Goal: Task Accomplishment & Management: Manage account settings

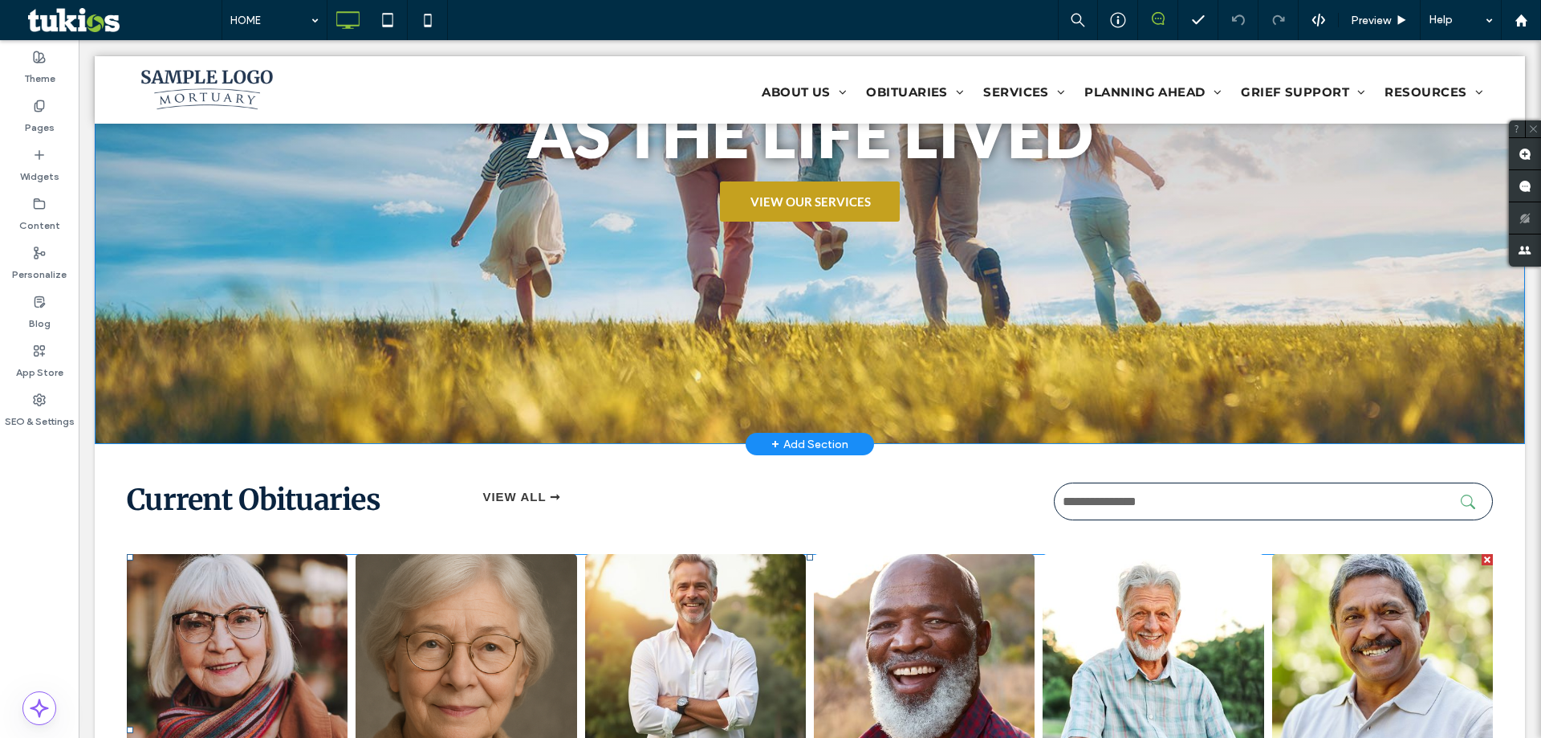
scroll to position [328, 0]
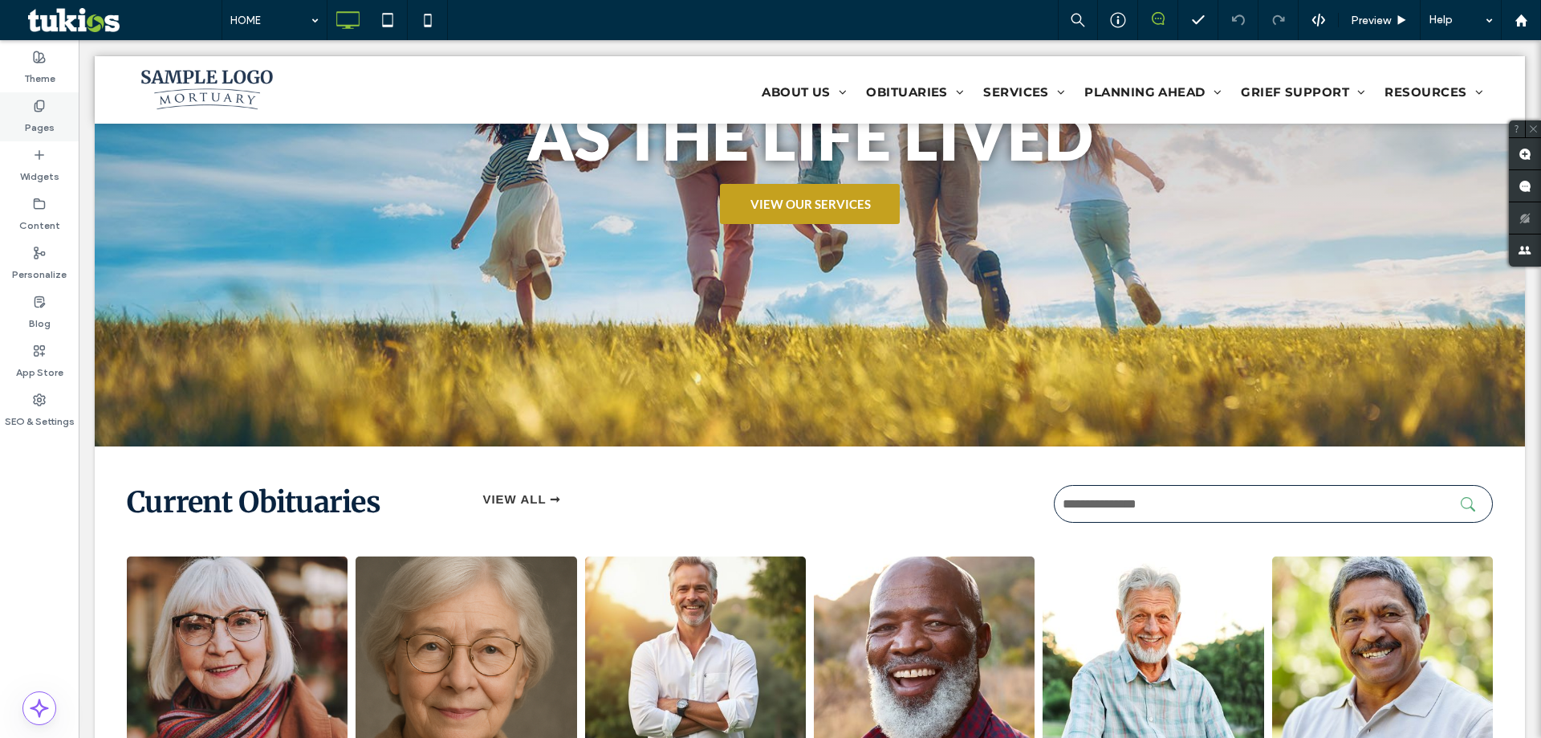
click at [39, 116] on label "Pages" at bounding box center [40, 123] width 30 height 22
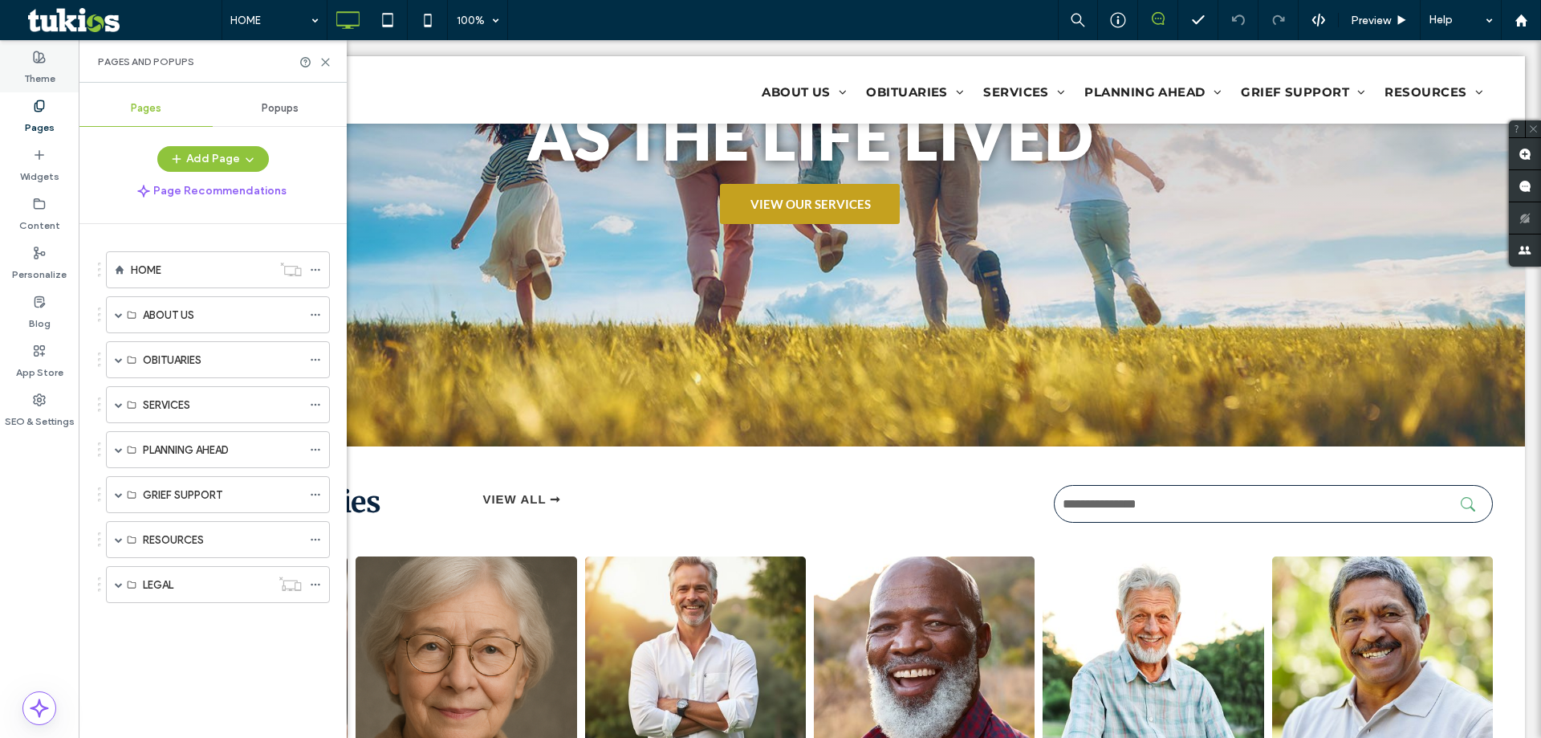
click at [55, 67] on div "Theme" at bounding box center [39, 67] width 79 height 49
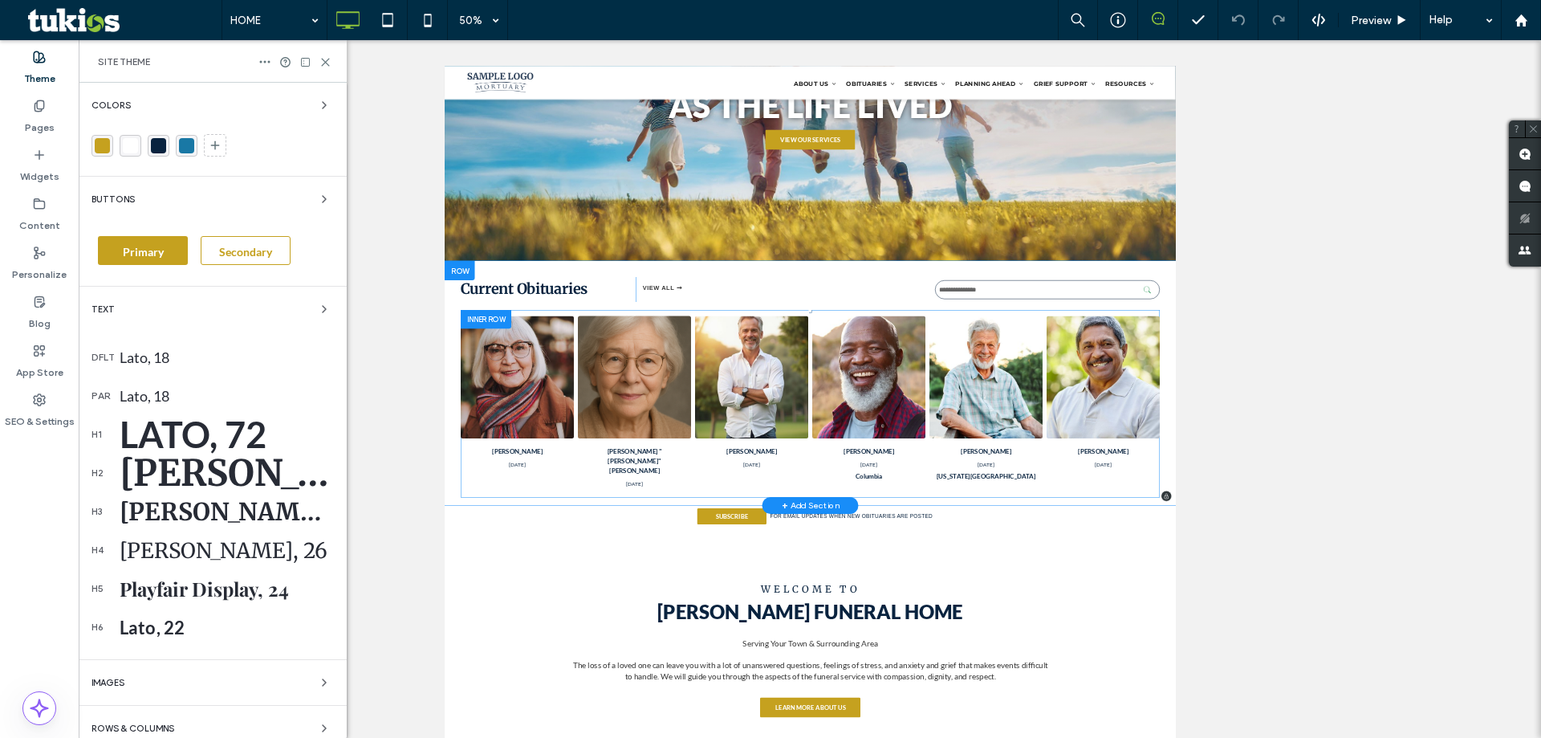
click at [615, 472] on div "Current Obituaries Click To Paste VIEW ALL ➞ Click To Paste Click To Paste Doro…" at bounding box center [1175, 700] width 1463 height 489
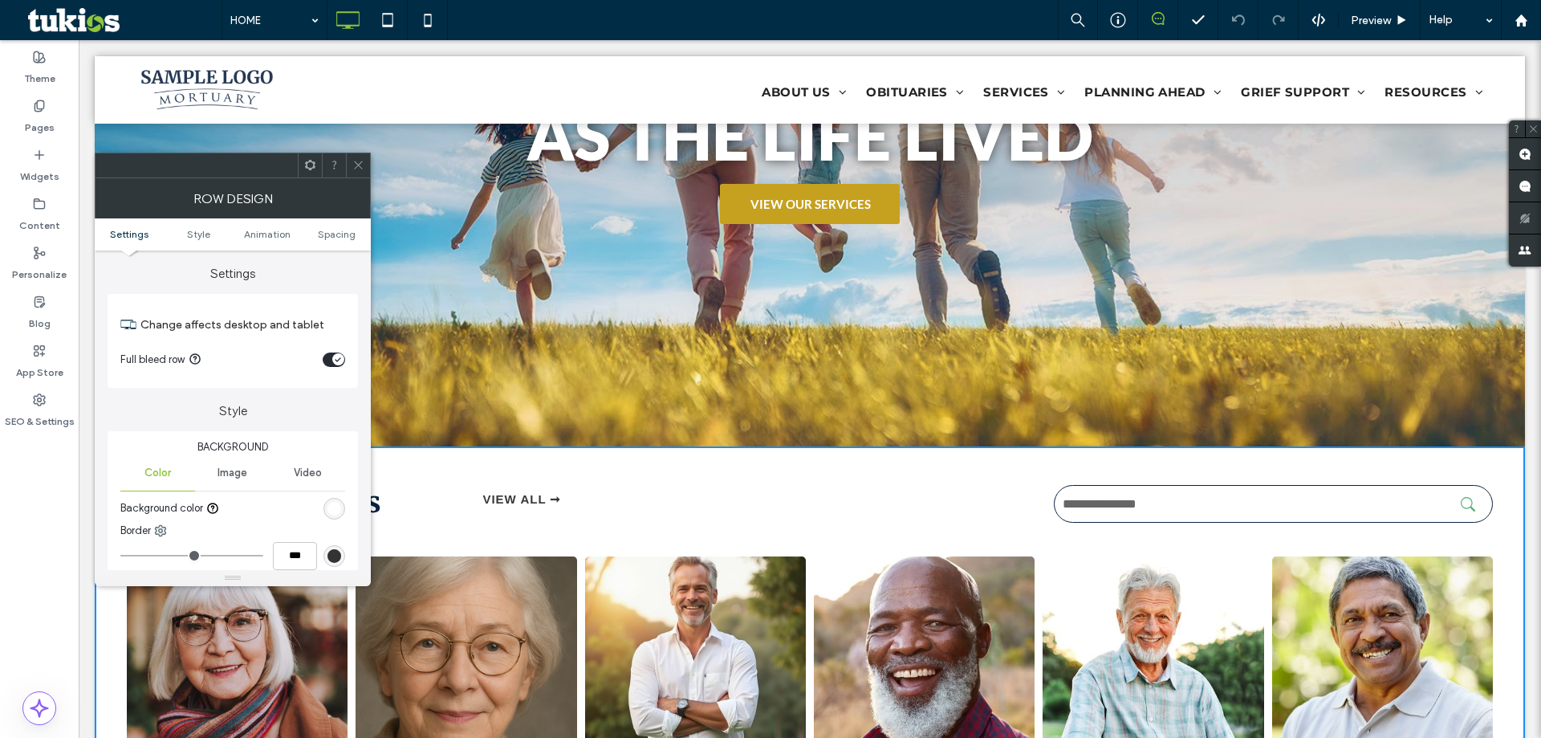
scroll to position [626, 0]
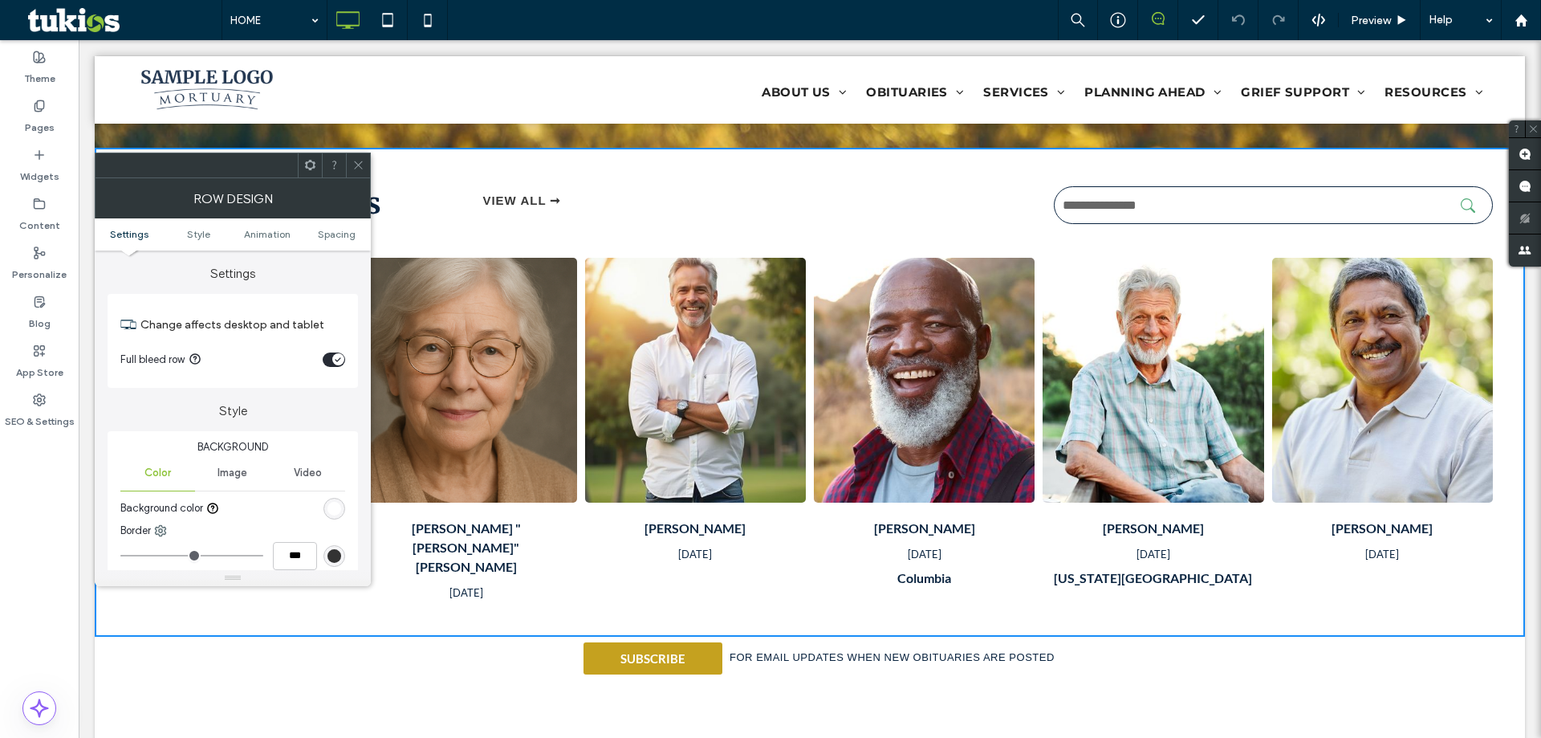
click at [352, 167] on icon at bounding box center [358, 165] width 12 height 12
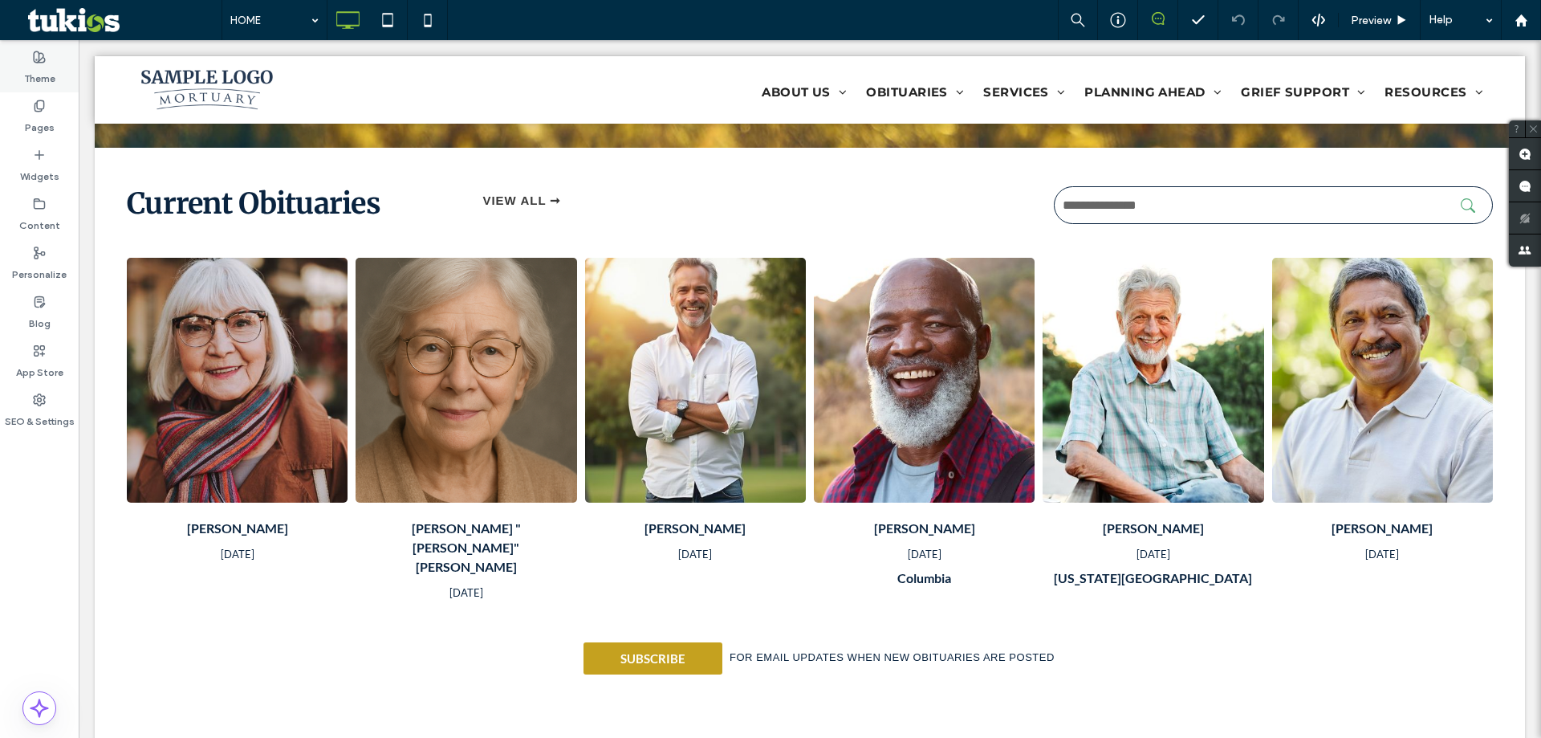
click at [40, 64] on label "Theme" at bounding box center [39, 74] width 31 height 22
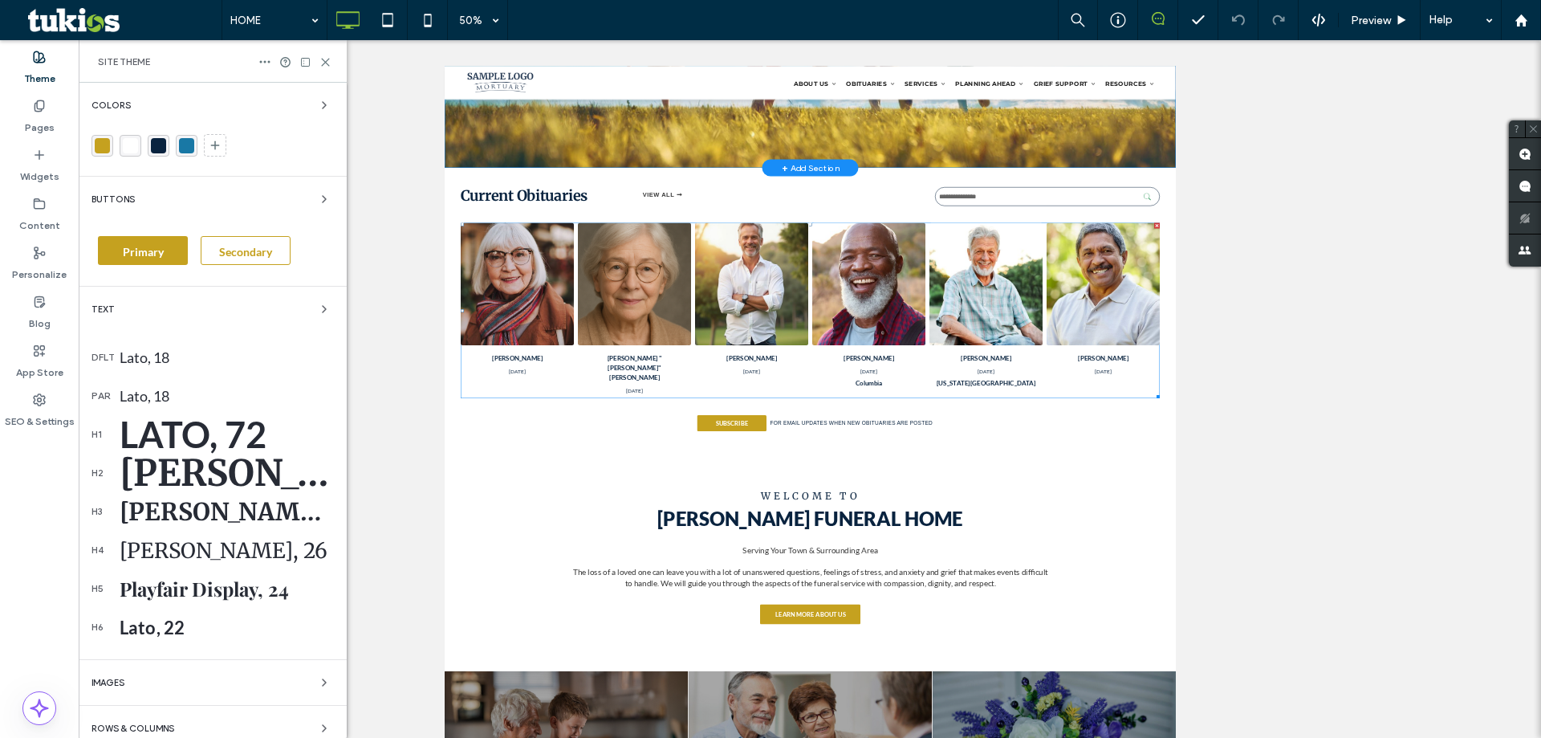
scroll to position [299, 0]
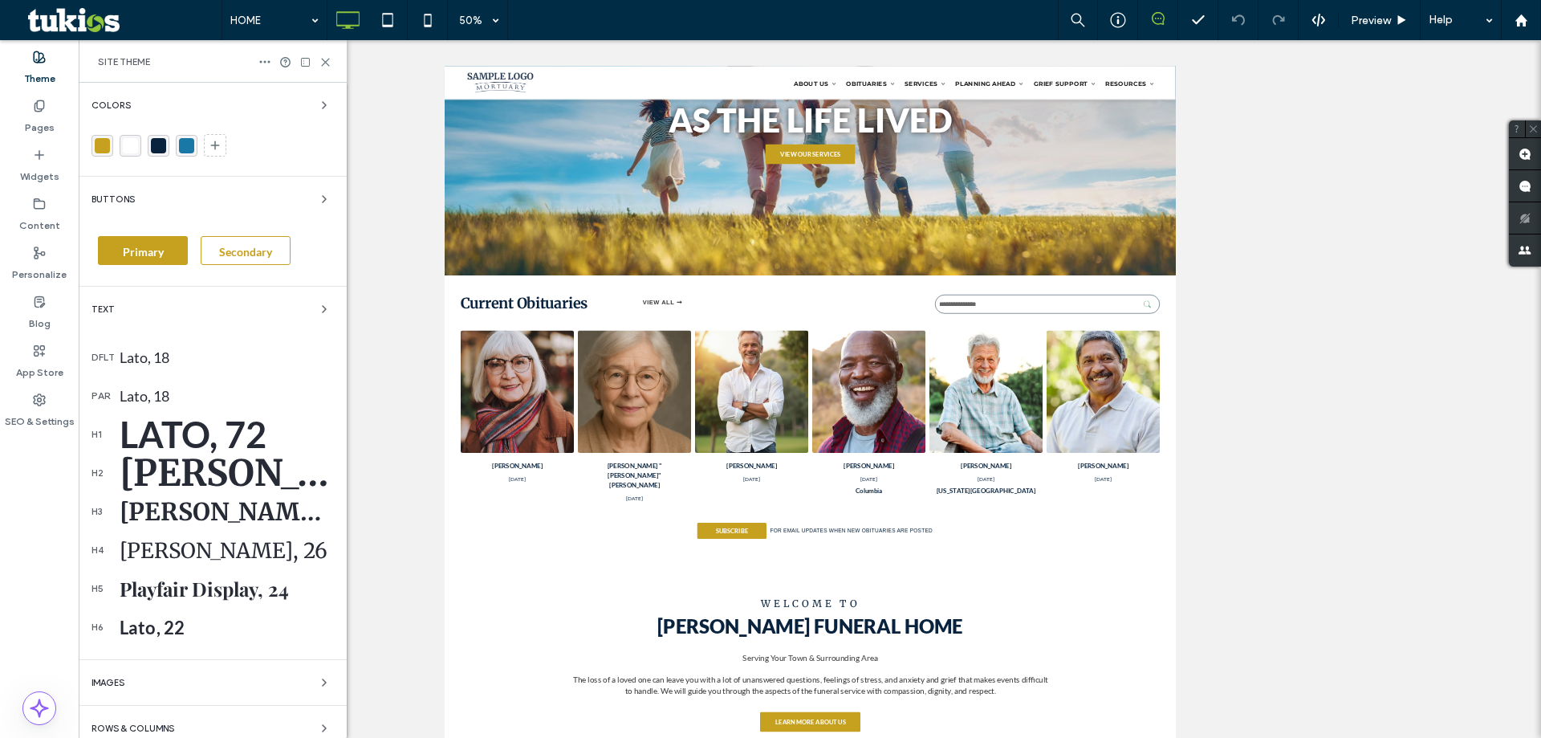
click at [133, 148] on div "rgba(255,255,255,1)" at bounding box center [130, 145] width 15 height 15
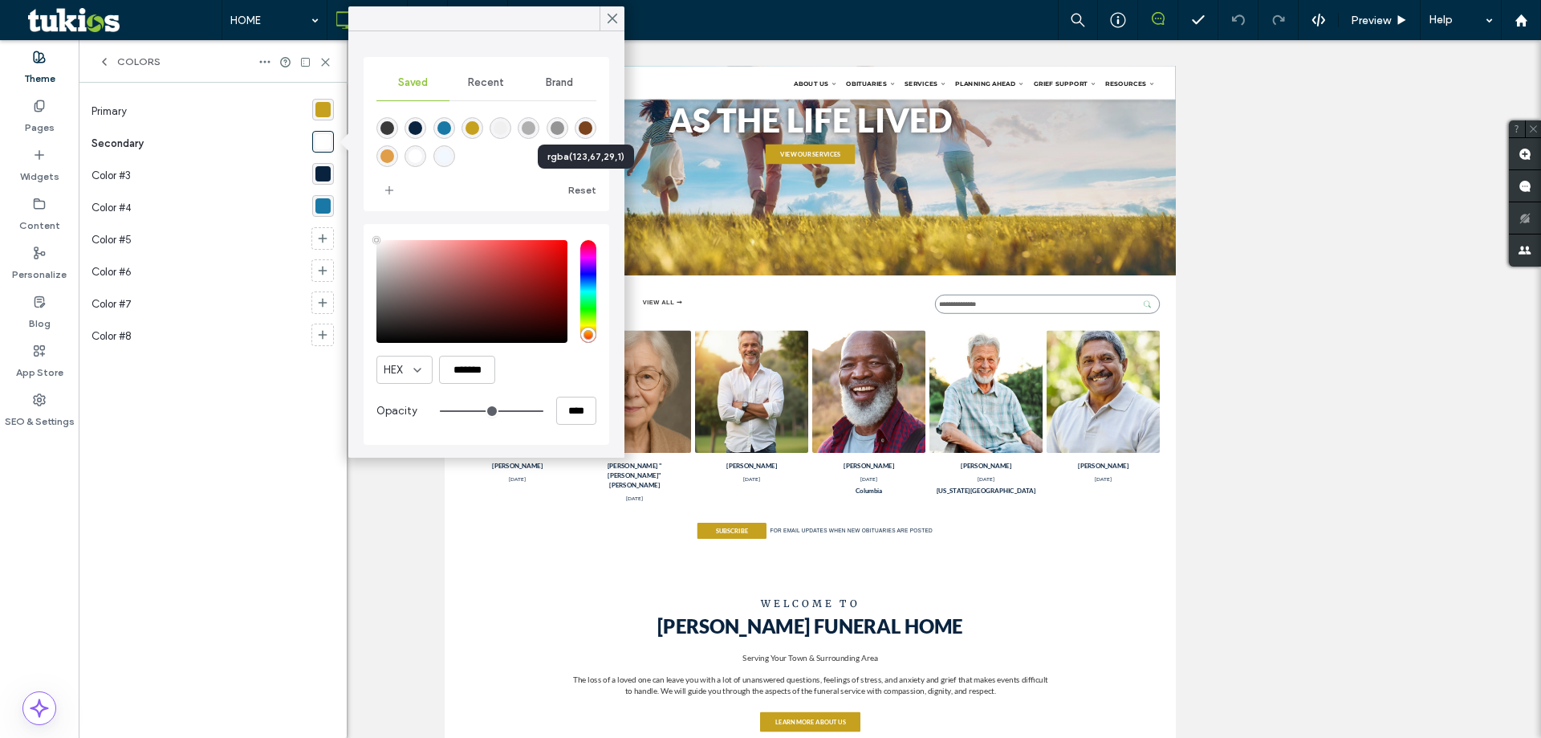
click at [591, 128] on div "rgba(123,67,29,1)" at bounding box center [586, 128] width 14 height 14
type input "*******"
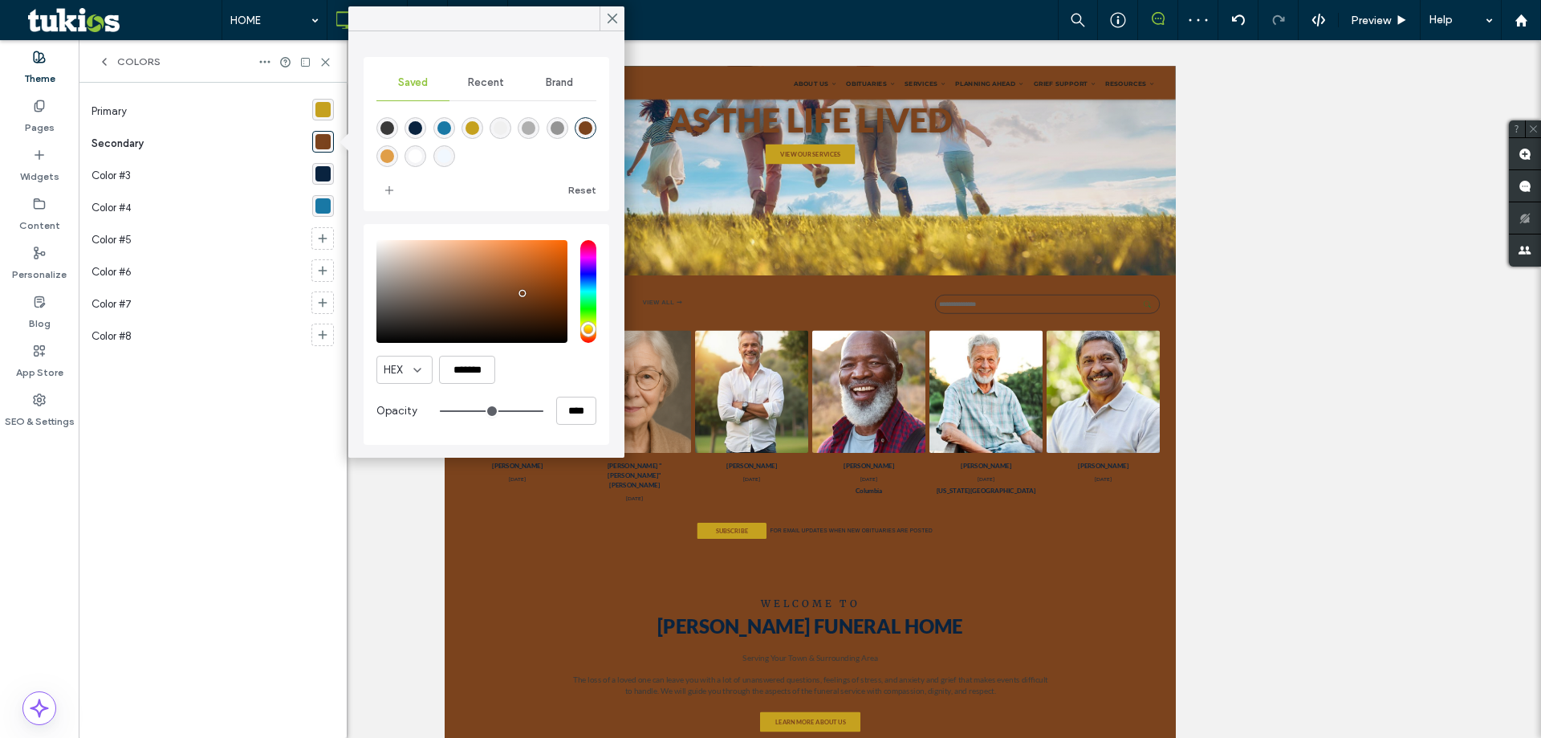
type input "*"
type input "*******"
type input "*"
type input "*******"
type input "*"
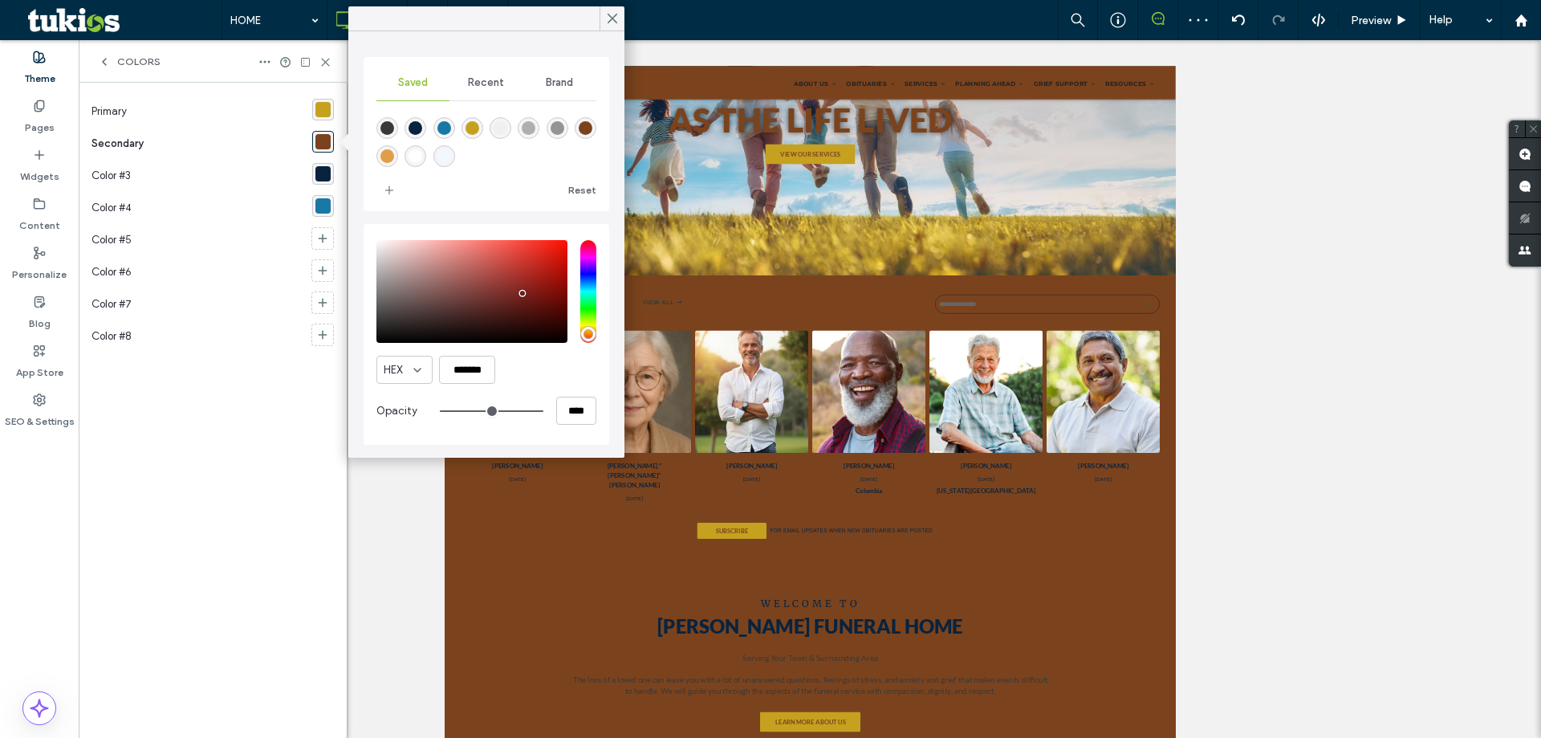
click at [588, 334] on input "hue" at bounding box center [588, 291] width 16 height 103
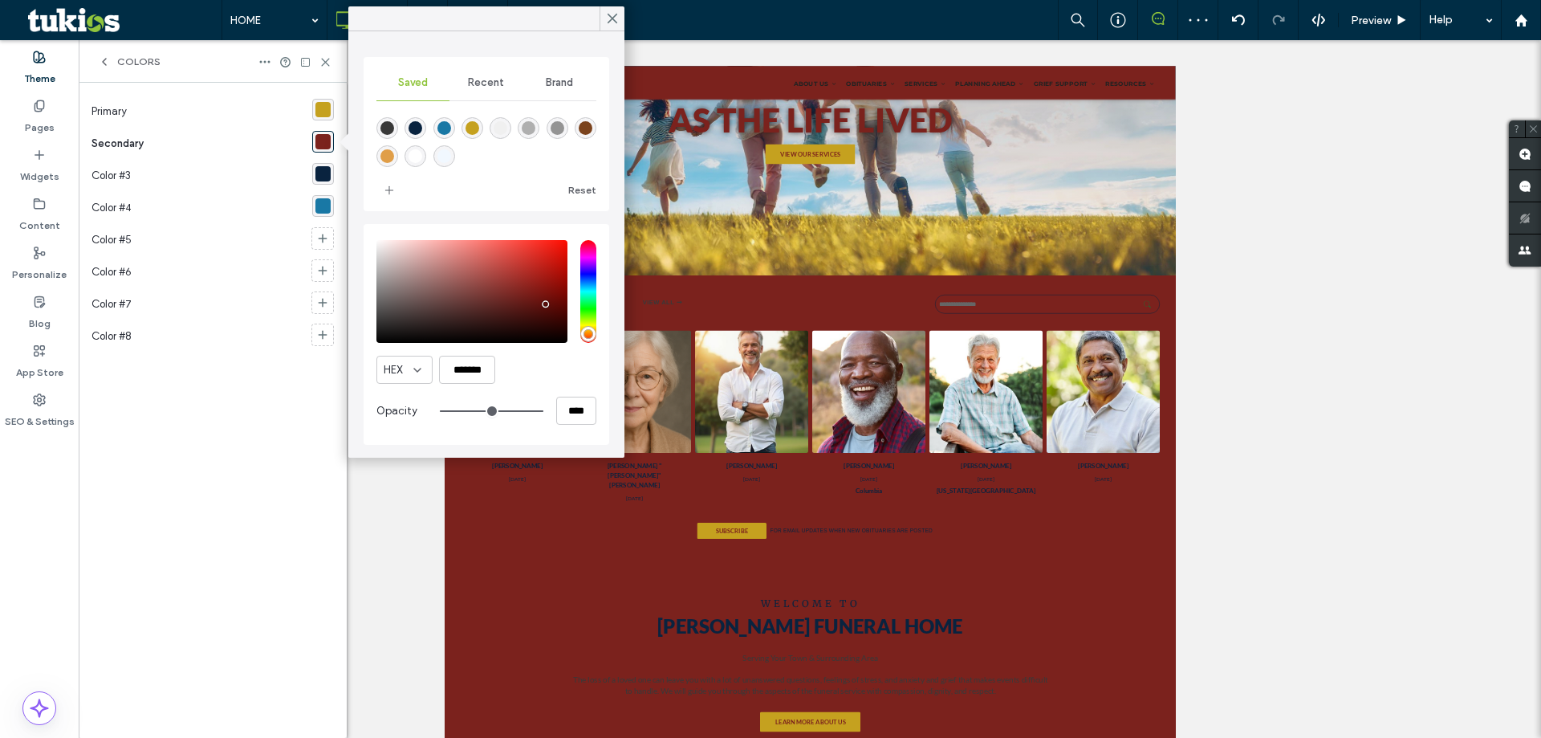
drag, startPoint x: 530, startPoint y: 291, endPoint x: 546, endPoint y: 304, distance: 20.6
click at [546, 304] on div "saturation and value" at bounding box center [472, 291] width 191 height 103
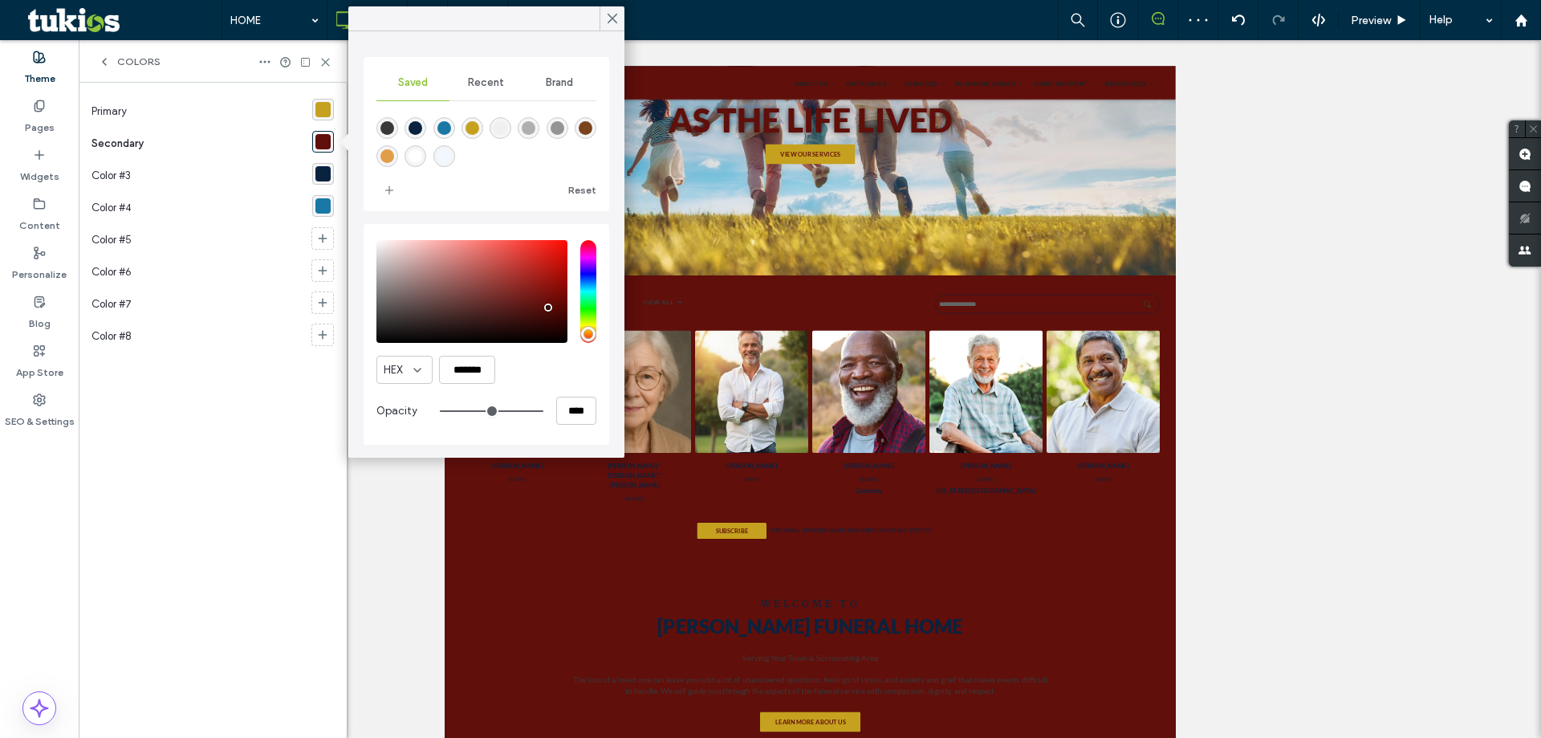
click at [549, 307] on div "pointer" at bounding box center [548, 307] width 5 height 5
drag, startPoint x: 453, startPoint y: 368, endPoint x: 673, endPoint y: 362, distance: 220.0
click at [495, 362] on input "*******" at bounding box center [467, 370] width 56 height 28
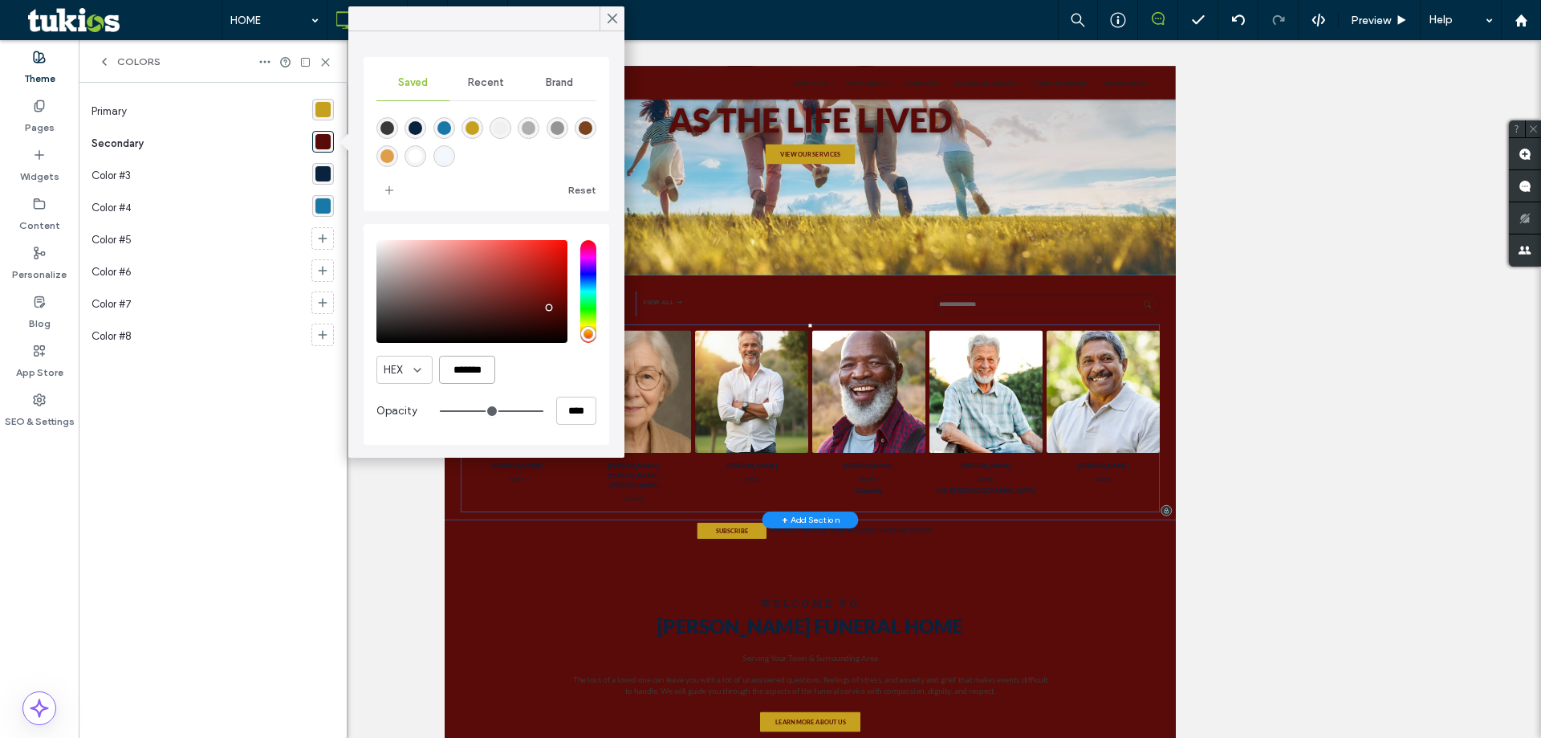
paste input "color picker textbox"
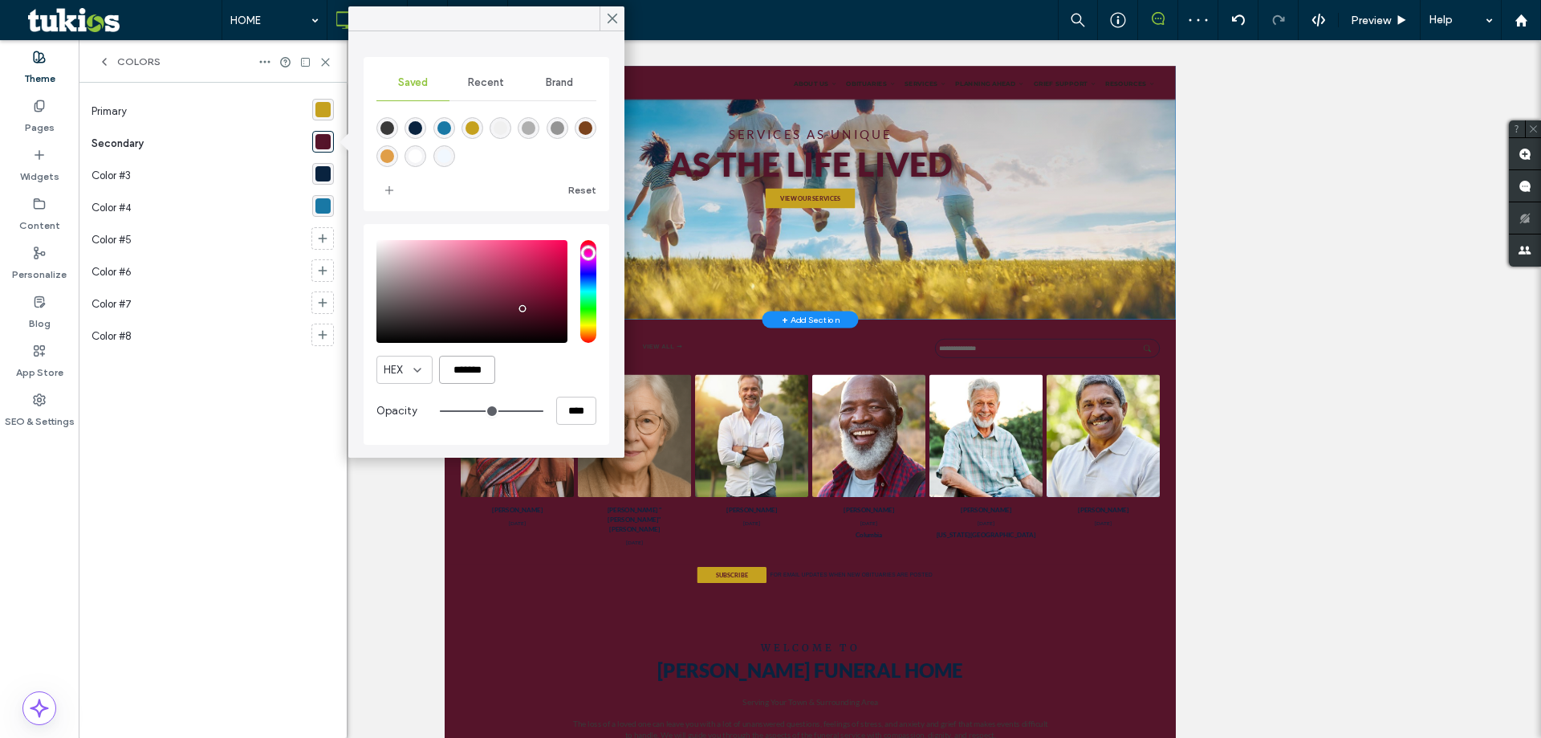
scroll to position [0, 0]
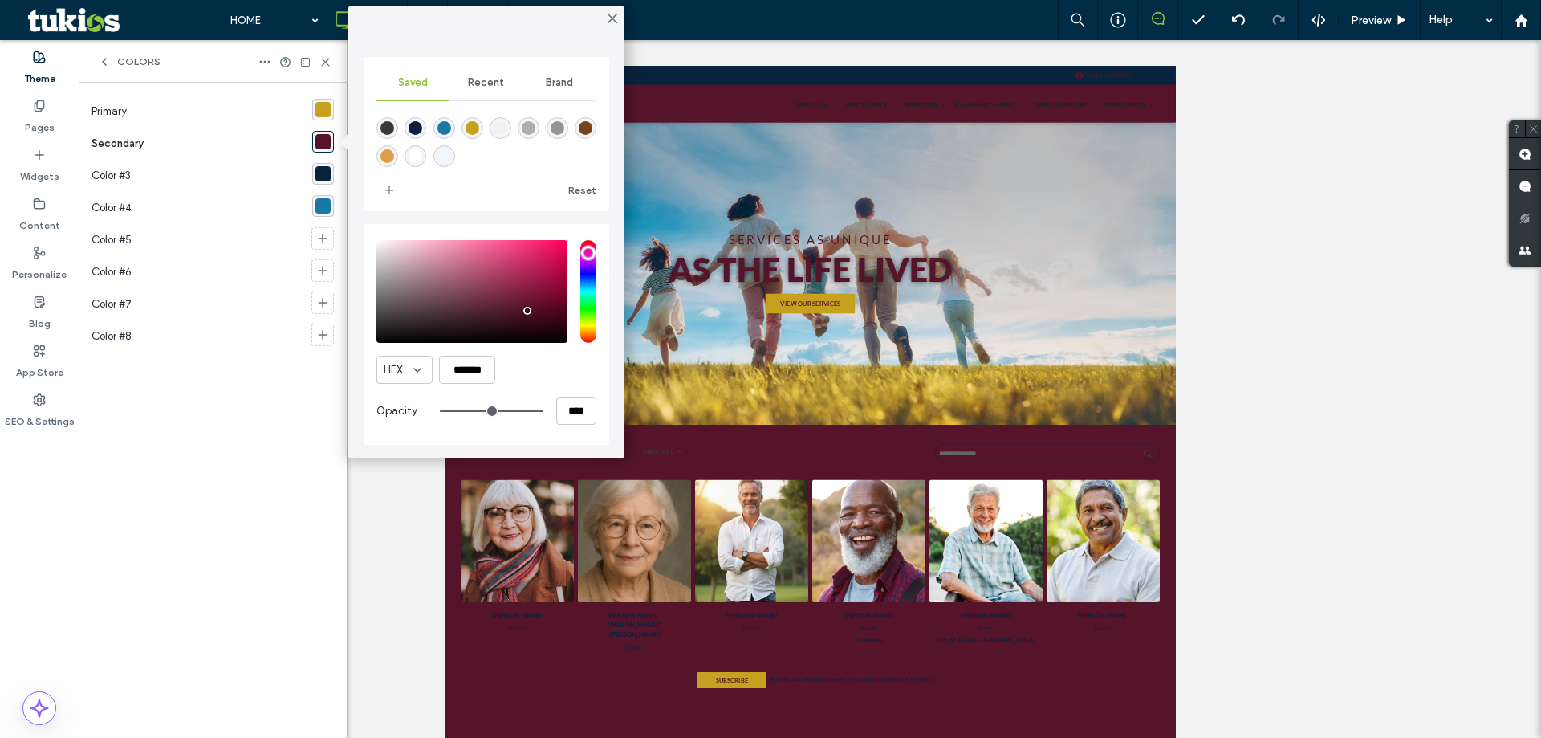
type input "*******"
click at [530, 311] on div "pointer" at bounding box center [529, 310] width 5 height 5
click at [607, 16] on icon at bounding box center [612, 18] width 14 height 14
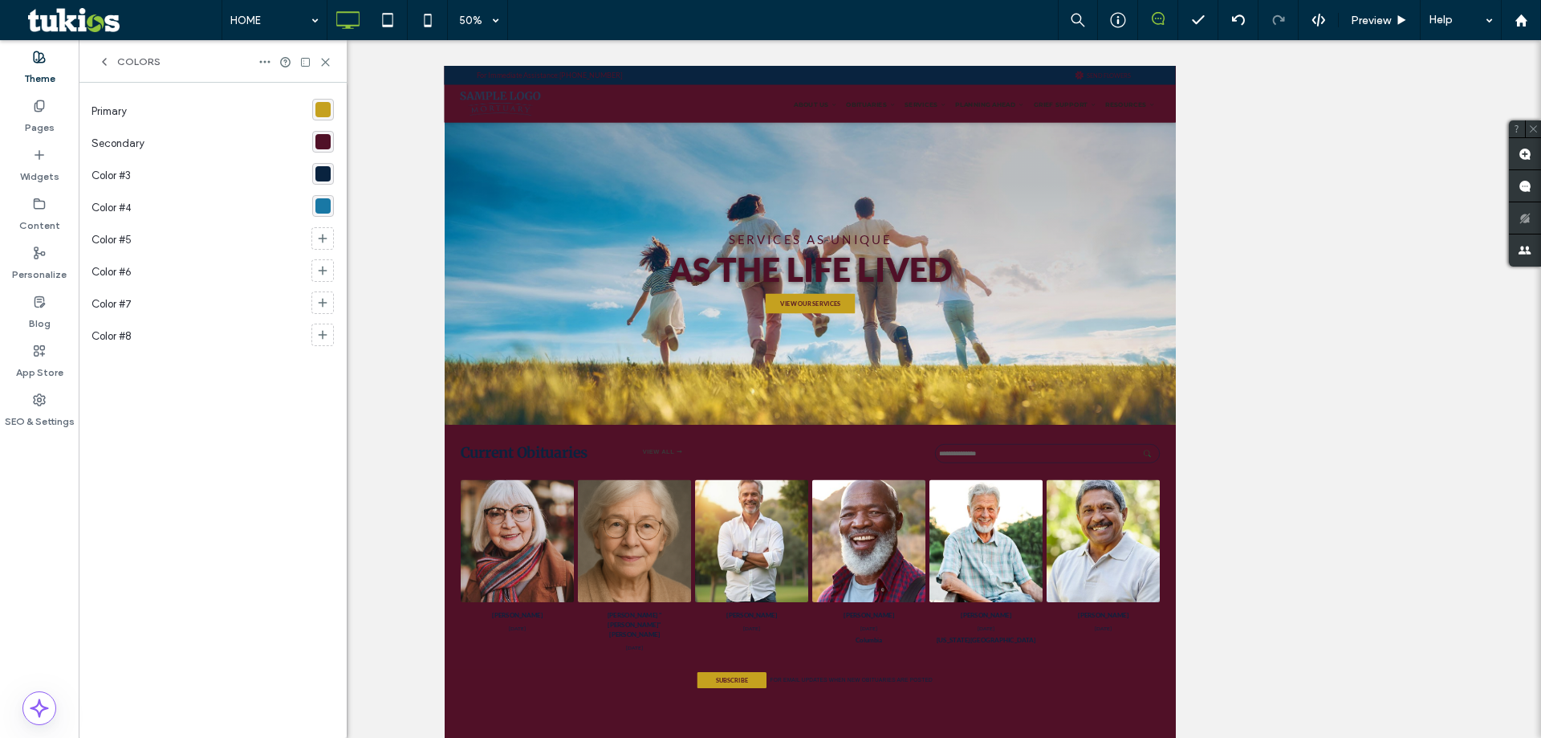
click at [323, 132] on div "rgba(80, 16, 39, 1)" at bounding box center [323, 142] width 22 height 22
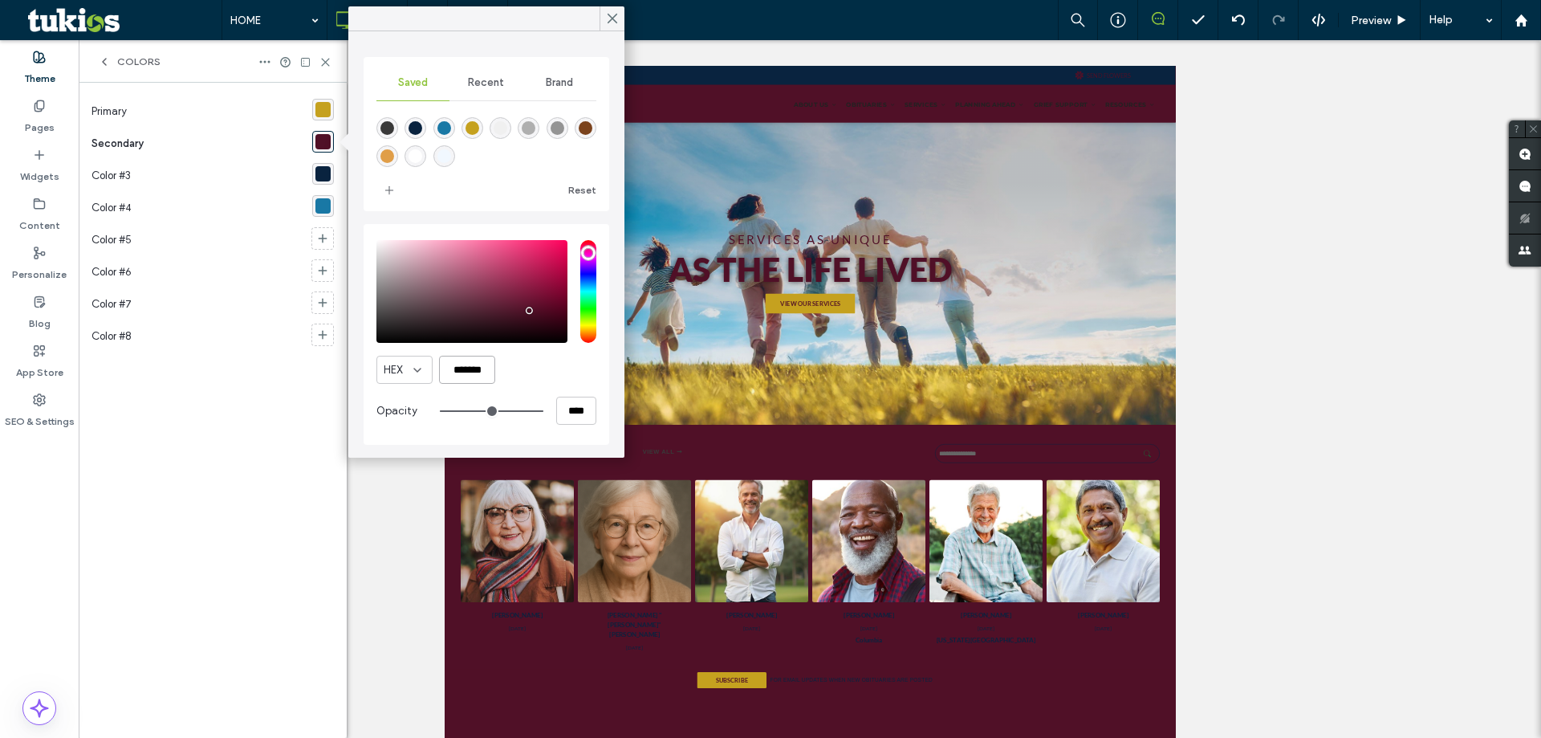
drag, startPoint x: 453, startPoint y: 370, endPoint x: 546, endPoint y: 364, distance: 93.3
click at [495, 368] on input "*******" at bounding box center [467, 370] width 56 height 28
type input "*******"
drag, startPoint x: 399, startPoint y: 252, endPoint x: 309, endPoint y: 199, distance: 104.4
click at [309, 199] on body ".wqwq-1{fill:#231f20;} .cls-1q, .cls-2q { fill-rule: evenodd; } .cls-2q { fill:…" at bounding box center [770, 369] width 1541 height 738
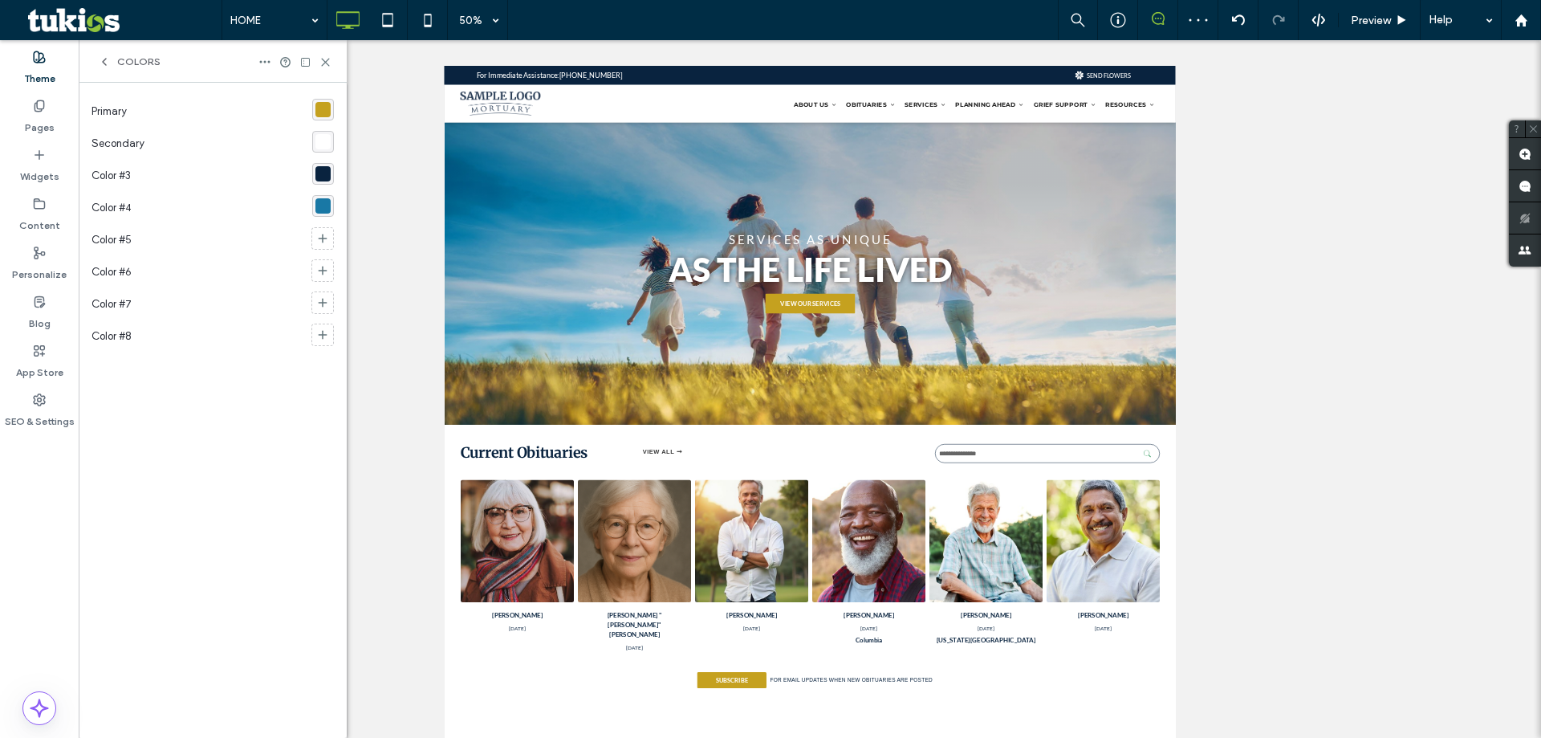
click at [324, 173] on div "rgba(9,35,63,1)" at bounding box center [323, 173] width 15 height 15
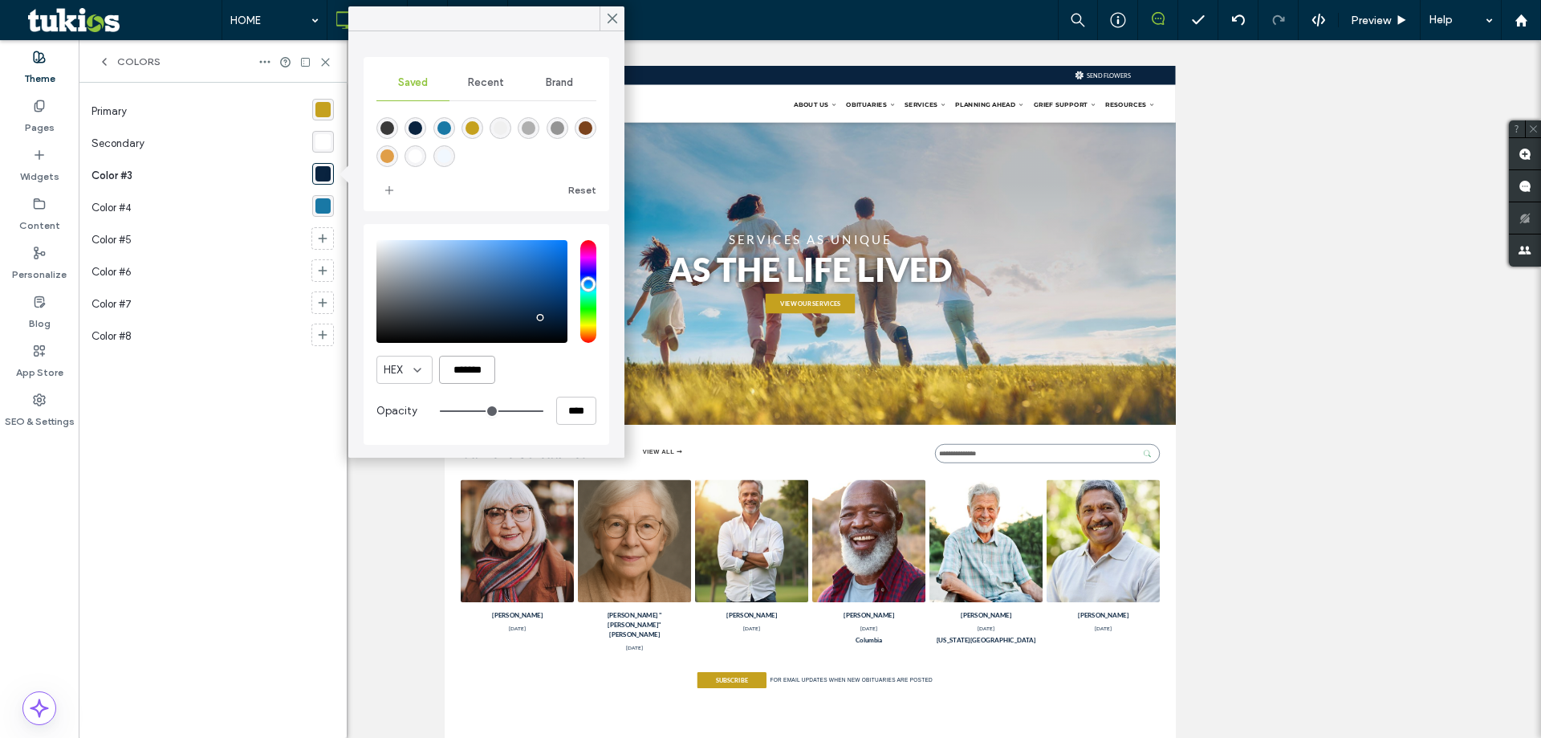
drag, startPoint x: 455, startPoint y: 367, endPoint x: 560, endPoint y: 368, distance: 105.2
click at [495, 368] on input "*******" at bounding box center [467, 370] width 56 height 28
paste input "color picker textbox"
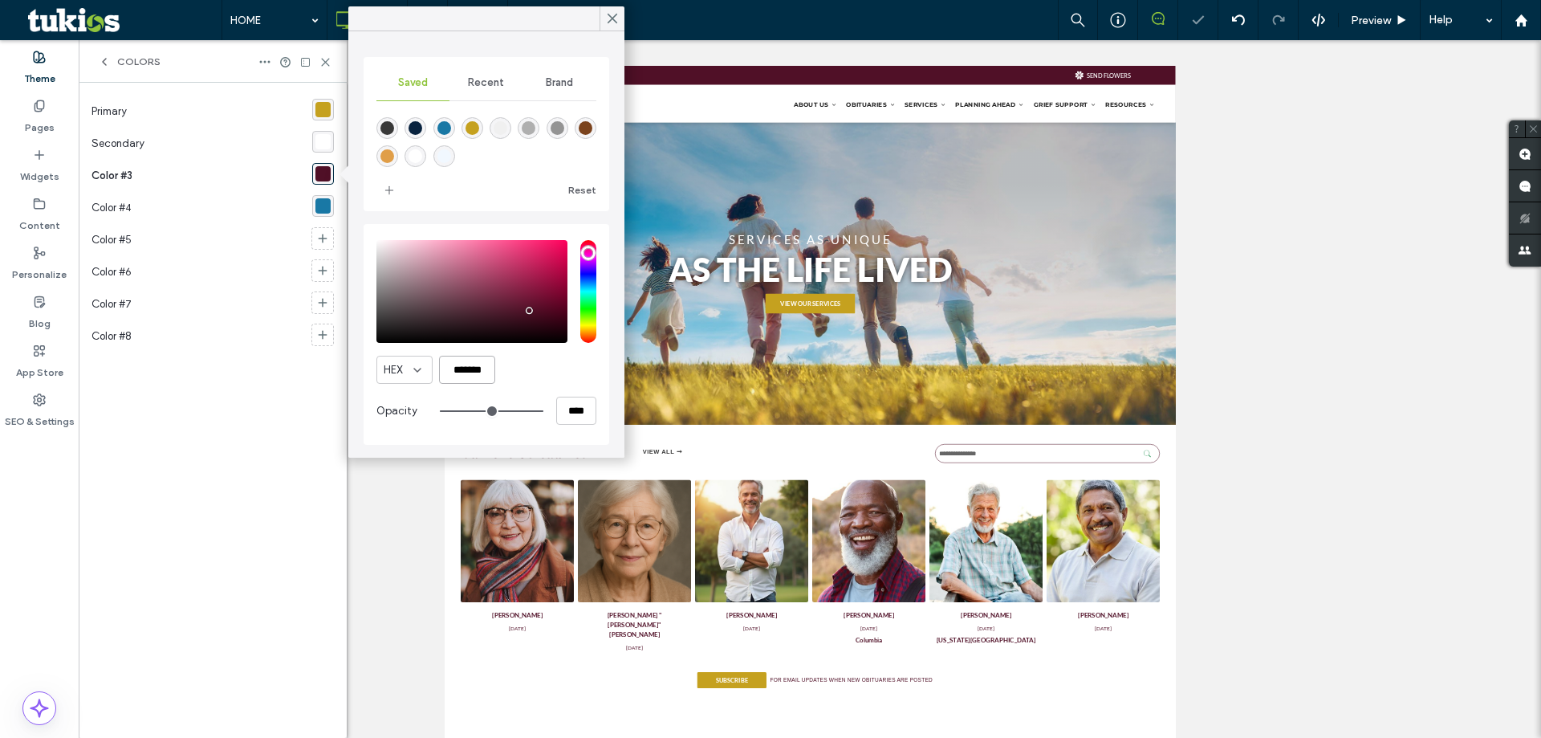
type input "*******"
click at [613, 20] on use at bounding box center [613, 18] width 8 height 9
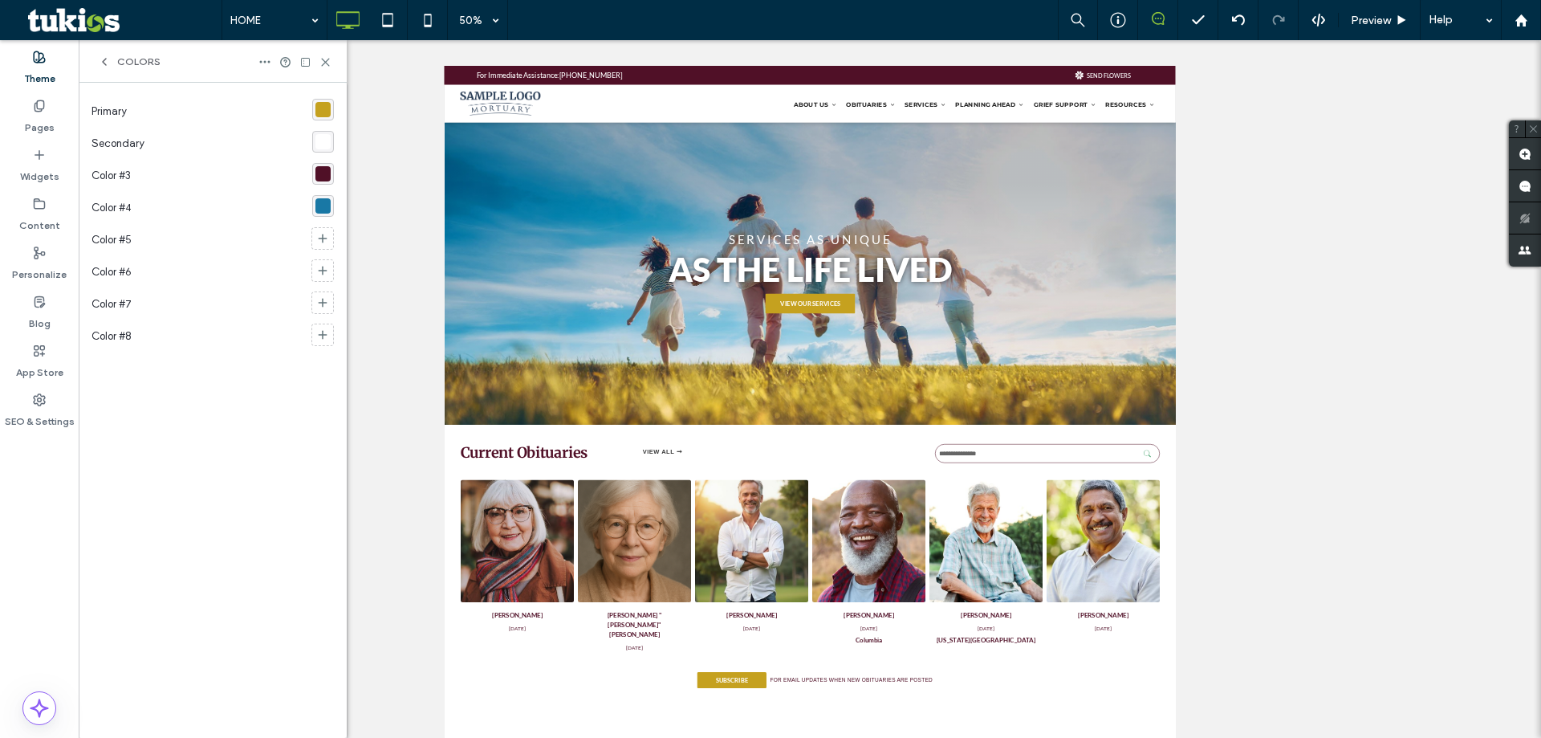
click at [331, 115] on div "rgba(197,161,31,1)" at bounding box center [323, 110] width 22 height 22
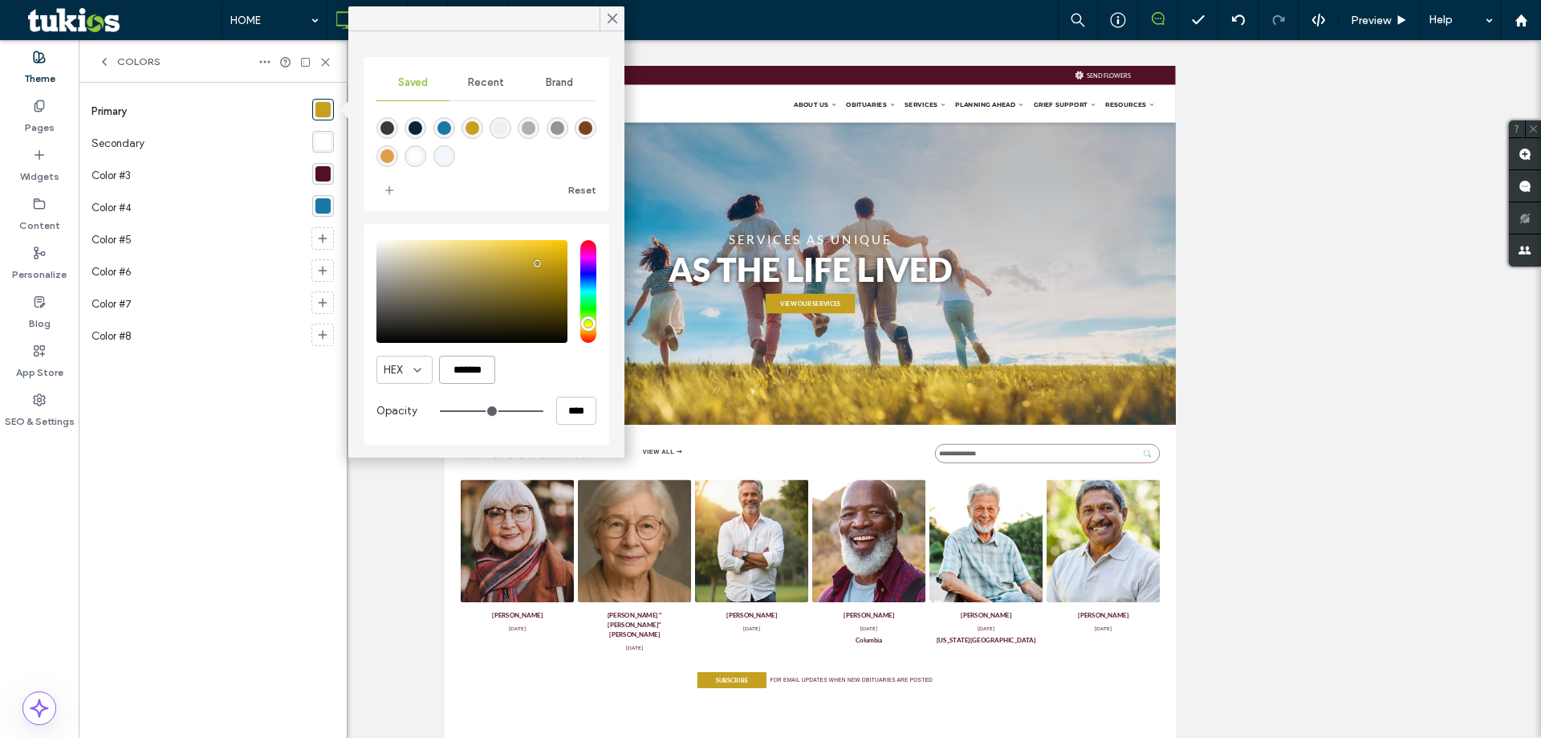
drag, startPoint x: 455, startPoint y: 370, endPoint x: 575, endPoint y: 368, distance: 119.6
click at [495, 368] on input "*******" at bounding box center [467, 370] width 56 height 28
paste input "color picker textbox"
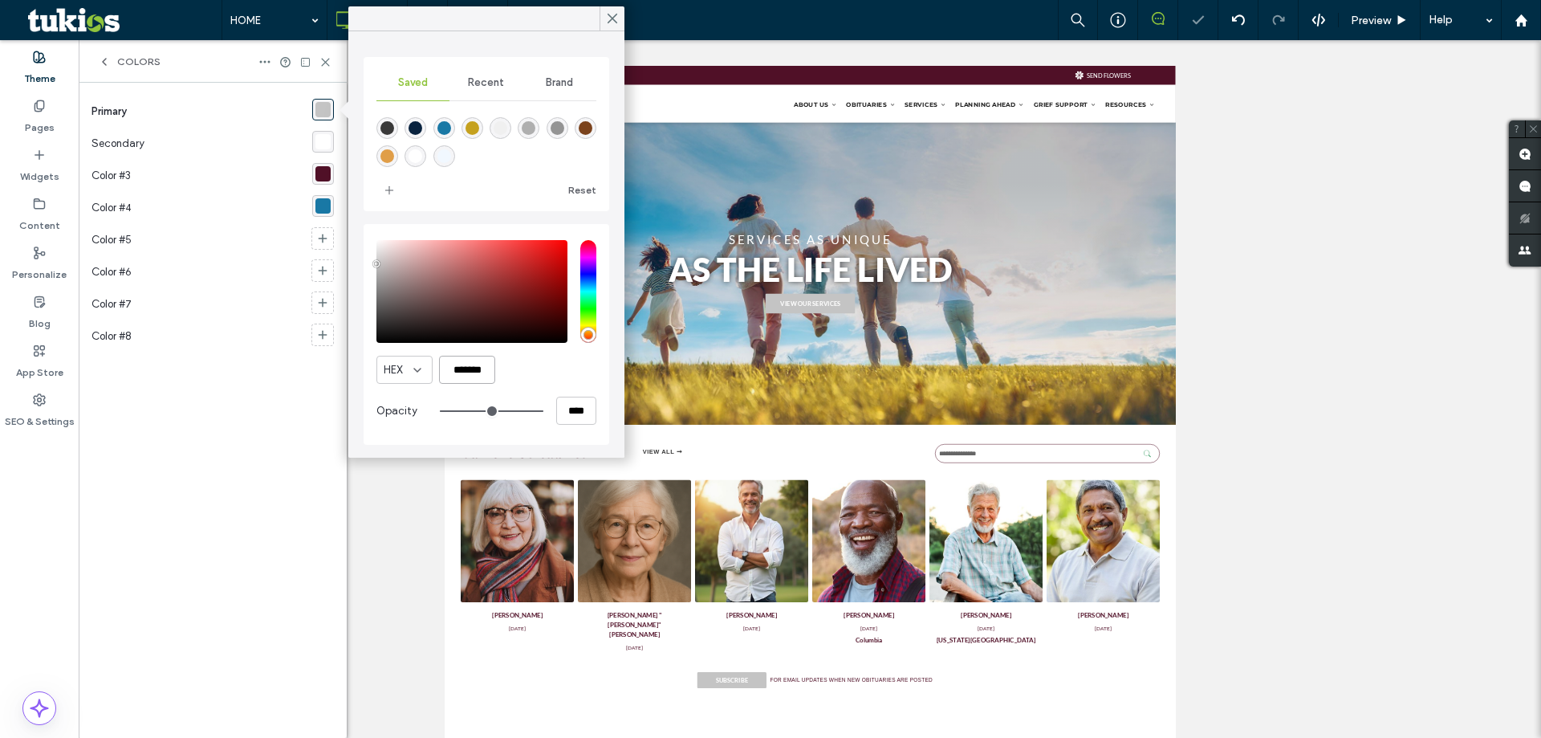
type input "*******"
click at [262, 441] on div "Primary Secondary Color #3 Color #4 Color #5 Color #6 Color #7 Color #8" at bounding box center [213, 410] width 242 height 629
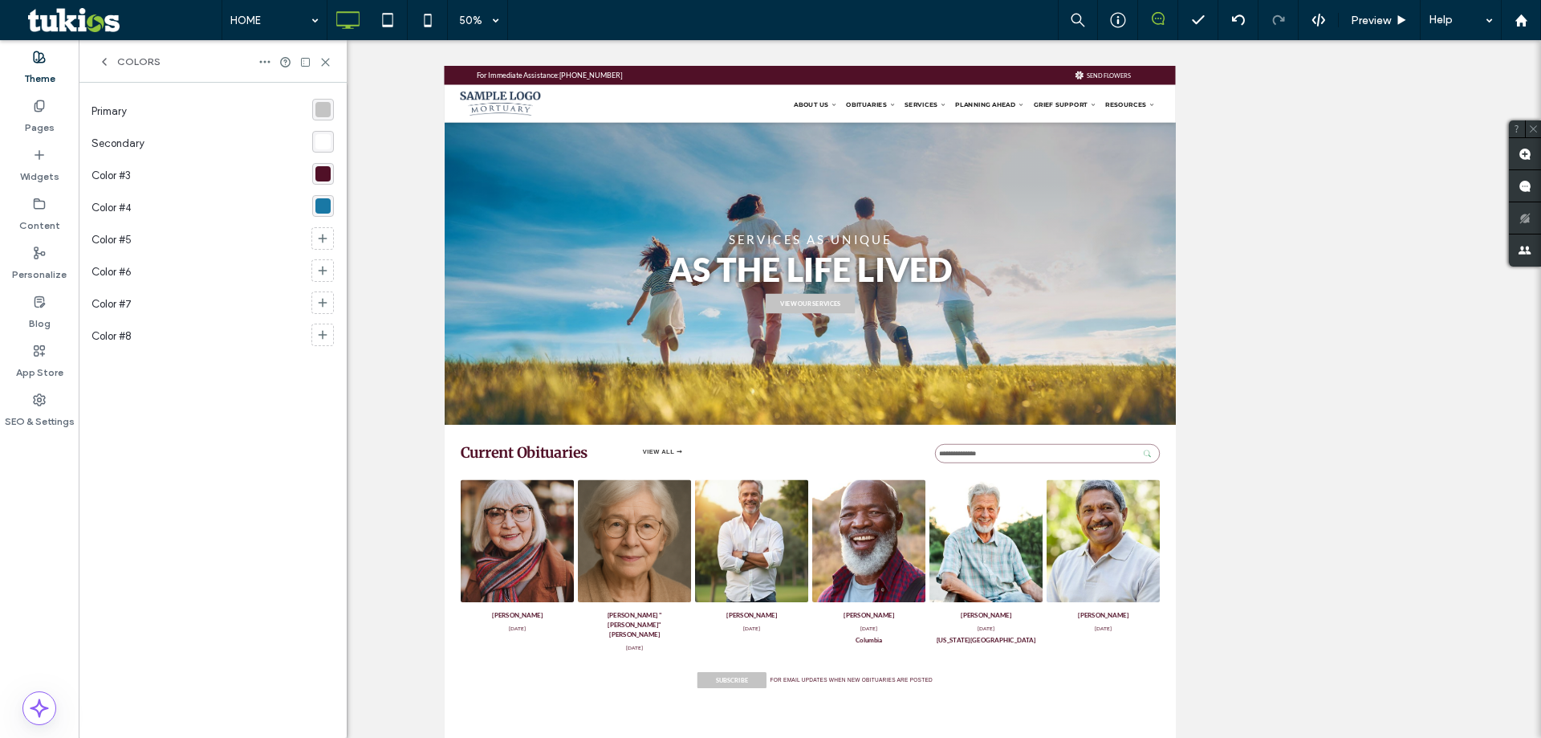
click at [324, 105] on div "rgba(196, 196, 196, 1)" at bounding box center [323, 109] width 15 height 15
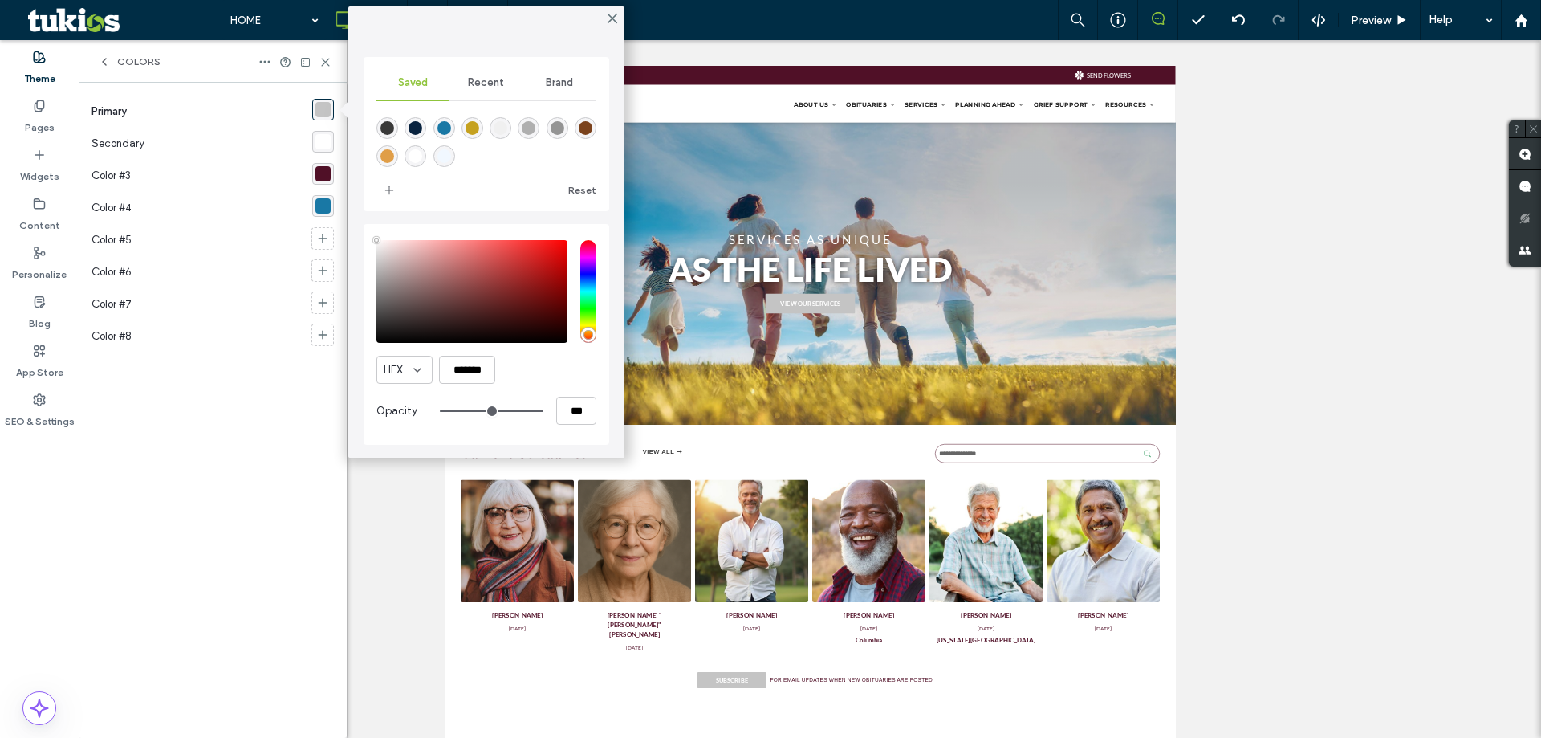
type input "****"
click at [617, 16] on icon at bounding box center [612, 18] width 14 height 14
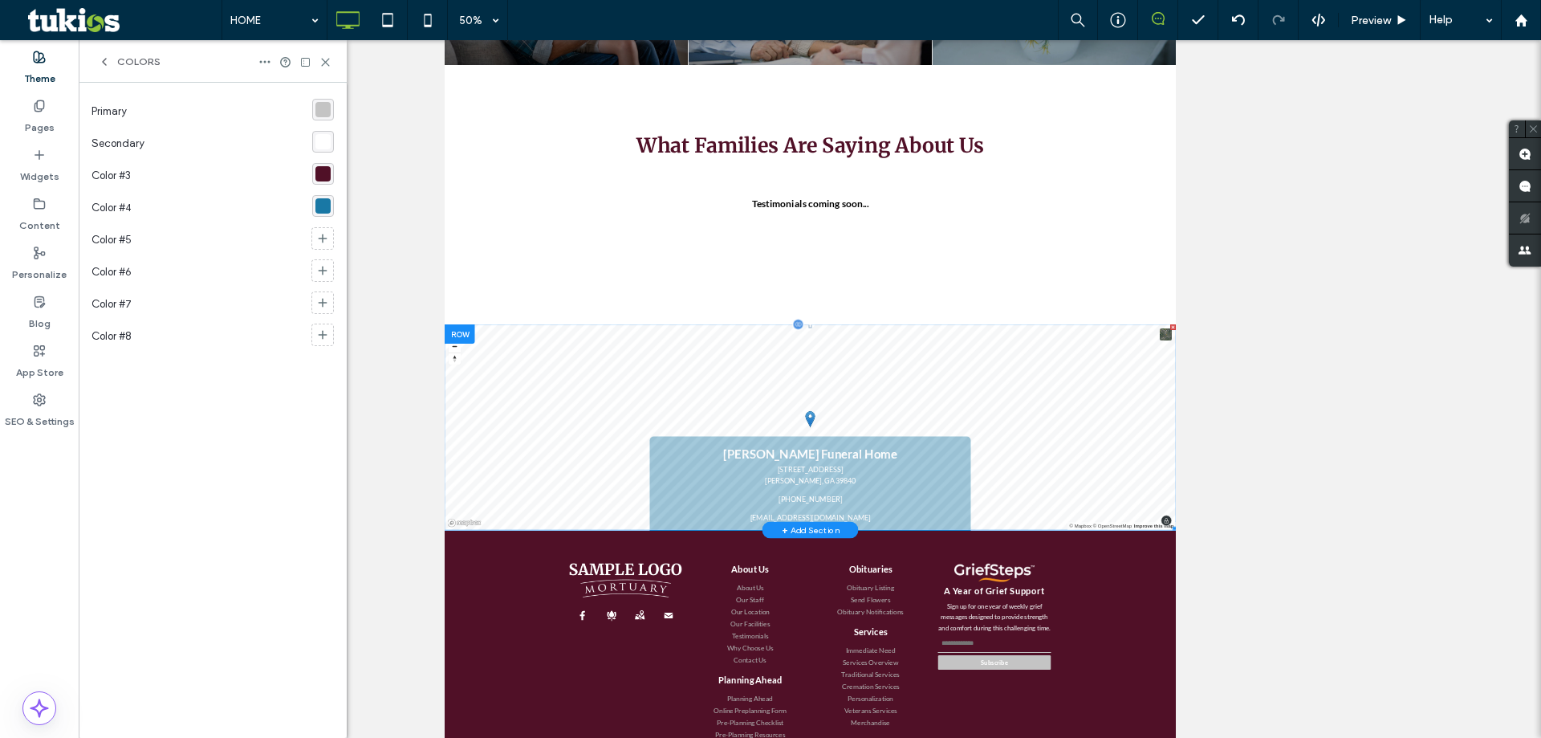
scroll to position [1700, 0]
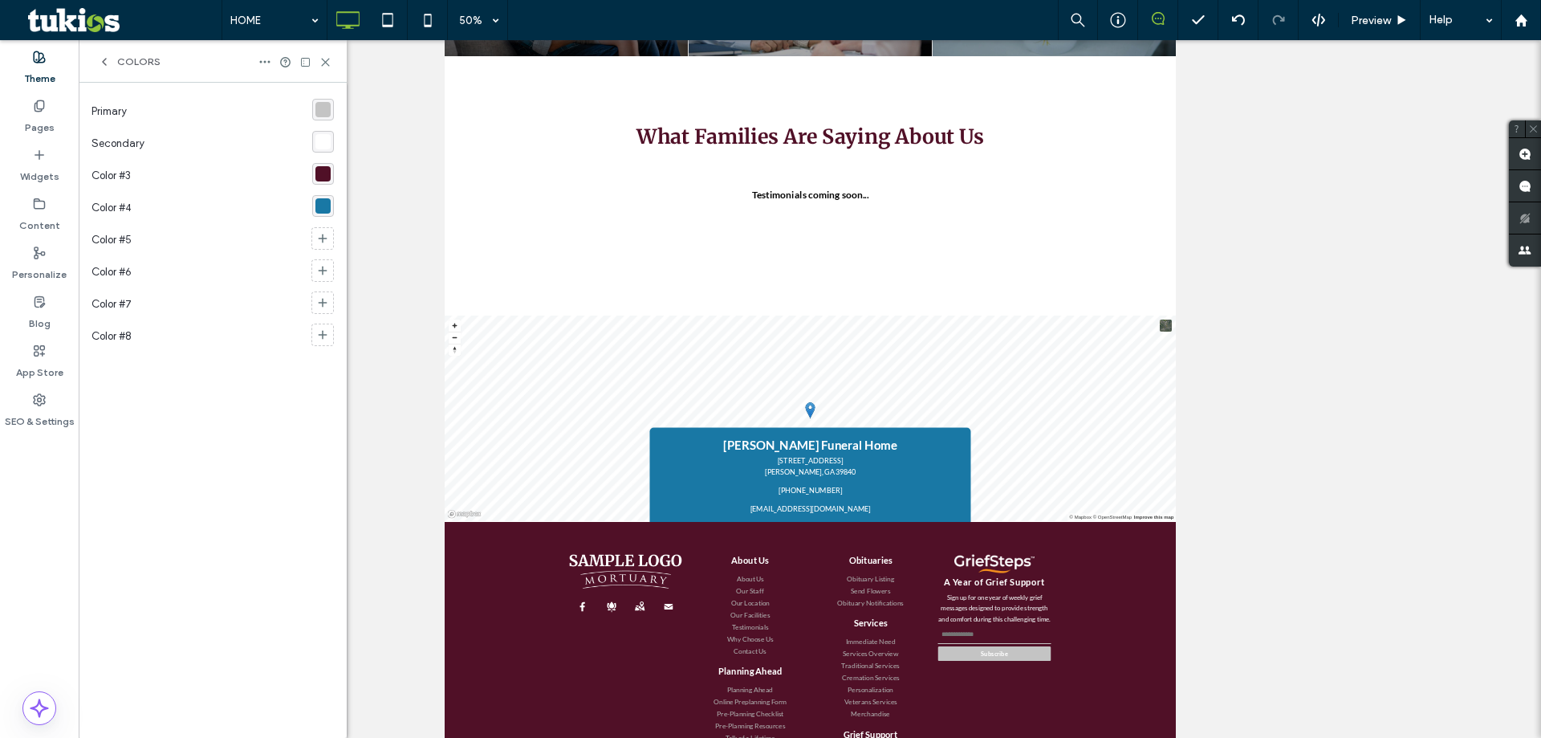
click at [319, 202] on div "rgba(25,120,165,1)" at bounding box center [323, 205] width 15 height 15
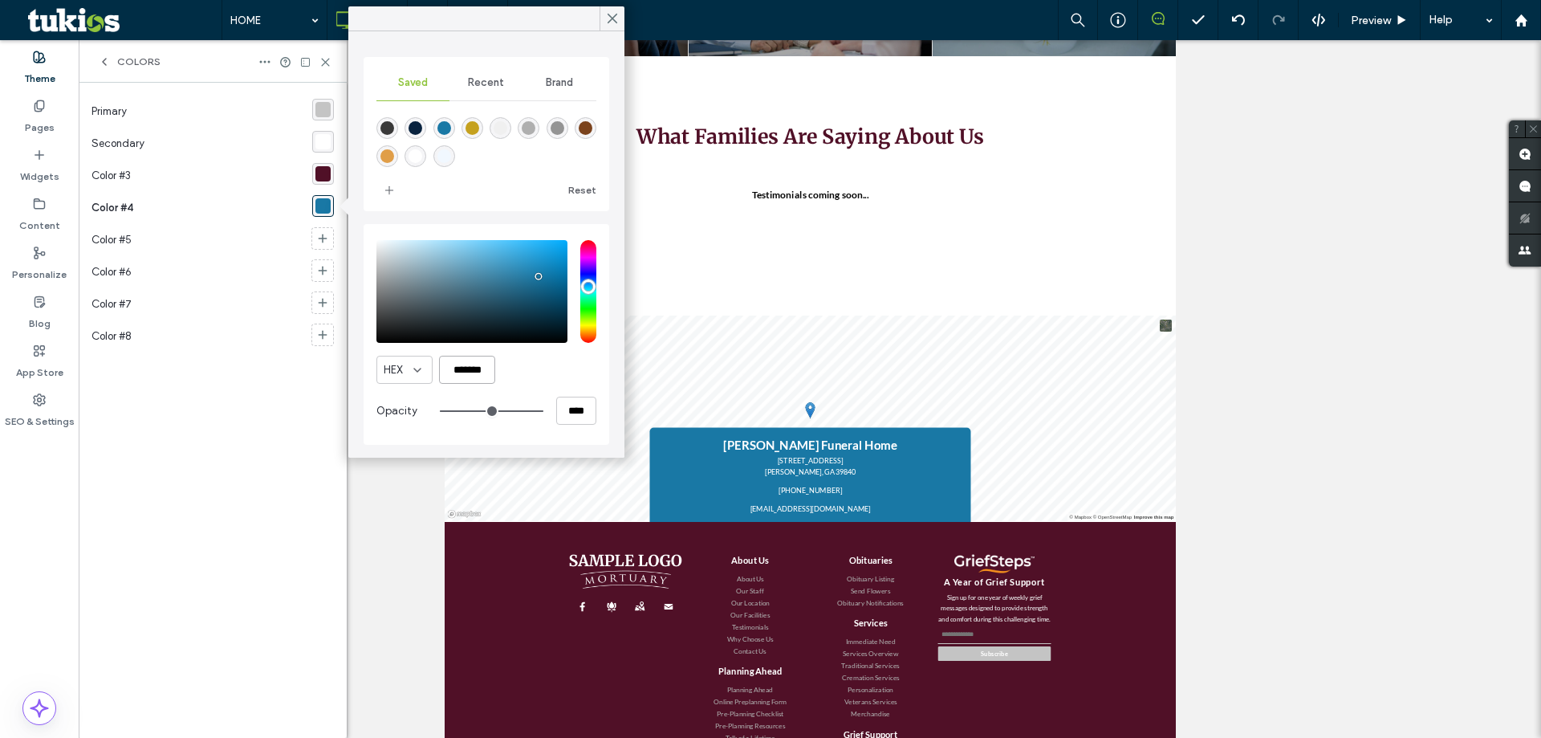
drag, startPoint x: 454, startPoint y: 369, endPoint x: 561, endPoint y: 370, distance: 106.8
click at [495, 370] on input "*******" at bounding box center [467, 370] width 56 height 28
paste input "color picker textbox"
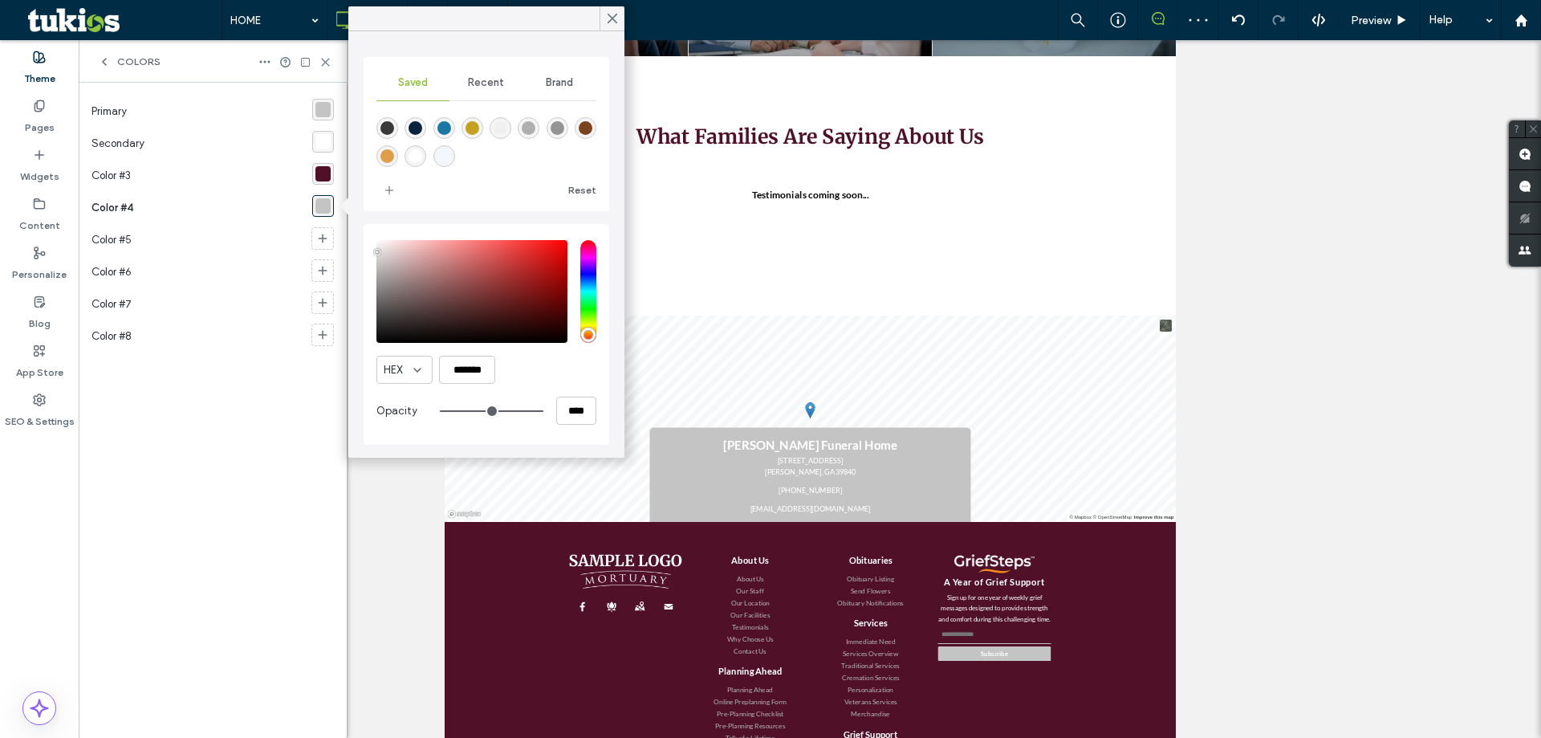
click at [377, 252] on div "saturation and value" at bounding box center [472, 291] width 191 height 103
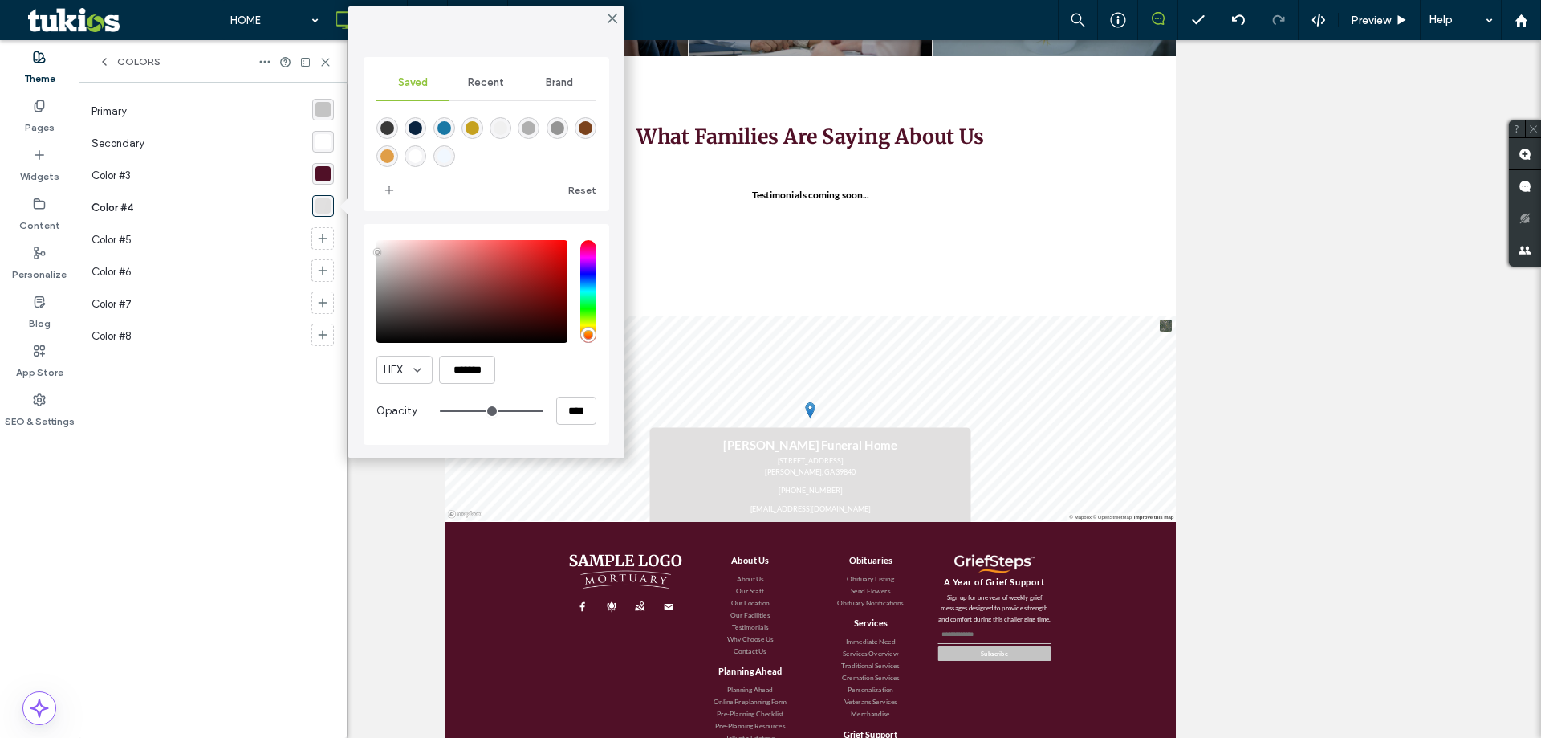
drag, startPoint x: 527, startPoint y: 360, endPoint x: 554, endPoint y: 370, distance: 28.9
click at [528, 360] on div "HEX *******" at bounding box center [487, 370] width 220 height 28
drag, startPoint x: 376, startPoint y: 254, endPoint x: 376, endPoint y: 287, distance: 33.7
click at [376, 287] on div "pointer" at bounding box center [376, 285] width 5 height 5
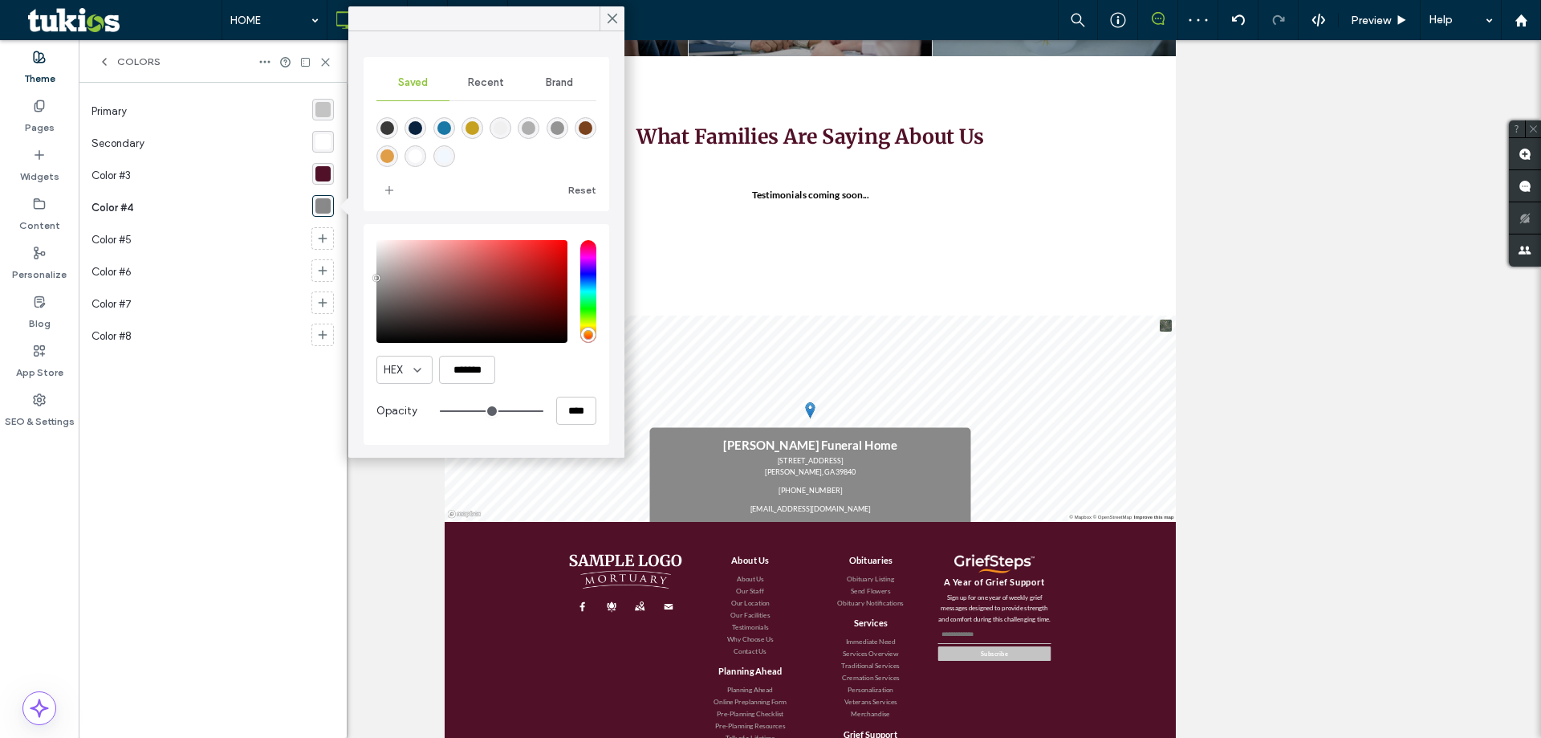
type input "*******"
click at [377, 277] on div "saturation and value" at bounding box center [472, 291] width 191 height 103
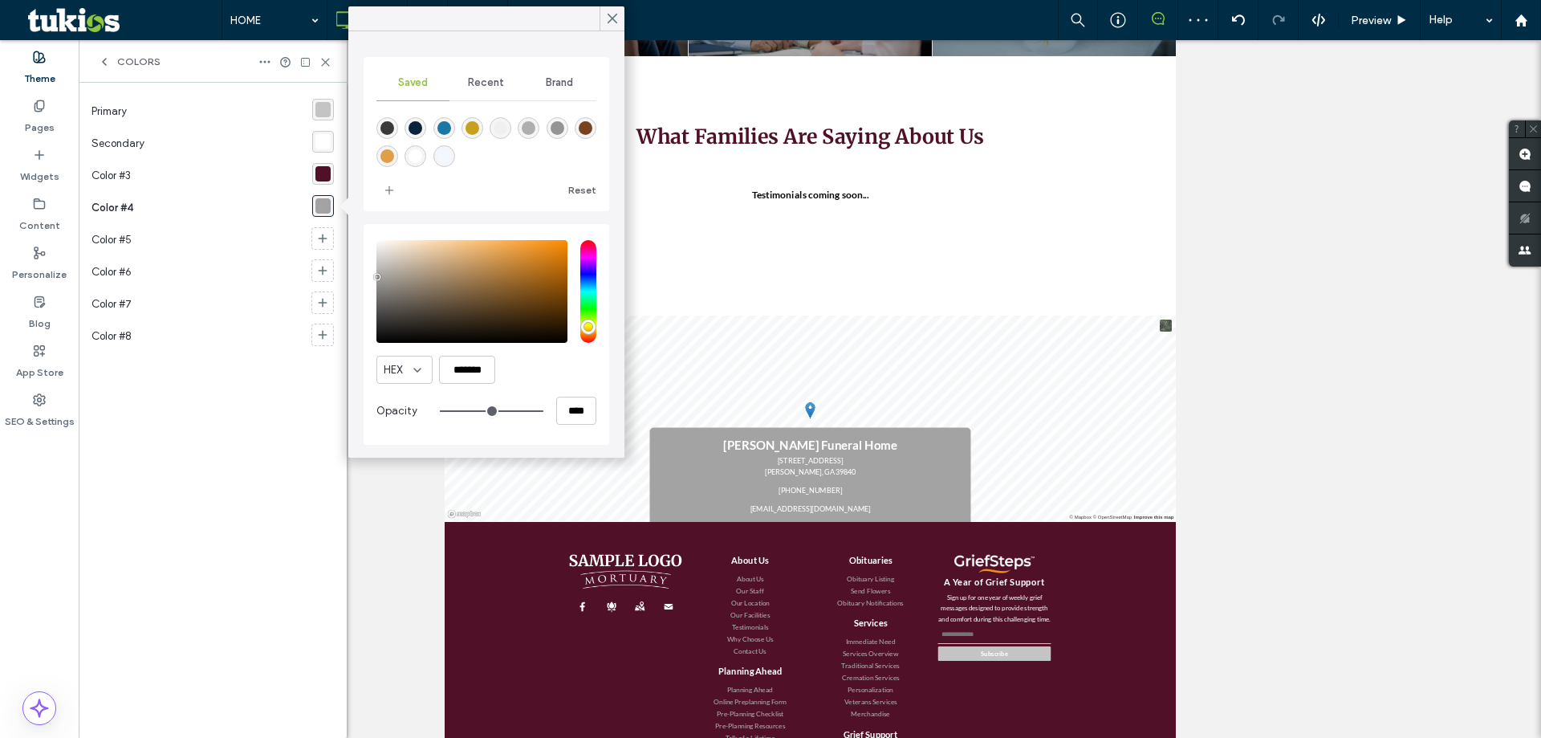
click at [592, 327] on input "hue" at bounding box center [588, 291] width 16 height 103
type input "**"
click at [589, 329] on input "hue" at bounding box center [588, 291] width 16 height 103
click at [379, 279] on div "pointer" at bounding box center [379, 278] width 5 height 5
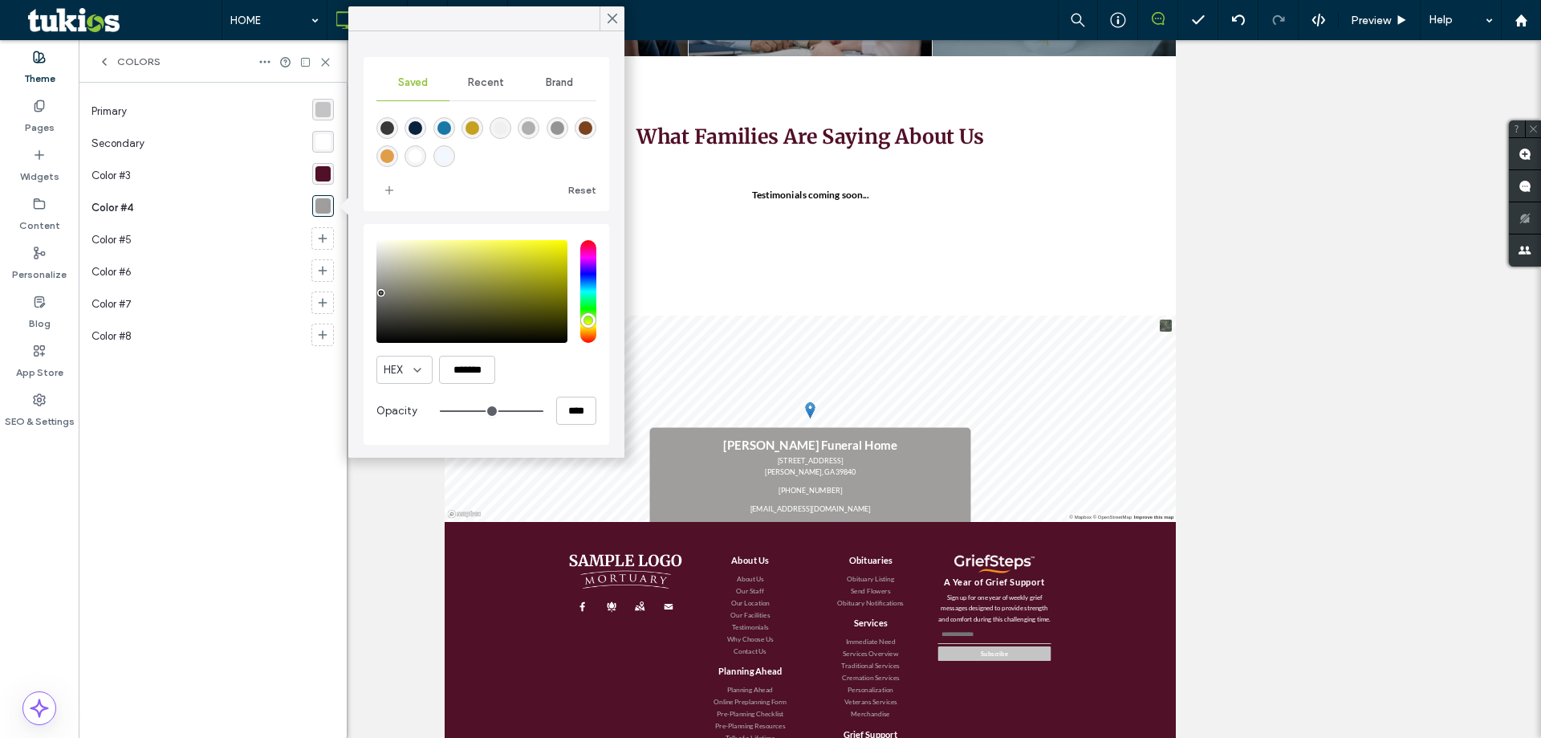
type input "*******"
drag, startPoint x: 379, startPoint y: 279, endPoint x: 379, endPoint y: 295, distance: 16.1
click at [379, 295] on div "pointer" at bounding box center [379, 294] width 5 height 5
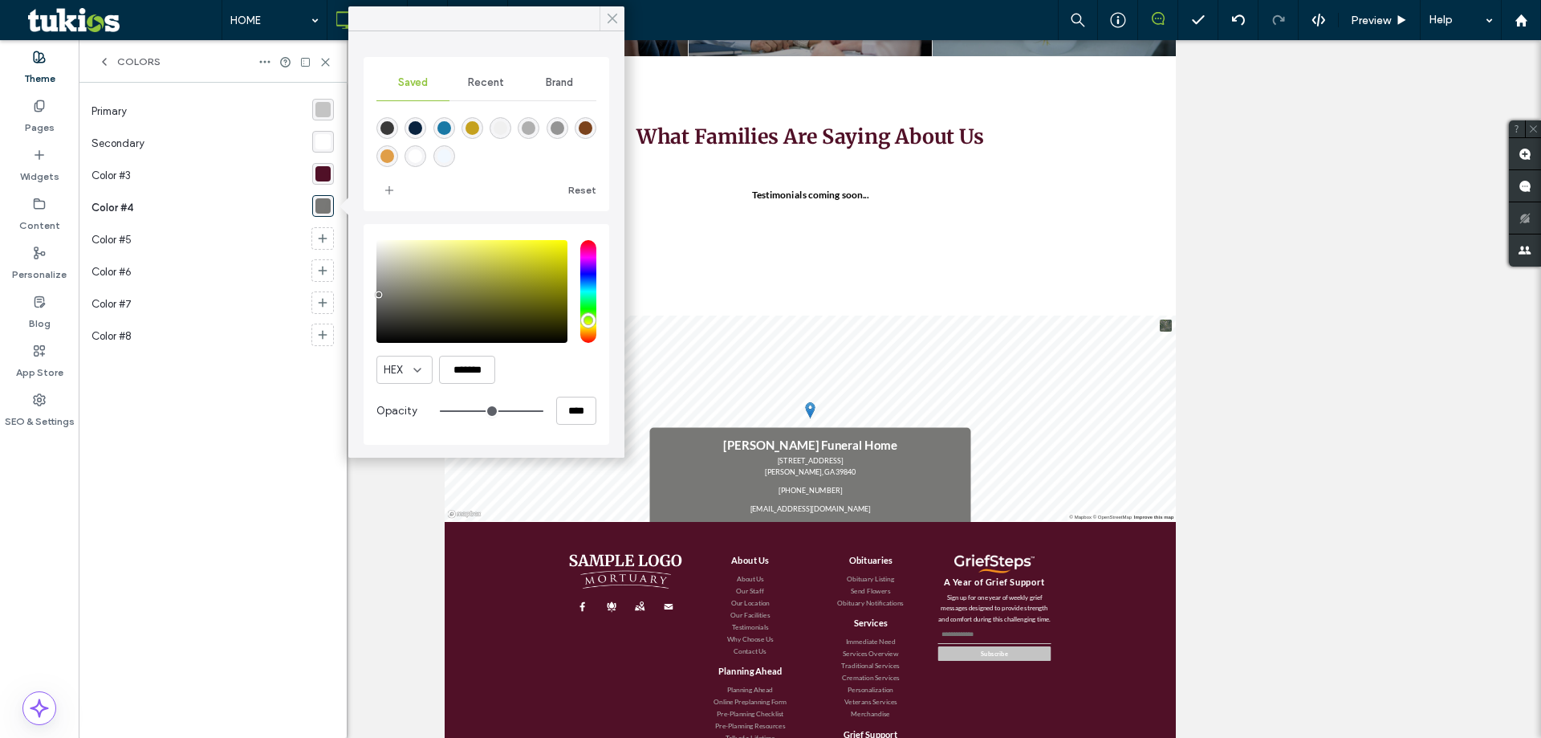
click at [609, 15] on use at bounding box center [613, 18] width 8 height 9
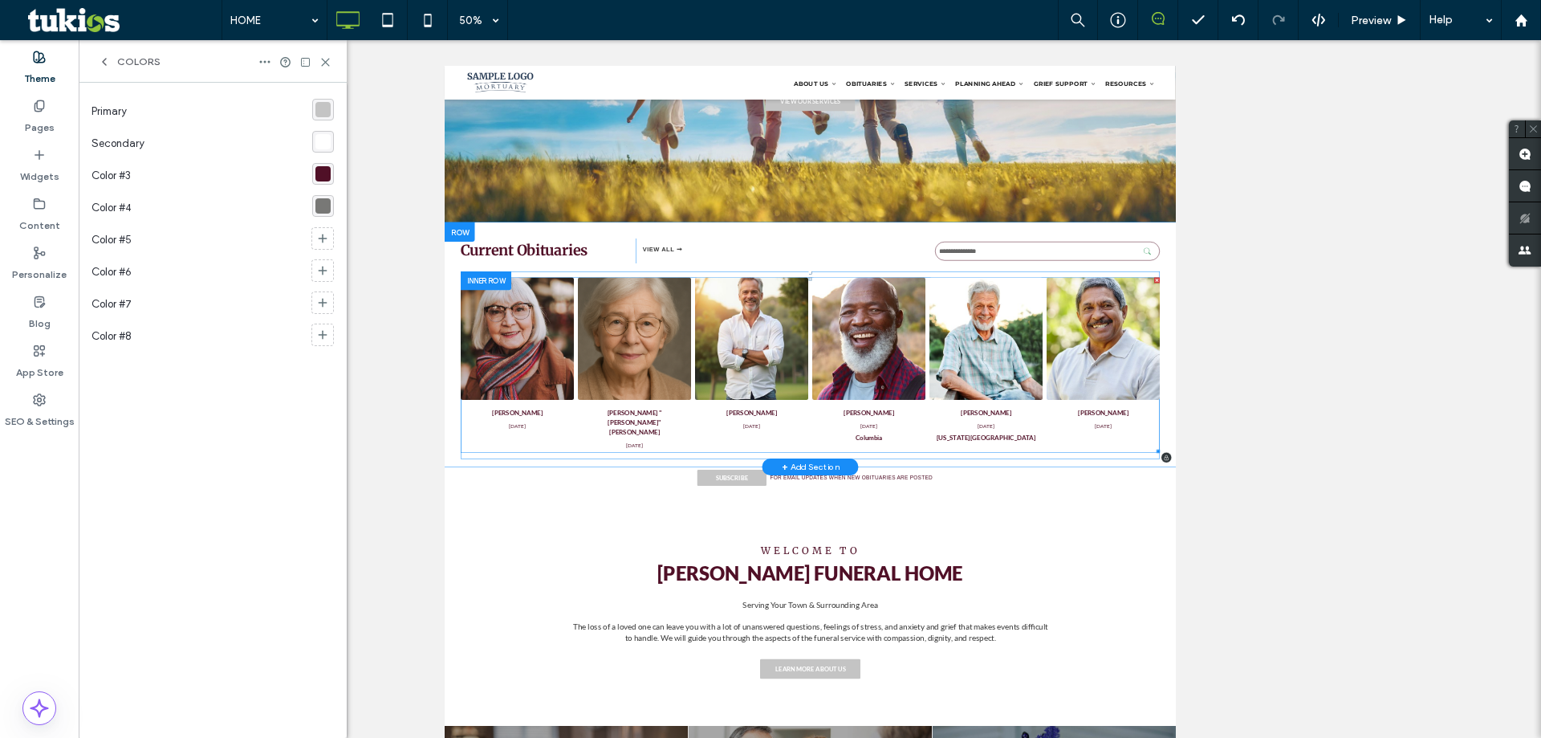
scroll to position [409, 0]
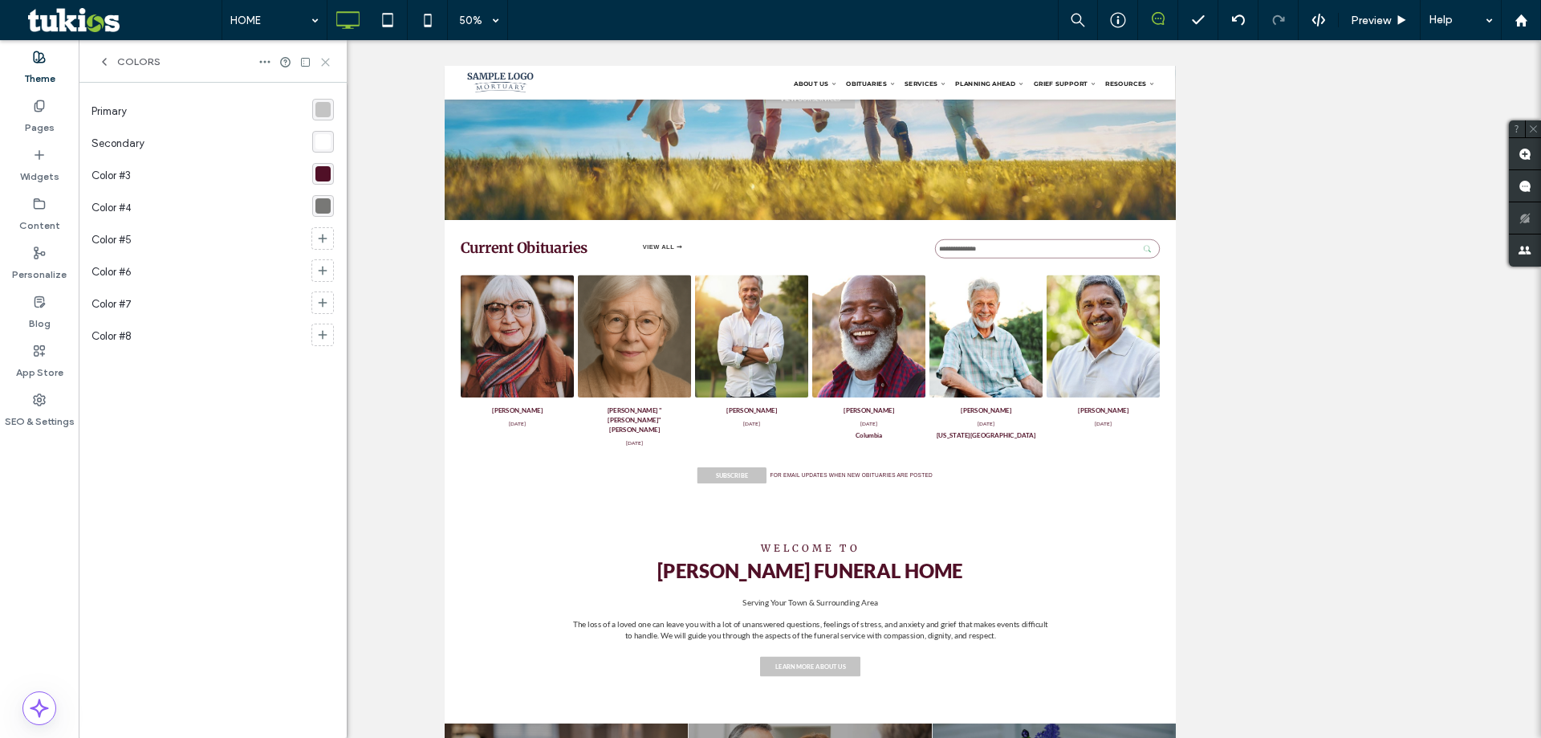
click at [325, 61] on icon at bounding box center [326, 62] width 12 height 12
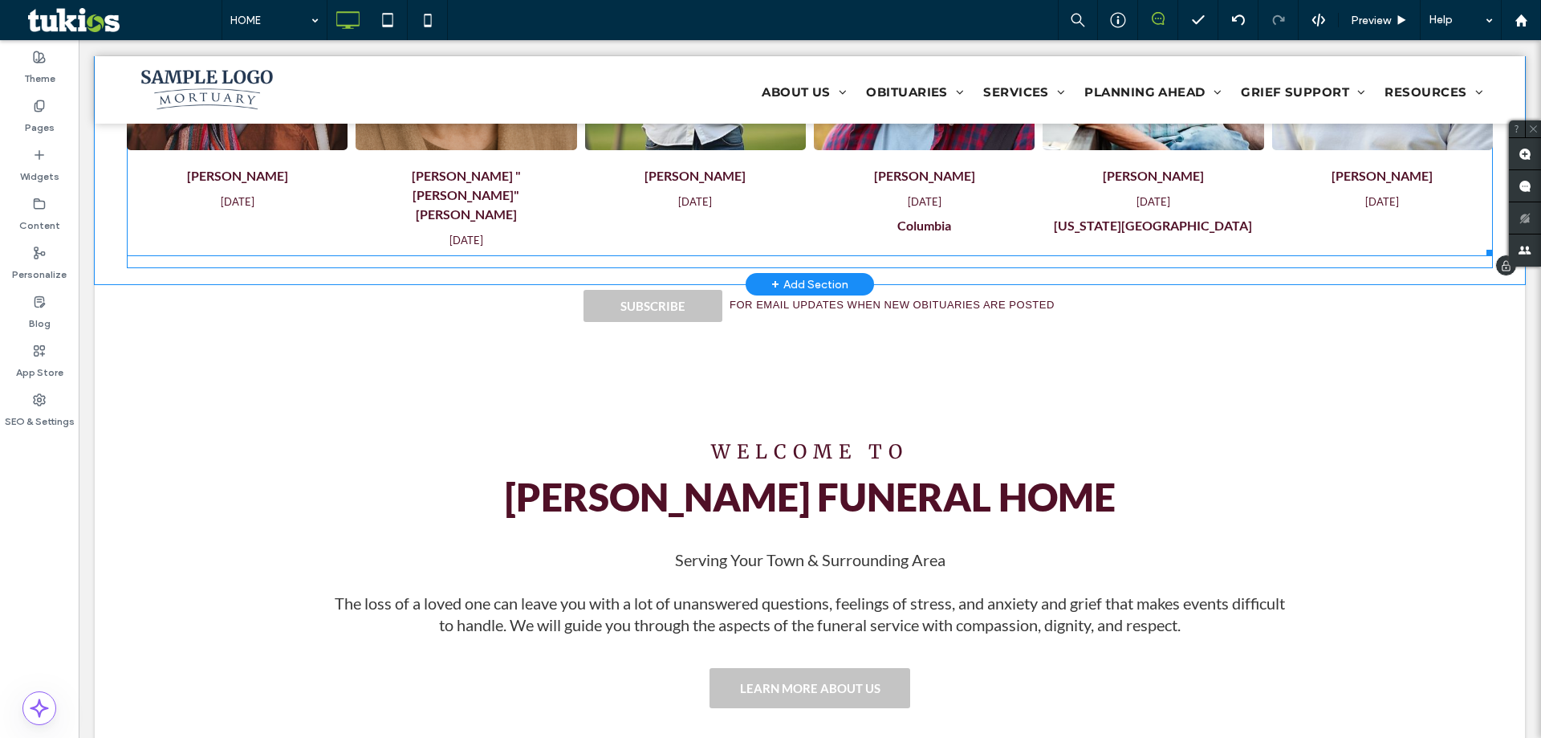
scroll to position [983, 0]
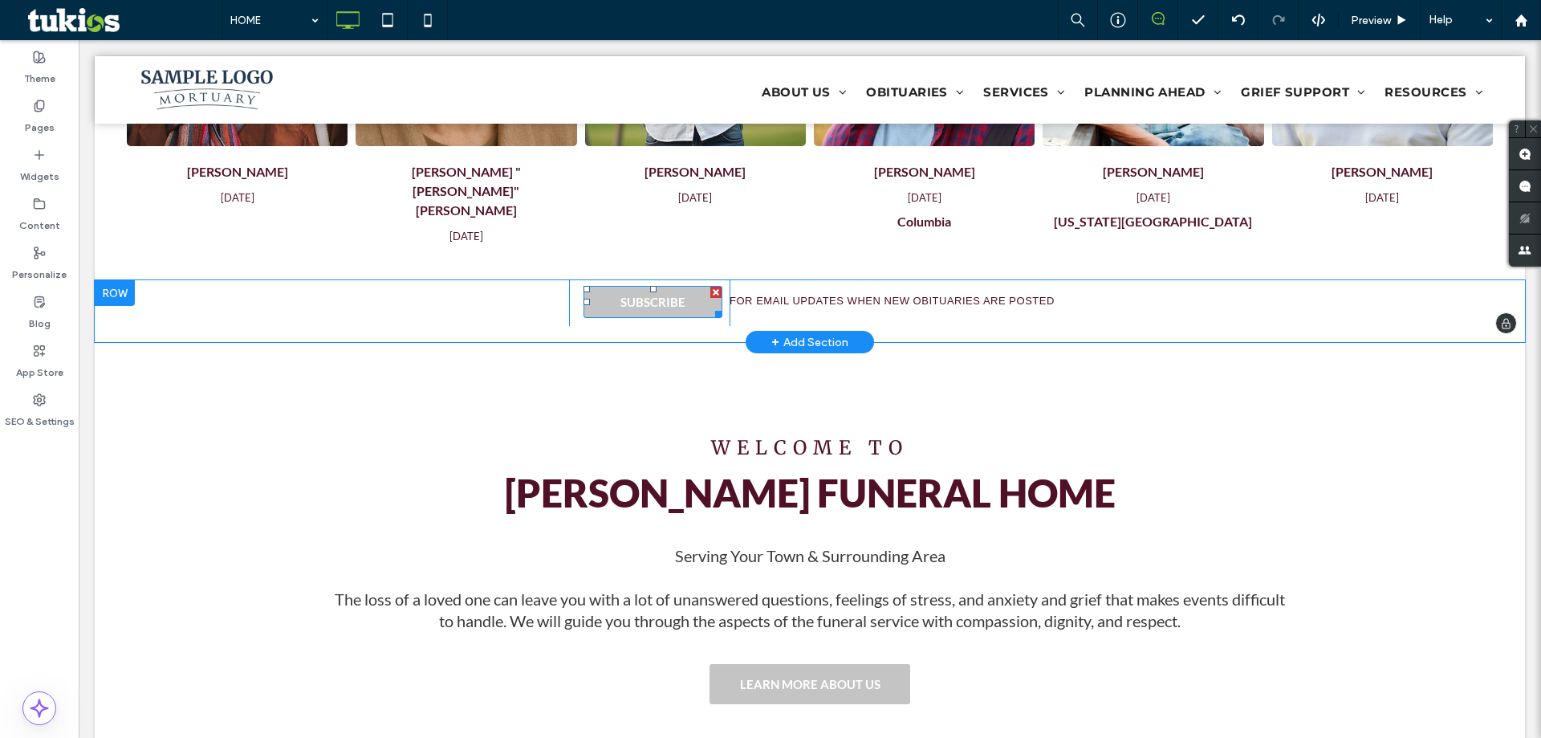
click at [663, 286] on link "SUBSCRIBE" at bounding box center [653, 302] width 139 height 32
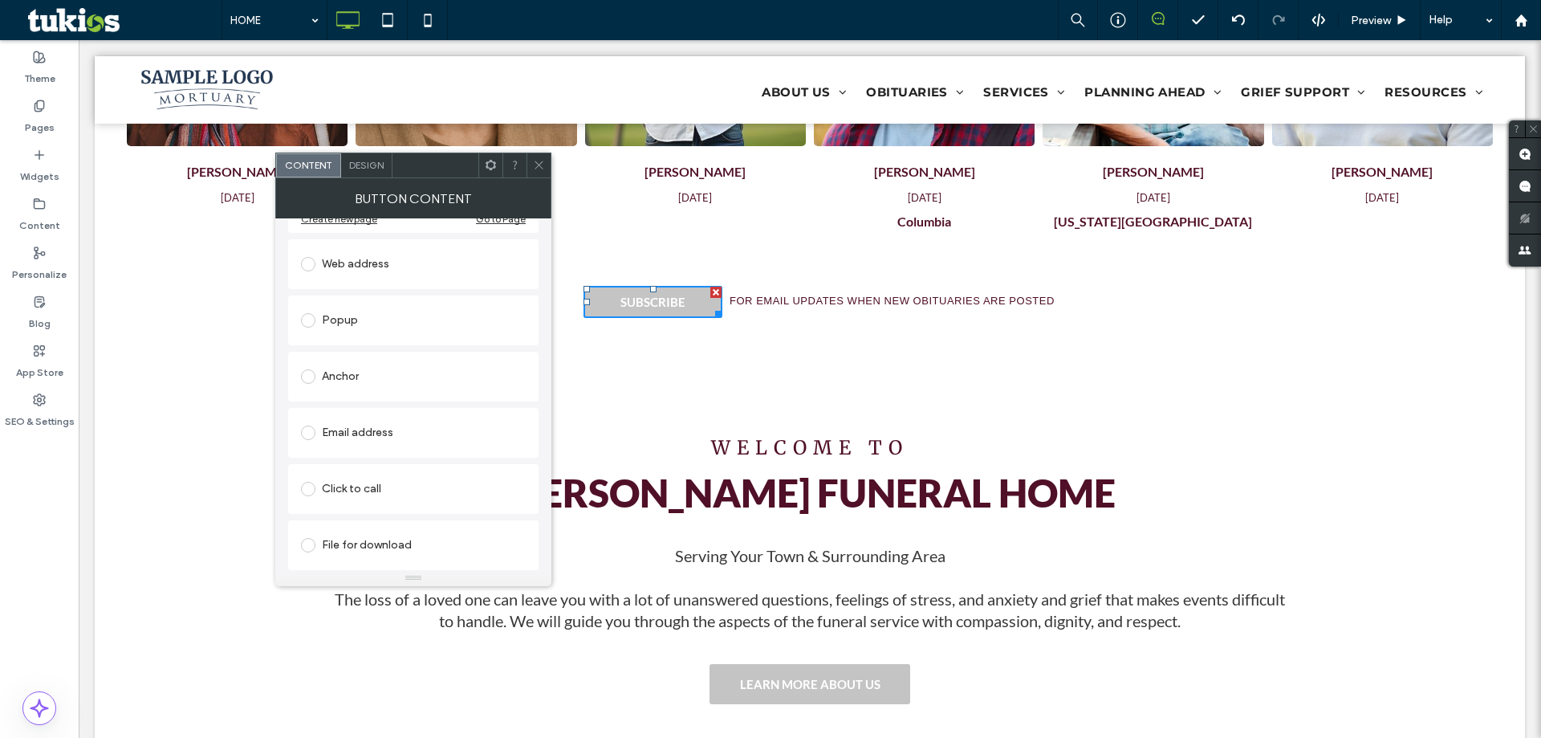
scroll to position [0, 0]
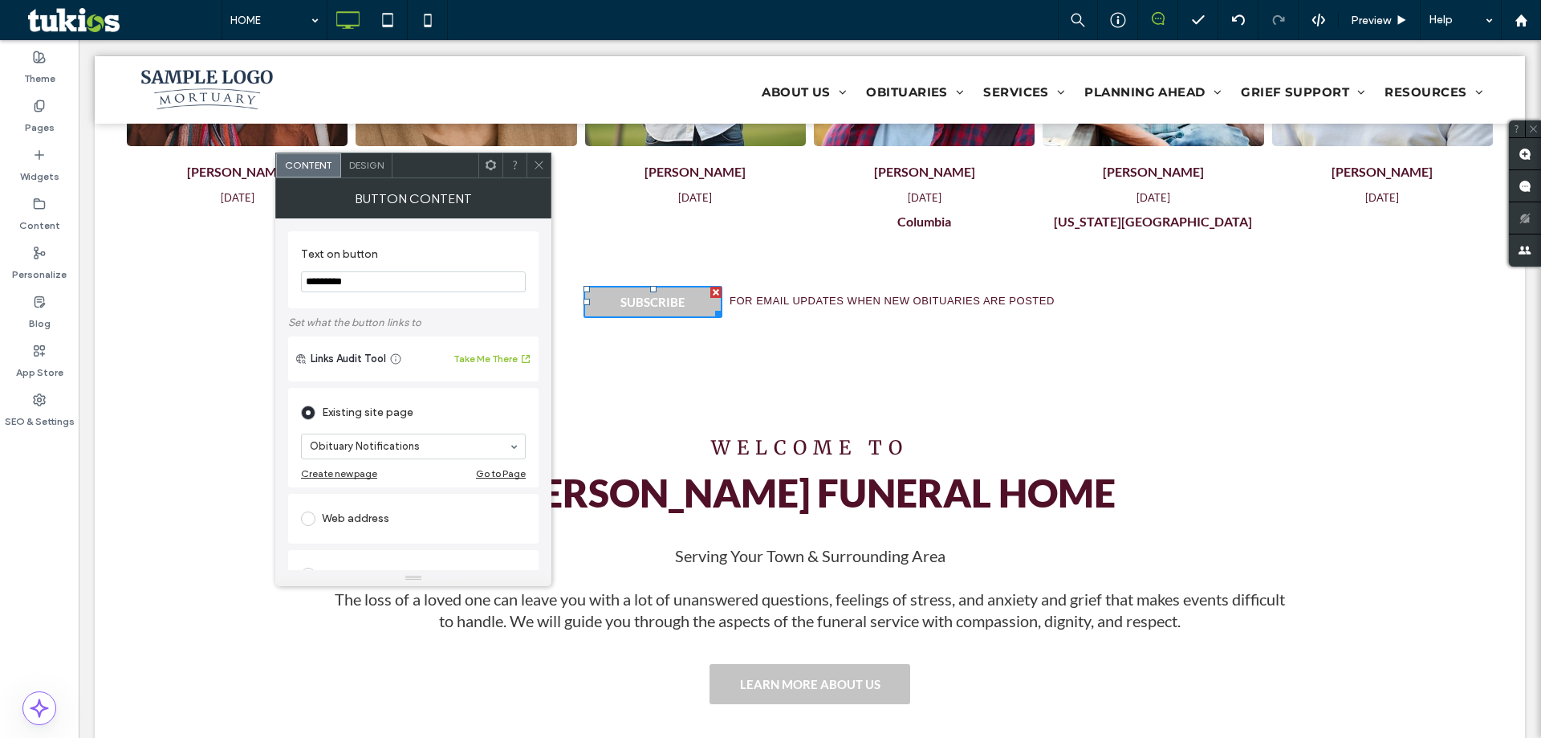
click at [536, 181] on div "Button Content" at bounding box center [413, 198] width 276 height 40
click at [539, 168] on icon at bounding box center [539, 165] width 12 height 12
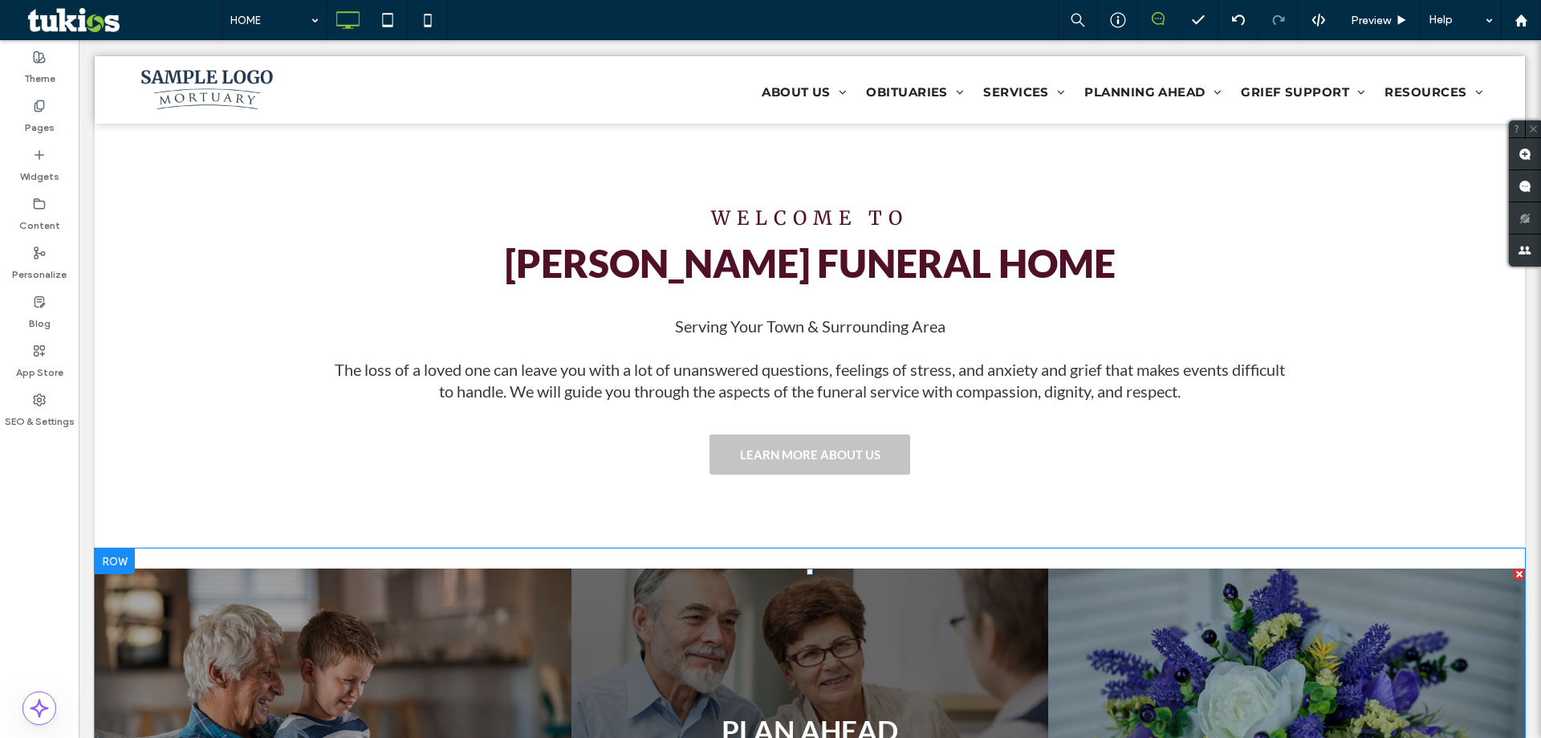
scroll to position [1310, 0]
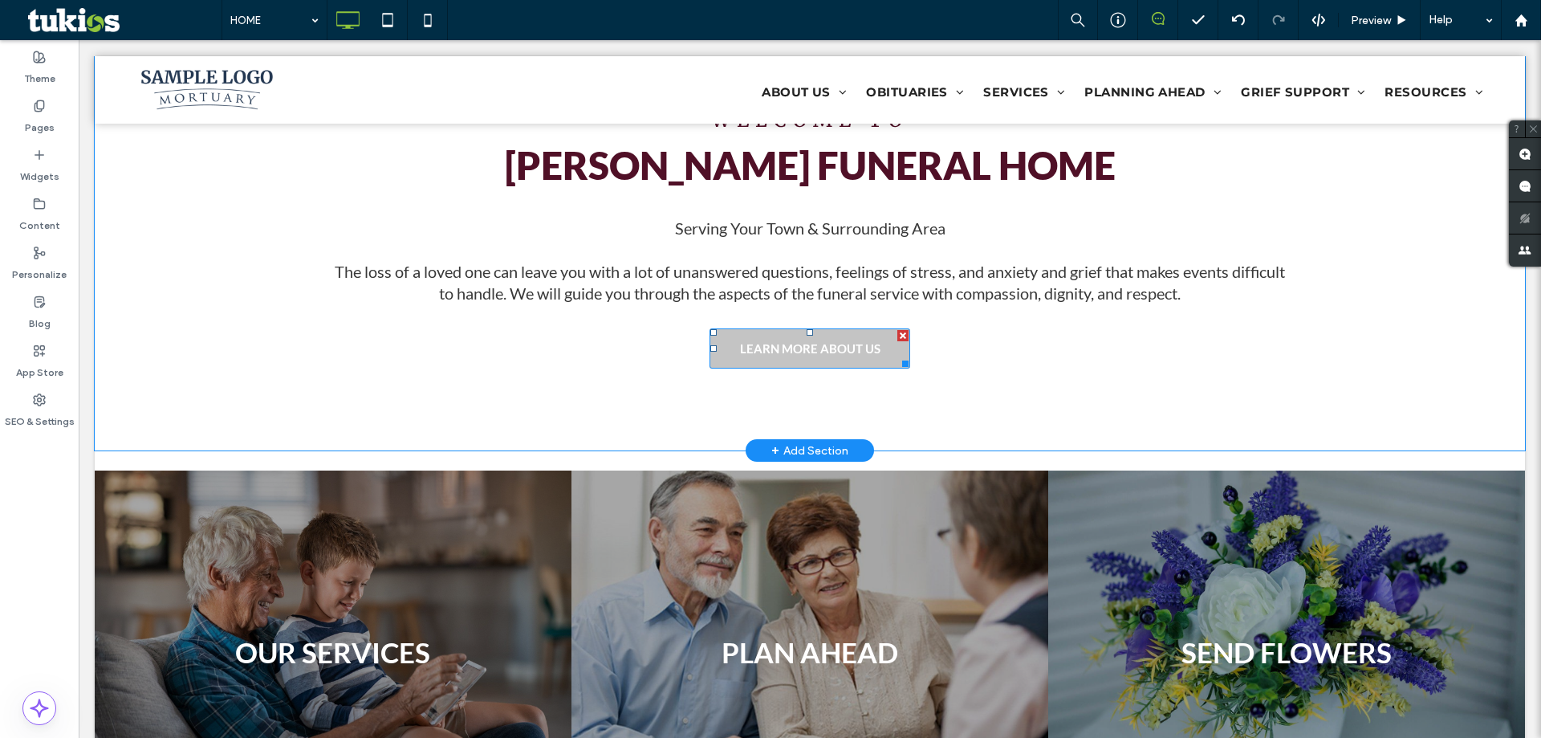
click at [768, 355] on span "LEARN MORE ABOUT US" at bounding box center [810, 348] width 140 height 31
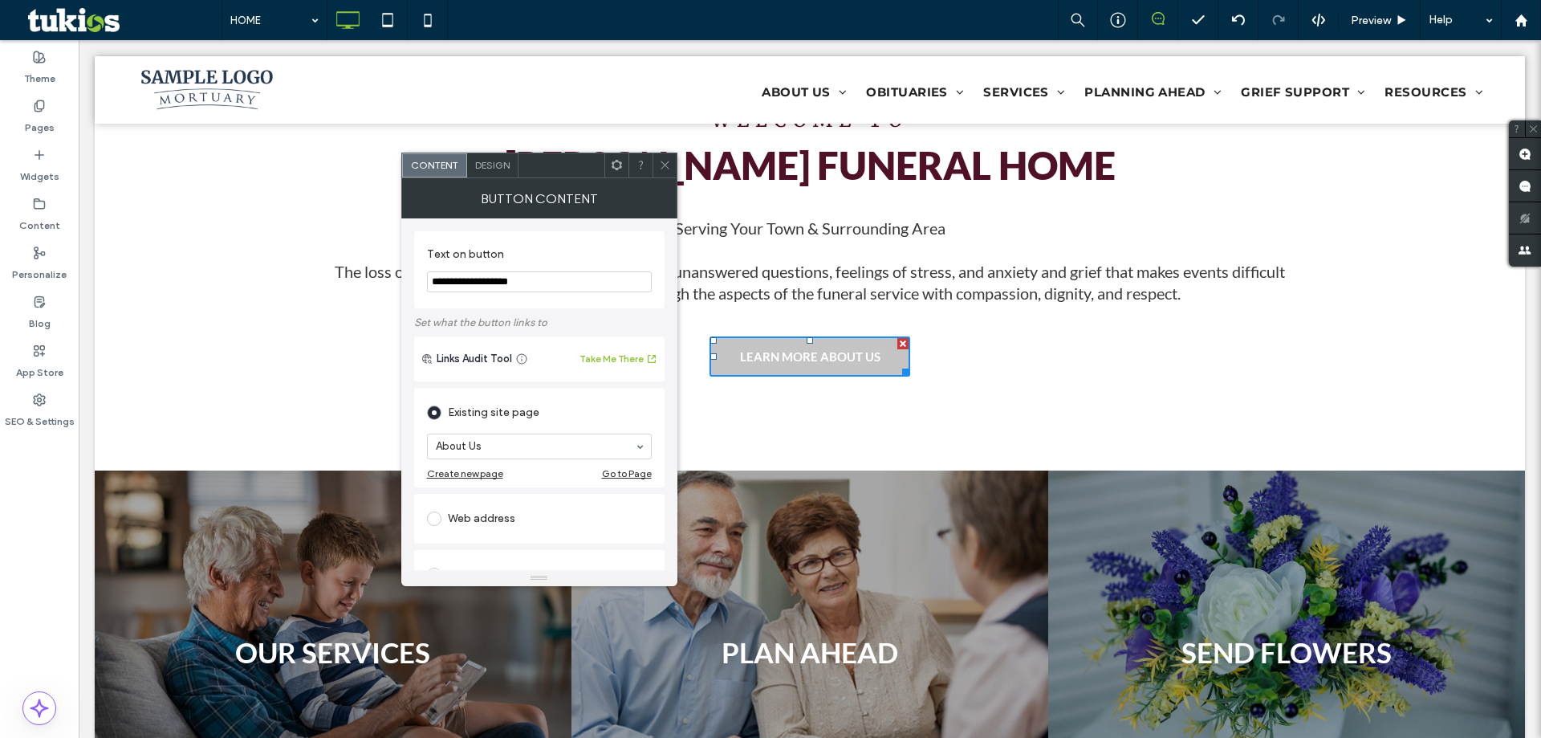
scroll to position [255, 0]
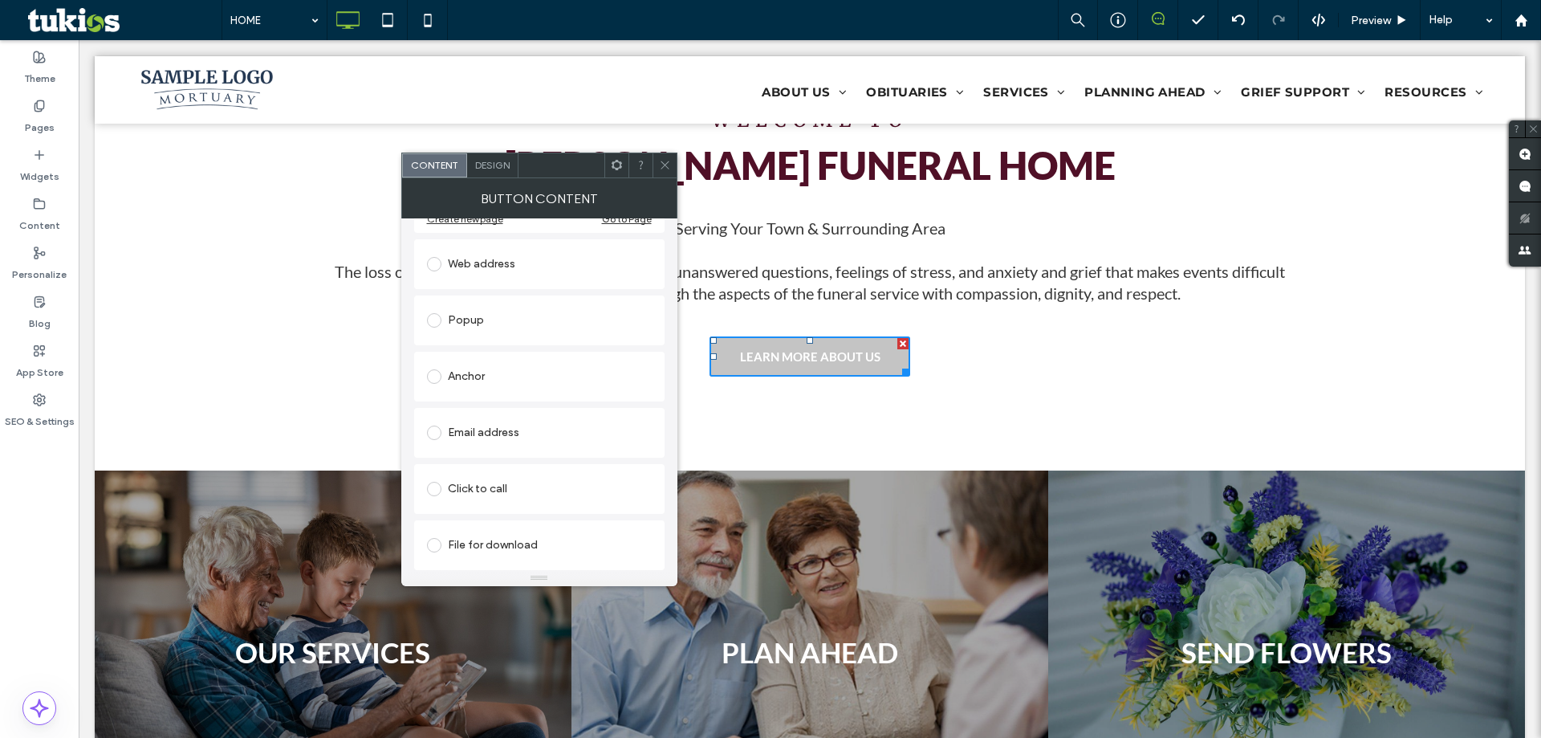
click at [487, 181] on div "Button Content" at bounding box center [539, 198] width 276 height 40
click at [495, 168] on span "Design" at bounding box center [492, 165] width 35 height 12
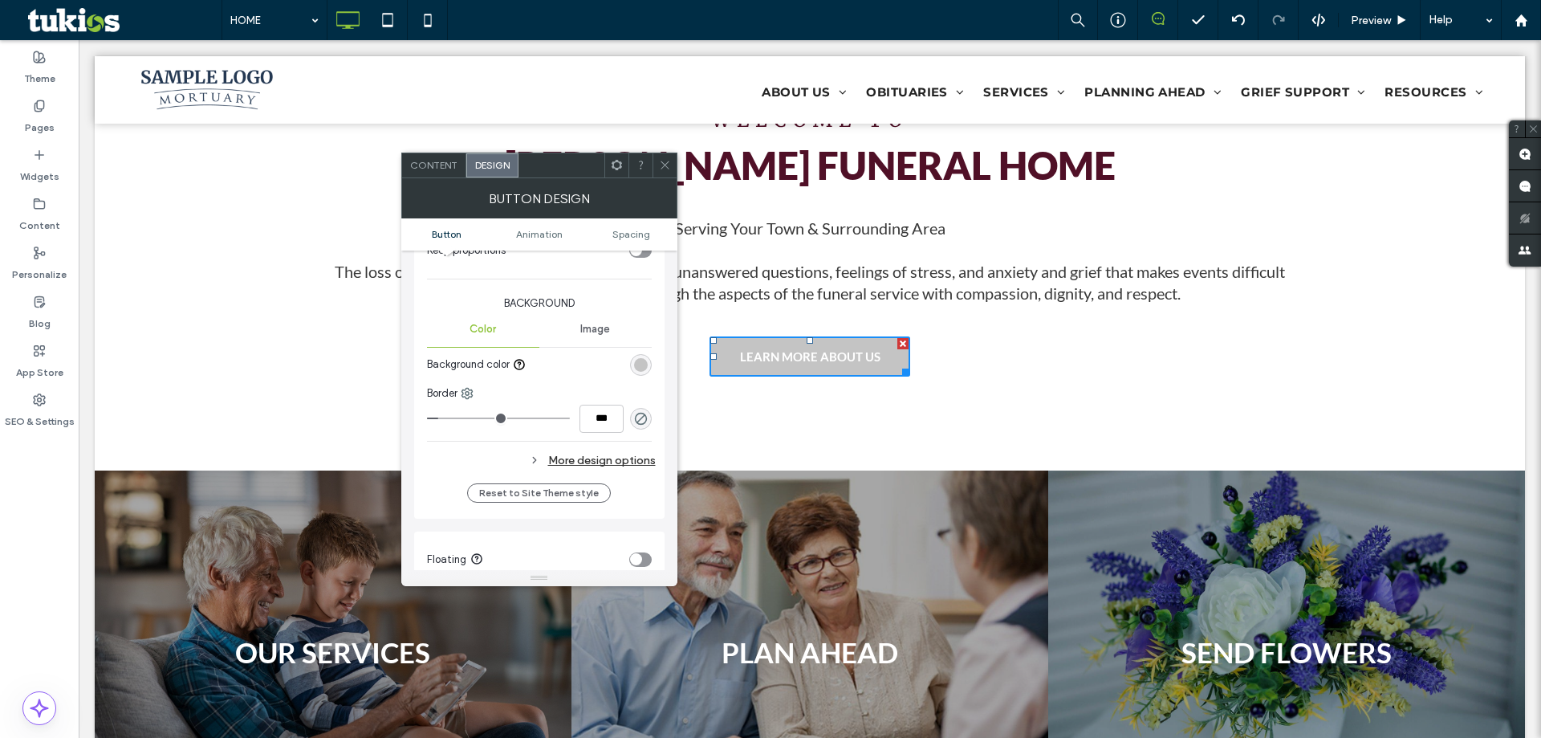
scroll to position [458, 0]
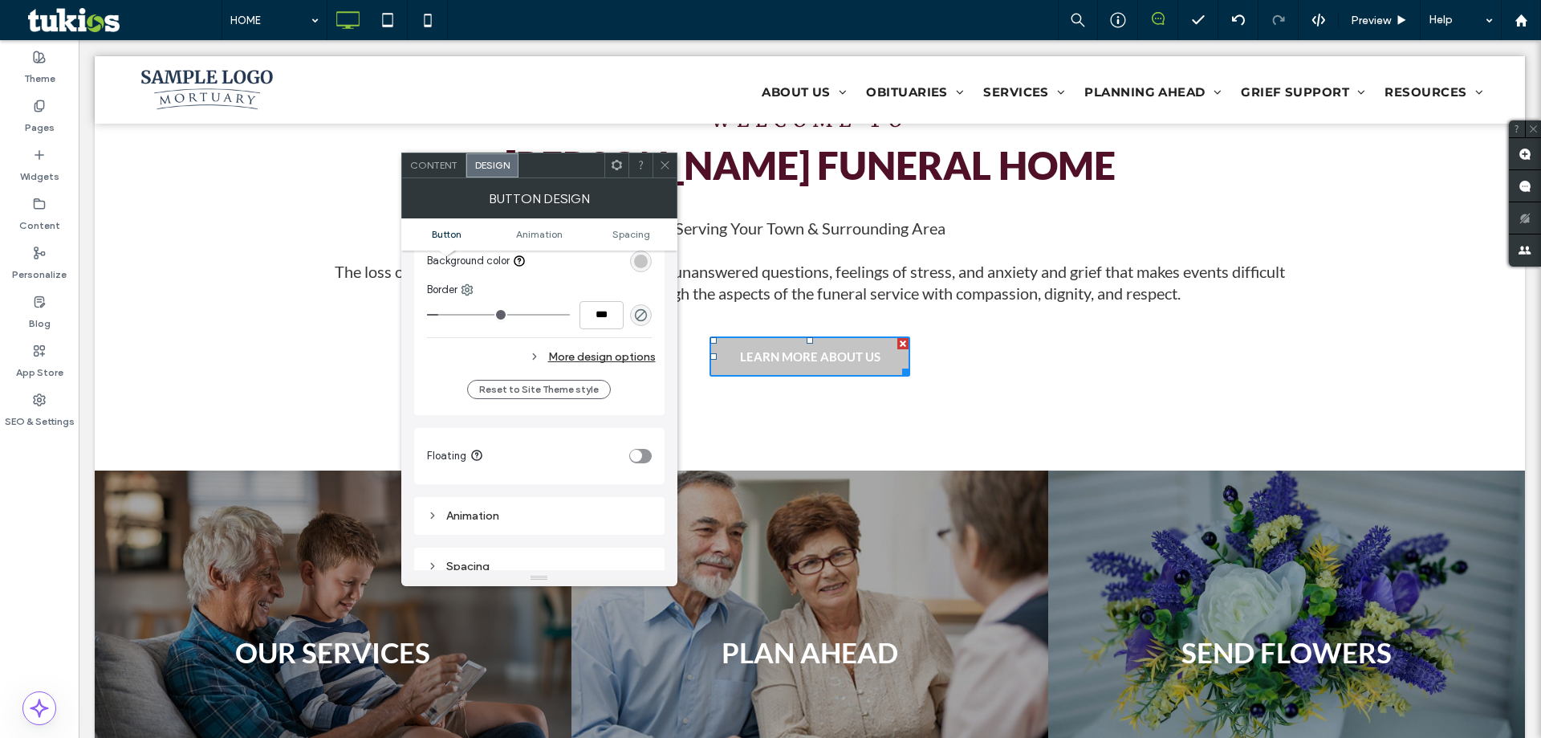
click at [617, 165] on icon at bounding box center [617, 165] width 12 height 12
click at [567, 170] on div at bounding box center [562, 165] width 86 height 24
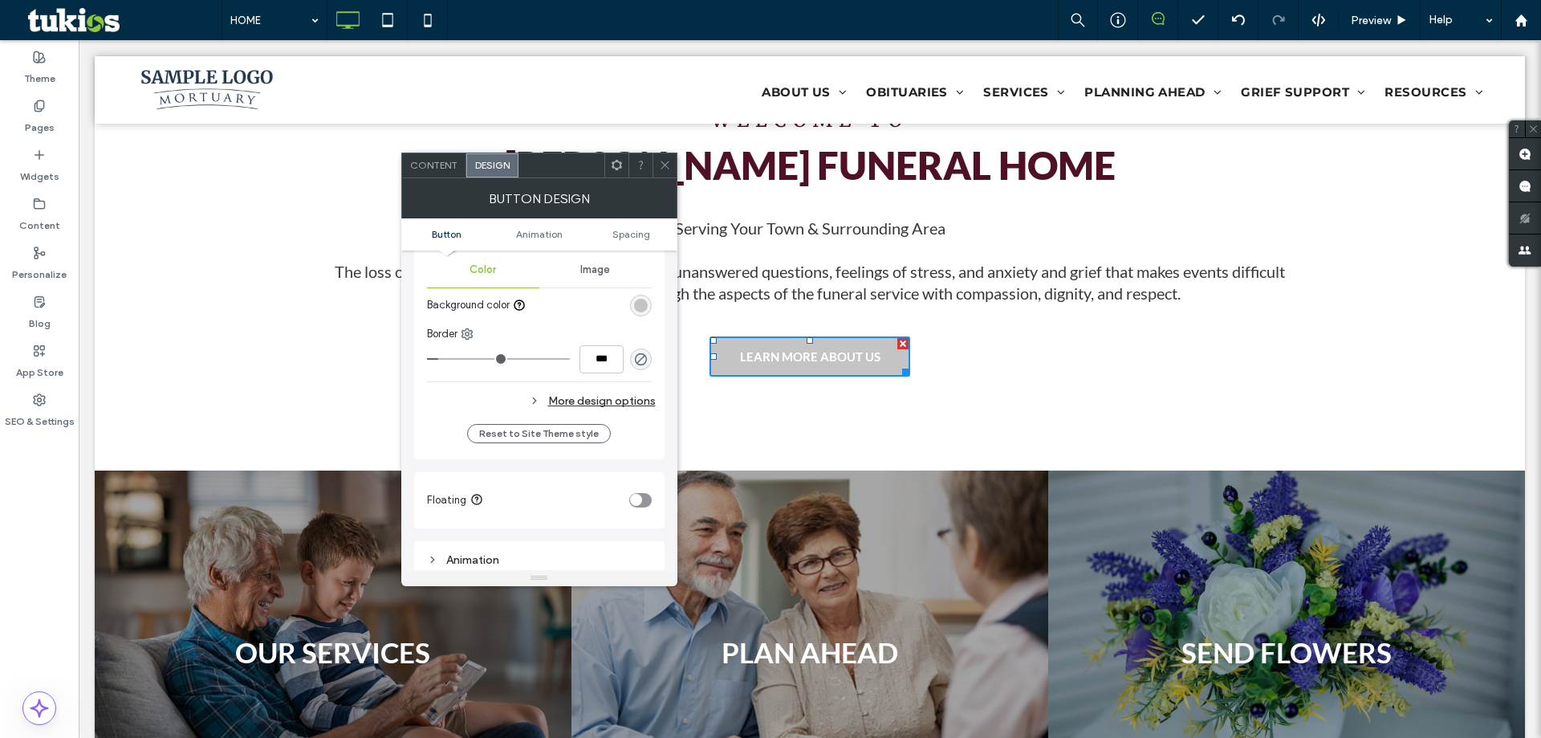
scroll to position [283, 0]
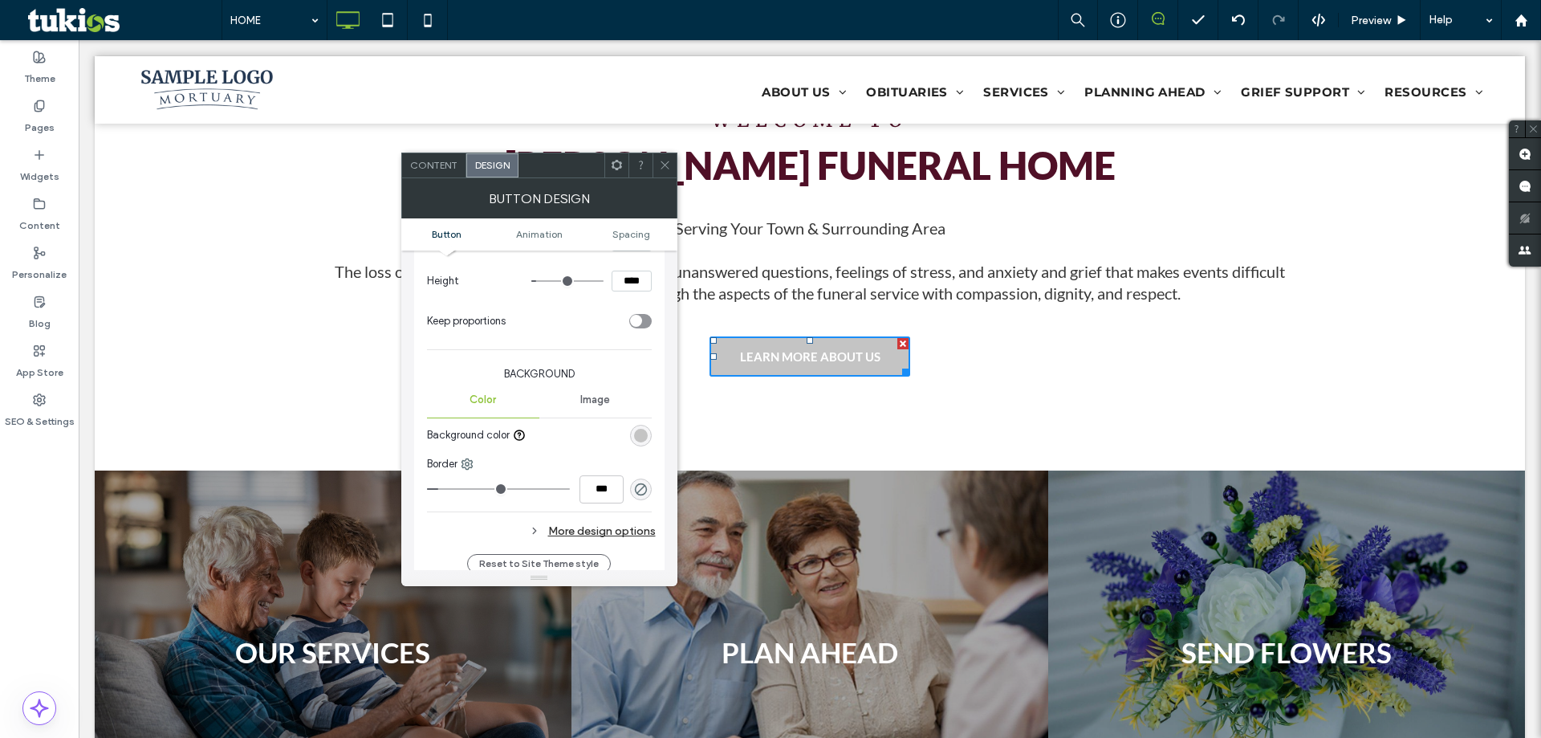
click at [543, 242] on ul "Button Animation Spacing" at bounding box center [539, 234] width 276 height 32
click at [546, 238] on span "Animation" at bounding box center [539, 234] width 47 height 12
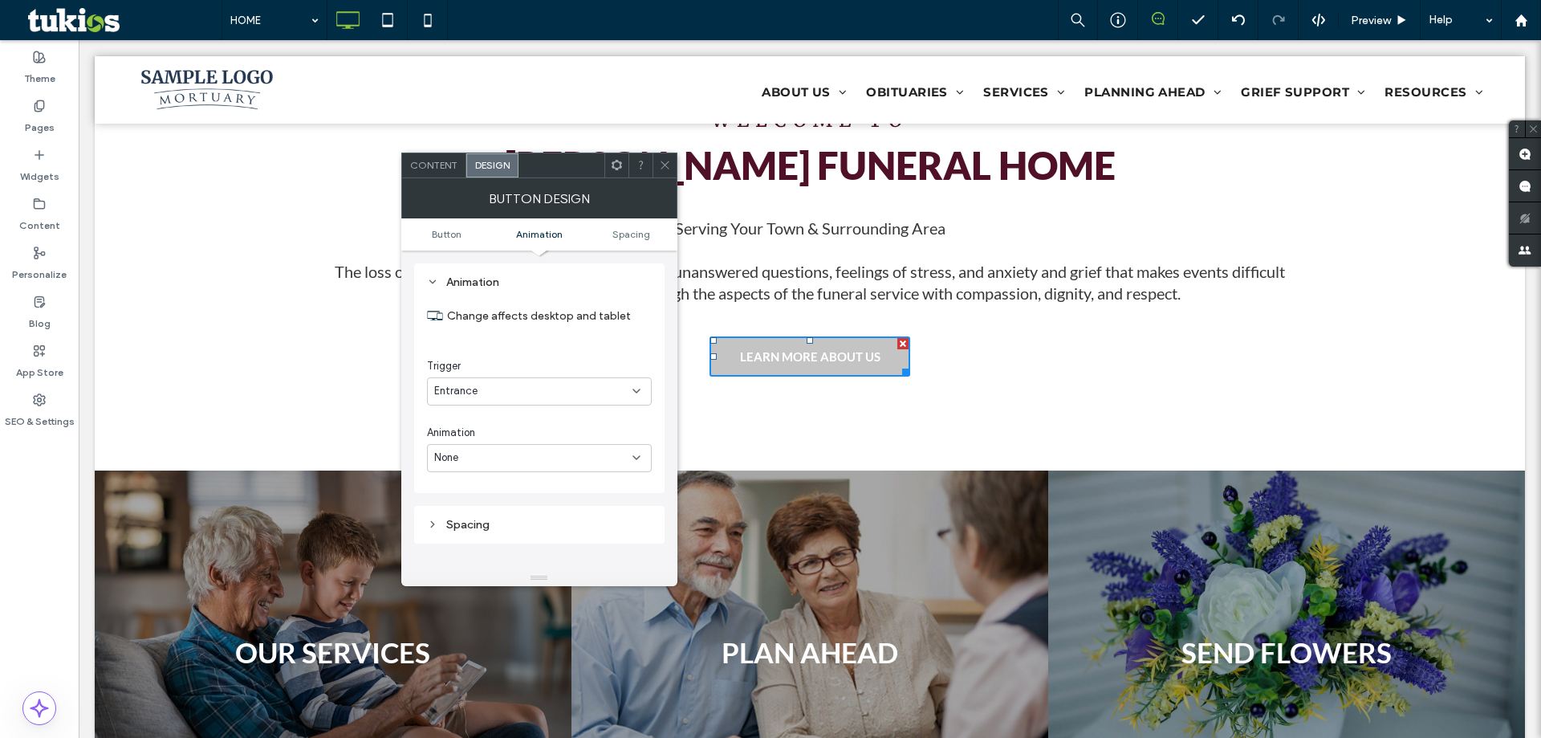
scroll to position [783, 0]
click at [579, 300] on div "Entrance" at bounding box center [533, 299] width 198 height 16
click at [549, 322] on div "None" at bounding box center [539, 327] width 223 height 28
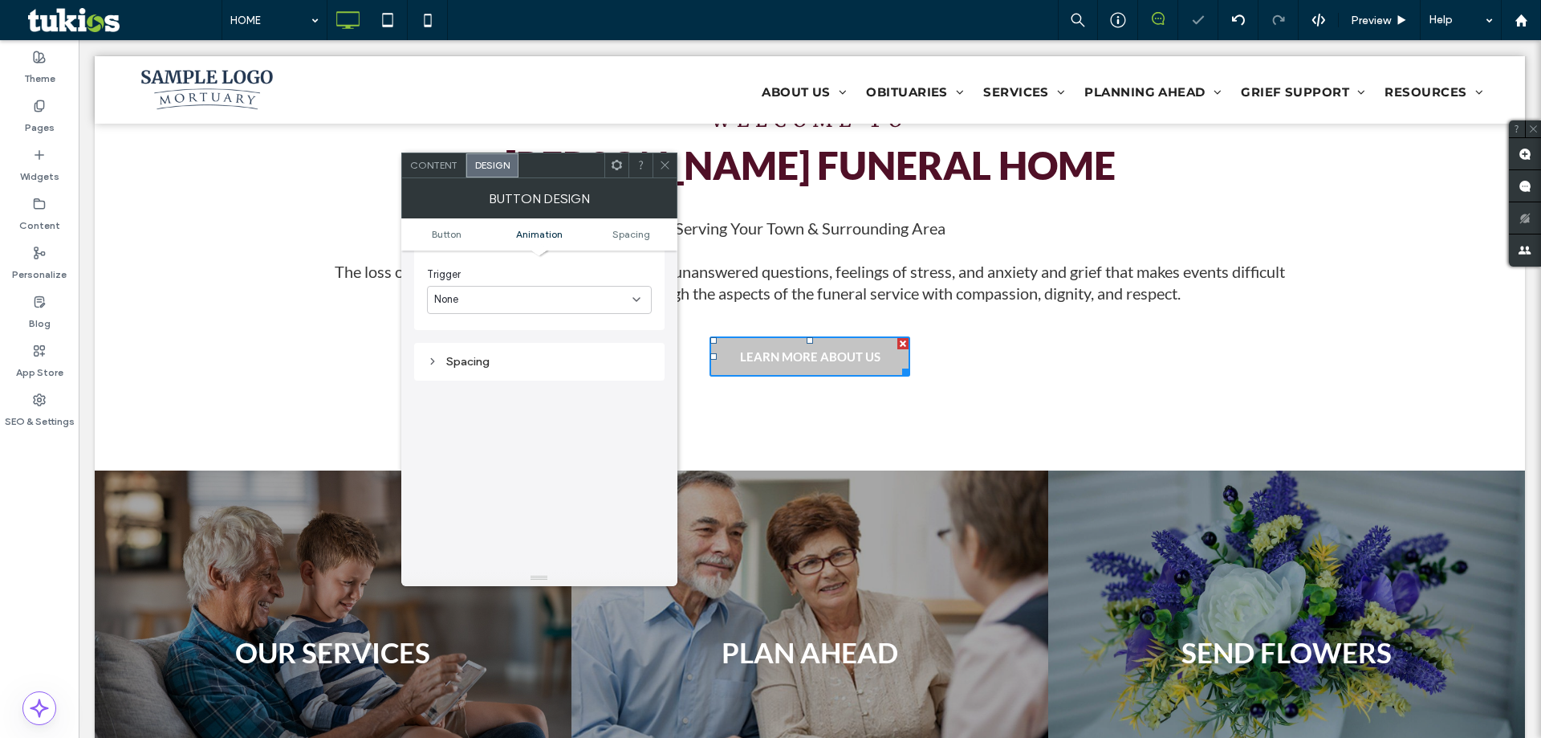
click at [664, 173] on span at bounding box center [665, 165] width 12 height 24
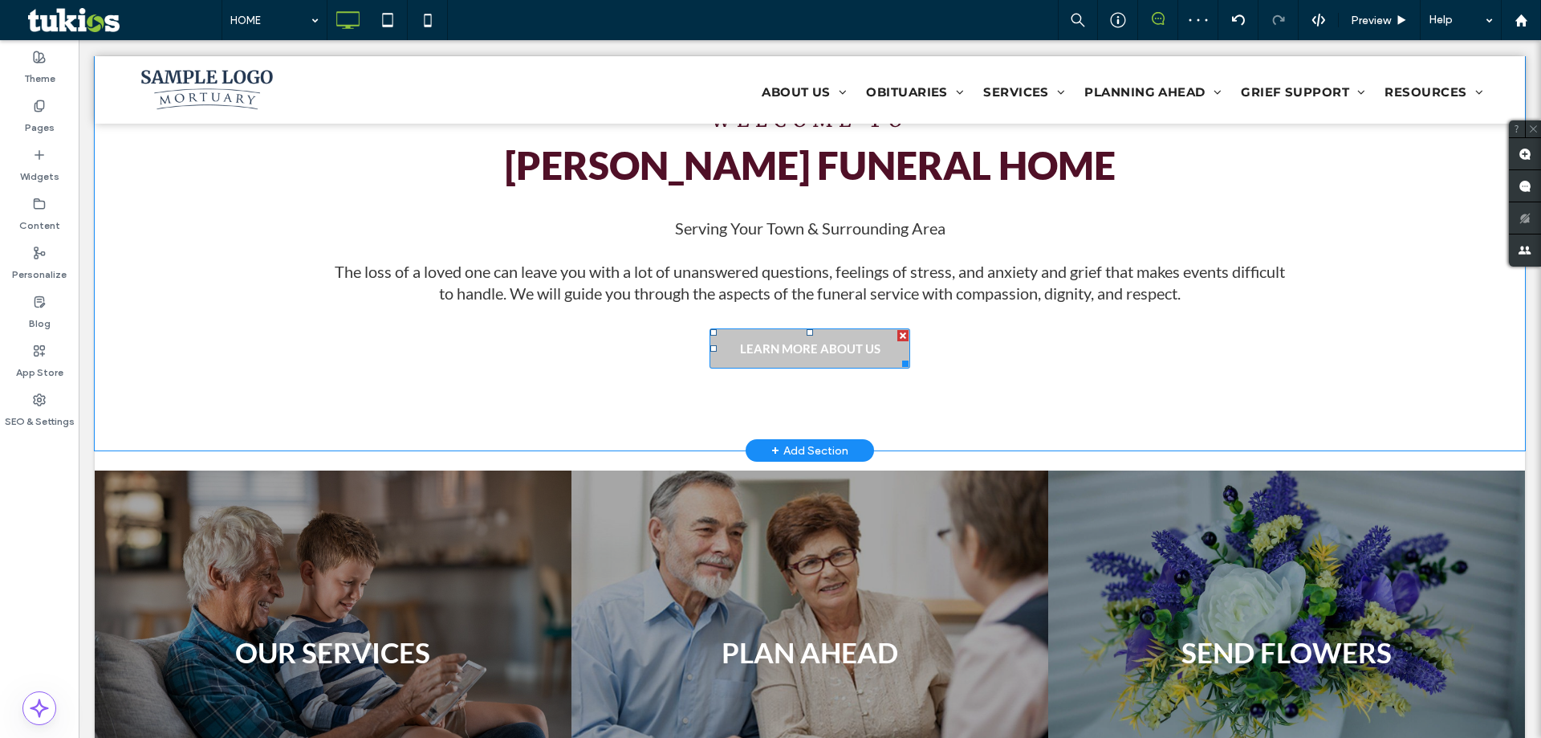
click at [745, 336] on span "LEARN MORE ABOUT US" at bounding box center [810, 348] width 140 height 31
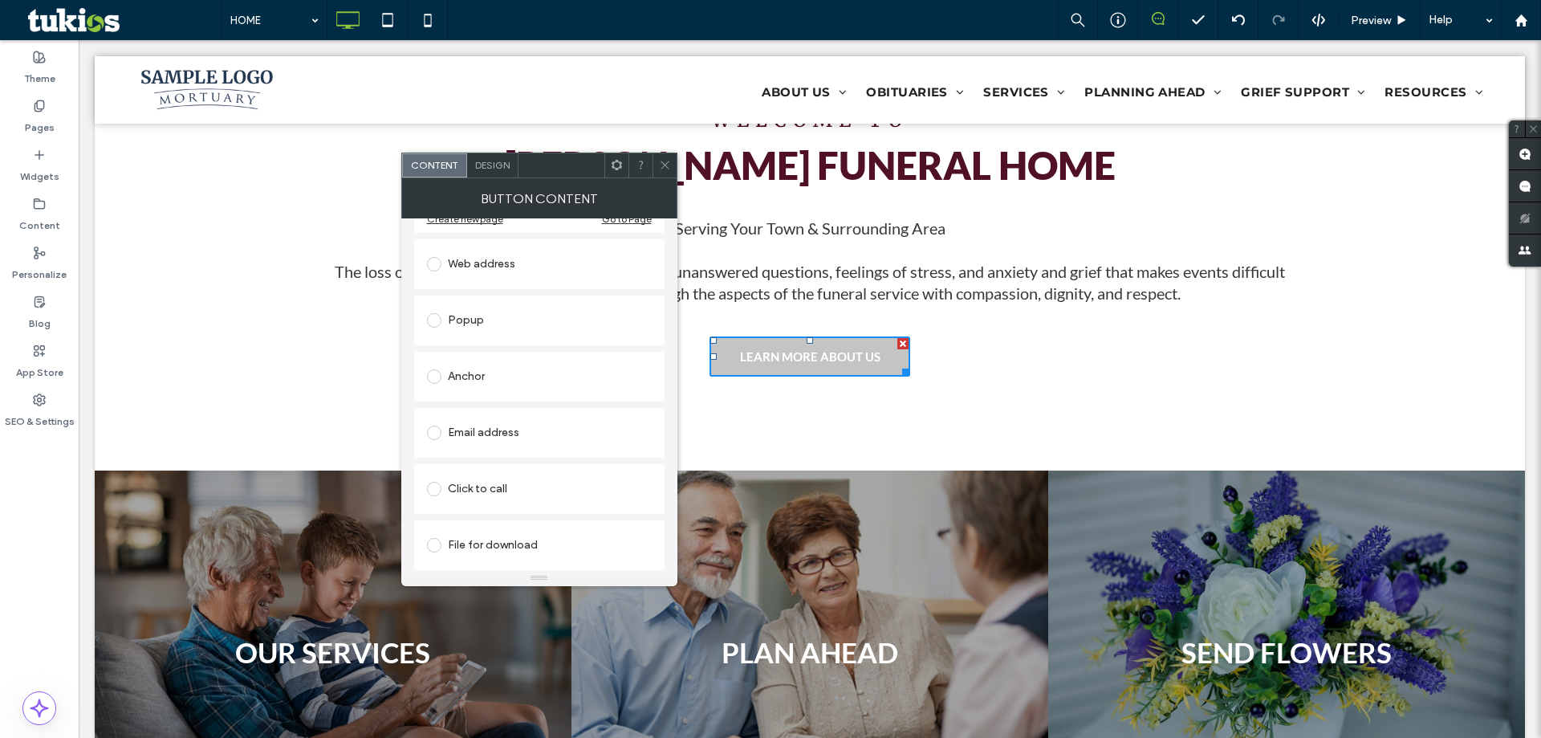
scroll to position [0, 0]
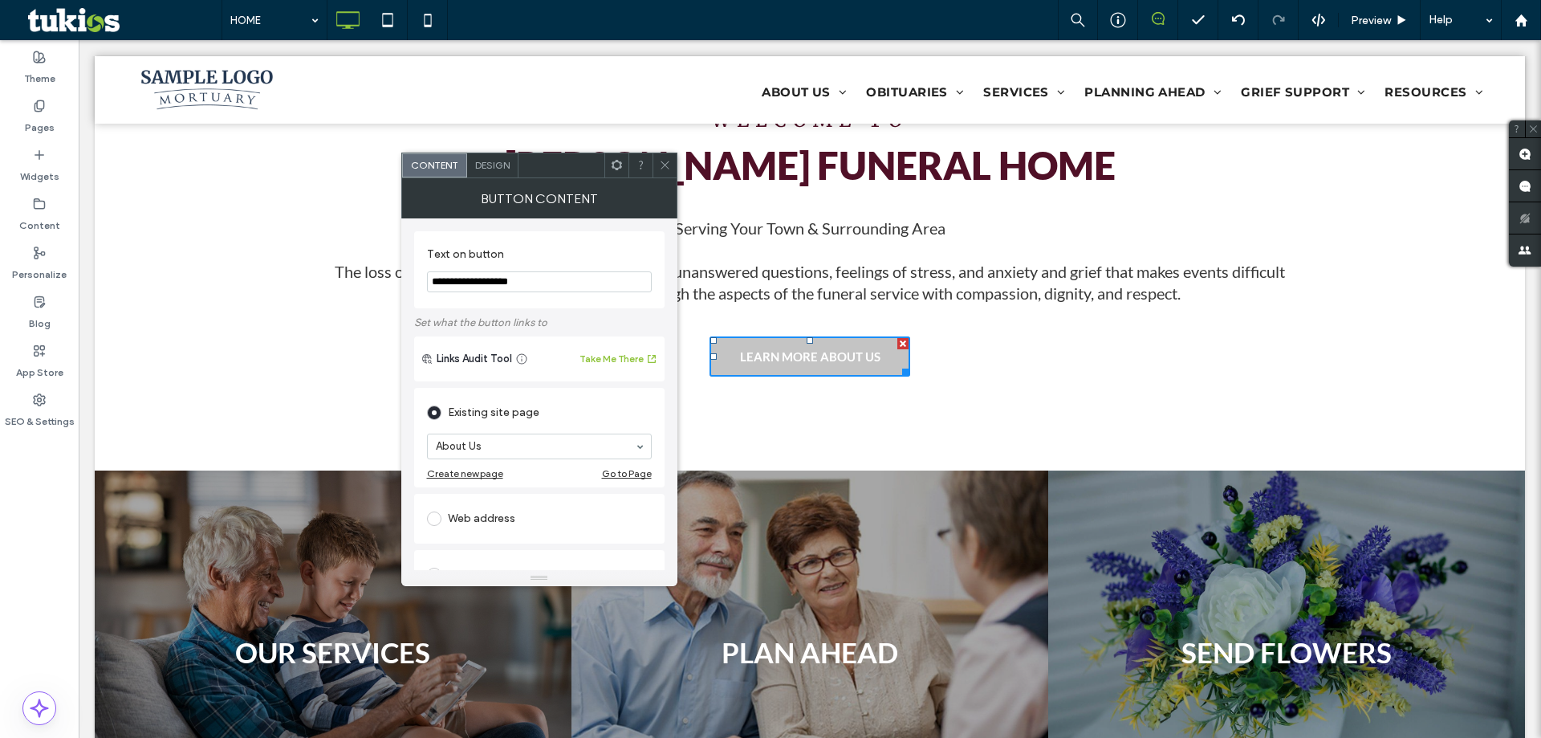
click at [502, 168] on span "Design" at bounding box center [492, 165] width 35 height 12
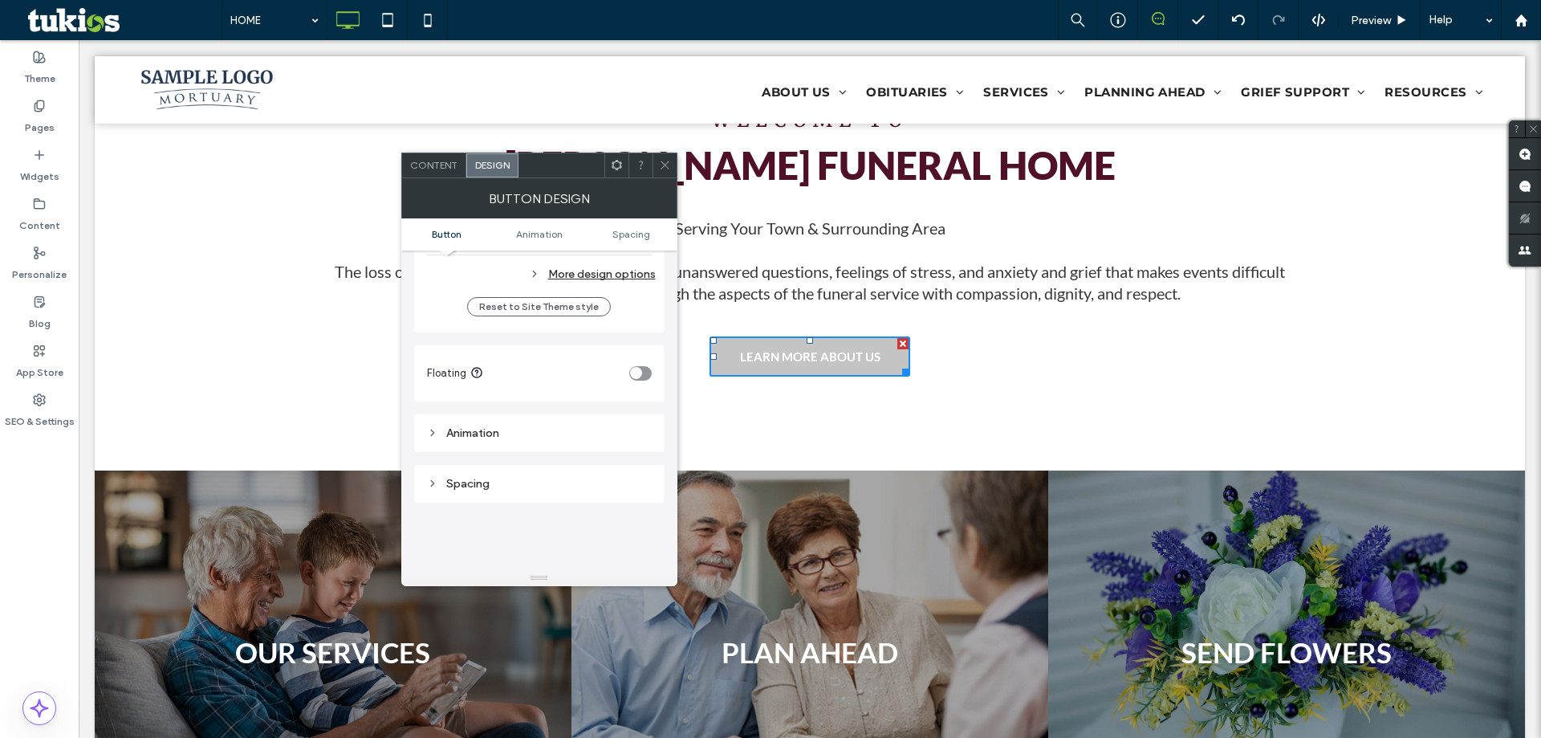
scroll to position [549, 0]
click at [636, 365] on icon "toggle" at bounding box center [636, 364] width 6 height 5
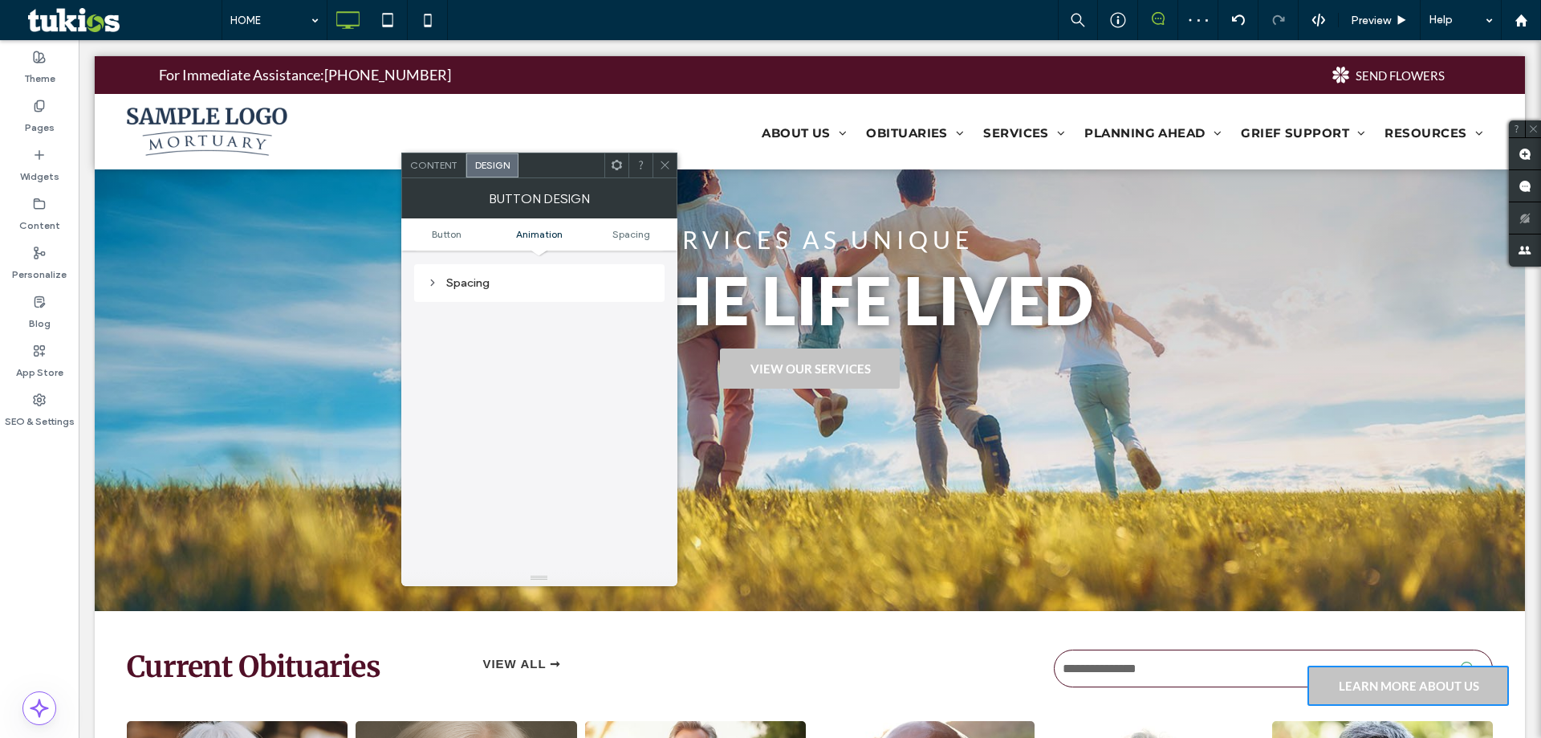
scroll to position [0, 0]
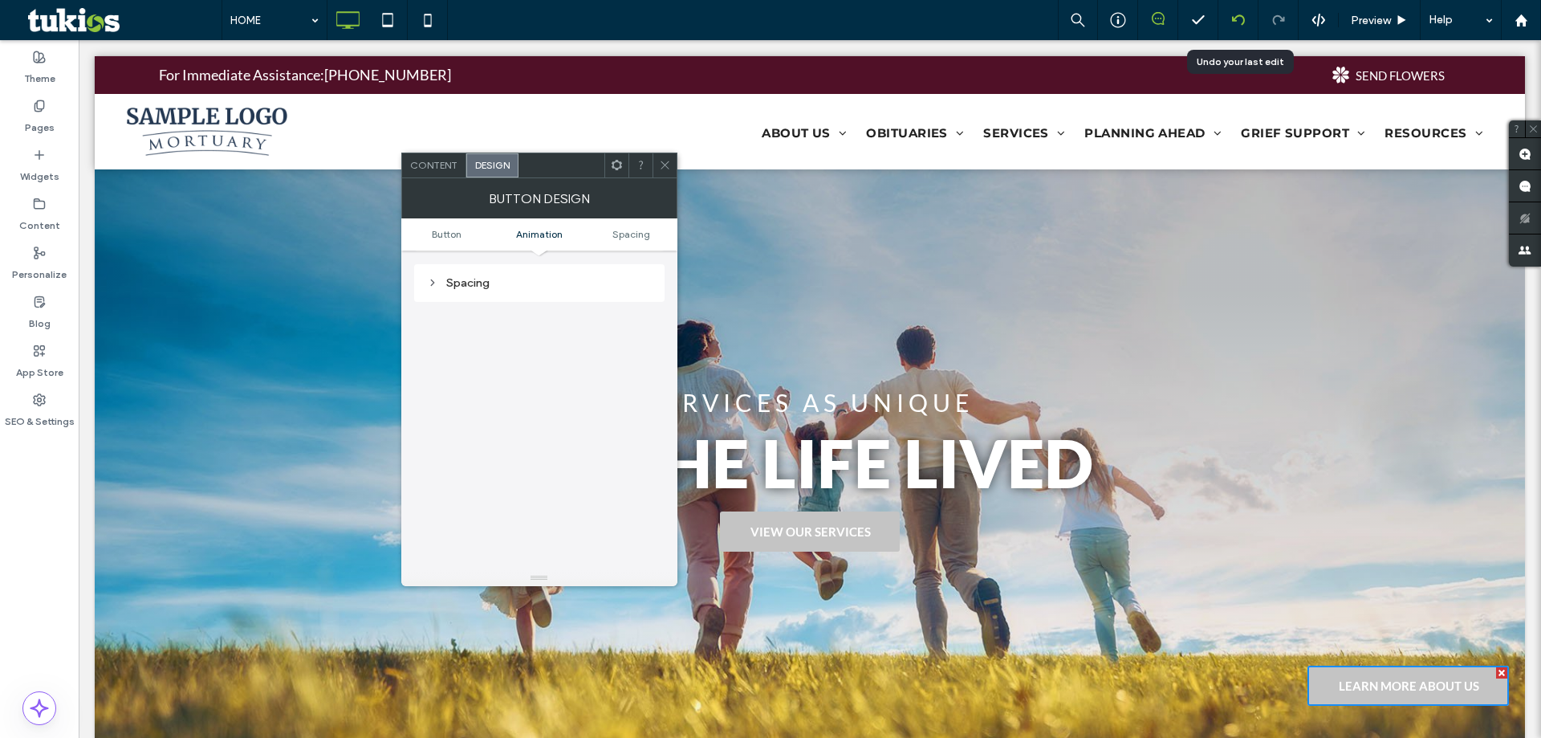
click at [1235, 16] on icon at bounding box center [1238, 20] width 13 height 13
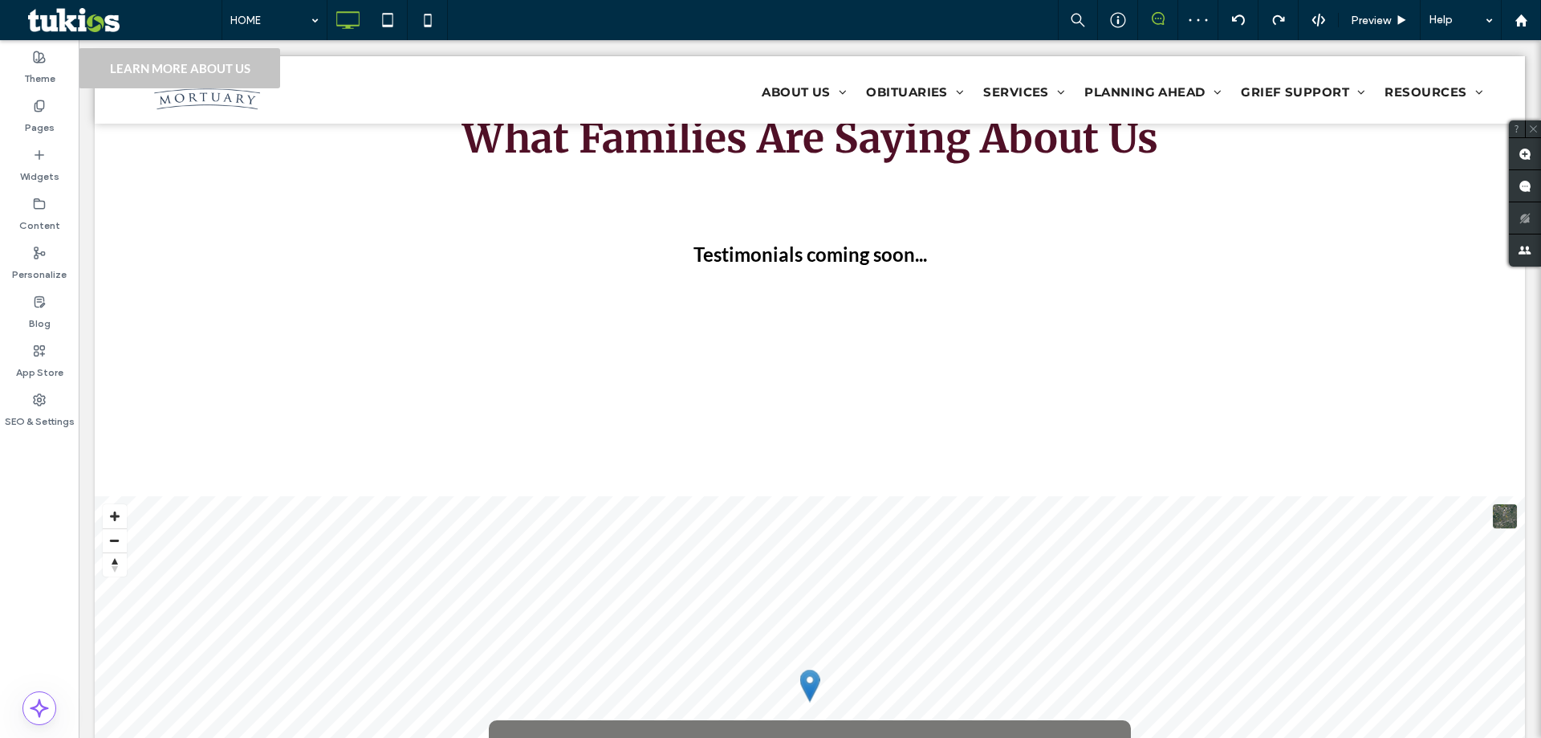
scroll to position [2457, 0]
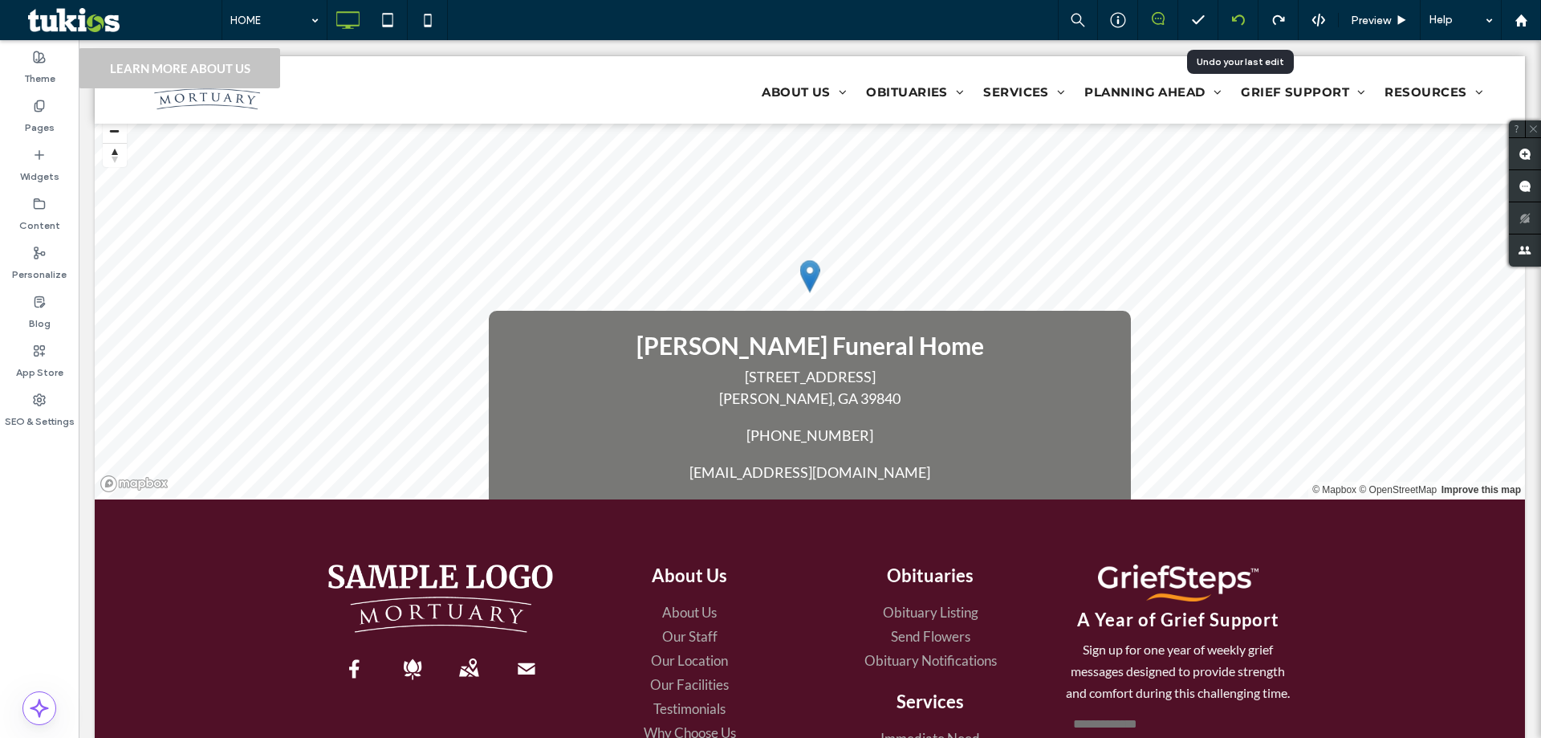
click at [1247, 20] on div at bounding box center [1238, 20] width 39 height 13
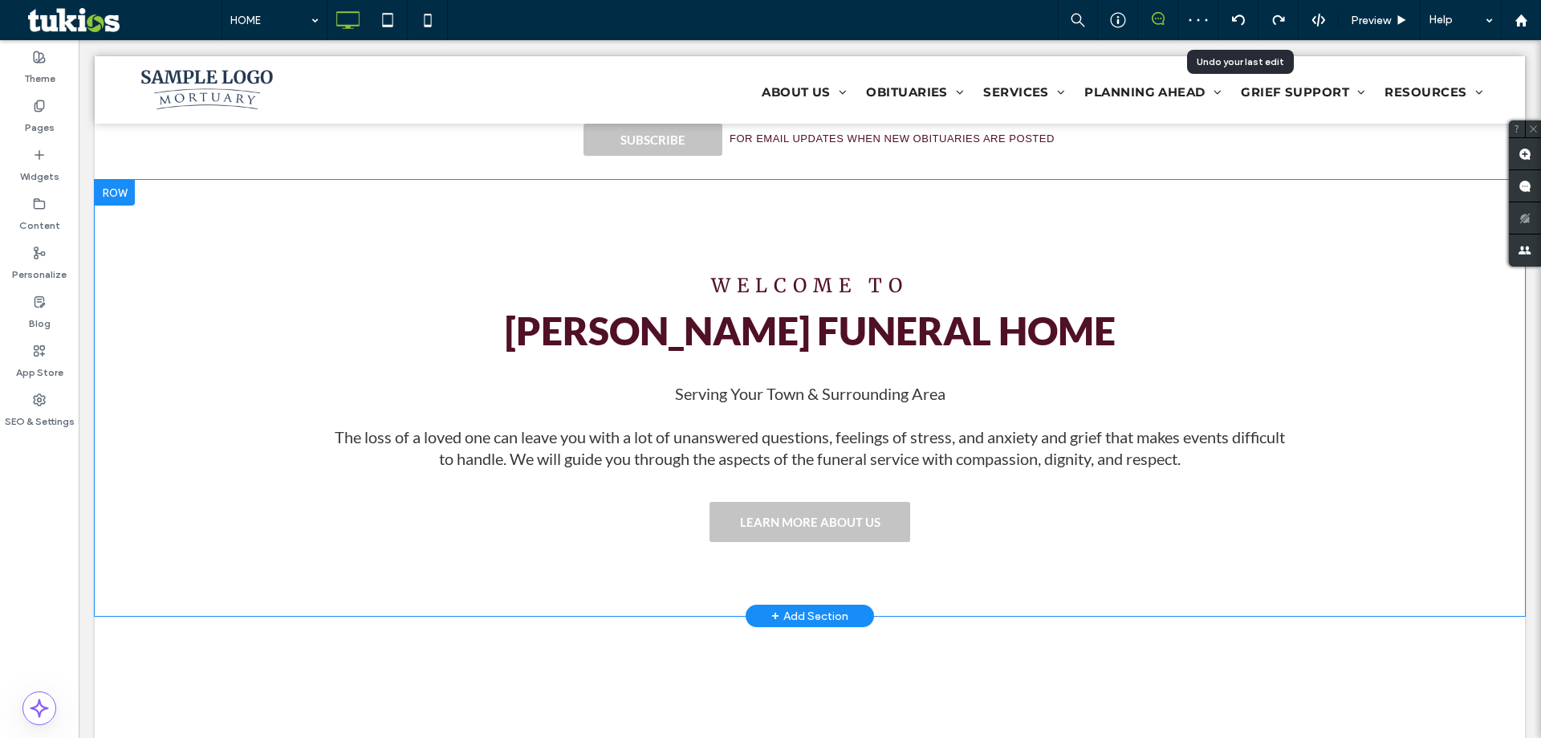
scroll to position [1146, 0]
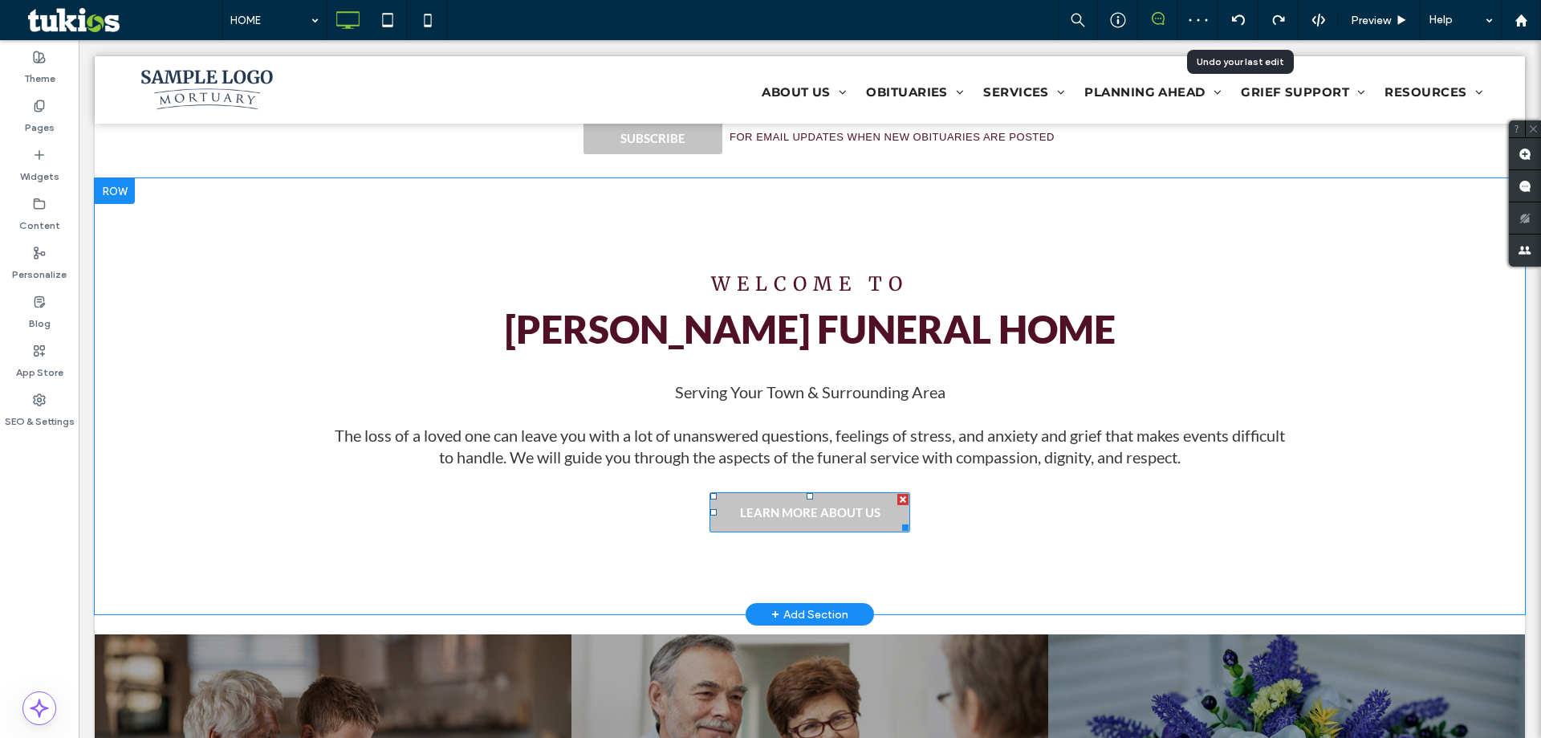
click at [836, 497] on span "LEARN MORE ABOUT US" at bounding box center [810, 512] width 140 height 31
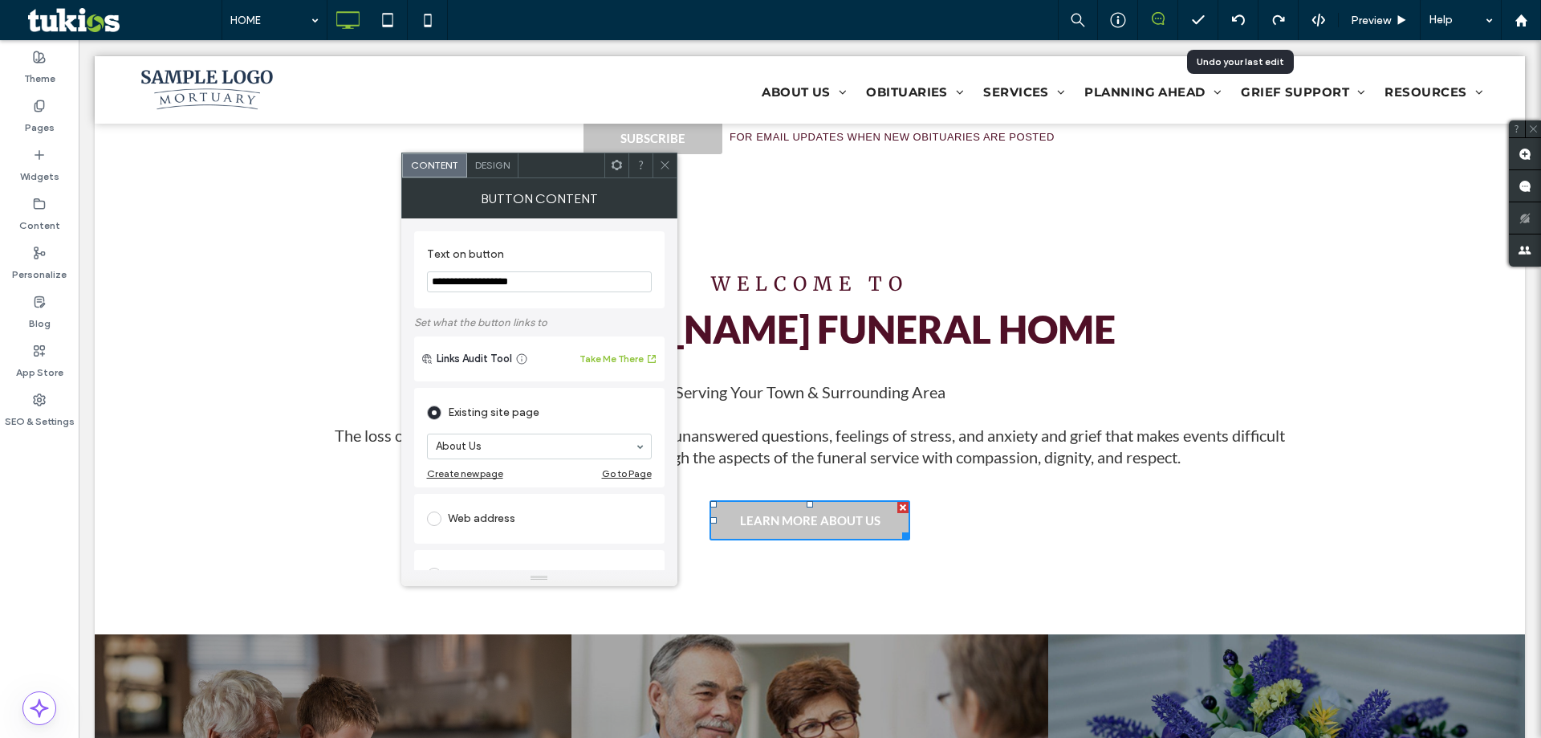
click at [504, 162] on span "Design" at bounding box center [492, 165] width 35 height 12
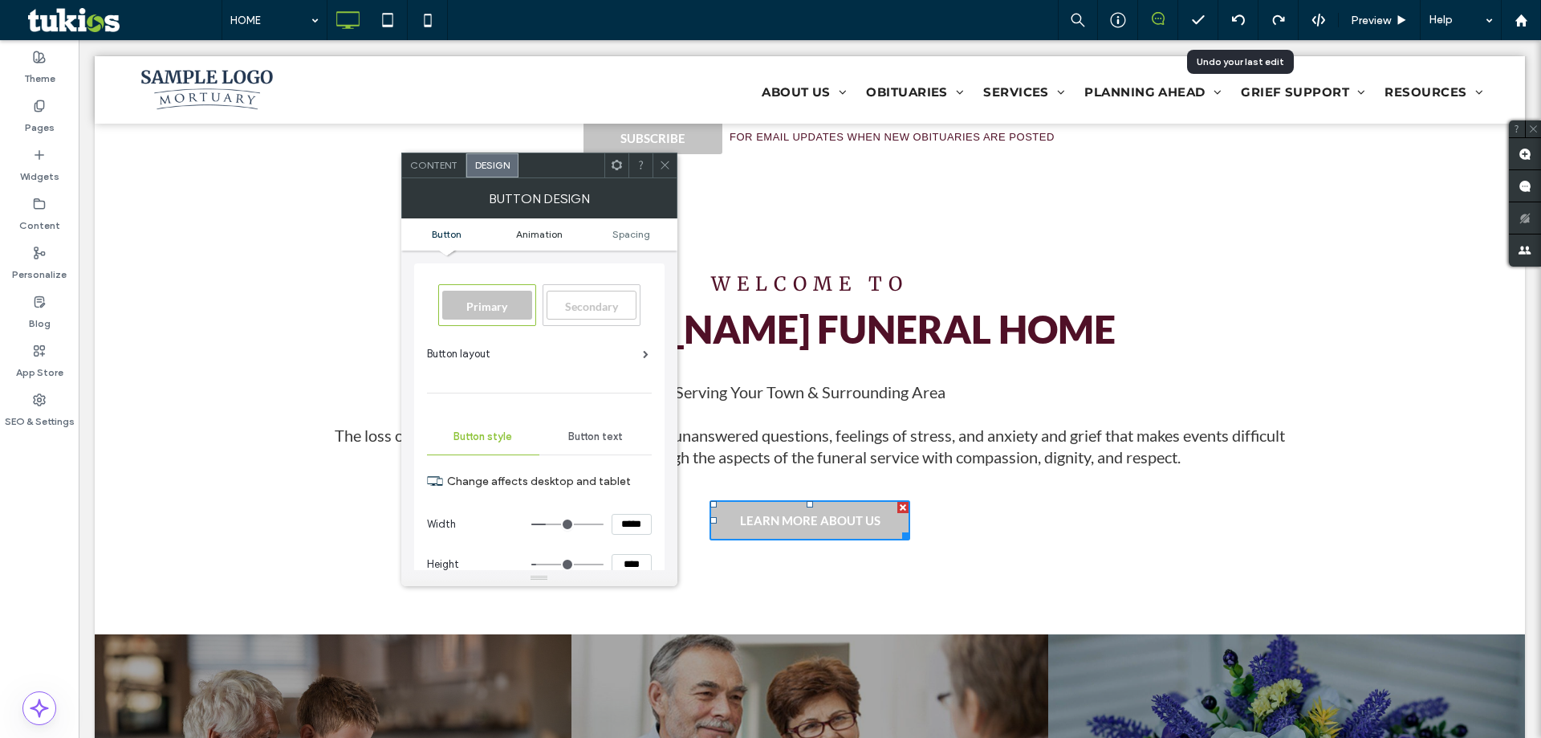
click at [536, 235] on span "Animation" at bounding box center [539, 234] width 47 height 12
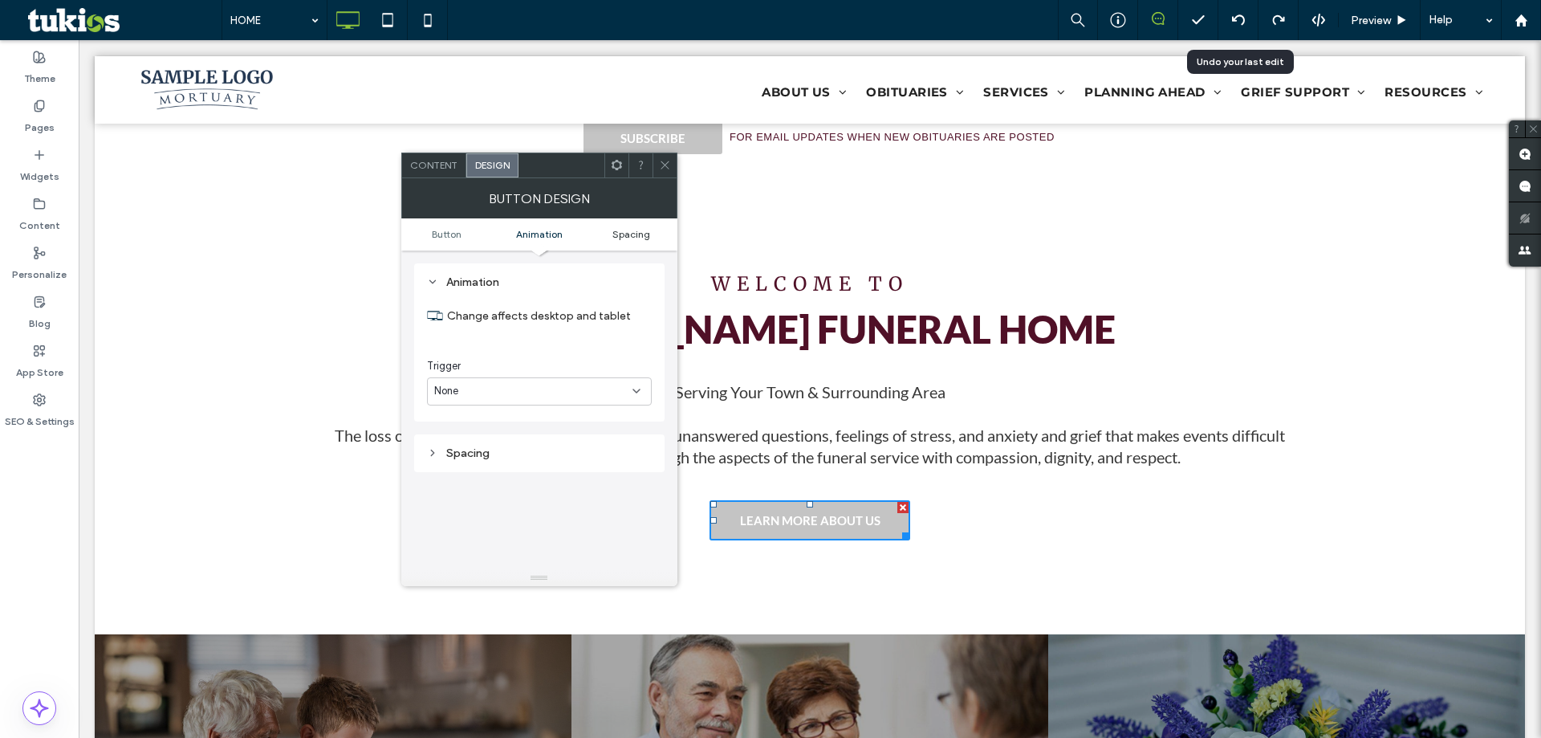
click at [613, 232] on span "Spacing" at bounding box center [632, 234] width 38 height 12
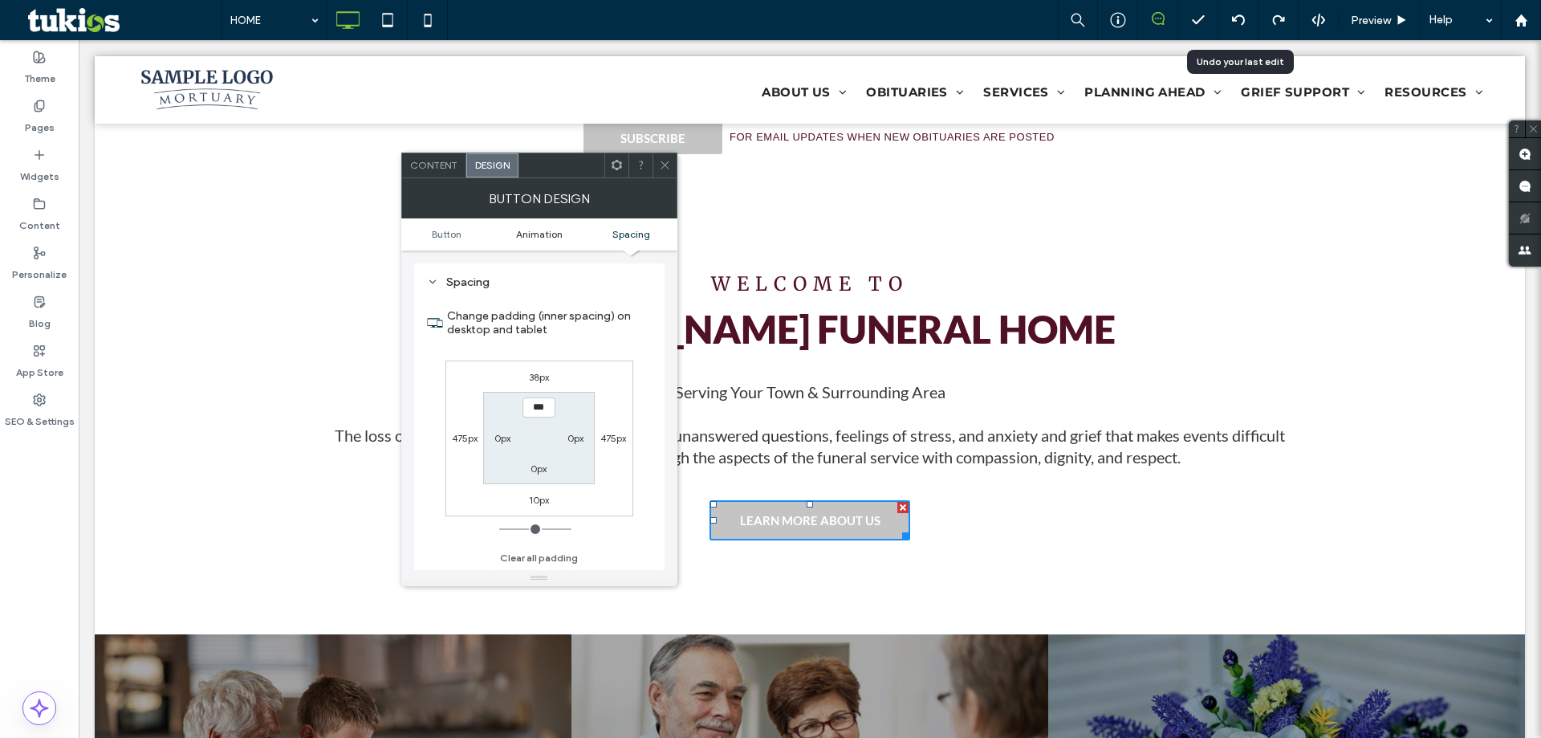
click at [541, 236] on span "Animation" at bounding box center [539, 234] width 47 height 12
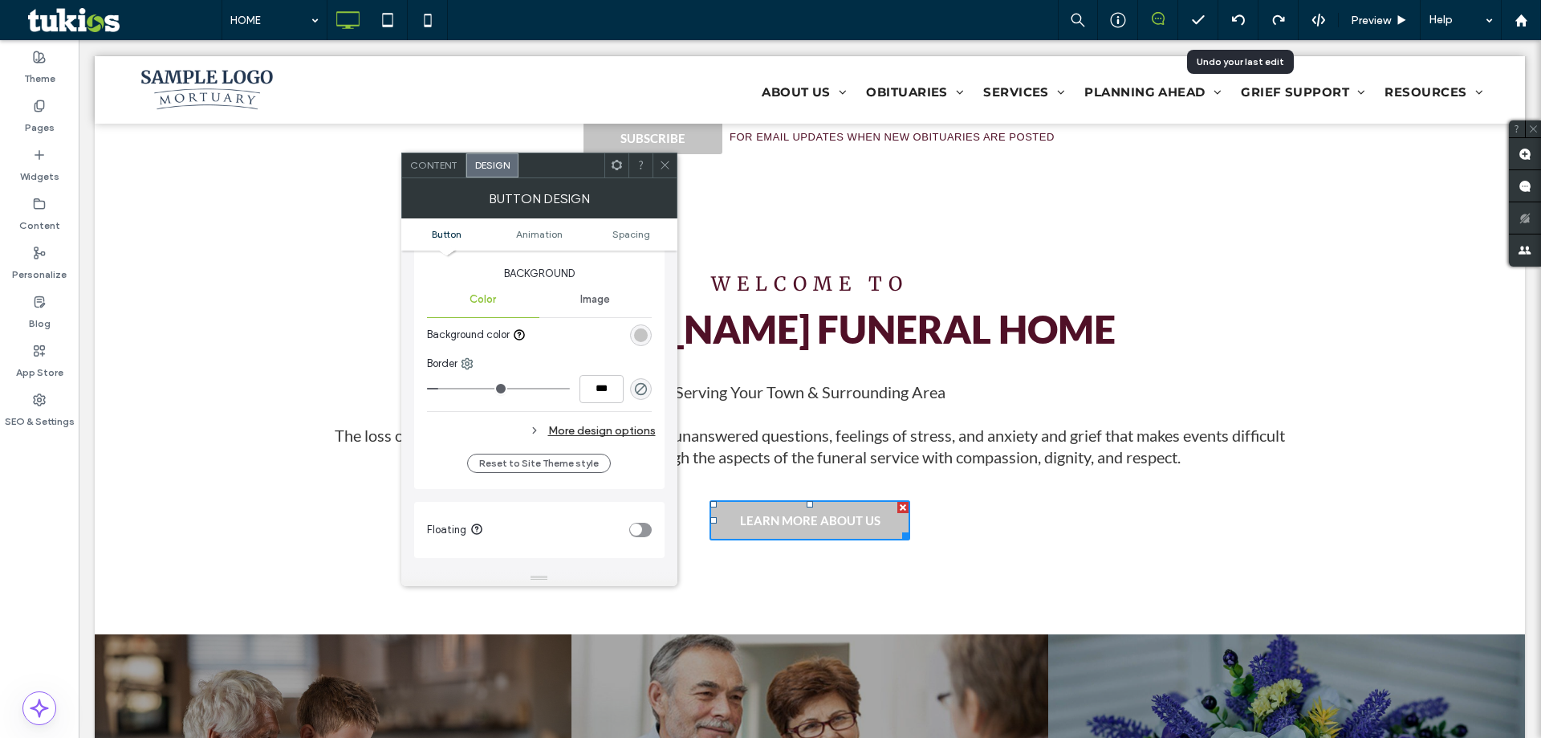
scroll to position [366, 0]
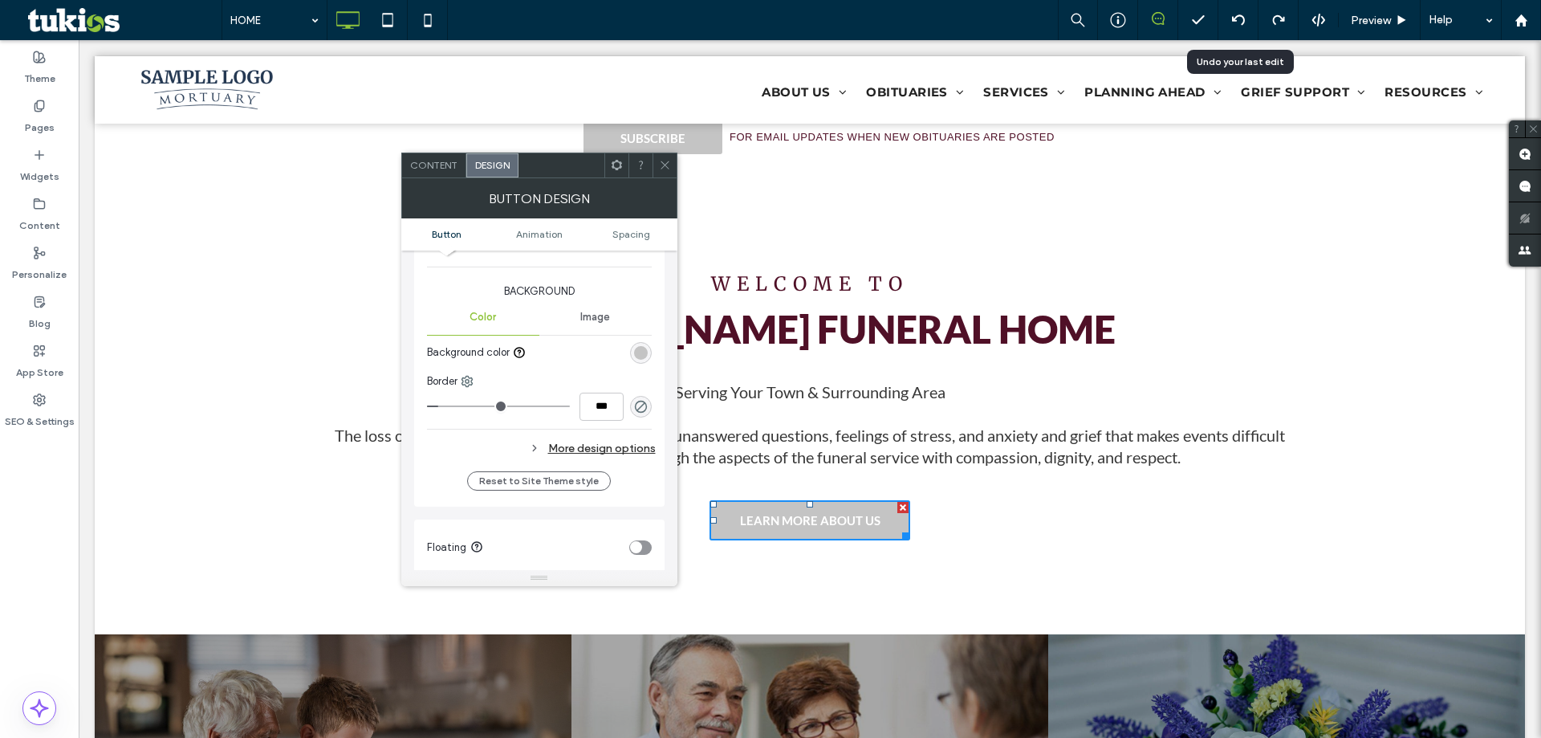
click at [601, 447] on div "More design options" at bounding box center [541, 449] width 229 height 22
type input "*"
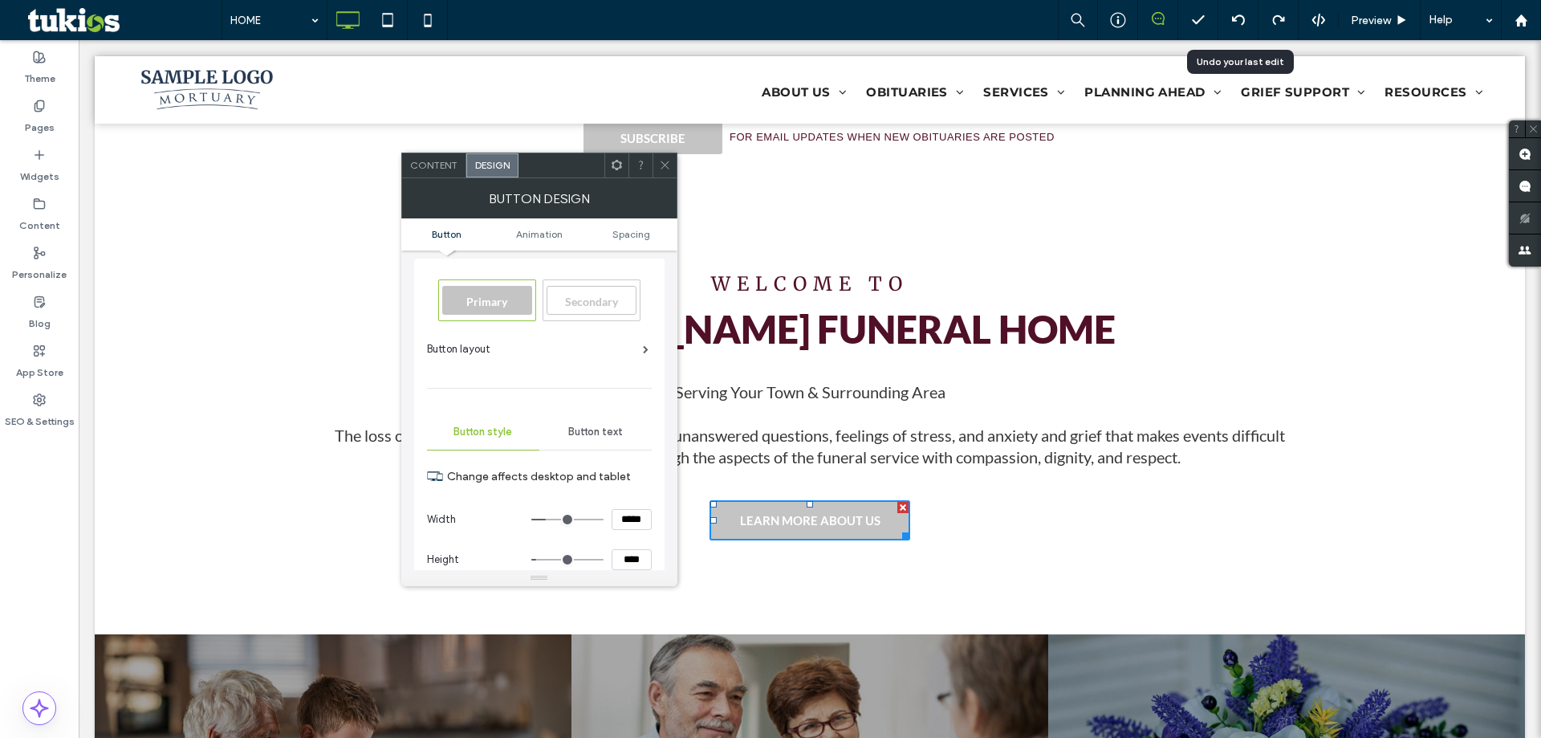
scroll to position [0, 0]
drag, startPoint x: 606, startPoint y: 448, endPoint x: 600, endPoint y: 442, distance: 8.5
click at [605, 447] on div "Button text" at bounding box center [595, 436] width 112 height 35
click at [637, 236] on span "Spacing" at bounding box center [632, 234] width 38 height 12
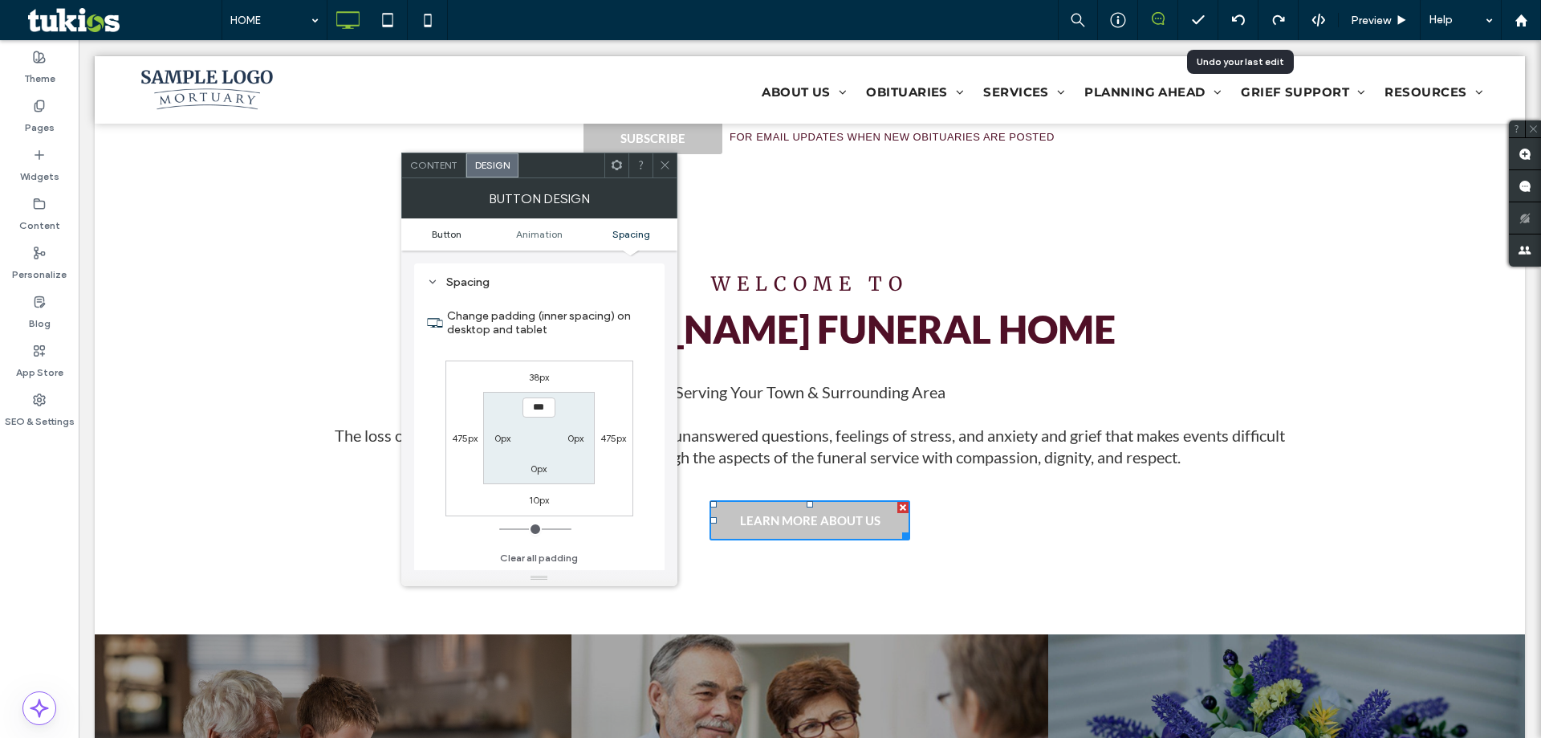
click at [450, 233] on span "Button" at bounding box center [447, 234] width 30 height 12
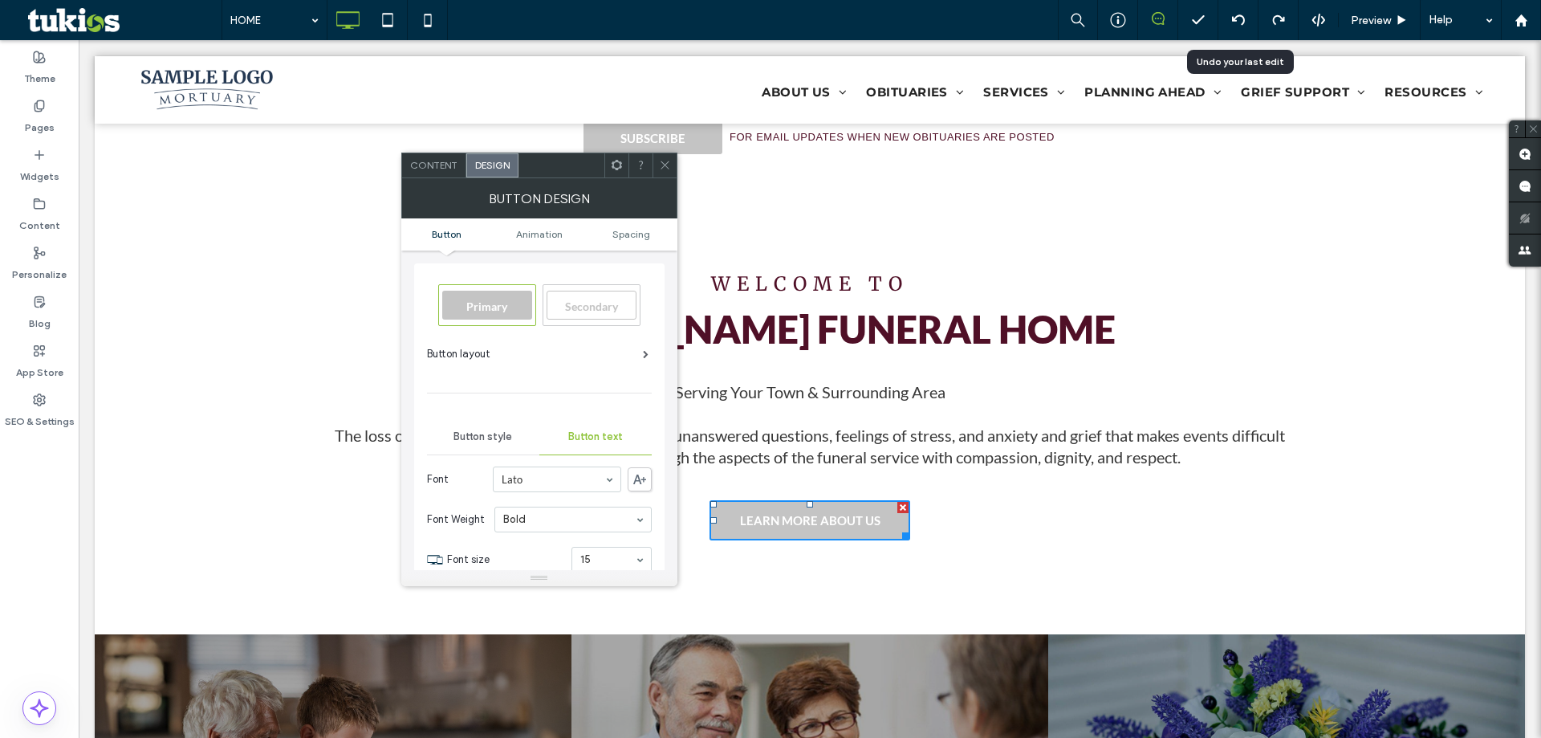
click at [433, 168] on span "Content" at bounding box center [433, 165] width 47 height 12
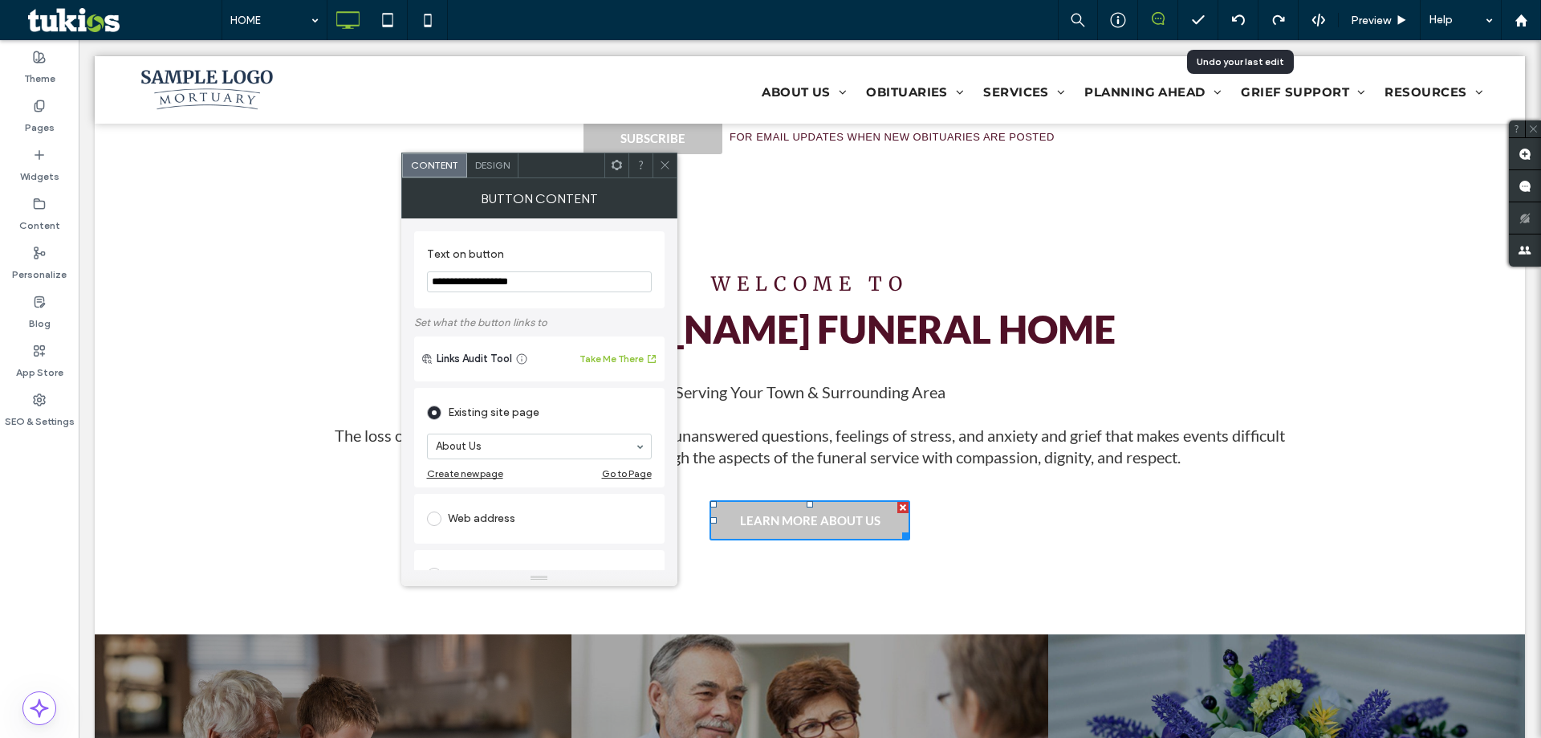
scroll to position [255, 0]
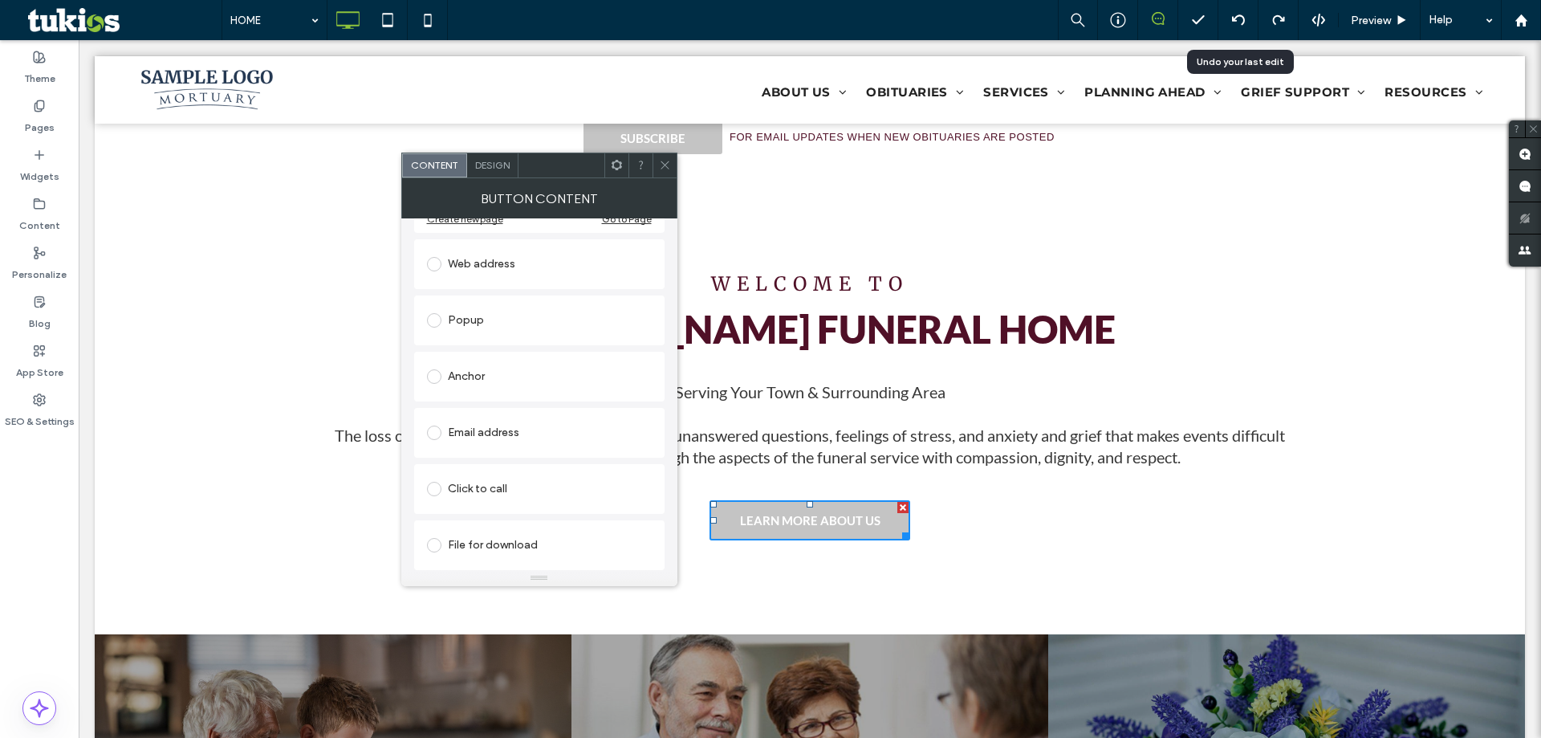
click at [657, 165] on div at bounding box center [665, 165] width 24 height 24
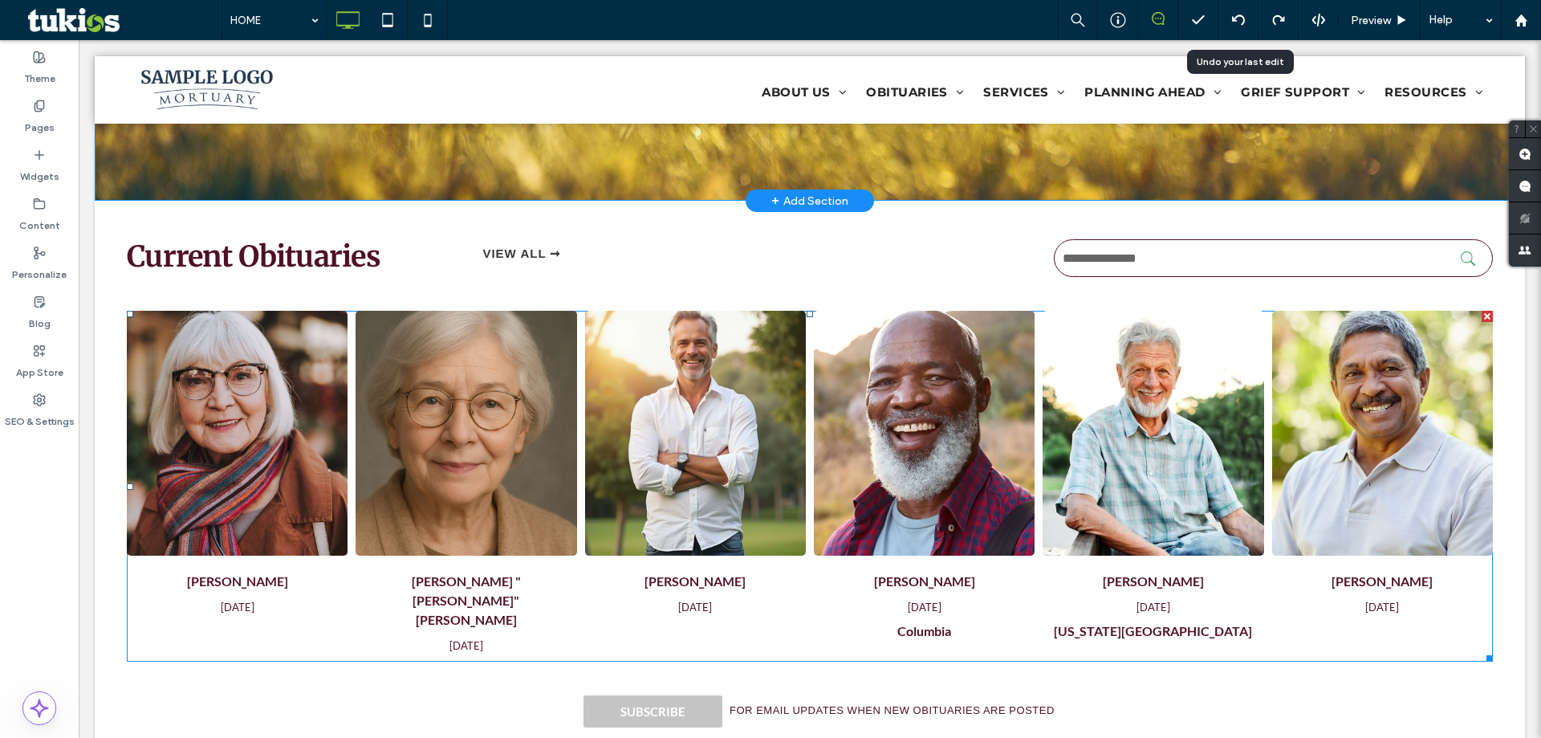
scroll to position [82, 0]
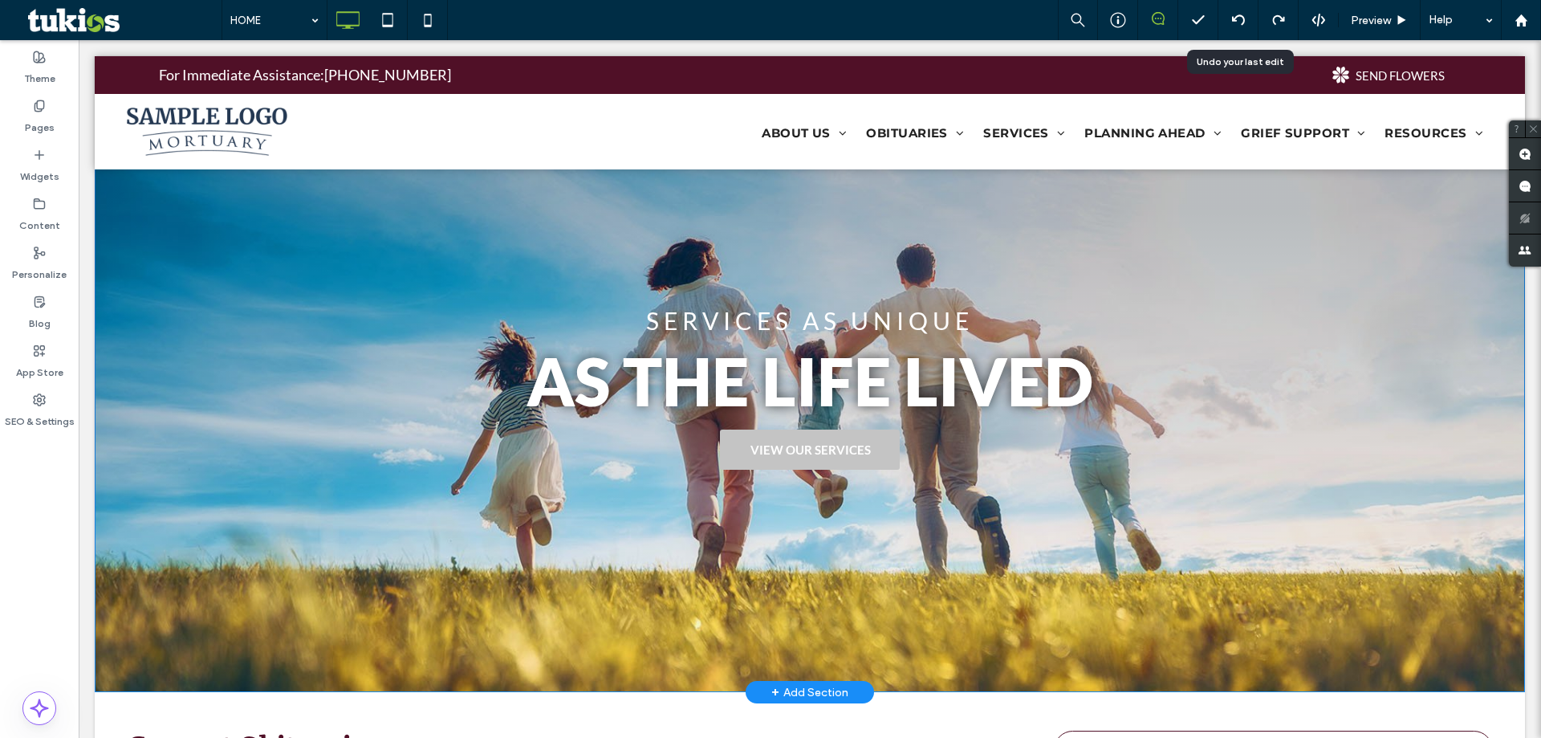
click at [380, 297] on div "SERVICES AS UNIQUE AS THE LIFE LIVED VIEW OUR SERVICES Click To Paste Row + Add…" at bounding box center [810, 390] width 1431 height 605
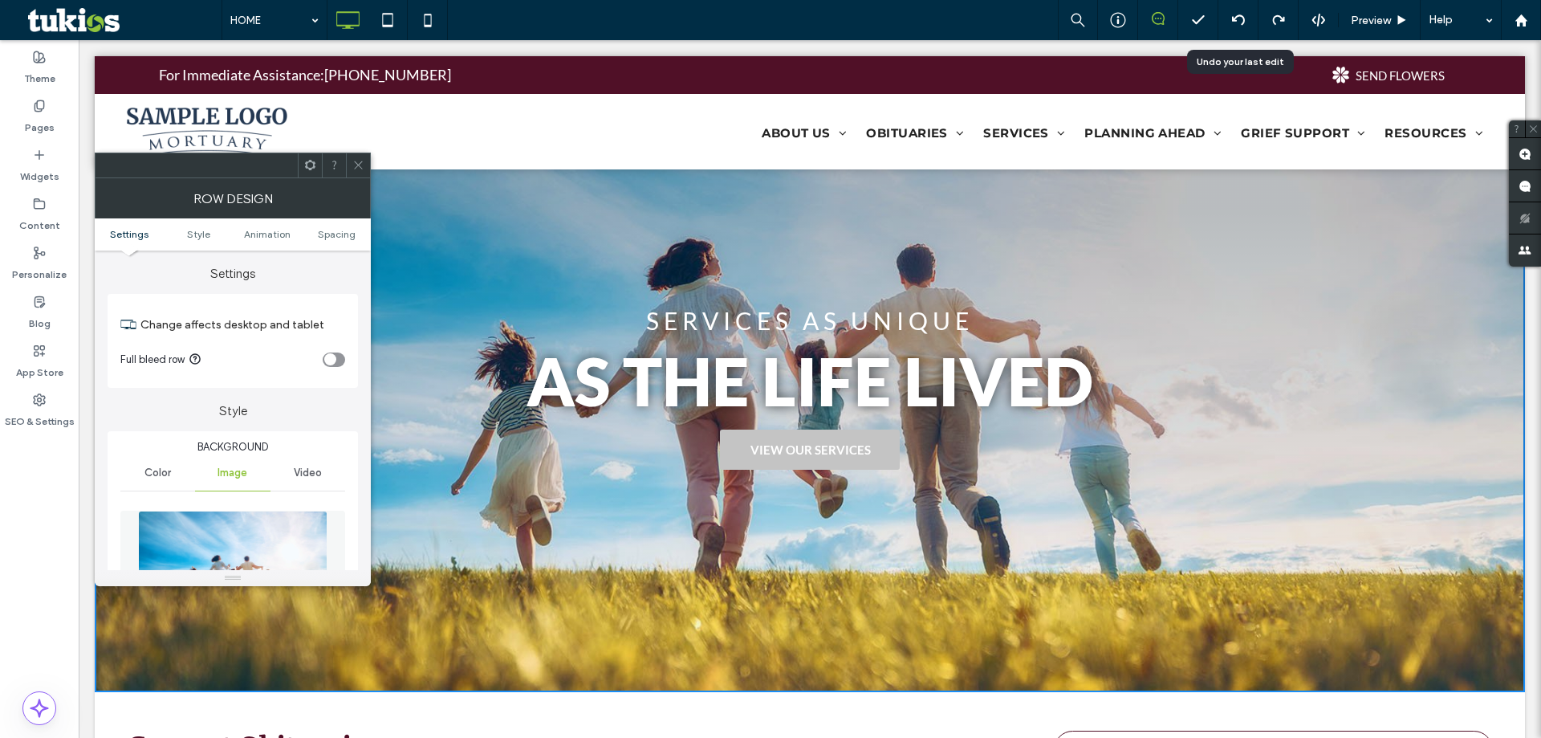
click at [360, 166] on use at bounding box center [358, 165] width 8 height 8
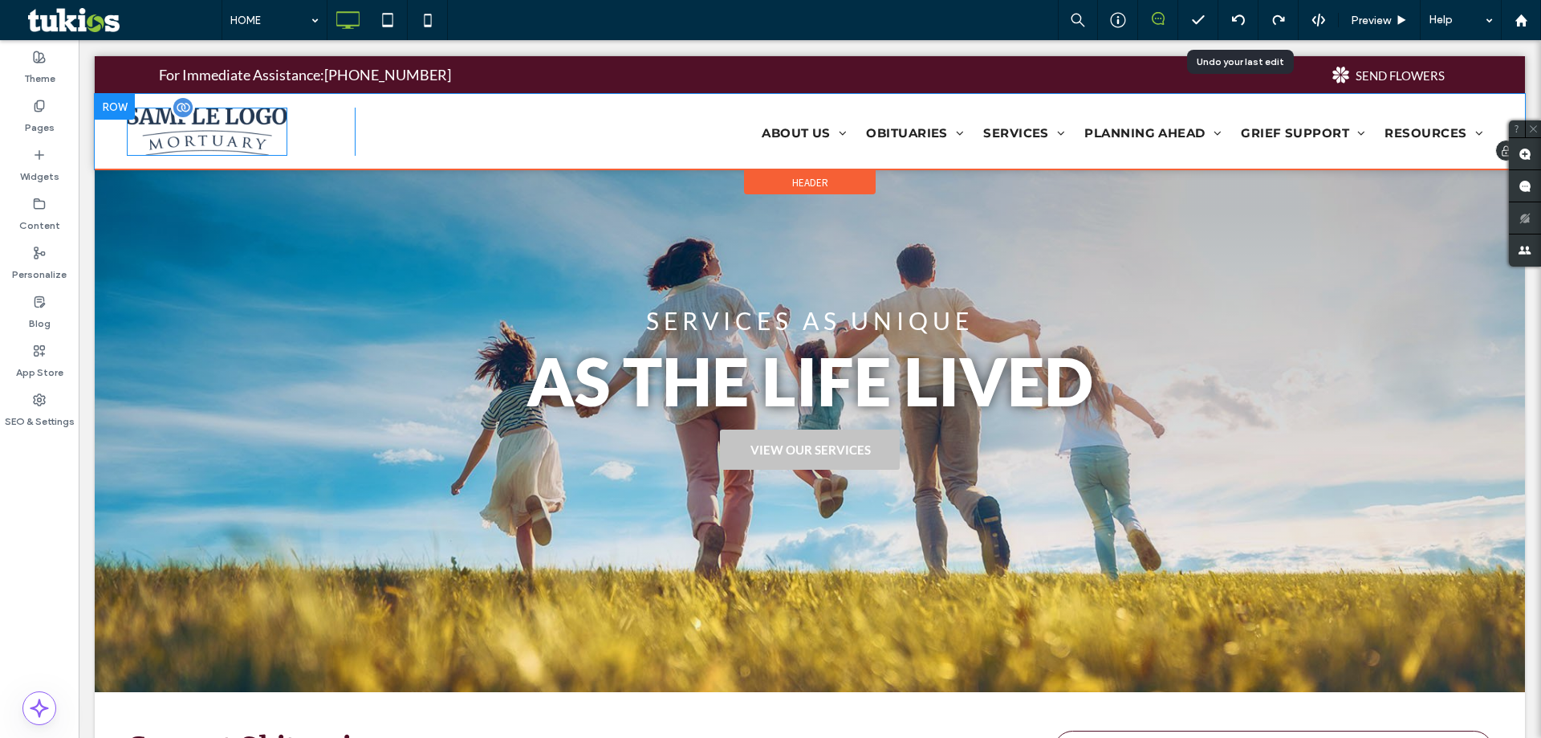
click at [151, 133] on img at bounding box center [207, 132] width 161 height 48
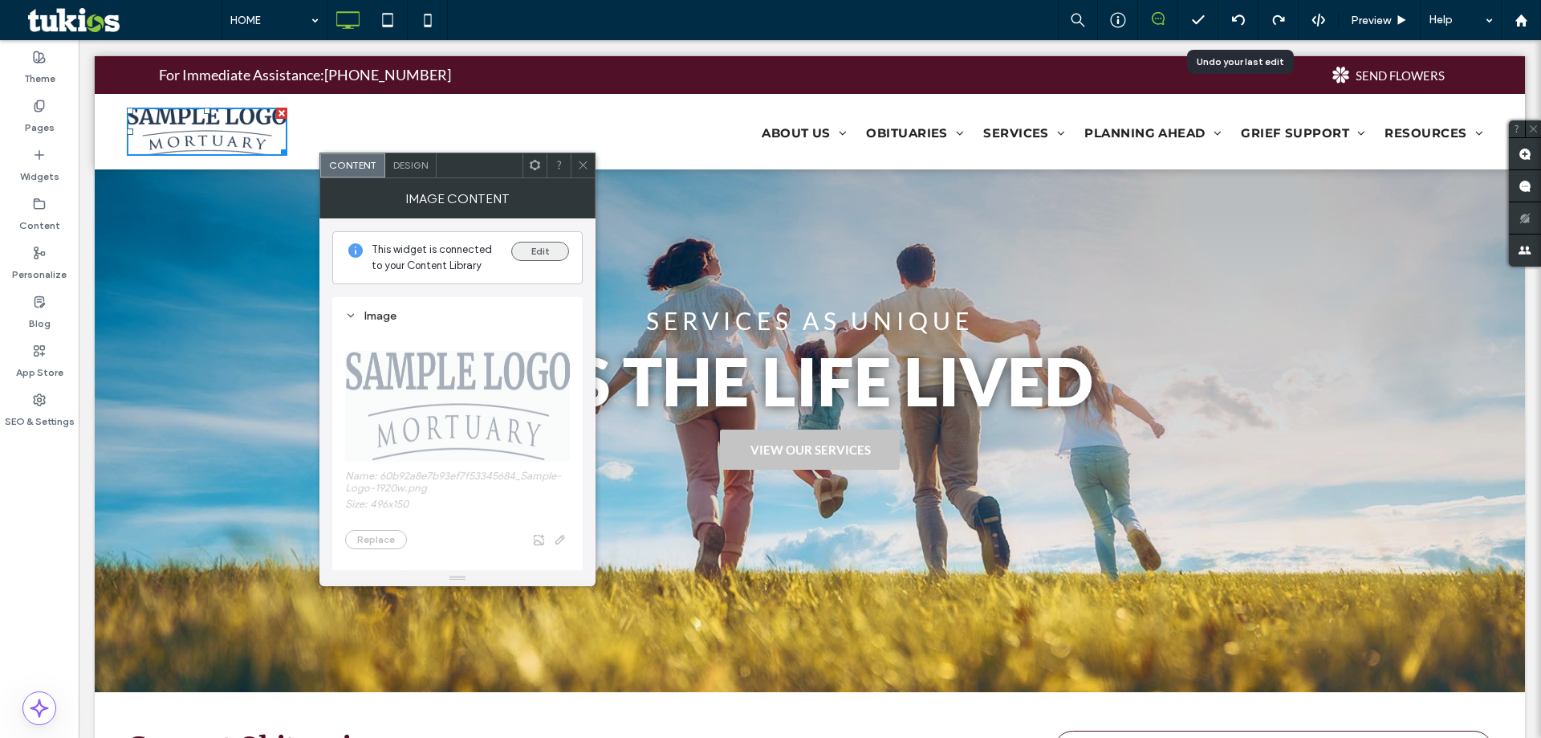
click at [550, 252] on button "Edit" at bounding box center [540, 251] width 58 height 19
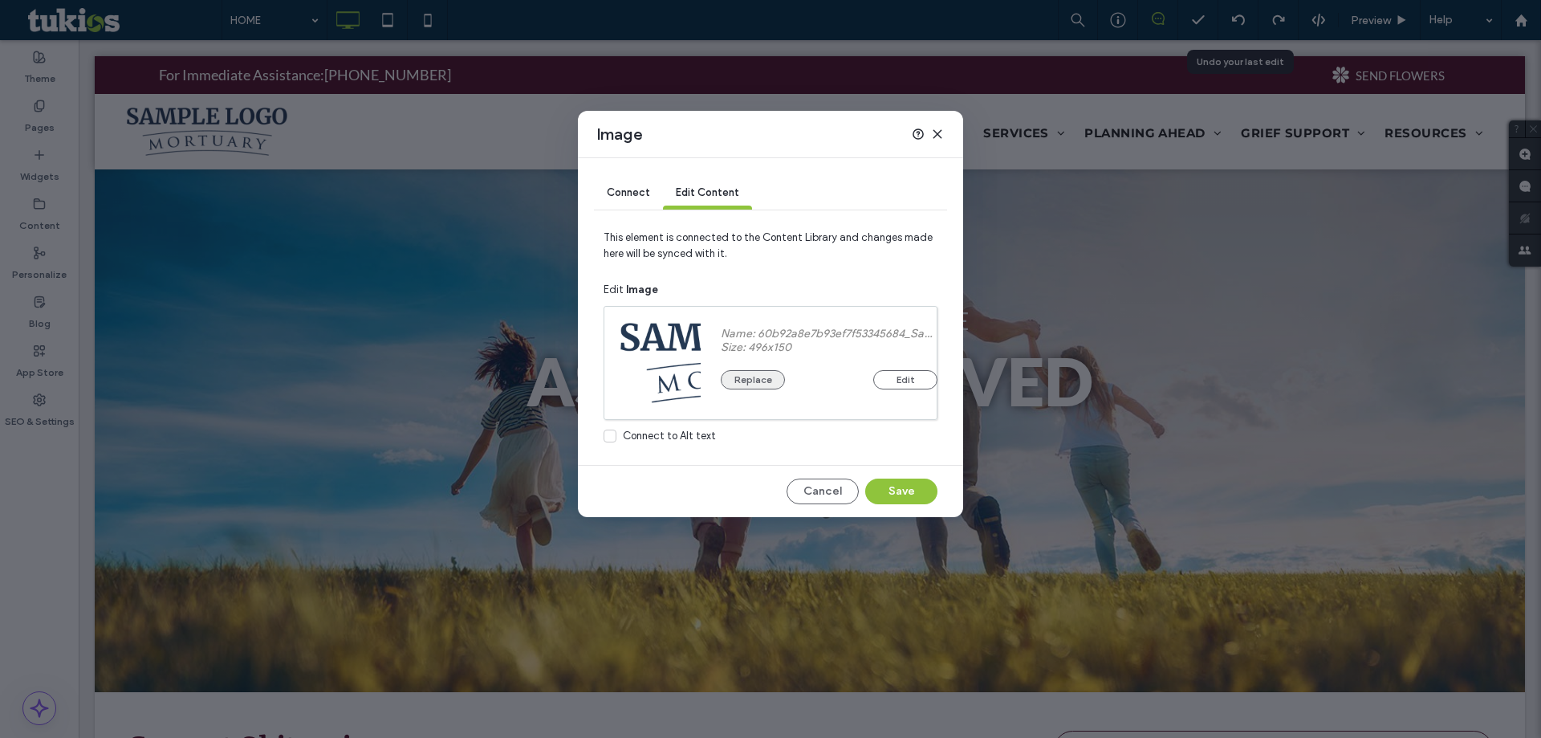
click at [756, 380] on button "Replace" at bounding box center [753, 379] width 64 height 19
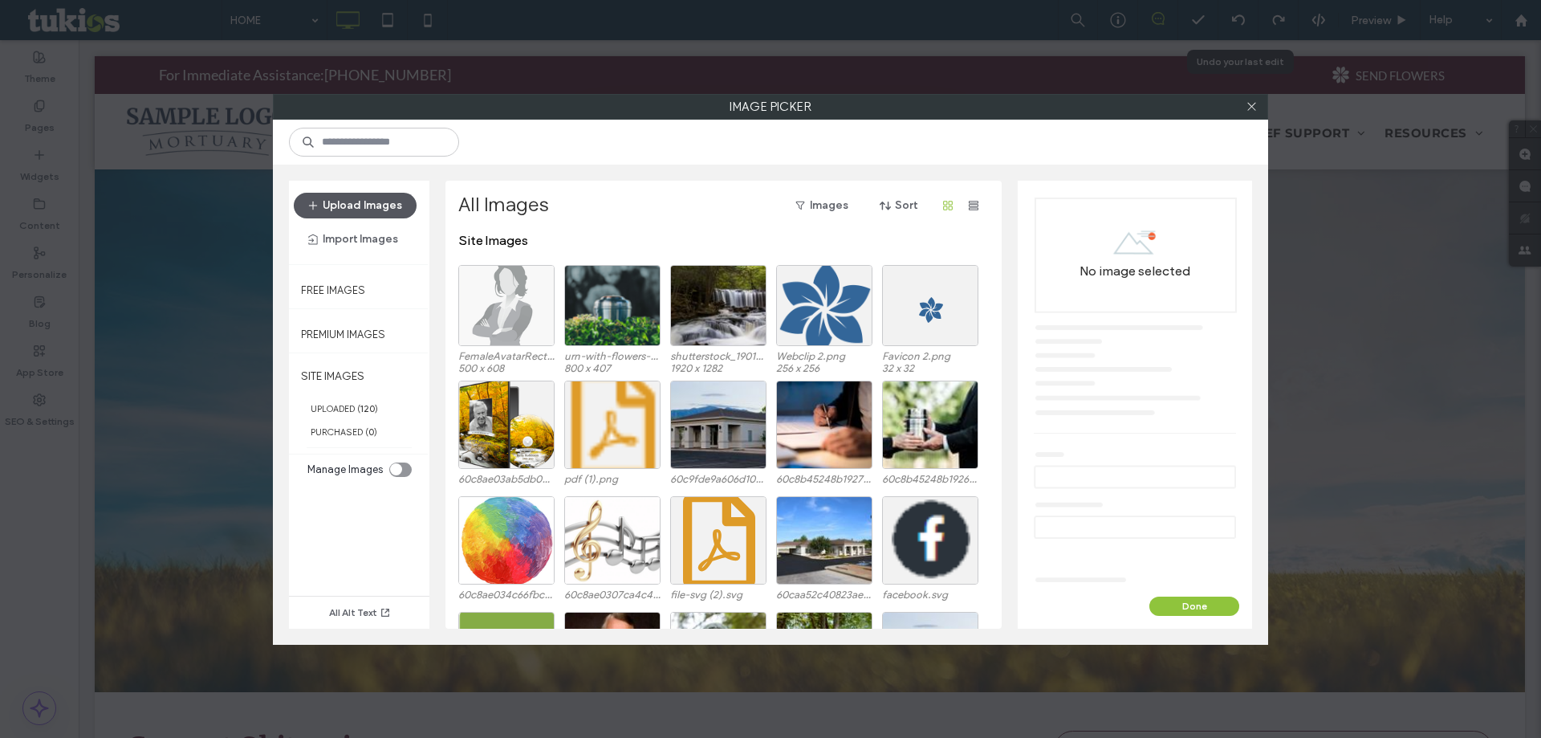
click at [387, 214] on button "Upload Images" at bounding box center [355, 206] width 123 height 26
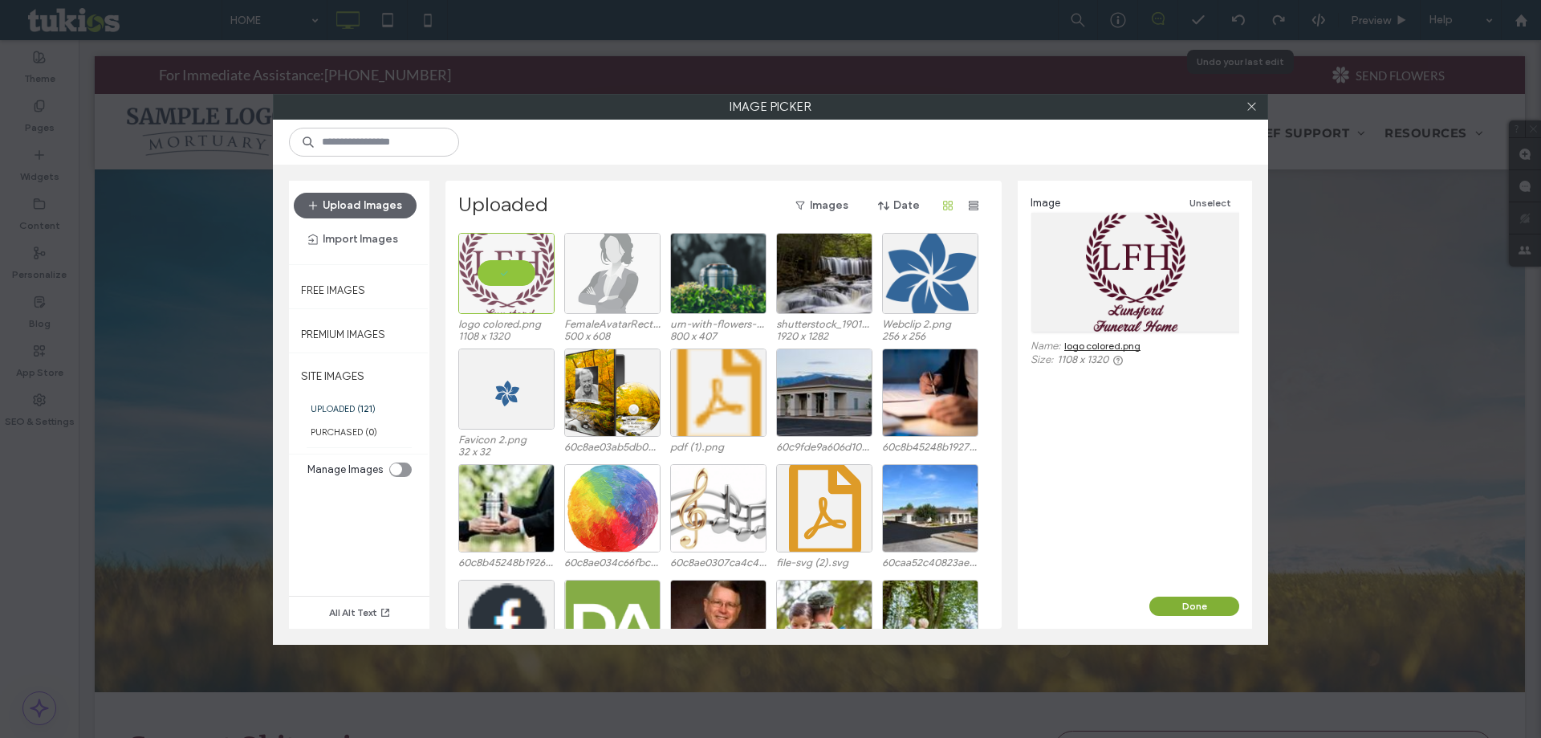
click at [1193, 598] on button "Done" at bounding box center [1195, 605] width 90 height 19
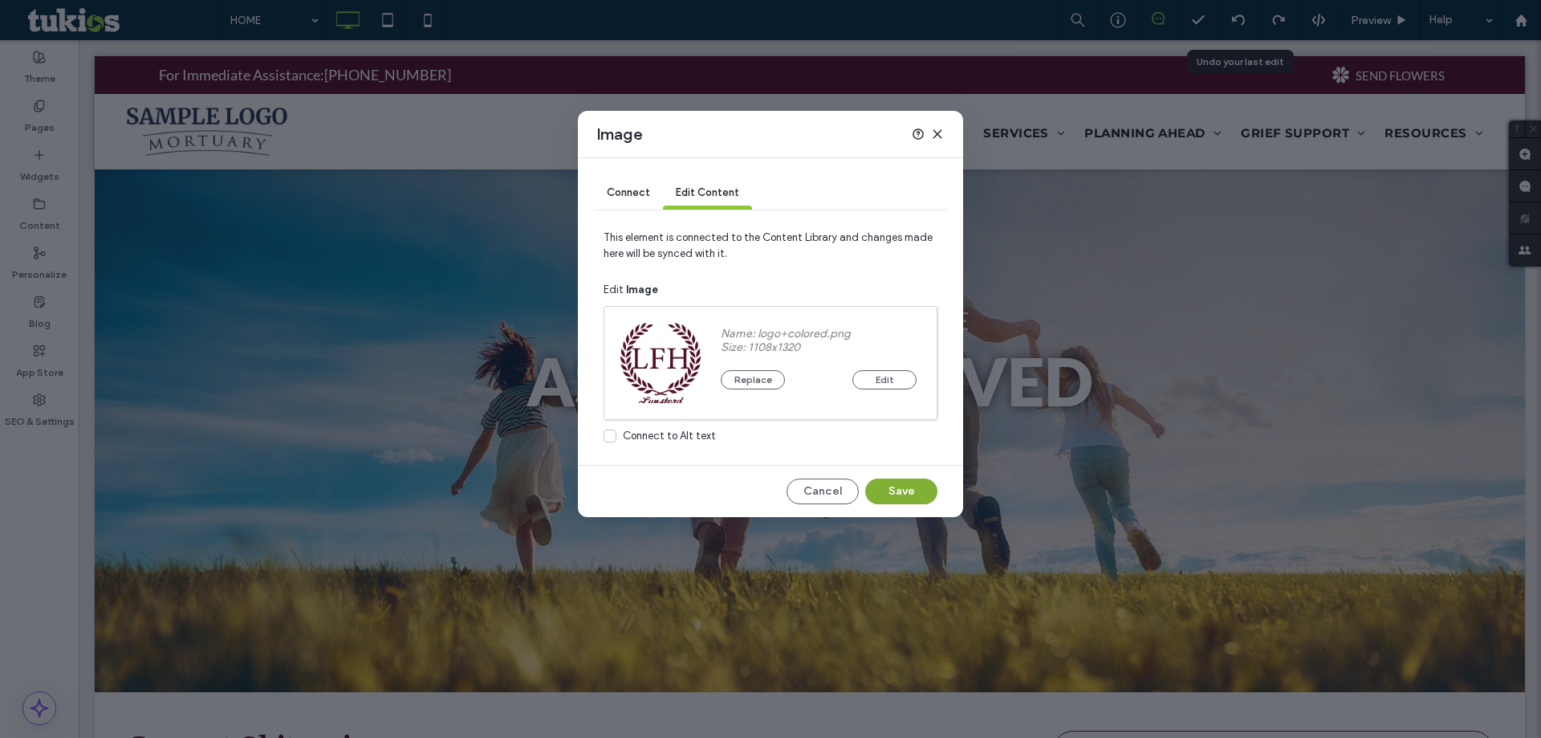
click at [911, 495] on button "Save" at bounding box center [901, 491] width 72 height 26
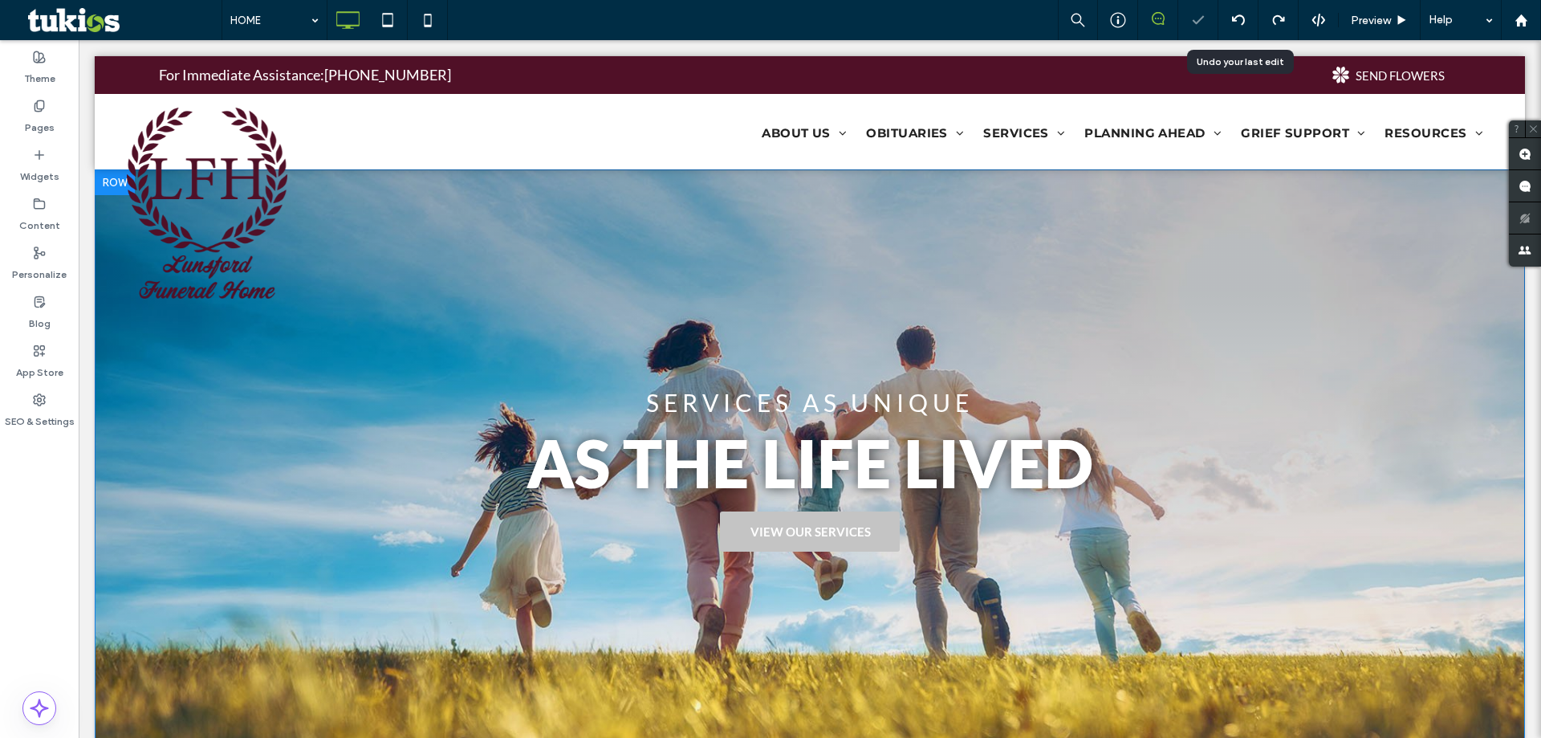
scroll to position [0, 0]
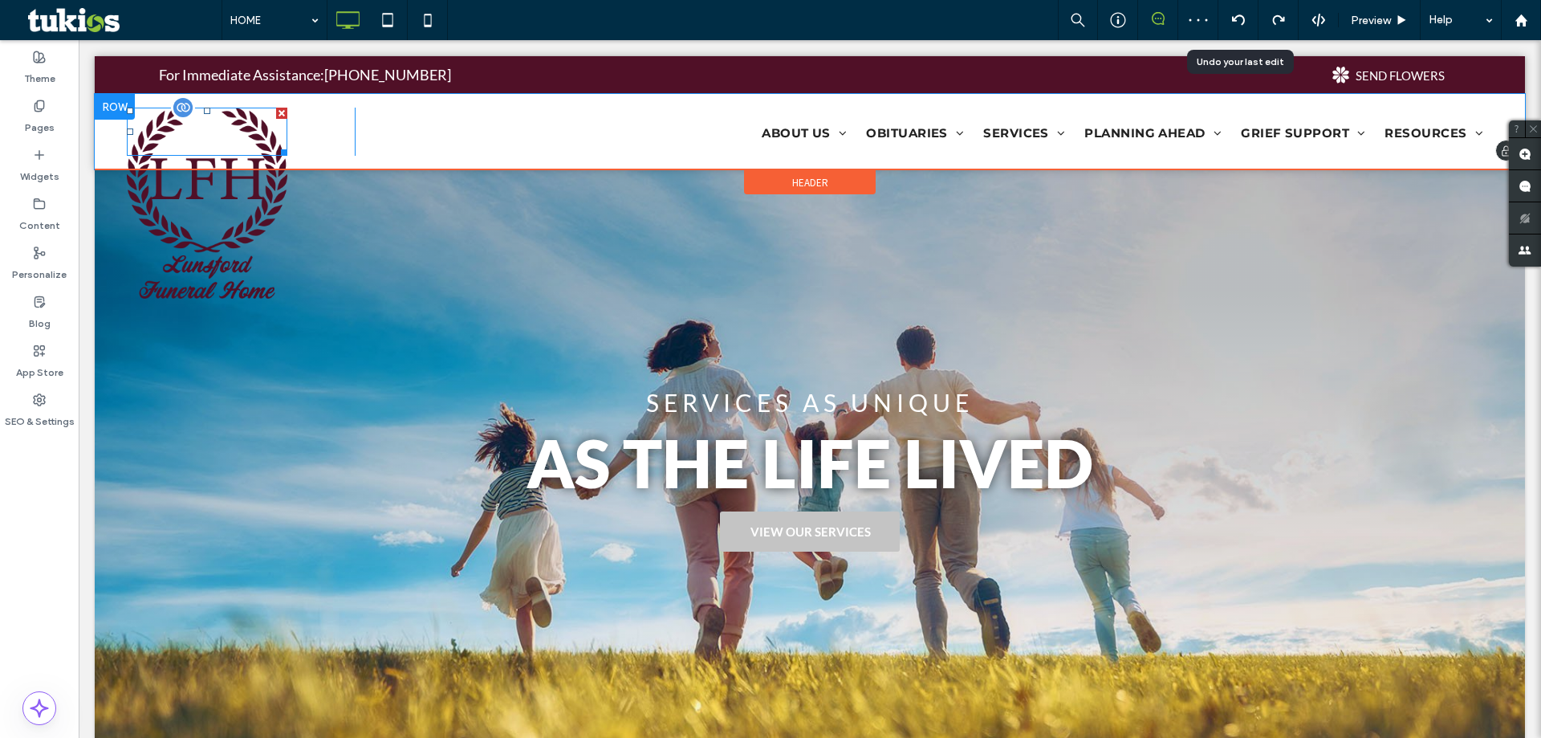
click at [236, 212] on img at bounding box center [207, 203] width 161 height 191
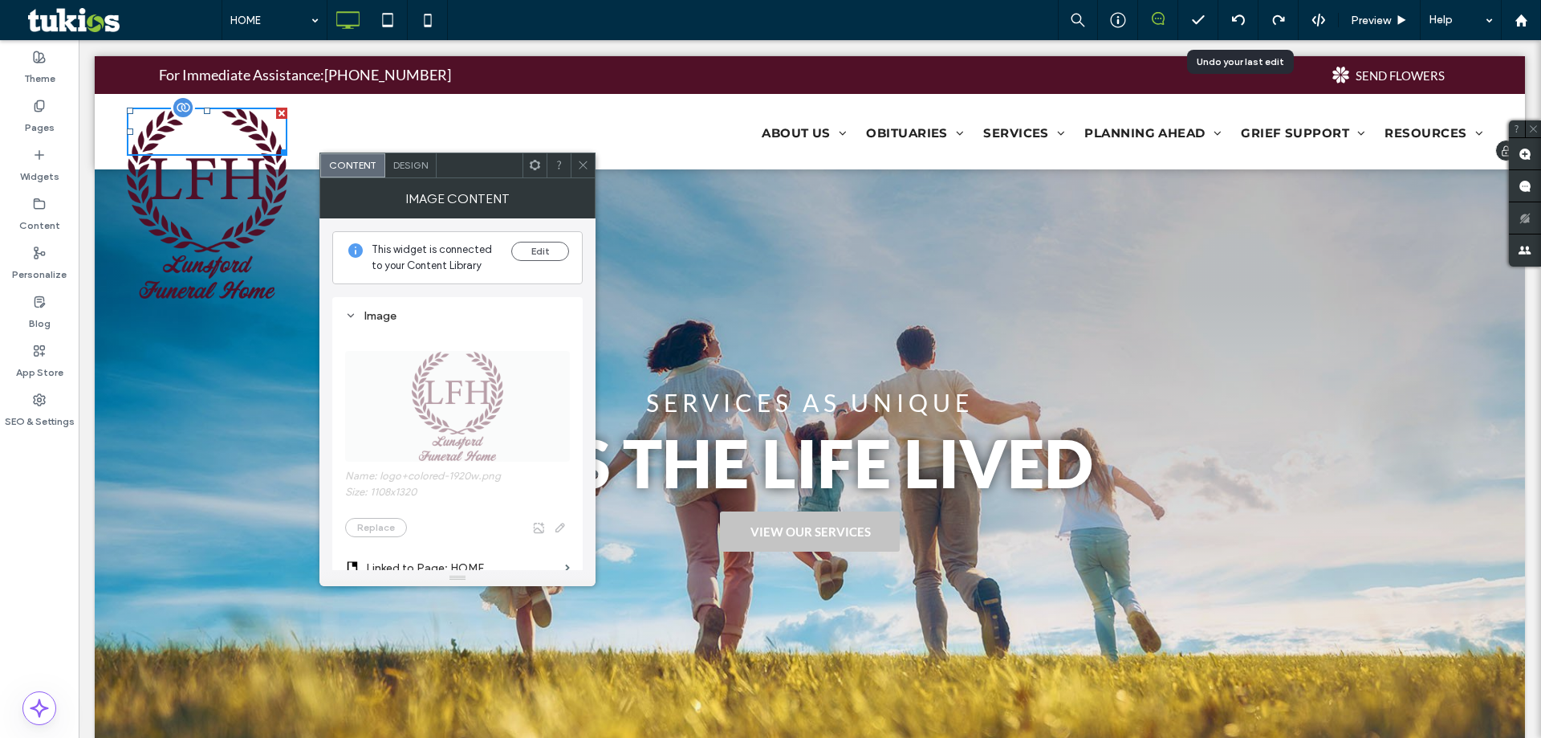
click at [224, 245] on img at bounding box center [207, 203] width 161 height 191
drag, startPoint x: 282, startPoint y: 149, endPoint x: 241, endPoint y: 172, distance: 47.1
click at [144, 119] on div "W:168.95 H:201.267" at bounding box center [207, 132] width 161 height 48
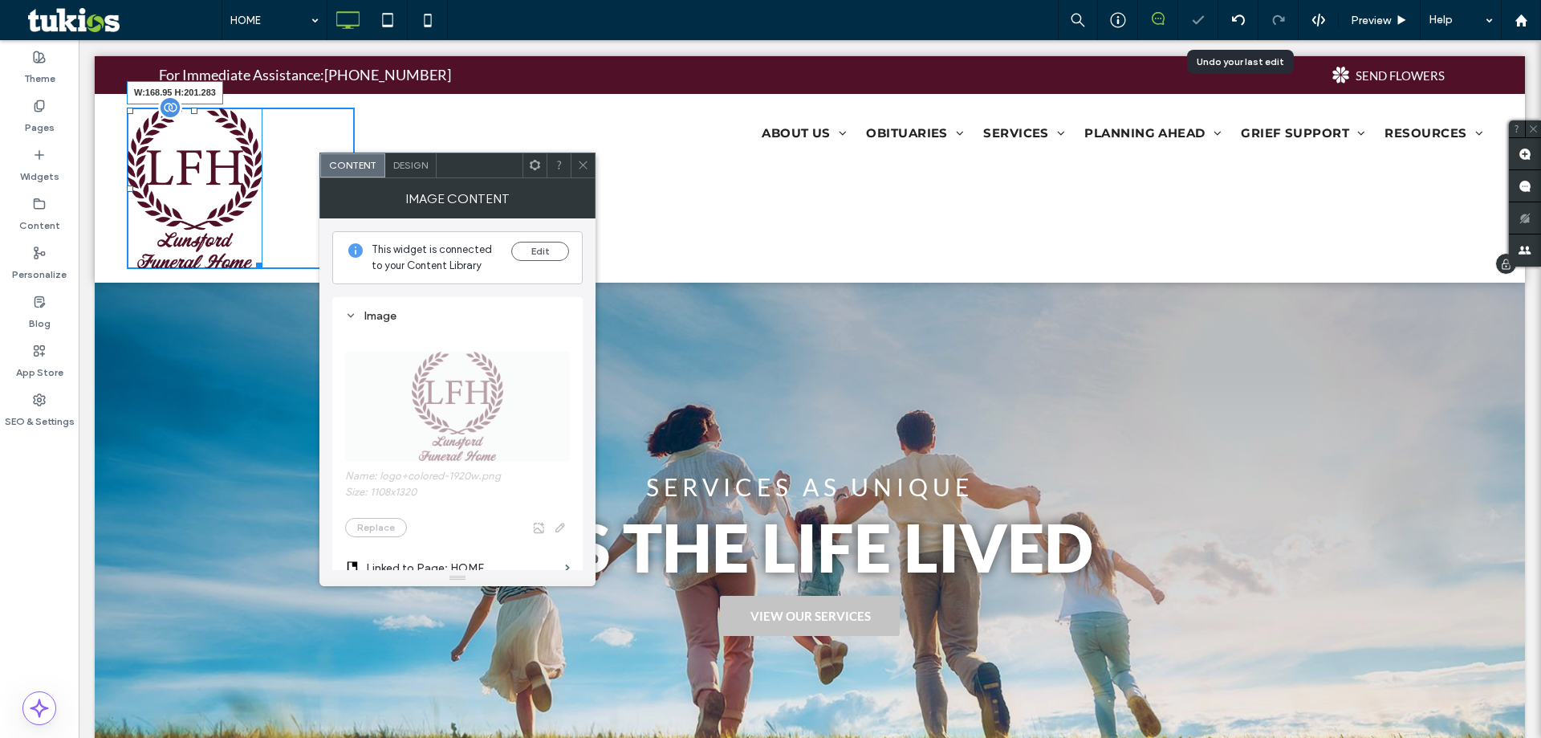
drag, startPoint x: 262, startPoint y: 264, endPoint x: 205, endPoint y: 189, distance: 93.9
click at [205, 189] on div "W:168.95 H:201.283" at bounding box center [195, 188] width 136 height 161
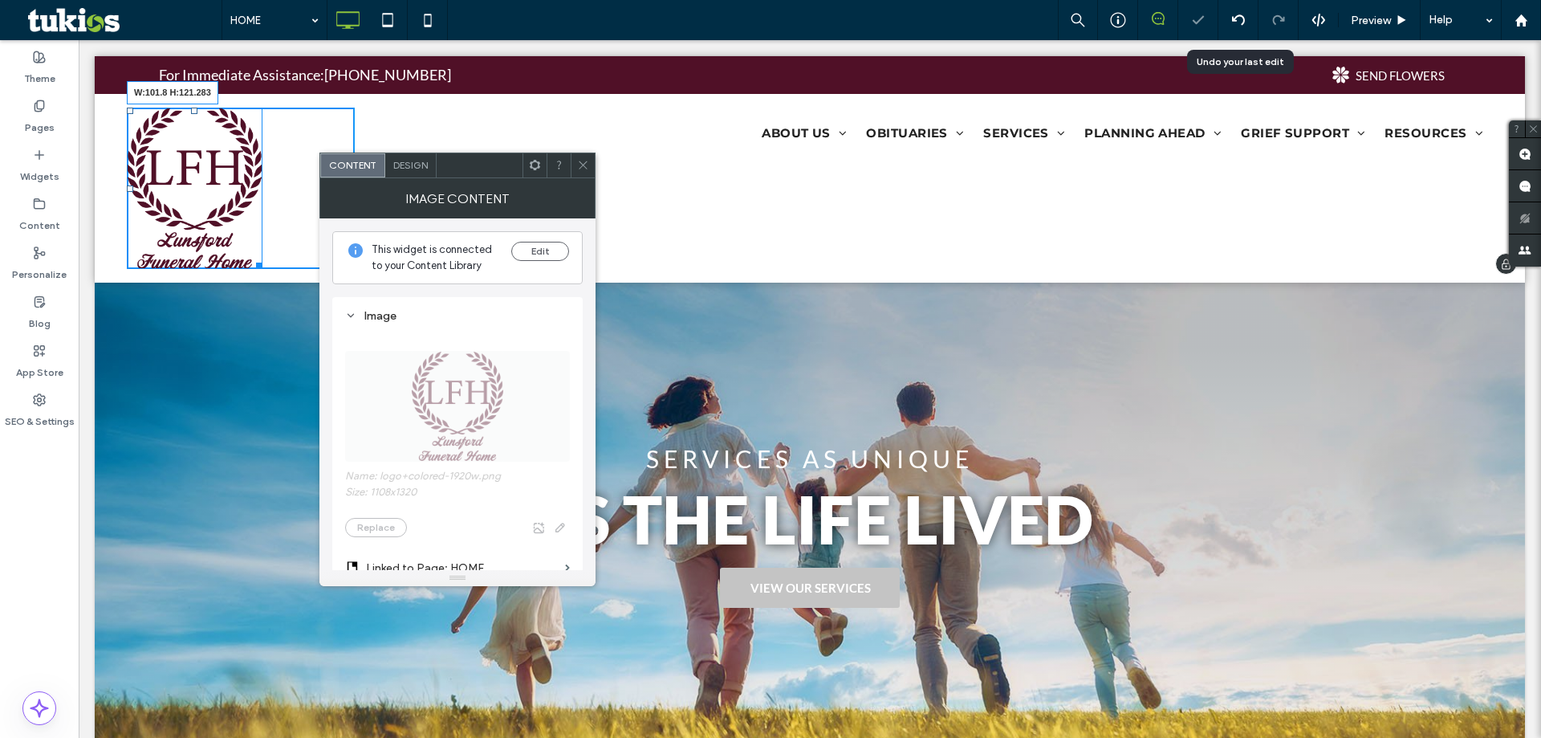
drag, startPoint x: 260, startPoint y: 266, endPoint x: 301, endPoint y: 259, distance: 41.4
click at [211, 202] on div "W:101.8 H:121.283" at bounding box center [195, 188] width 136 height 161
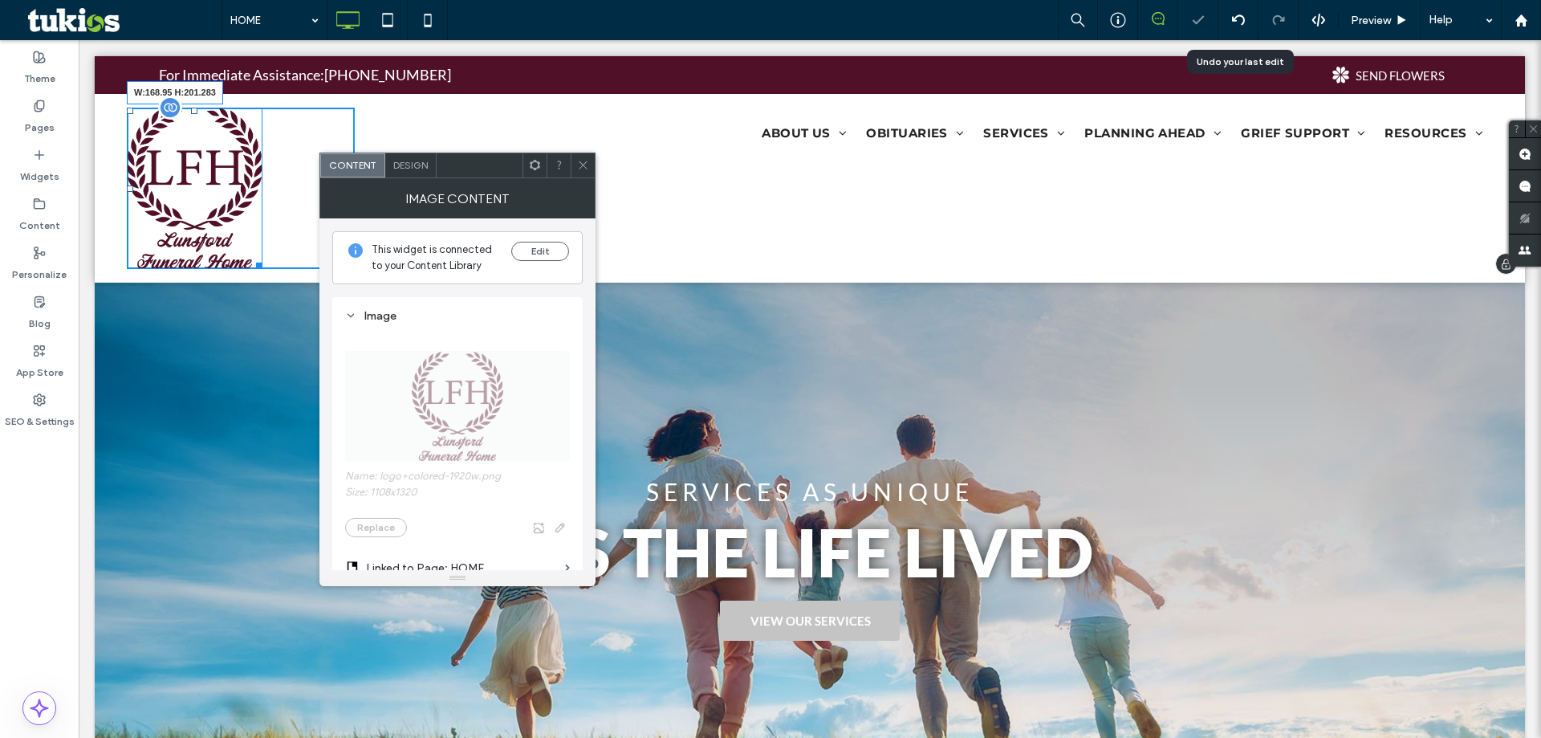
drag, startPoint x: 256, startPoint y: 264, endPoint x: 222, endPoint y: 223, distance: 53.6
click at [222, 223] on div "W:168.95 H:201.283" at bounding box center [195, 188] width 136 height 161
drag, startPoint x: 258, startPoint y: 264, endPoint x: 230, endPoint y: 238, distance: 38.1
click at [230, 238] on div "W:142.083 H:169.283" at bounding box center [195, 188] width 136 height 161
drag, startPoint x: 256, startPoint y: 262, endPoint x: 218, endPoint y: 227, distance: 51.1
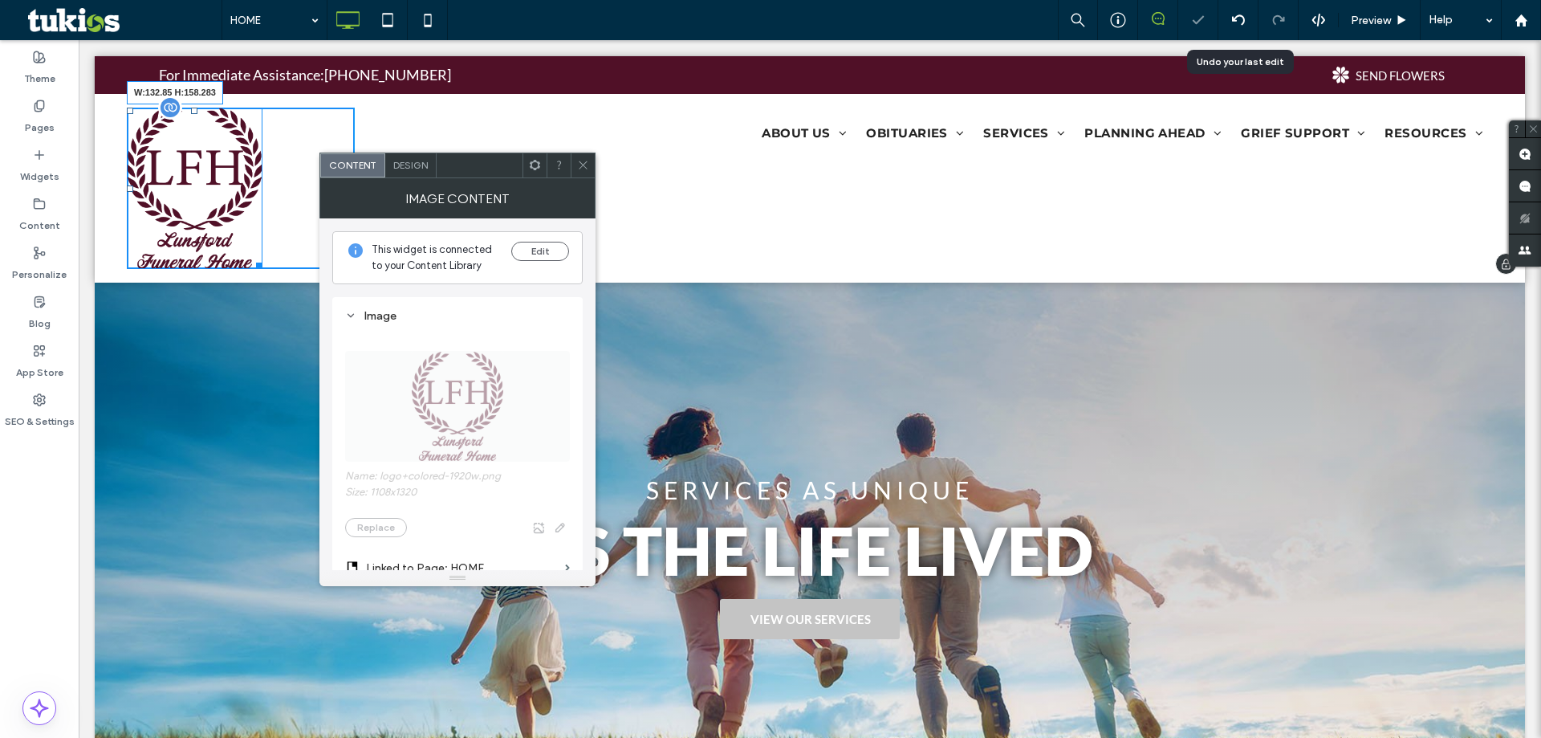
click at [218, 227] on div "W:132.85 H:158.283" at bounding box center [195, 188] width 136 height 161
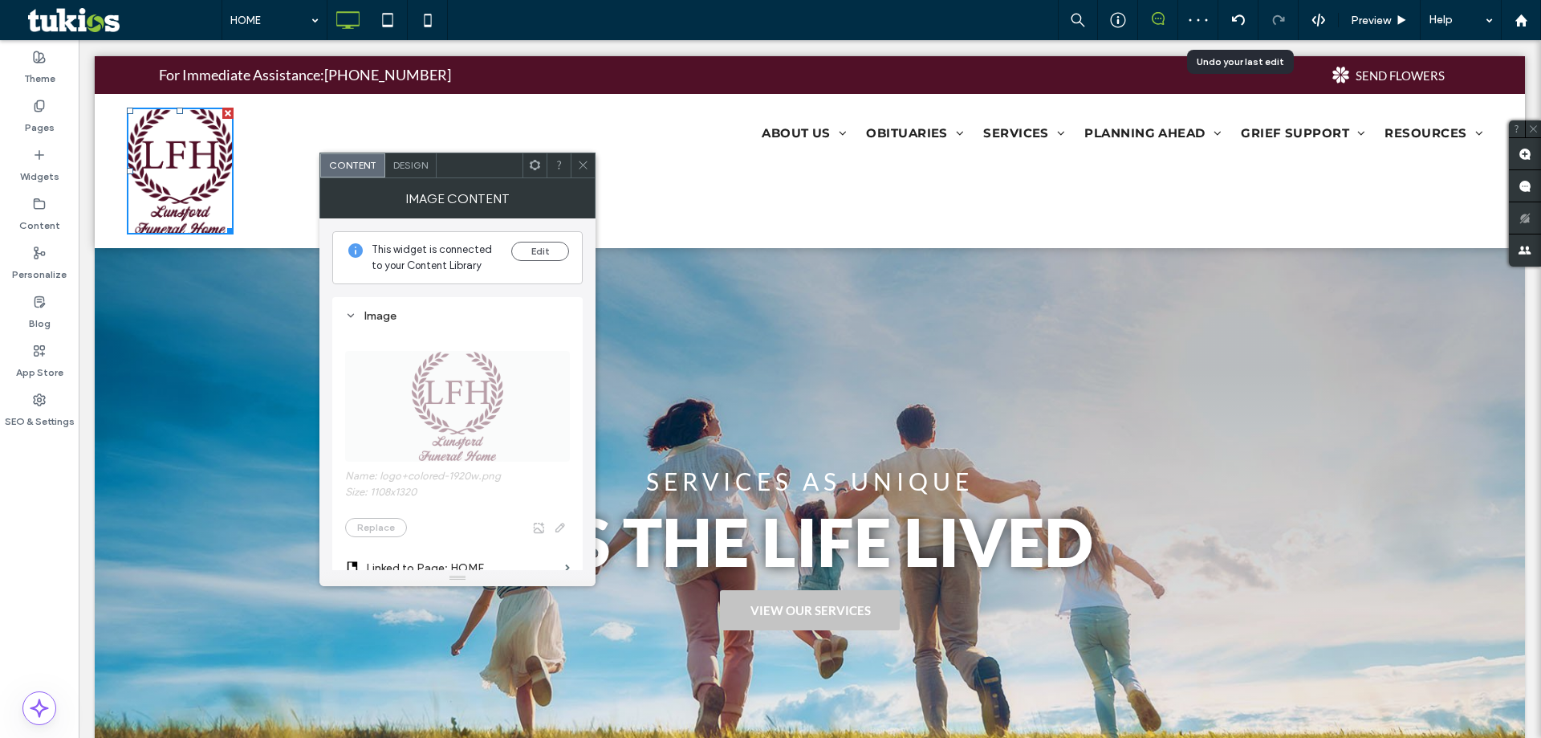
click at [586, 176] on span at bounding box center [583, 165] width 12 height 24
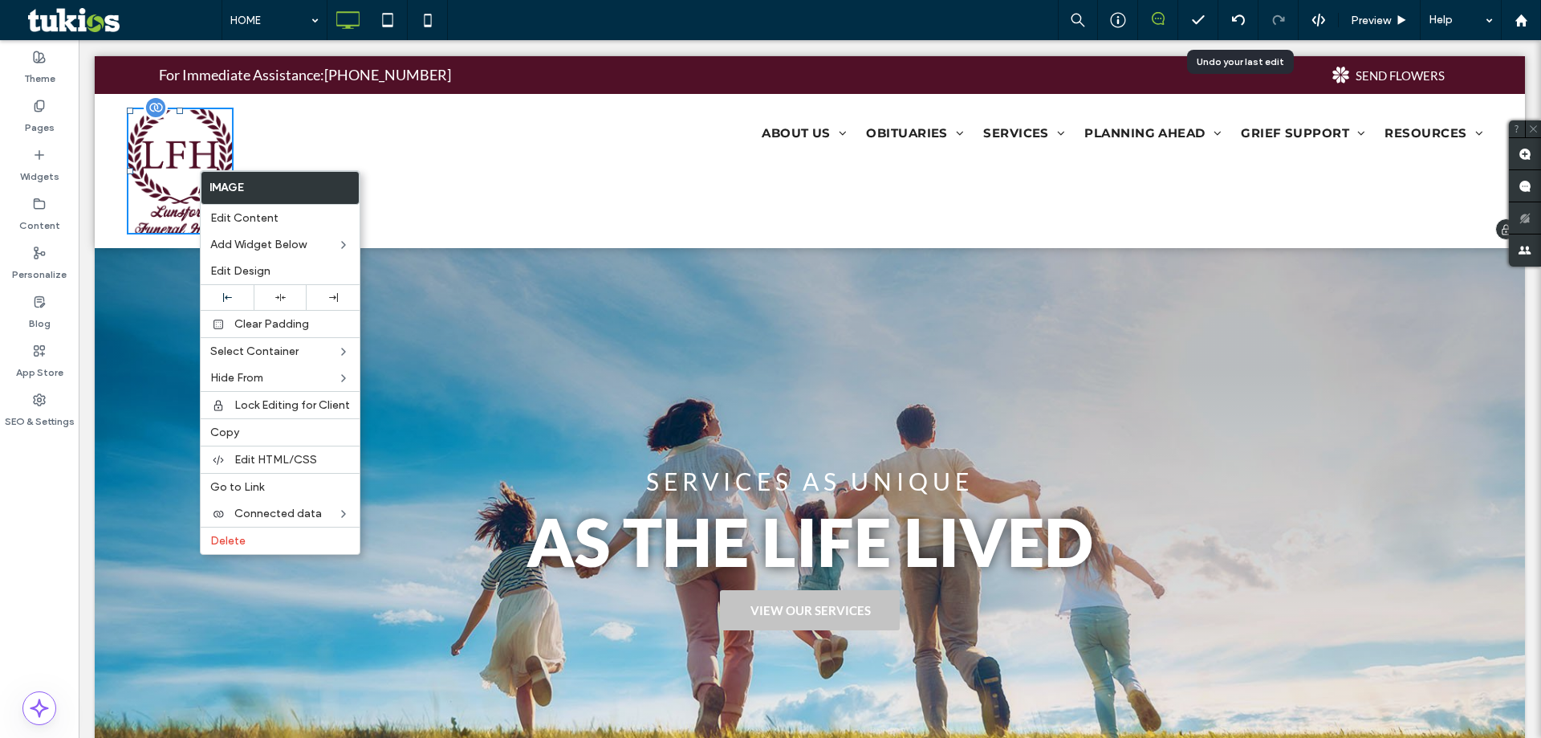
click at [155, 181] on img at bounding box center [180, 171] width 107 height 127
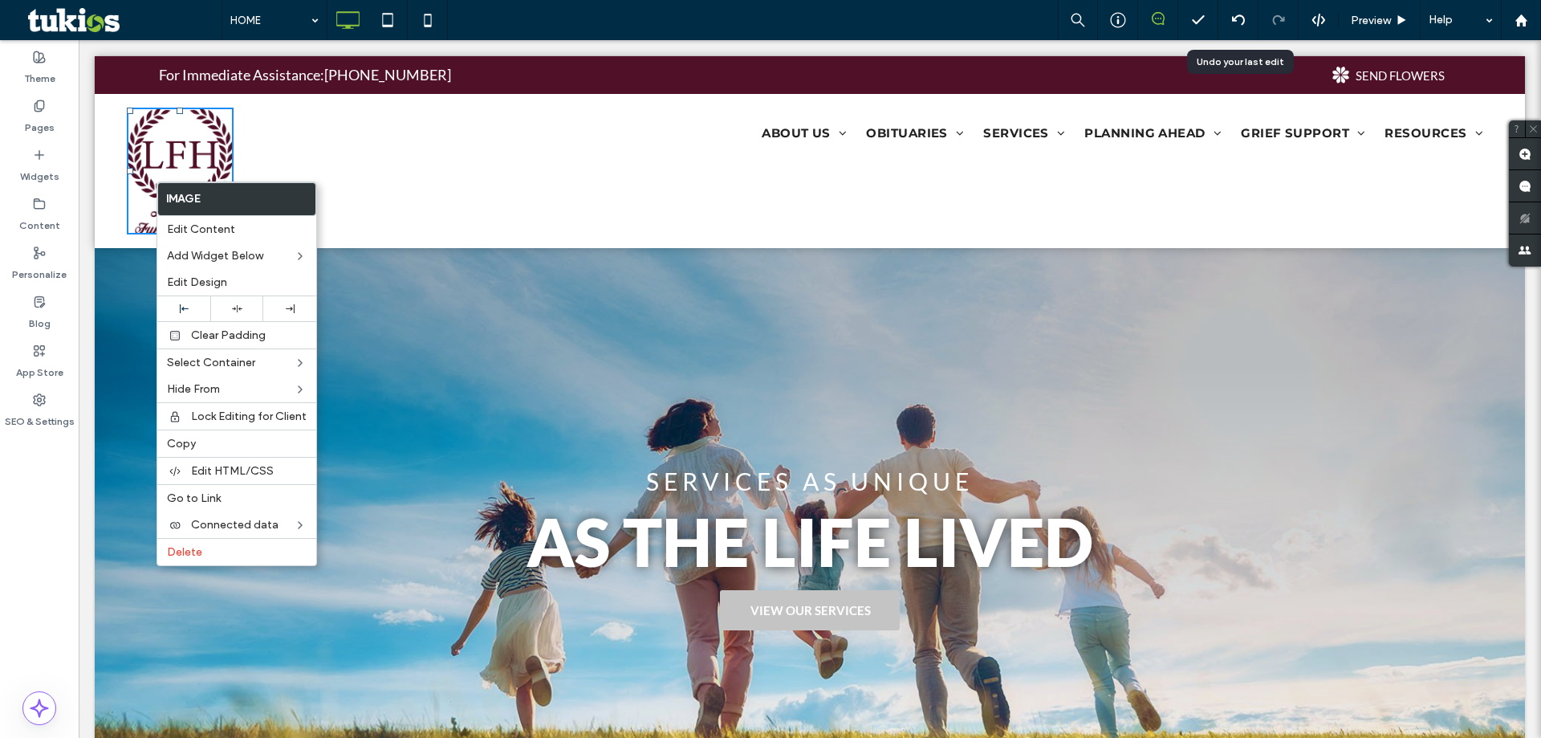
click at [458, 442] on div "SERVICES AS UNIQUE AS THE LIFE LIVED VIEW OUR SERVICES Click To Paste Row + Add…" at bounding box center [810, 550] width 1431 height 605
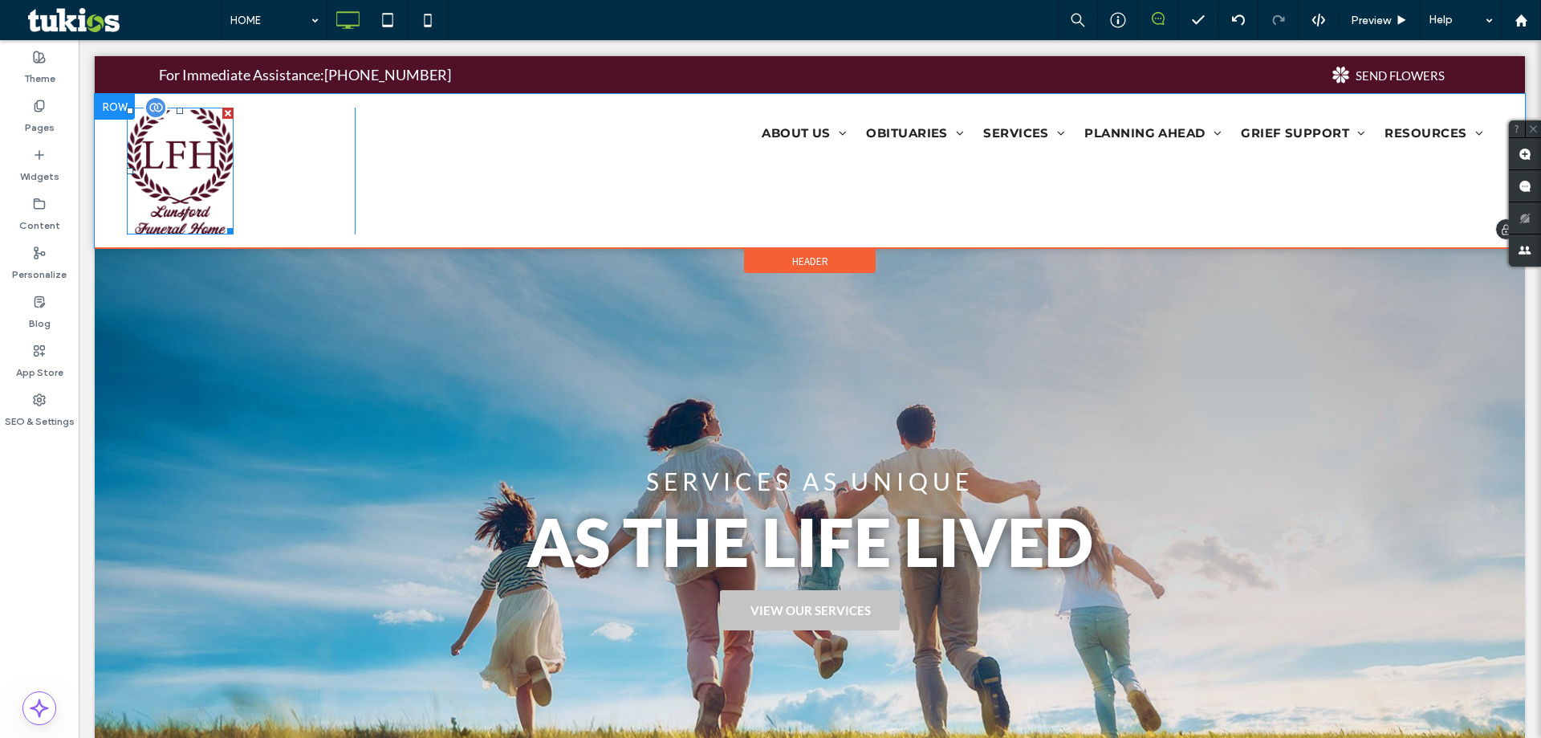
click at [186, 179] on img at bounding box center [180, 171] width 107 height 127
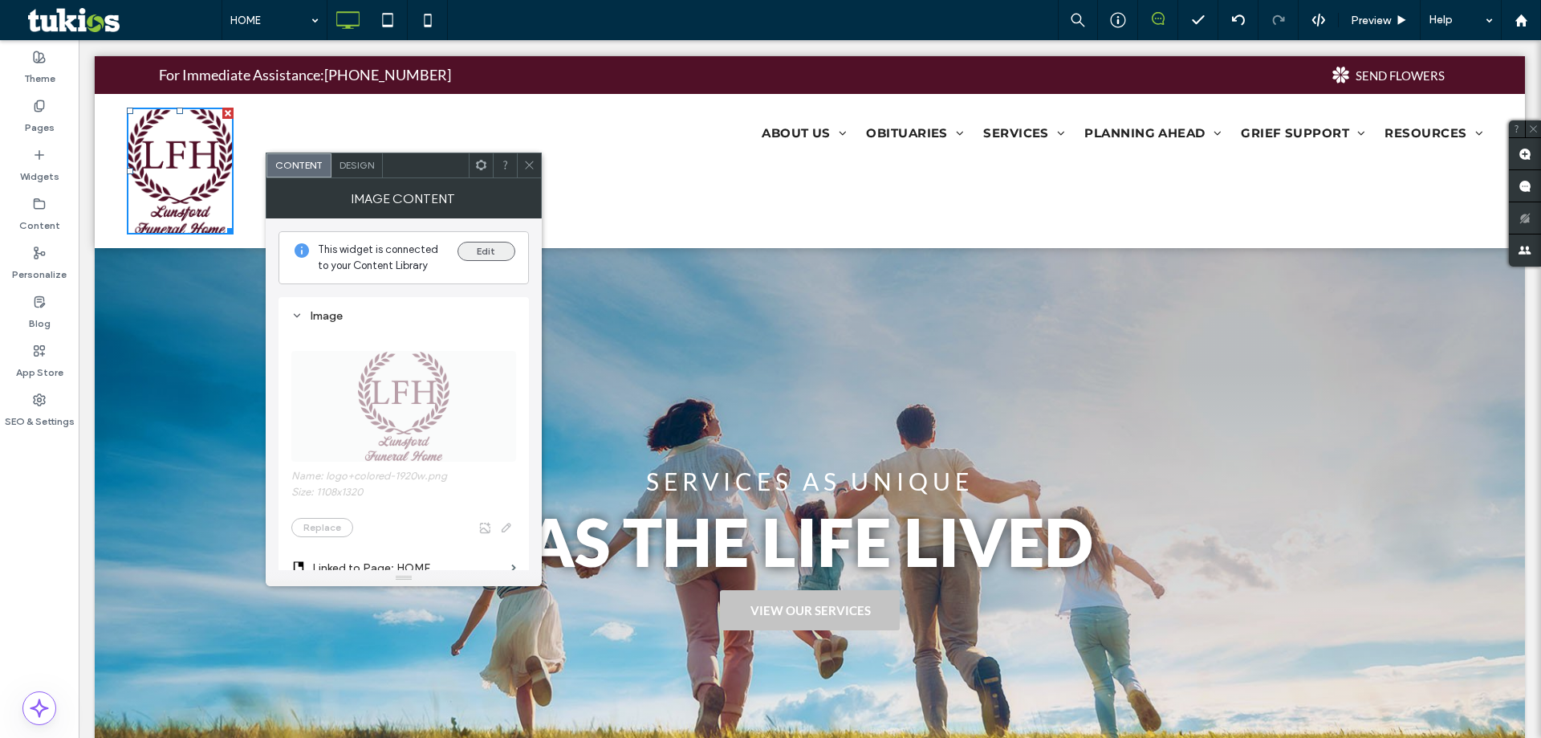
click at [494, 253] on button "Edit" at bounding box center [487, 251] width 58 height 19
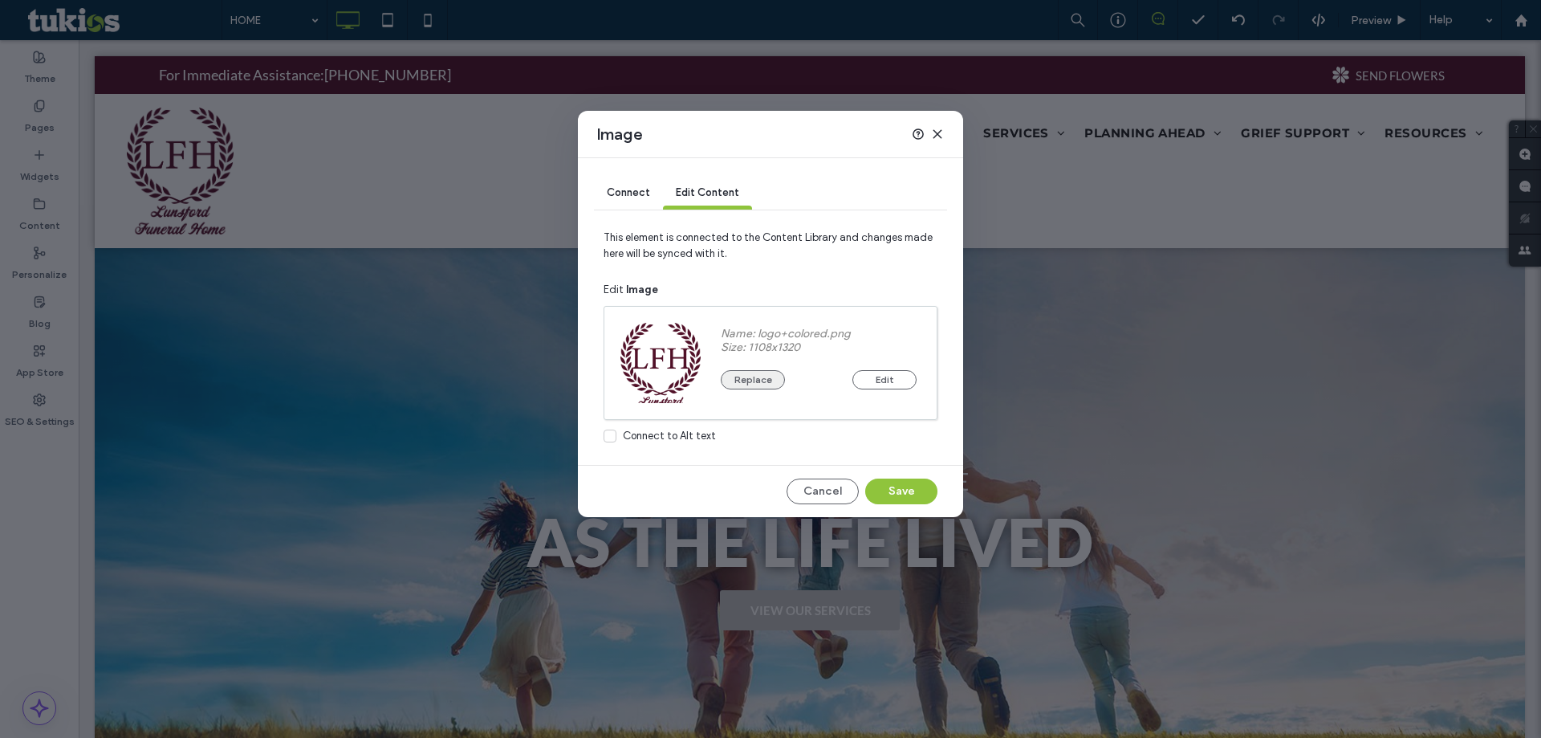
click at [747, 375] on button "Replace" at bounding box center [753, 379] width 64 height 19
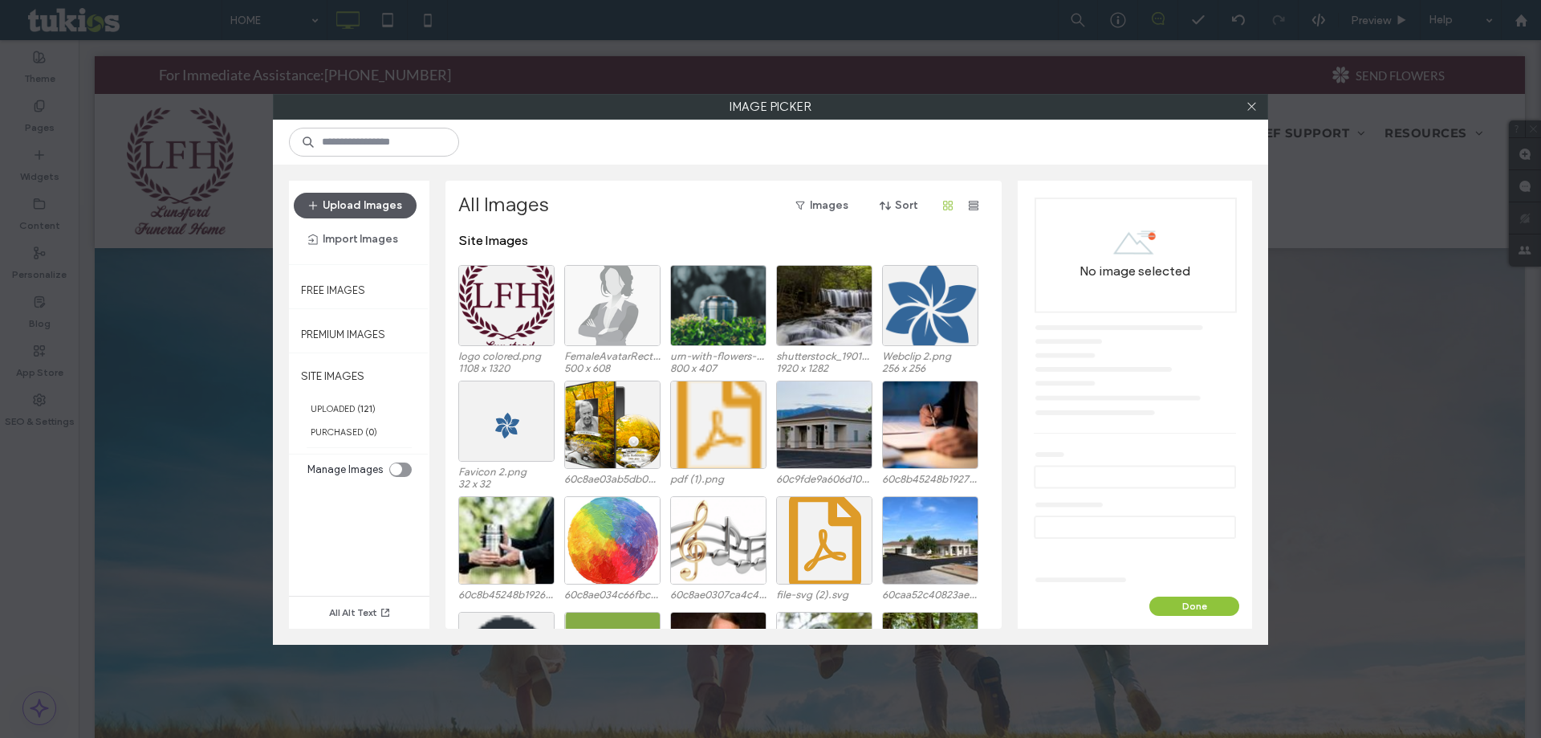
click at [376, 202] on button "Upload Images" at bounding box center [355, 206] width 123 height 26
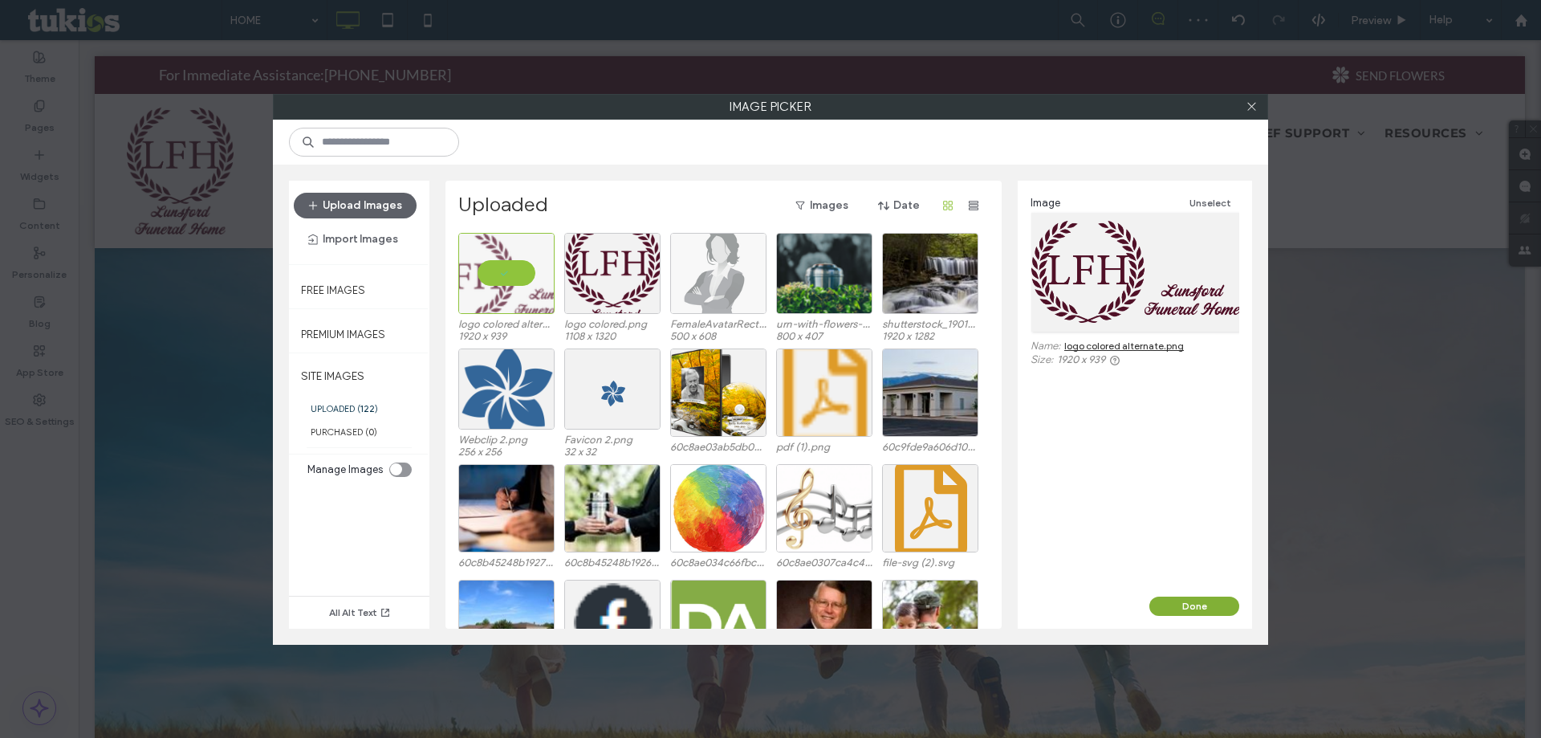
click at [1204, 605] on button "Done" at bounding box center [1195, 605] width 90 height 19
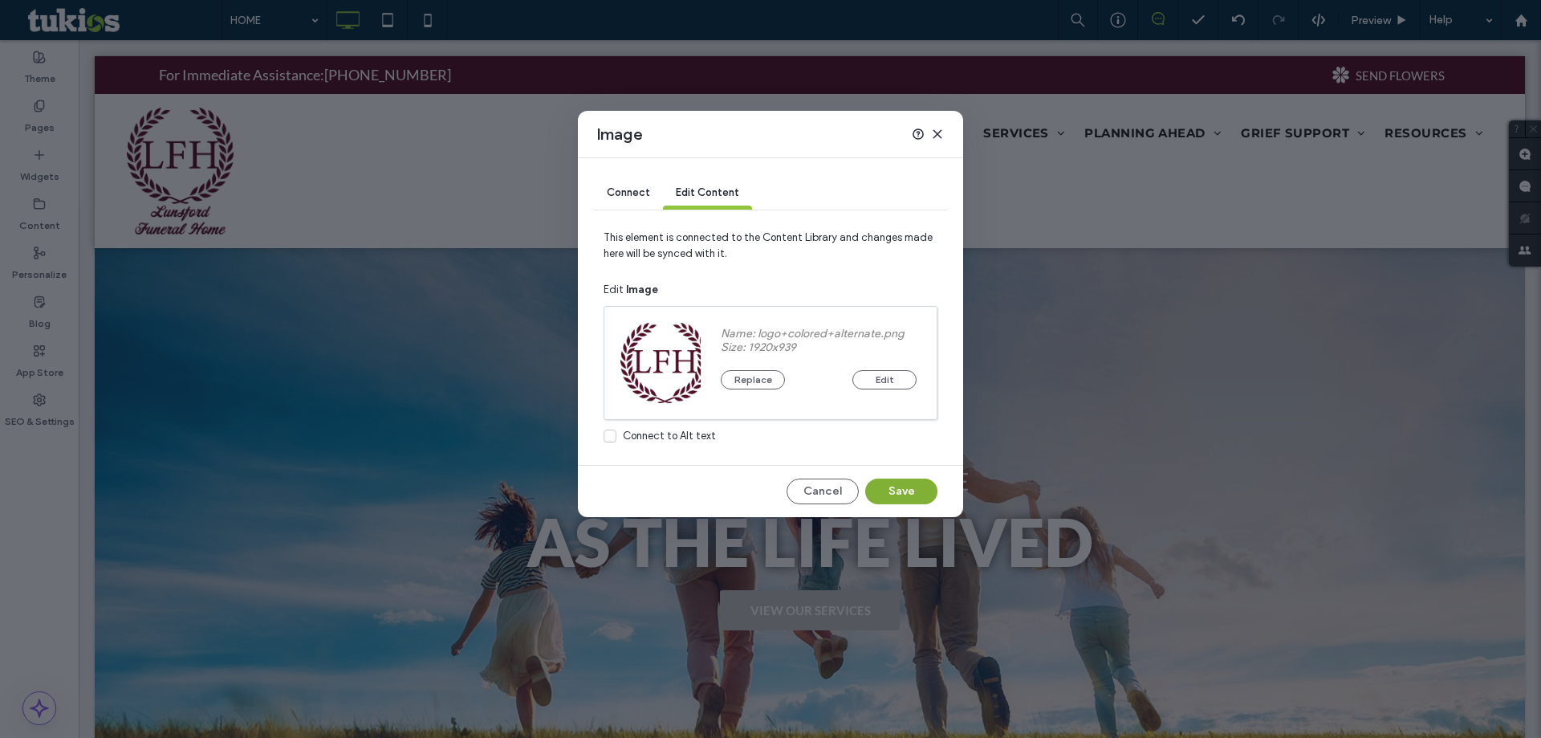
click at [914, 491] on button "Save" at bounding box center [901, 491] width 72 height 26
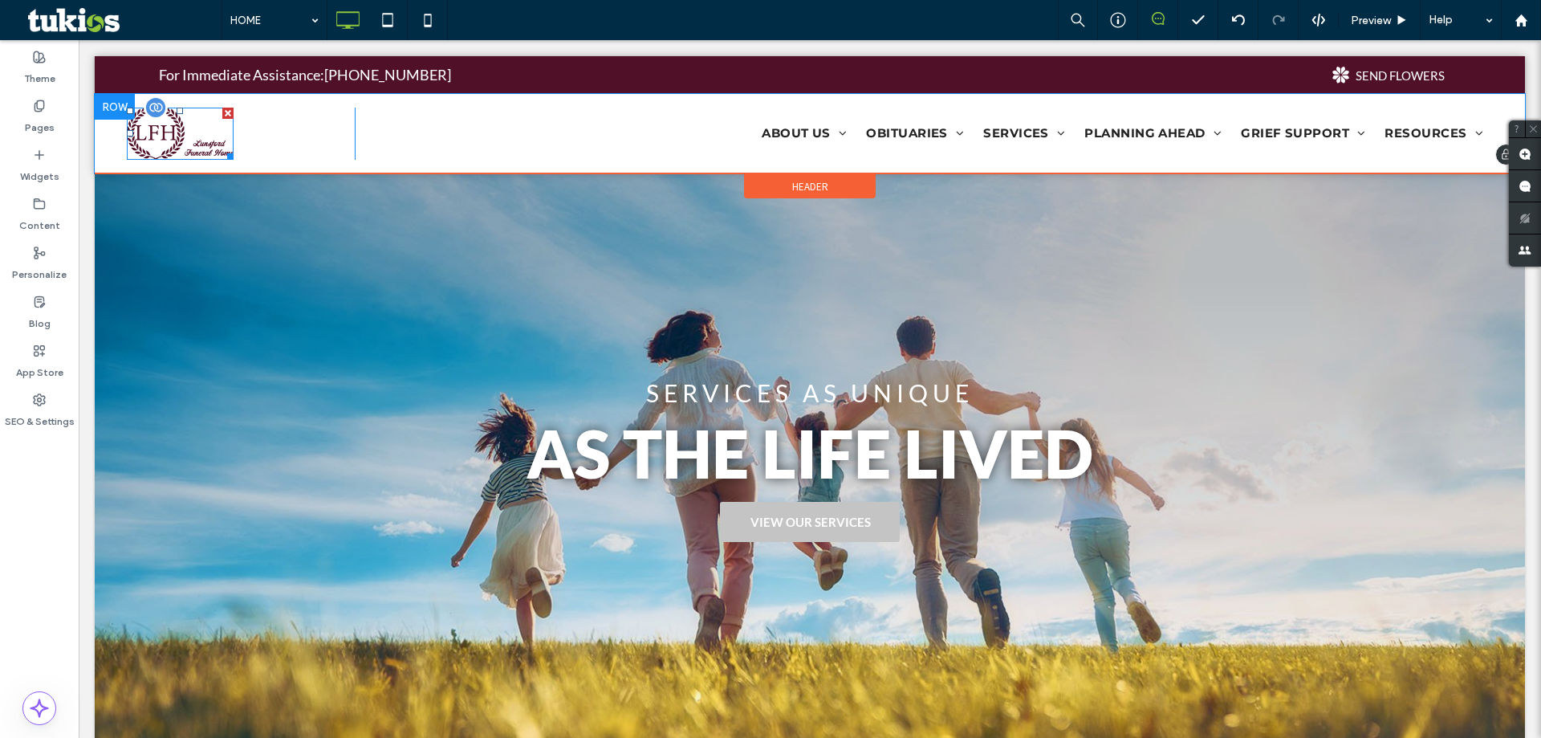
click at [226, 149] on div at bounding box center [228, 154] width 12 height 12
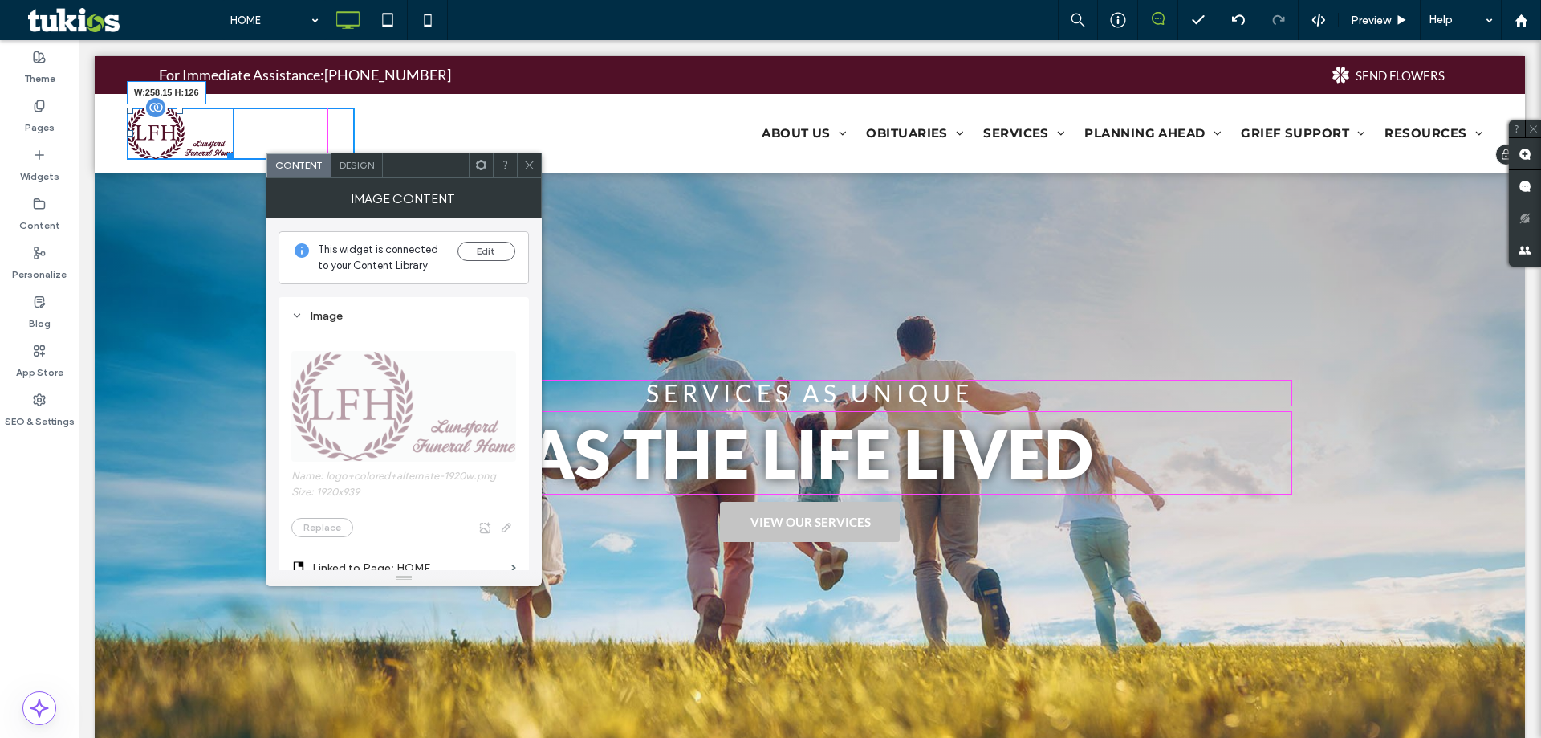
drag, startPoint x: 232, startPoint y: 158, endPoint x: 316, endPoint y: 214, distance: 101.3
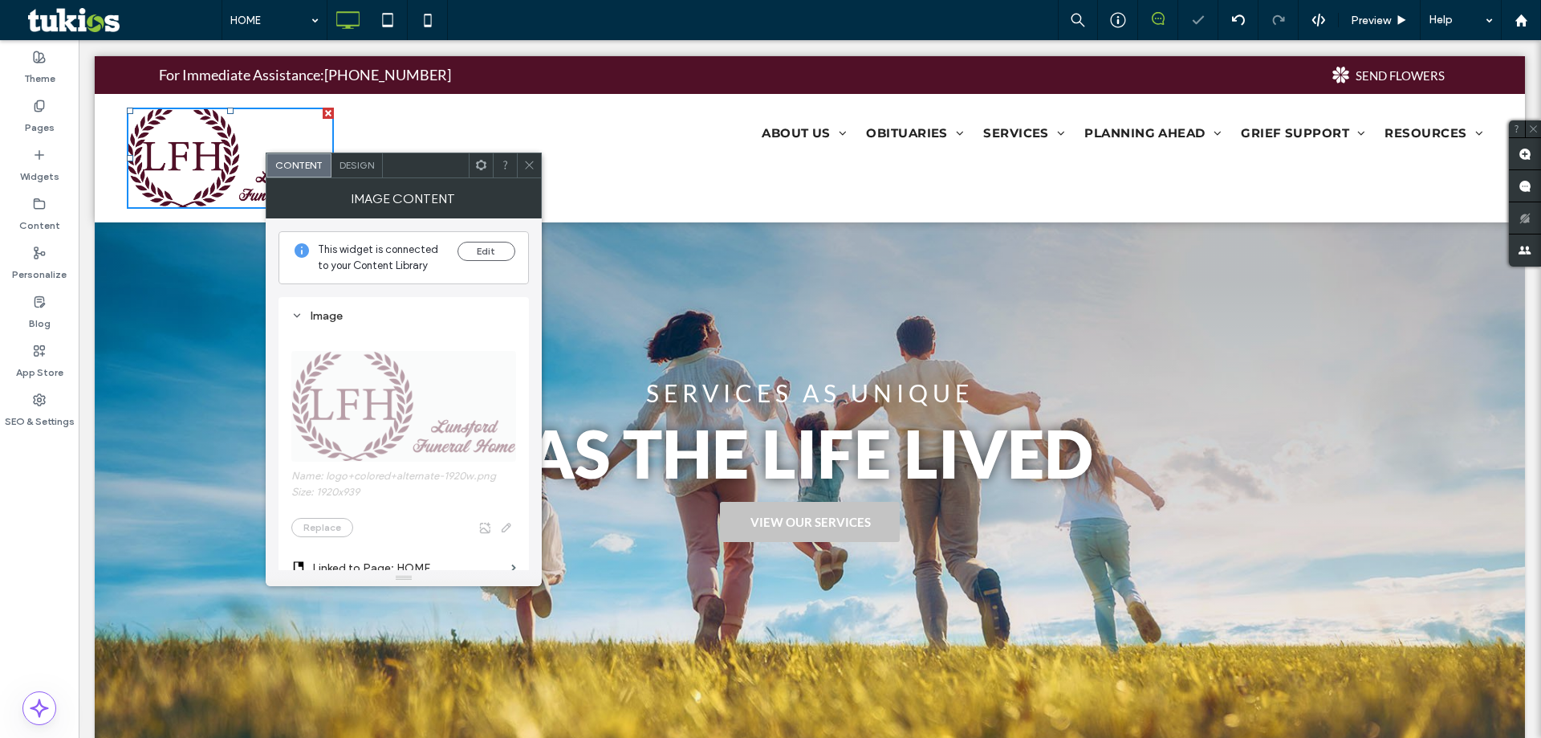
click at [526, 163] on icon at bounding box center [529, 165] width 12 height 12
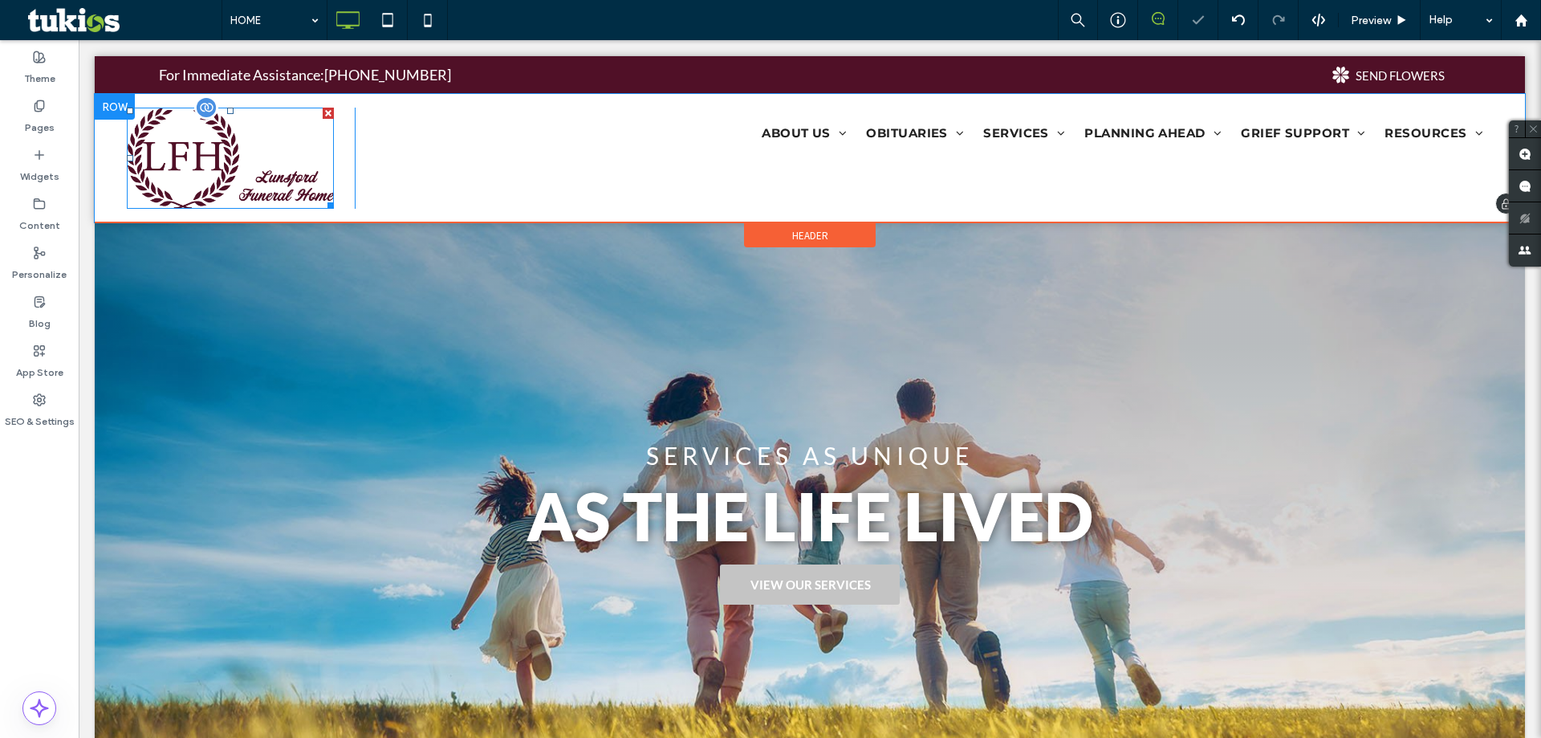
click at [315, 185] on img at bounding box center [230, 158] width 207 height 101
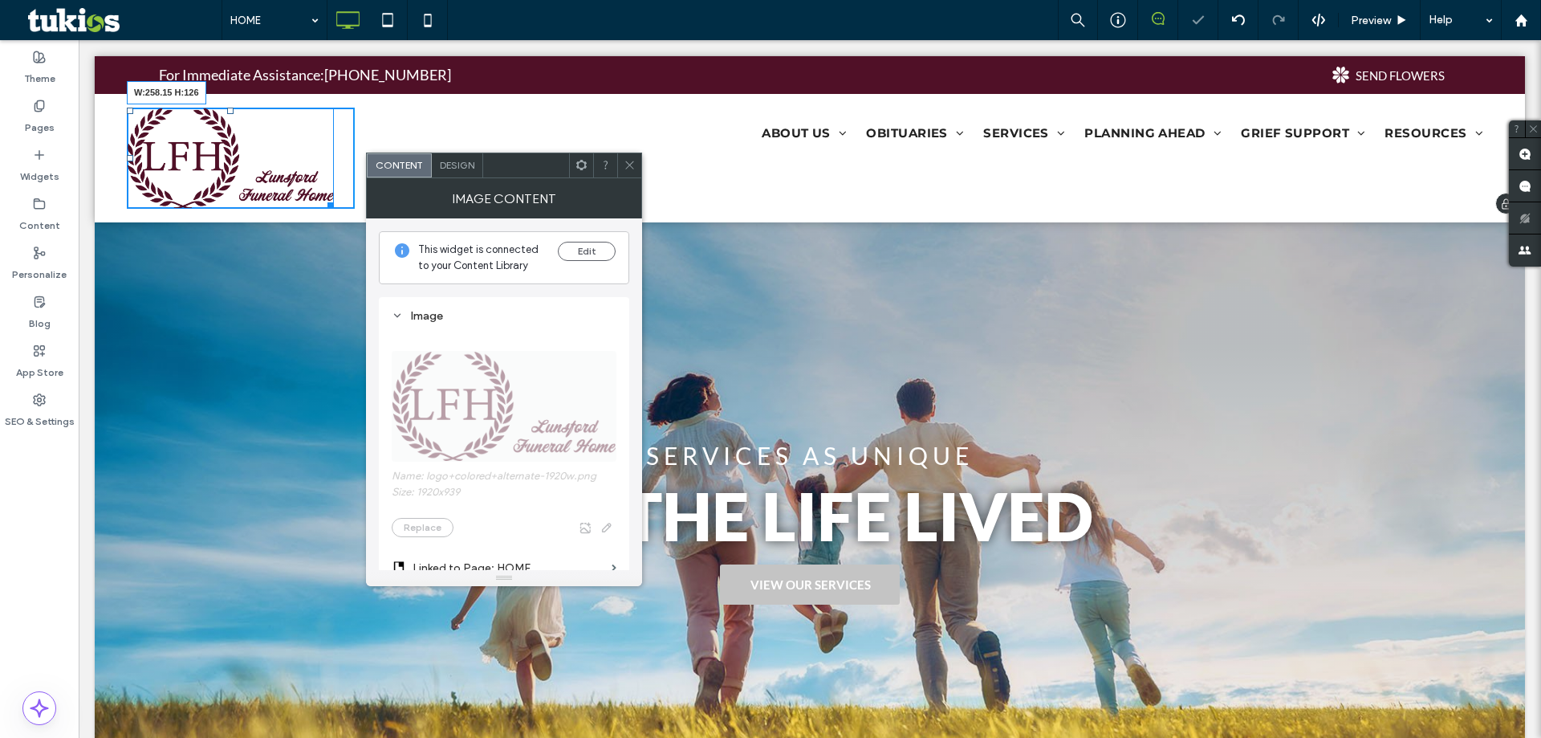
drag, startPoint x: 329, startPoint y: 204, endPoint x: 343, endPoint y: 211, distance: 15.4
click at [343, 211] on div "W:258.15 H:126 Click To Paste ABOUT US About Us Our Staff Our Location Our Faci…" at bounding box center [810, 158] width 1431 height 128
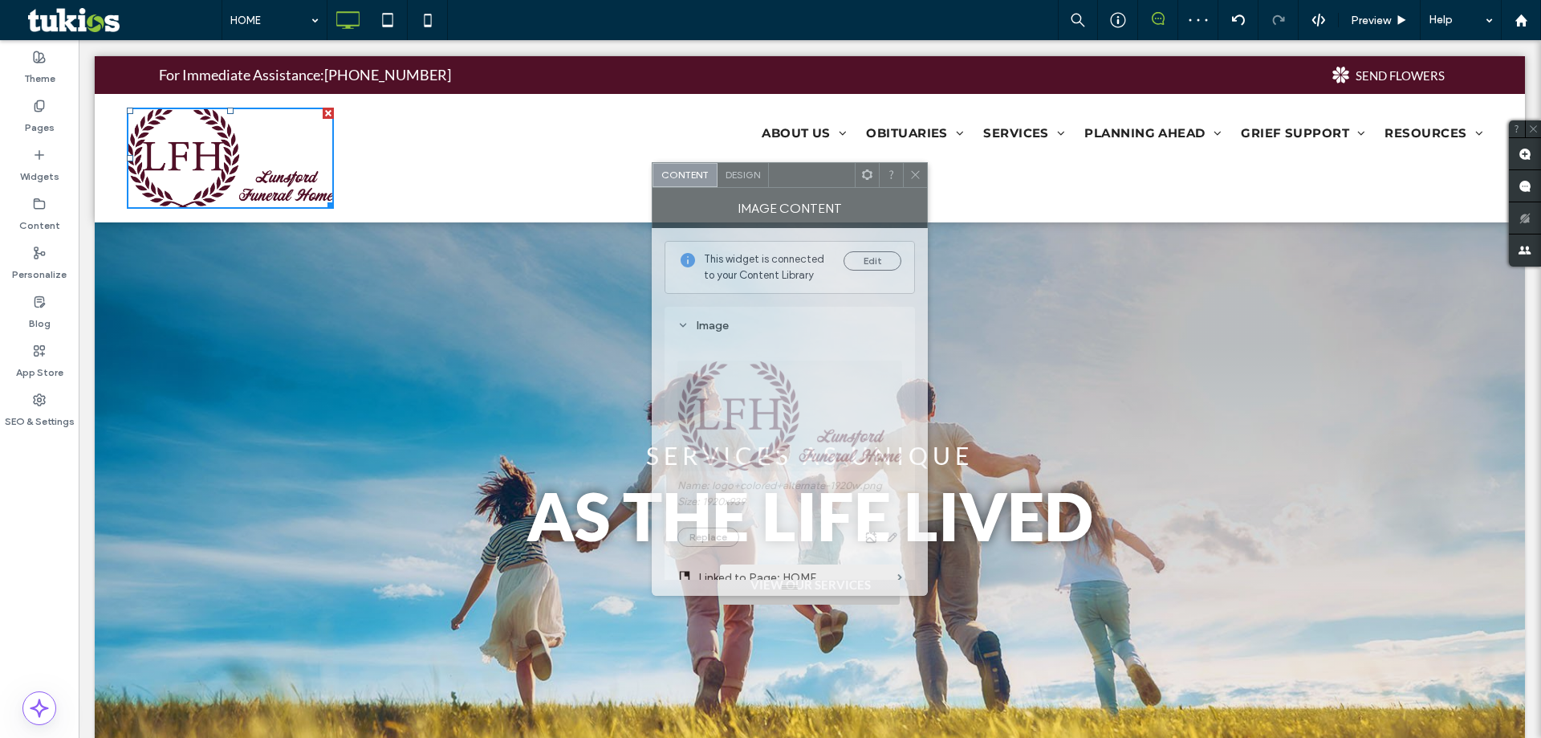
drag, startPoint x: 608, startPoint y: 173, endPoint x: 839, endPoint y: 187, distance: 231.7
click at [855, 187] on div at bounding box center [812, 175] width 86 height 24
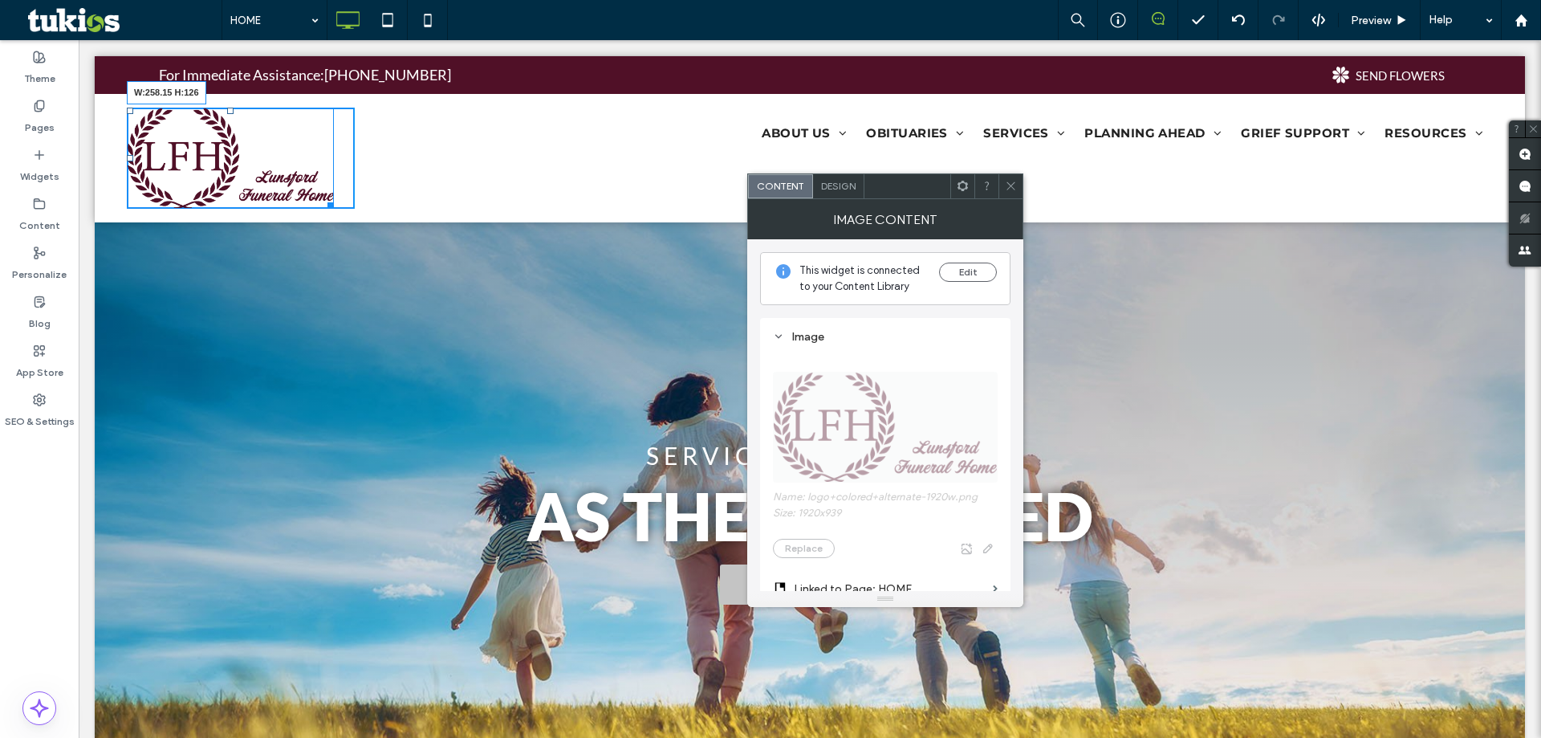
drag, startPoint x: 331, startPoint y: 206, endPoint x: 360, endPoint y: 234, distance: 40.9
drag, startPoint x: 328, startPoint y: 206, endPoint x: 474, endPoint y: 251, distance: 152.9
click at [398, 209] on div "ABOUT US About Us Our Staff Our Location Our Facilities Testimonials Why Choose…" at bounding box center [924, 158] width 1138 height 101
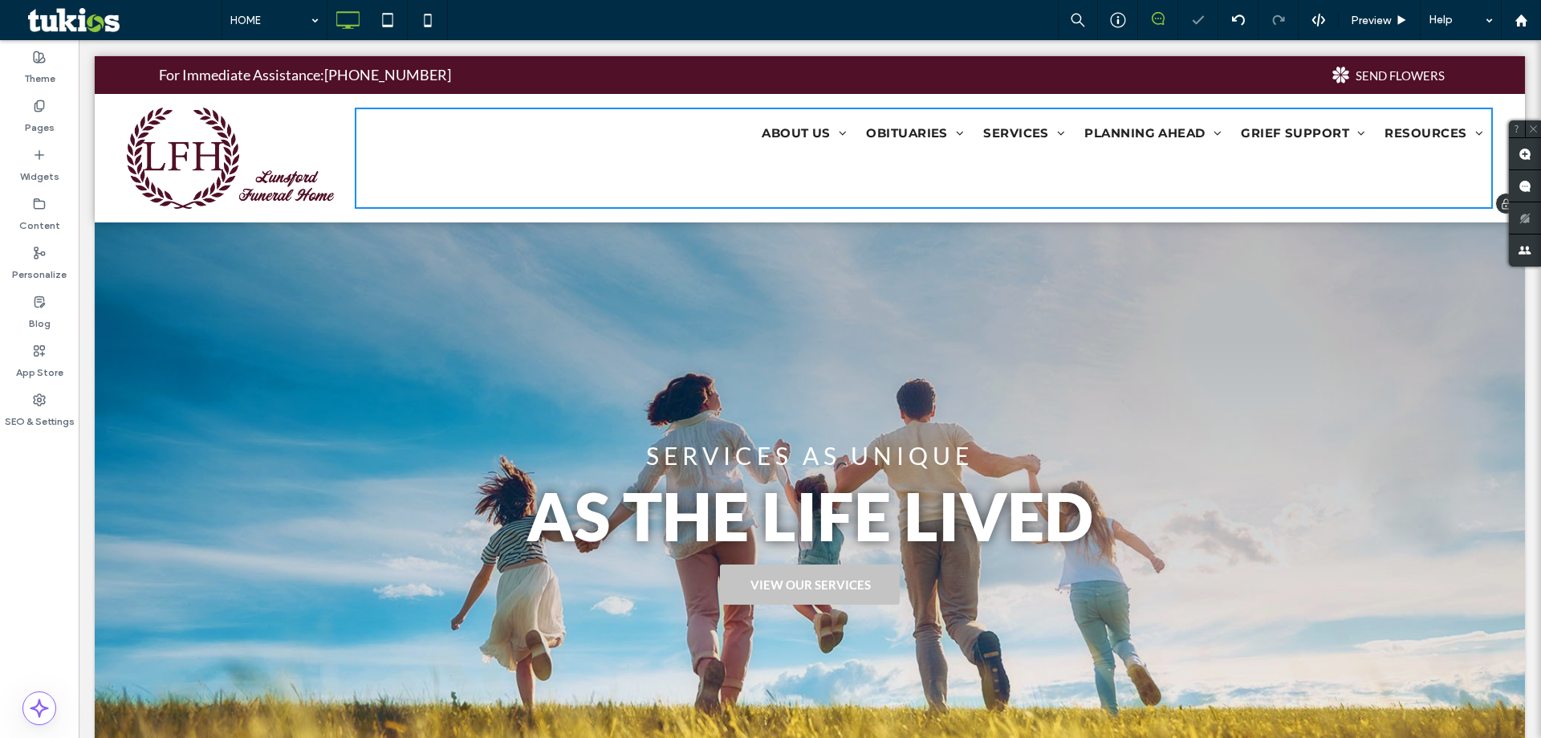
click at [360, 218] on div "Click To Paste ABOUT US About Us Our Staff Our Location Our Facilities Testimon…" at bounding box center [810, 158] width 1431 height 128
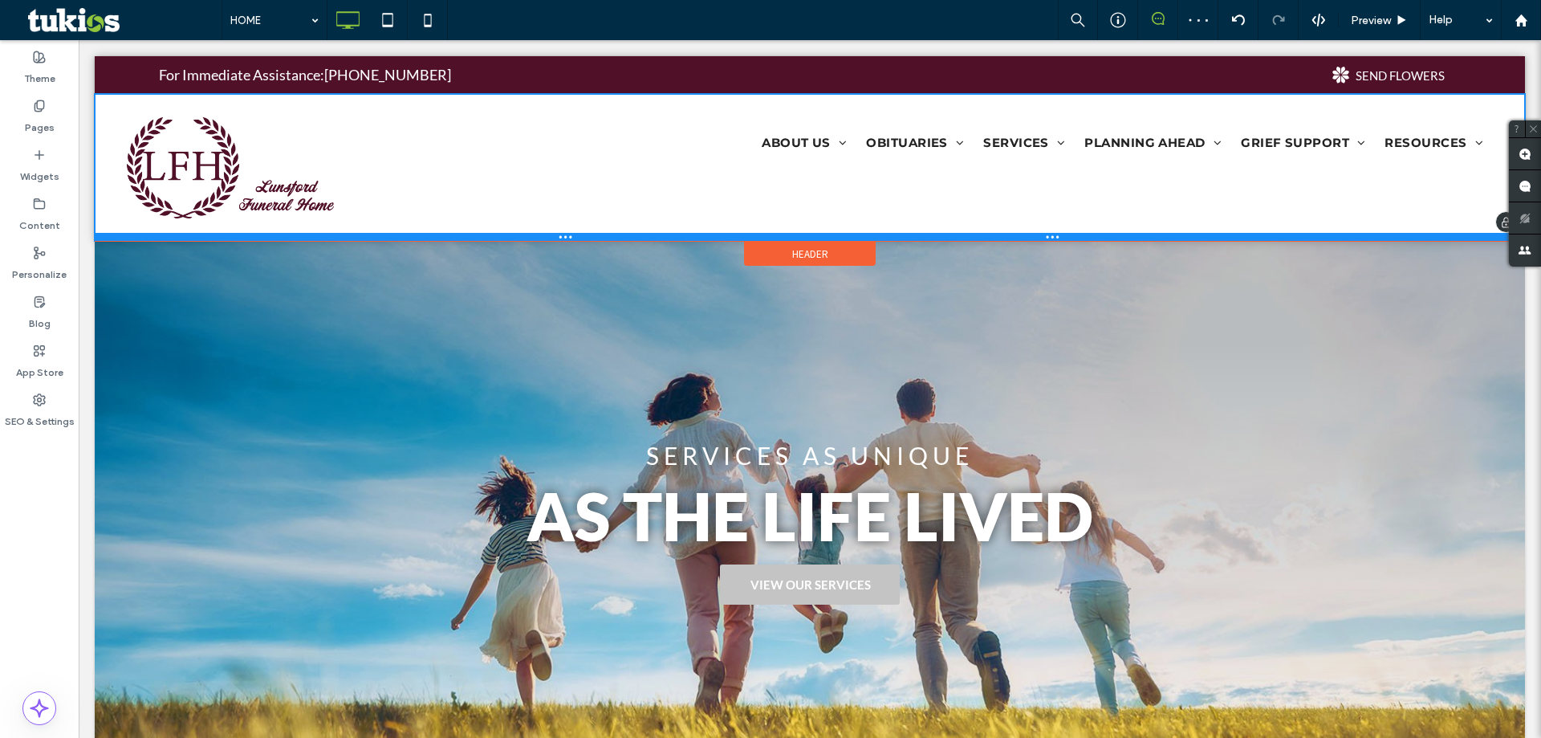
drag, startPoint x: 360, startPoint y: 218, endPoint x: 437, endPoint y: 275, distance: 95.9
click at [360, 237] on div at bounding box center [810, 237] width 1431 height 8
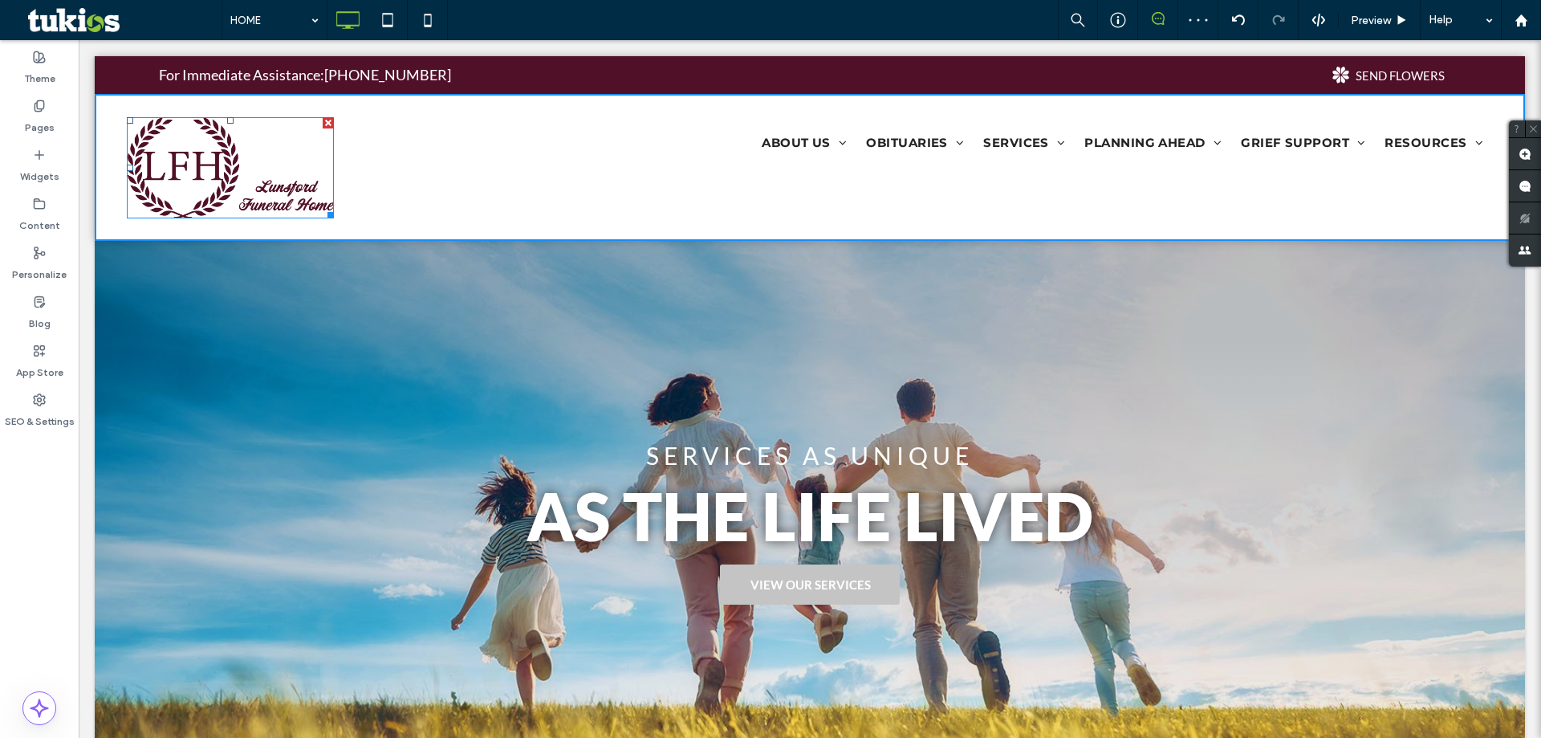
click at [283, 209] on img at bounding box center [230, 167] width 207 height 101
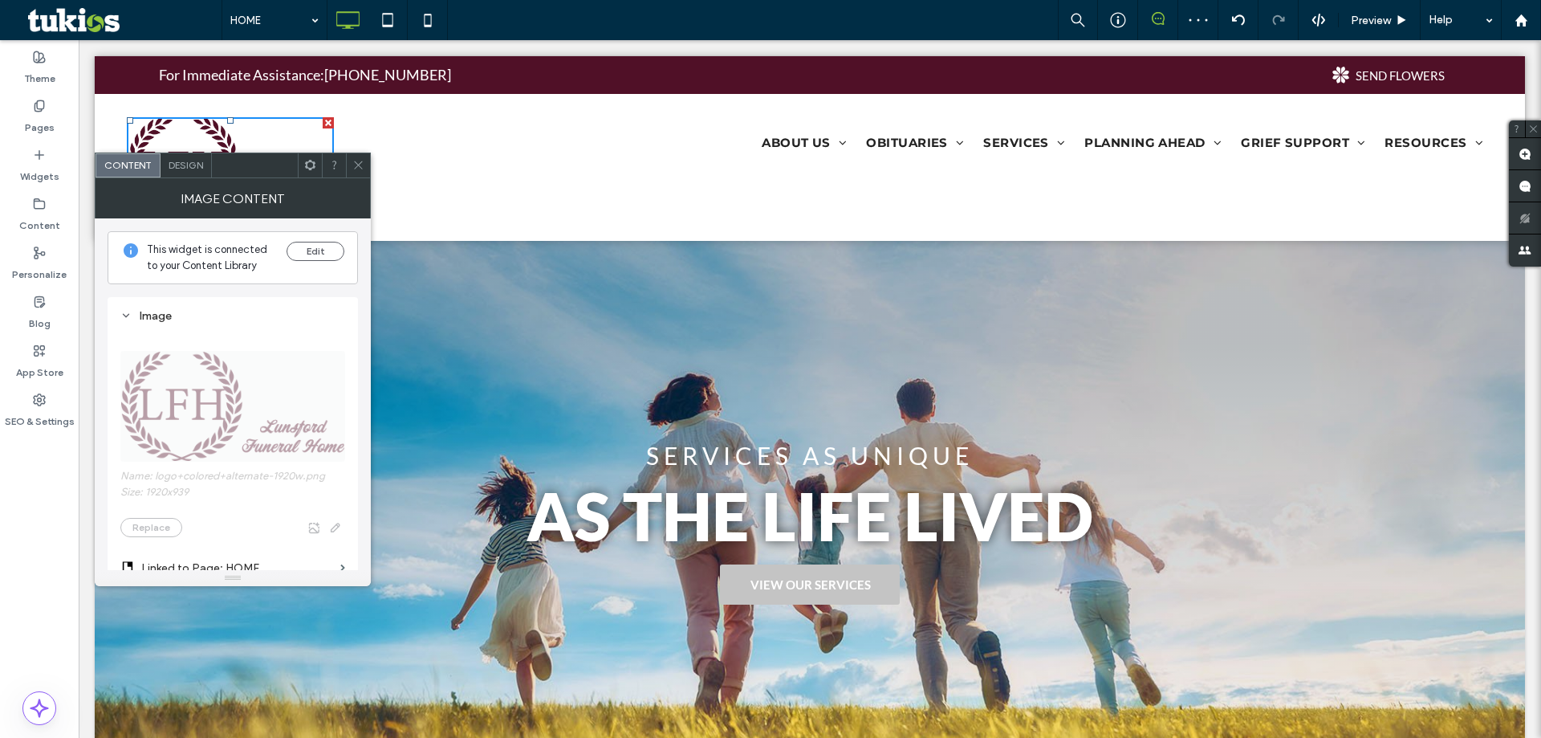
click at [360, 172] on span at bounding box center [358, 165] width 12 height 24
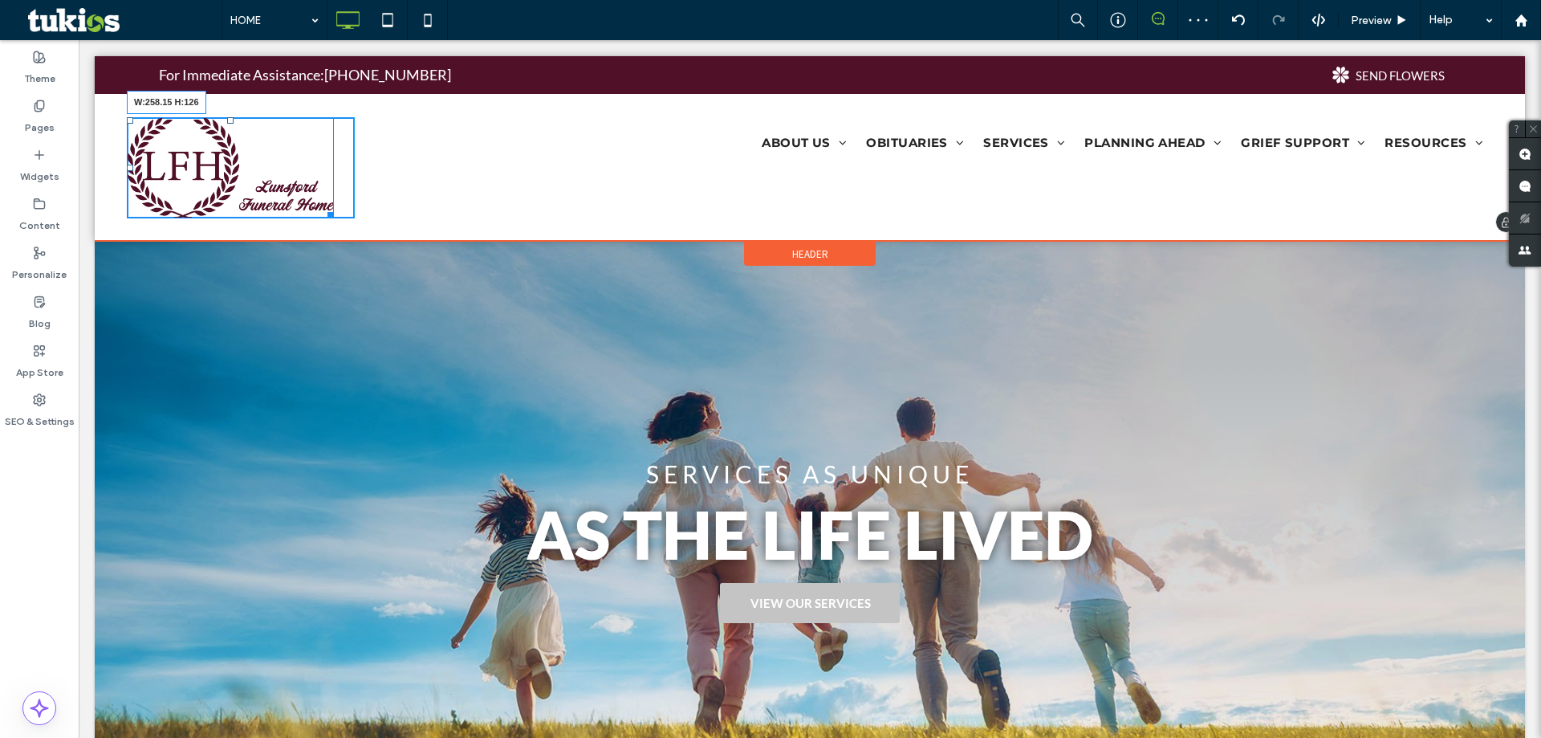
drag, startPoint x: 329, startPoint y: 213, endPoint x: 345, endPoint y: 228, distance: 22.1
click at [345, 228] on div "W:258.15 H:126 Click To Paste ABOUT US About Us Our Staff Our Location Our Faci…" at bounding box center [810, 167] width 1431 height 147
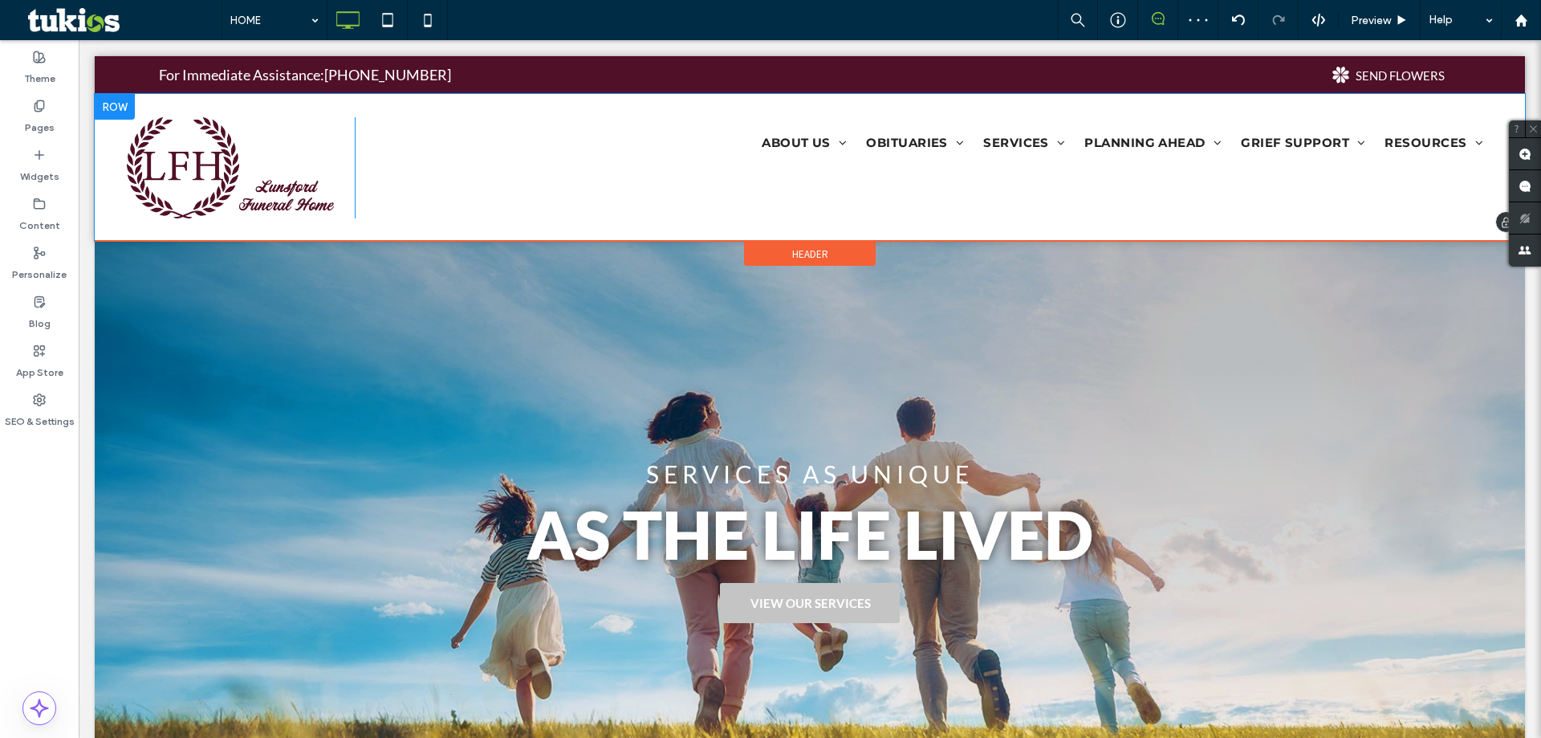
click at [345, 161] on div "Click To Paste" at bounding box center [241, 167] width 228 height 101
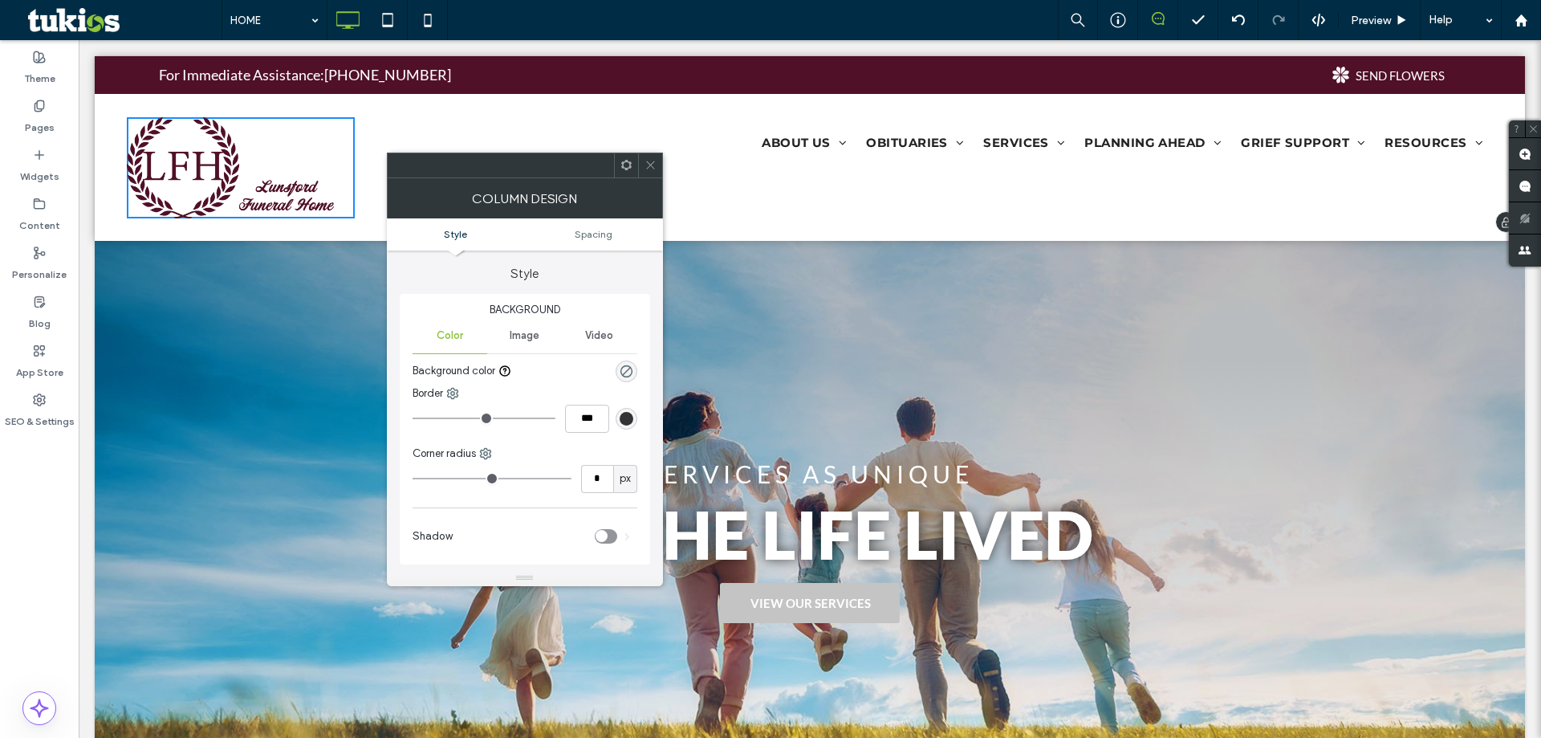
click at [372, 156] on div "ABOUT US About Us Our Staff Our Location Our Facilities Testimonials Why Choose…" at bounding box center [924, 167] width 1138 height 101
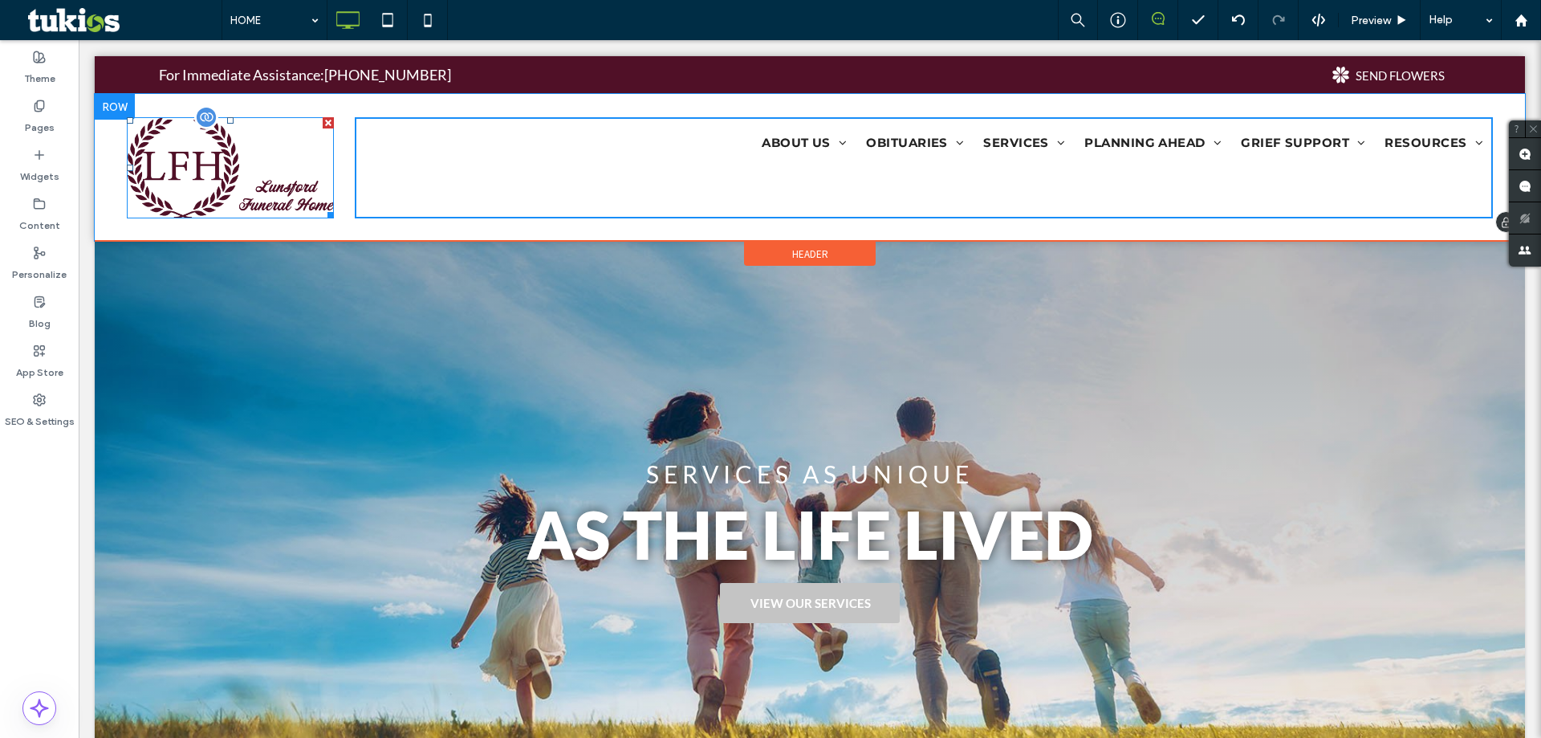
click at [189, 171] on img at bounding box center [230, 167] width 207 height 101
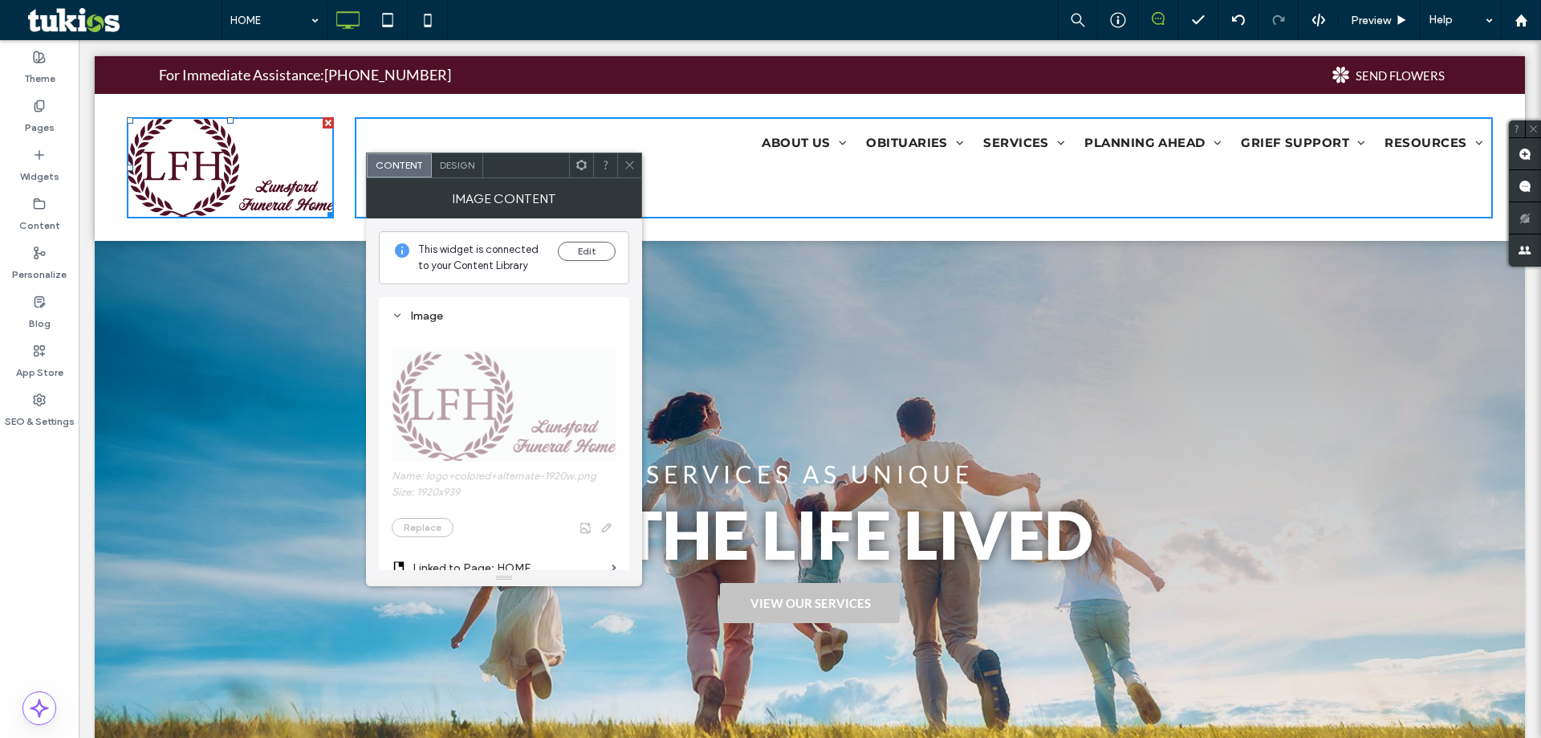
scroll to position [397, 0]
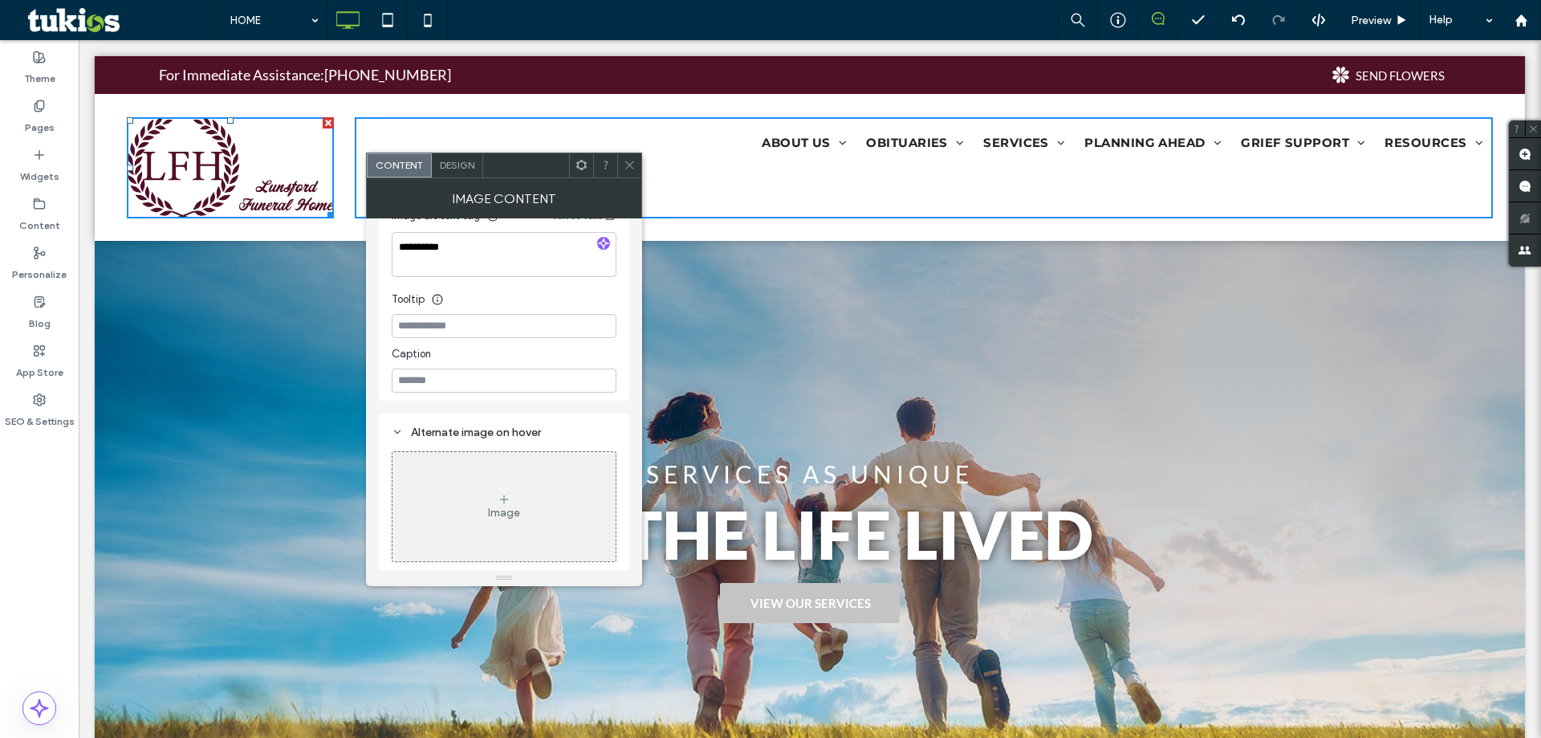
click at [451, 167] on span "Design" at bounding box center [457, 165] width 35 height 12
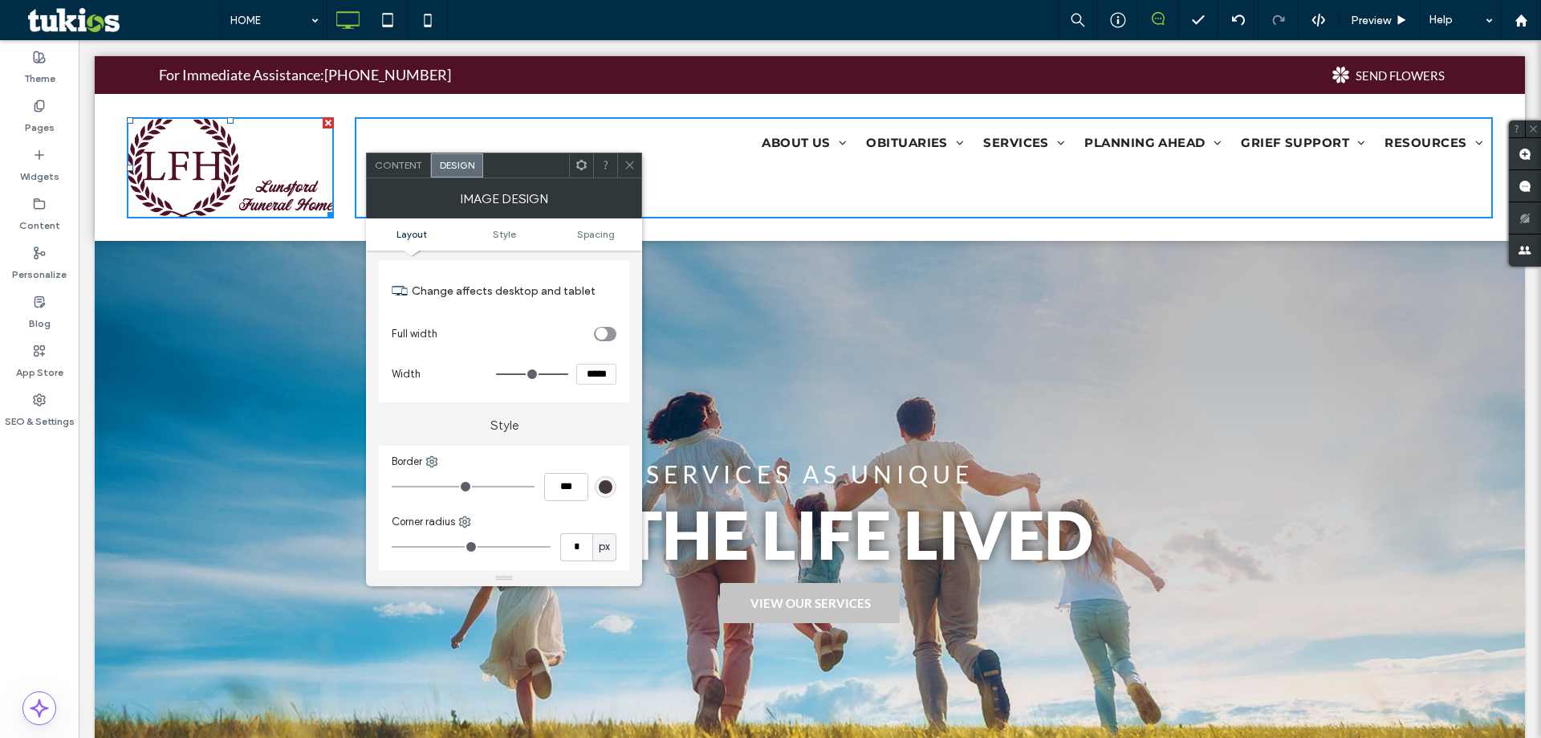
scroll to position [183, 0]
click at [129, 120] on div at bounding box center [130, 120] width 6 height 6
drag, startPoint x: 230, startPoint y: 120, endPoint x: 234, endPoint y: 102, distance: 18.1
click at [234, 117] on div "T:-22" at bounding box center [230, 167] width 207 height 101
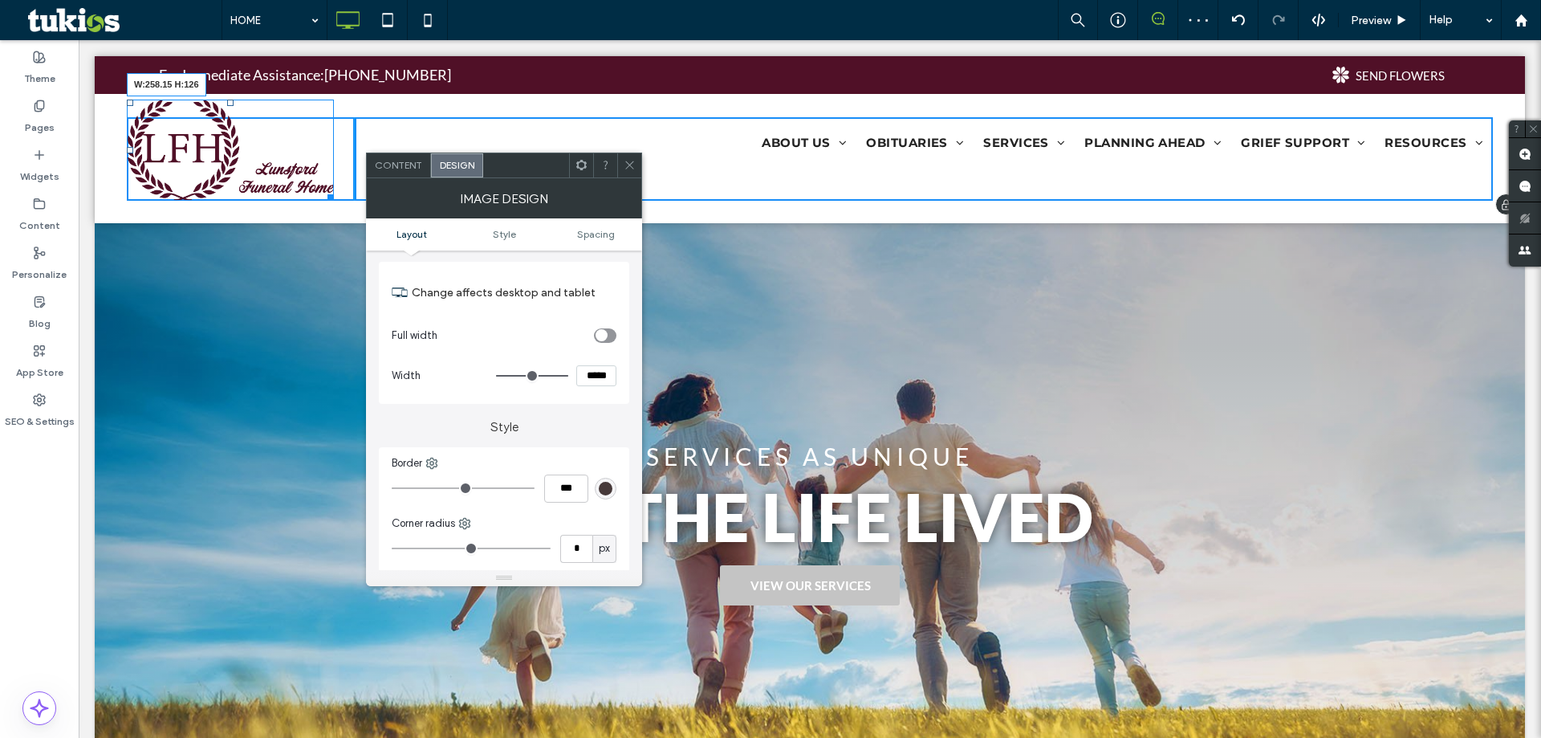
drag, startPoint x: 332, startPoint y: 194, endPoint x: 345, endPoint y: 210, distance: 19.9
click at [345, 210] on div "W:258.15 H:126 Click To Paste ABOUT US About Us Our Staff Our Location Our Faci…" at bounding box center [810, 158] width 1431 height 129
click at [342, 165] on div "Click To Paste" at bounding box center [241, 158] width 228 height 83
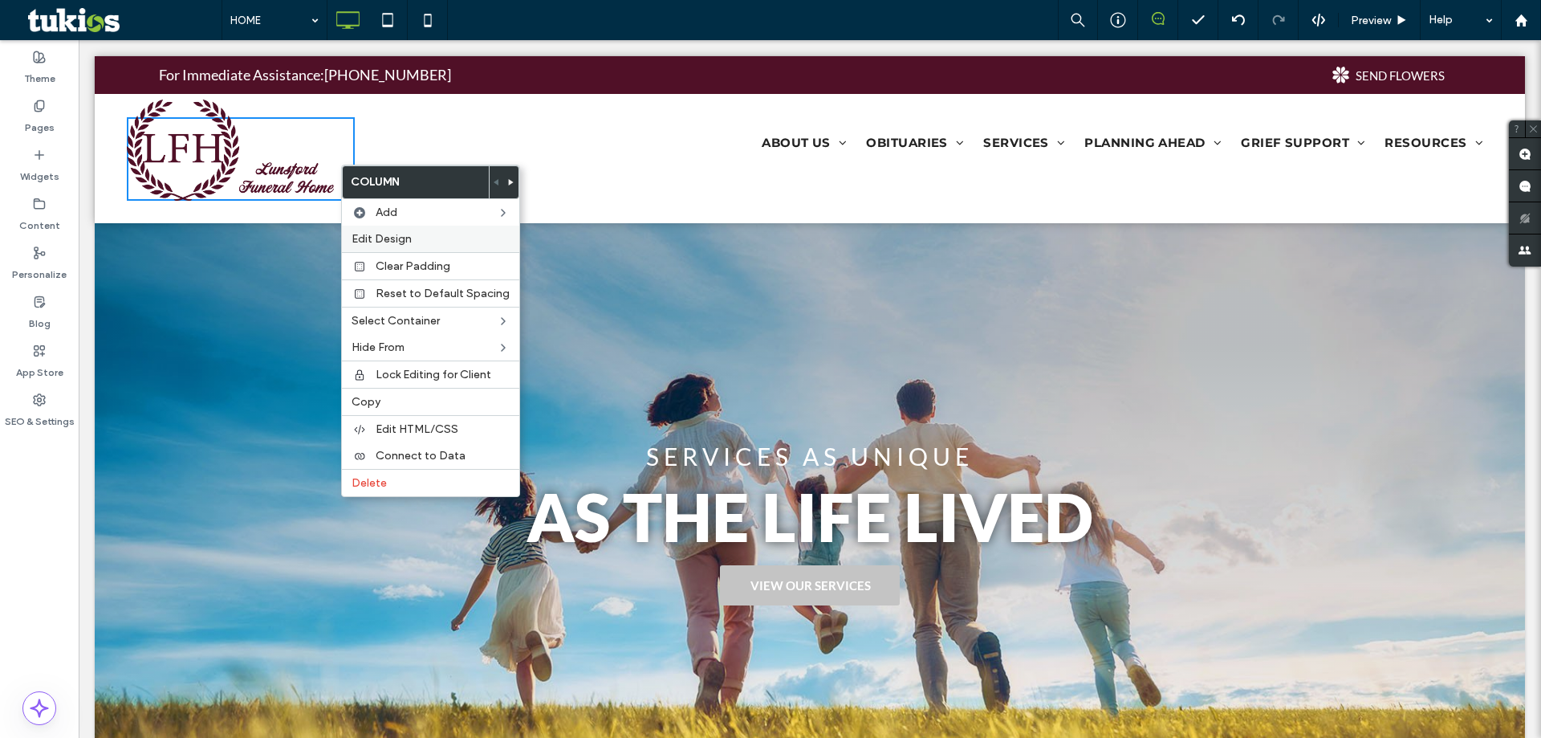
click at [415, 238] on label "Edit Design" at bounding box center [431, 239] width 158 height 14
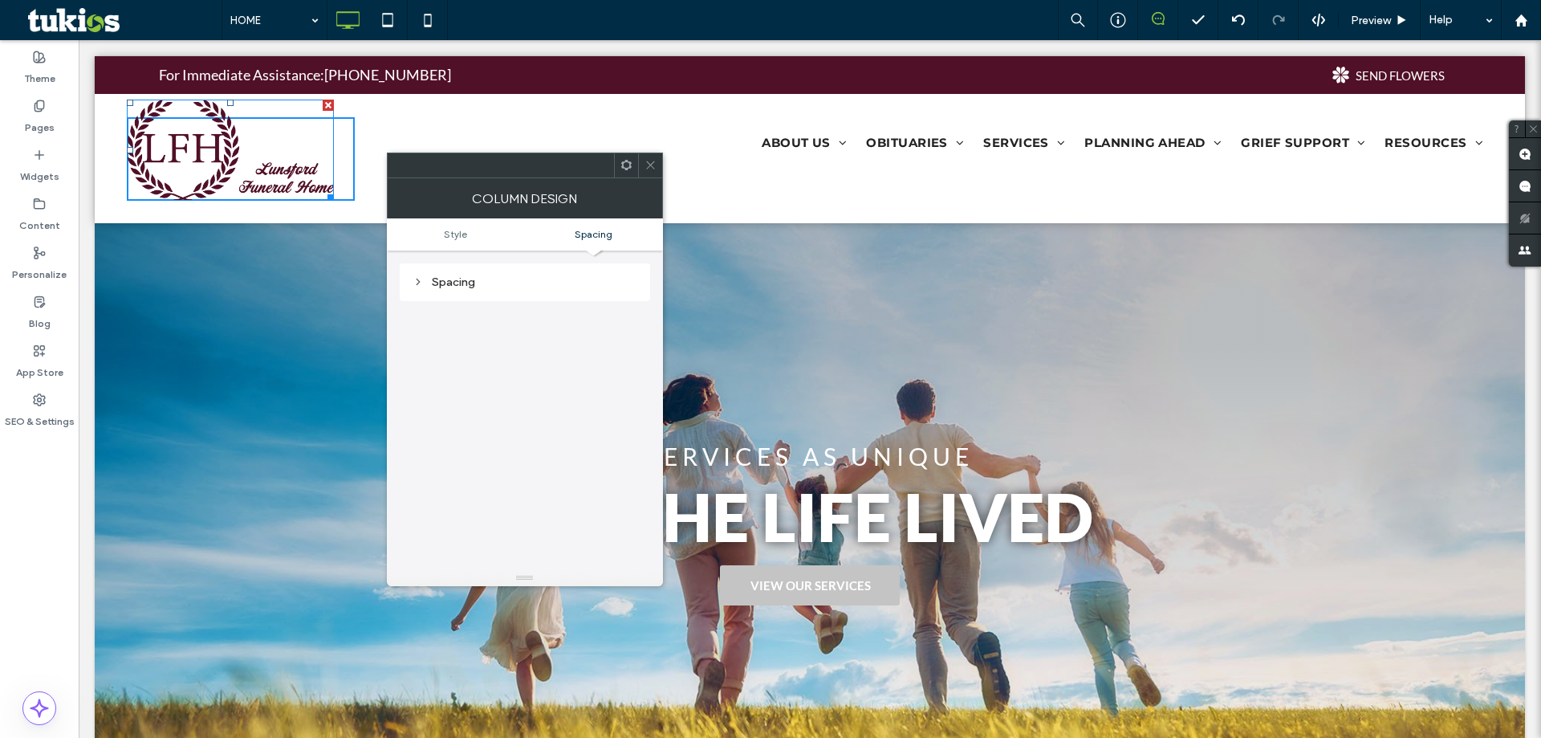
scroll to position [0, 0]
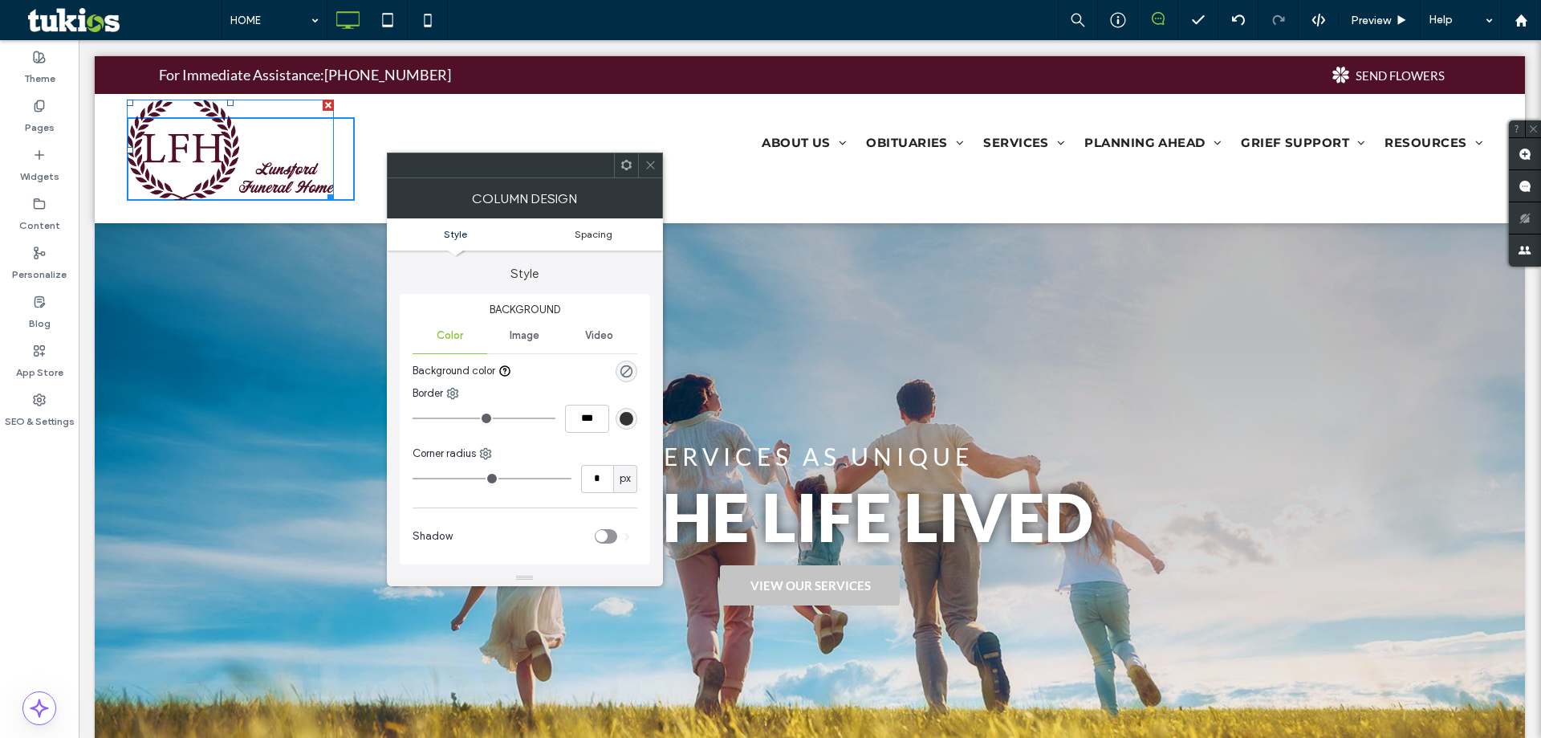
click at [603, 236] on span "Spacing" at bounding box center [594, 234] width 38 height 12
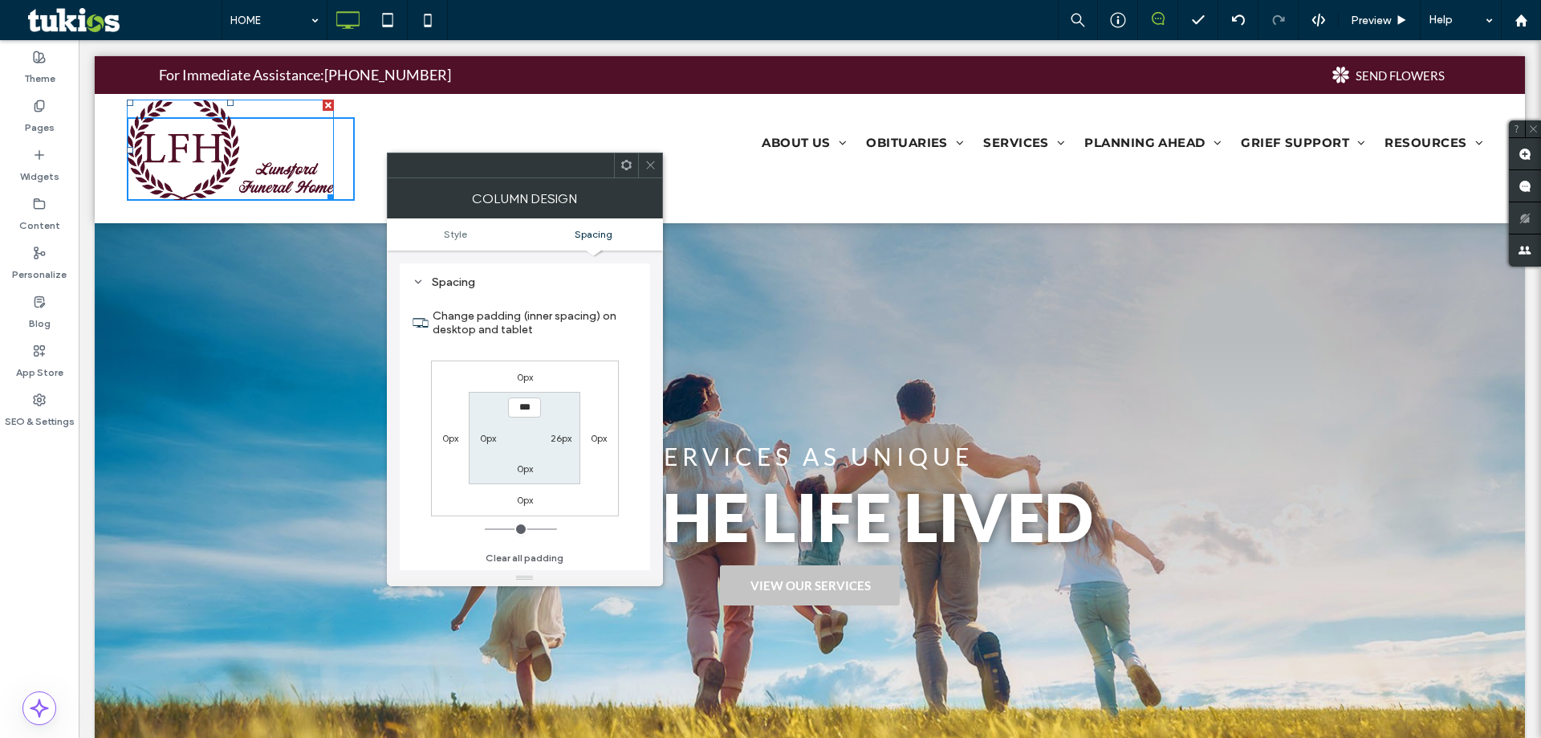
click at [560, 435] on label "26px" at bounding box center [561, 438] width 21 height 12
type input "**"
type input "*"
type input "***"
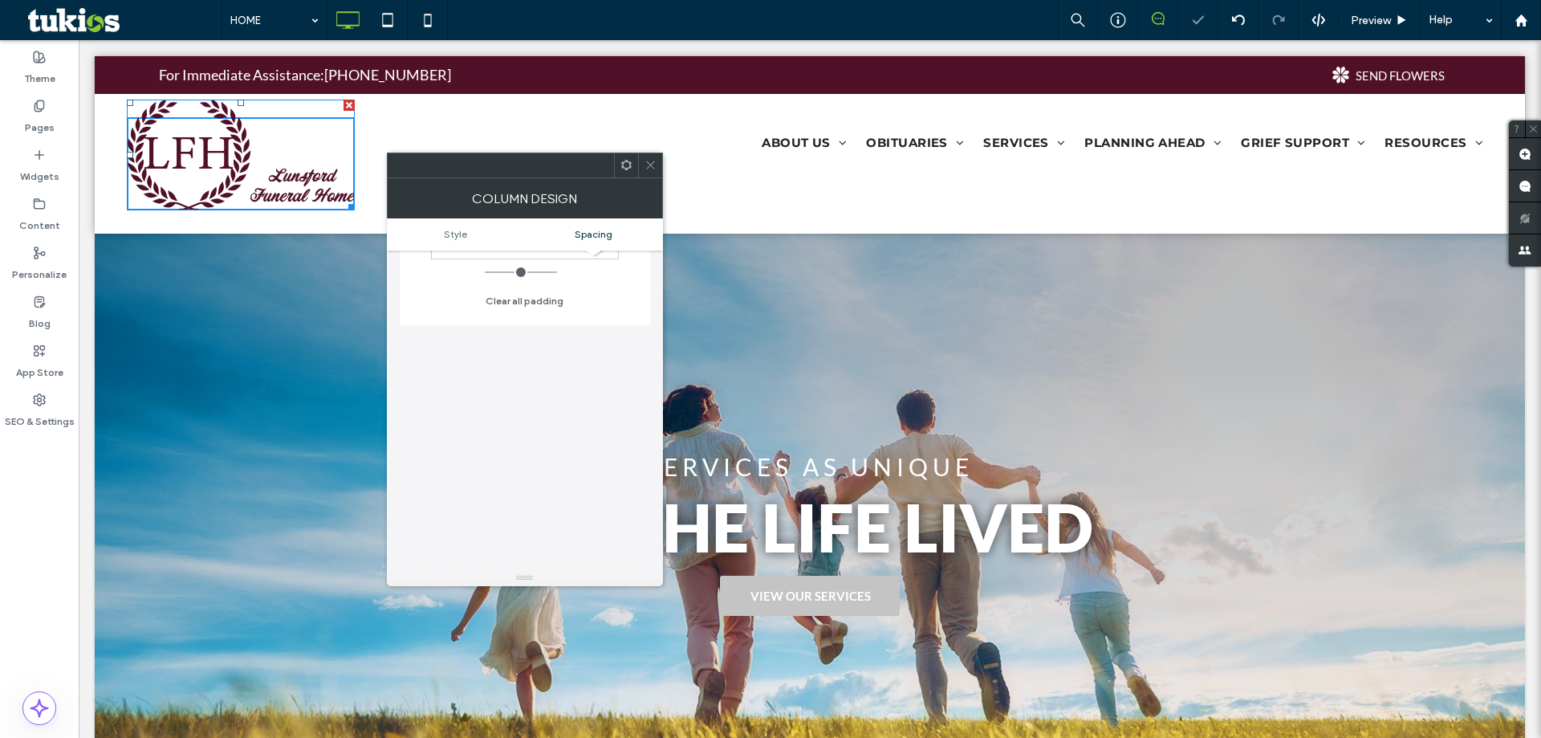
scroll to position [588, 0]
click at [653, 168] on use at bounding box center [650, 165] width 8 height 8
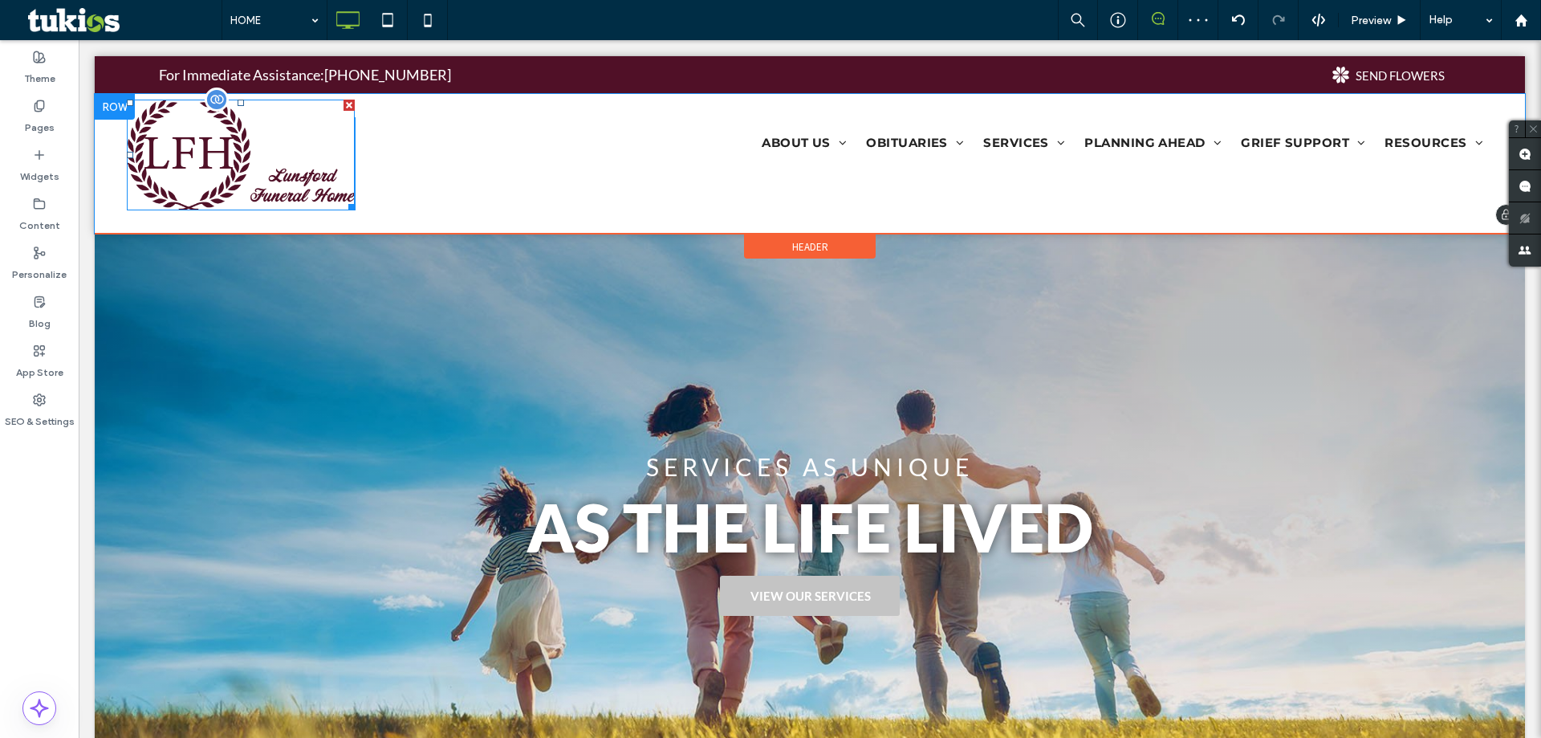
click at [305, 185] on img at bounding box center [241, 156] width 228 height 112
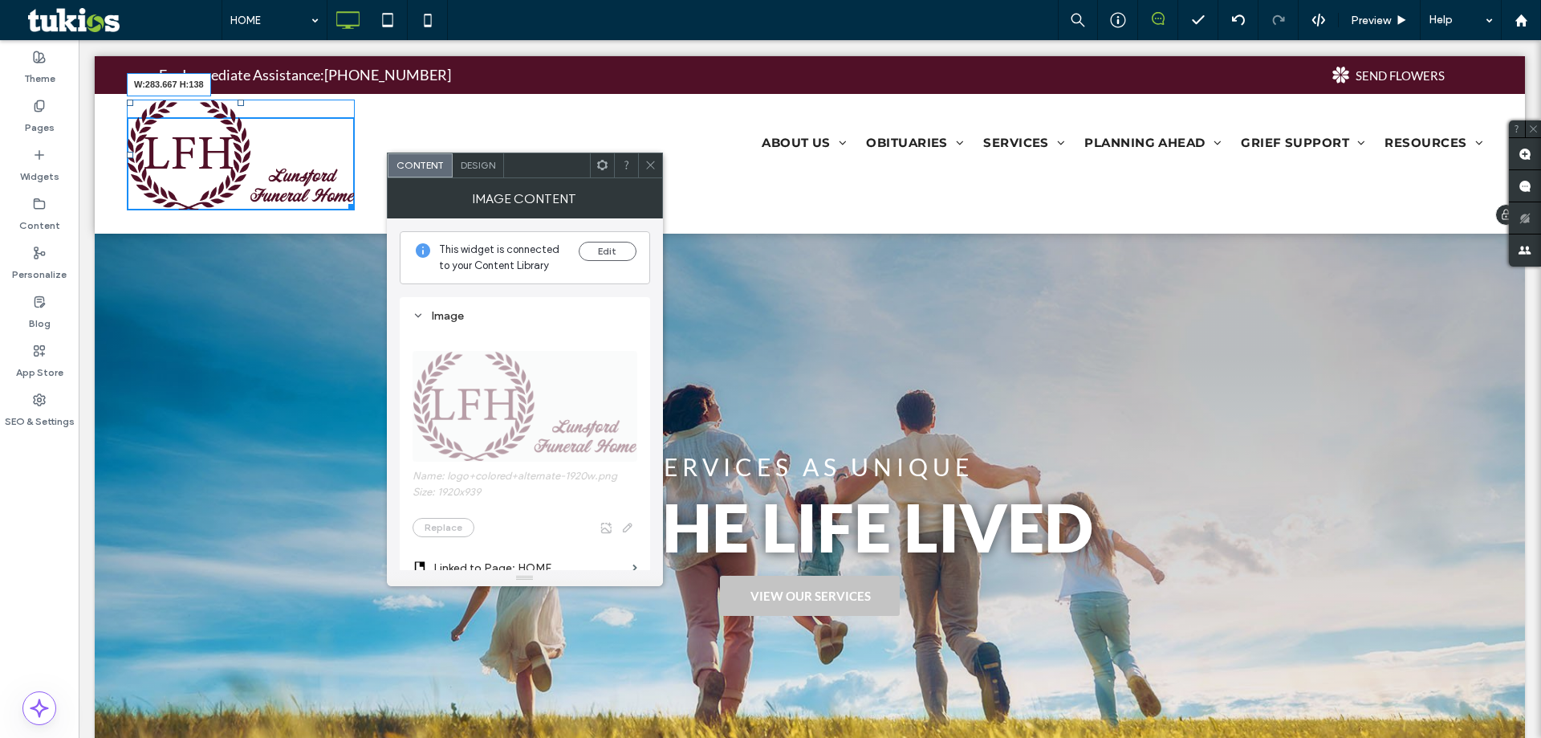
drag, startPoint x: 352, startPoint y: 206, endPoint x: 365, endPoint y: 218, distance: 17.1
click at [365, 218] on div "W:283.667 H:138 Click To Paste ABOUT US About Us Our Staff Our Location Our Fac…" at bounding box center [810, 164] width 1431 height 140
click at [227, 218] on div "Click To Paste ABOUT US About Us Our Staff Our Location Our Facilities Testimon…" at bounding box center [810, 164] width 1431 height 140
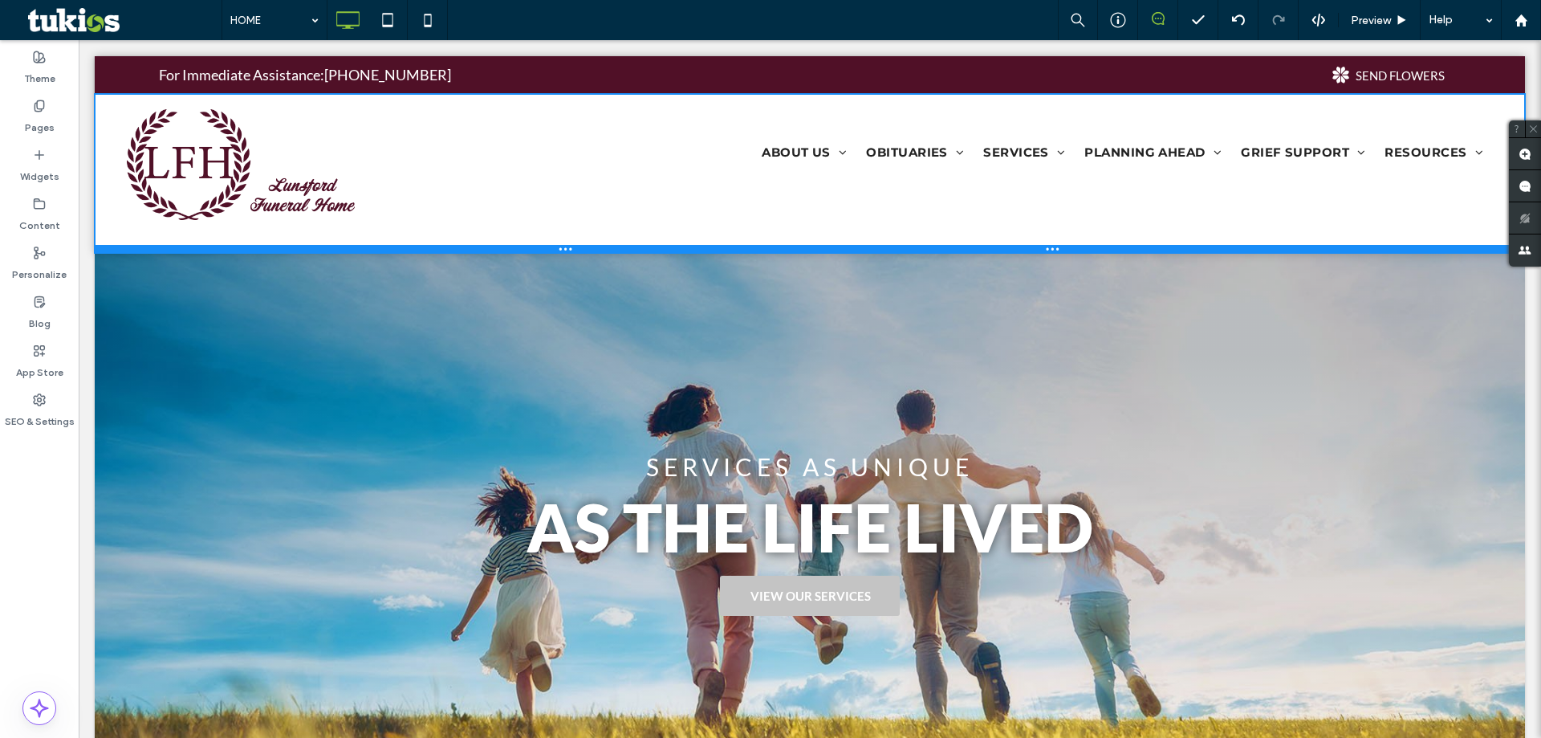
drag, startPoint x: 771, startPoint y: 233, endPoint x: 770, endPoint y: 253, distance: 20.1
click at [770, 253] on div at bounding box center [810, 249] width 1431 height 8
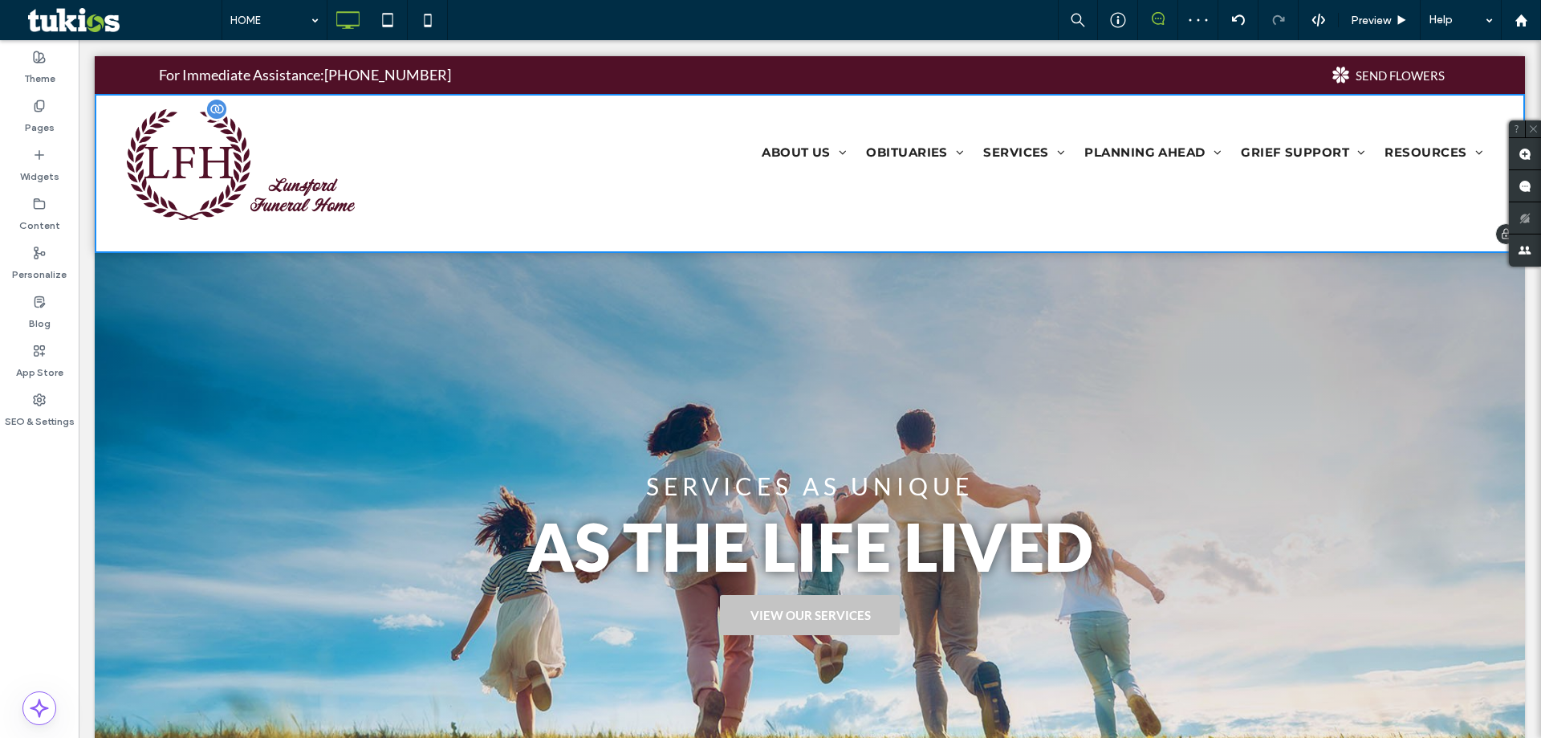
click at [221, 198] on img at bounding box center [241, 165] width 228 height 112
click at [202, 185] on img at bounding box center [241, 165] width 228 height 112
click at [389, 303] on div "SERVICES AS UNIQUE AS THE LIFE LIVED VIEW OUR SERVICES Click To Paste Row + Add…" at bounding box center [810, 555] width 1431 height 605
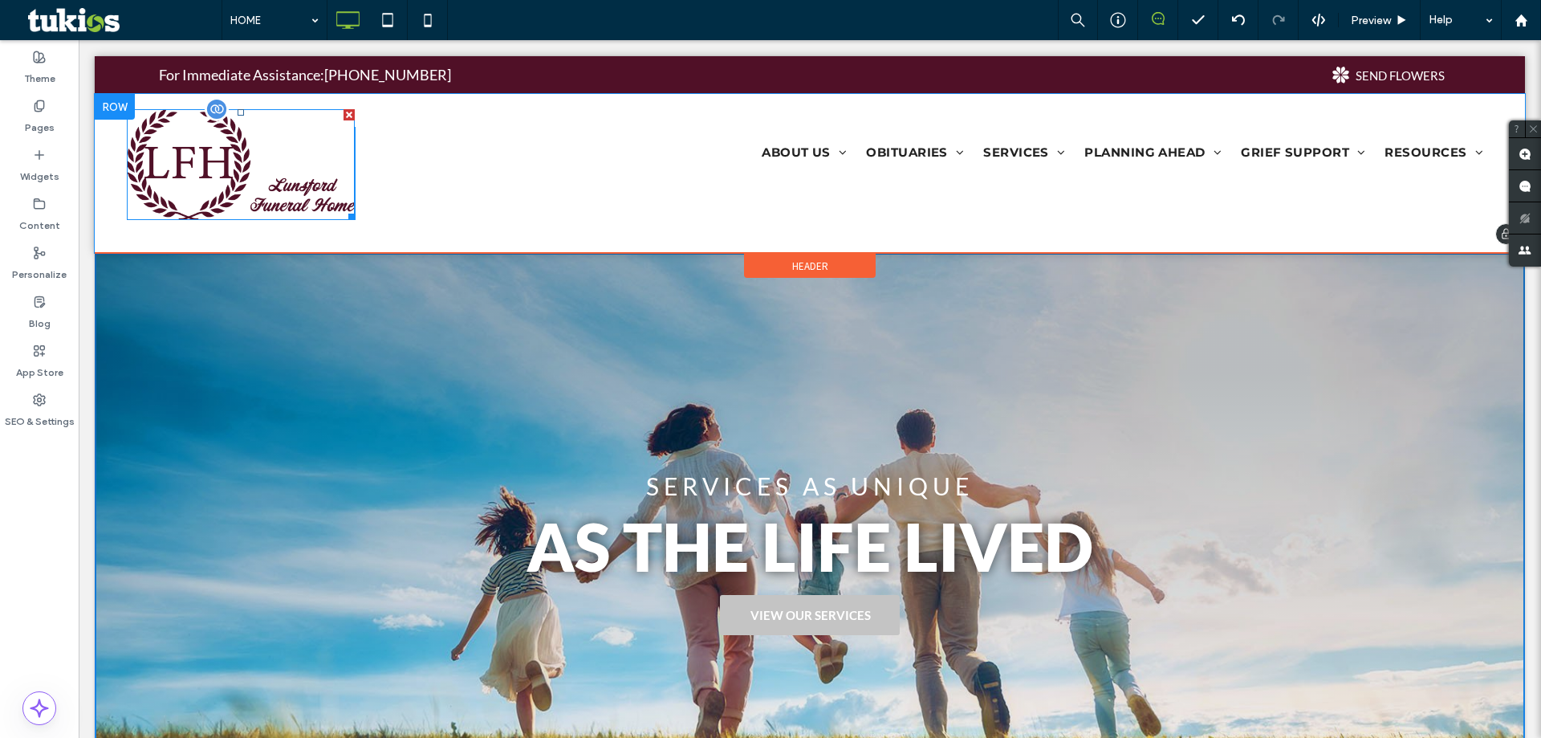
click at [246, 197] on img at bounding box center [241, 165] width 228 height 112
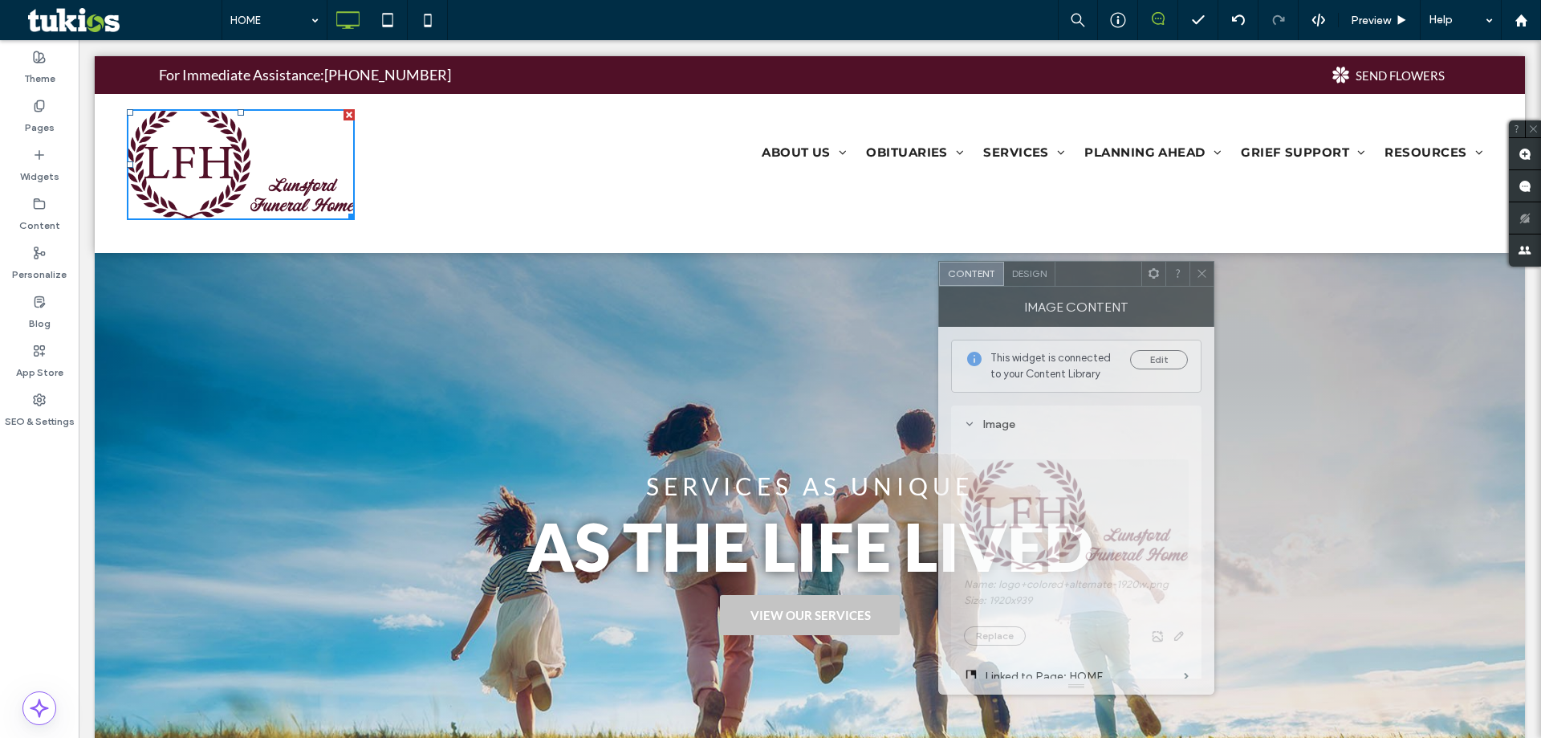
drag, startPoint x: 261, startPoint y: 170, endPoint x: 1073, endPoint y: 263, distance: 817.7
click at [1097, 269] on div at bounding box center [1099, 274] width 86 height 24
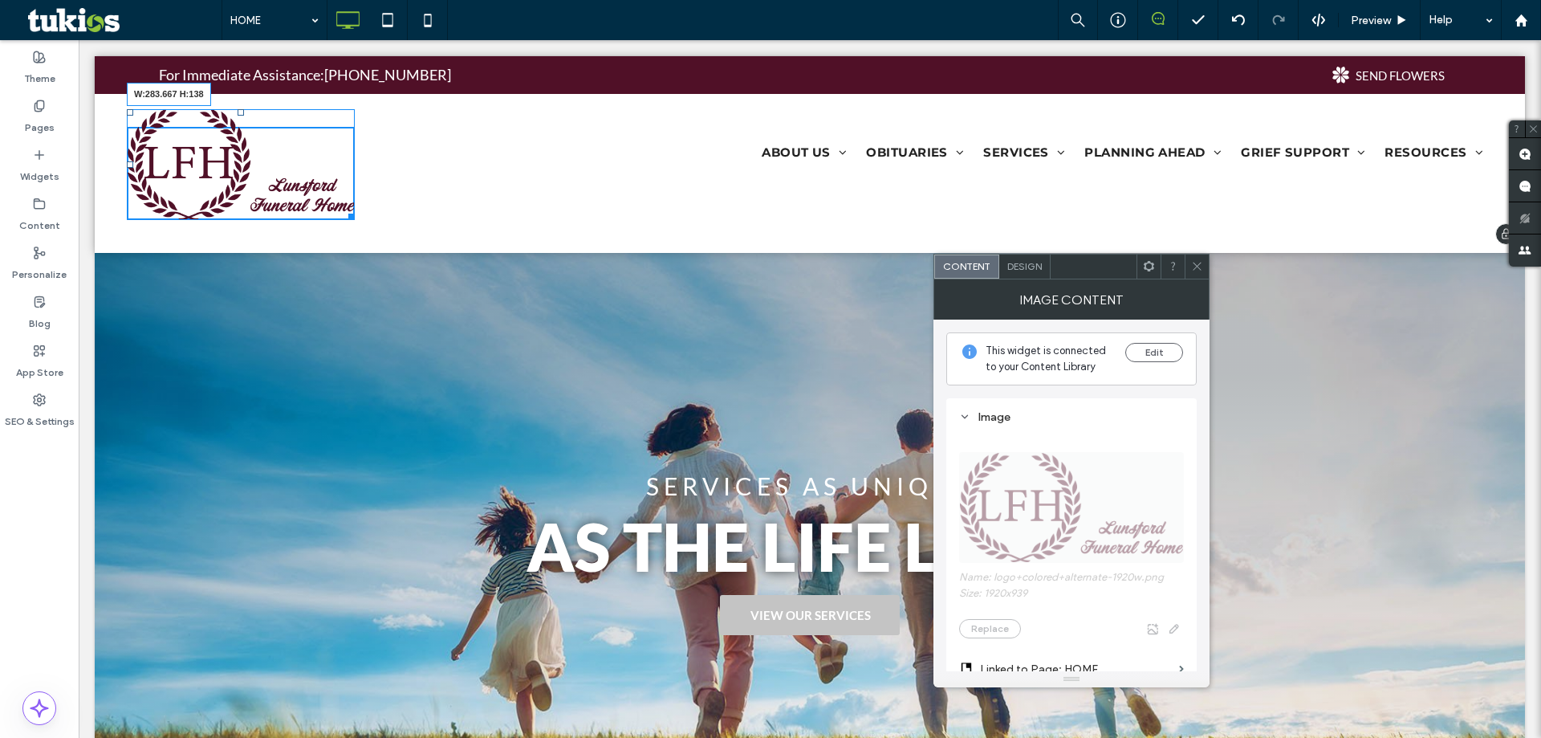
drag, startPoint x: 351, startPoint y: 218, endPoint x: 396, endPoint y: 238, distance: 49.6
click at [396, 238] on div "W:283.667 H:138 Click To Paste ABOUT US About Us Our Staff Our Location Our Fac…" at bounding box center [810, 173] width 1431 height 159
click at [128, 112] on div at bounding box center [130, 112] width 6 height 6
click at [644, 194] on div "ABOUT US About Us Our Staff Our Location Our Facilities Testimonials Why Choose…" at bounding box center [924, 174] width 1138 height 94
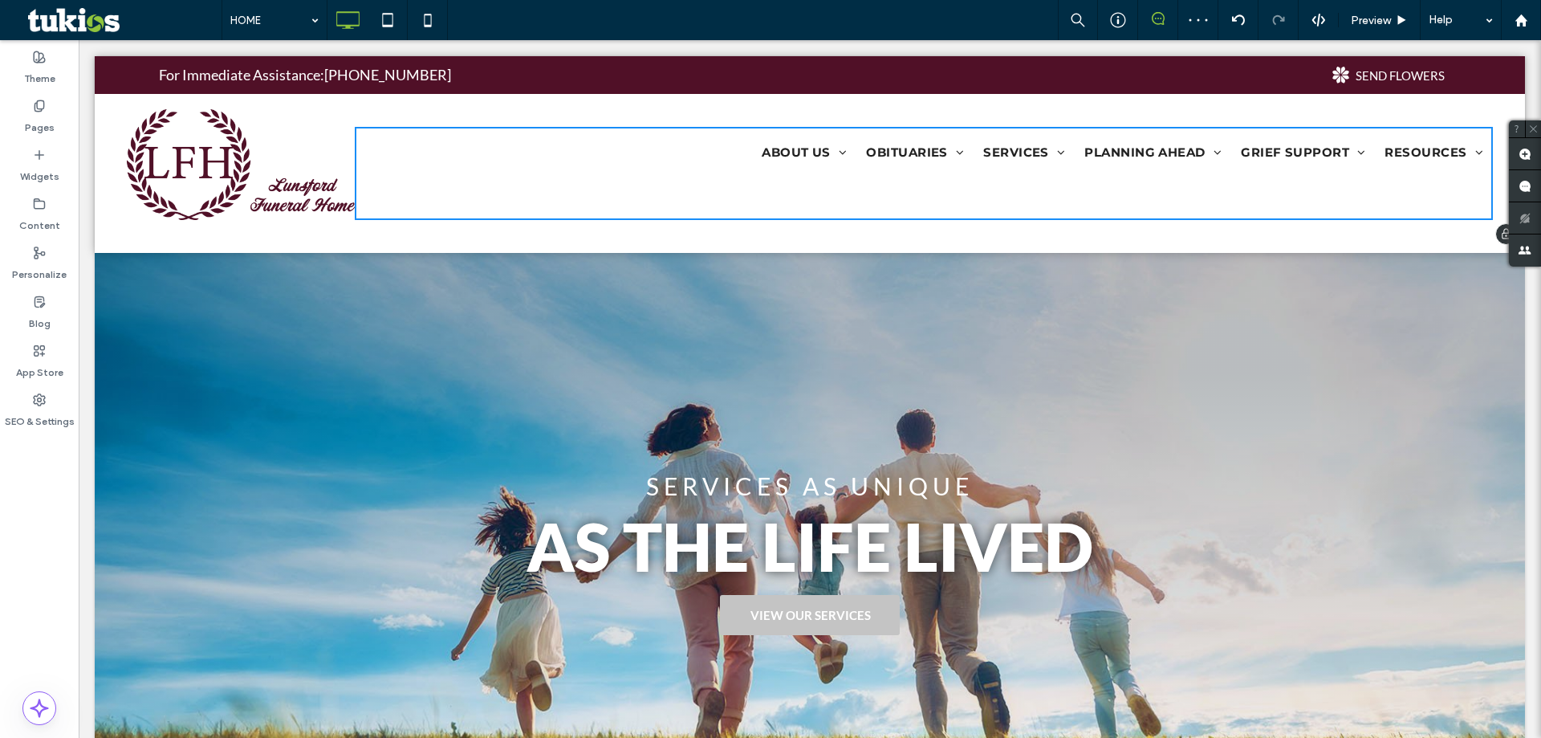
click at [576, 229] on div "Click To Paste ABOUT US About Us Our Staff Our Location Our Facilities Testimon…" at bounding box center [810, 173] width 1431 height 159
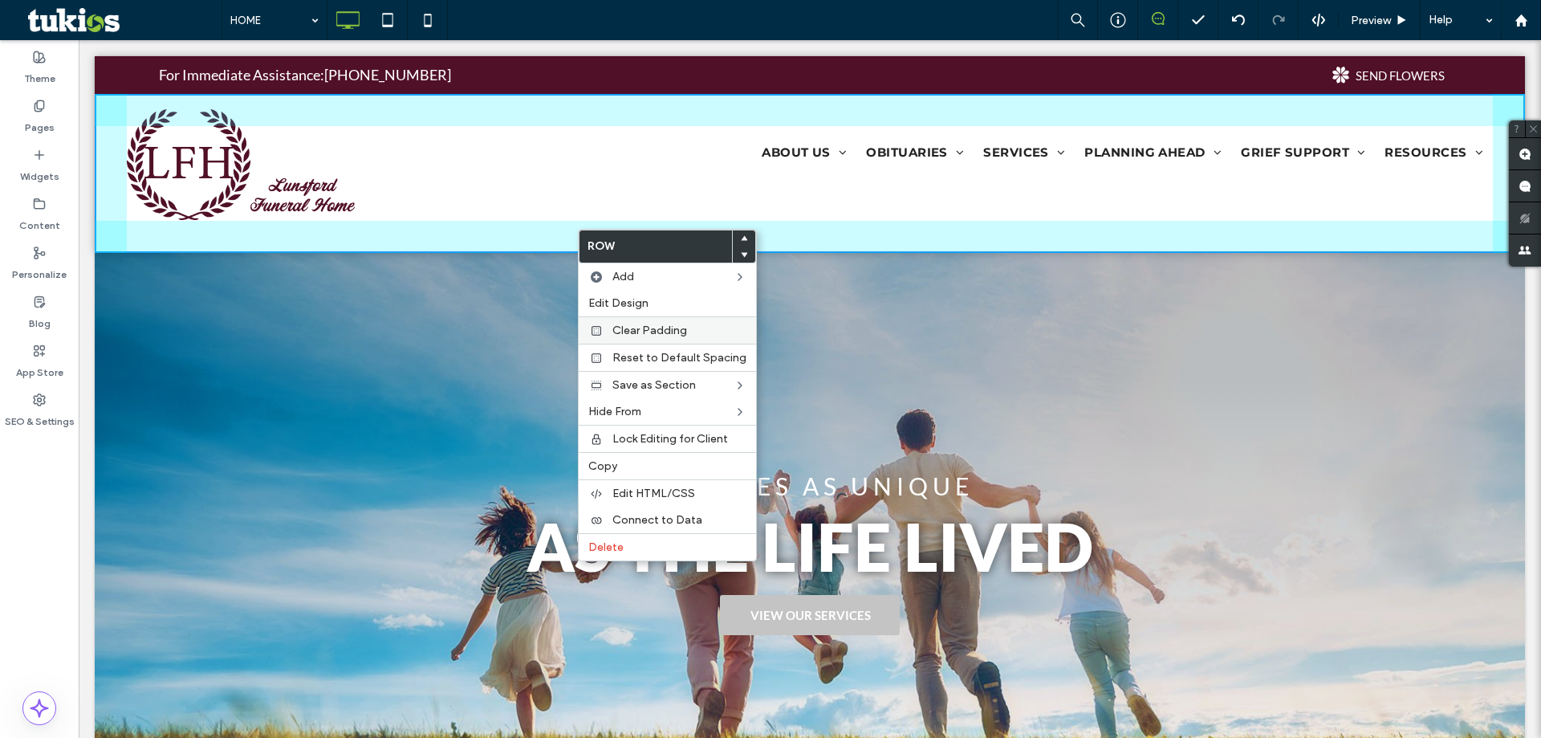
click at [714, 340] on div "Clear Padding" at bounding box center [667, 329] width 177 height 27
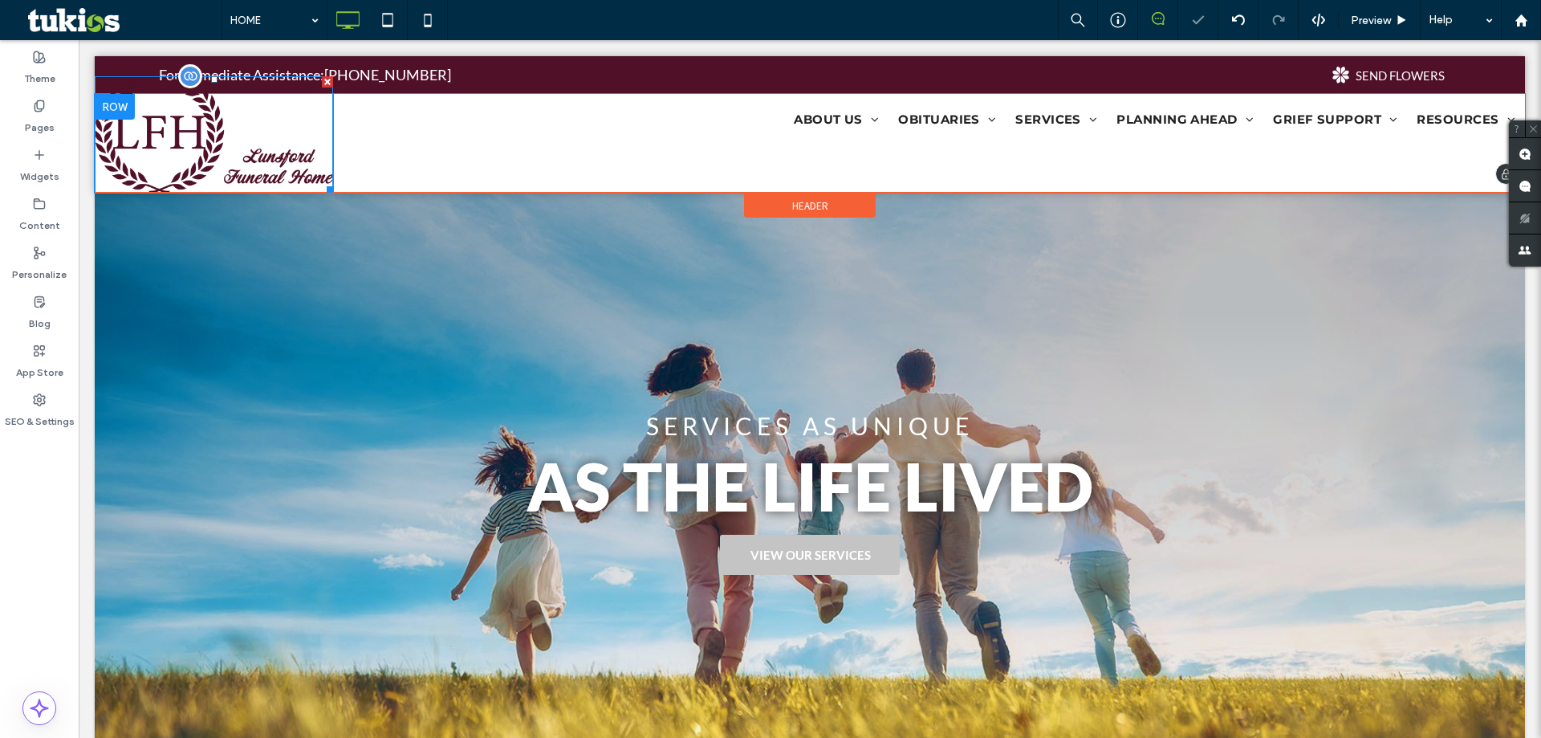
click at [286, 153] on img at bounding box center [214, 134] width 238 height 116
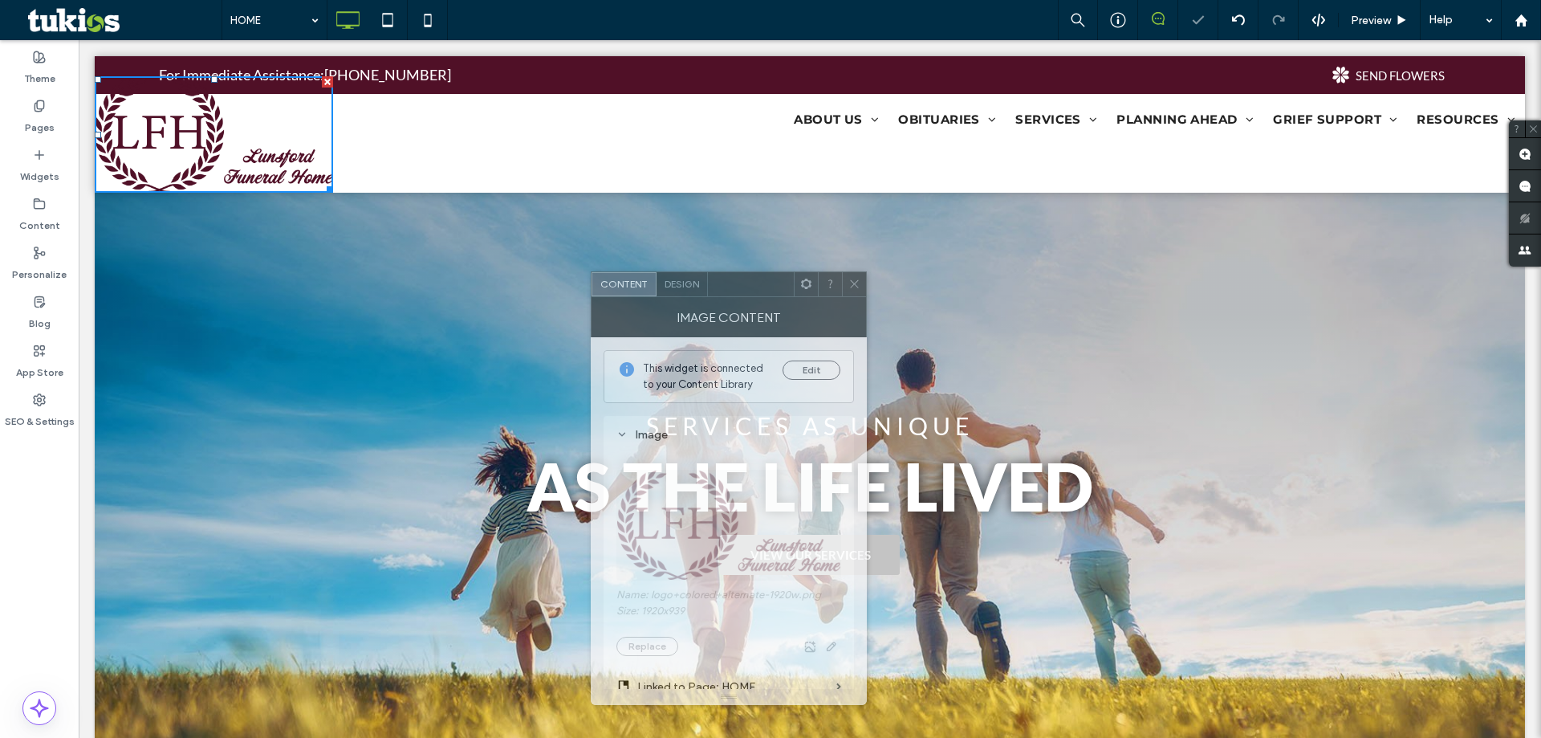
drag, startPoint x: 259, startPoint y: 170, endPoint x: 953, endPoint y: 258, distance: 699.9
click at [794, 272] on div at bounding box center [751, 284] width 86 height 24
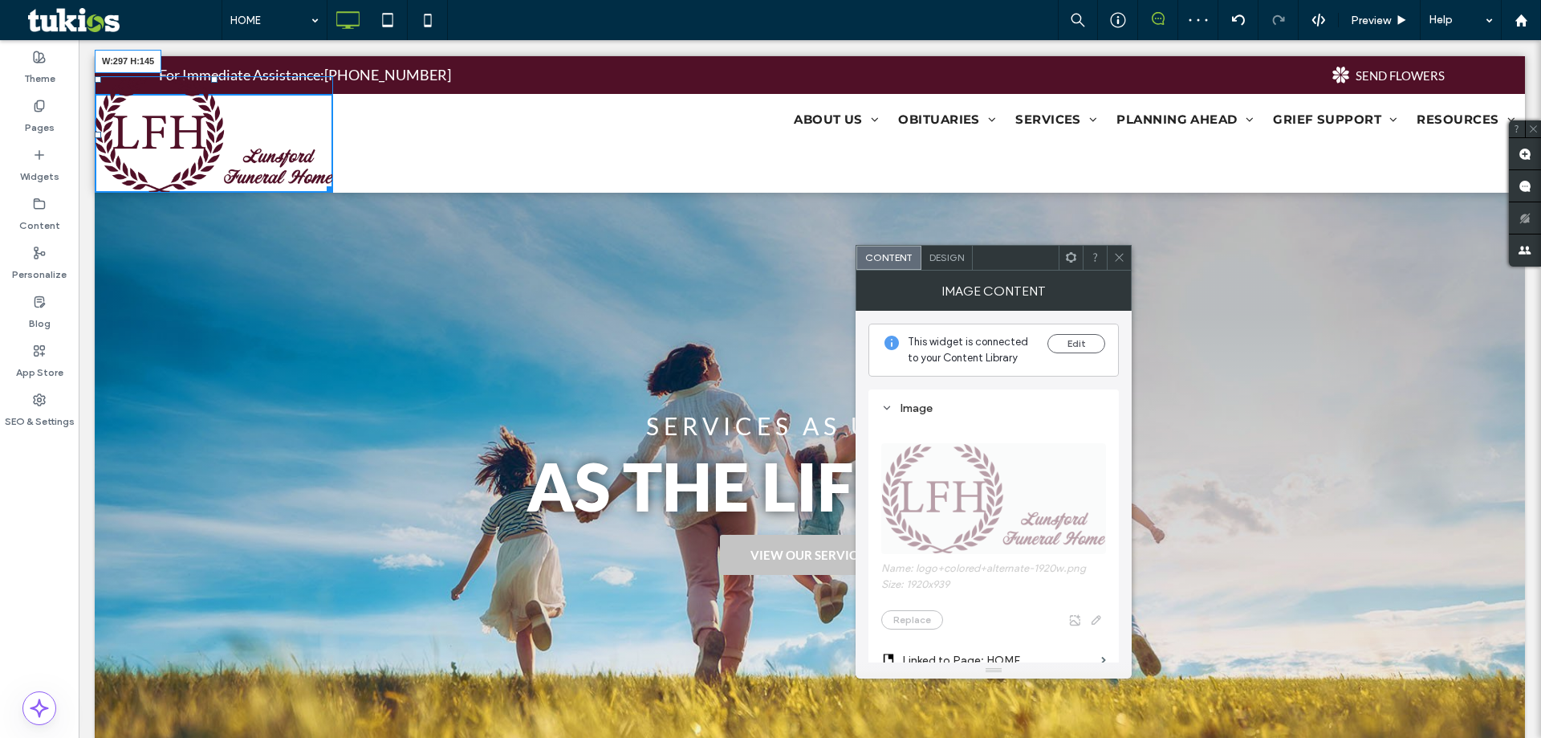
drag, startPoint x: 330, startPoint y: 186, endPoint x: 367, endPoint y: 241, distance: 65.9
drag, startPoint x: 328, startPoint y: 190, endPoint x: 380, endPoint y: 245, distance: 75.5
drag, startPoint x: 328, startPoint y: 189, endPoint x: 395, endPoint y: 254, distance: 93.1
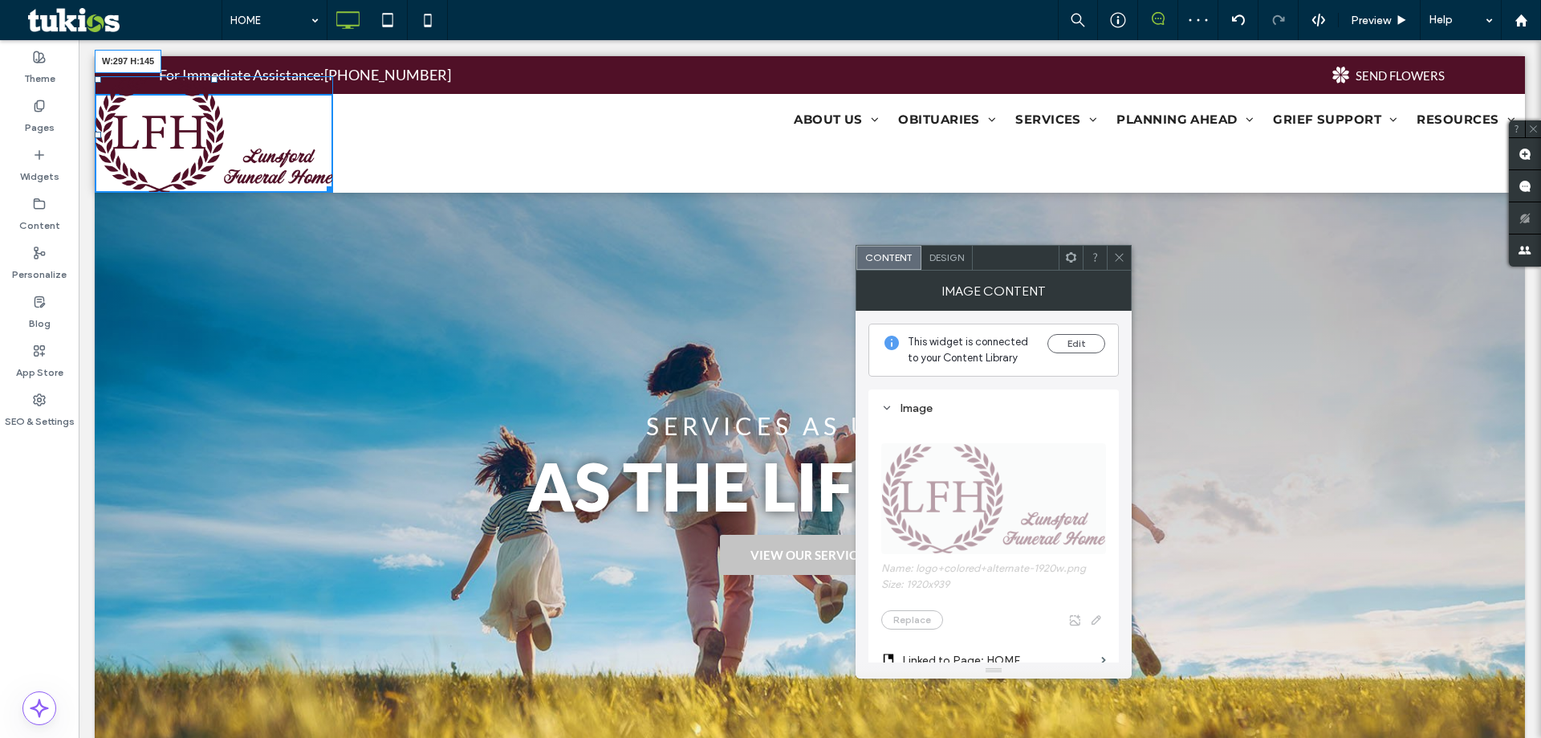
click at [395, 181] on div "ABOUT US About Us Our Staff Our Location Our Facilities Testimonials Why Choose…" at bounding box center [929, 143] width 1192 height 99
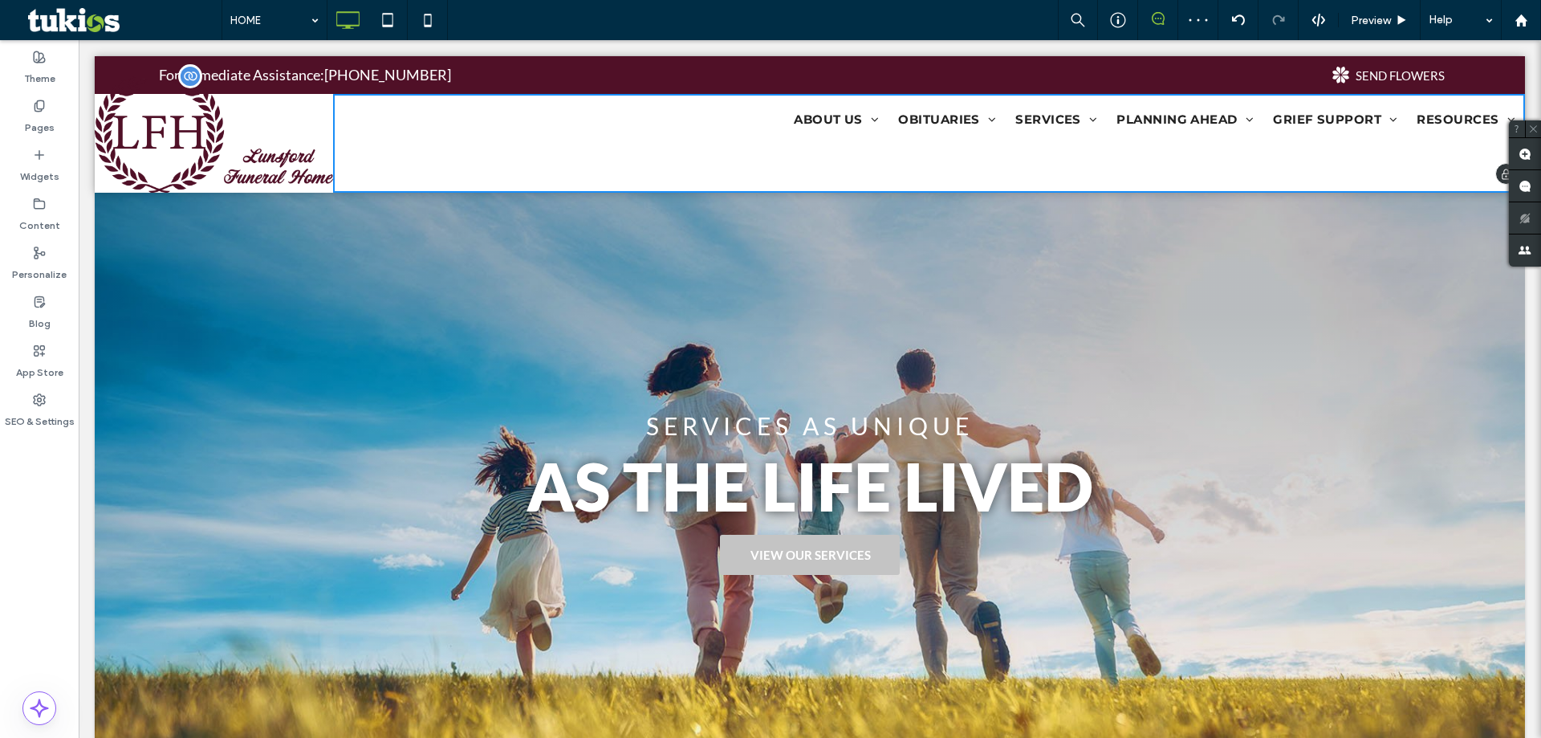
click at [321, 186] on img at bounding box center [214, 134] width 238 height 116
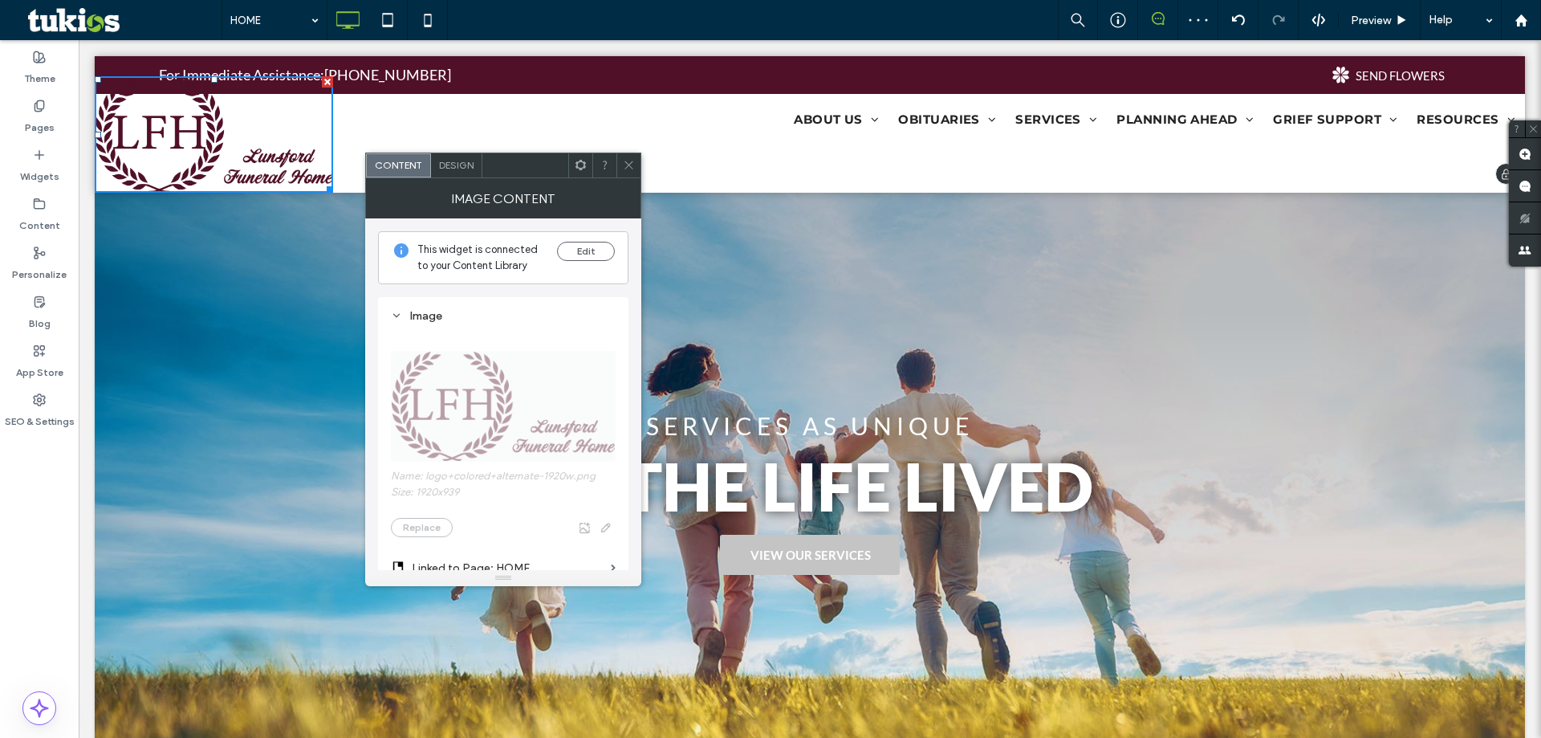
click at [356, 128] on nav "ABOUT US About Us Our Staff Our Location Our Facilities Testimonials Why Choose…" at bounding box center [933, 119] width 1184 height 26
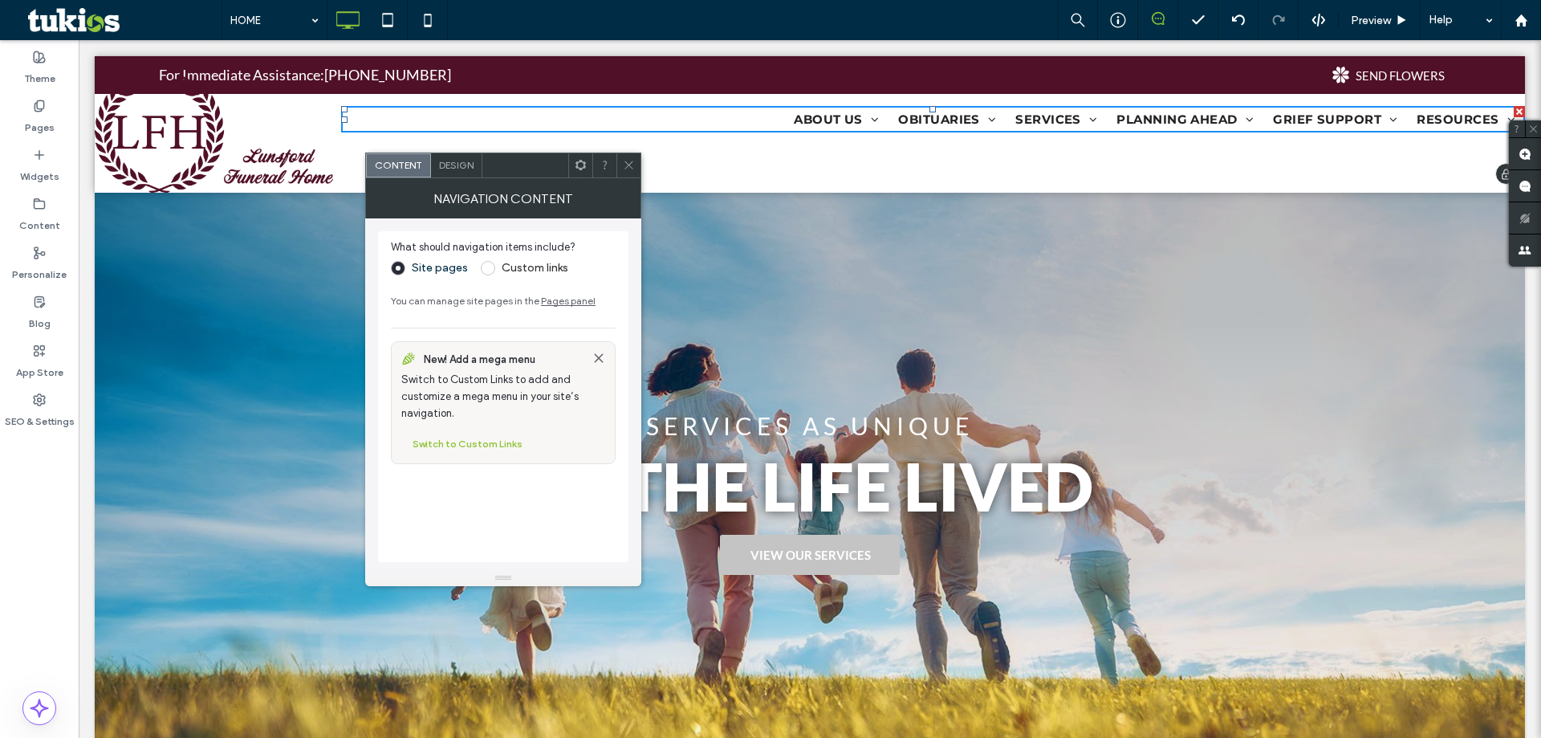
click at [356, 128] on nav "ABOUT US About Us Our Staff Our Location Our Facilities Testimonials Why Choose…" at bounding box center [933, 119] width 1184 height 26
click at [344, 164] on div "ABOUT US About Us Our Staff Our Location Our Facilities Testimonials Why Choose…" at bounding box center [929, 143] width 1192 height 99
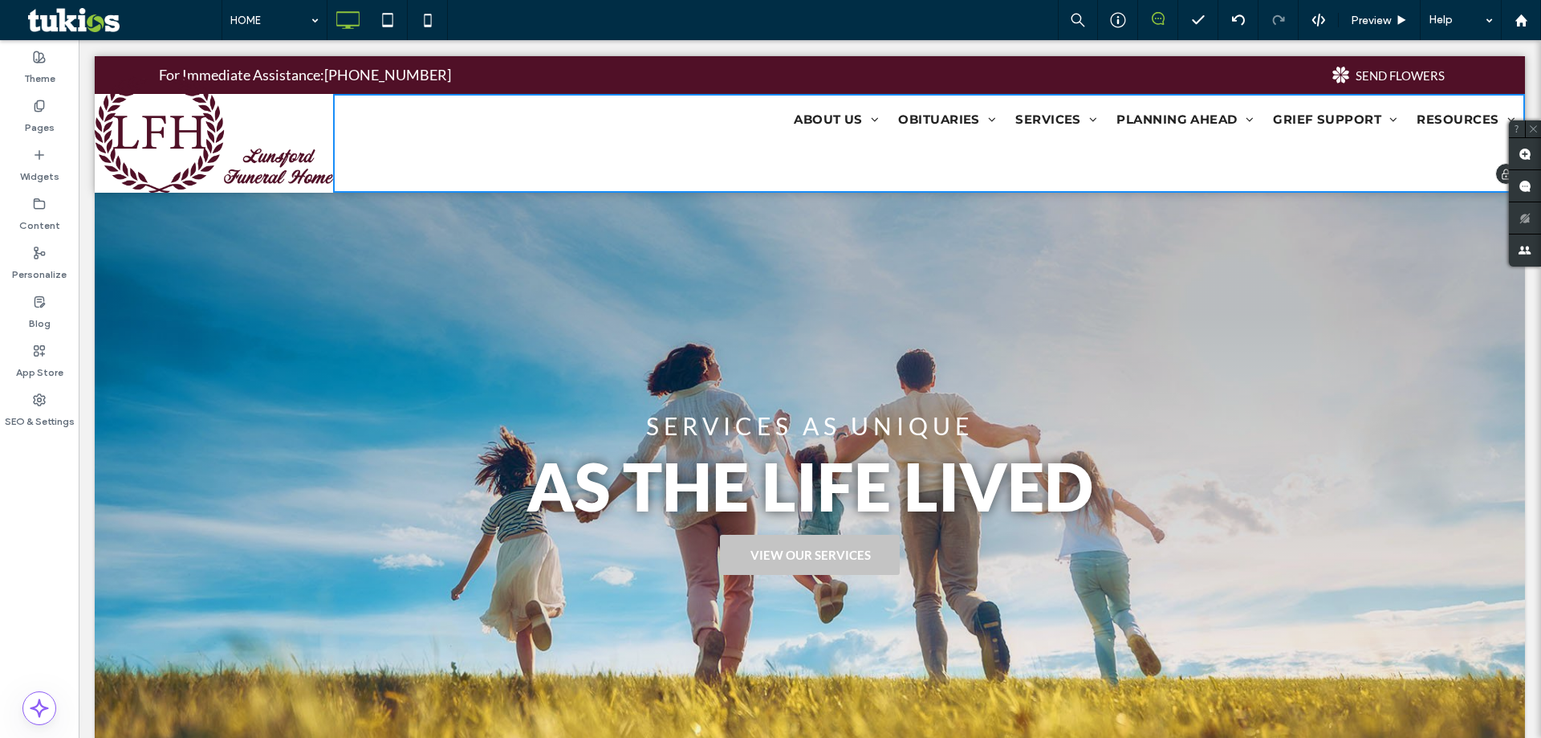
click at [336, 189] on div "ABOUT US About Us Our Staff Our Location Our Facilities Testimonials Why Choose…" at bounding box center [929, 143] width 1192 height 99
click at [331, 193] on img at bounding box center [214, 134] width 238 height 116
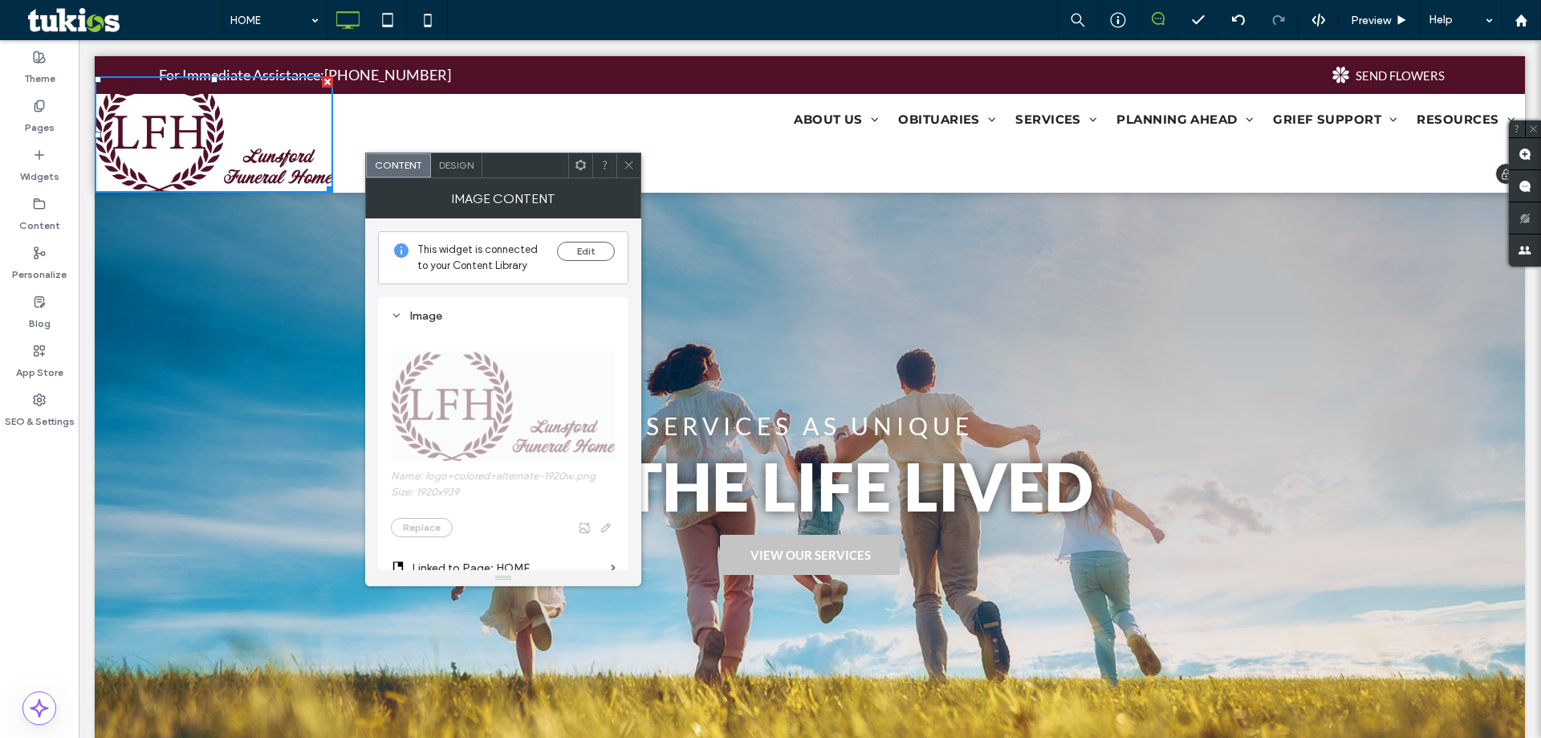
click at [334, 192] on div "ABOUT US About Us Our Staff Our Location Our Facilities Testimonials Why Choose…" at bounding box center [929, 143] width 1192 height 99
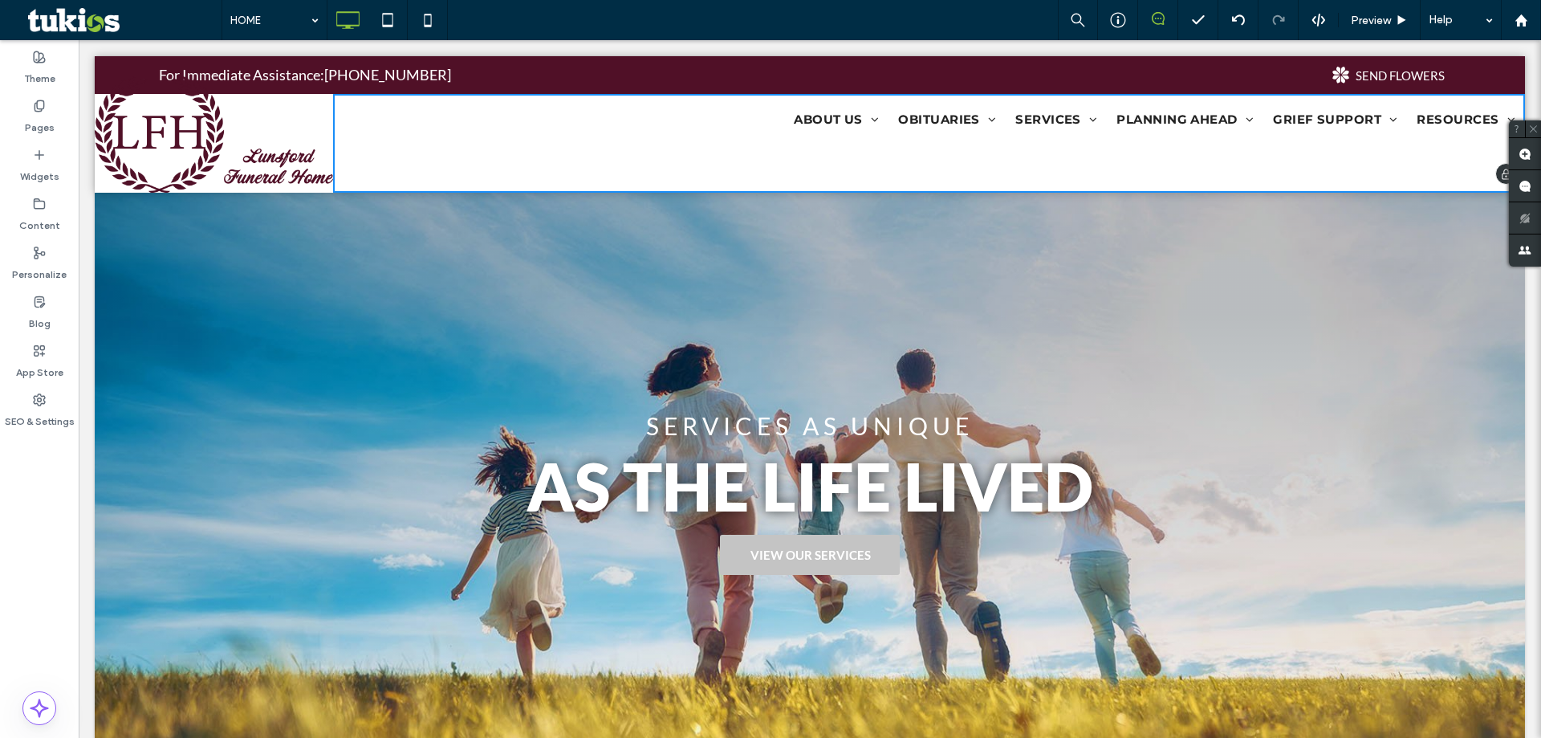
click at [334, 192] on div "ABOUT US About Us Our Staff Our Location Our Facilities Testimonials Why Choose…" at bounding box center [929, 143] width 1192 height 99
click at [345, 185] on div "ABOUT US About Us Our Staff Our Location Our Facilities Testimonials Why Choose…" at bounding box center [929, 143] width 1192 height 99
click at [128, 184] on img at bounding box center [214, 134] width 238 height 116
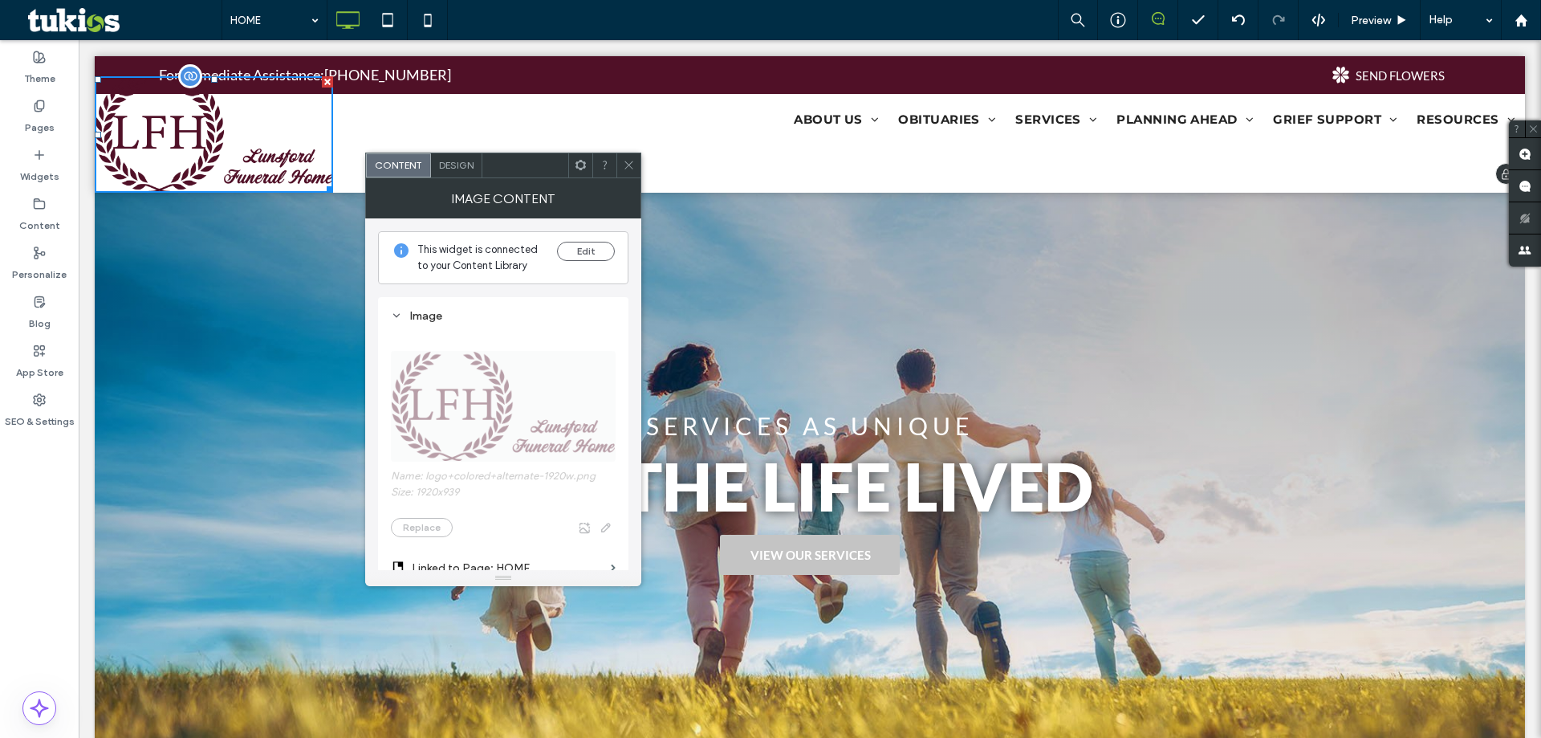
click at [122, 182] on img at bounding box center [214, 134] width 238 height 116
click at [112, 182] on img at bounding box center [214, 134] width 238 height 116
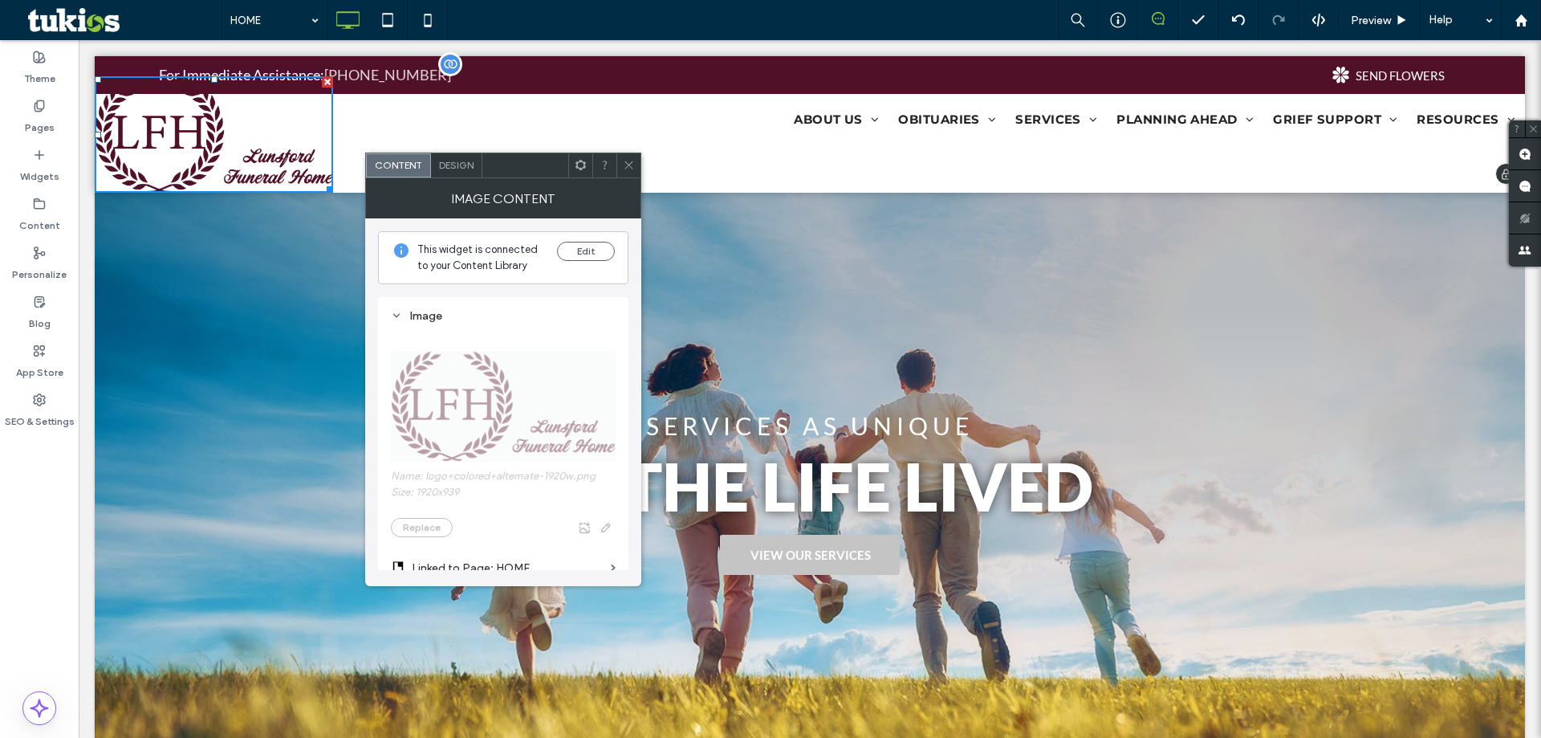
click at [400, 79] on link "[PHONE_NUMBER]" at bounding box center [387, 75] width 127 height 18
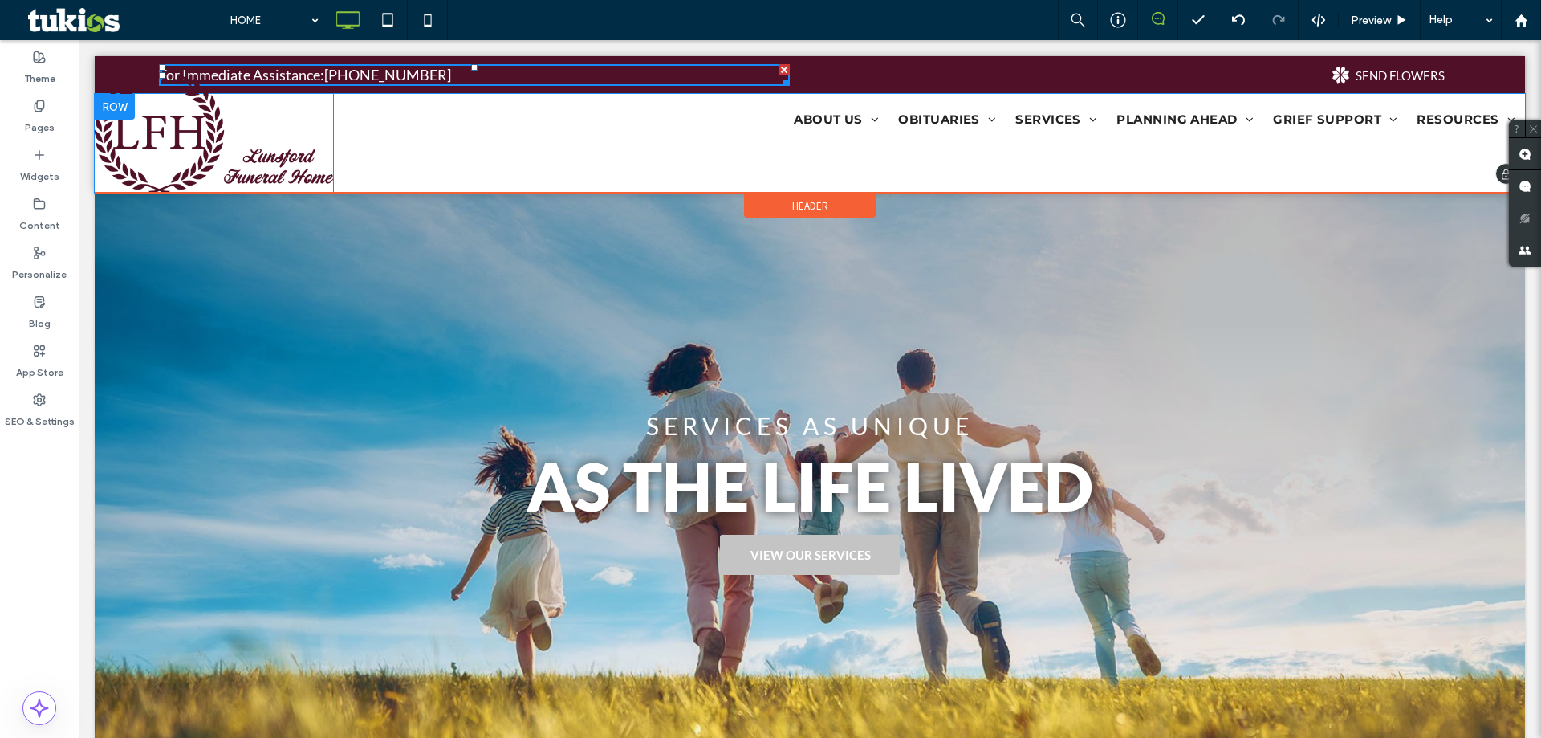
click at [449, 97] on div "ABOUT US About Us Our Staff Our Location Our Facilities Testimonials Why Choose…" at bounding box center [929, 143] width 1192 height 99
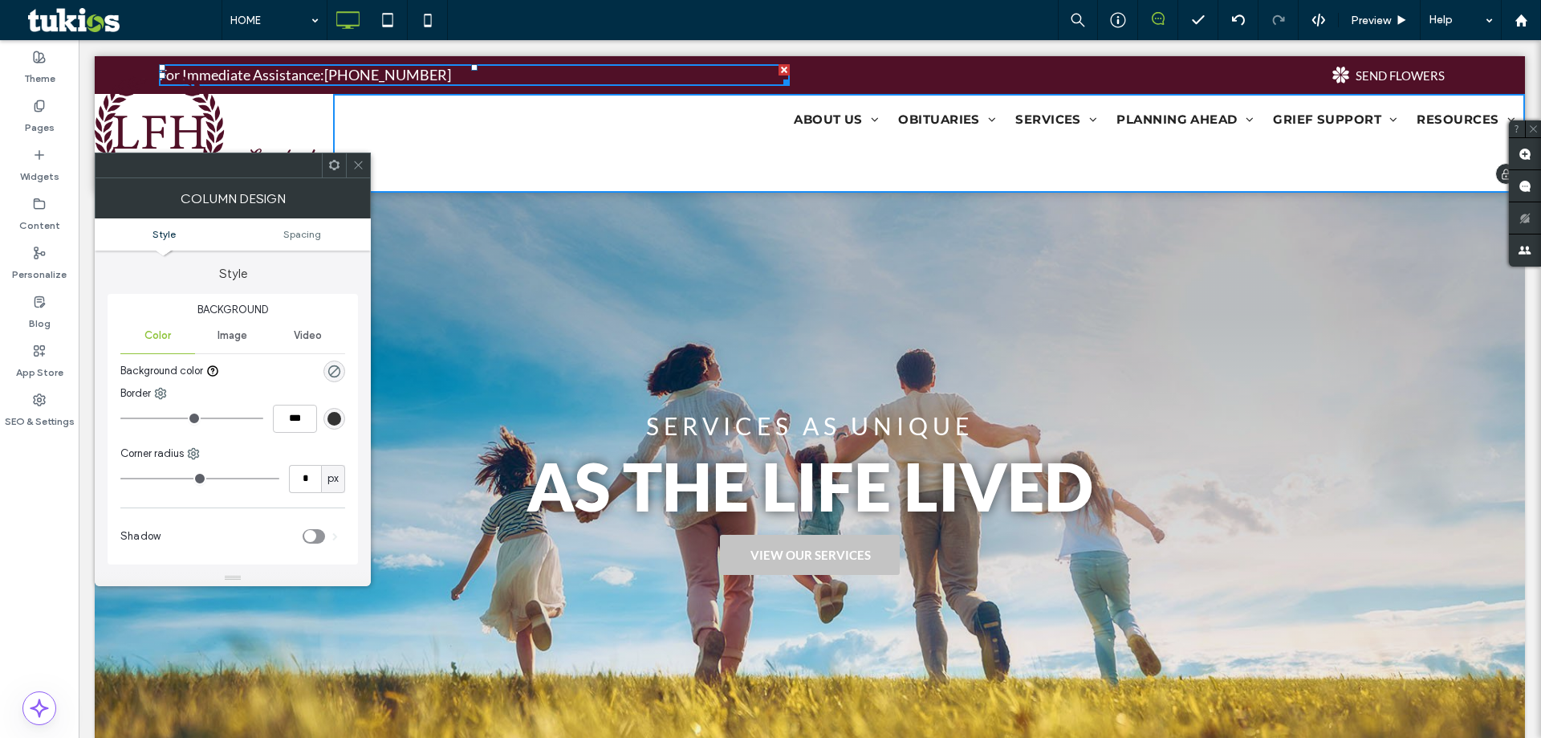
click at [335, 98] on div "ABOUT US About Us Our Staff Our Location Our Facilities Testimonials Why Choose…" at bounding box center [929, 143] width 1192 height 99
click at [333, 98] on div "ABOUT US About Us Our Staff Our Location Our Facilities Testimonials Why Choose…" at bounding box center [929, 143] width 1192 height 99
click at [321, 100] on img at bounding box center [214, 134] width 238 height 116
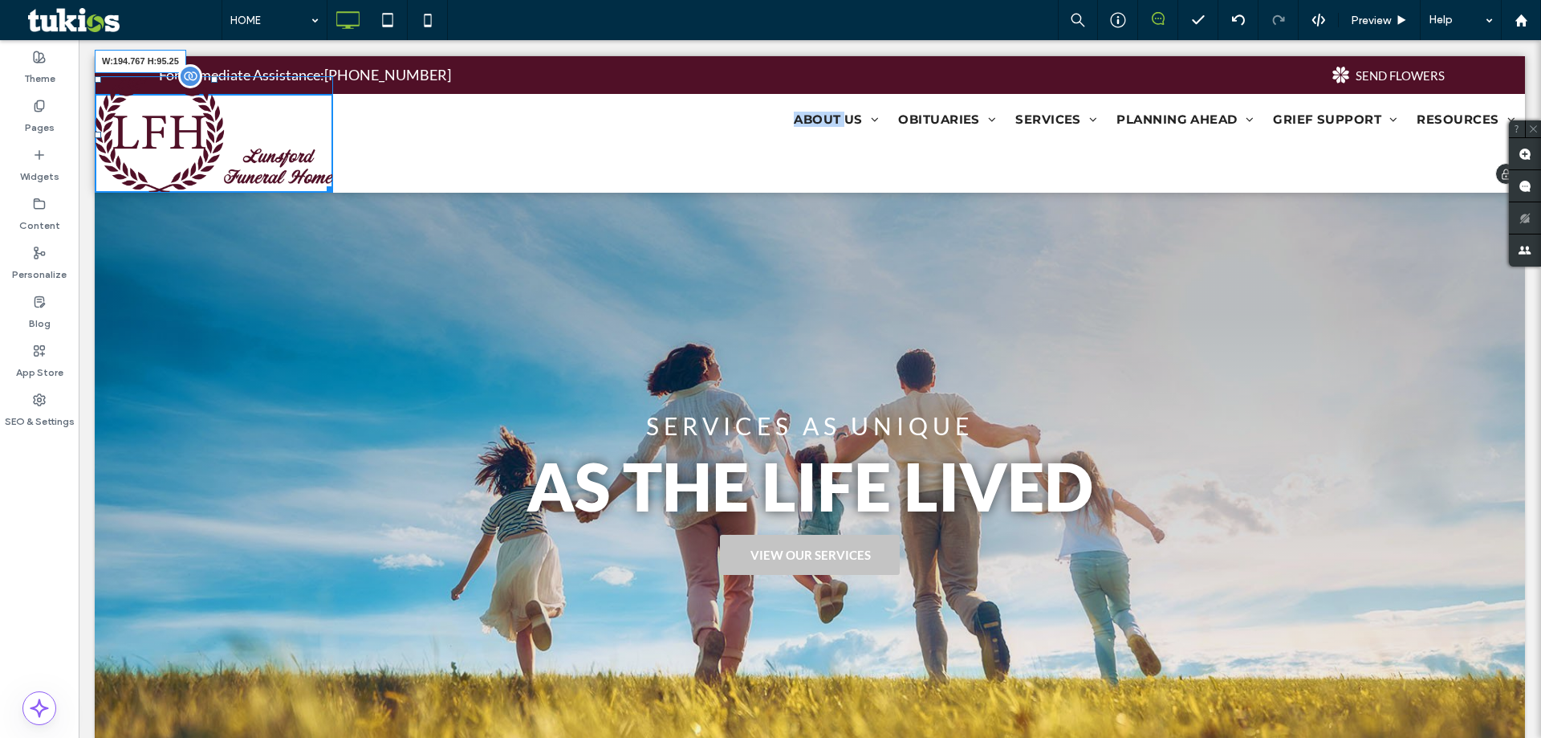
drag, startPoint x: 330, startPoint y: 186, endPoint x: 237, endPoint y: 146, distance: 101.4
click at [237, 146] on div "W:194.767 H:95.25" at bounding box center [214, 134] width 238 height 116
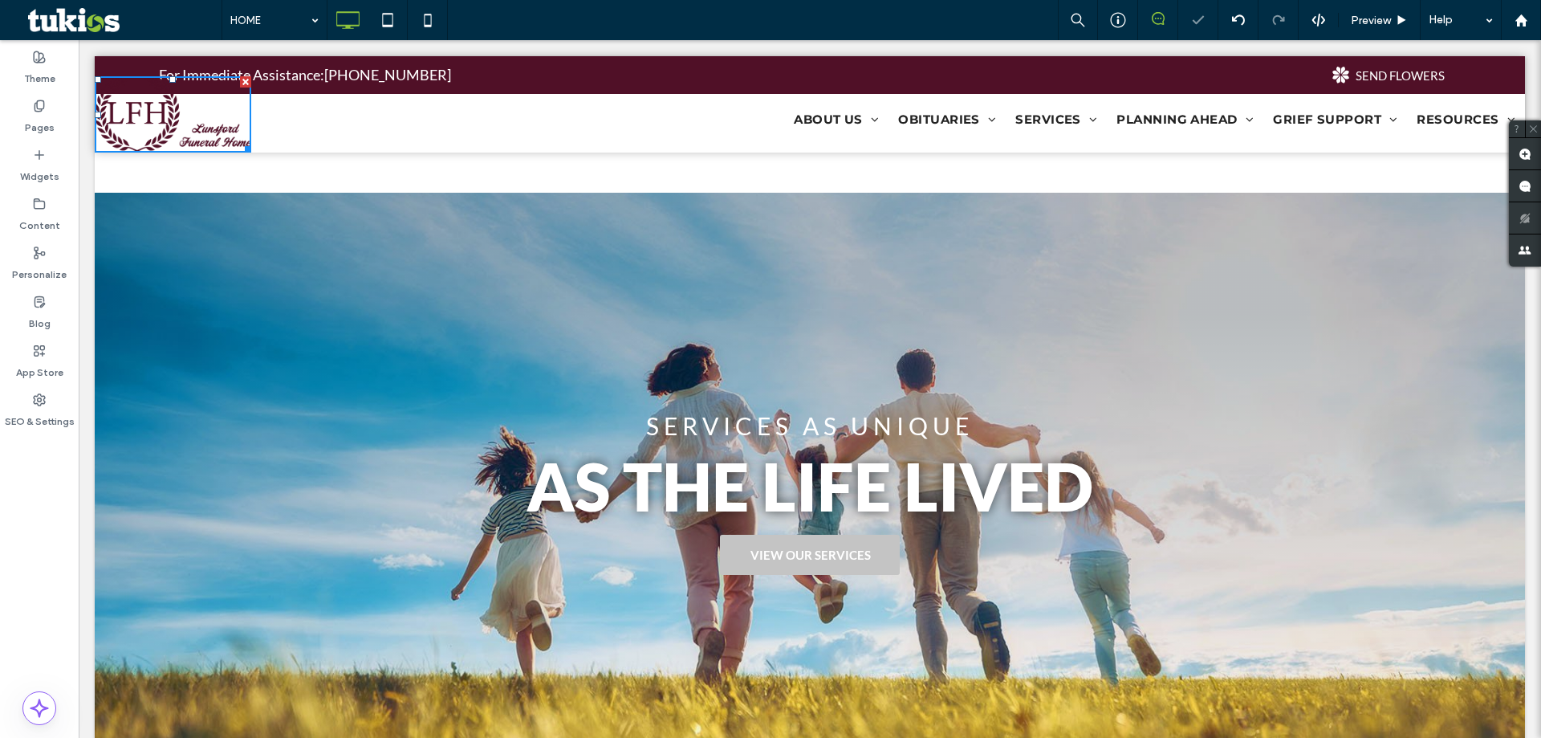
click at [282, 189] on div at bounding box center [810, 124] width 1431 height 136
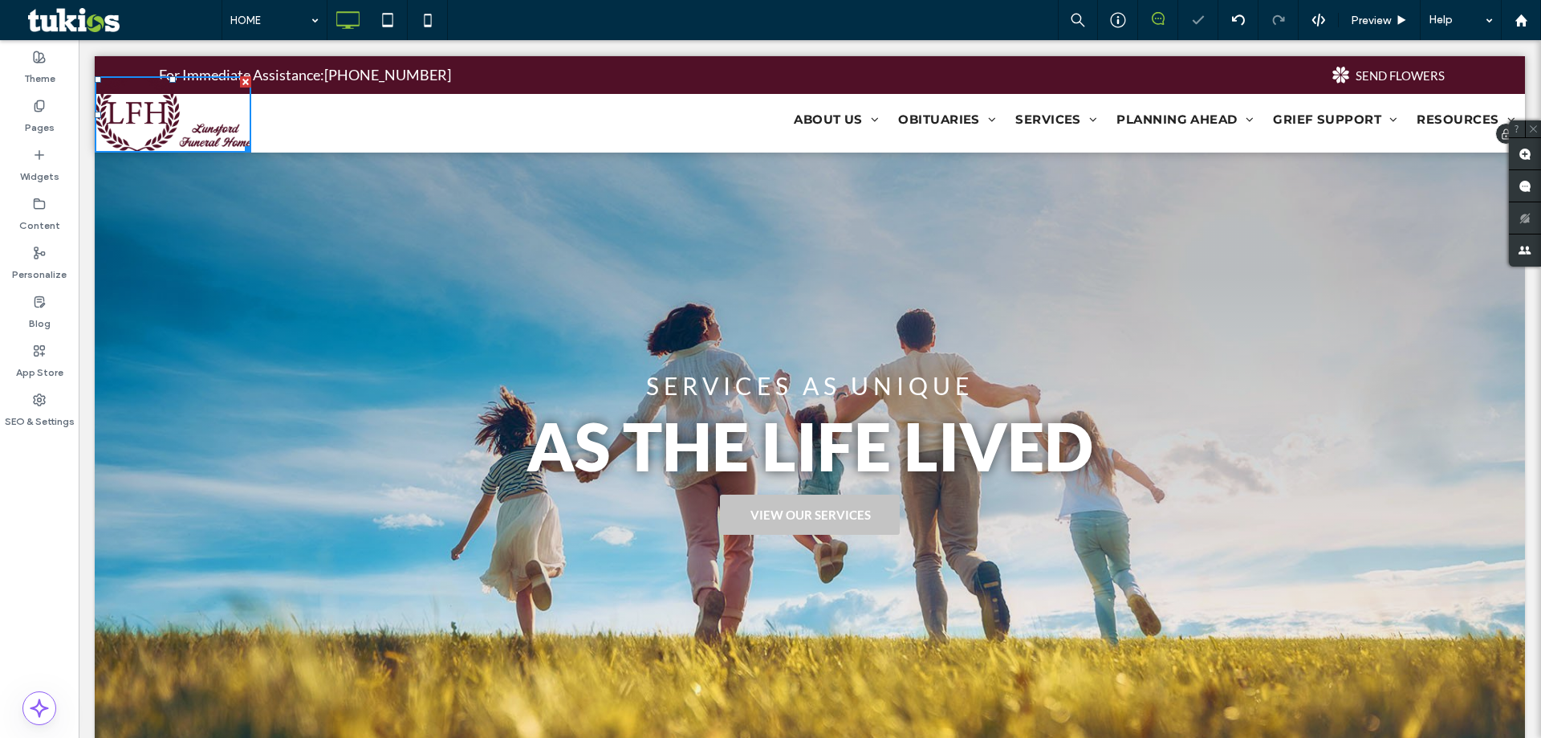
click at [289, 123] on div "Click To Paste" at bounding box center [214, 123] width 238 height 59
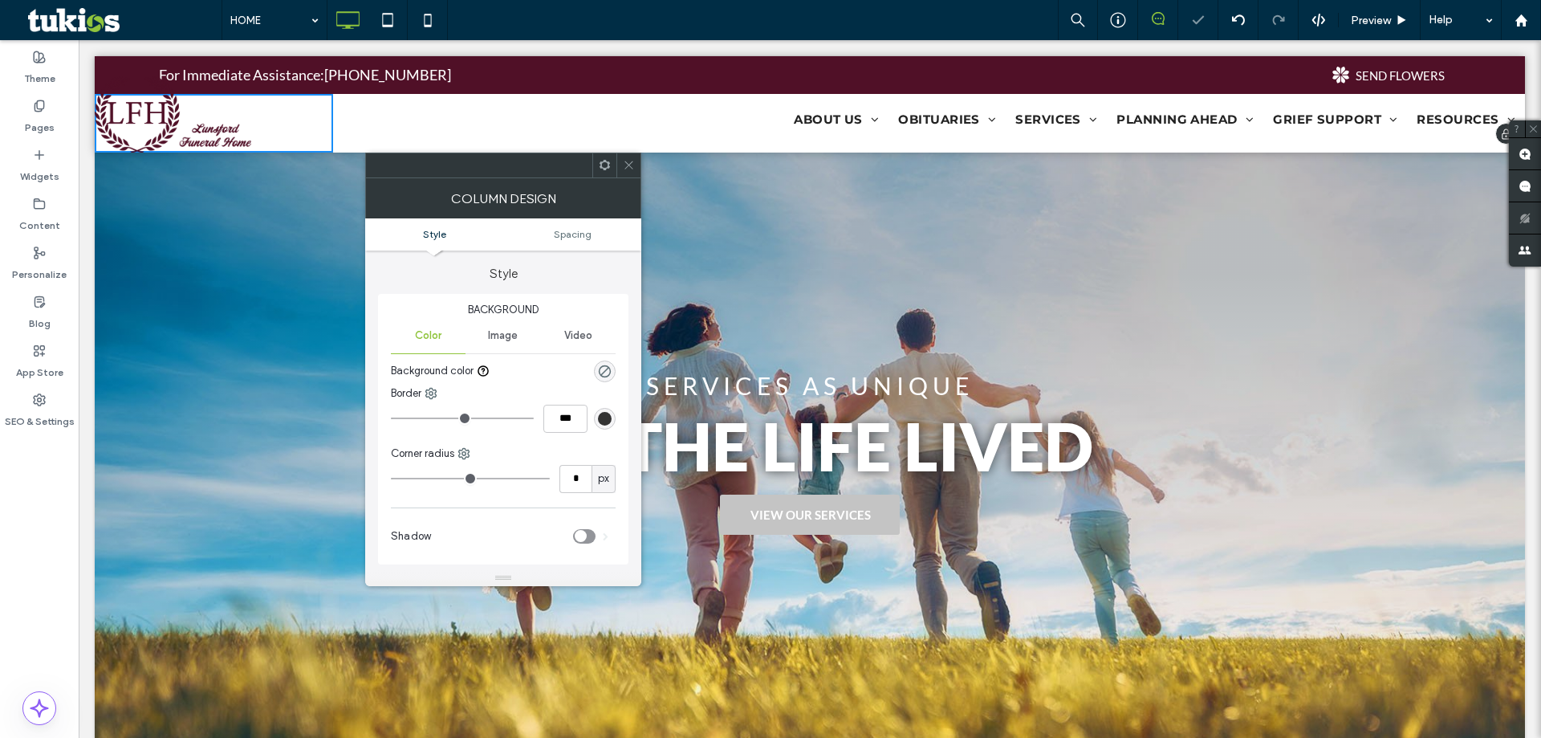
click at [346, 119] on nav "ABOUT US About Us Our Staff Our Location Our Facilities Testimonials Why Choose…" at bounding box center [933, 119] width 1184 height 26
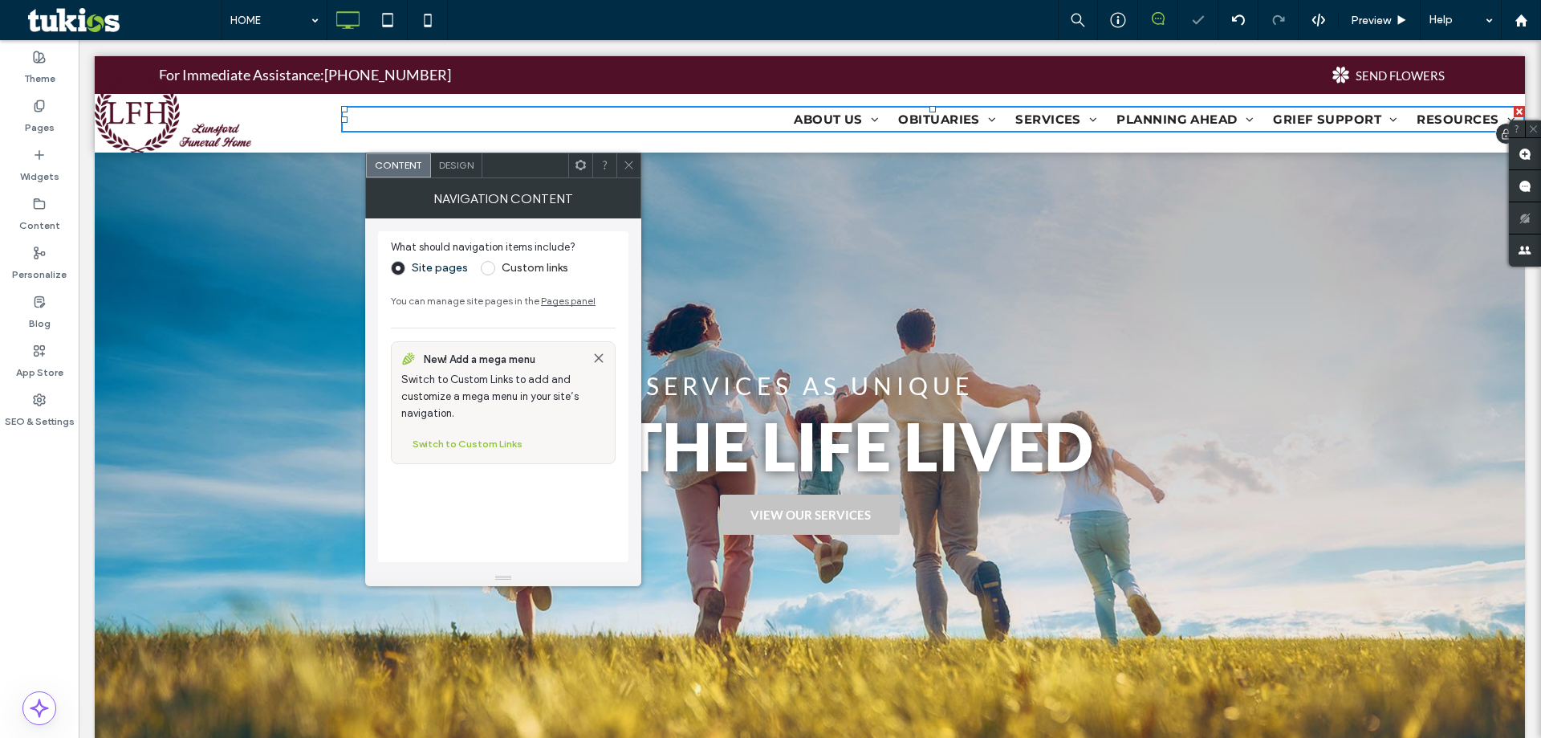
click at [318, 128] on div "Click To Paste" at bounding box center [214, 123] width 238 height 59
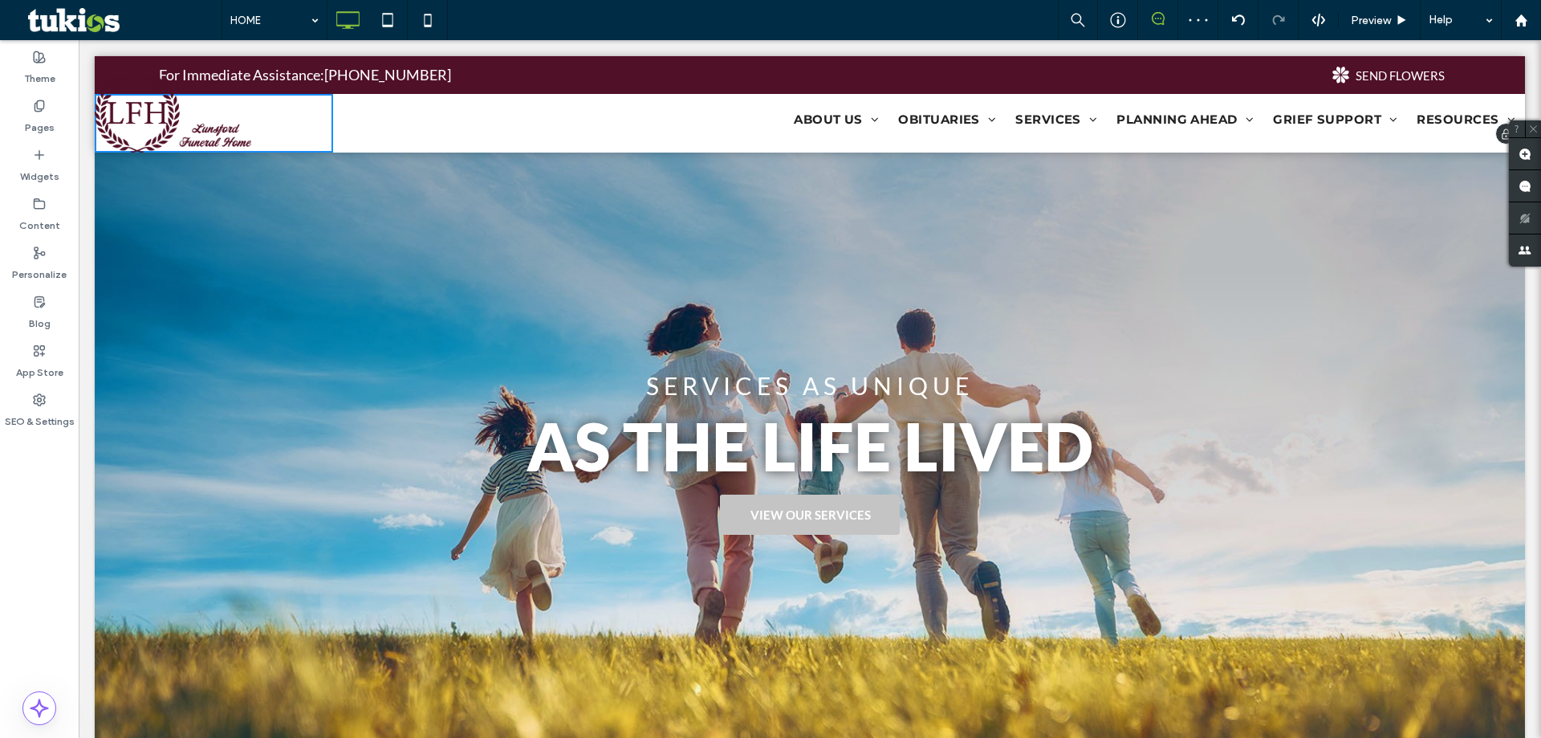
click at [284, 140] on div "Click To Paste" at bounding box center [214, 123] width 238 height 59
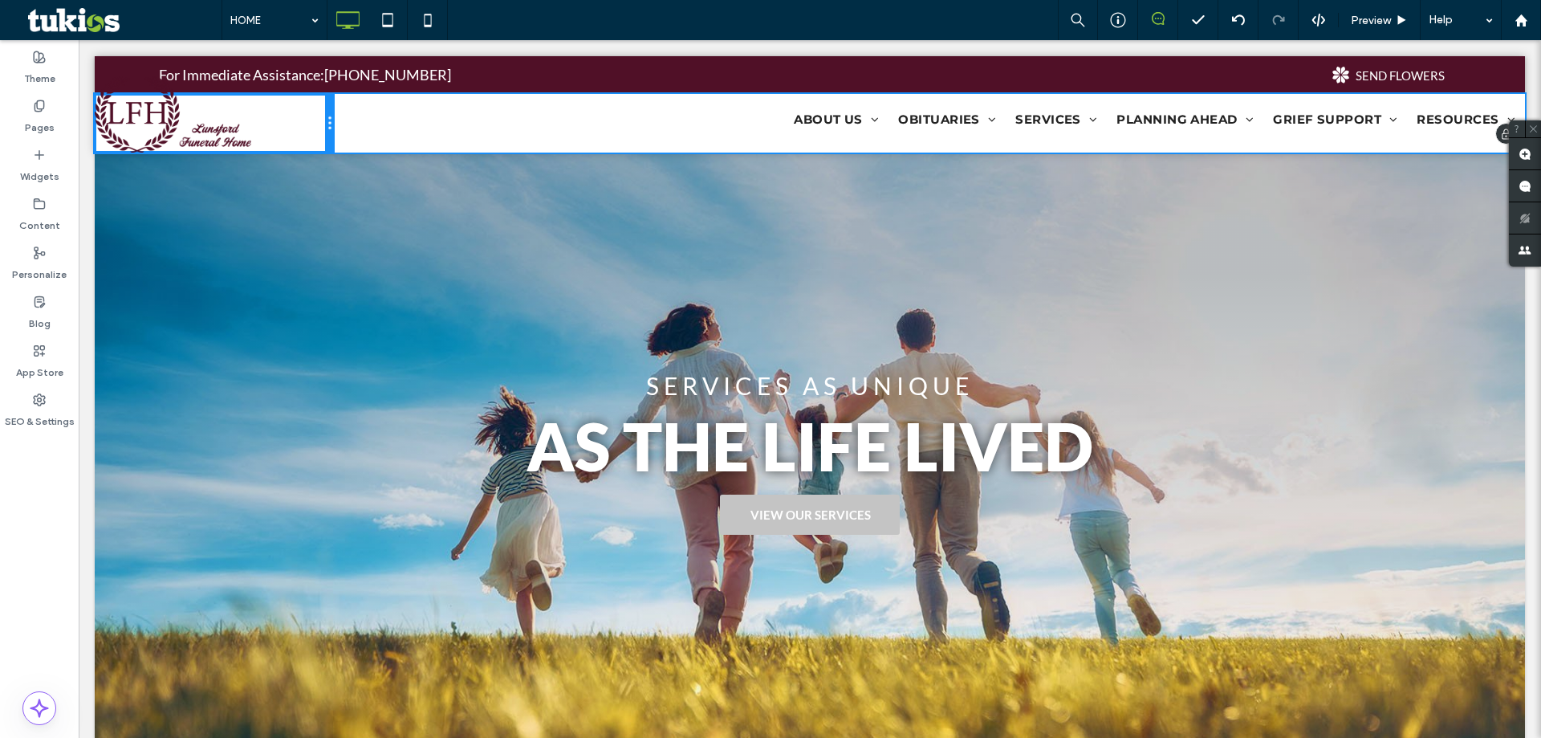
drag, startPoint x: 339, startPoint y: 137, endPoint x: 393, endPoint y: 181, distance: 69.7
click at [349, 135] on div "Click To Paste ABOUT US About Us Our Staff Our Location Our Facilities Testimon…" at bounding box center [810, 123] width 1431 height 59
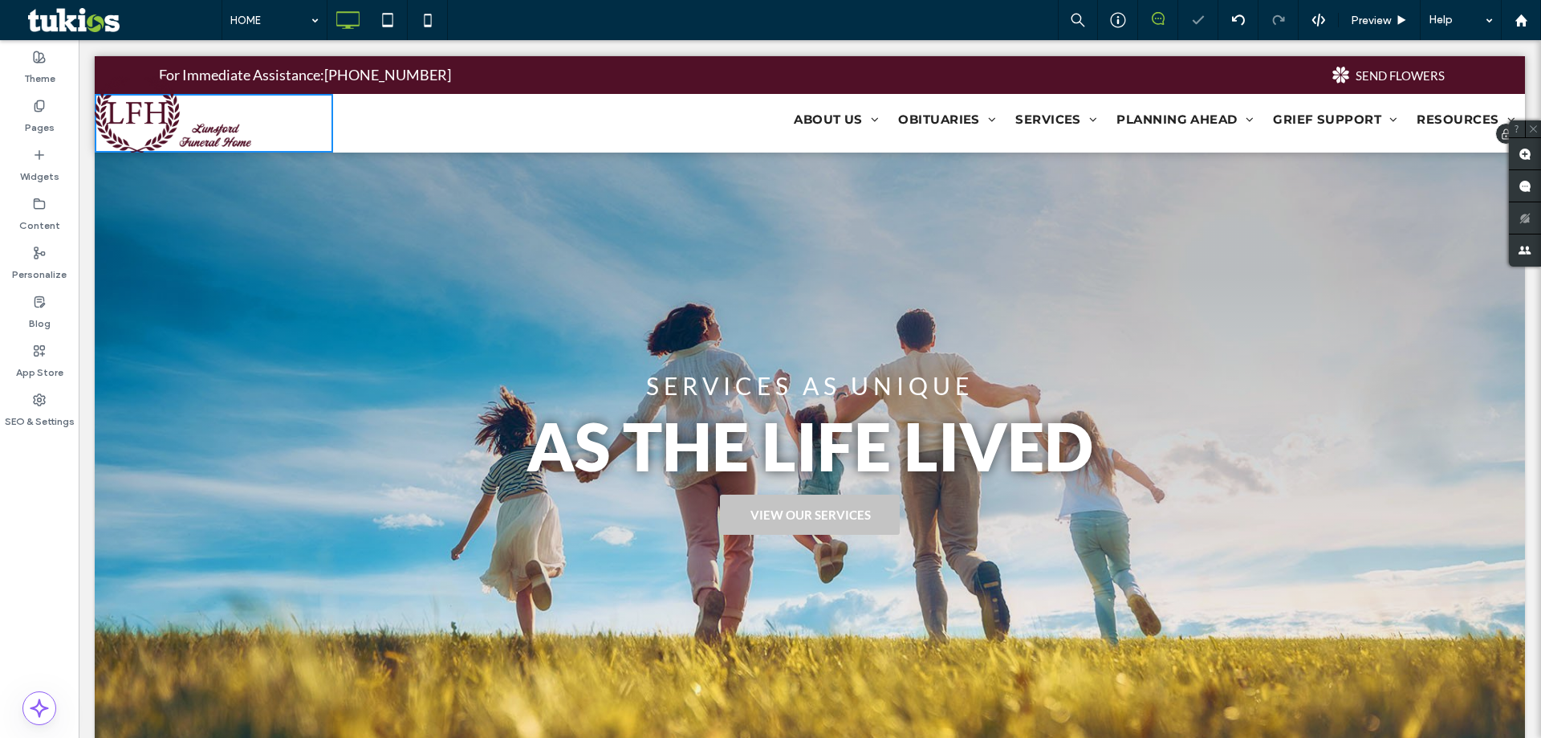
click at [285, 141] on div "Click To Paste" at bounding box center [214, 123] width 238 height 59
click at [172, 124] on img at bounding box center [173, 114] width 157 height 76
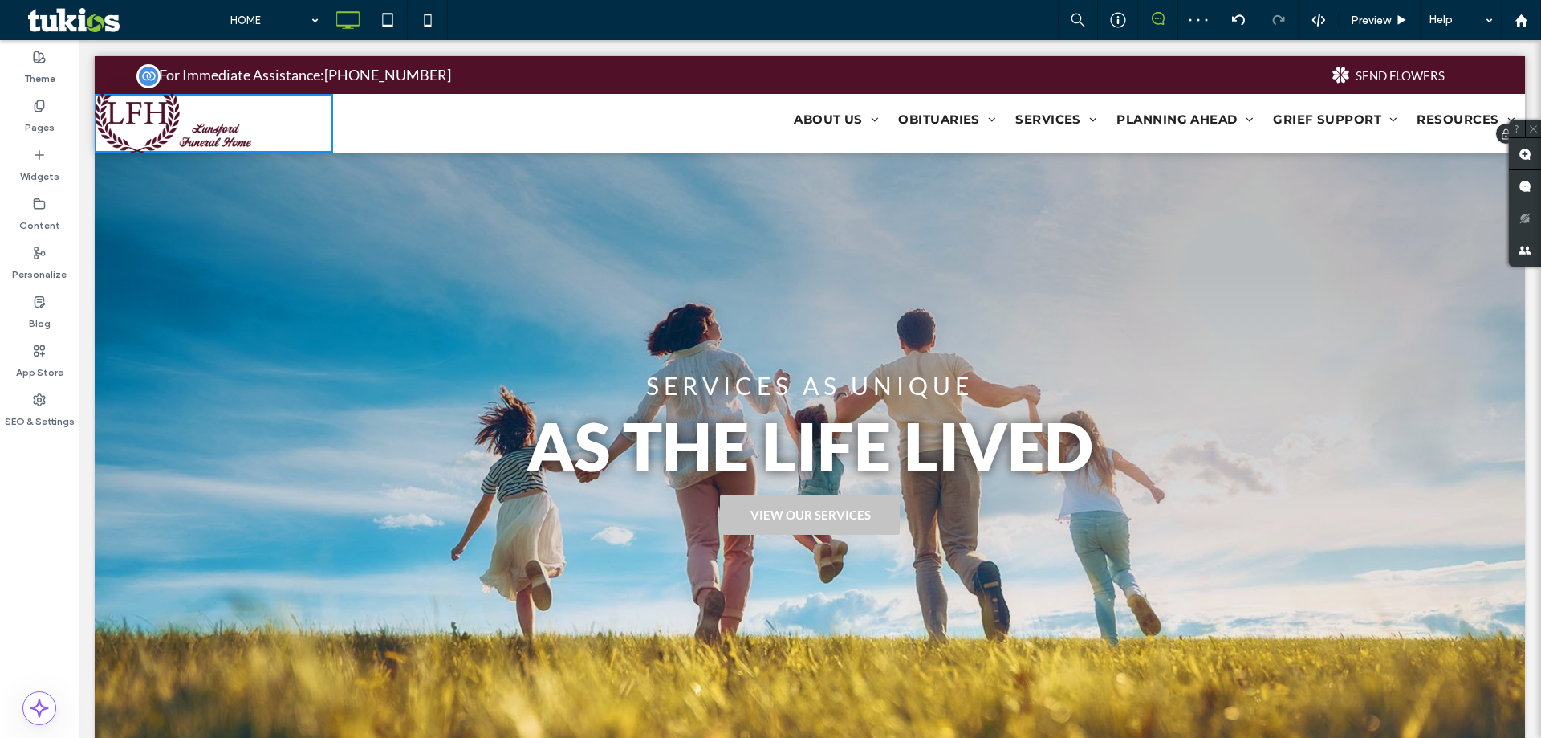
click at [172, 124] on img at bounding box center [173, 114] width 157 height 76
click at [1243, 16] on icon at bounding box center [1238, 20] width 13 height 13
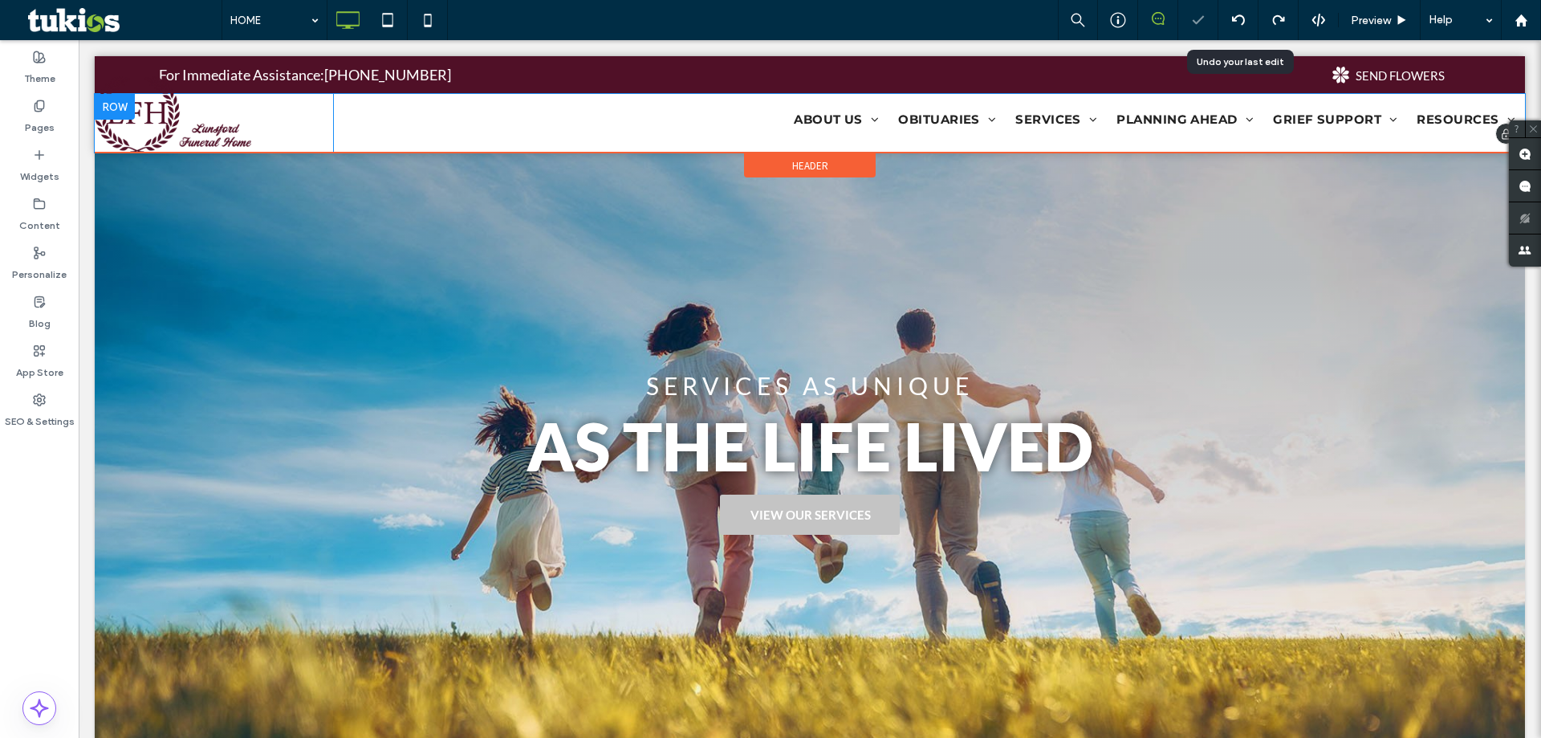
scroll to position [0, 0]
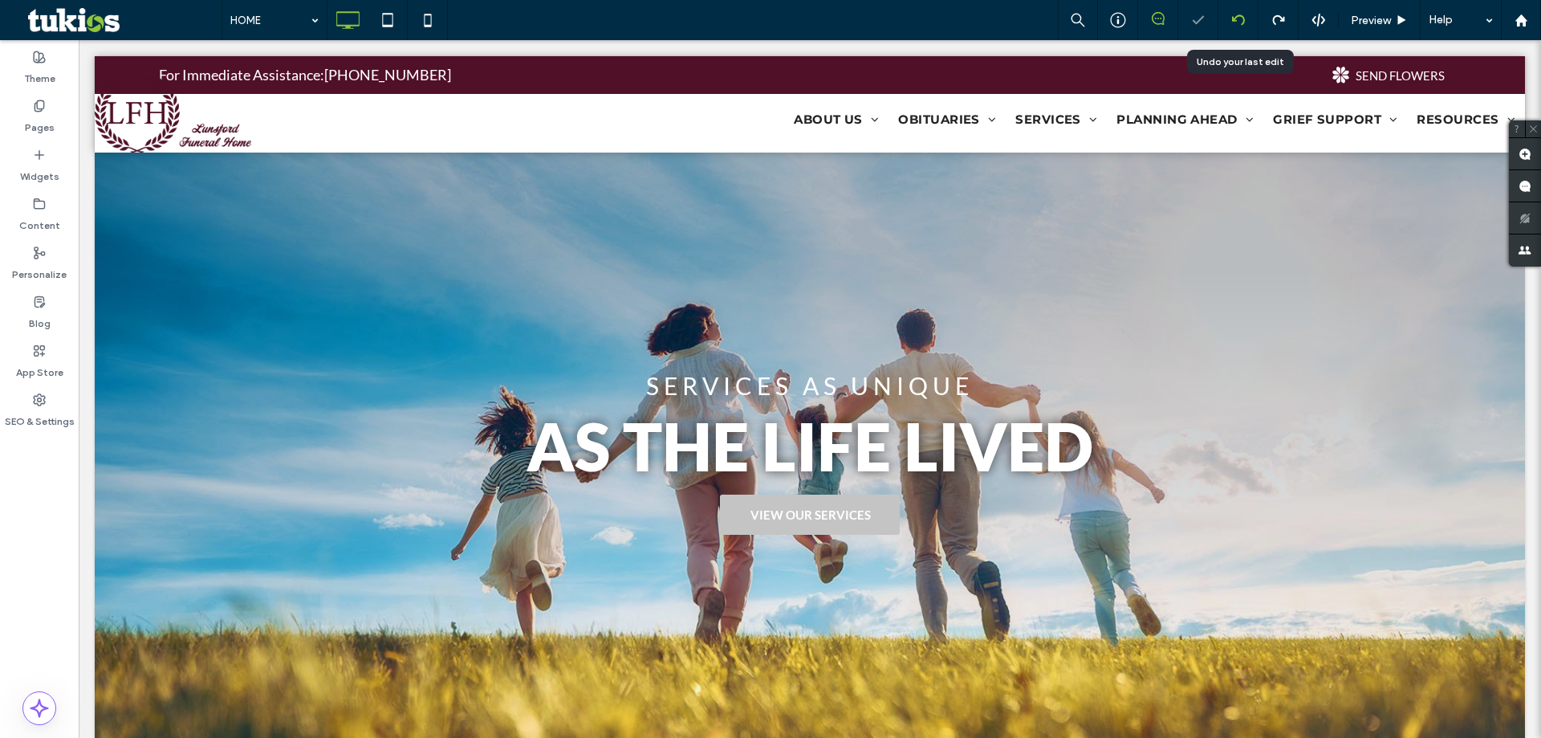
click at [1248, 26] on div at bounding box center [1238, 20] width 39 height 13
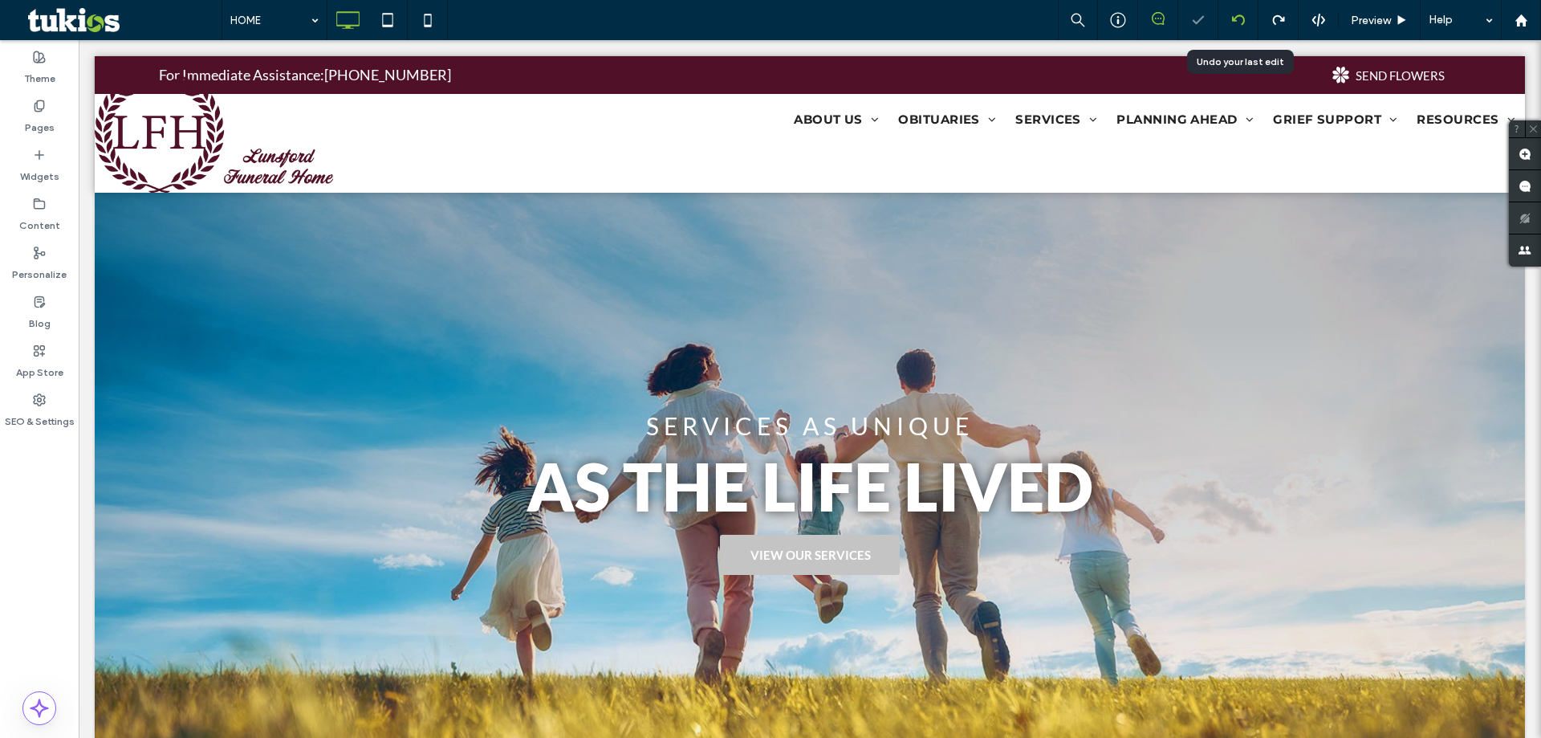
click at [1248, 23] on div at bounding box center [1238, 20] width 39 height 13
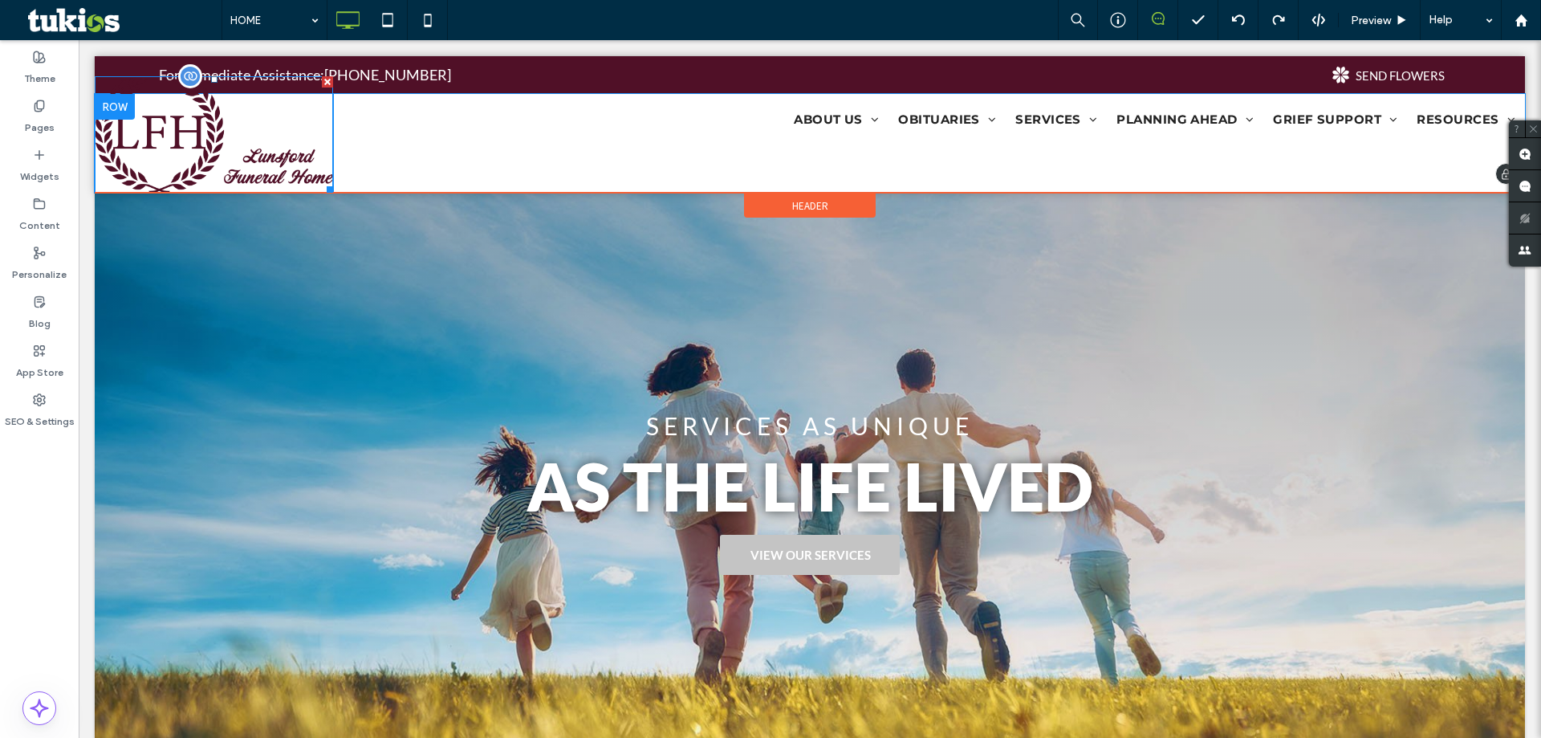
click at [184, 158] on img at bounding box center [214, 134] width 238 height 116
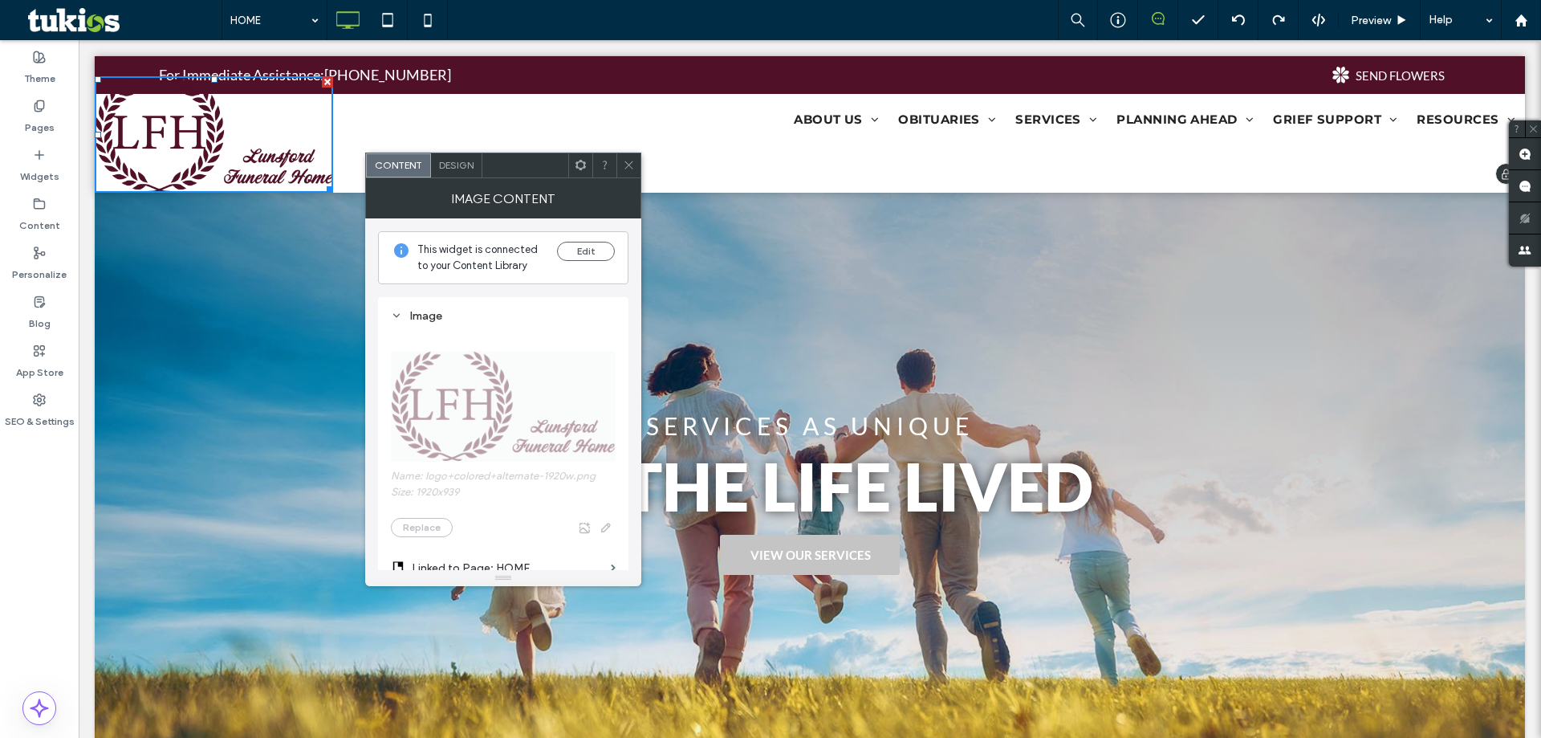
click at [333, 192] on div "ABOUT US About Us Our Staff Our Location Our Facilities Testimonials Why Choose…" at bounding box center [929, 143] width 1192 height 99
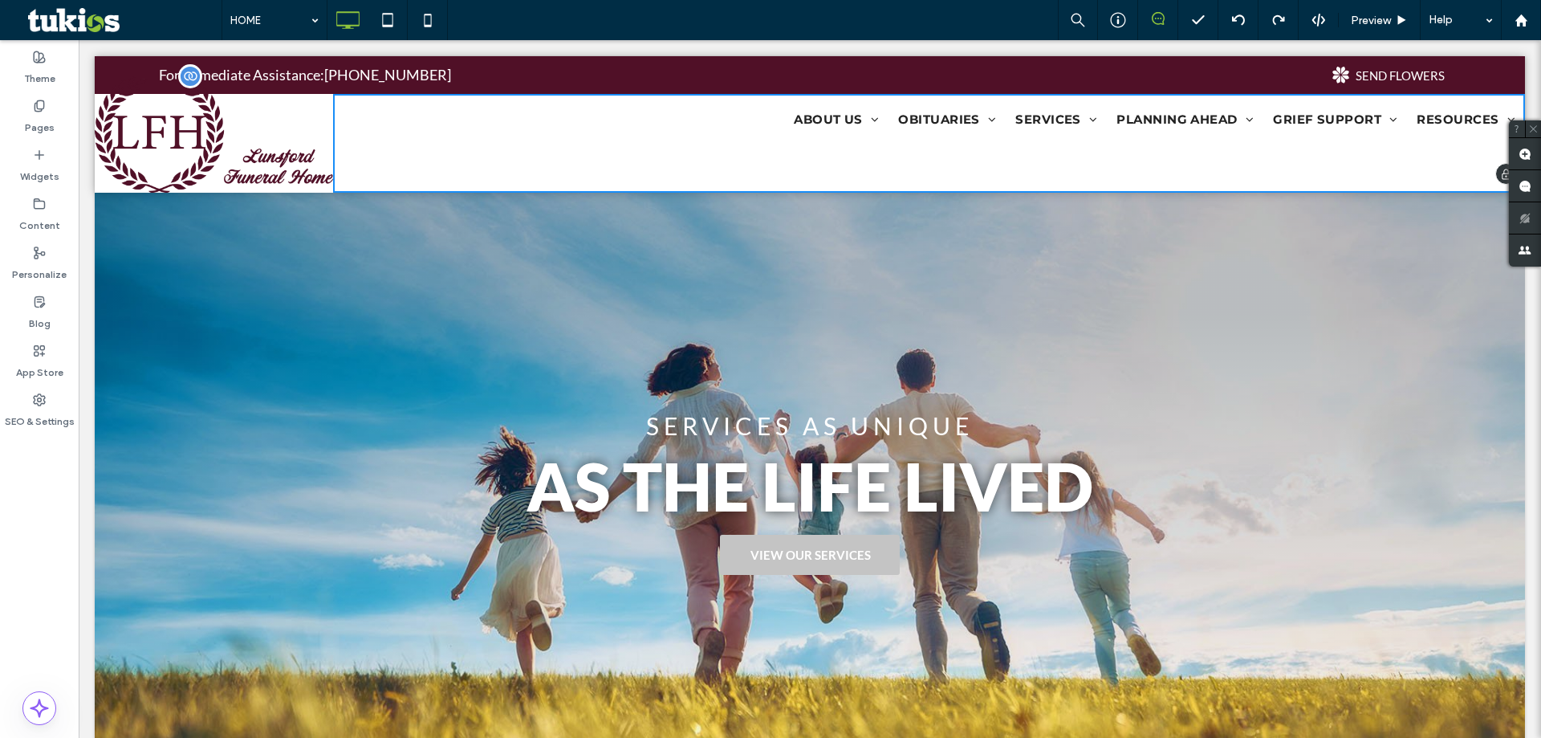
click at [313, 177] on img at bounding box center [214, 134] width 238 height 116
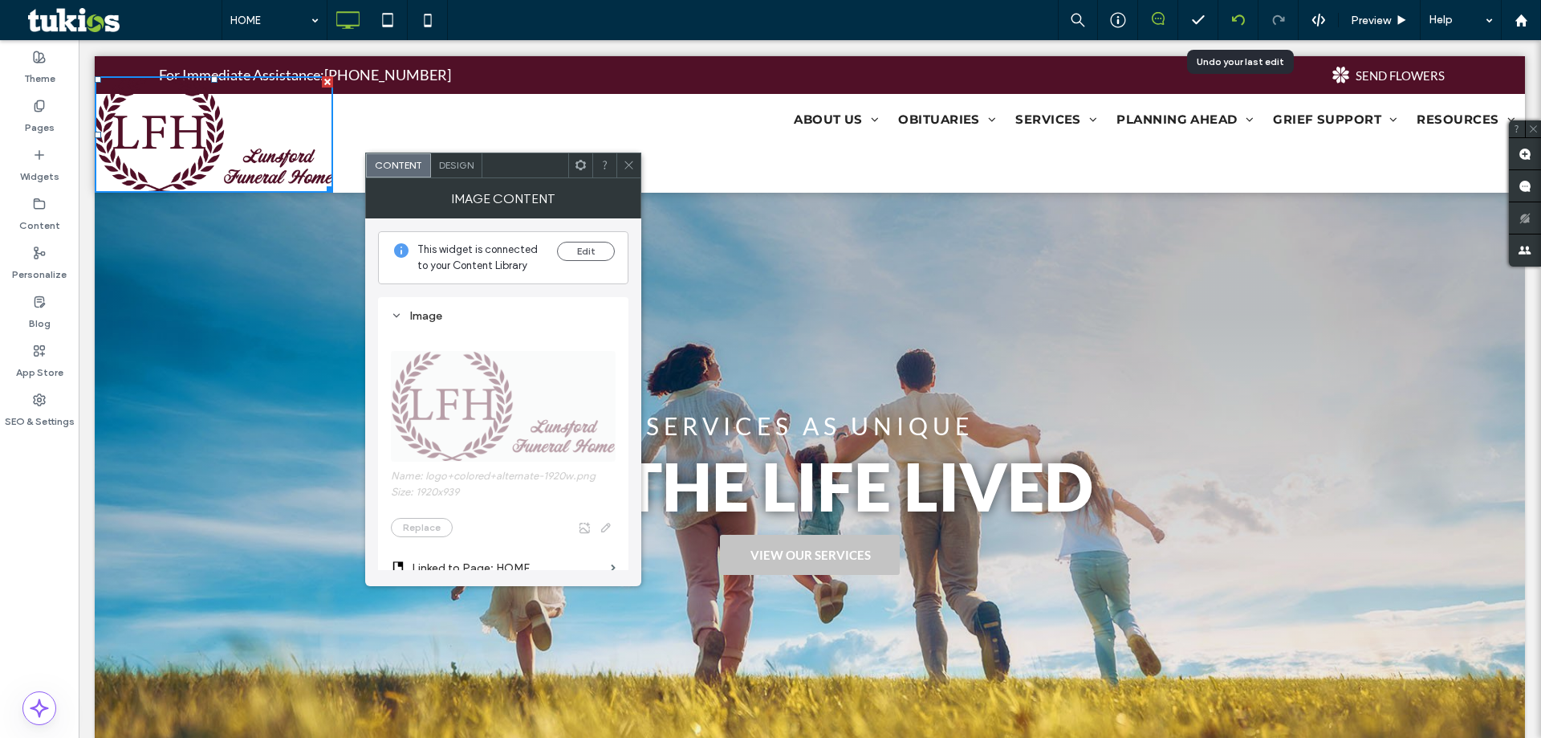
click at [1238, 20] on icon at bounding box center [1238, 20] width 13 height 13
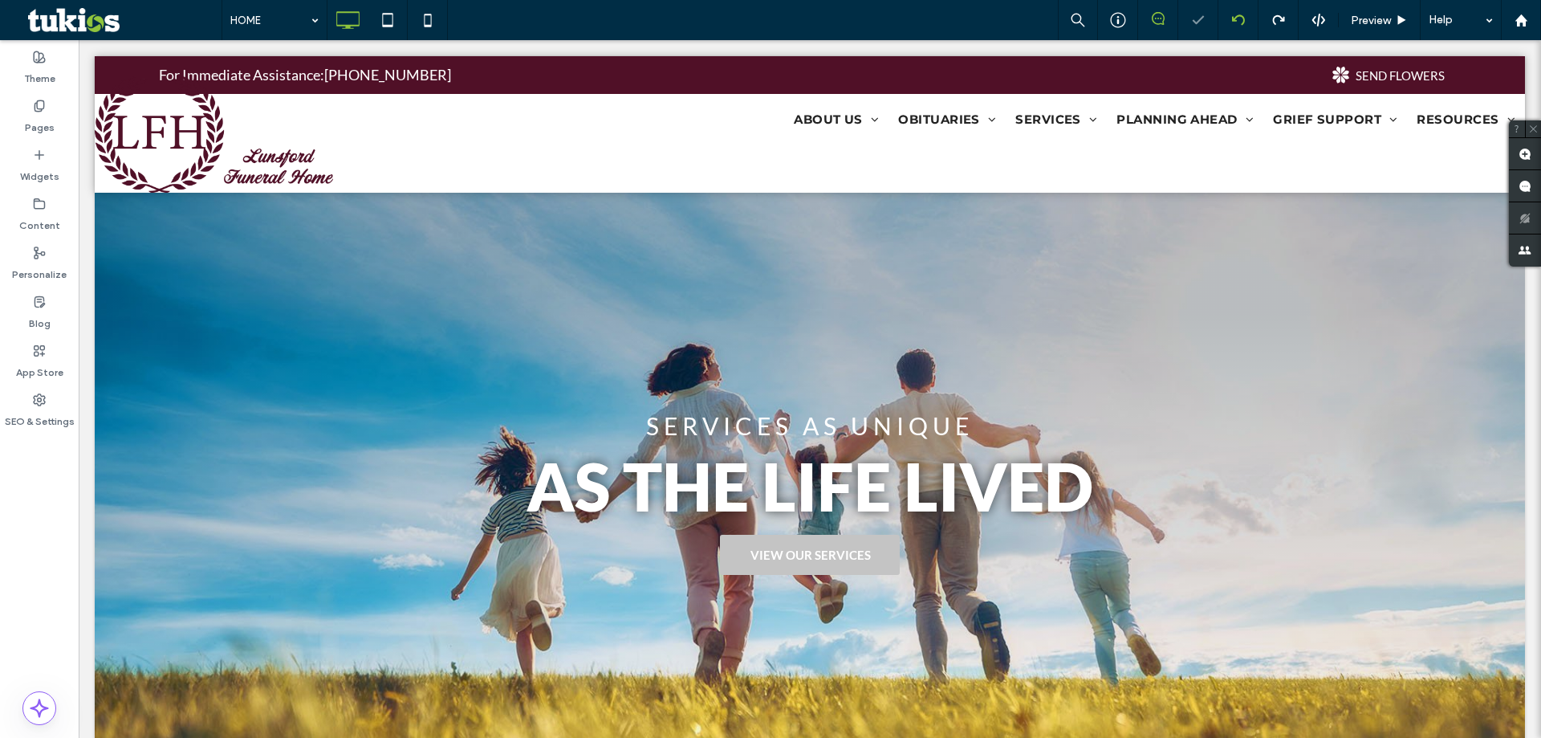
click at [1236, 20] on use at bounding box center [1238, 19] width 13 height 10
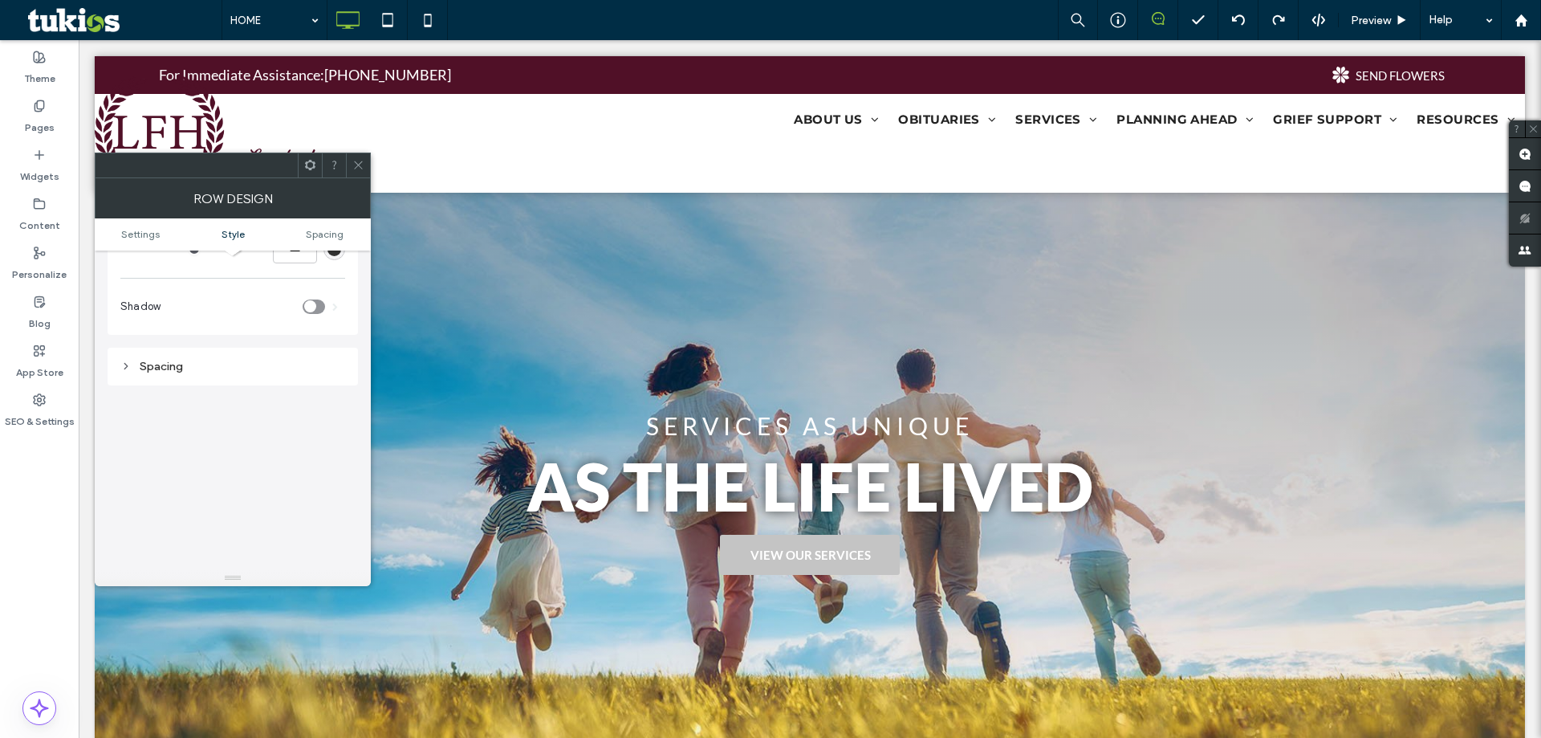
scroll to position [275, 0]
click at [179, 399] on div "Spacing" at bounding box center [232, 399] width 225 height 14
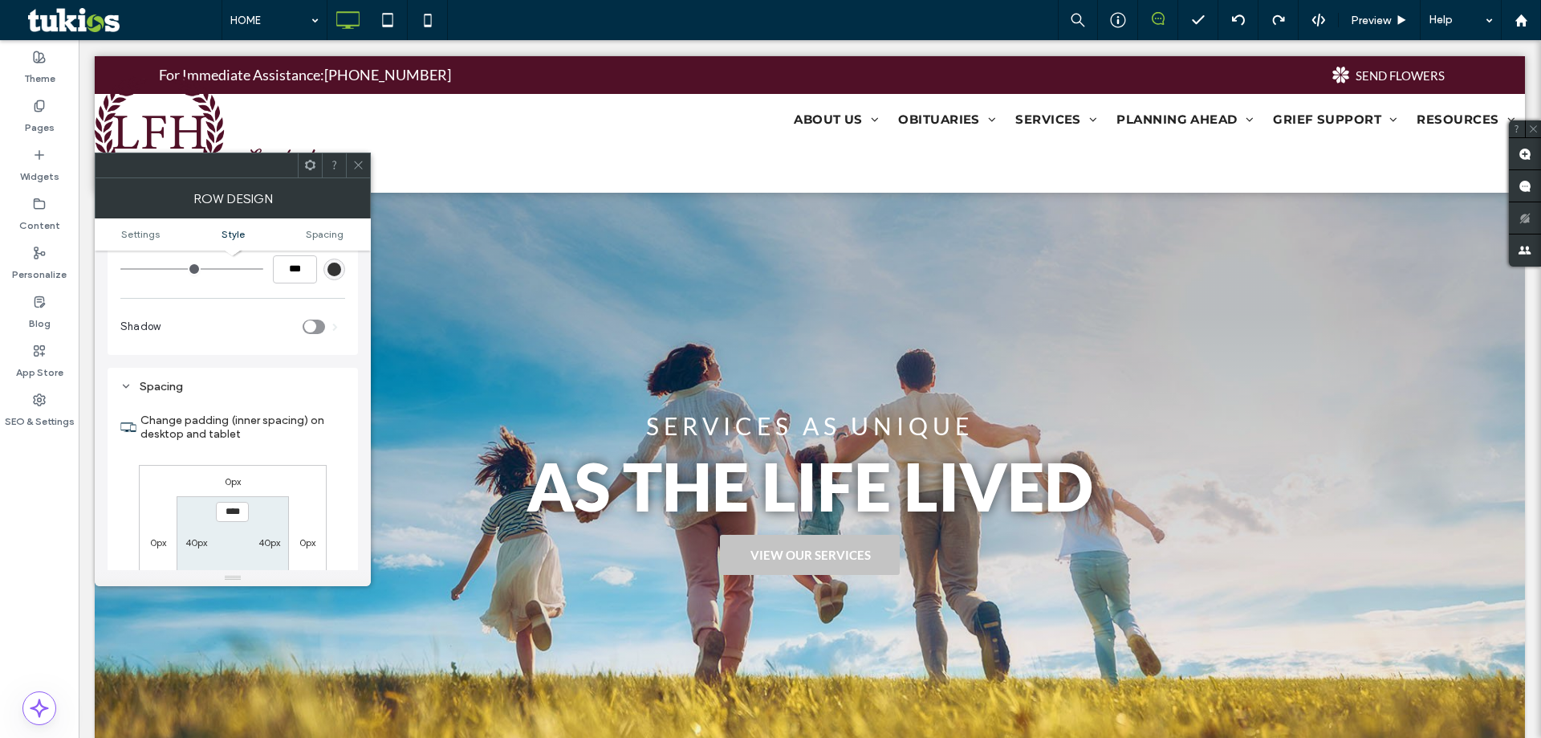
scroll to position [366, 0]
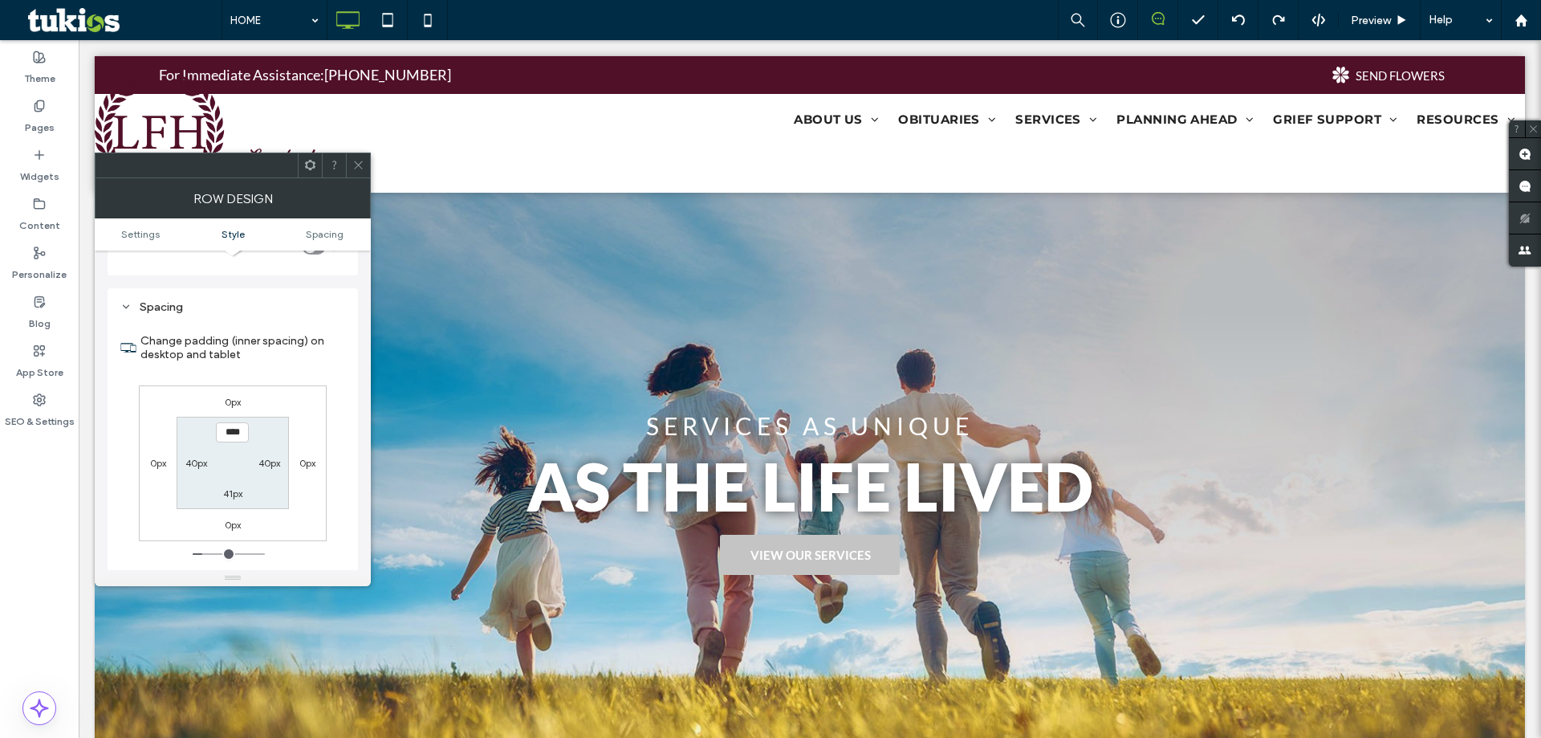
click at [197, 469] on label "40px" at bounding box center [196, 463] width 22 height 12
type input "**"
click at [232, 496] on label "41px" at bounding box center [232, 493] width 19 height 12
type input "**"
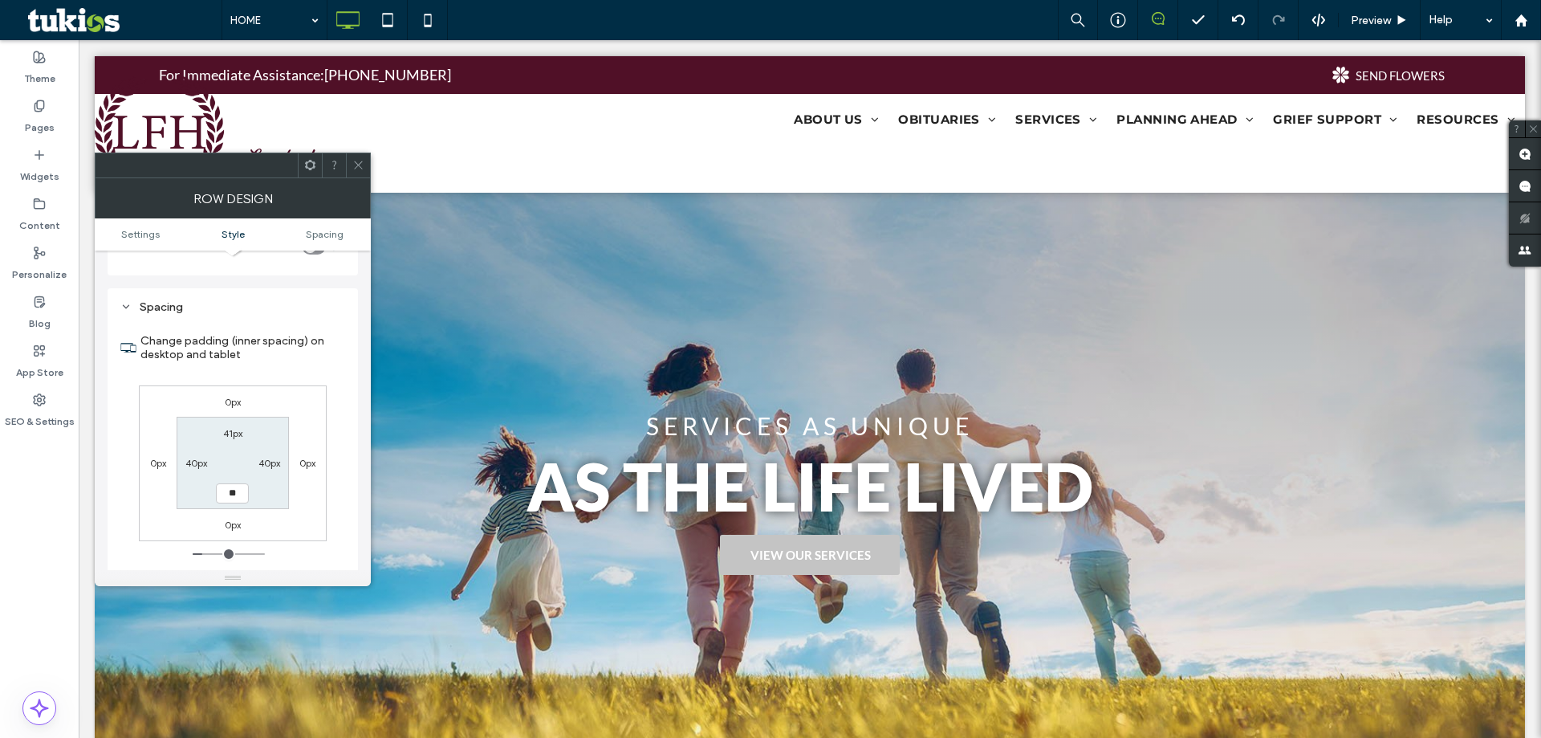
type input "****"
click at [234, 434] on label "41px" at bounding box center [232, 433] width 19 height 12
type input "**"
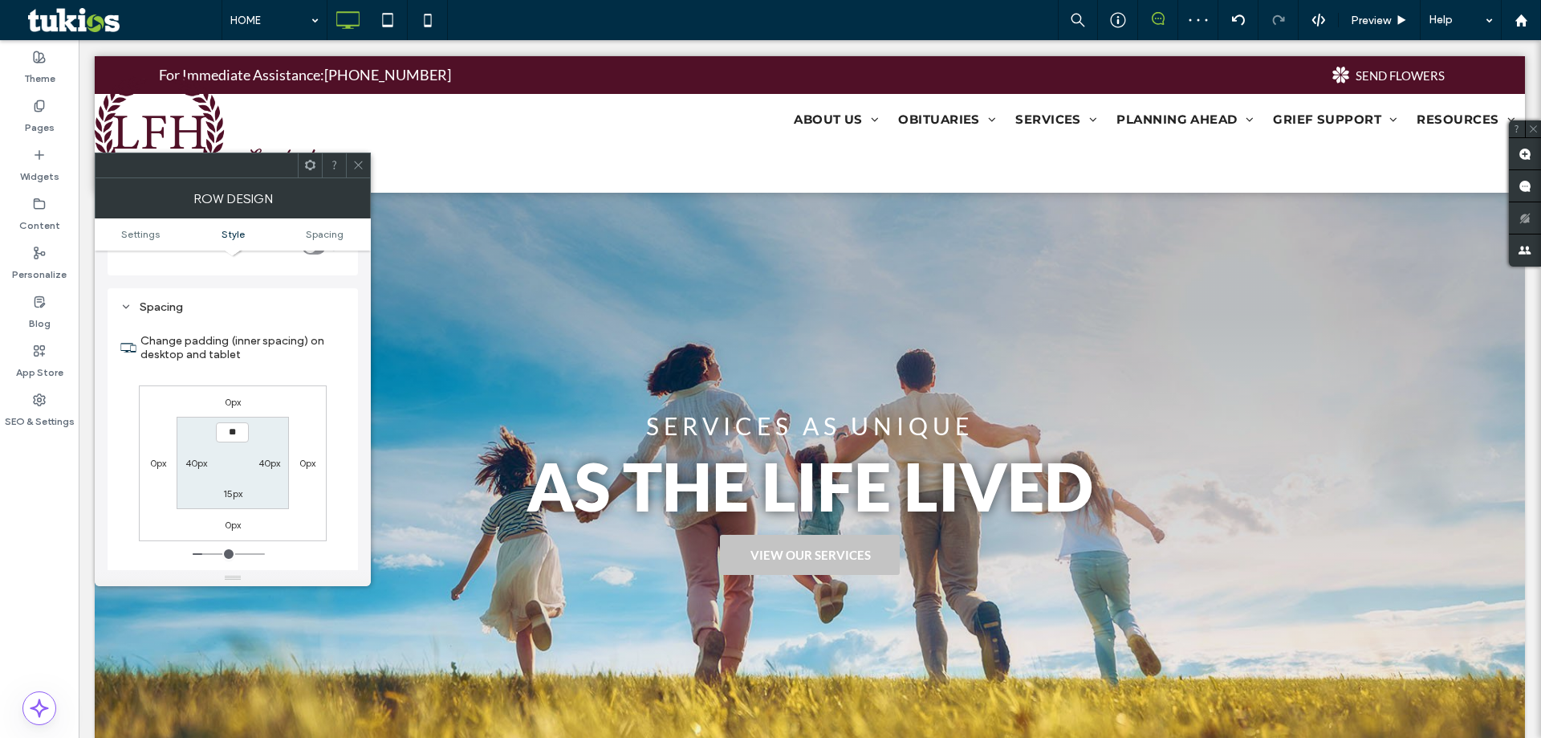
type input "****"
click at [191, 467] on label "40px" at bounding box center [196, 463] width 22 height 12
type input "**"
type input "****"
type input "**"
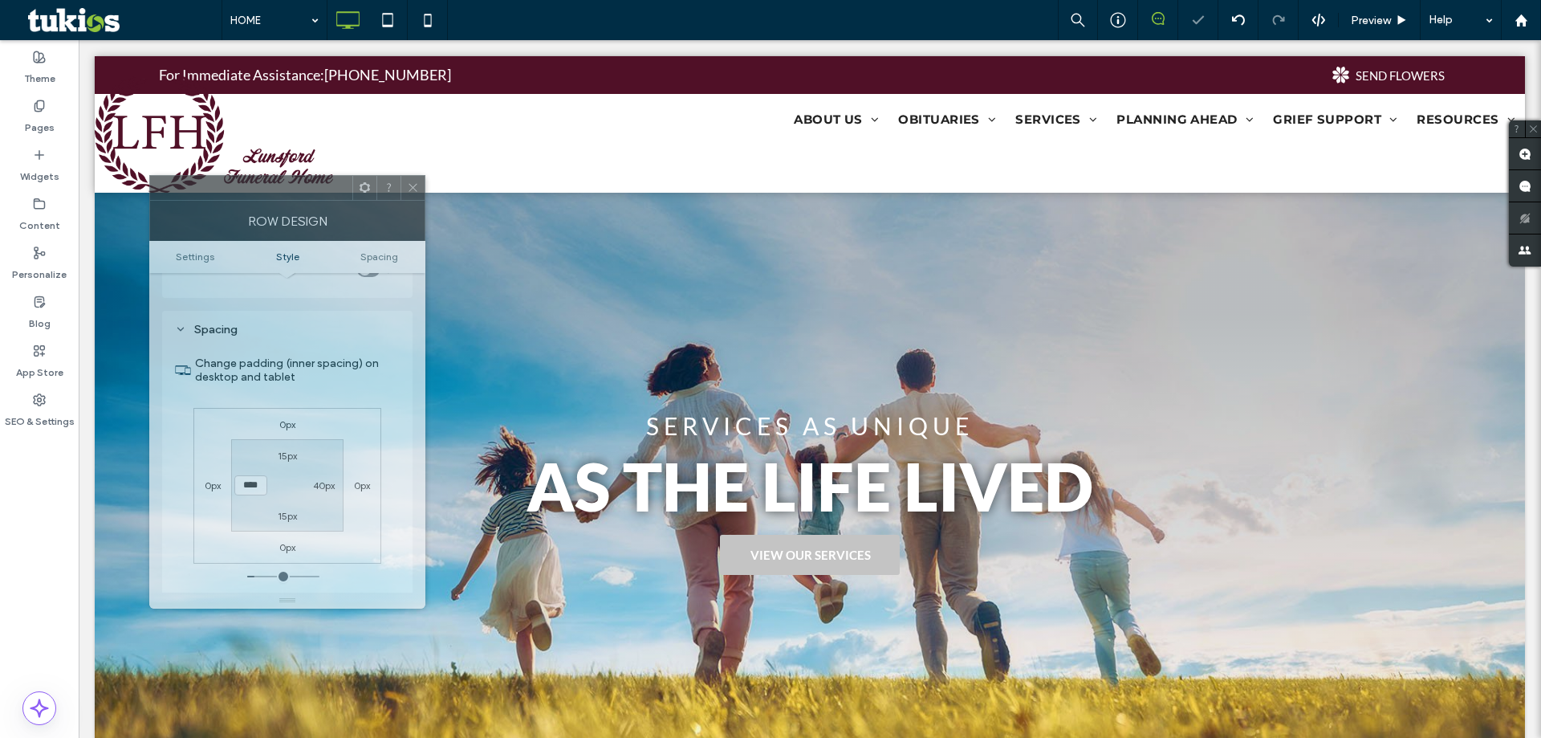
drag, startPoint x: 249, startPoint y: 172, endPoint x: 932, endPoint y: 283, distance: 692.2
click at [352, 200] on div at bounding box center [251, 188] width 202 height 24
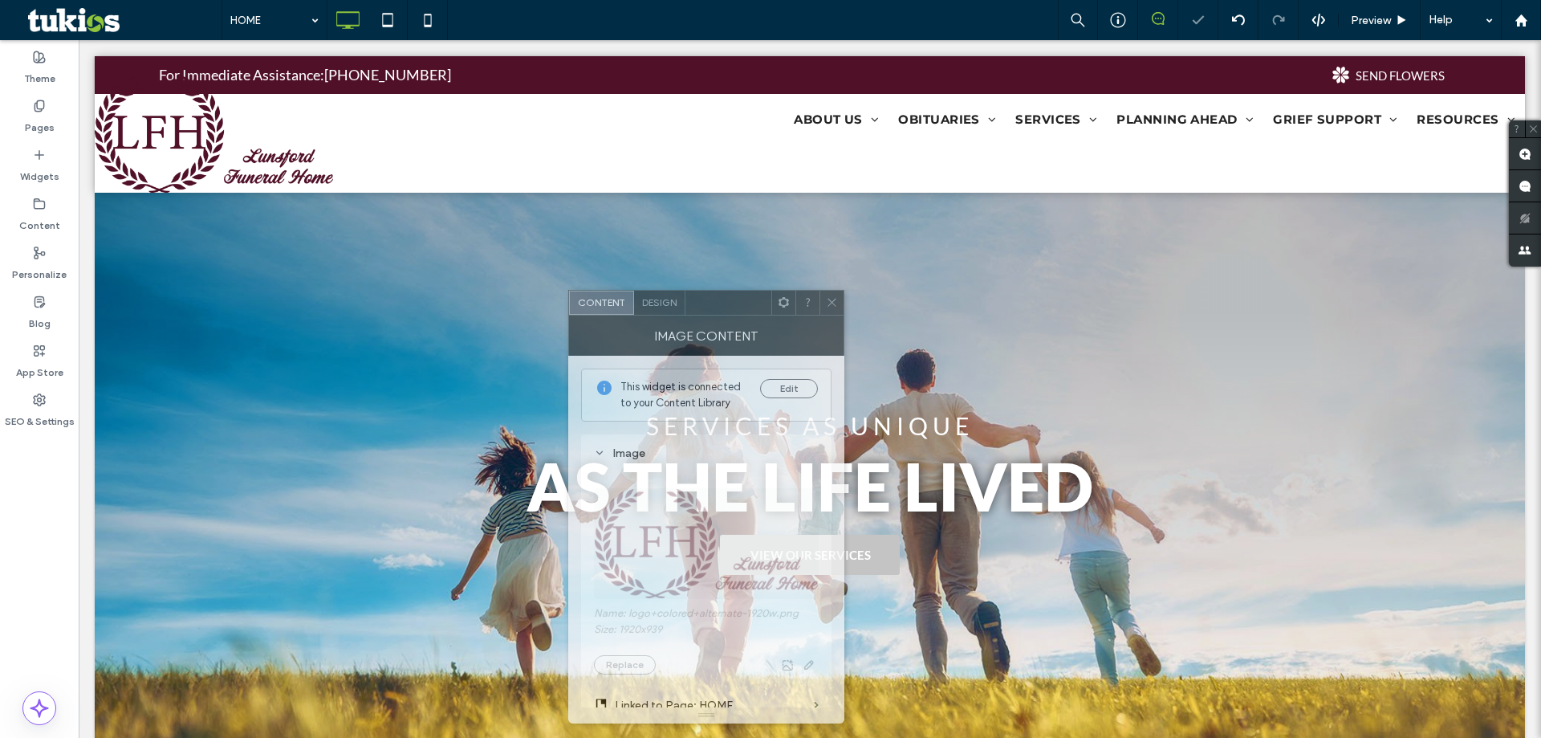
drag, startPoint x: 367, startPoint y: 192, endPoint x: 807, endPoint y: 288, distance: 450.4
click at [771, 296] on div at bounding box center [729, 303] width 86 height 24
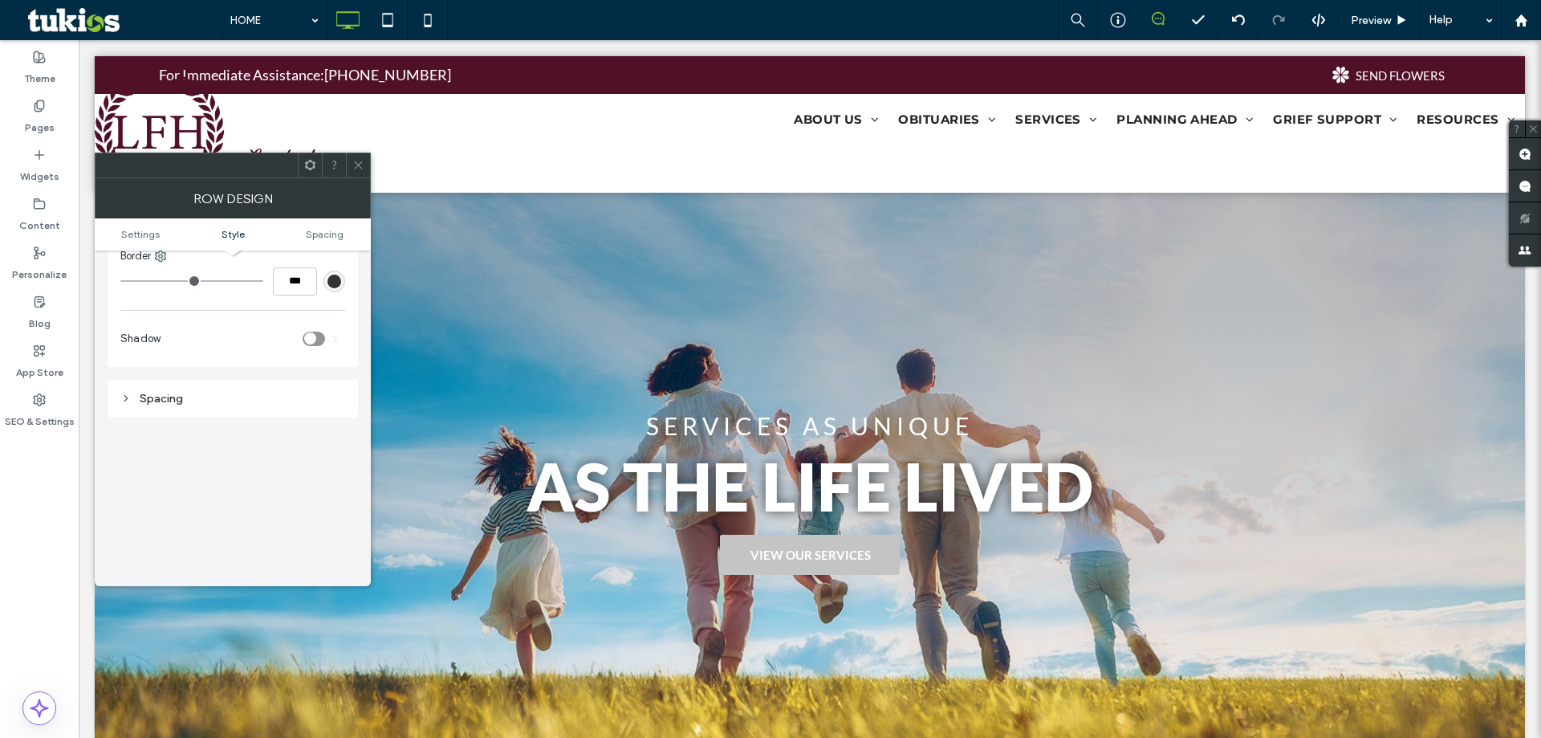
scroll to position [0, 0]
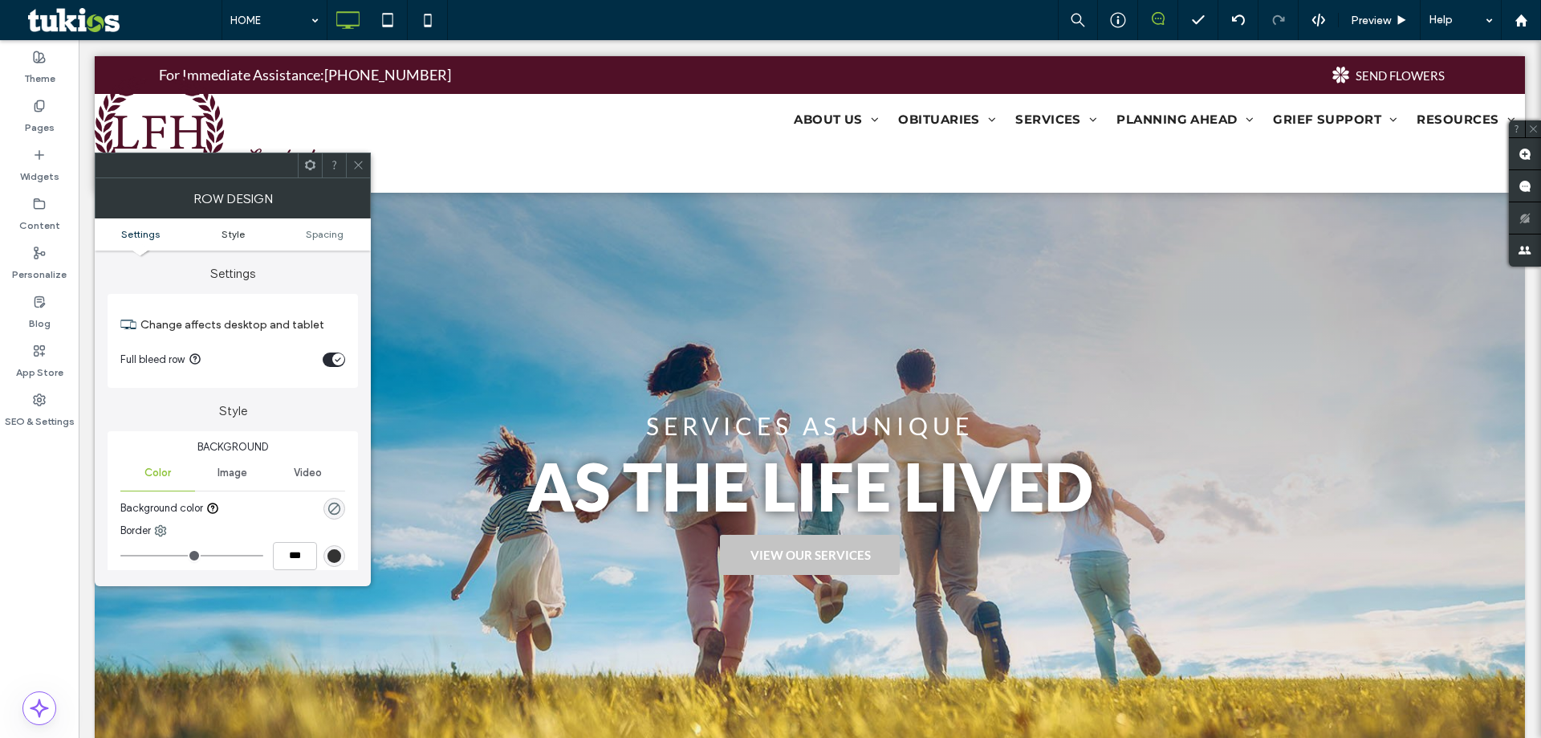
click at [232, 237] on span "Style" at bounding box center [233, 234] width 23 height 12
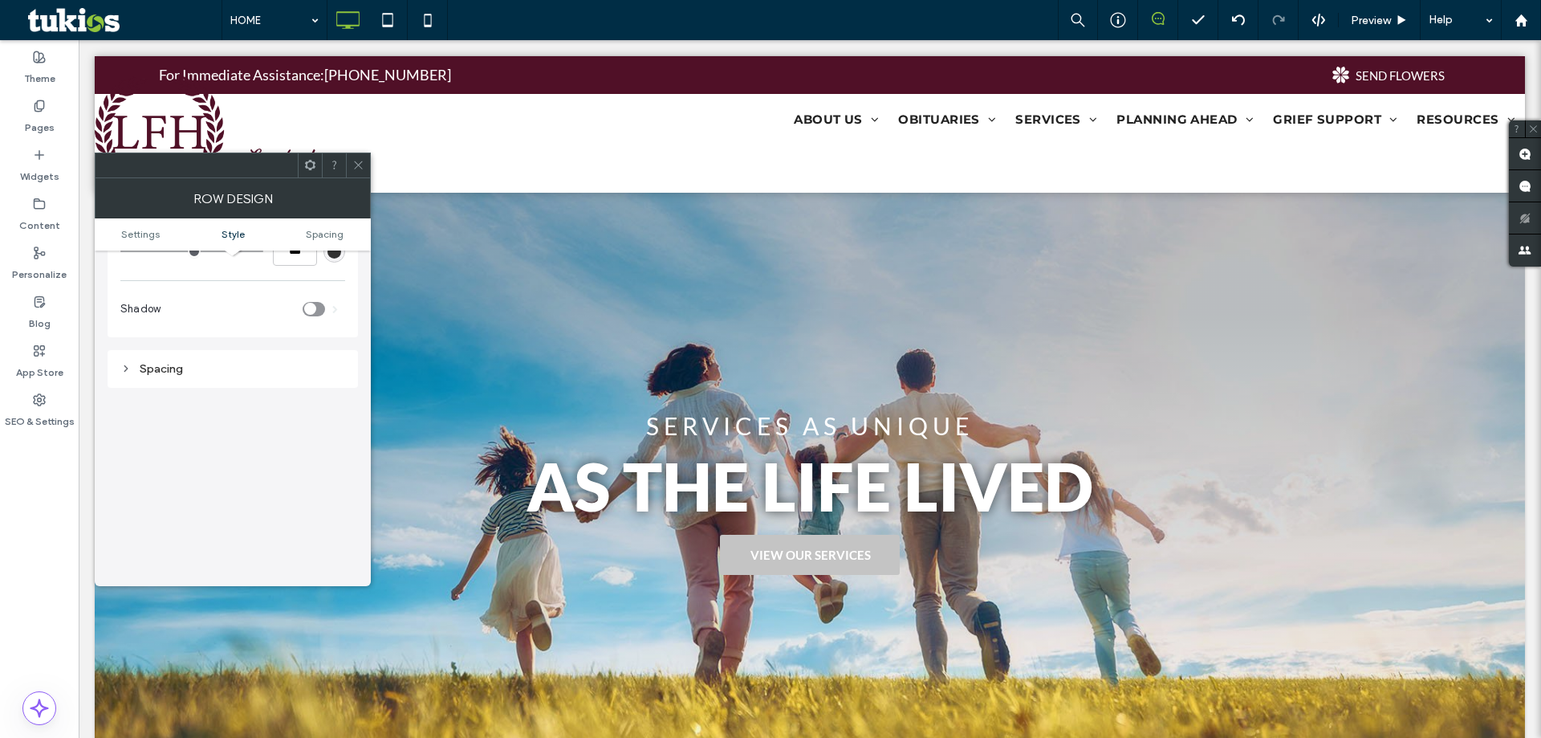
scroll to position [320, 0]
click at [169, 344] on div "Spacing" at bounding box center [232, 353] width 225 height 22
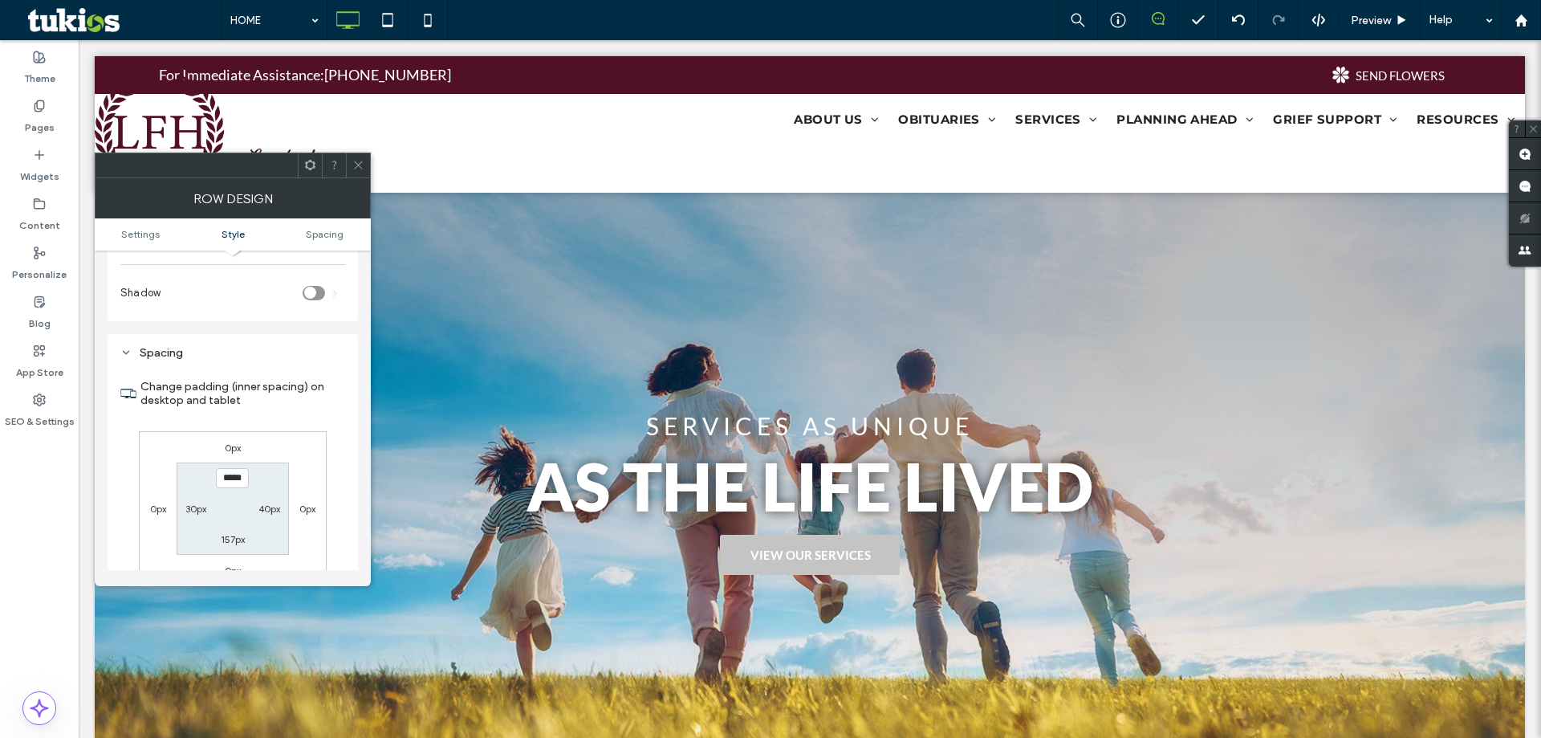
scroll to position [412, 0]
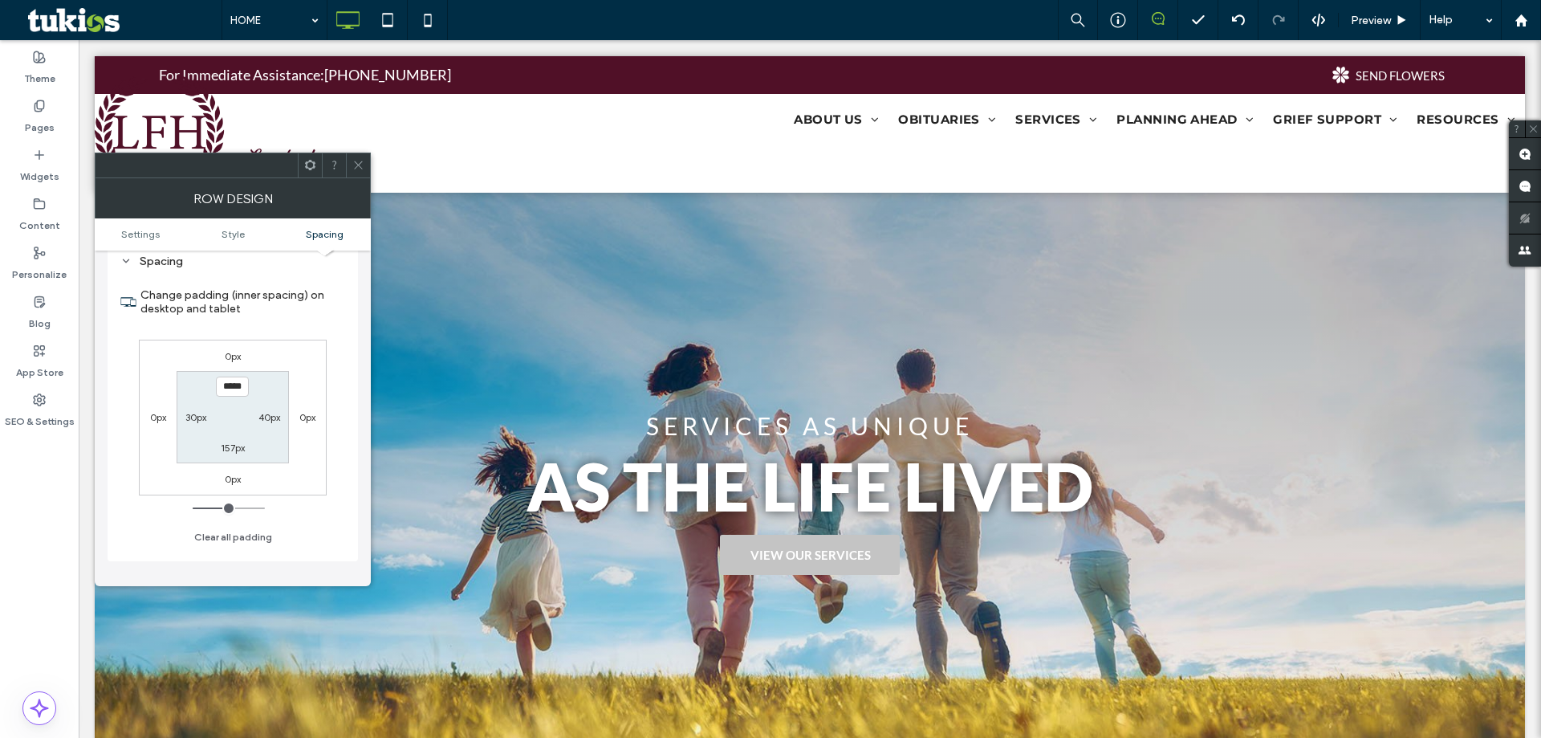
type input "***"
click at [364, 172] on div at bounding box center [358, 165] width 24 height 24
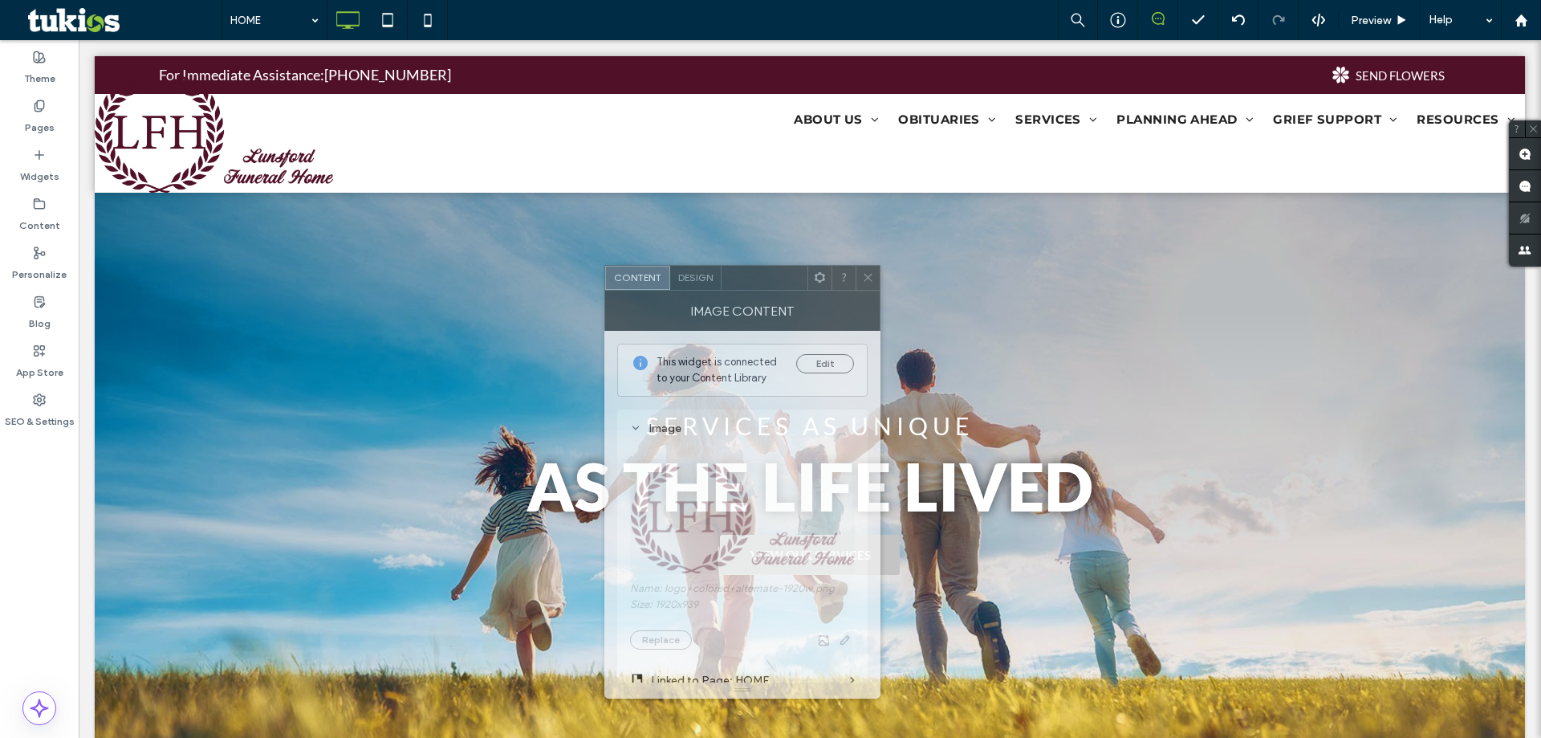
drag, startPoint x: 268, startPoint y: 165, endPoint x: 1009, endPoint y: 271, distance: 748.5
click at [808, 271] on div at bounding box center [765, 278] width 86 height 24
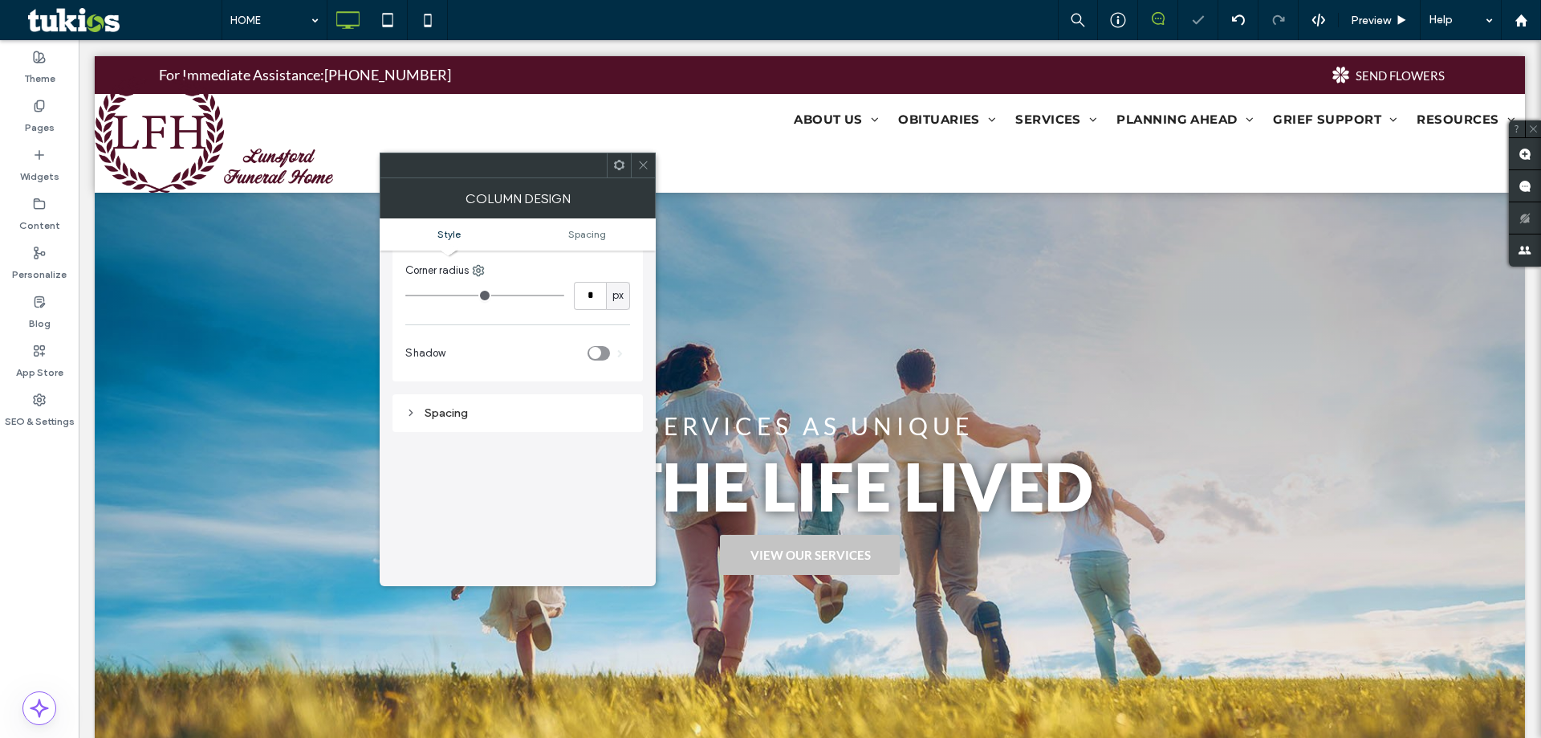
scroll to position [0, 0]
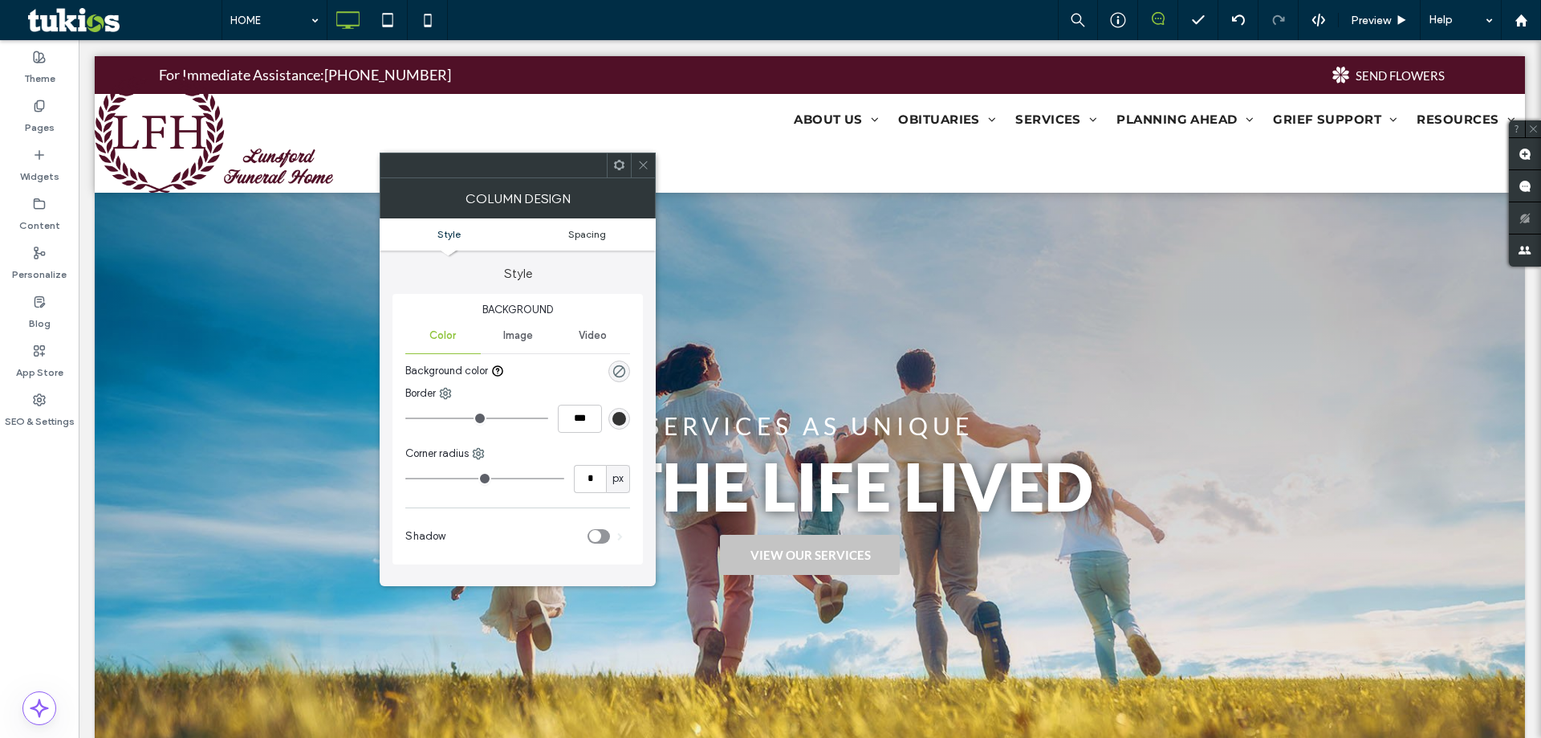
click at [592, 238] on span "Spacing" at bounding box center [587, 234] width 38 height 12
click at [474, 238] on link "Style" at bounding box center [449, 234] width 138 height 12
click at [592, 240] on ul "Style Spacing" at bounding box center [518, 234] width 276 height 32
click at [592, 232] on span "Spacing" at bounding box center [587, 234] width 38 height 12
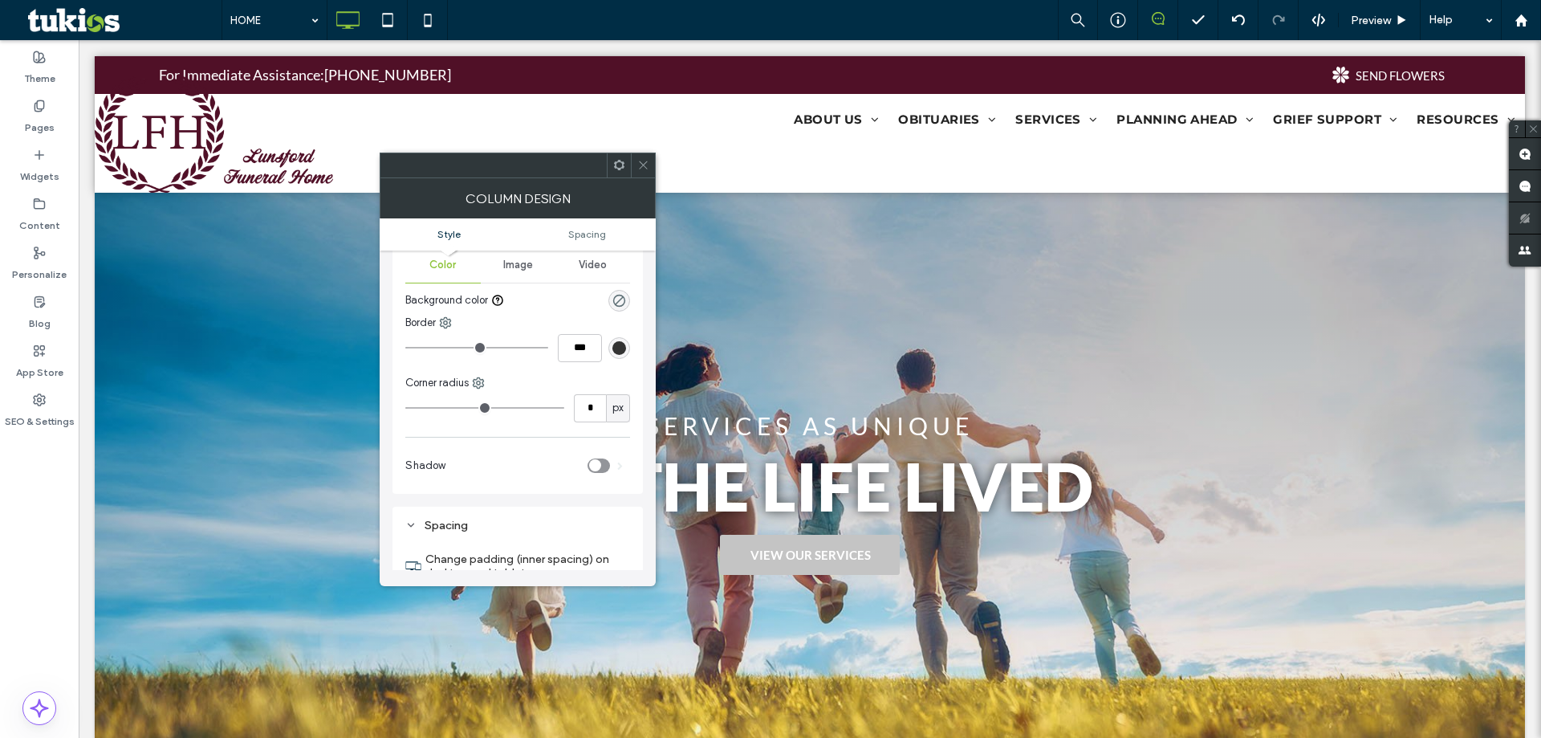
scroll to position [183, 0]
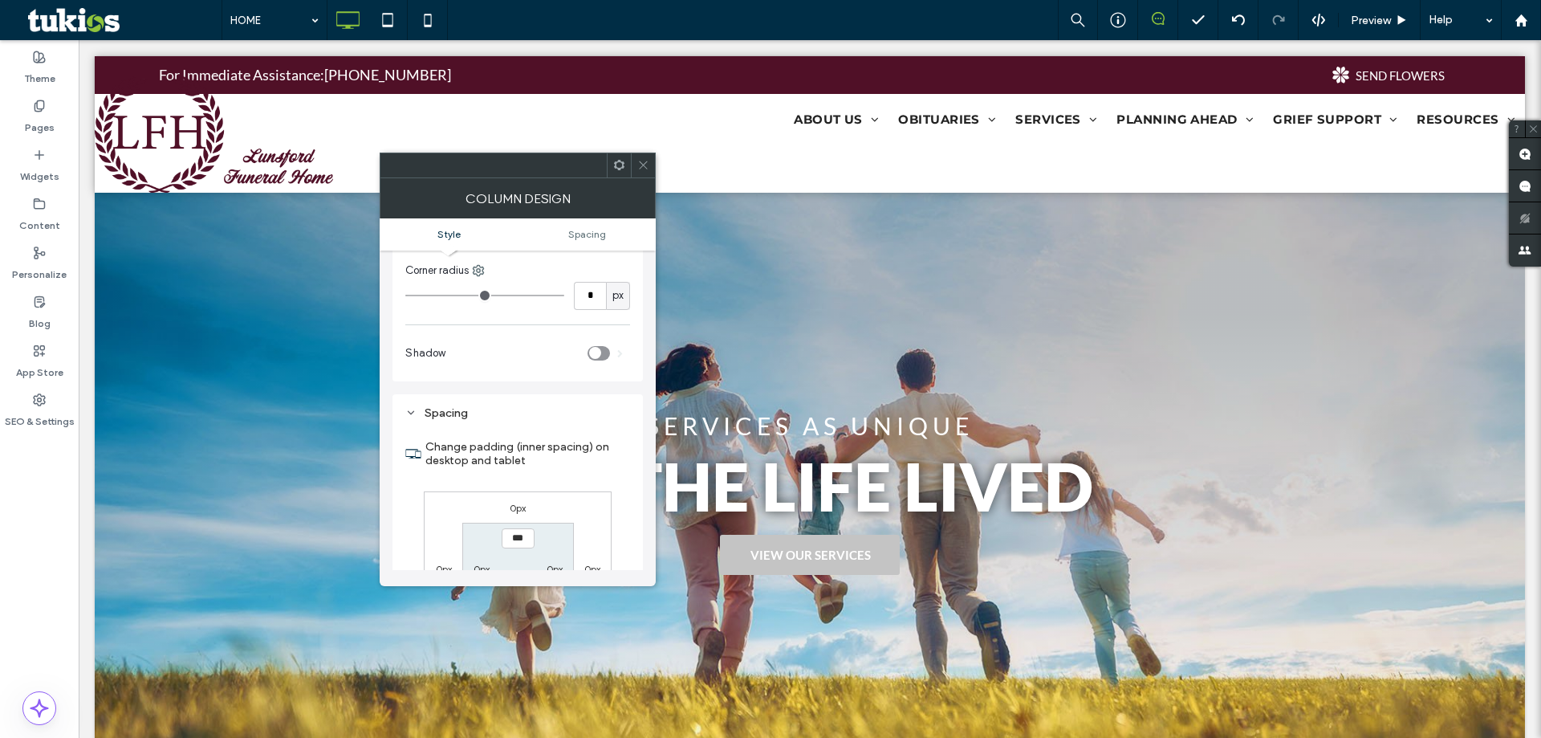
click at [643, 177] on span at bounding box center [643, 165] width 12 height 24
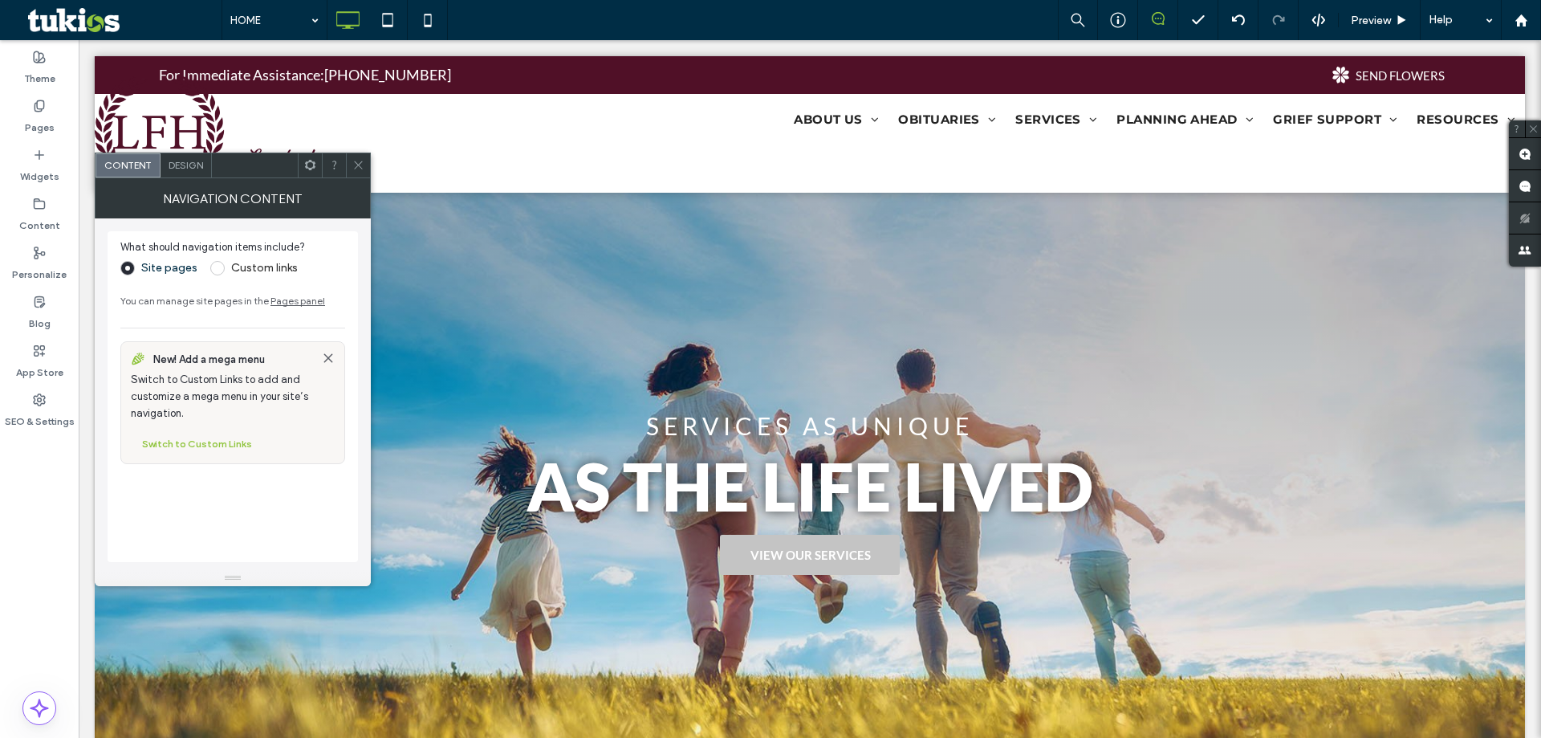
click at [354, 172] on span at bounding box center [358, 165] width 12 height 24
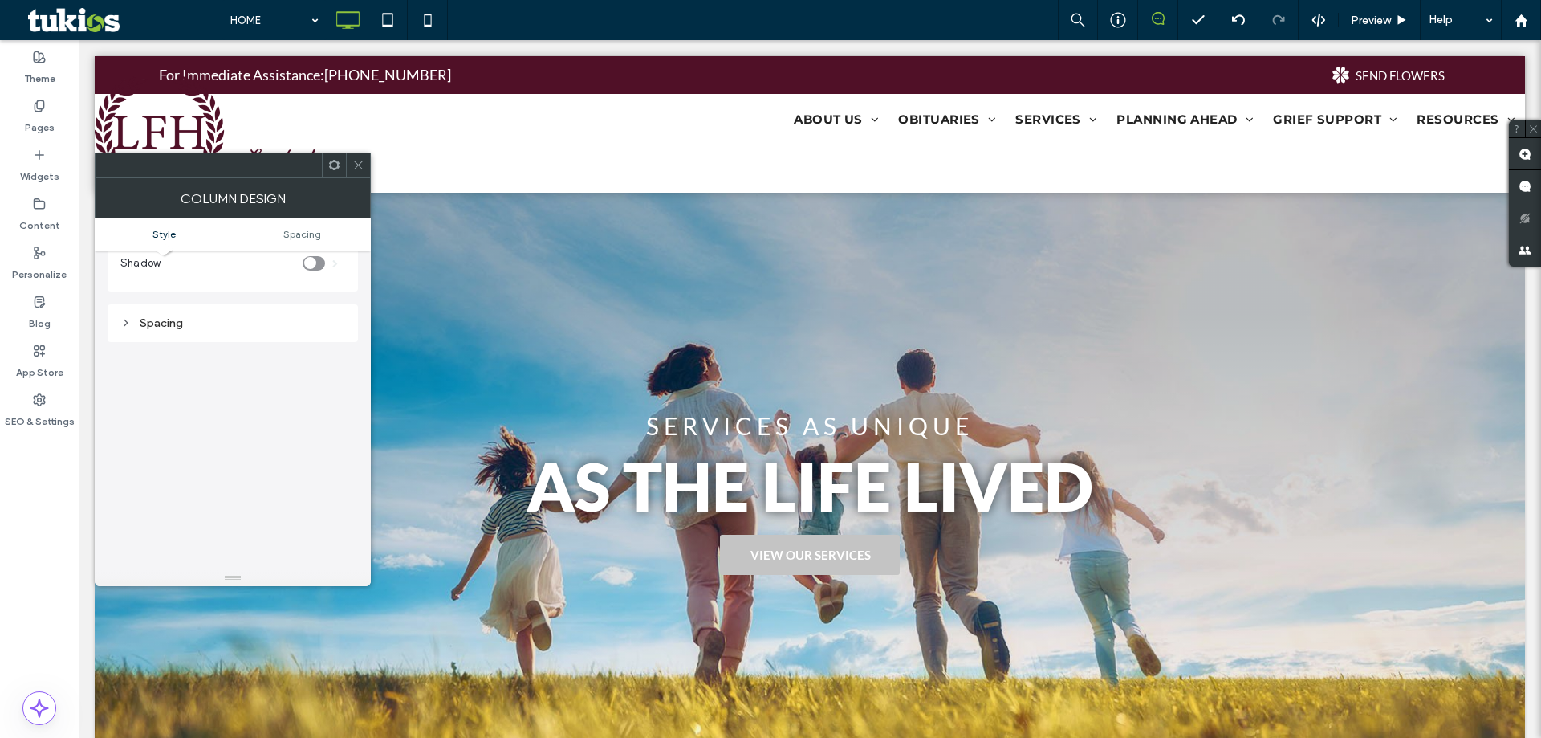
scroll to position [275, 0]
click at [160, 329] on div "Spacing" at bounding box center [232, 322] width 225 height 22
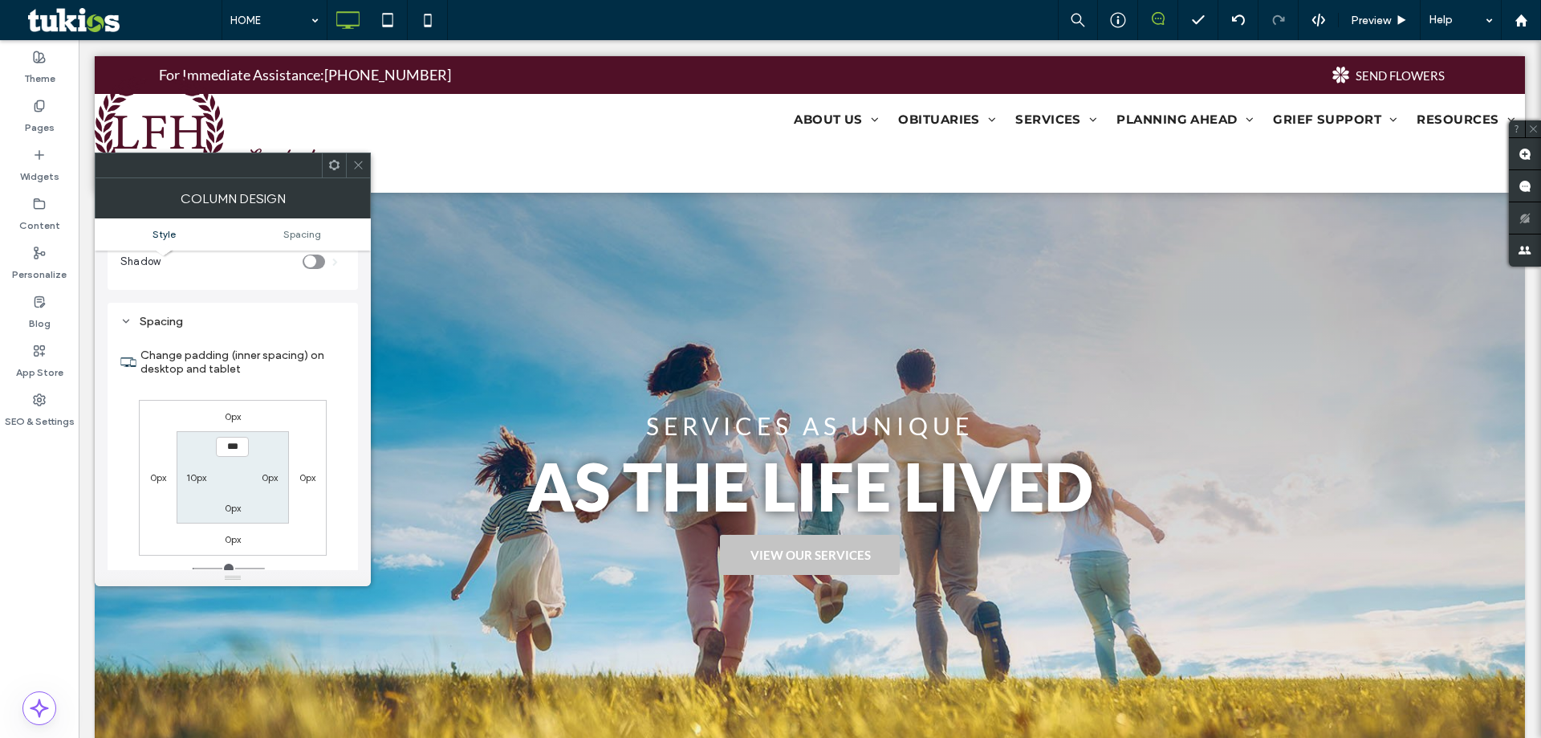
click at [159, 329] on div "Spacing" at bounding box center [232, 322] width 225 height 22
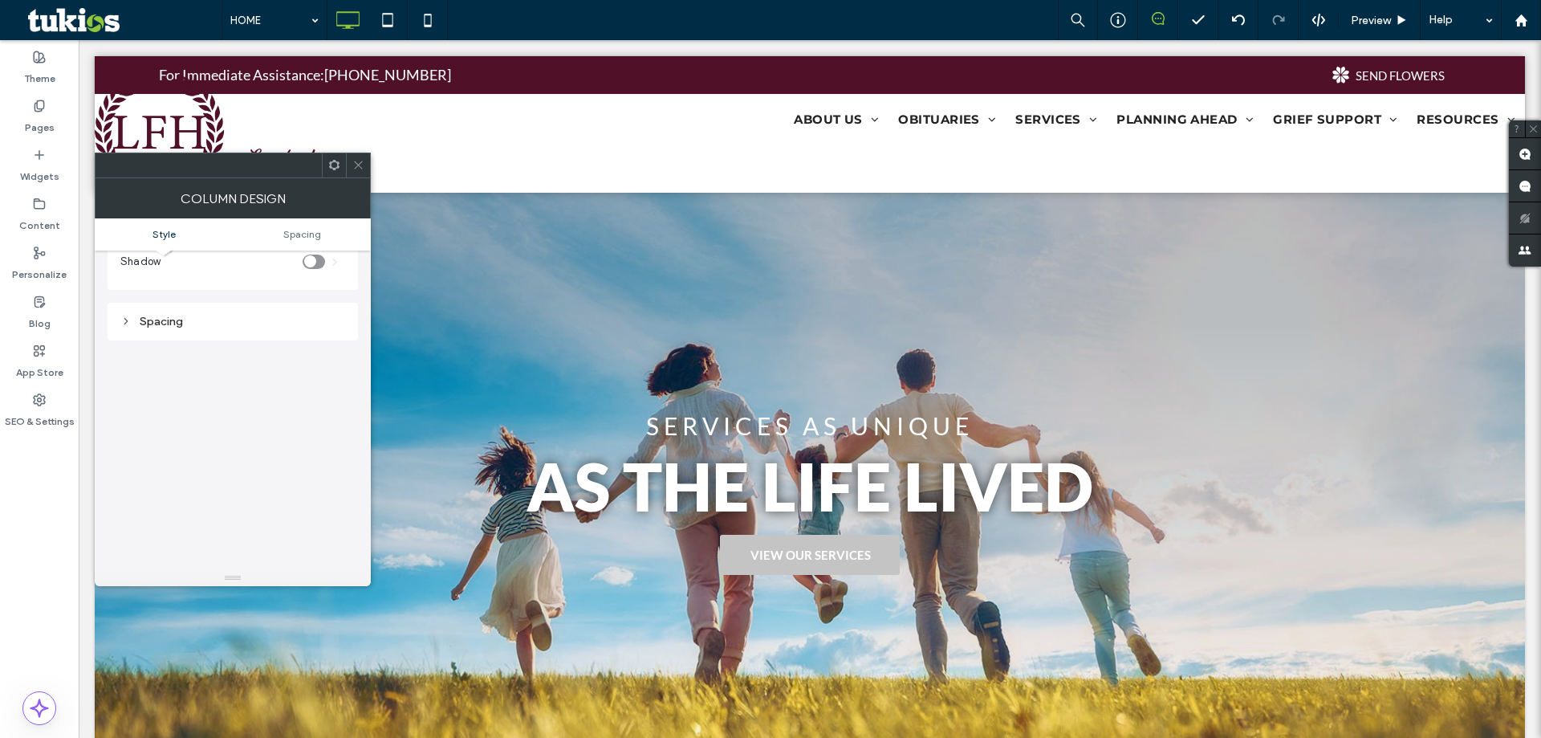
click at [303, 227] on ul "Style Spacing" at bounding box center [233, 234] width 276 height 32
click at [302, 229] on span "Spacing" at bounding box center [302, 234] width 38 height 12
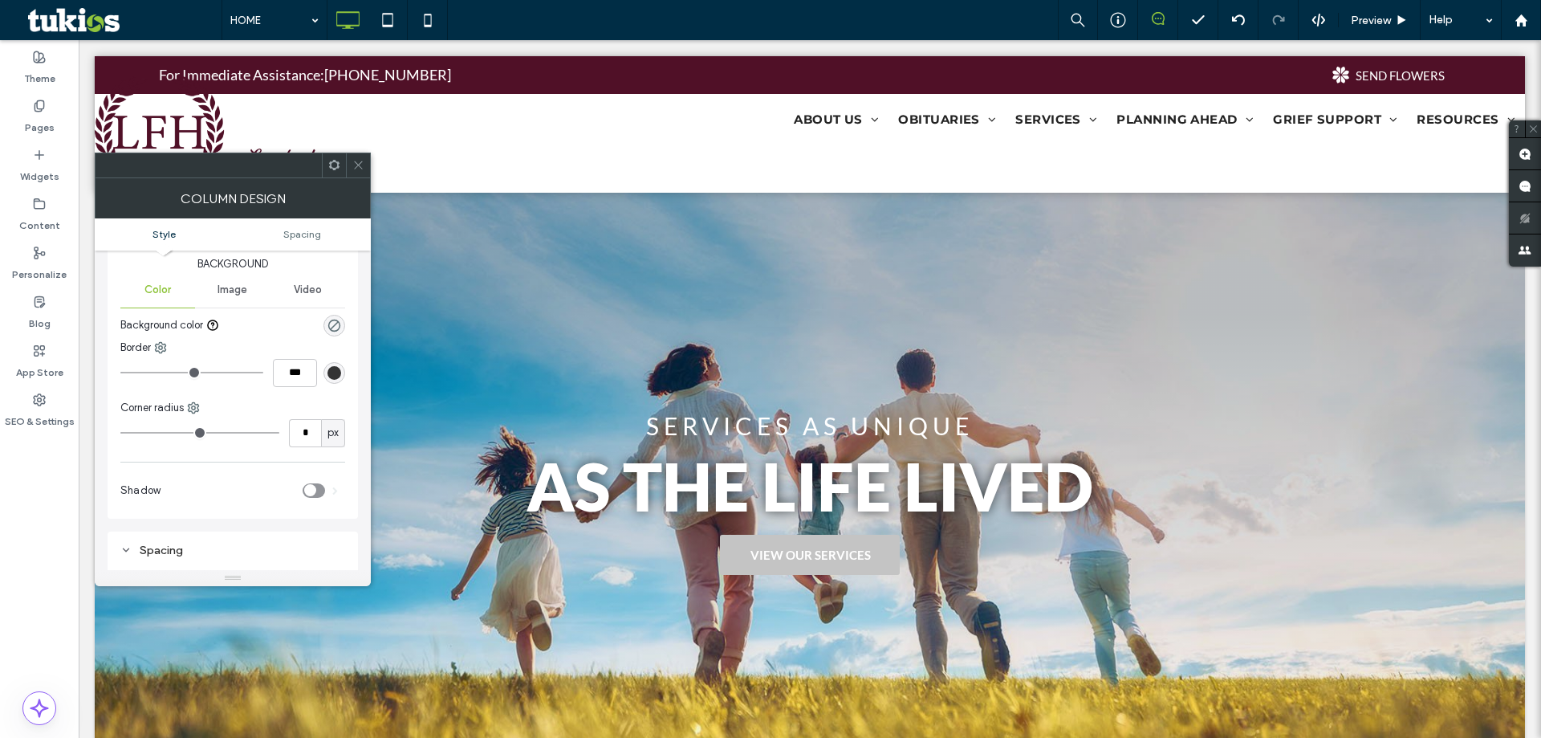
scroll to position [0, 0]
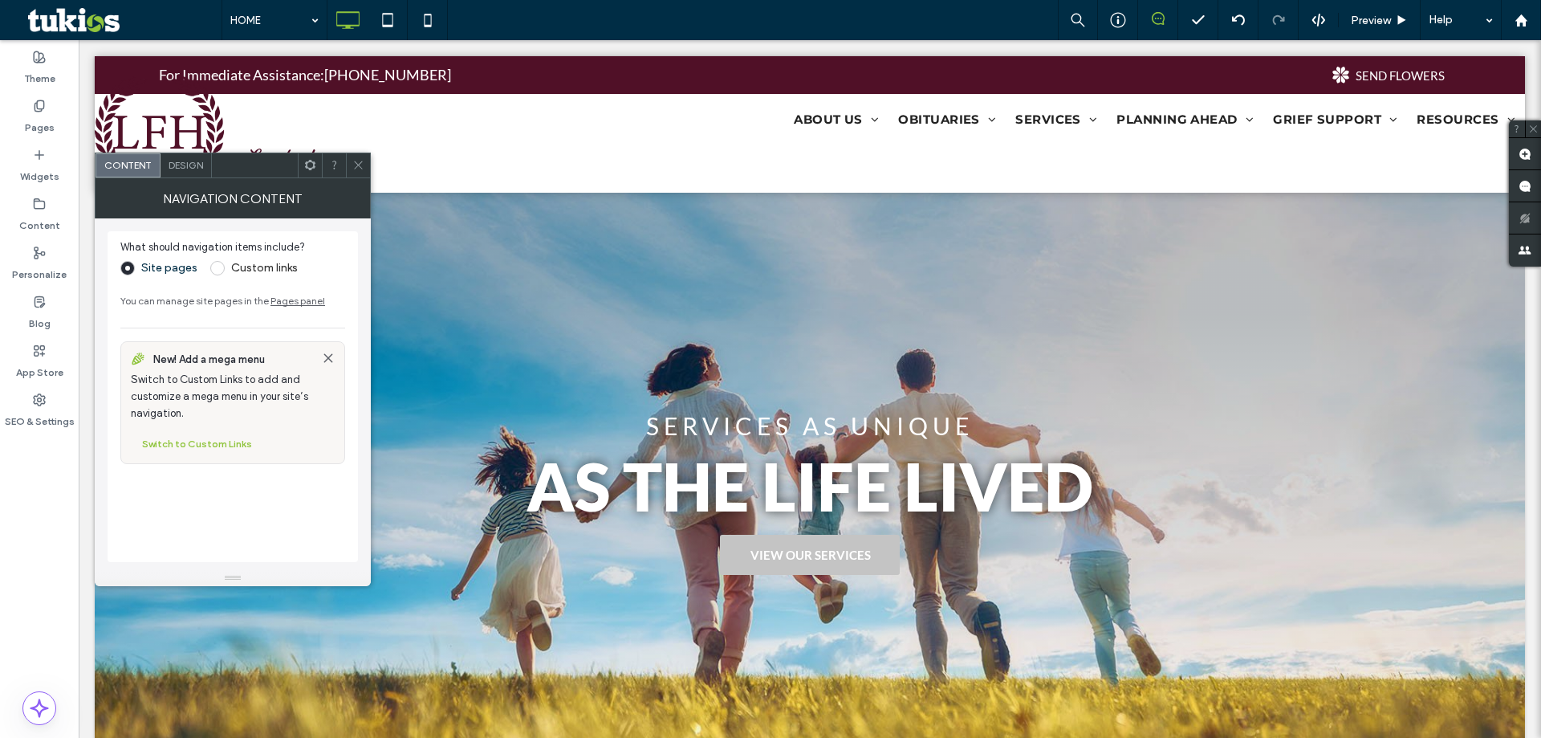
click at [206, 169] on div "Design" at bounding box center [186, 165] width 51 height 24
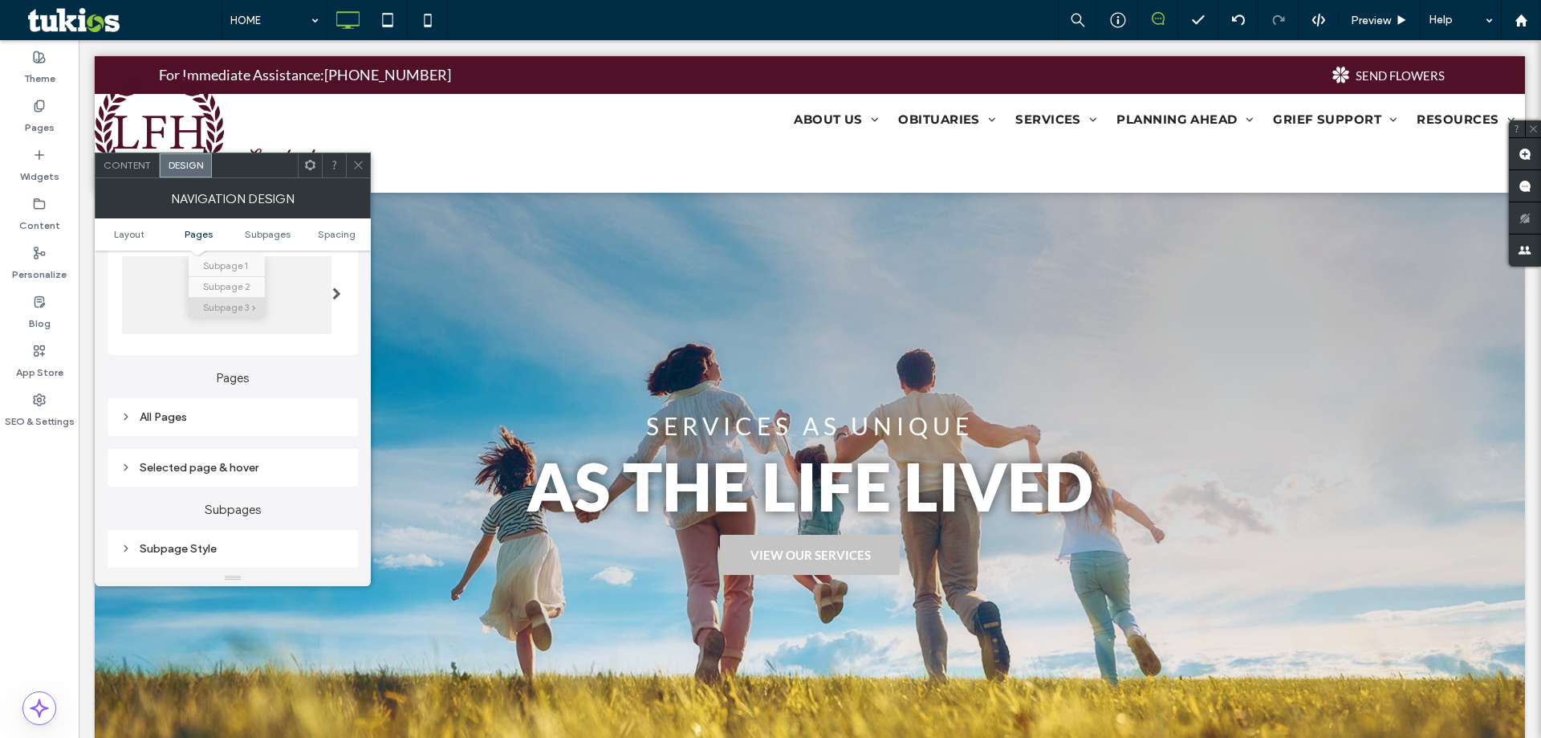
scroll to position [592, 0]
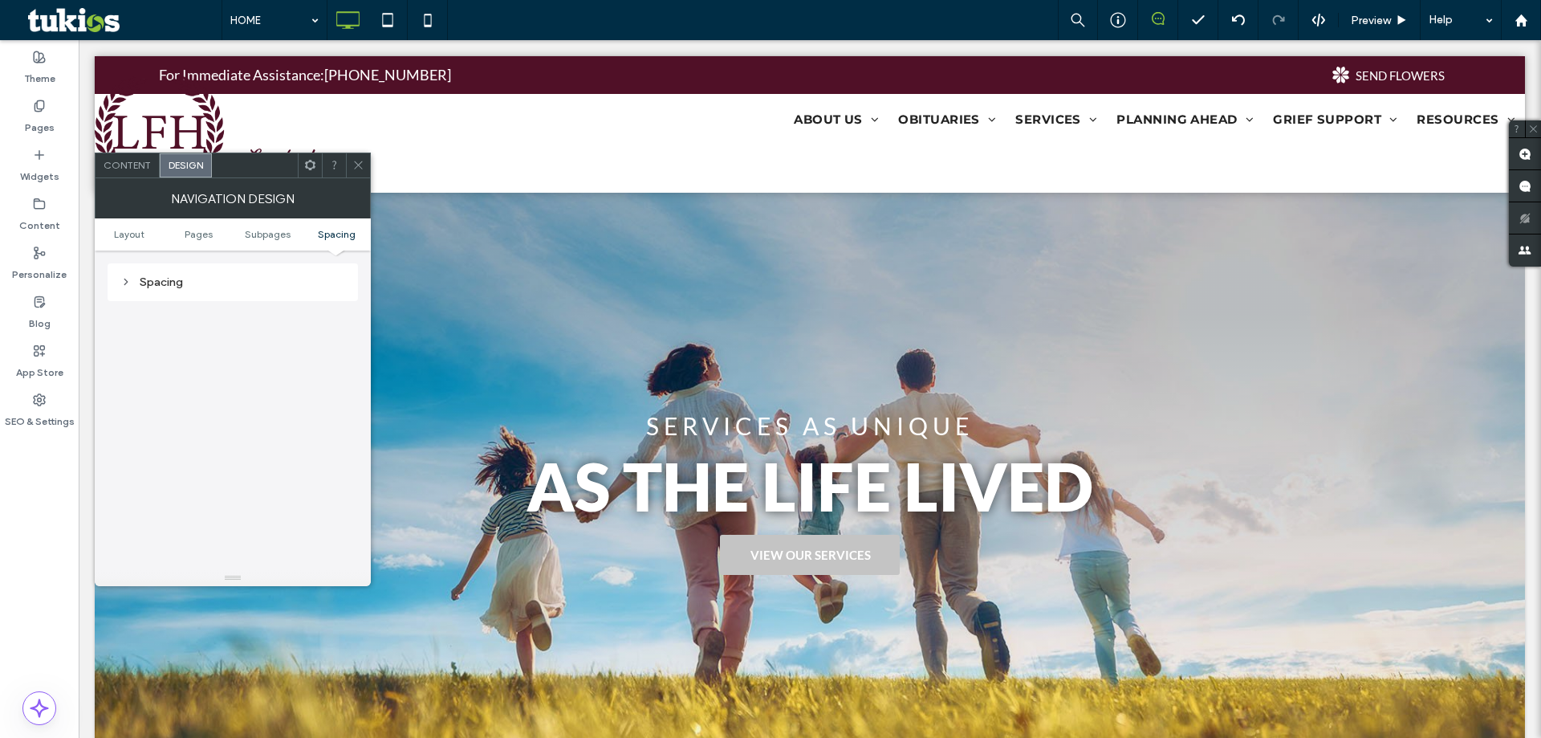
click at [357, 168] on icon at bounding box center [358, 165] width 12 height 12
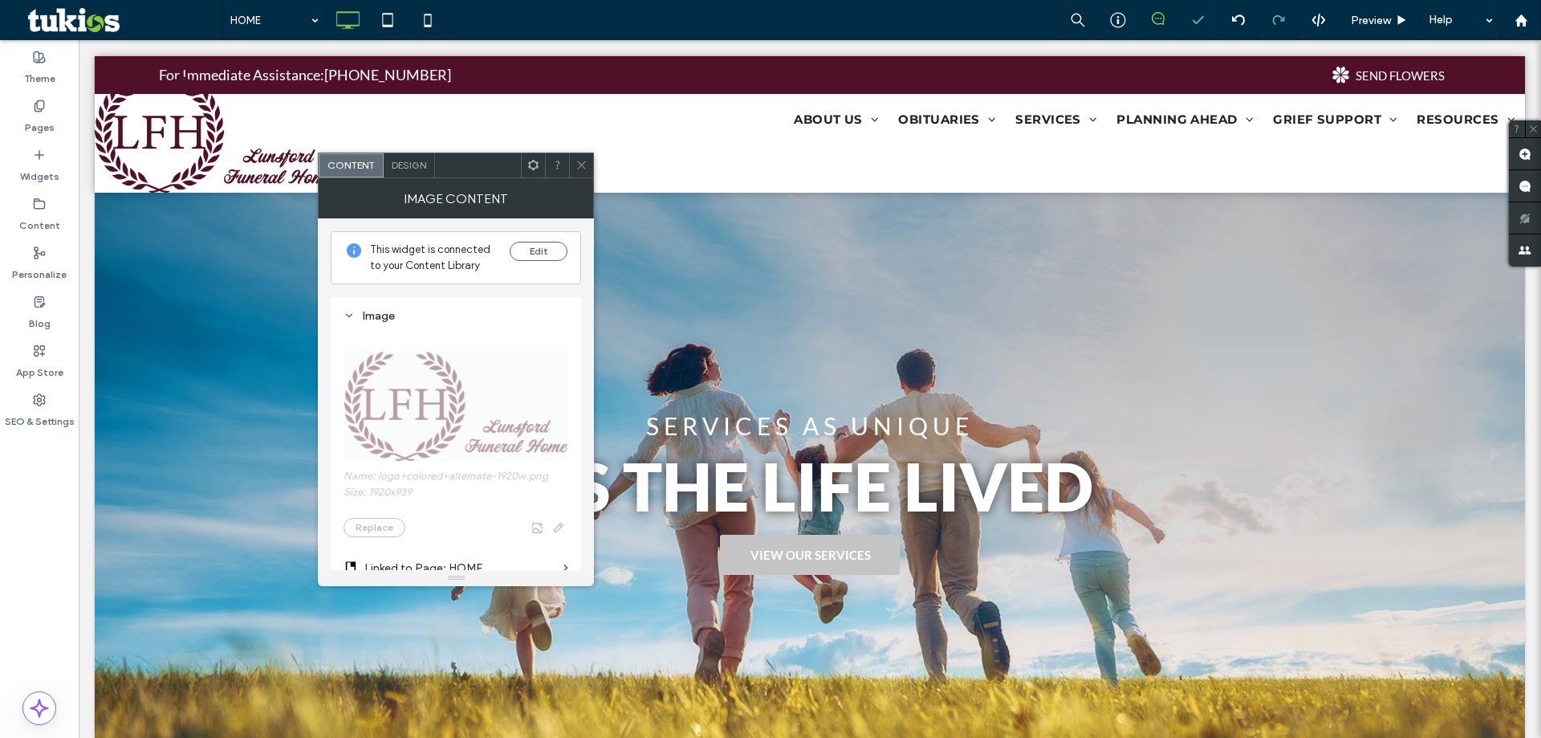
click at [585, 159] on icon at bounding box center [582, 165] width 12 height 12
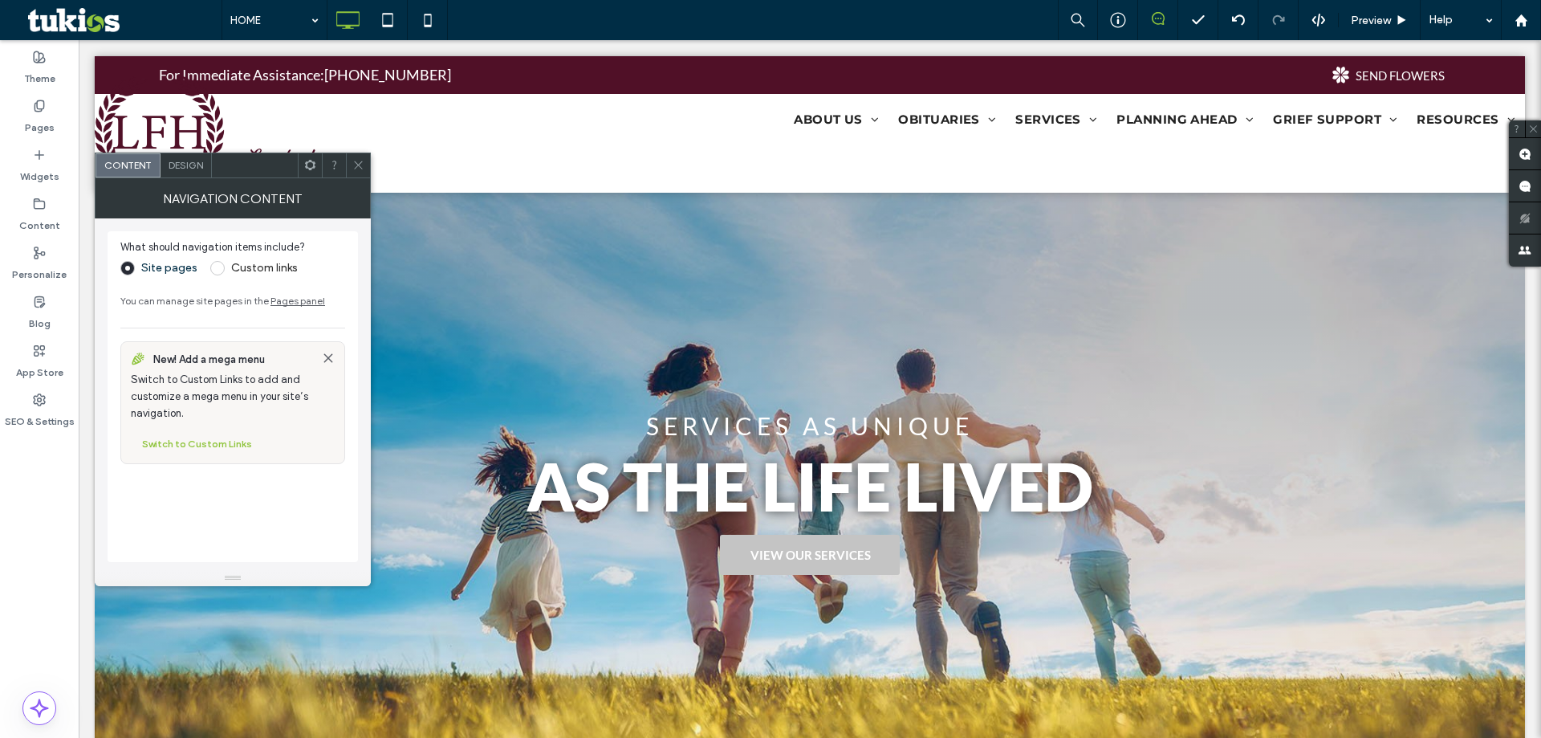
click at [189, 169] on span "Design" at bounding box center [186, 165] width 35 height 12
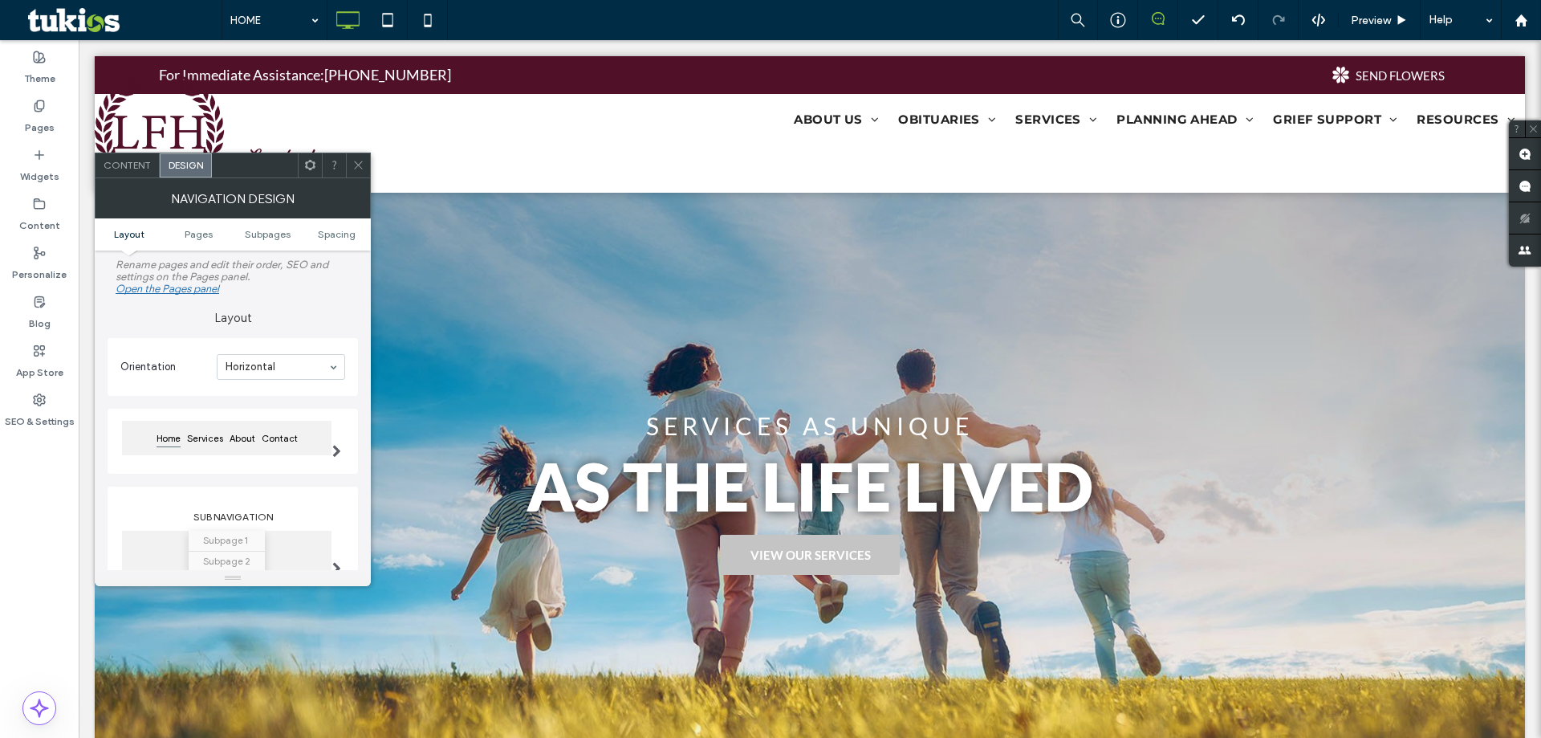
scroll to position [92, 0]
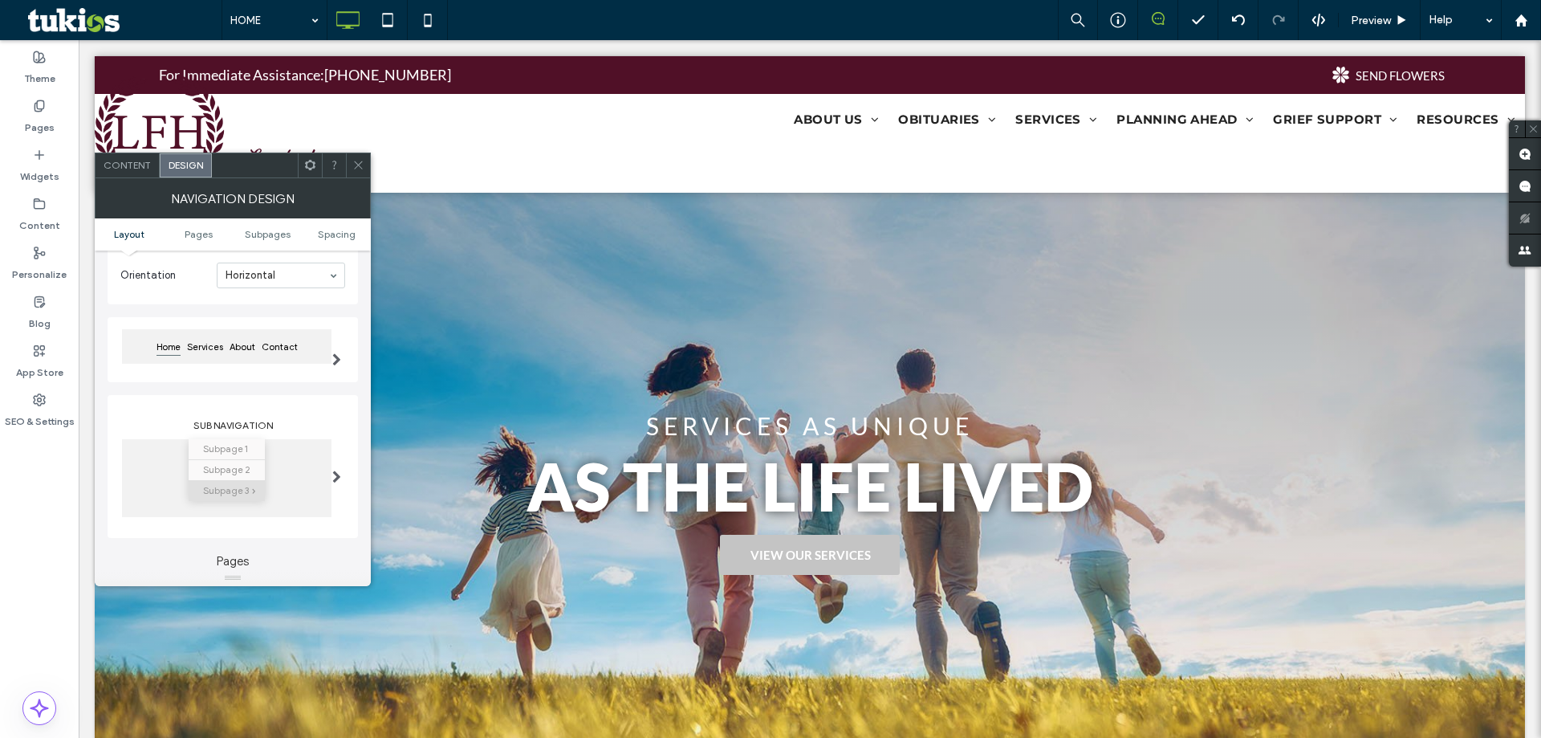
click at [178, 306] on div "Layout Orientation Horizontal Home Services About Contact Sub Navigation Subpag…" at bounding box center [233, 370] width 250 height 335
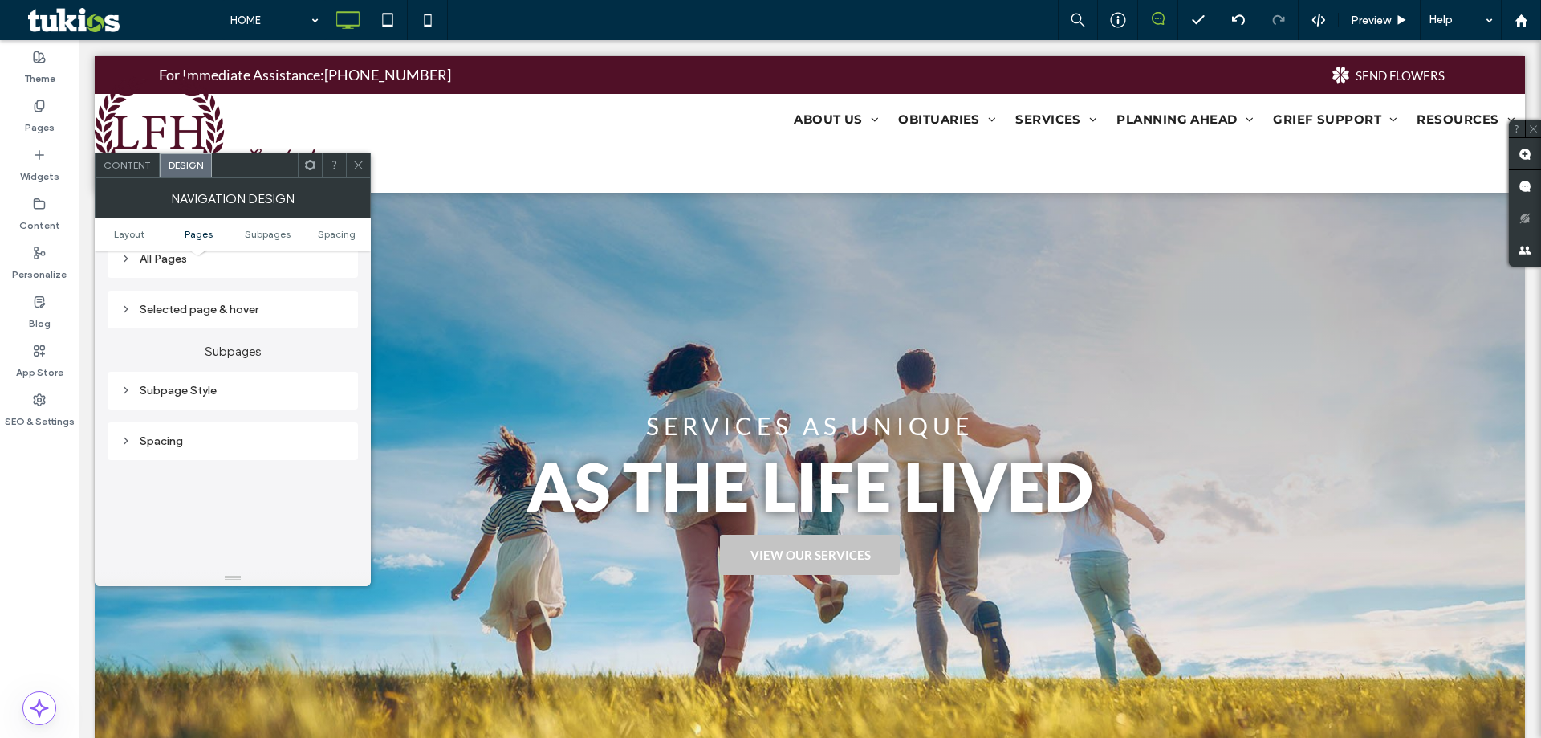
scroll to position [409, 0]
click at [184, 416] on div "Subpage Style" at bounding box center [232, 415] width 225 height 14
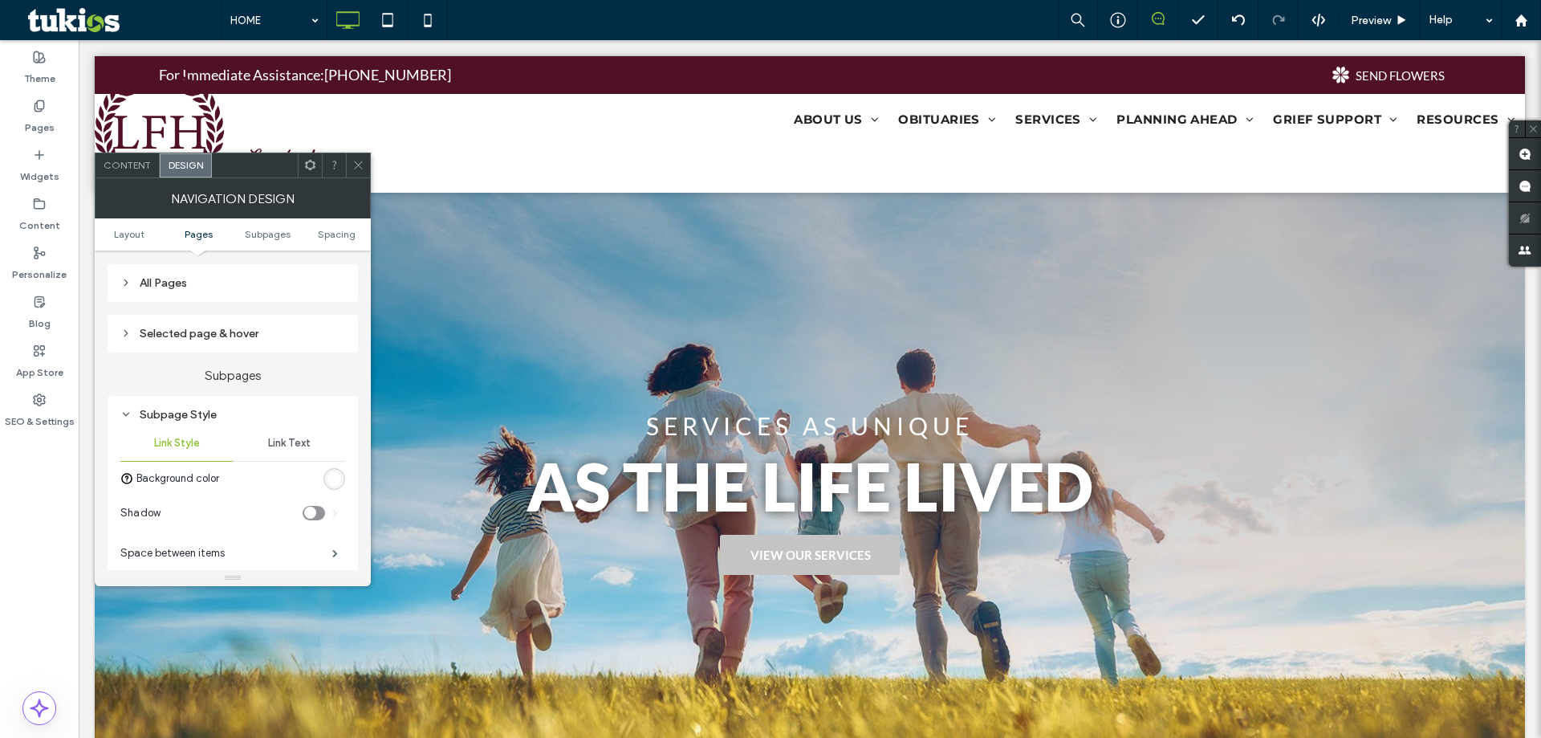
click at [184, 416] on div "Subpage Style" at bounding box center [232, 415] width 225 height 14
click at [248, 340] on div "Selected page & hover" at bounding box center [232, 334] width 225 height 22
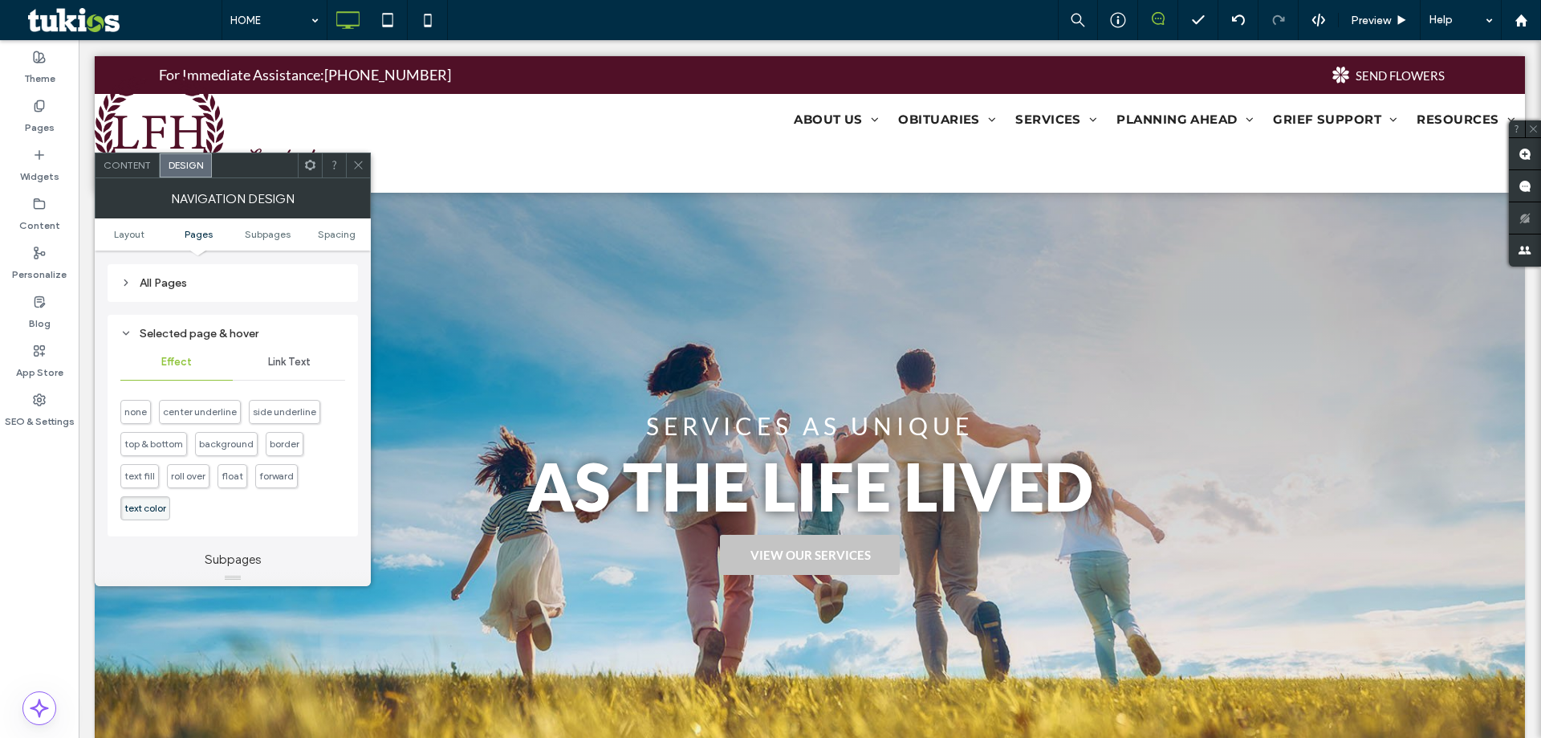
click at [248, 340] on div "Selected page & hover" at bounding box center [232, 334] width 225 height 14
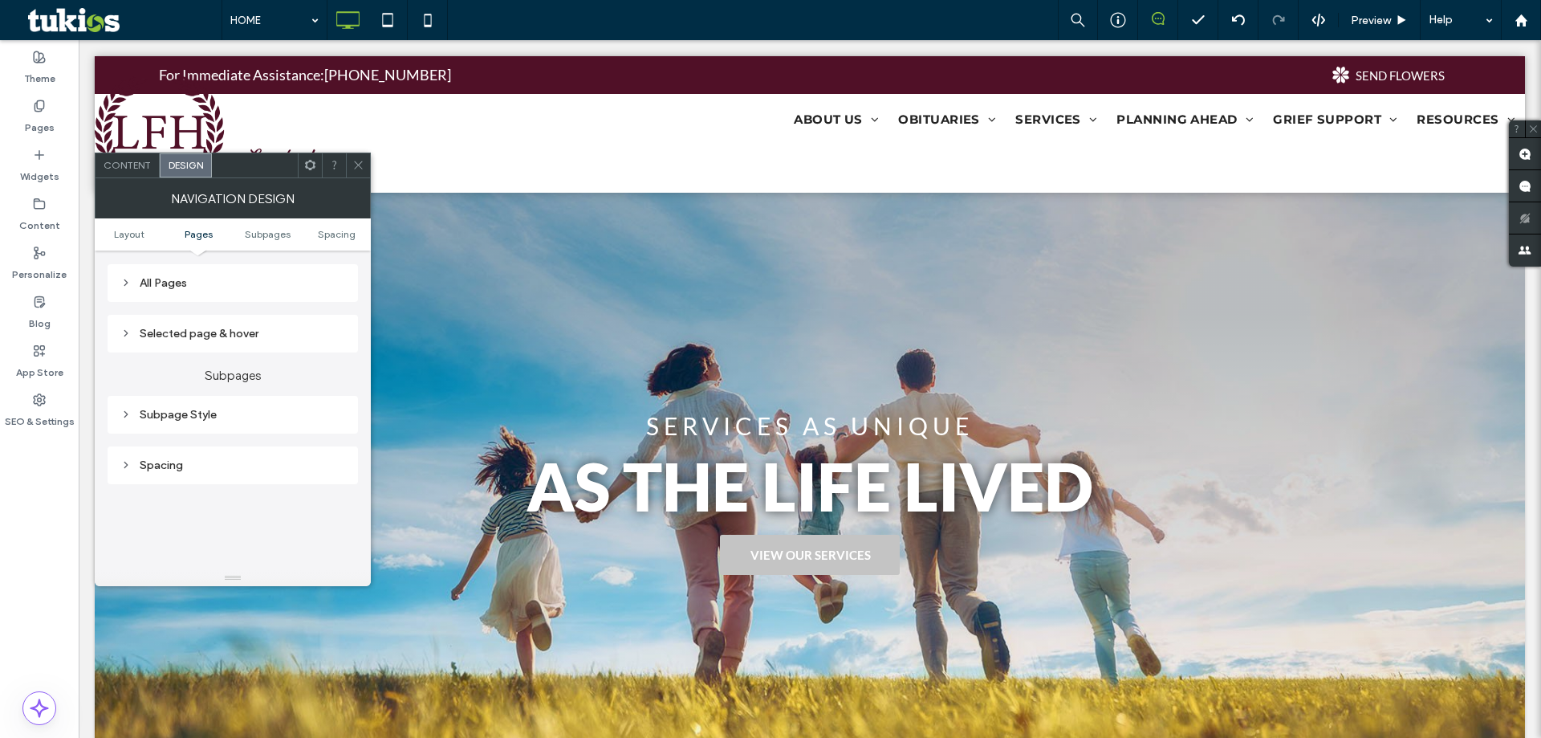
click at [234, 288] on div "All Pages" at bounding box center [232, 283] width 225 height 14
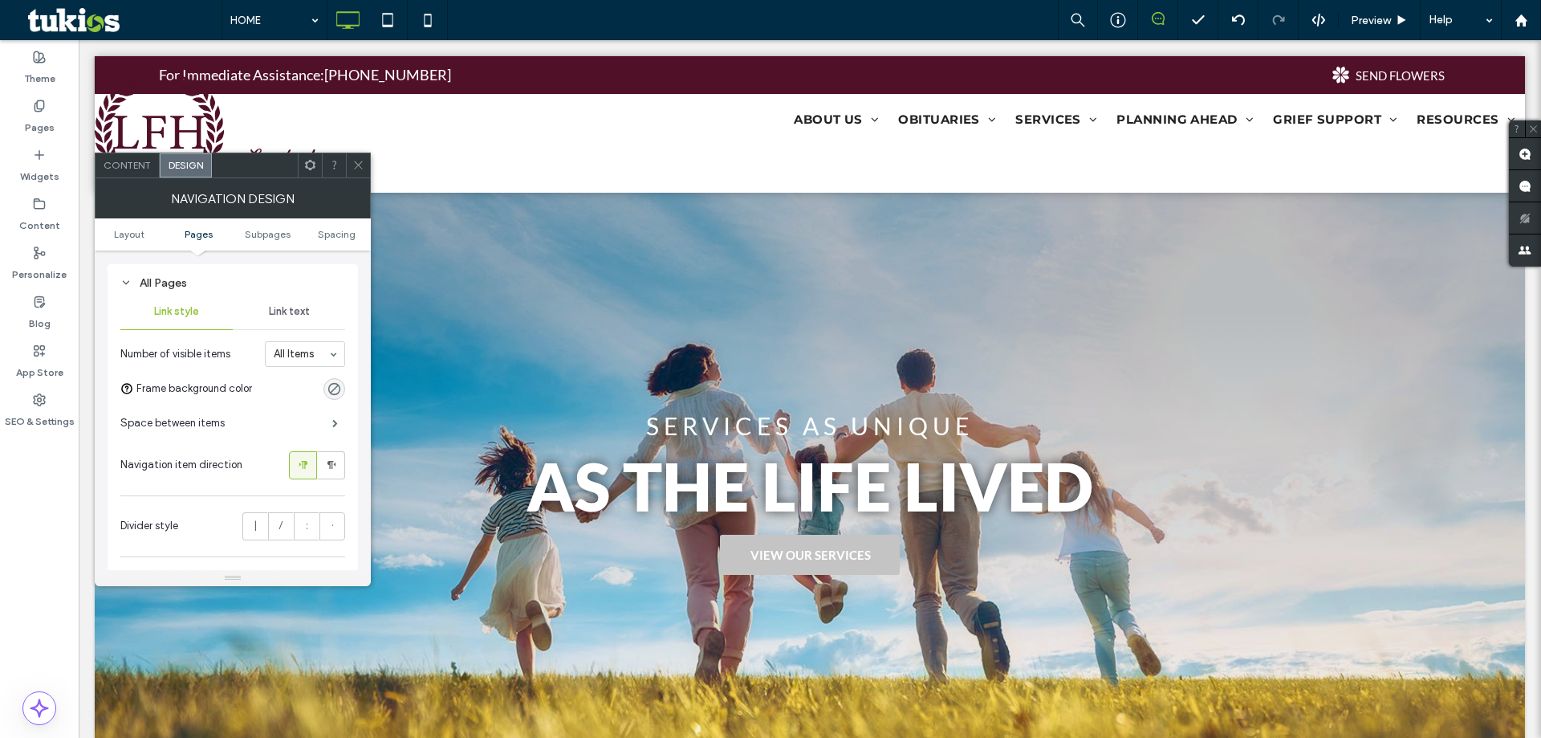
click at [211, 279] on div "All Pages" at bounding box center [232, 283] width 225 height 14
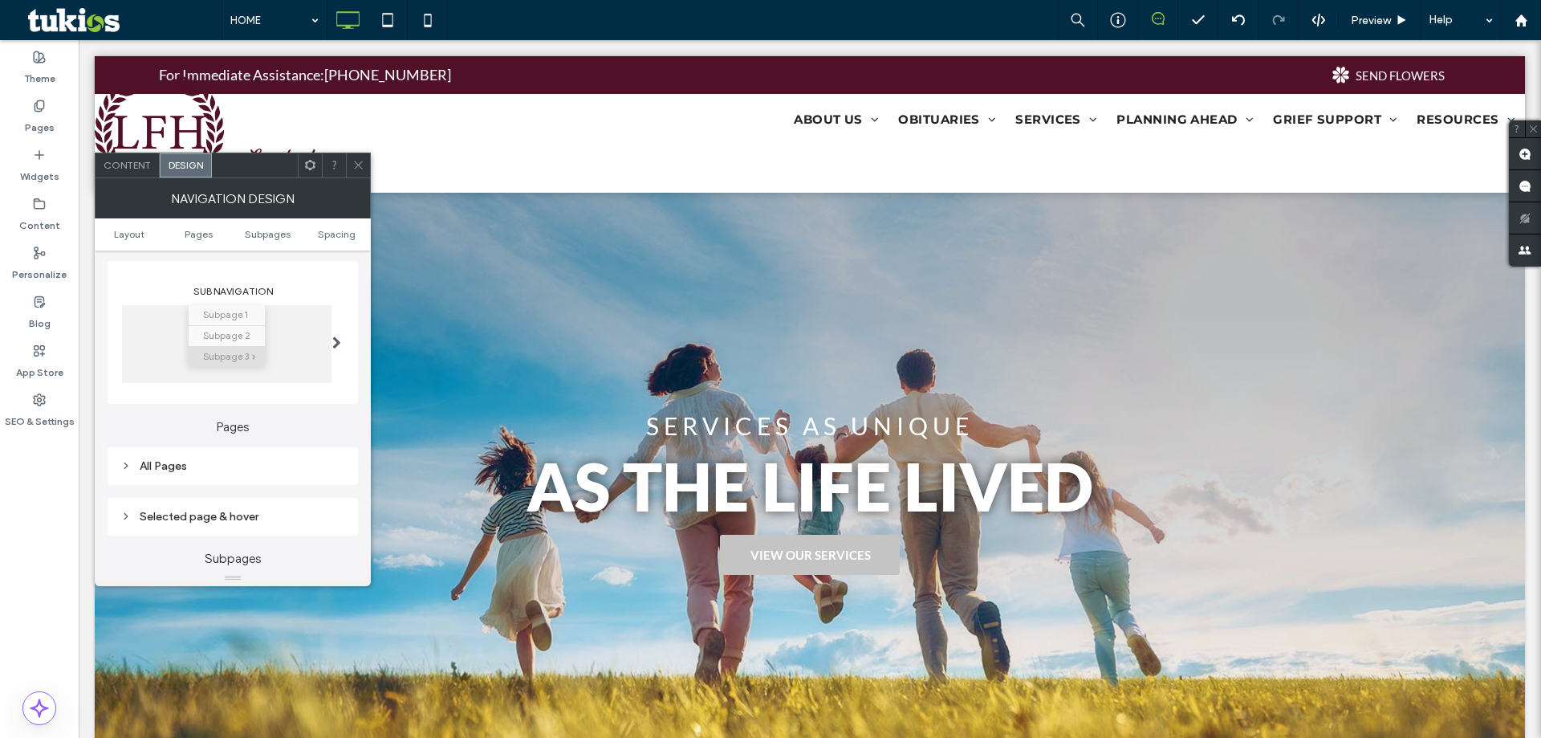
scroll to position [43, 0]
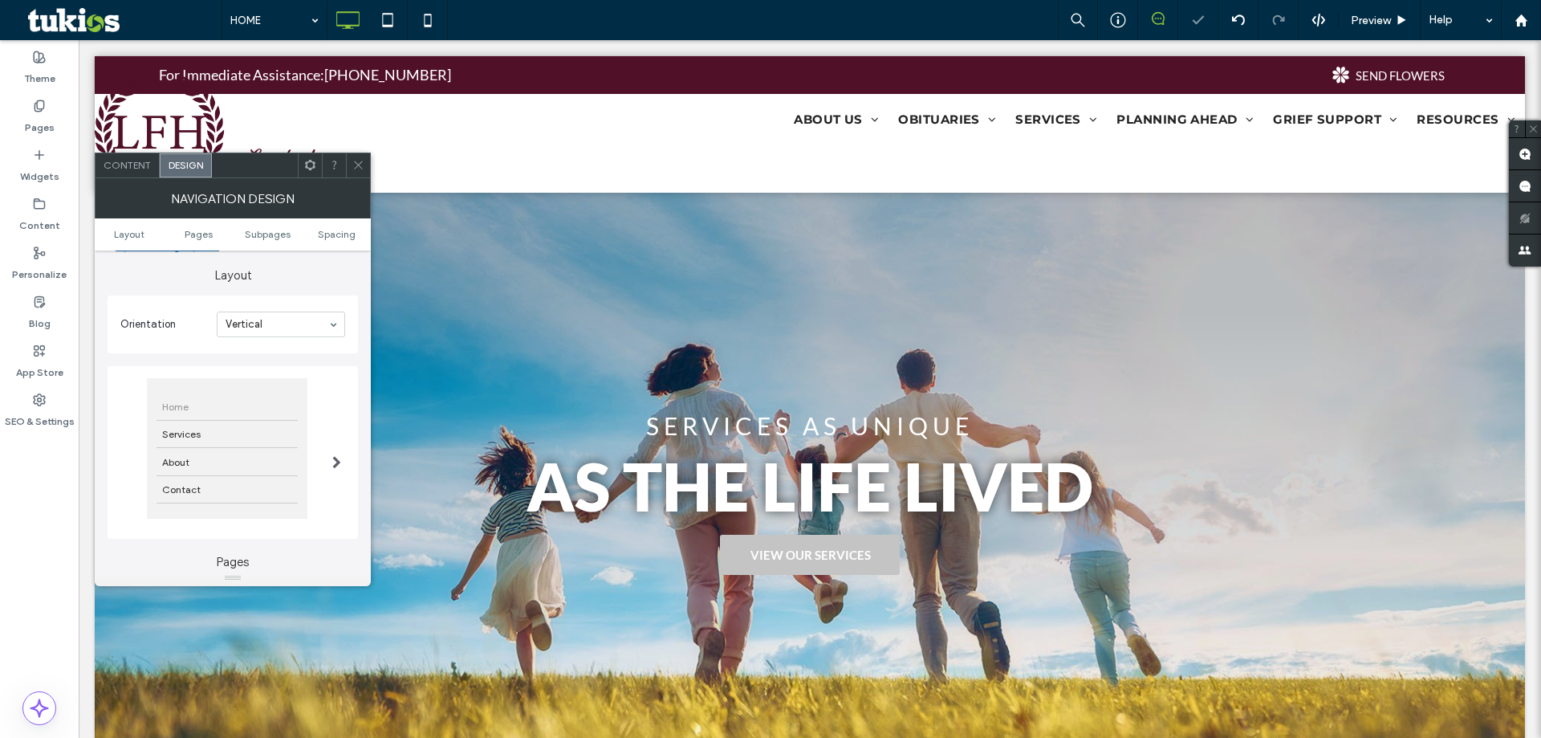
type input "*"
type input "***"
click at [294, 327] on input at bounding box center [277, 324] width 103 height 11
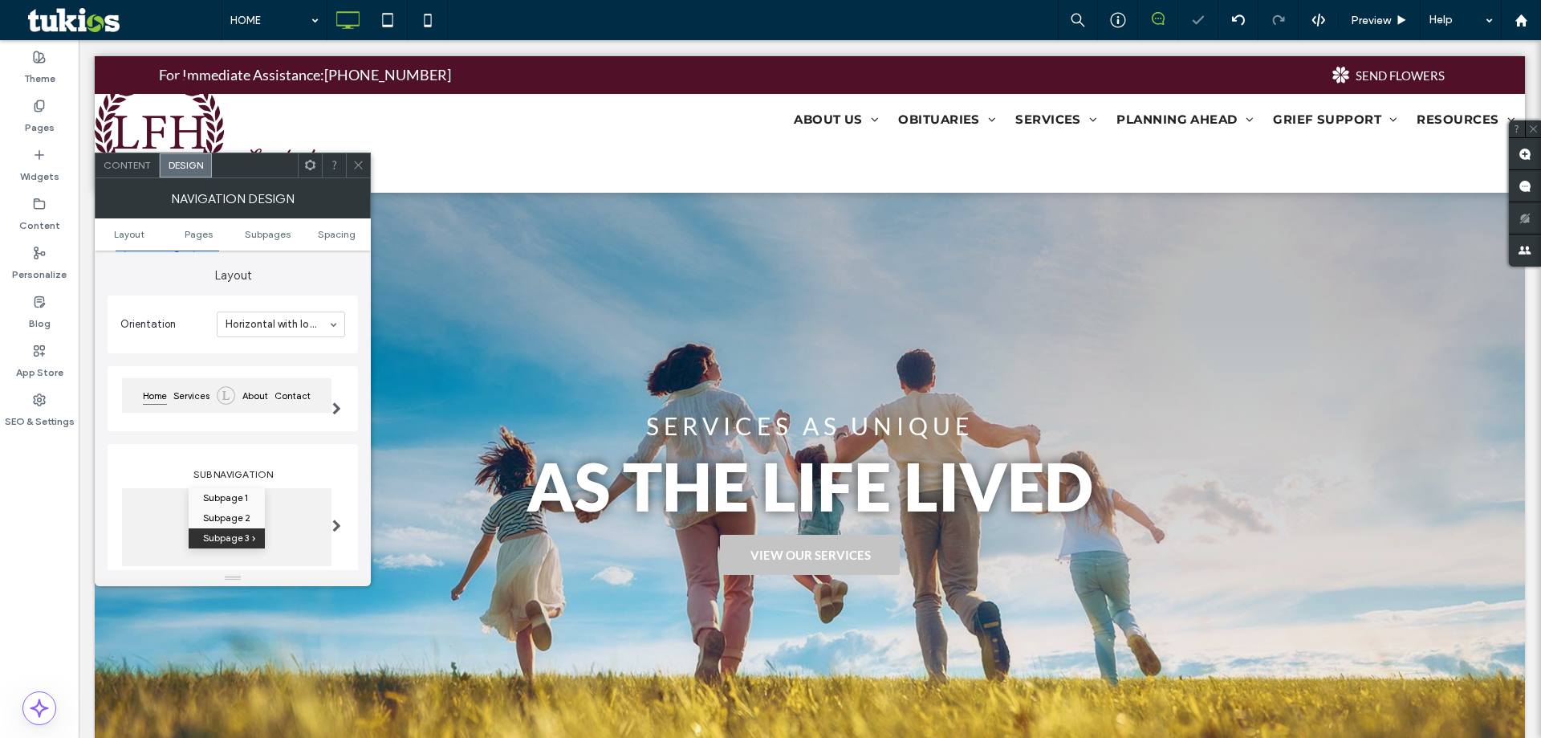
type input "*"
type input "***"
click at [309, 322] on input at bounding box center [277, 324] width 103 height 11
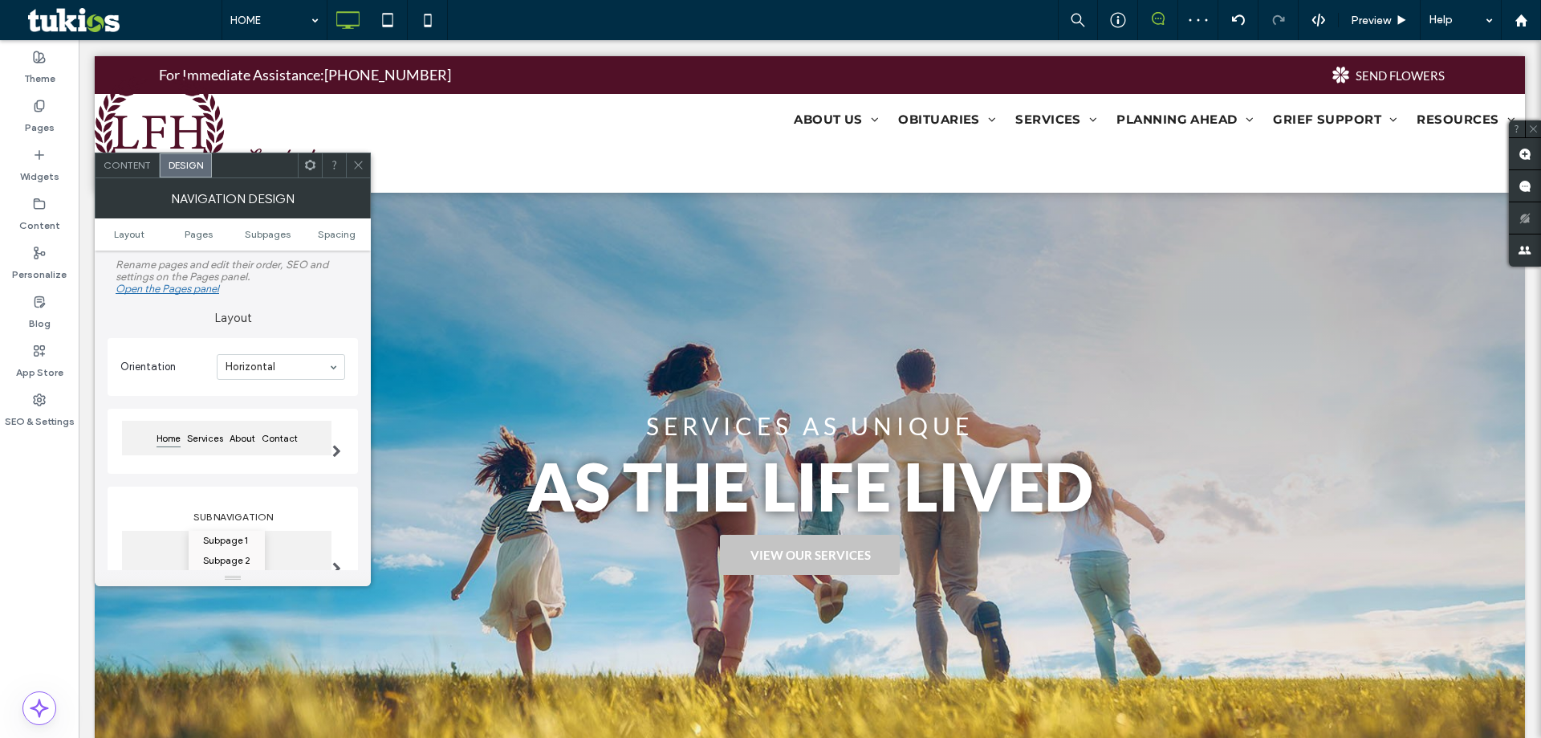
click at [139, 170] on span "Content" at bounding box center [127, 165] width 47 height 12
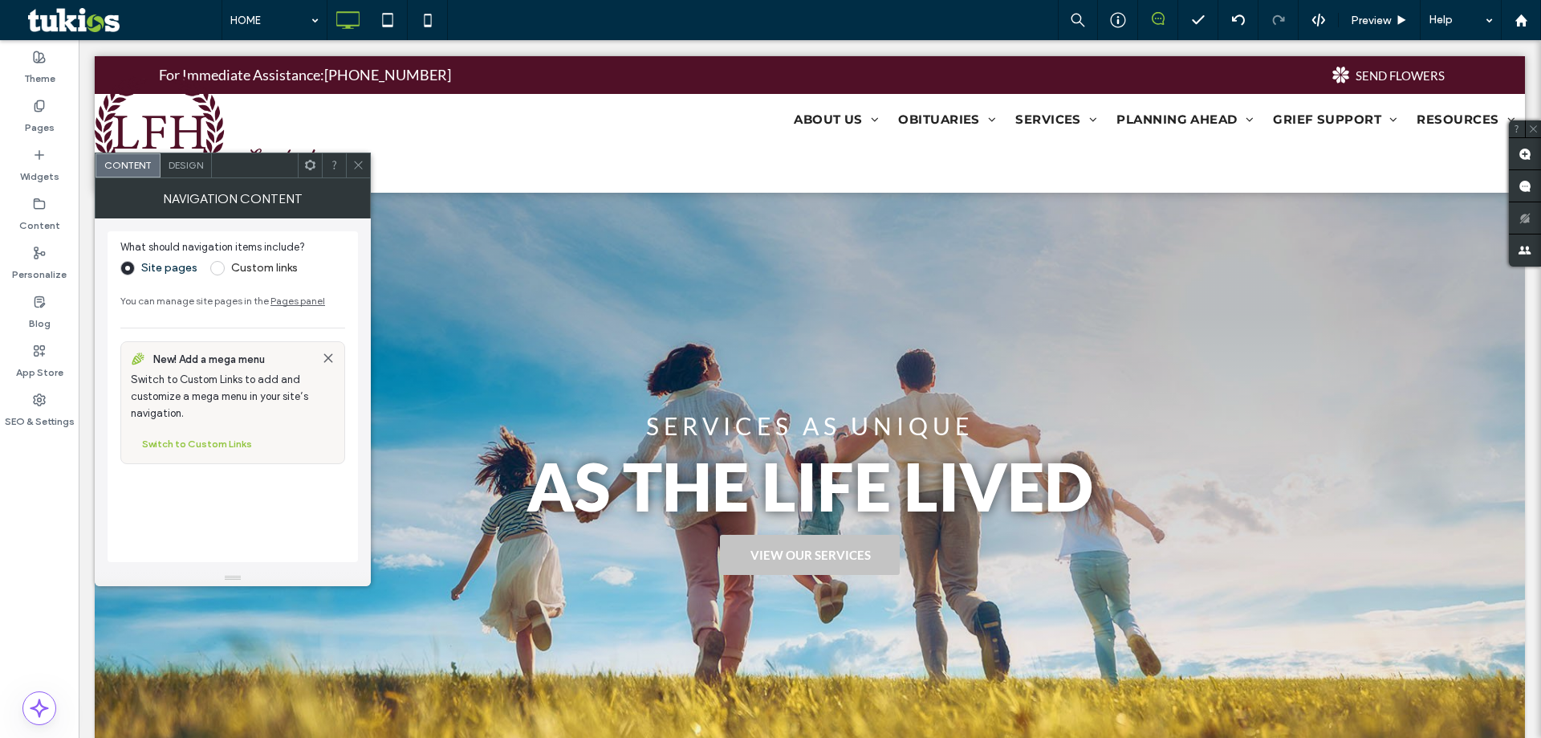
click at [351, 164] on div at bounding box center [358, 165] width 24 height 24
click at [199, 173] on div "Design" at bounding box center [186, 165] width 51 height 24
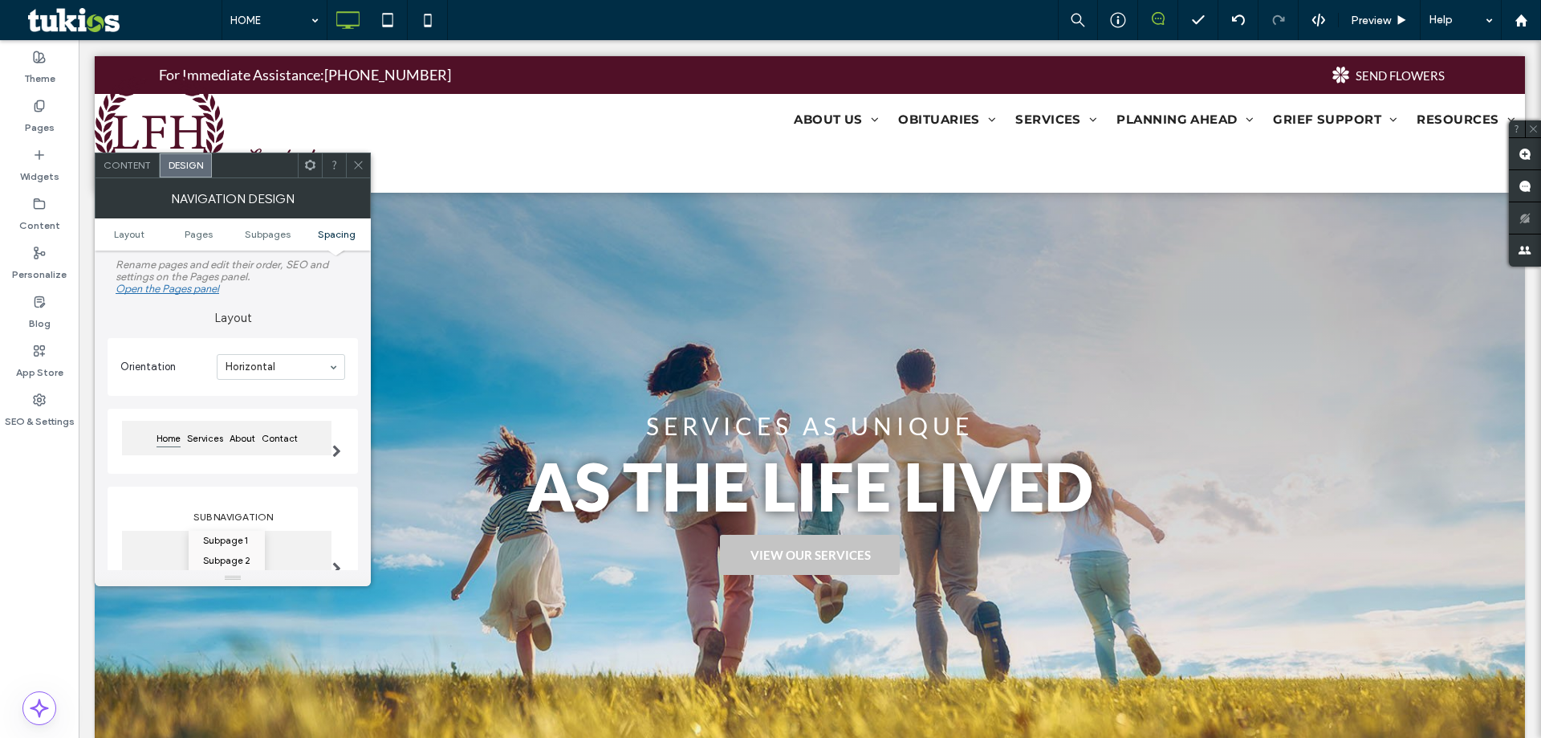
scroll to position [592, 0]
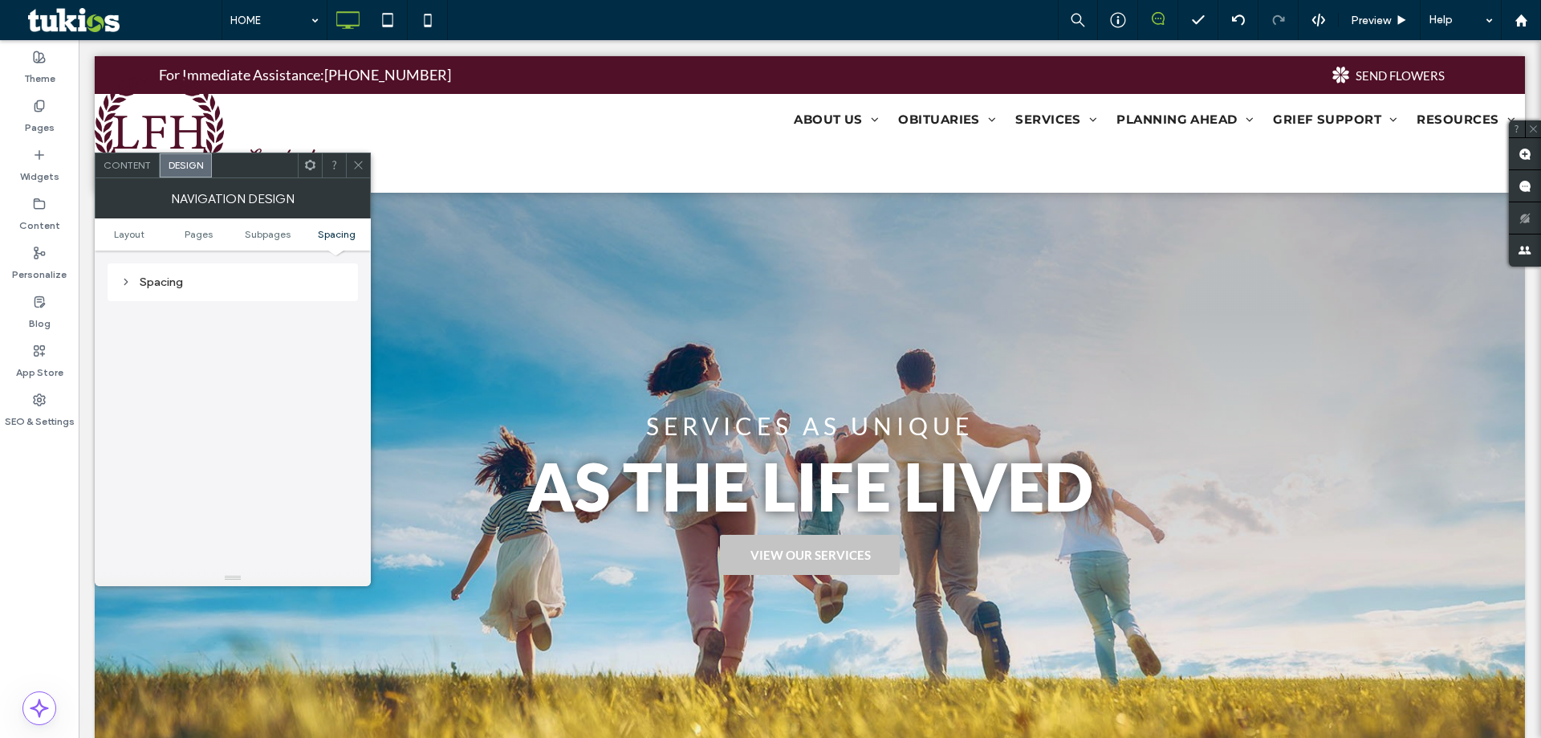
click at [186, 282] on div "Spacing" at bounding box center [232, 282] width 225 height 14
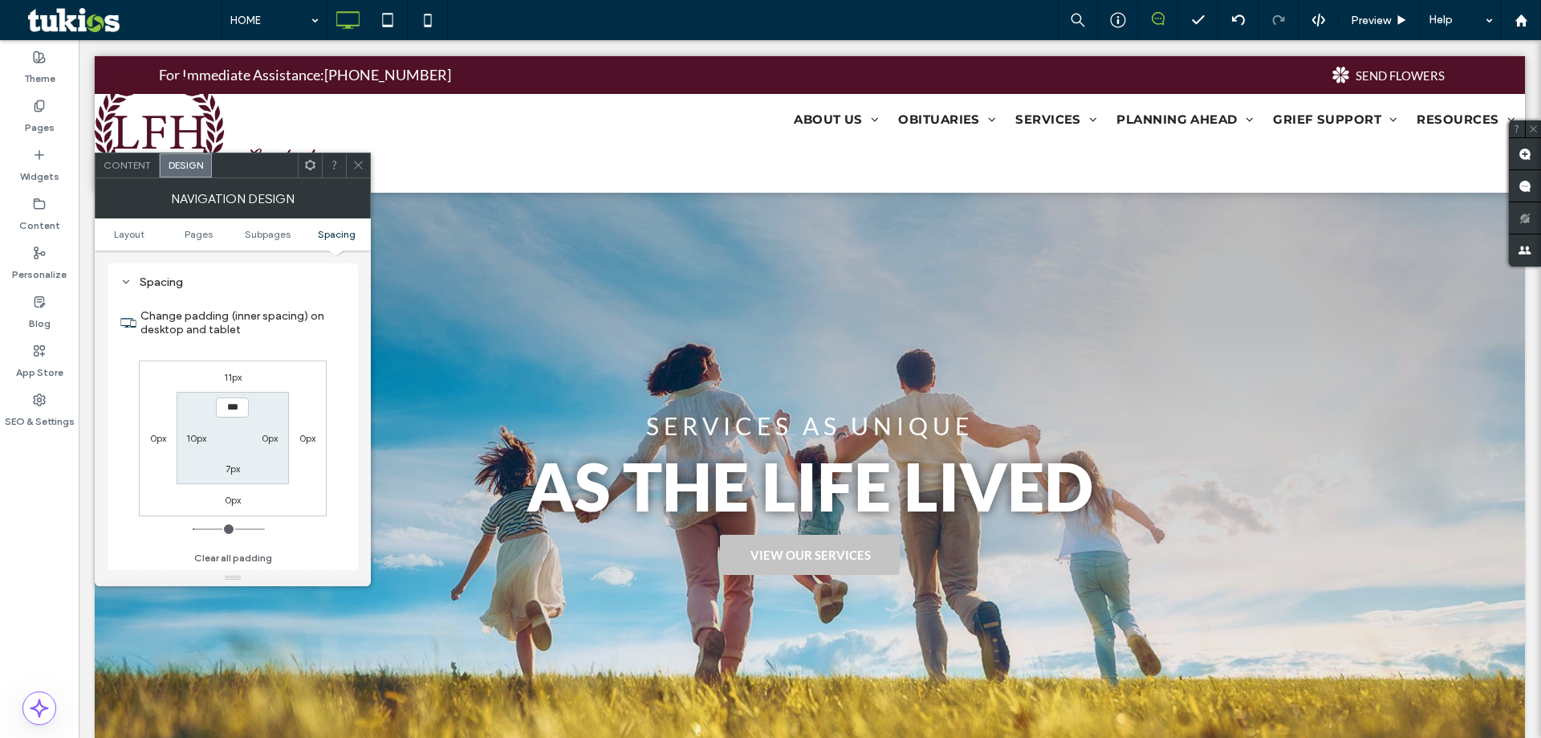
click at [234, 374] on label "11px" at bounding box center [233, 377] width 18 height 12
type input "**"
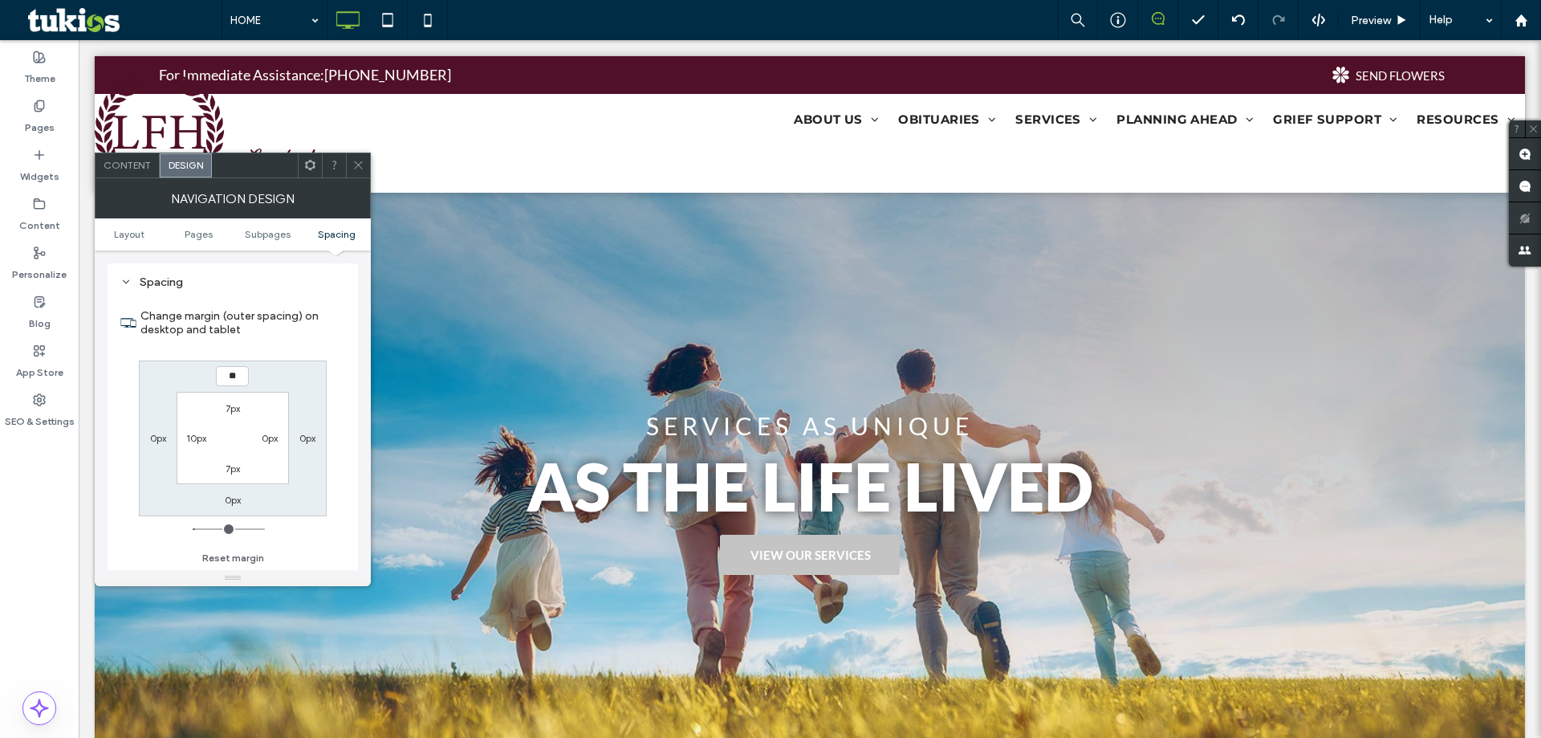
type input "**"
type input "****"
type input "**"
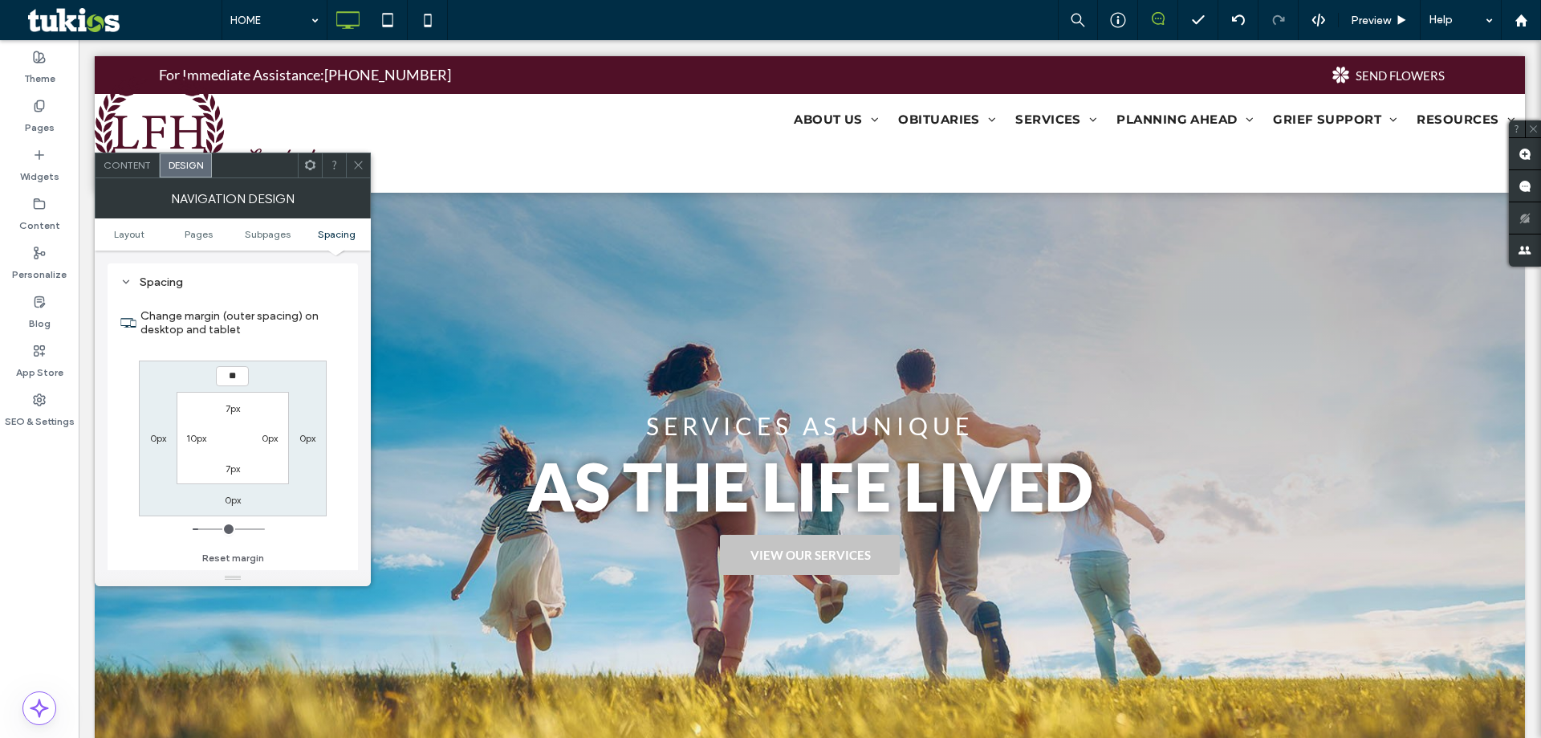
type input "**"
type input "****"
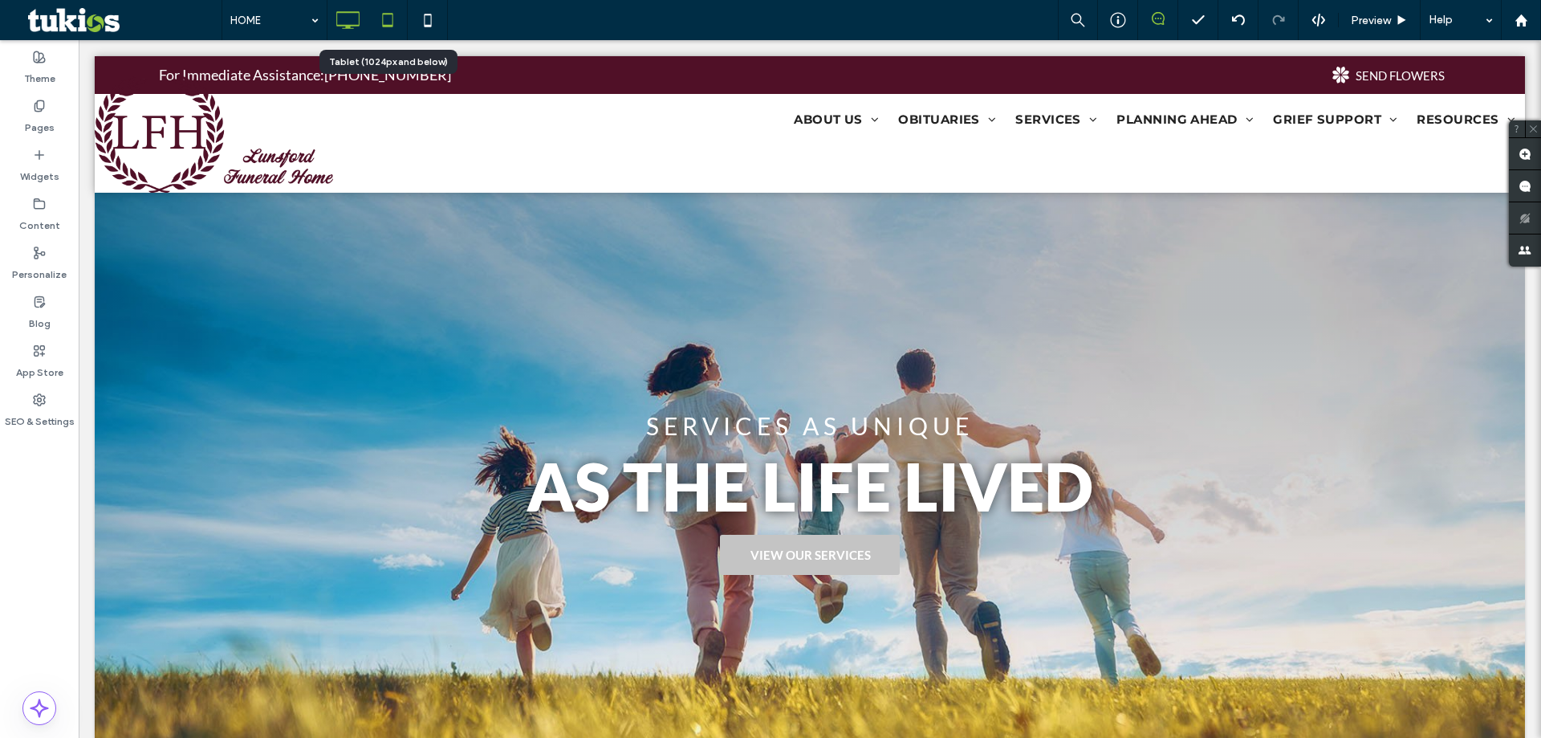
click at [393, 24] on use at bounding box center [387, 20] width 10 height 14
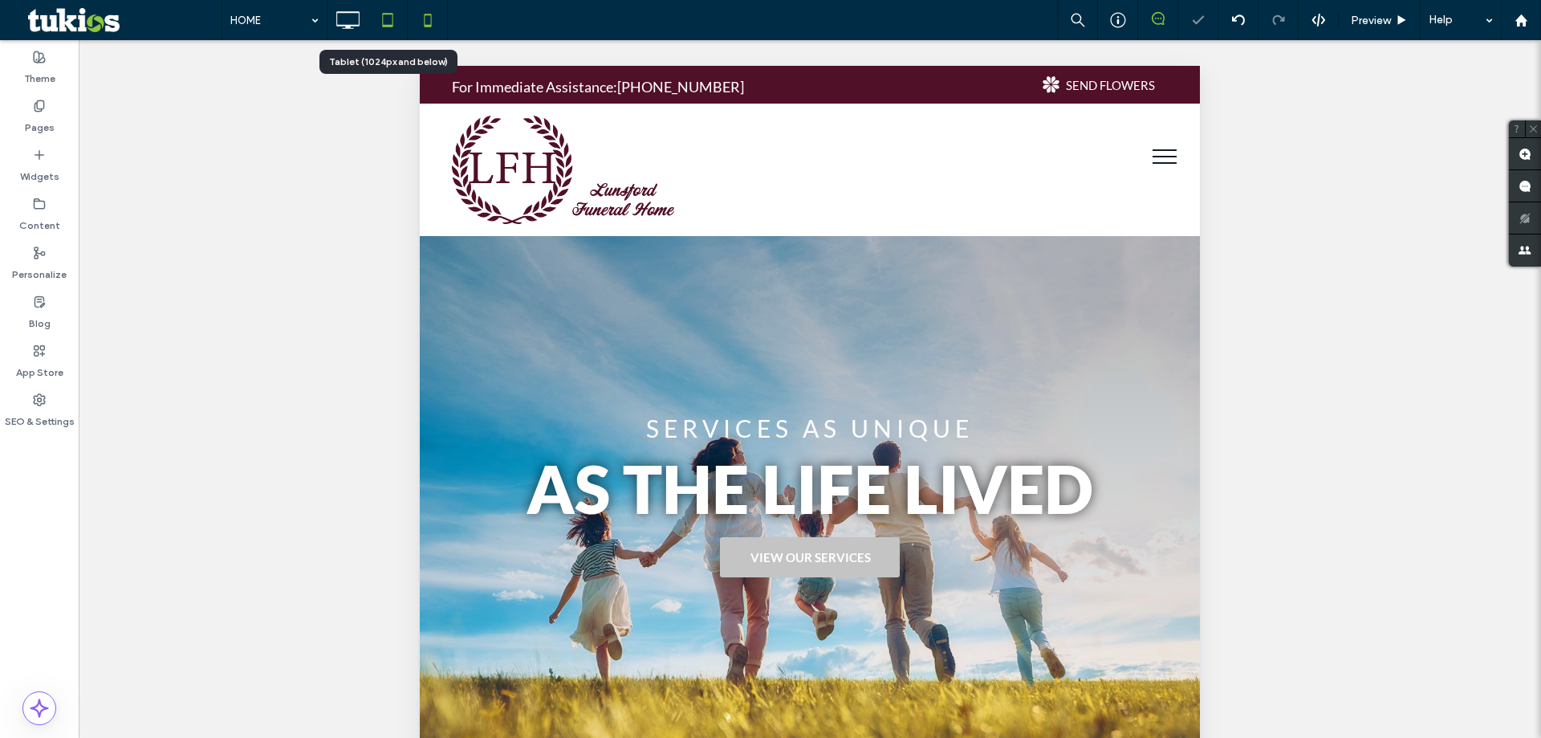
click at [433, 23] on icon at bounding box center [428, 20] width 32 height 32
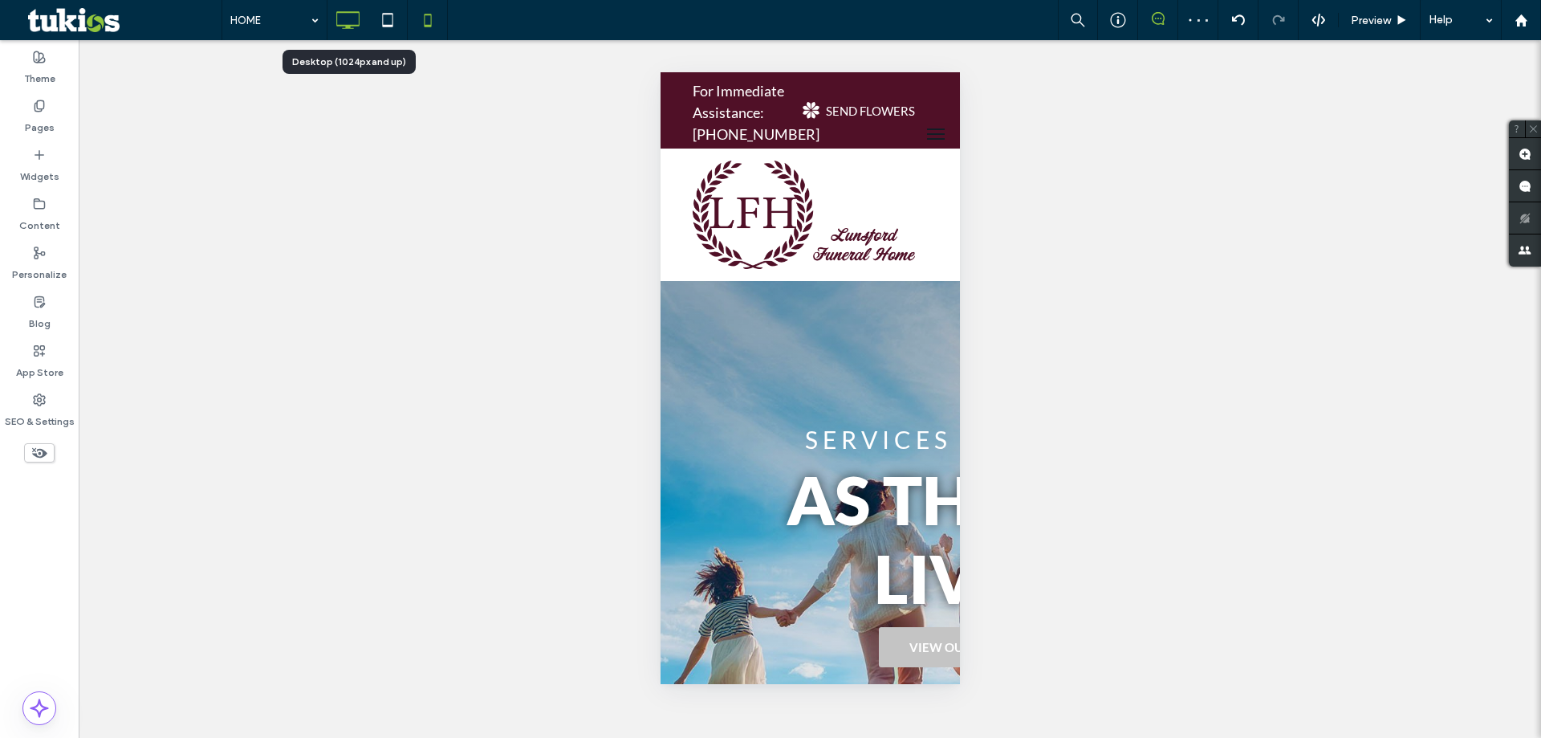
click at [352, 28] on use at bounding box center [348, 20] width 23 height 18
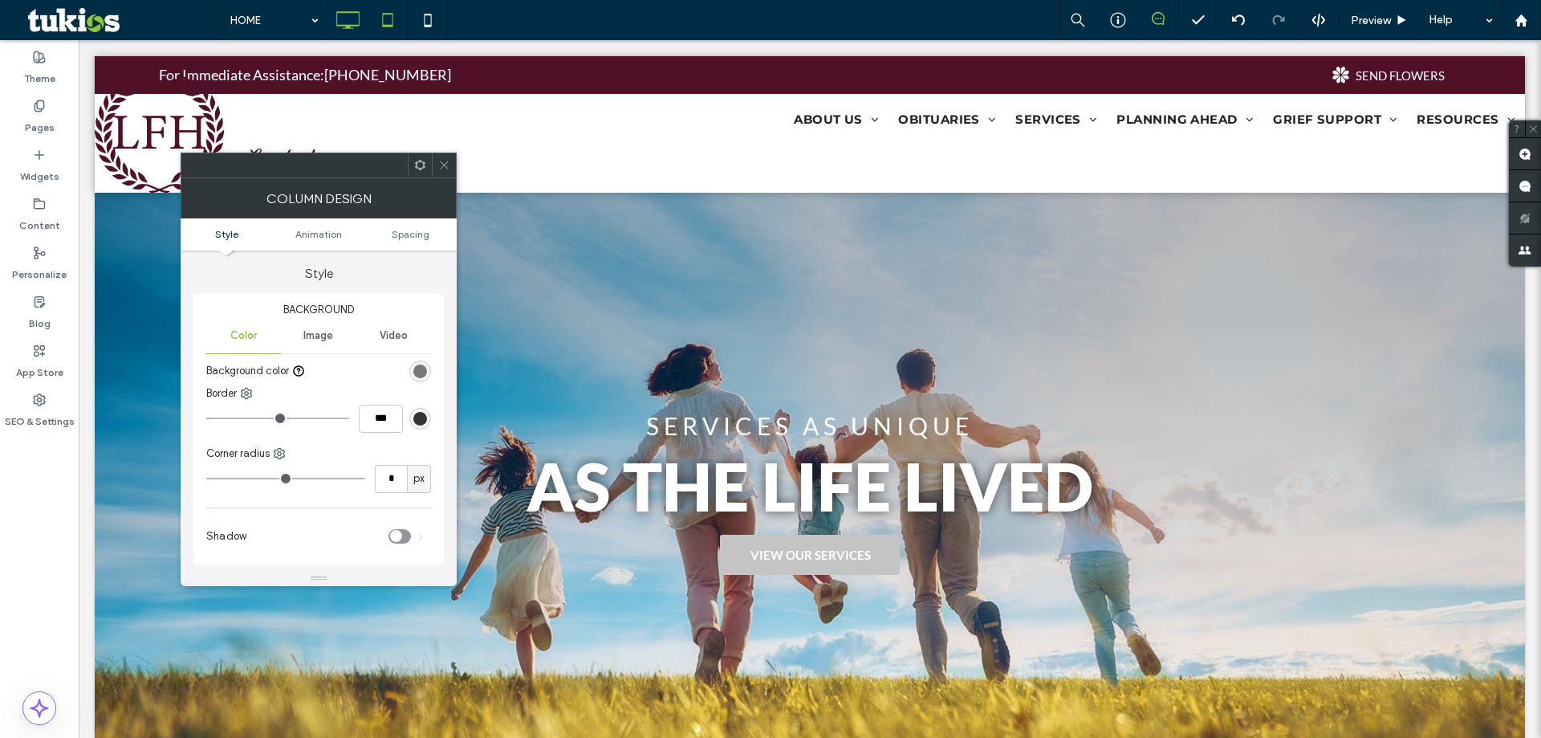
type input "**"
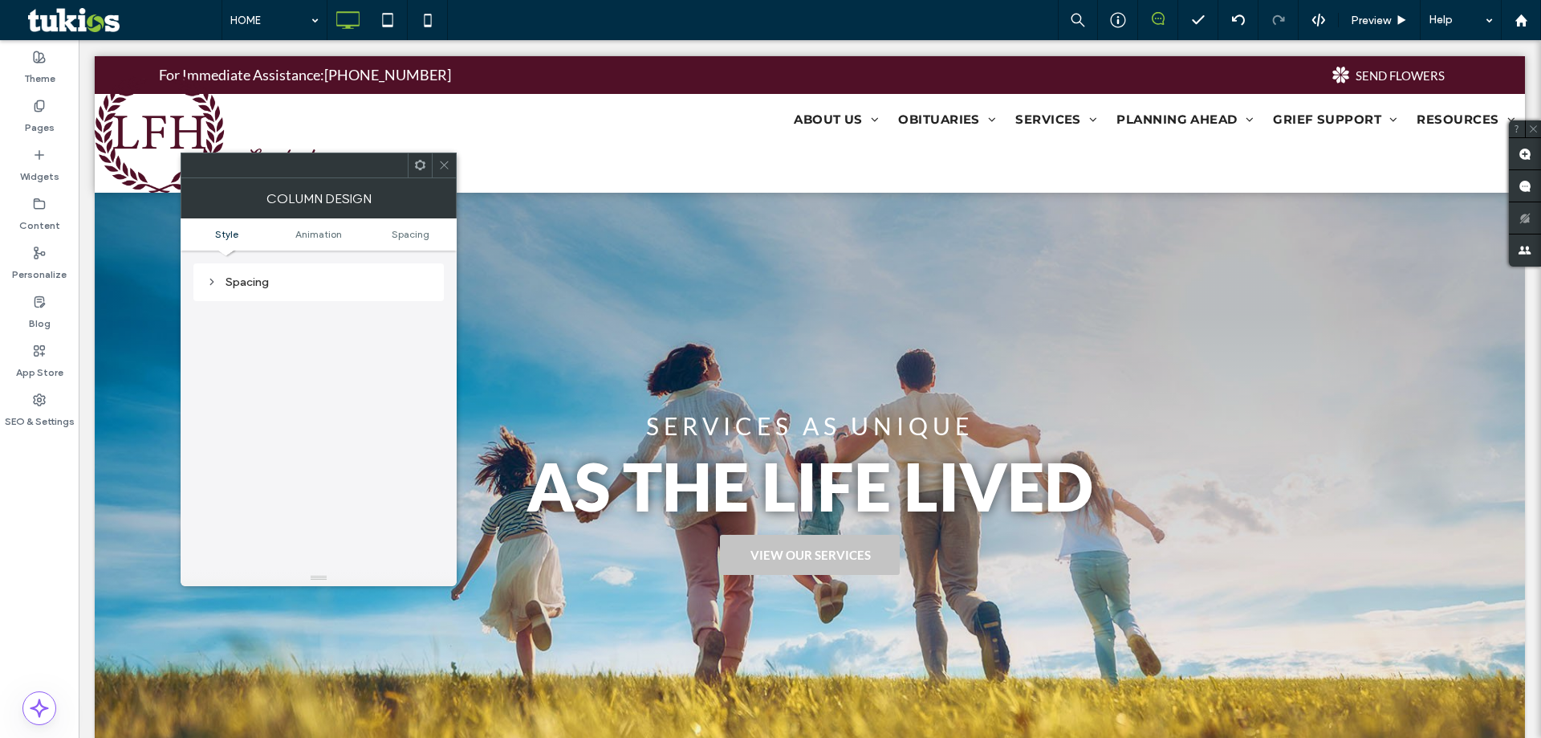
scroll to position [273, 0]
click at [279, 326] on div "Animation" at bounding box center [318, 323] width 225 height 14
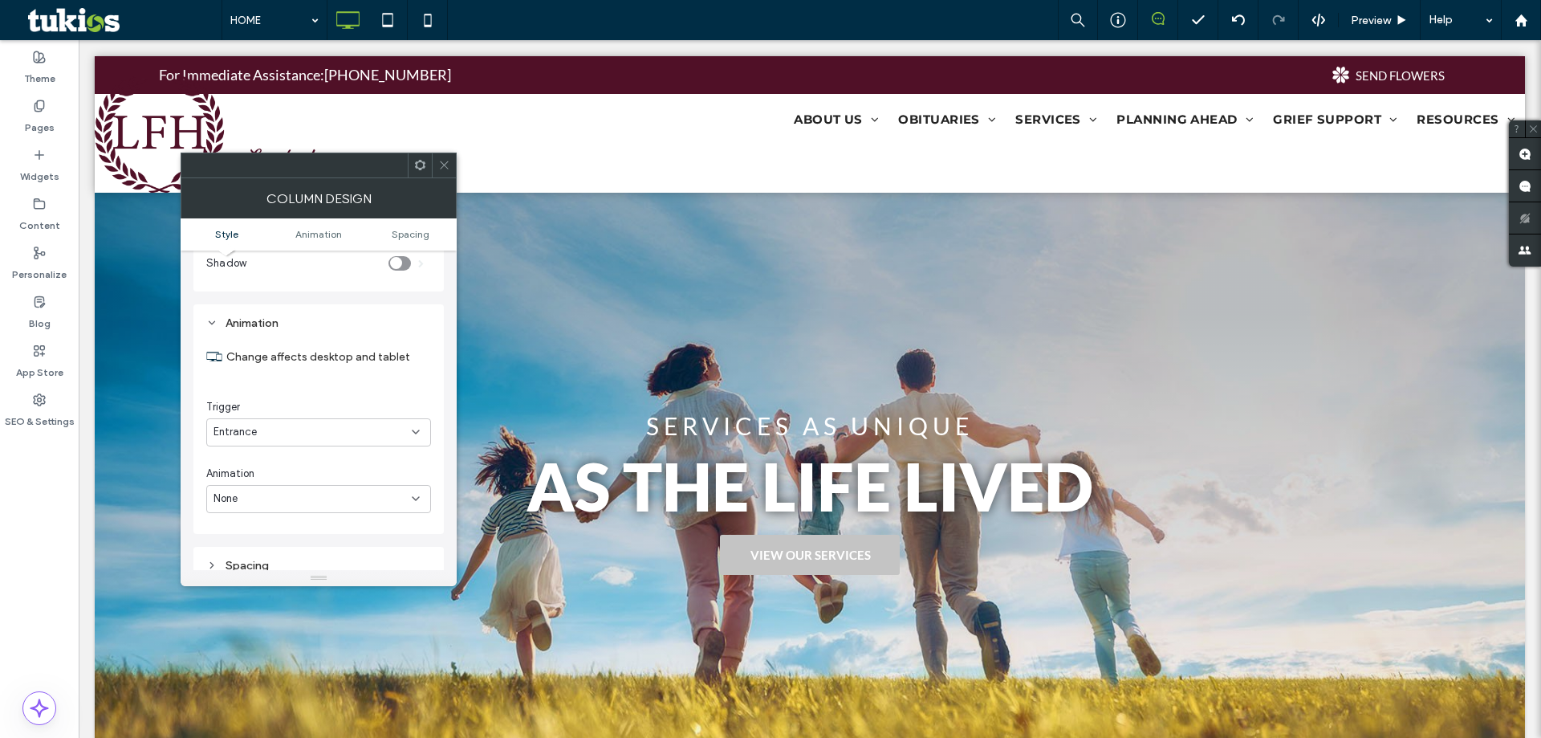
click at [282, 324] on div "Animation" at bounding box center [318, 323] width 225 height 14
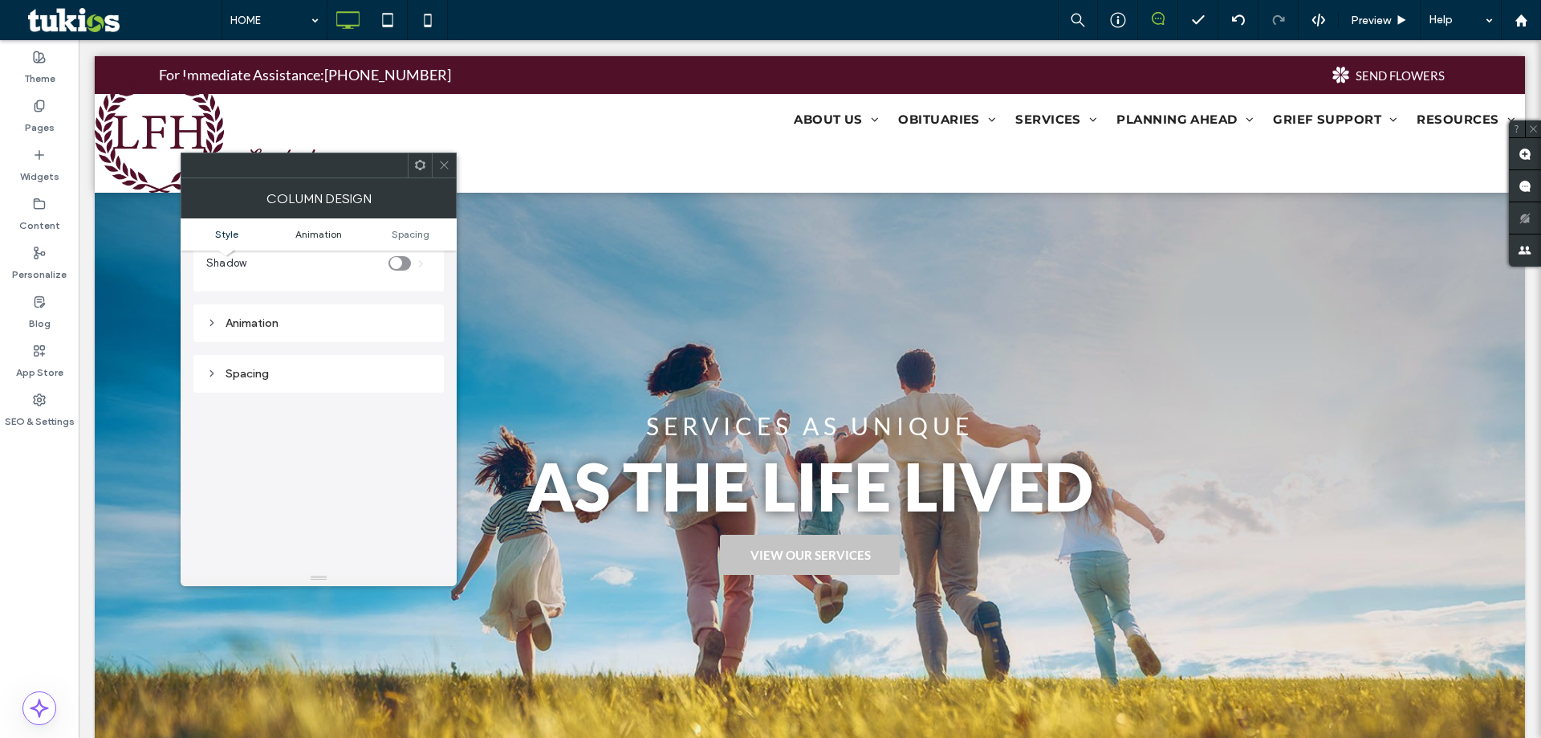
click at [321, 236] on span "Animation" at bounding box center [318, 234] width 47 height 12
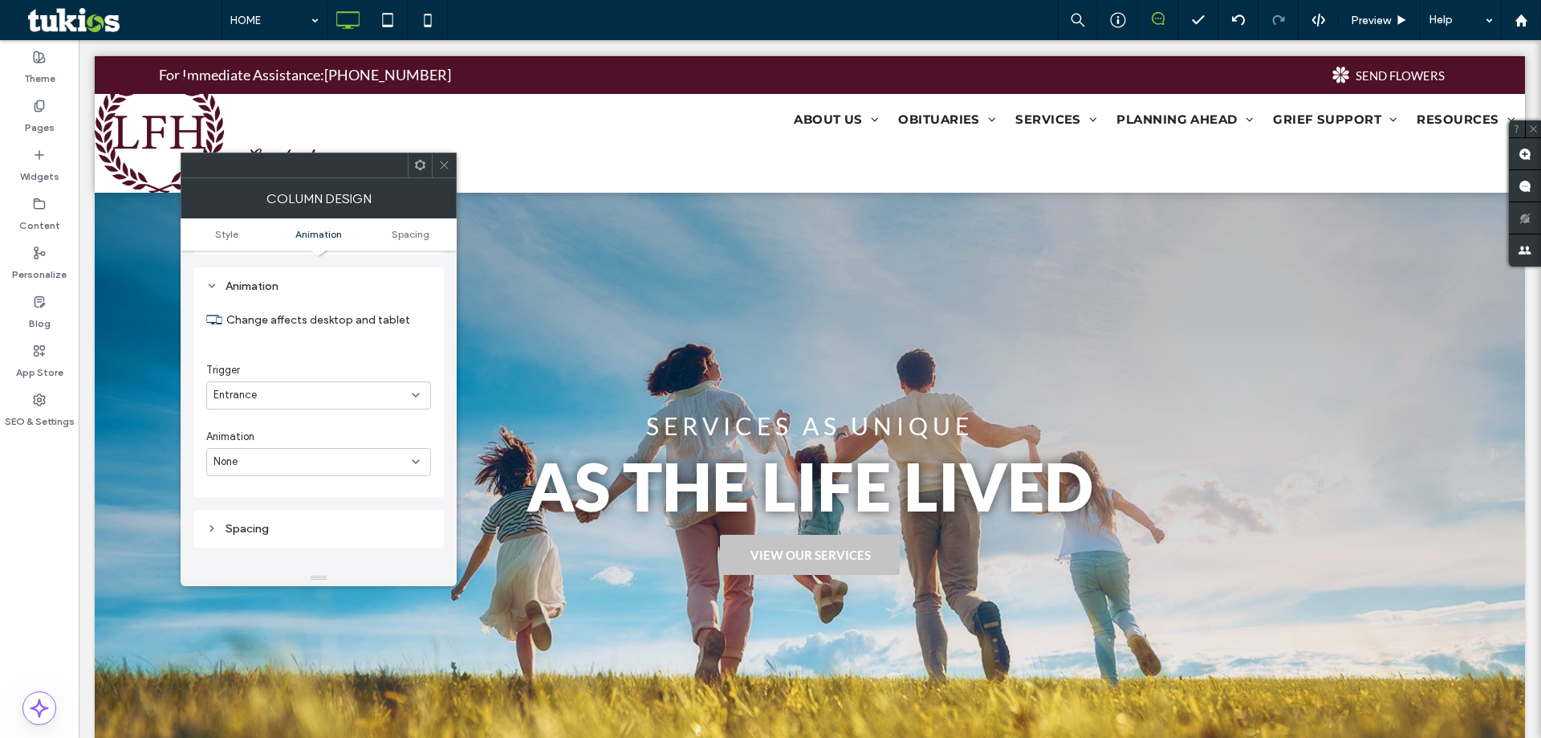
scroll to position [314, 0]
click at [231, 238] on span "Style" at bounding box center [226, 234] width 23 height 12
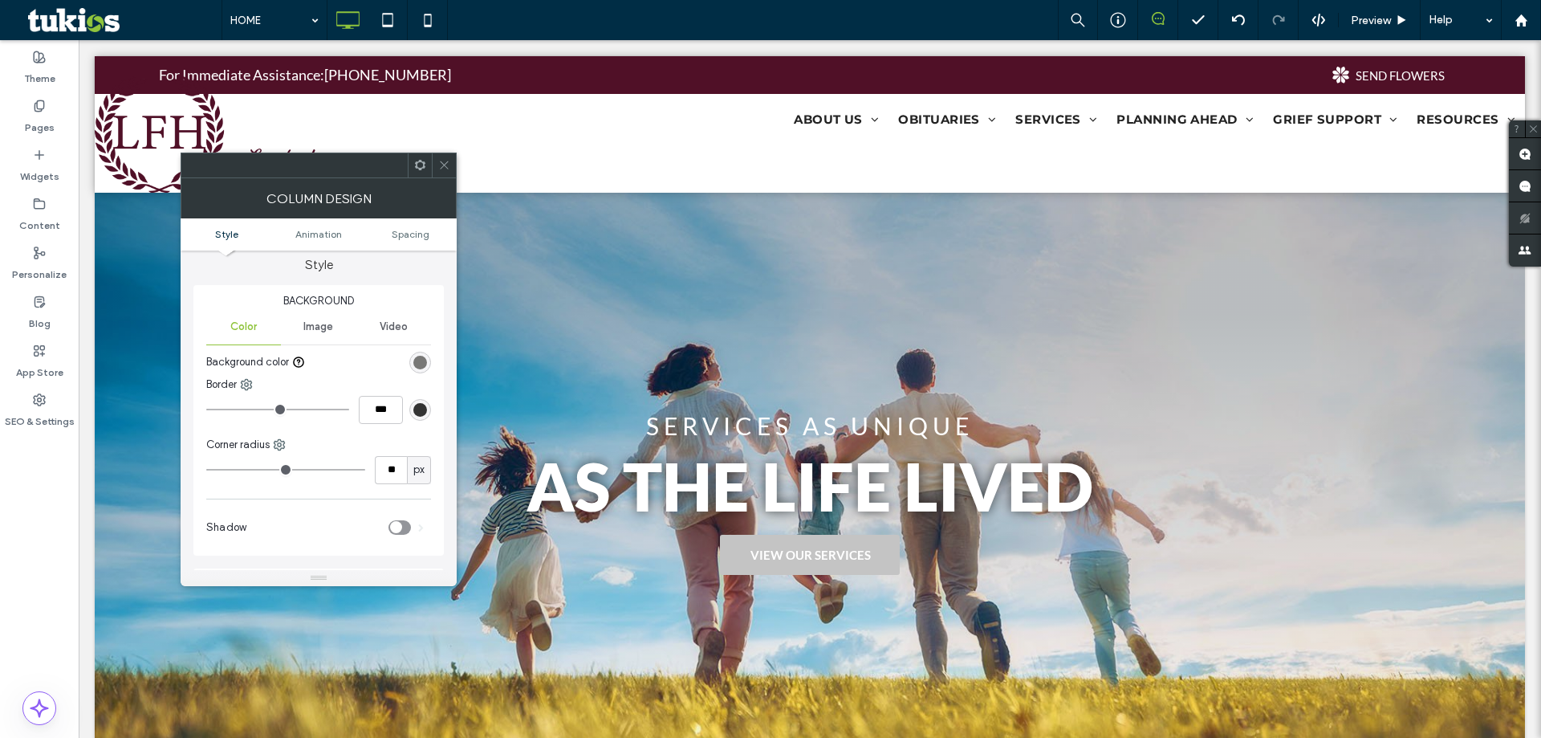
scroll to position [0, 0]
click at [440, 168] on icon at bounding box center [444, 165] width 12 height 12
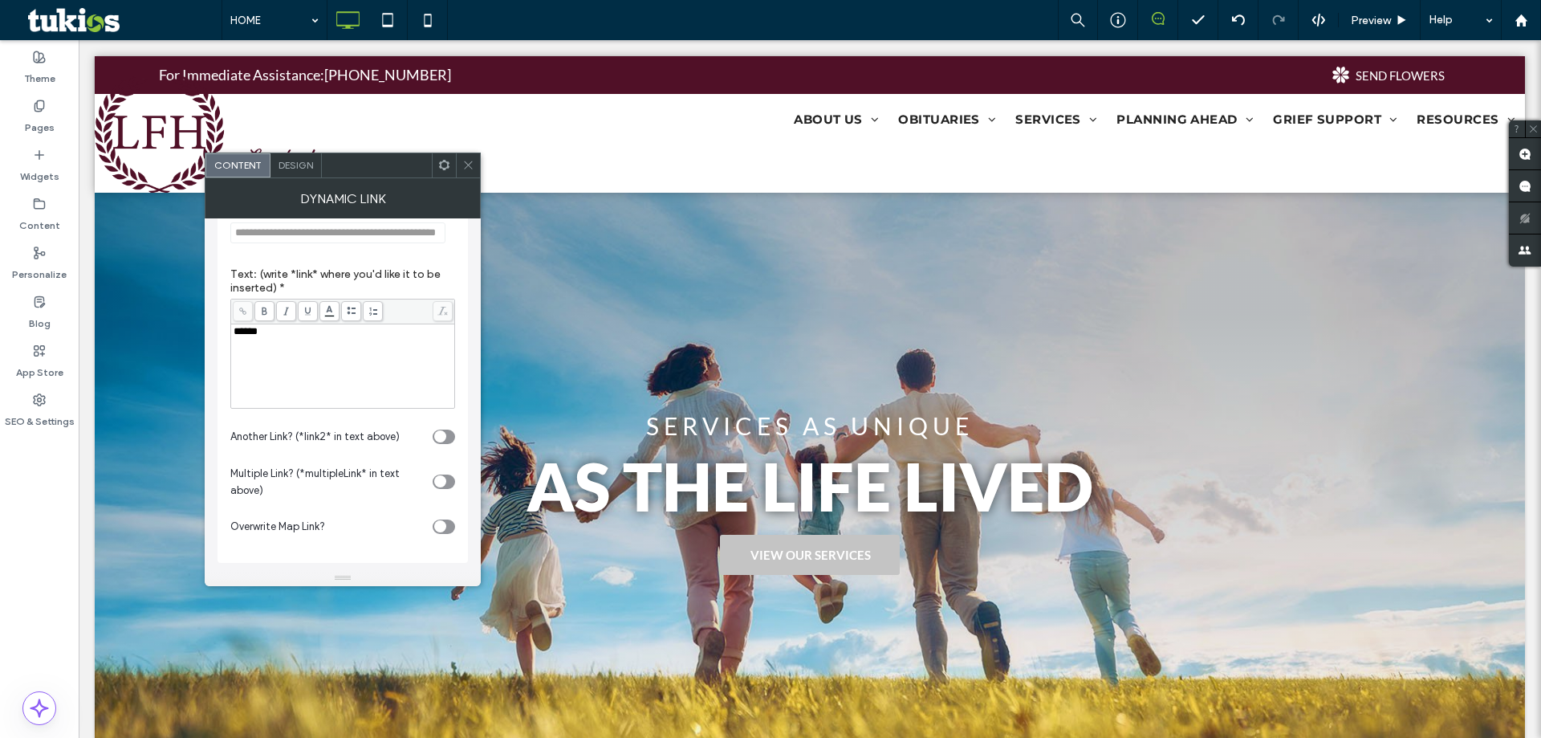
scroll to position [403, 0]
click at [450, 529] on div "toggle" at bounding box center [444, 526] width 22 height 14
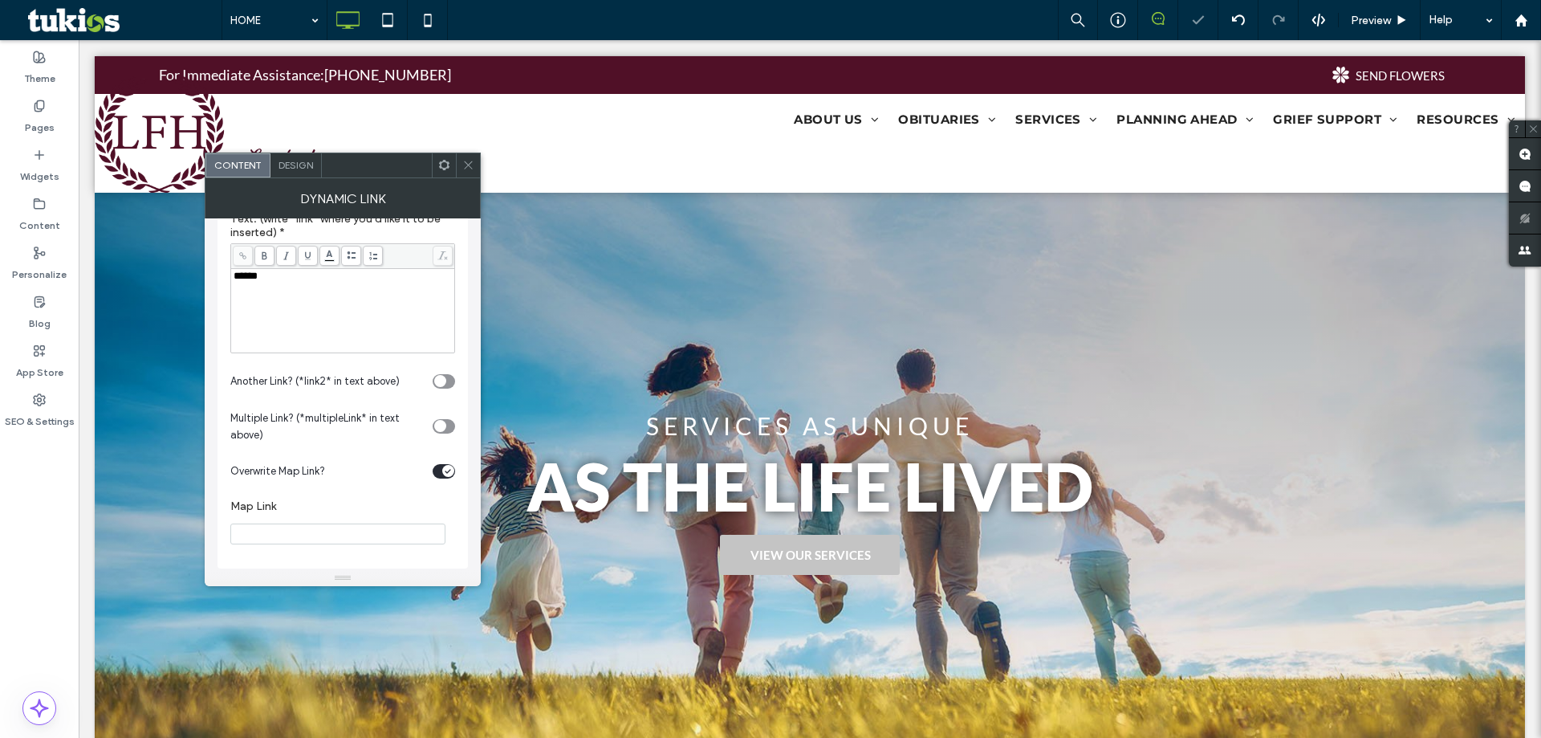
scroll to position [465, 0]
click at [316, 523] on input "Map Link" at bounding box center [337, 527] width 215 height 21
paste input "**********"
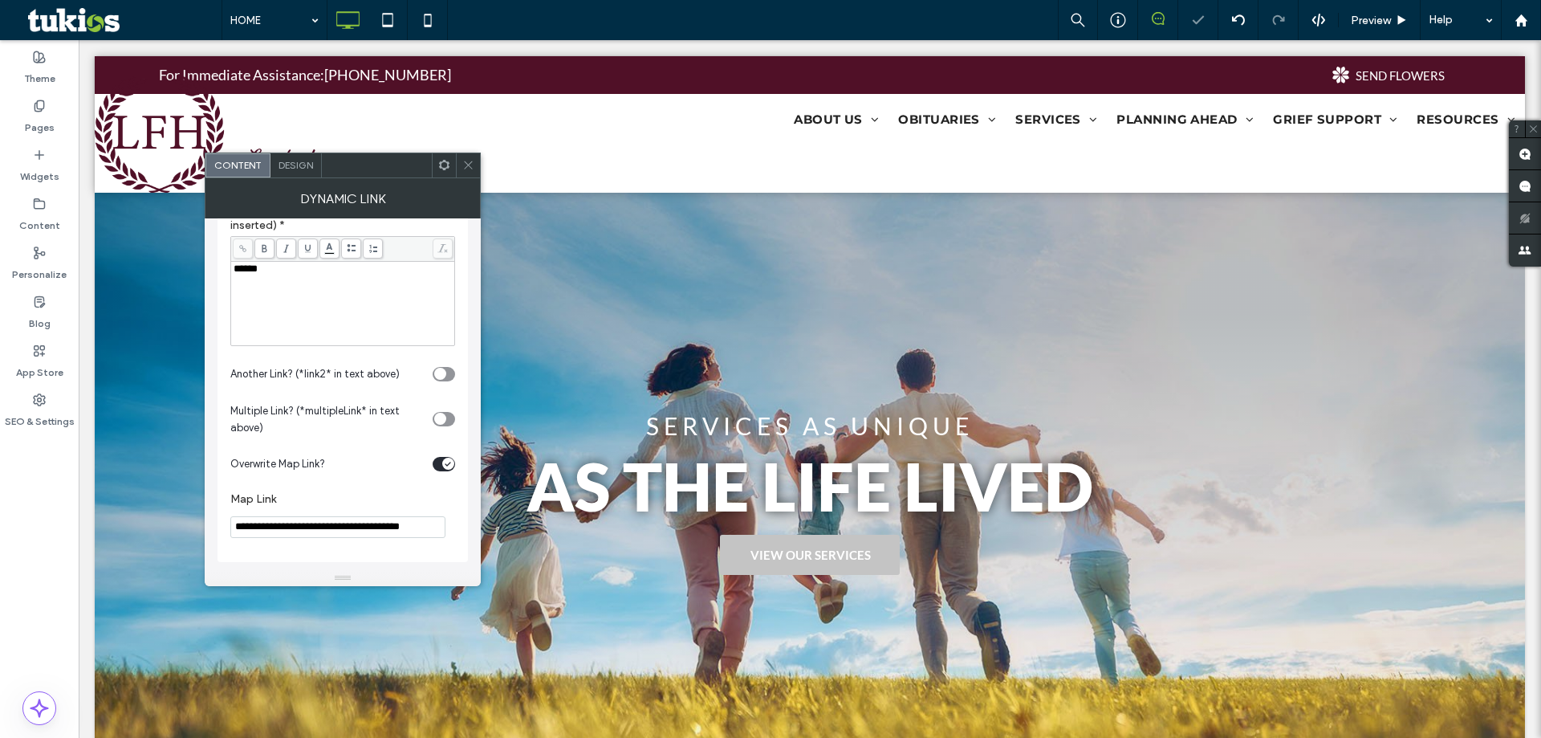
type input "**********"
click at [449, 495] on section "**********" at bounding box center [342, 515] width 225 height 62
click at [470, 167] on icon at bounding box center [468, 165] width 12 height 12
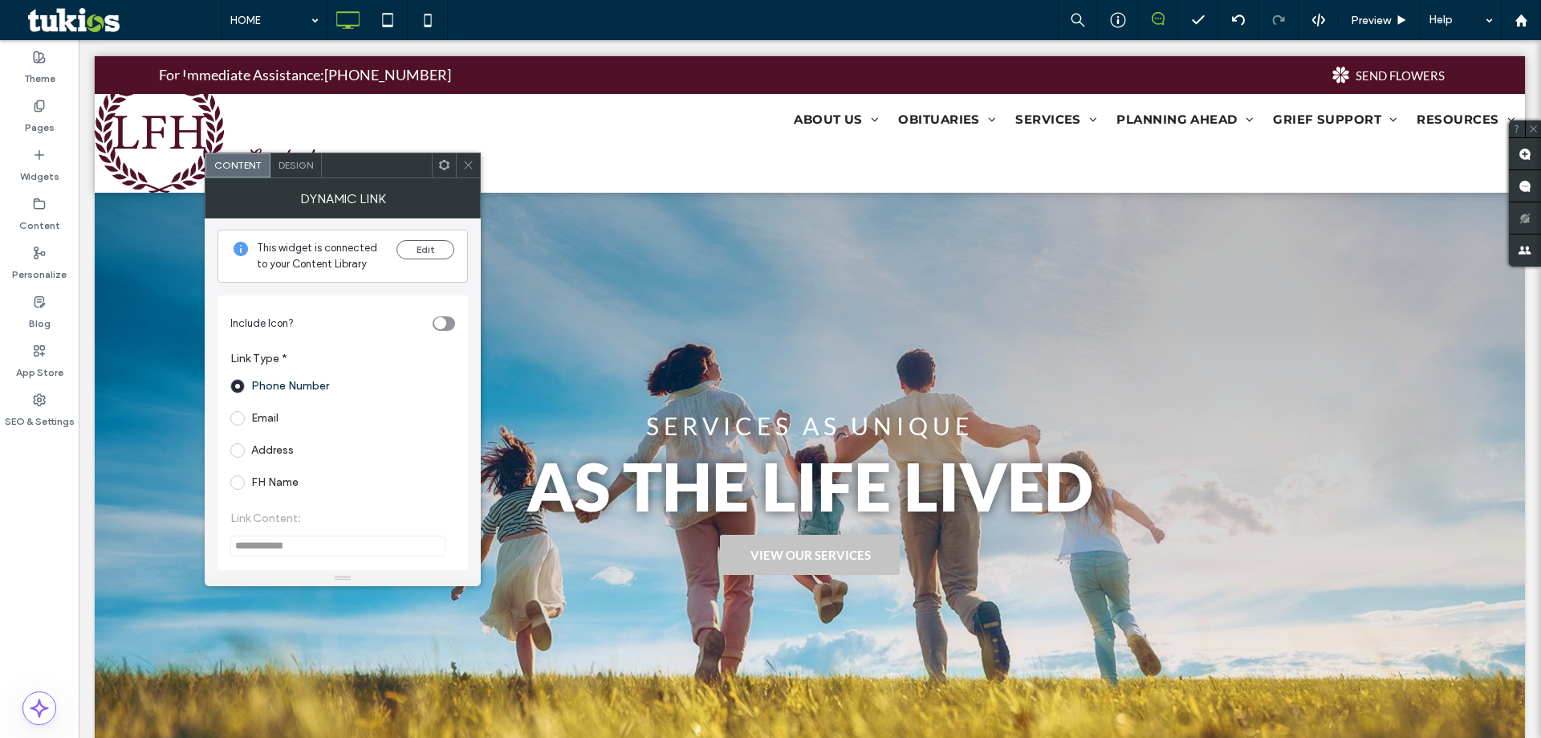
scroll to position [0, 0]
click at [467, 164] on use at bounding box center [468, 165] width 8 height 8
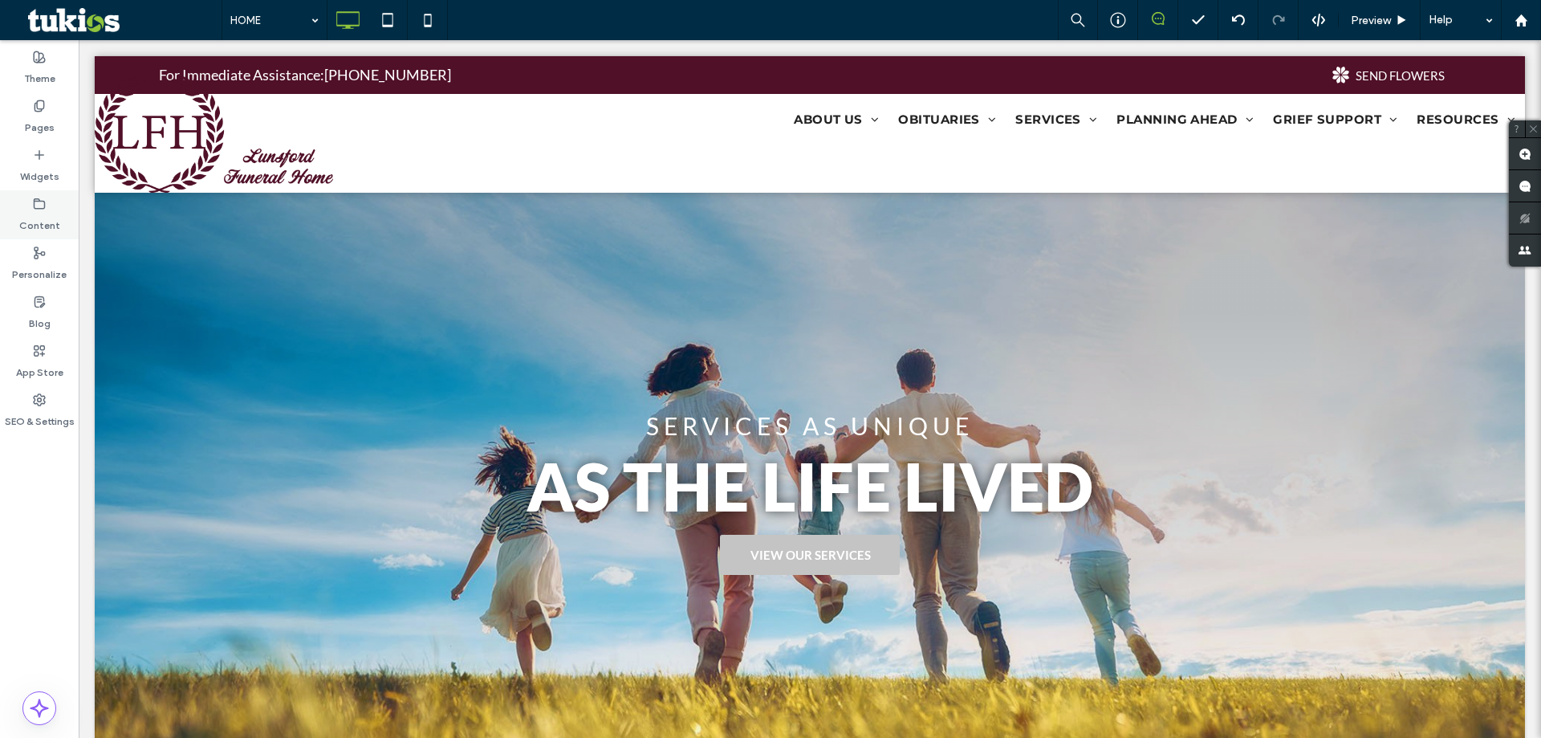
click at [49, 211] on label "Content" at bounding box center [39, 221] width 41 height 22
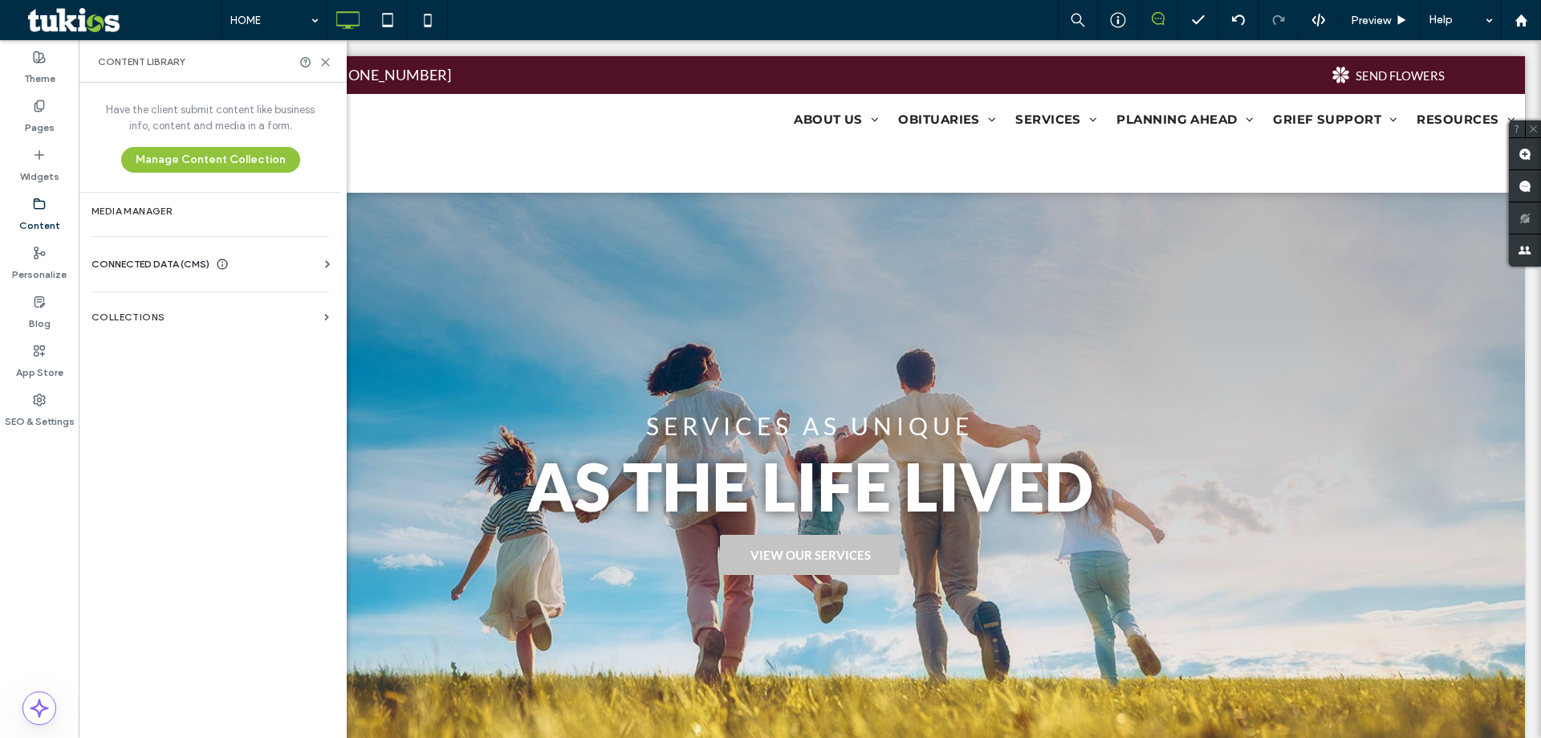
click at [307, 265] on div "CONNECTED DATA (CMS)" at bounding box center [214, 264] width 244 height 16
click at [190, 313] on section "Business Info" at bounding box center [214, 303] width 244 height 37
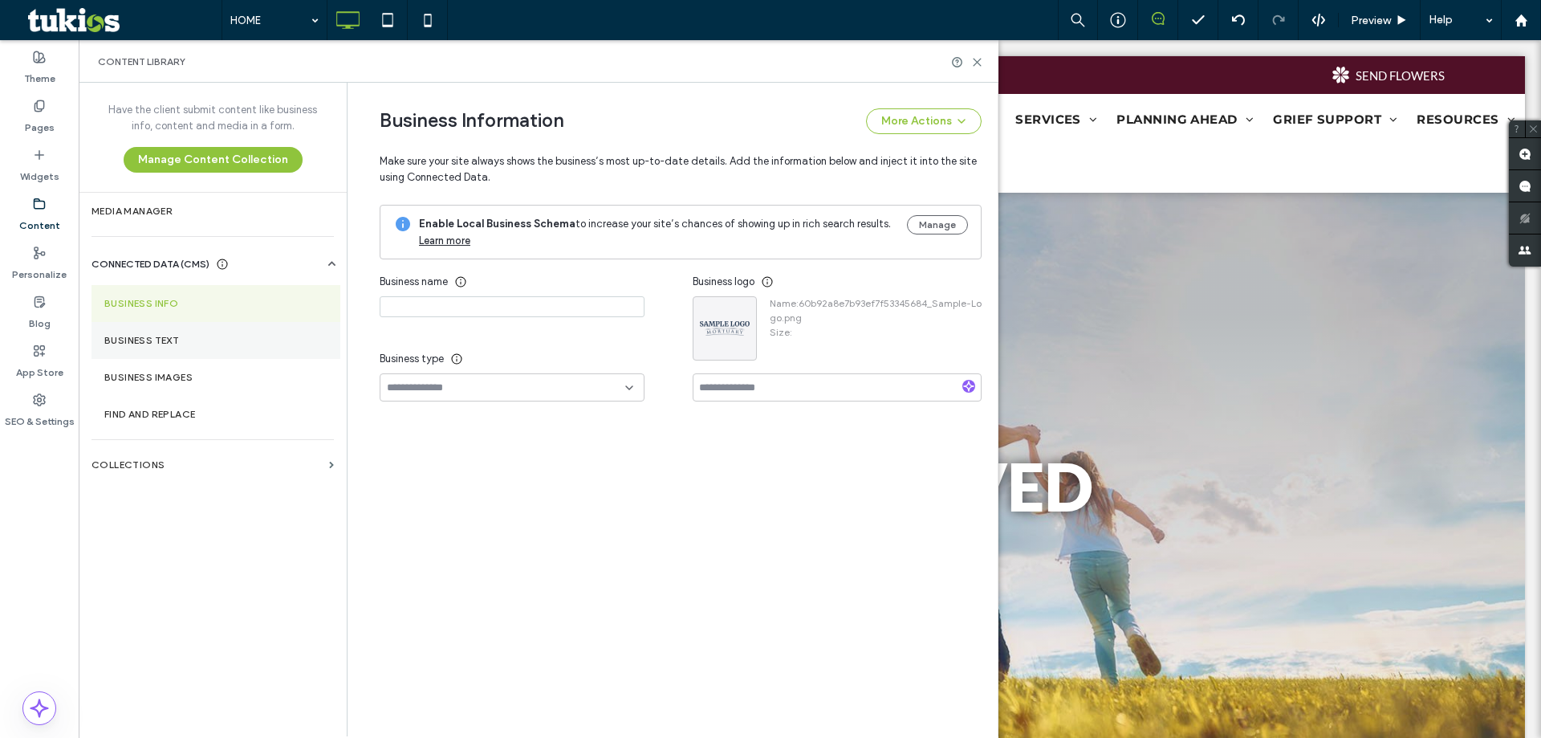
type input "**********"
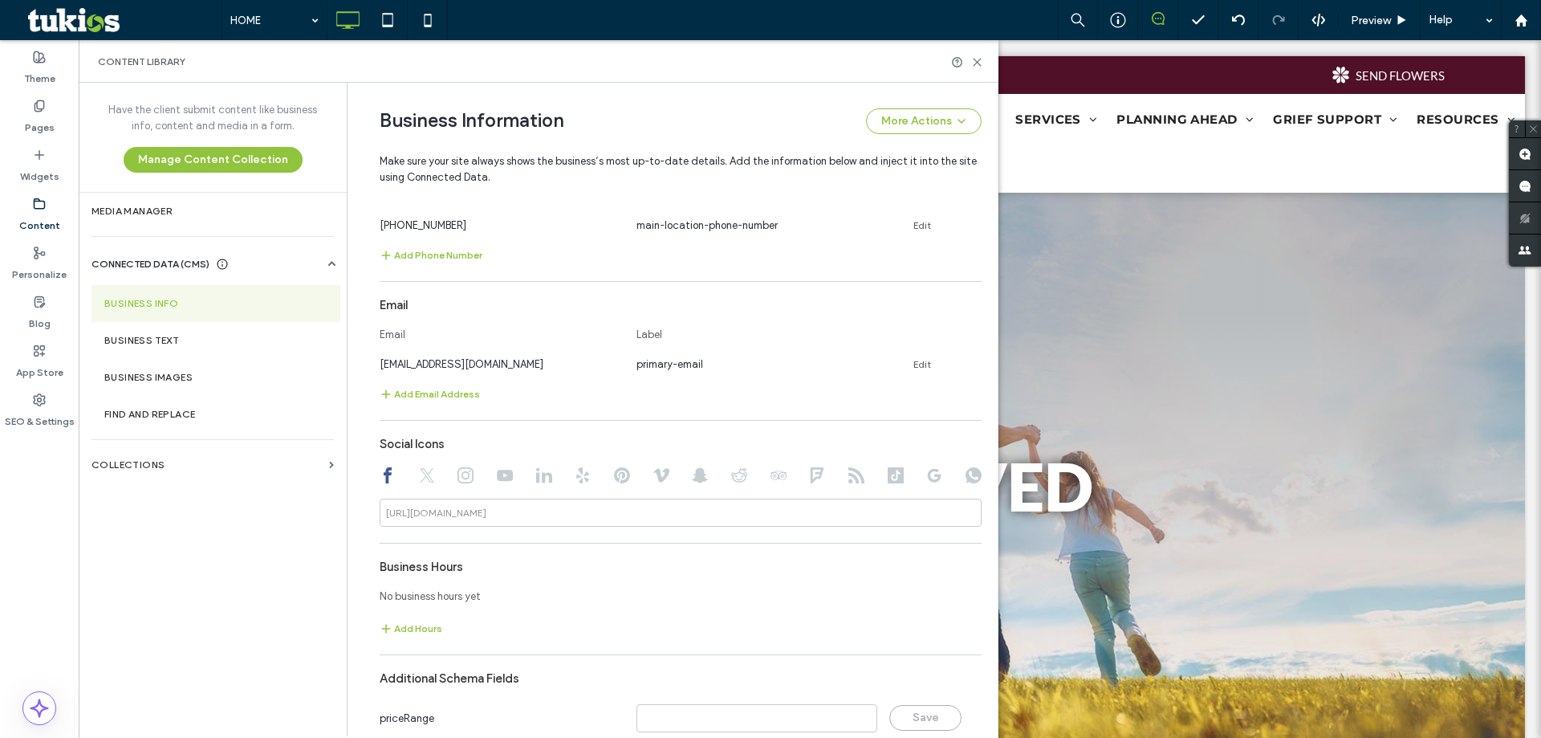
scroll to position [456, 0]
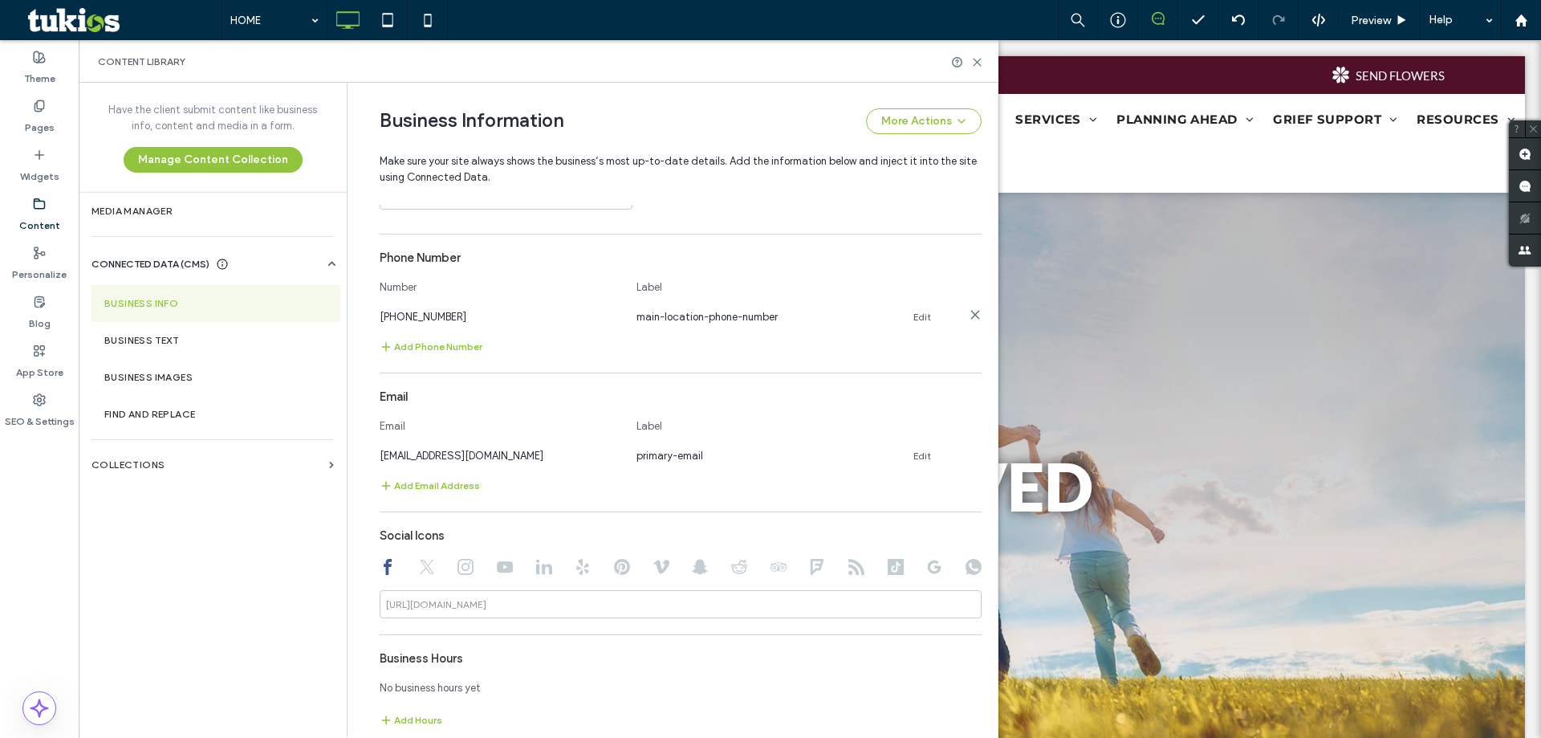
click at [922, 311] on link "Edit" at bounding box center [923, 317] width 18 height 13
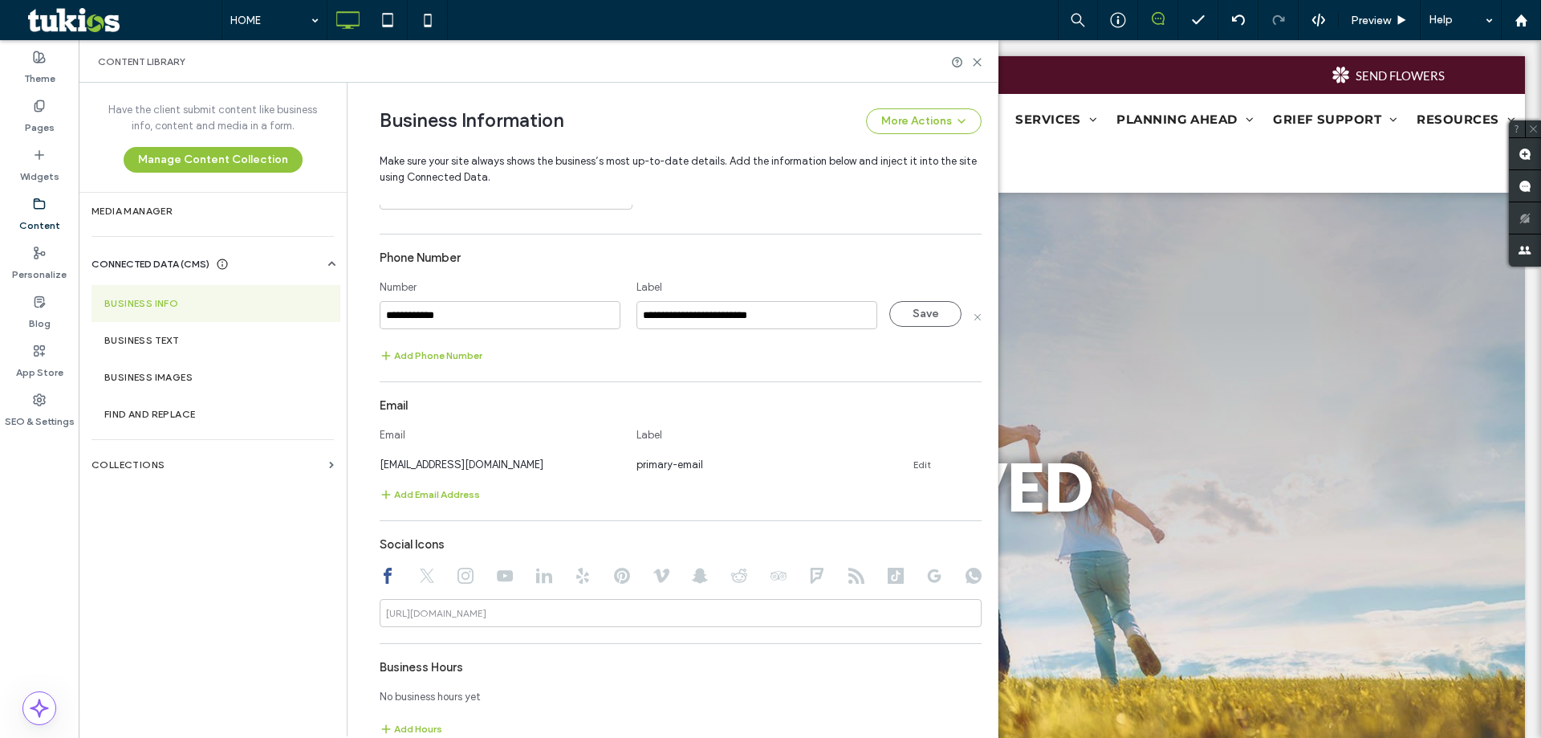
click at [388, 316] on input "**********" at bounding box center [500, 315] width 241 height 28
type input "**********"
click at [381, 384] on div "**********" at bounding box center [681, 447] width 602 height 861
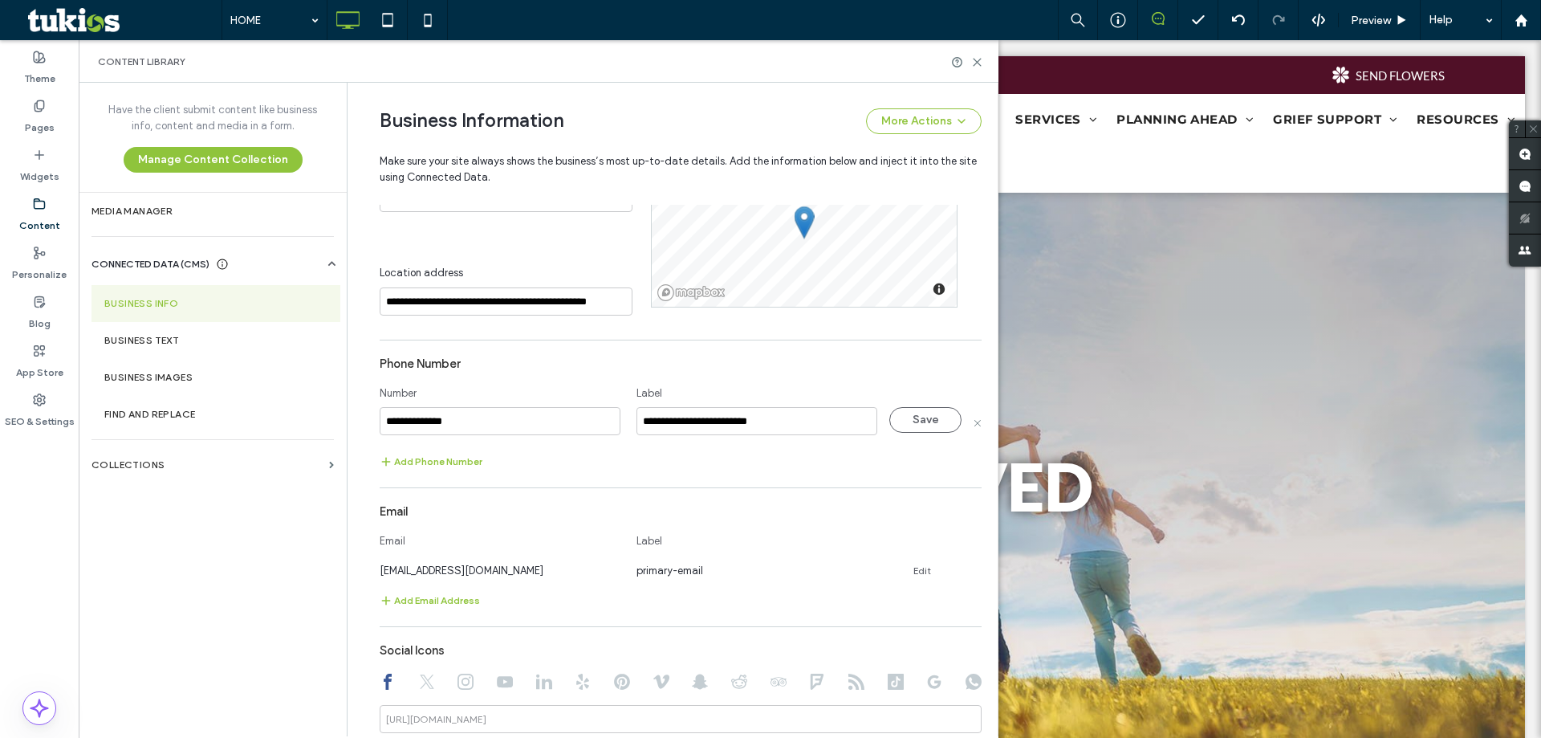
scroll to position [364, 0]
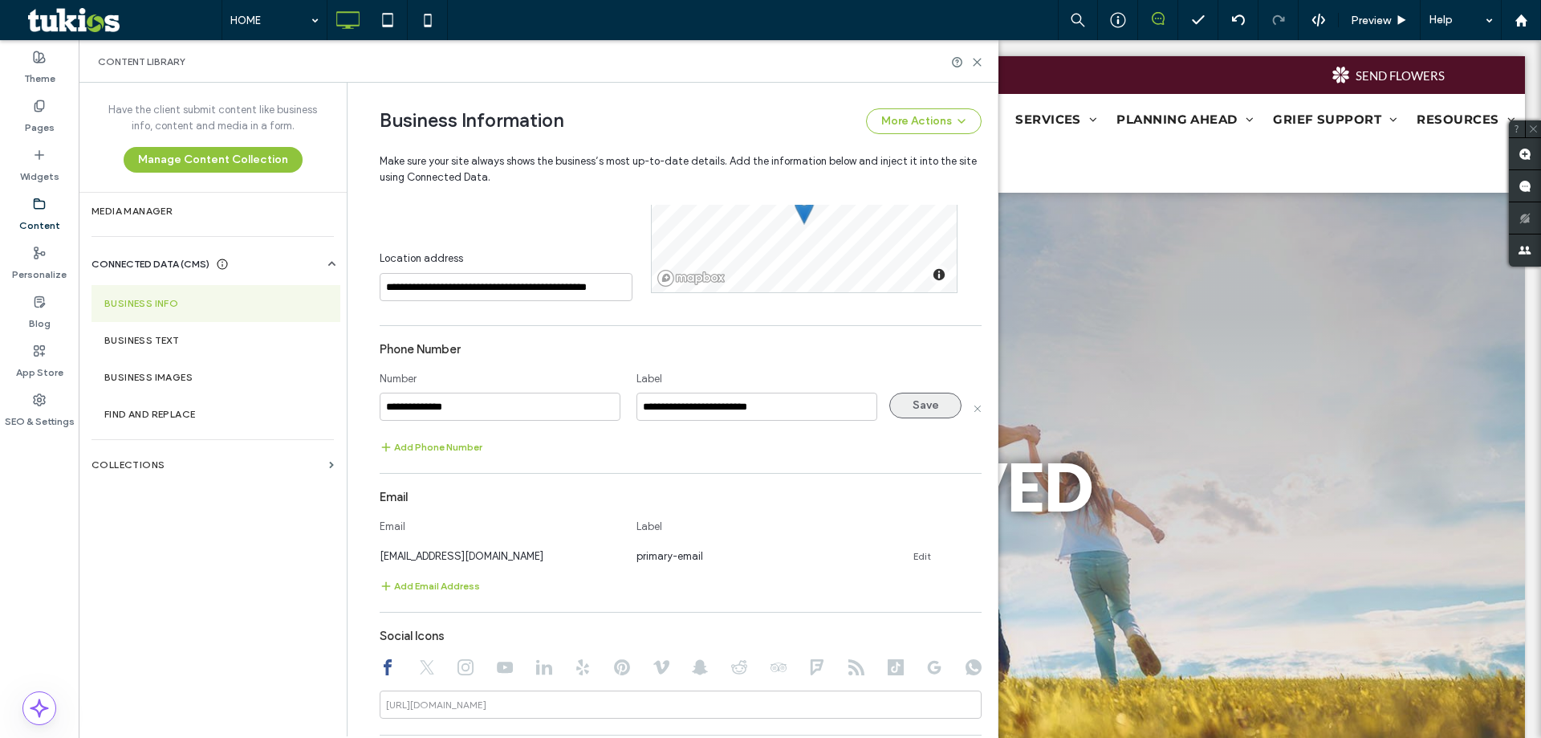
click at [927, 399] on button "Save" at bounding box center [926, 406] width 72 height 26
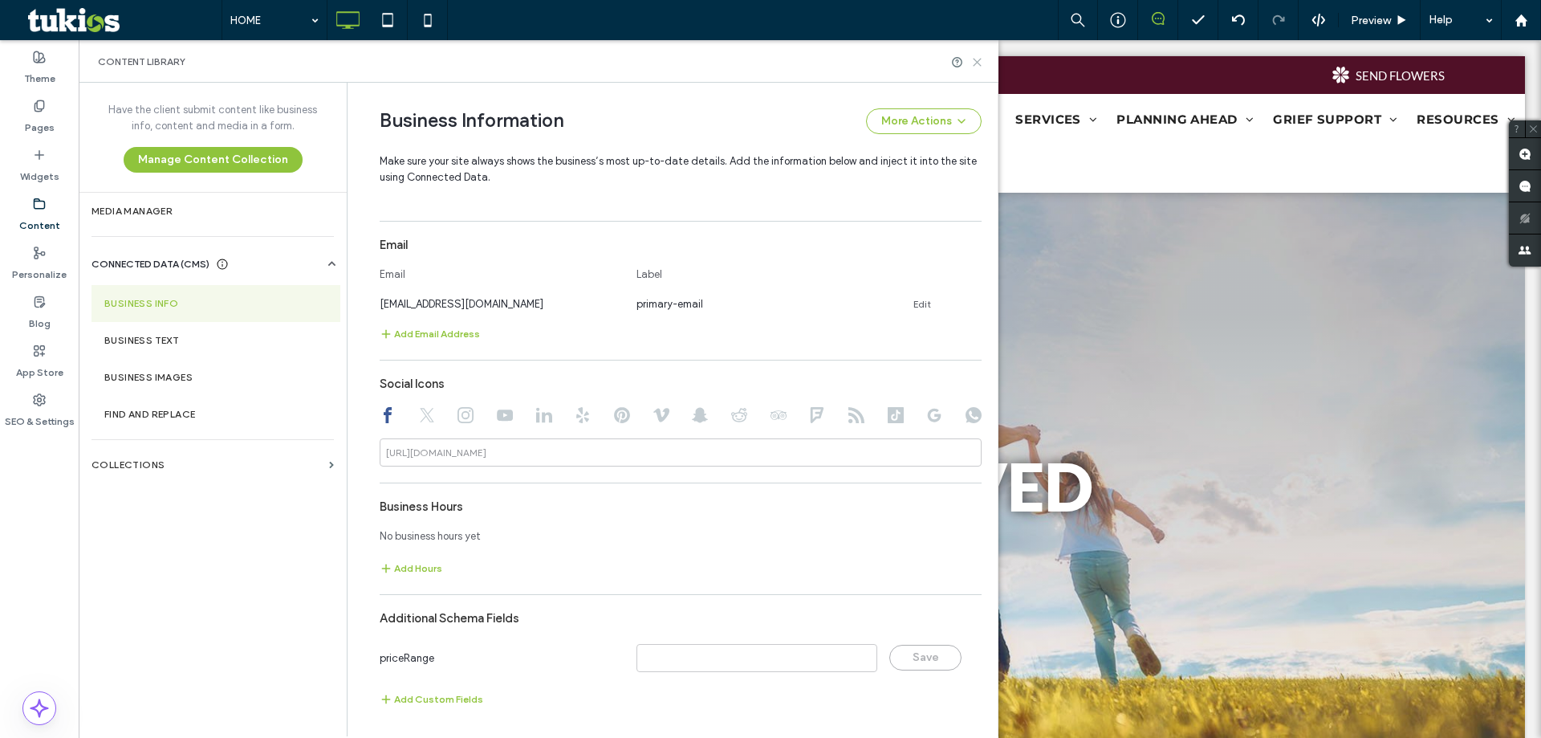
click at [980, 58] on icon at bounding box center [977, 62] width 12 height 12
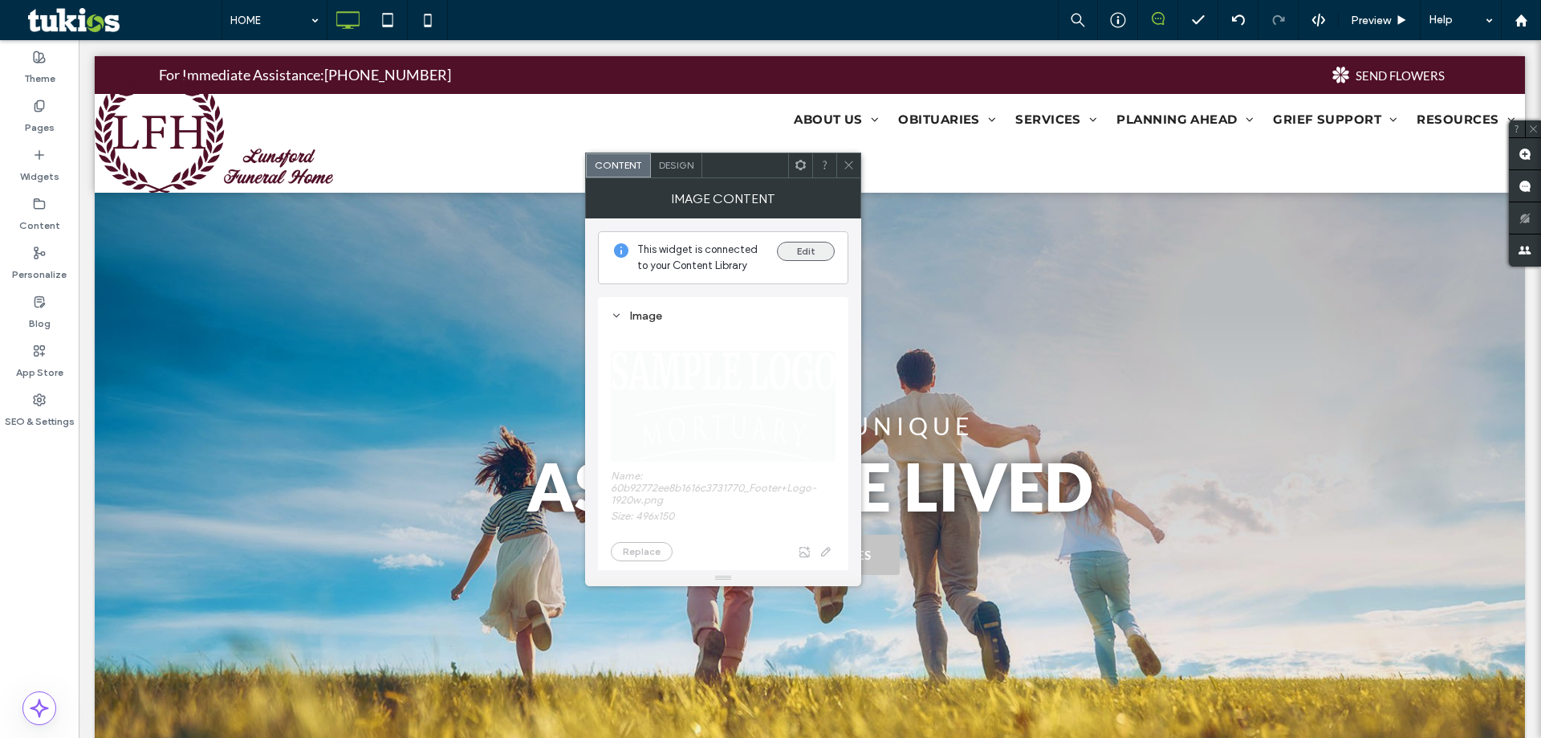
click at [789, 249] on button "Edit" at bounding box center [806, 251] width 58 height 19
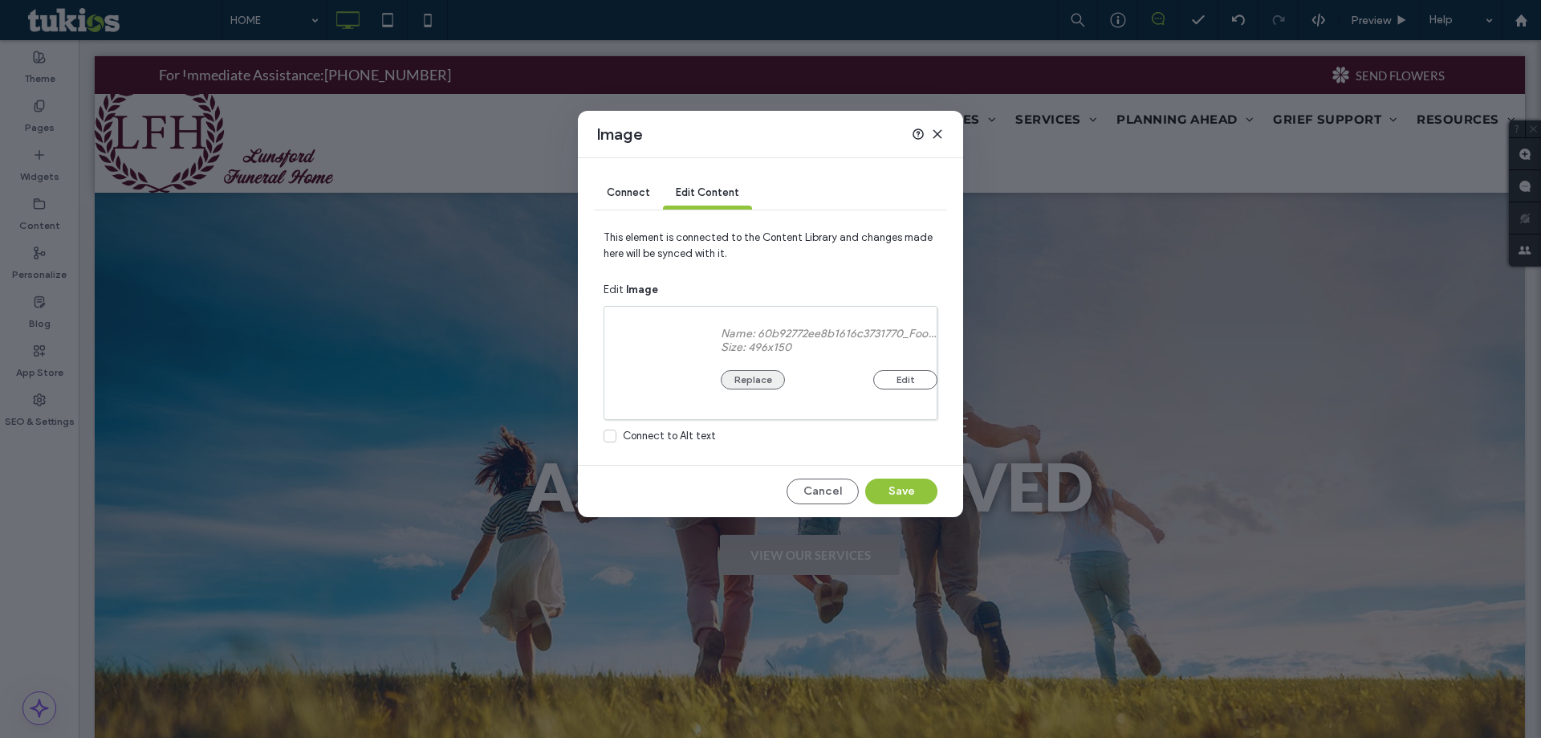
click at [763, 376] on button "Replace" at bounding box center [753, 379] width 64 height 19
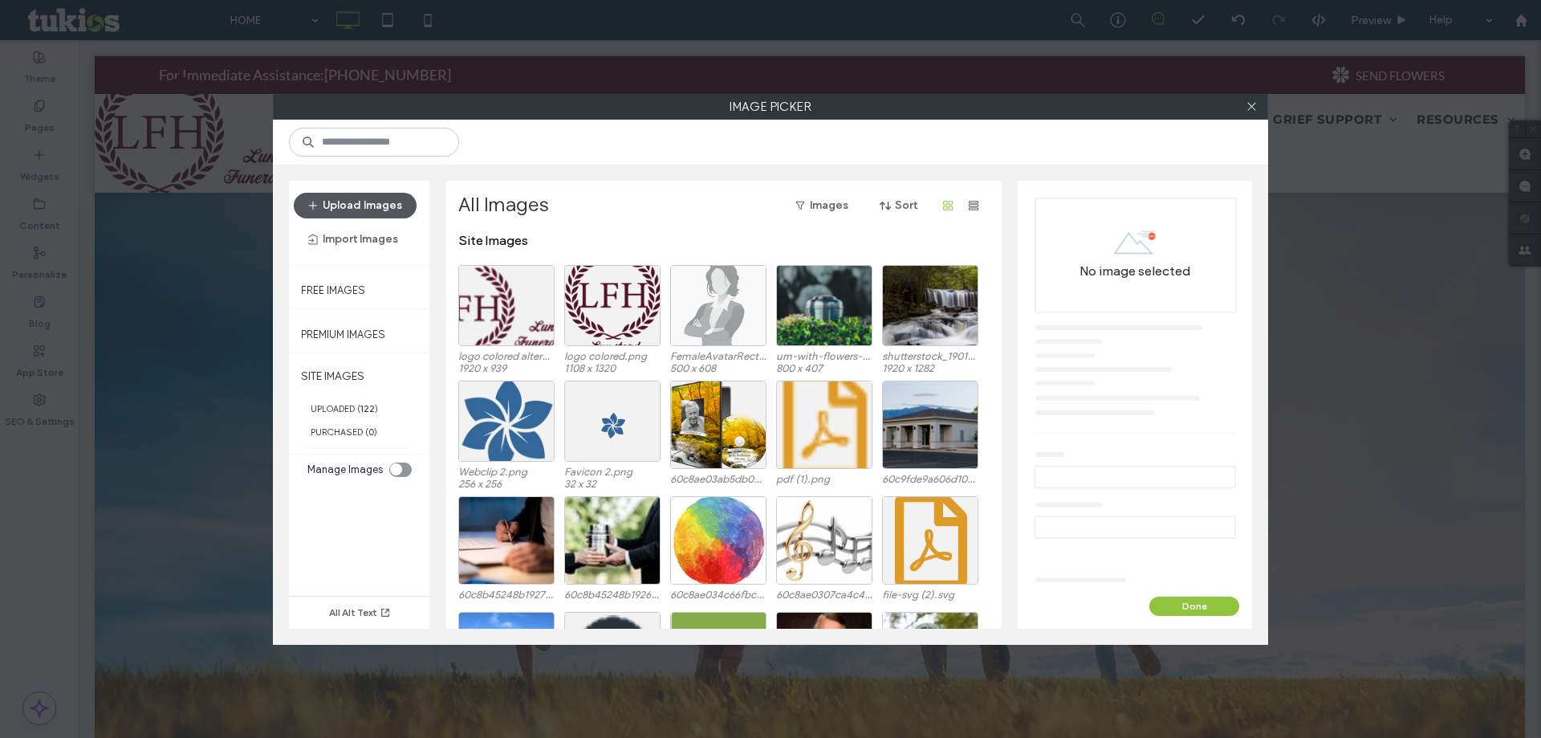
click at [373, 209] on button "Upload Images" at bounding box center [355, 206] width 123 height 26
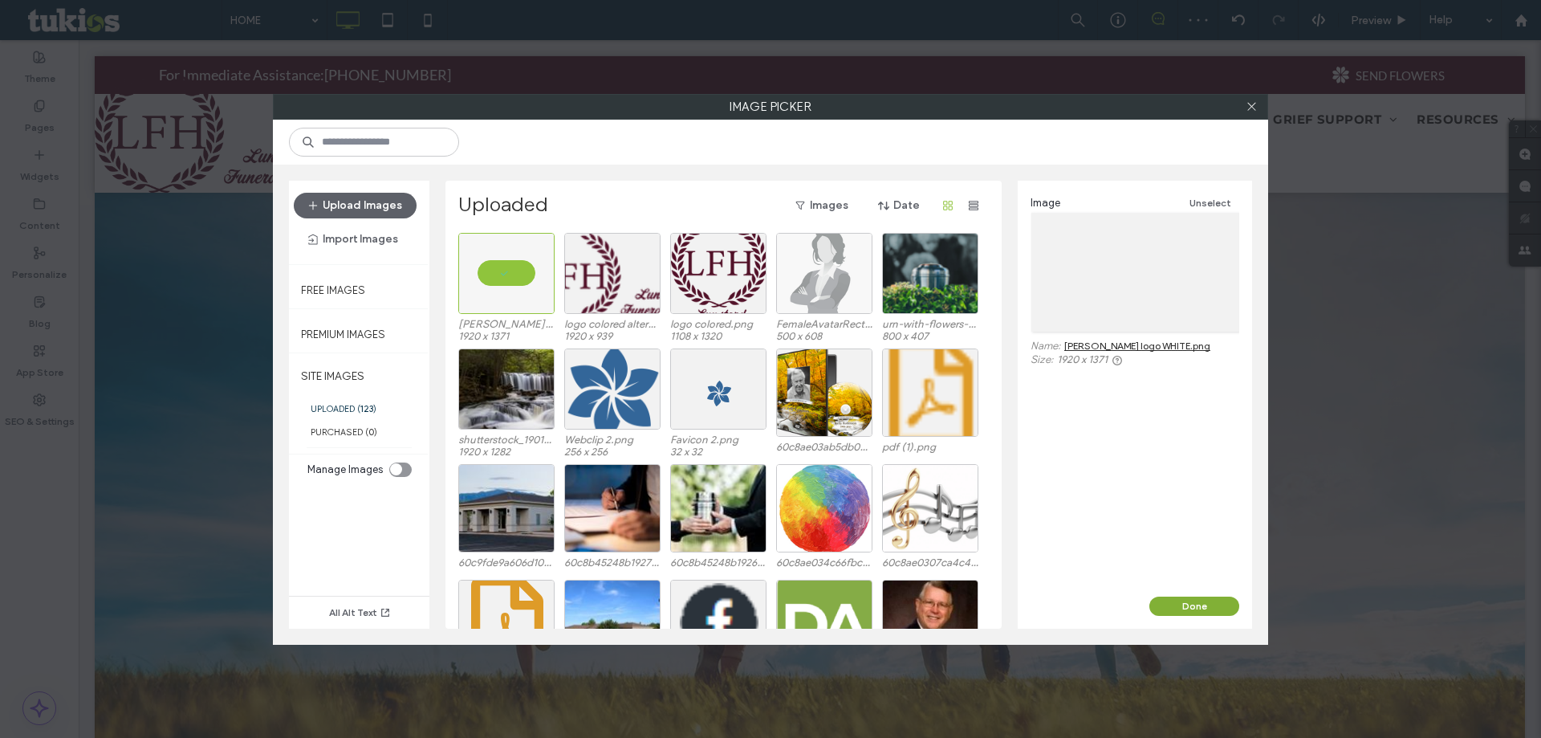
click at [1187, 605] on button "Done" at bounding box center [1195, 605] width 90 height 19
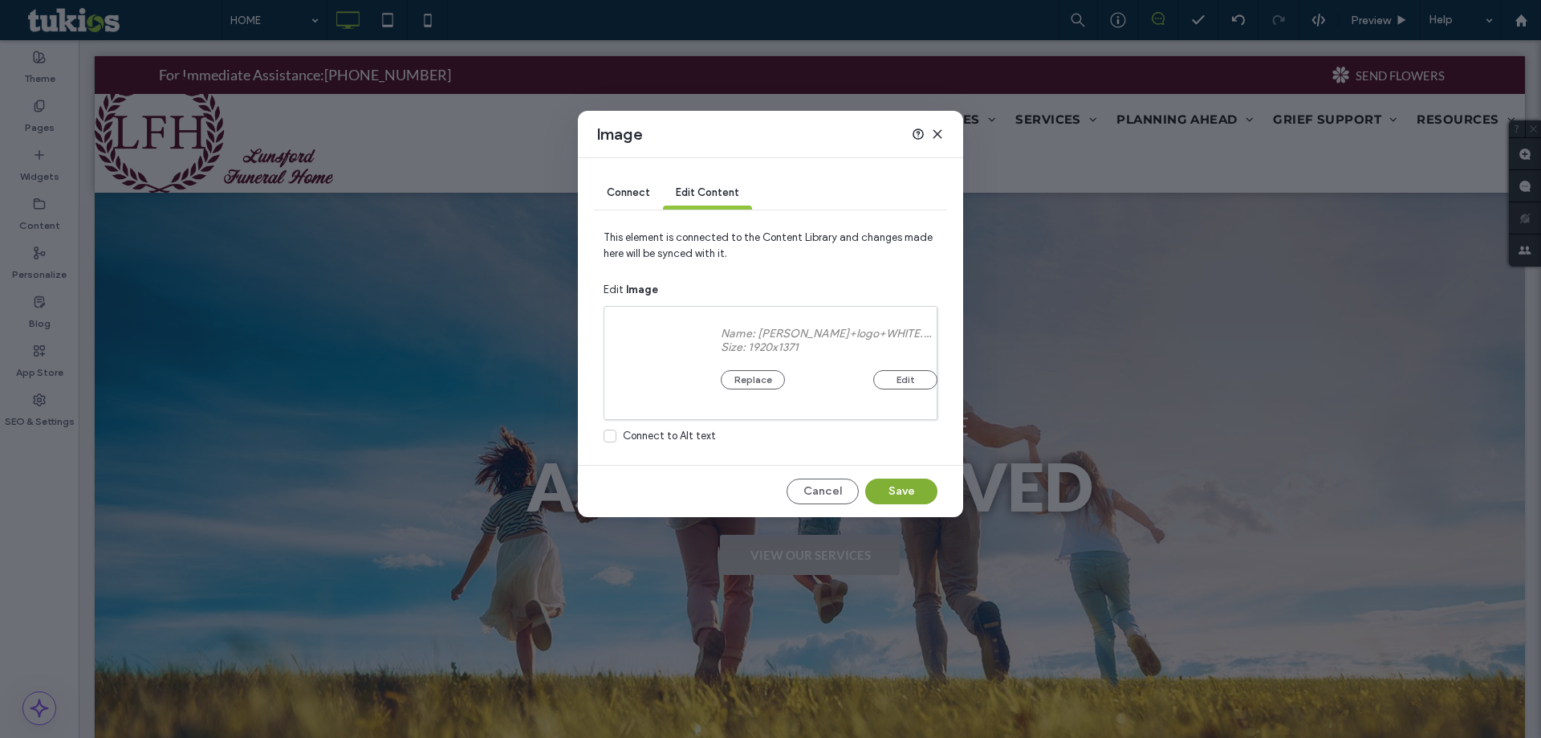
click at [921, 491] on button "Save" at bounding box center [901, 491] width 72 height 26
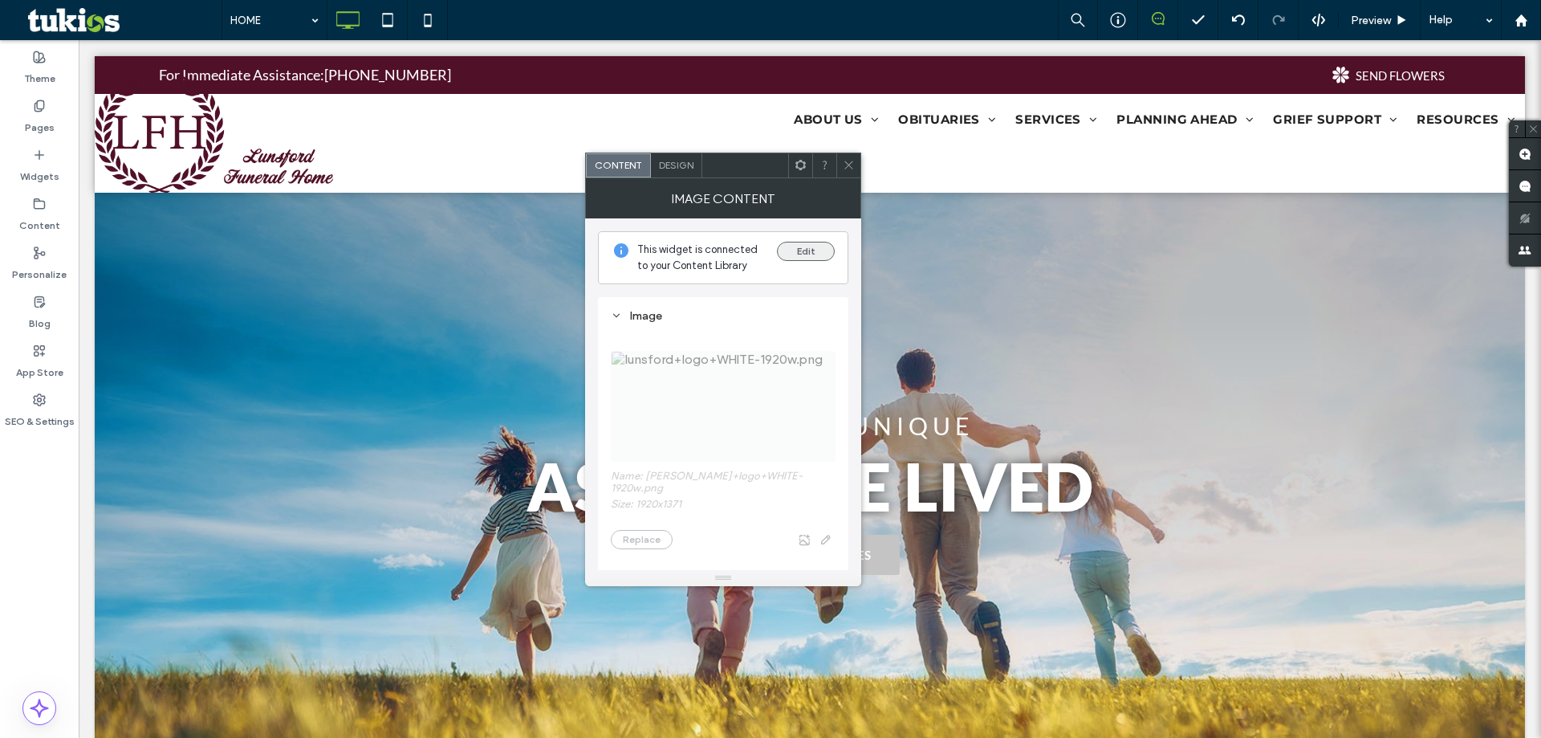
click at [827, 255] on button "Edit" at bounding box center [806, 251] width 58 height 19
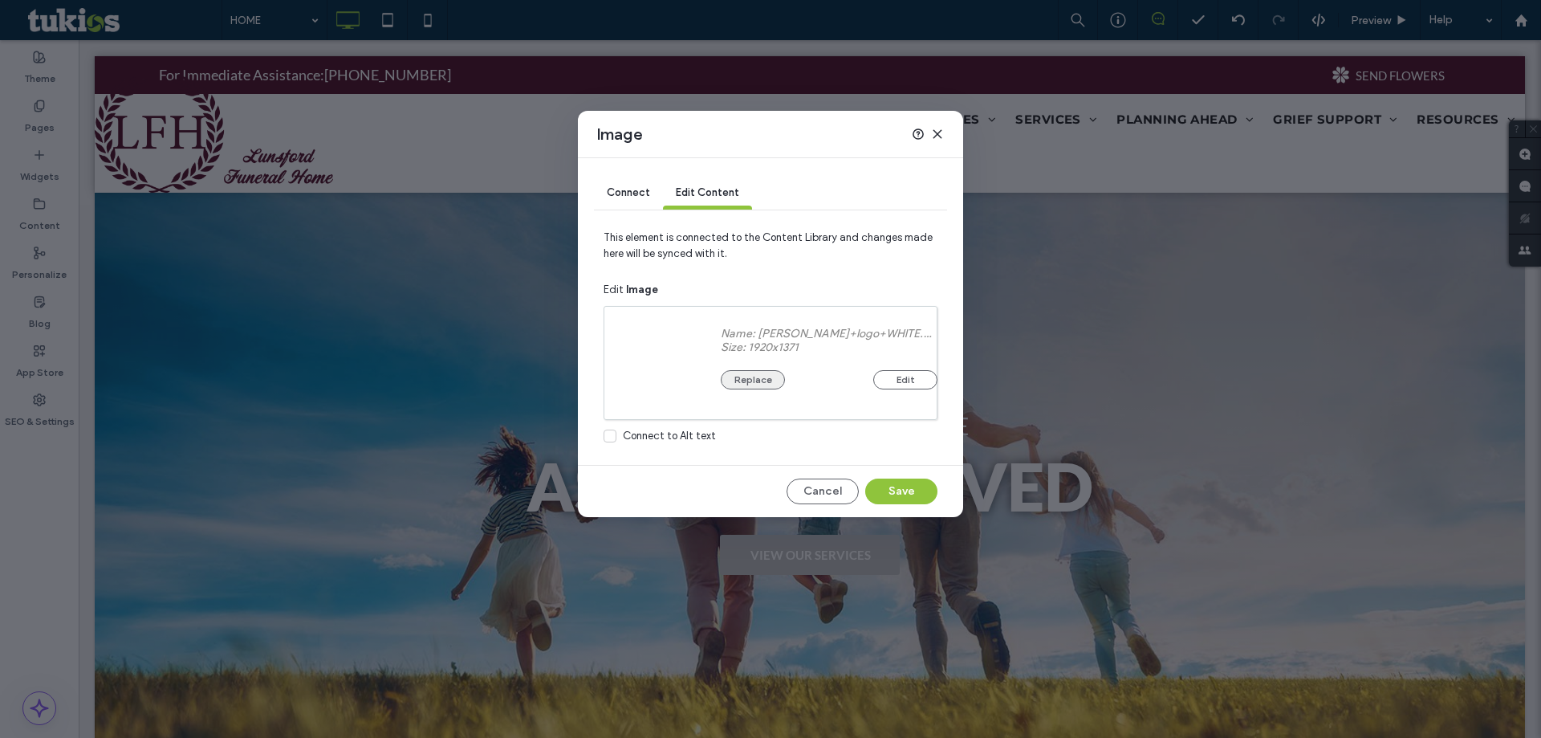
click at [759, 373] on button "Replace" at bounding box center [753, 379] width 64 height 19
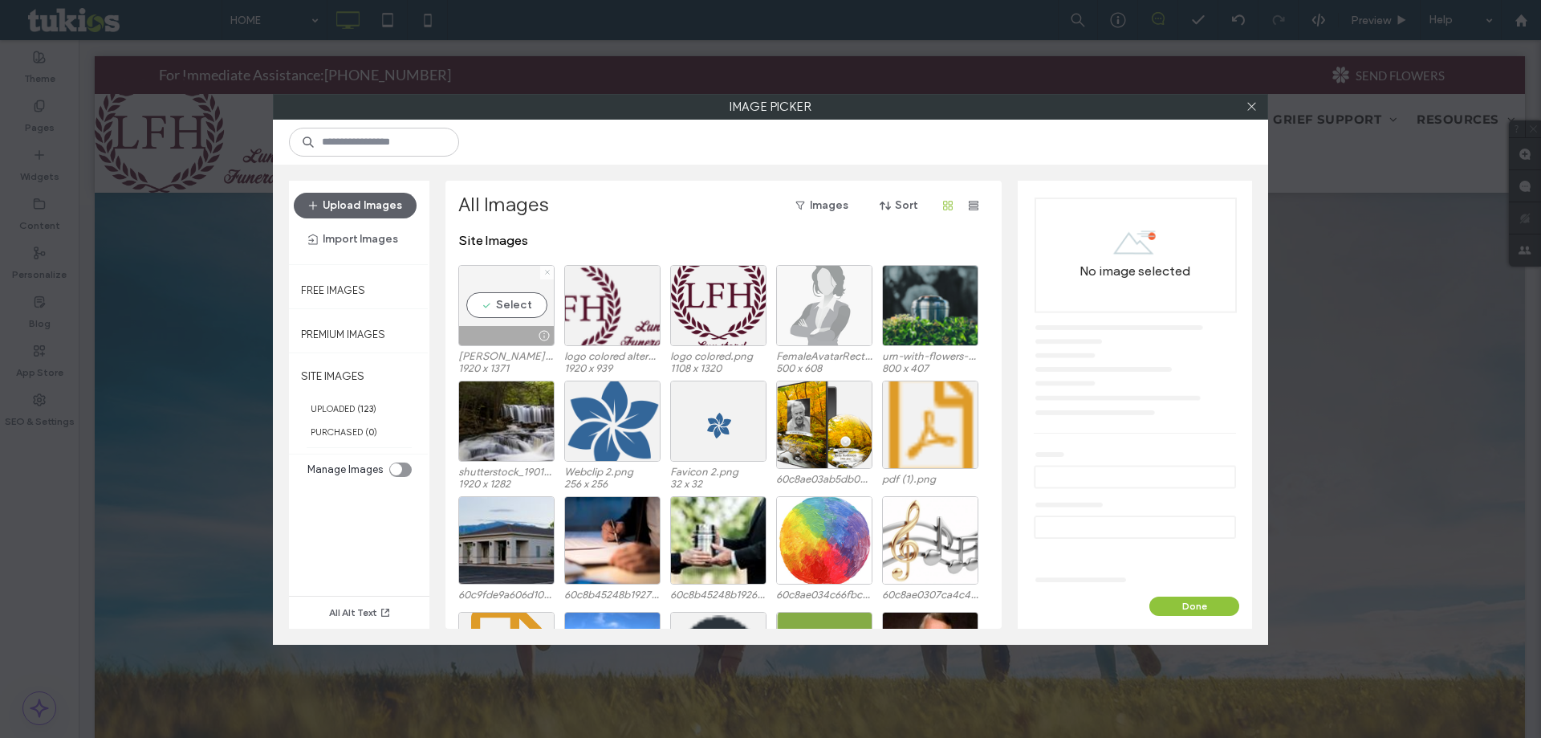
click at [545, 276] on span at bounding box center [547, 273] width 6 height 14
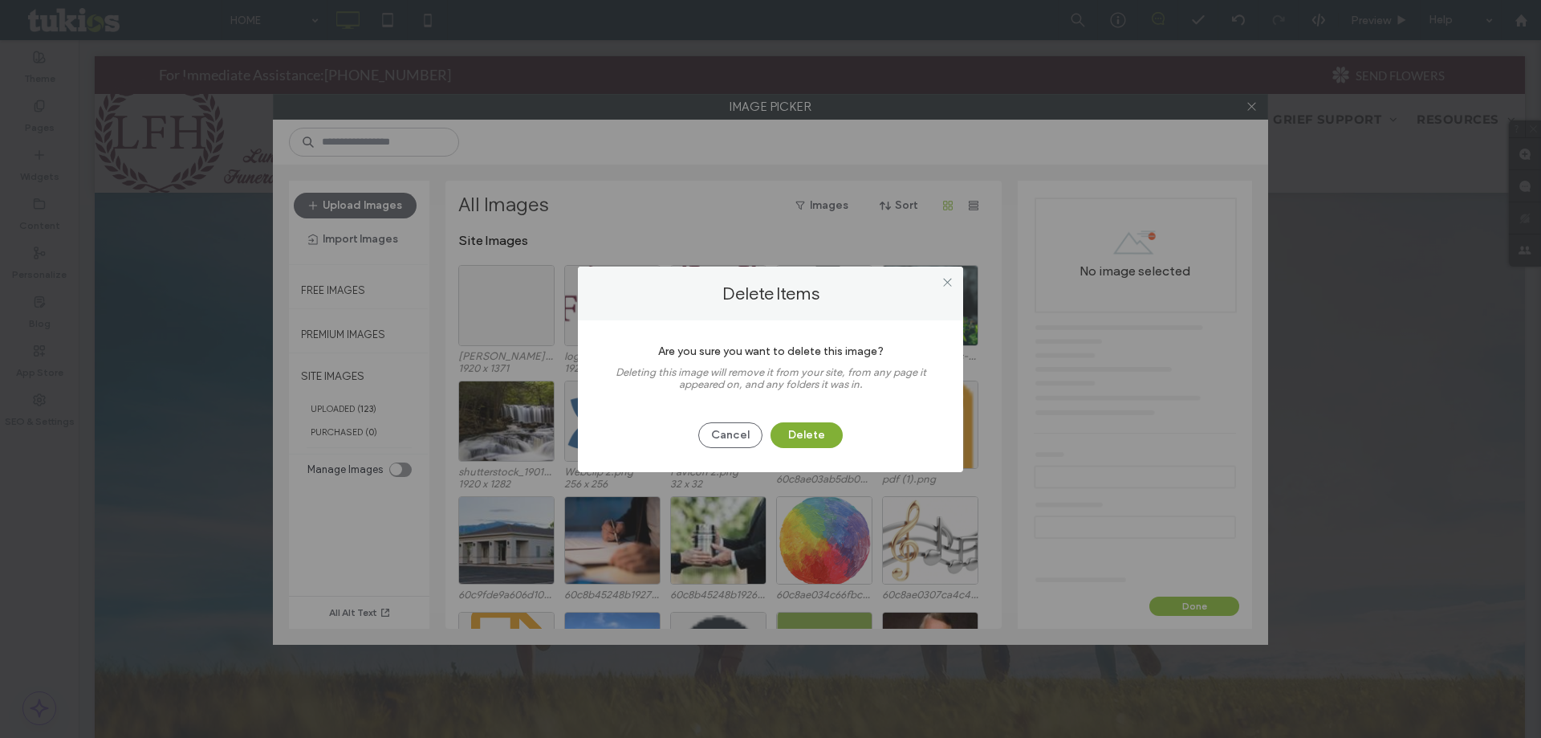
click at [804, 435] on button "Delete" at bounding box center [807, 435] width 72 height 26
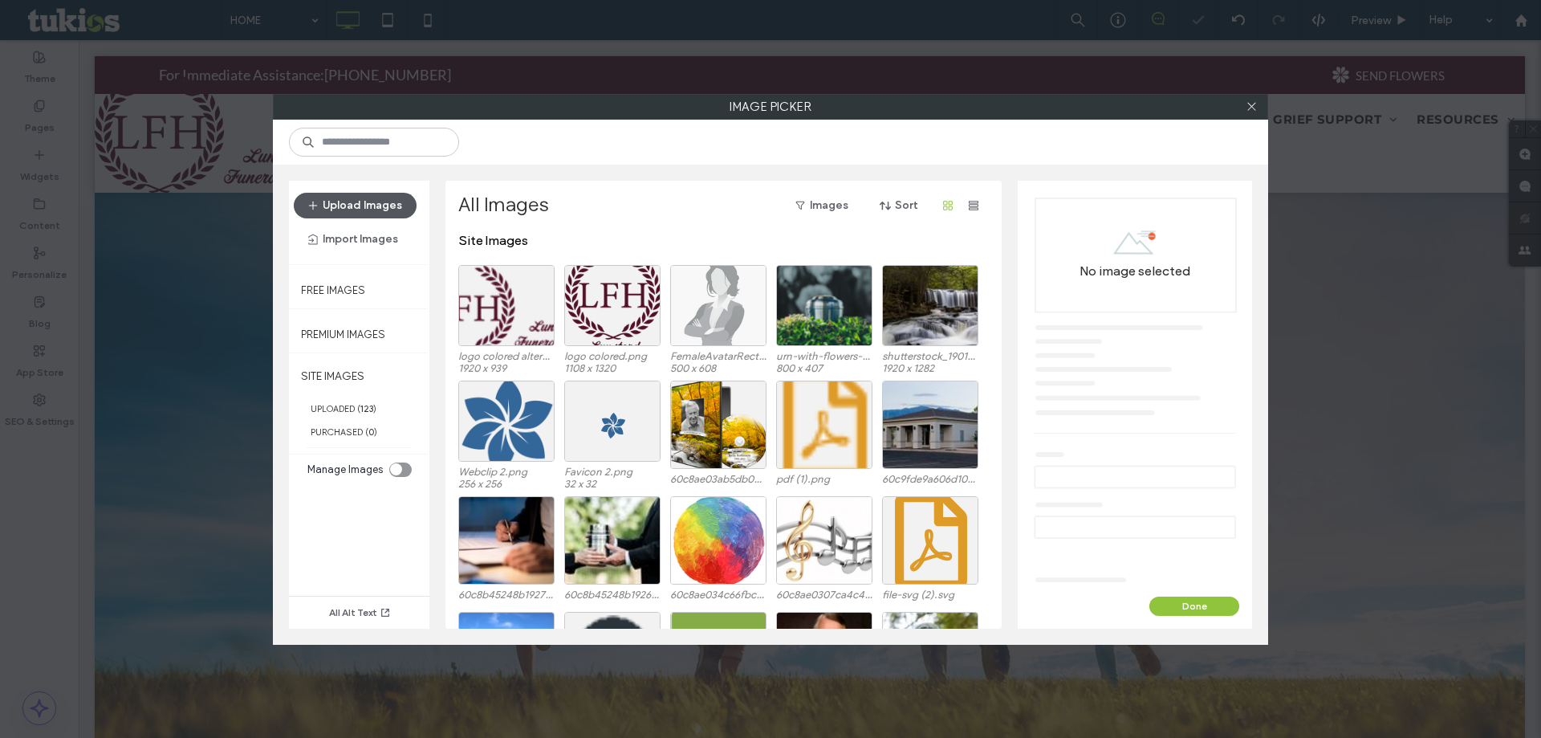
click at [369, 210] on button "Upload Images" at bounding box center [355, 206] width 123 height 26
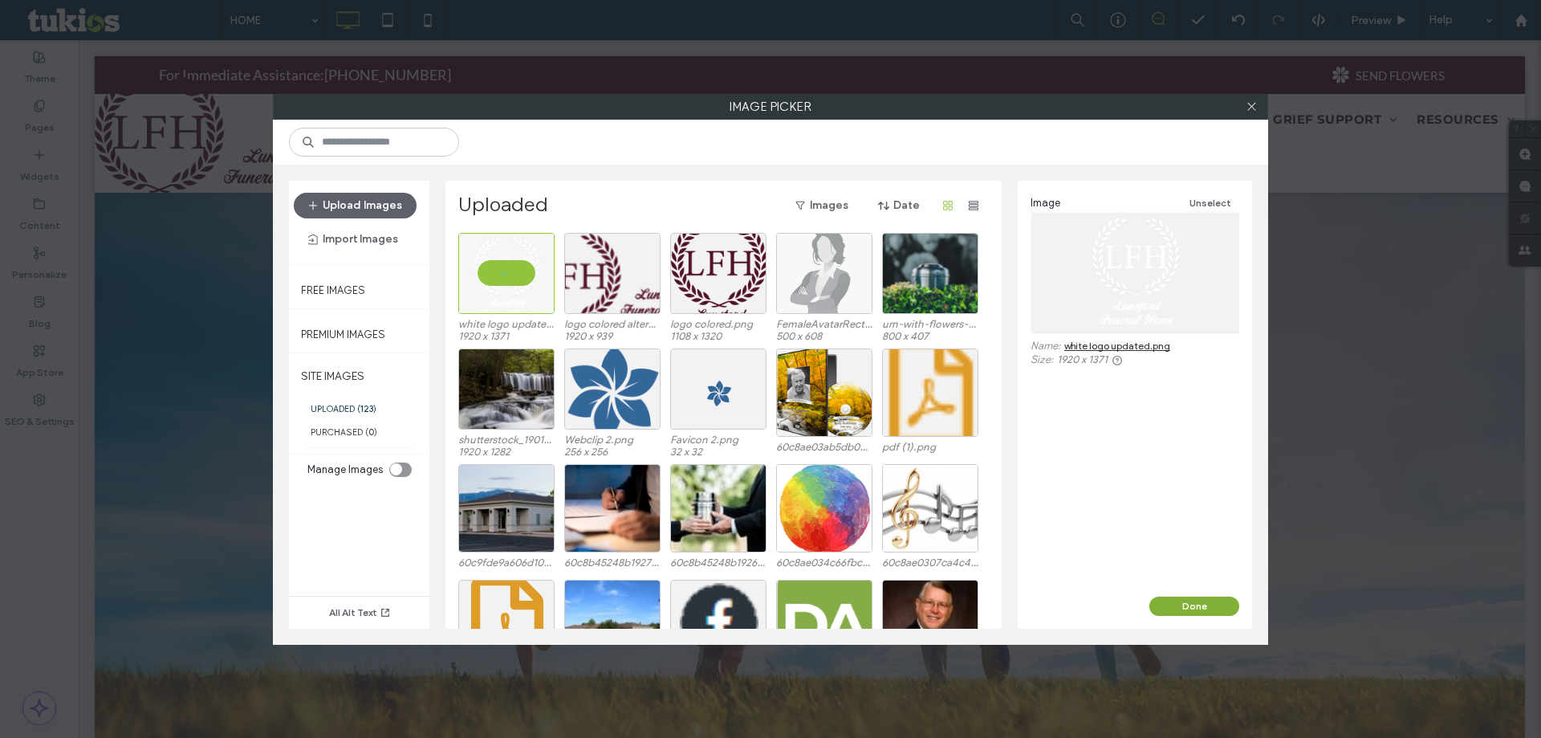
click at [1200, 602] on button "Done" at bounding box center [1195, 605] width 90 height 19
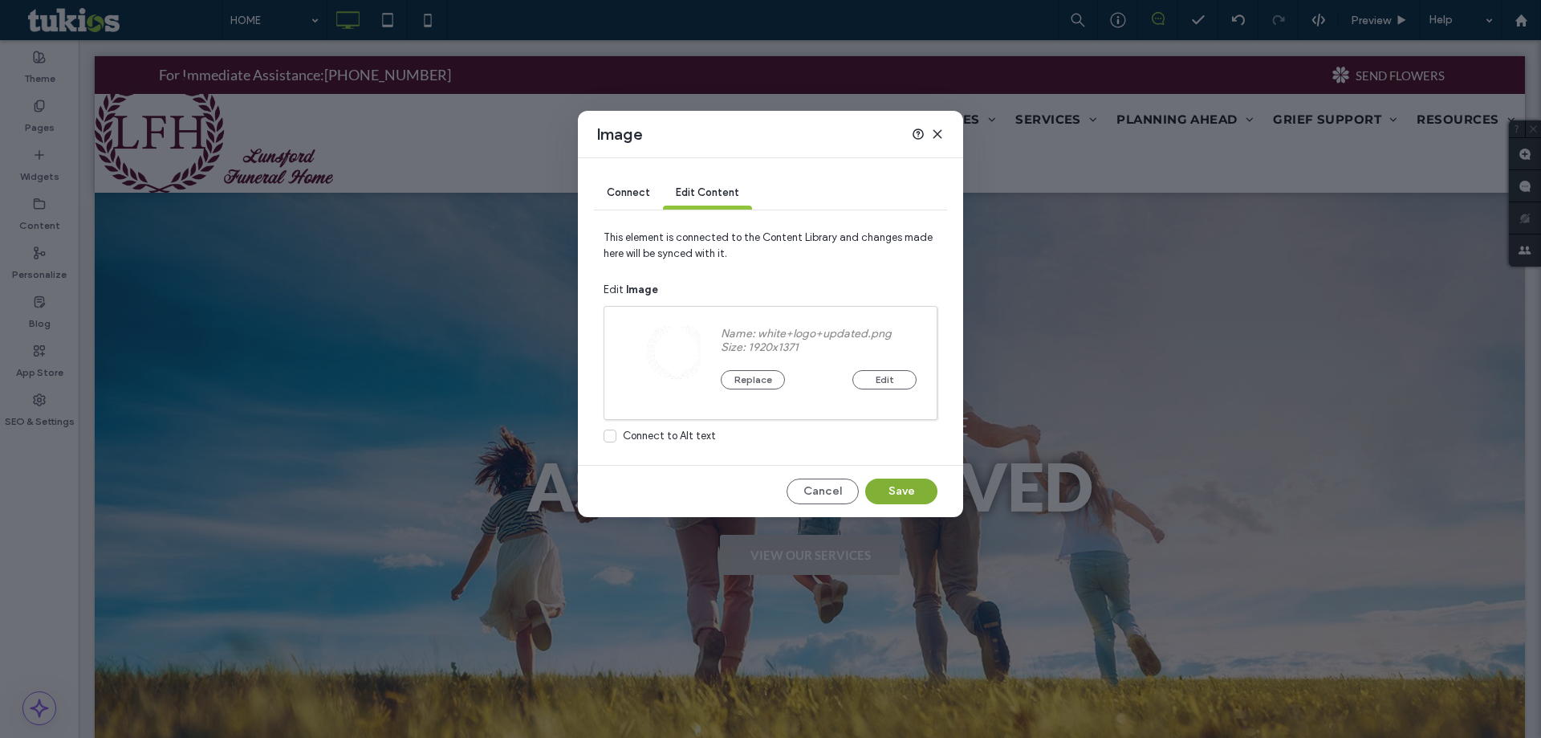
click at [903, 482] on button "Save" at bounding box center [901, 491] width 72 height 26
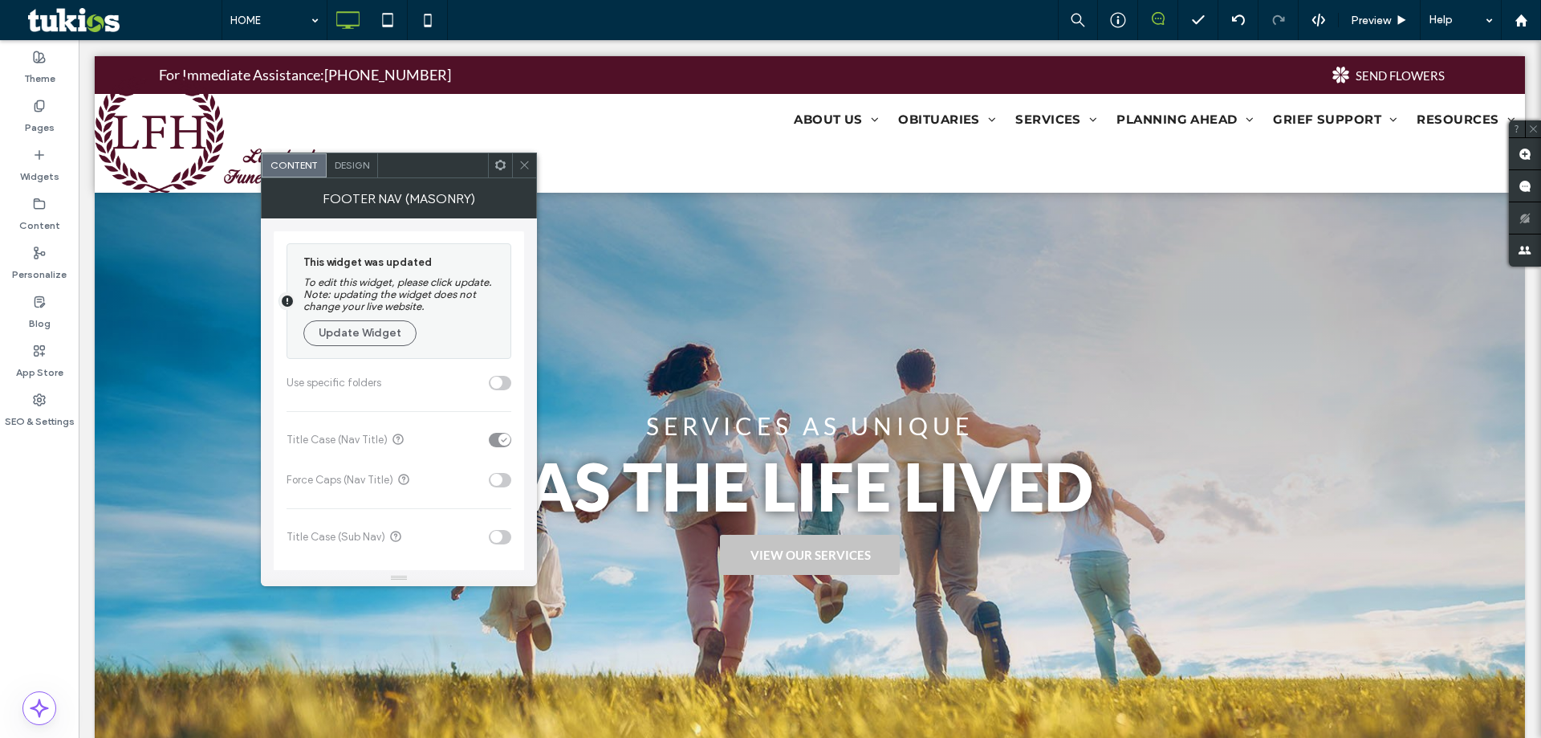
click at [519, 167] on icon at bounding box center [525, 165] width 12 height 12
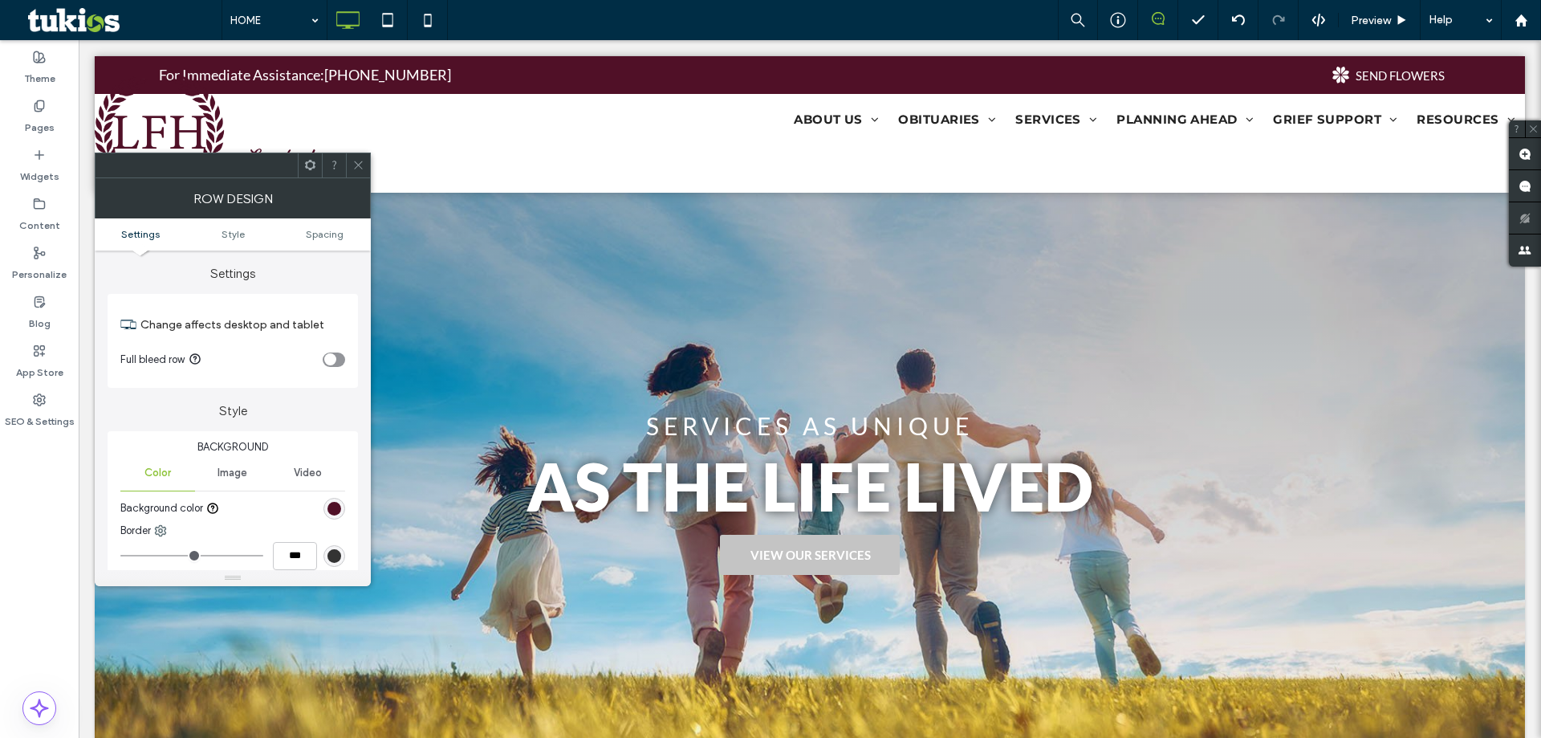
click at [355, 169] on icon at bounding box center [358, 165] width 12 height 12
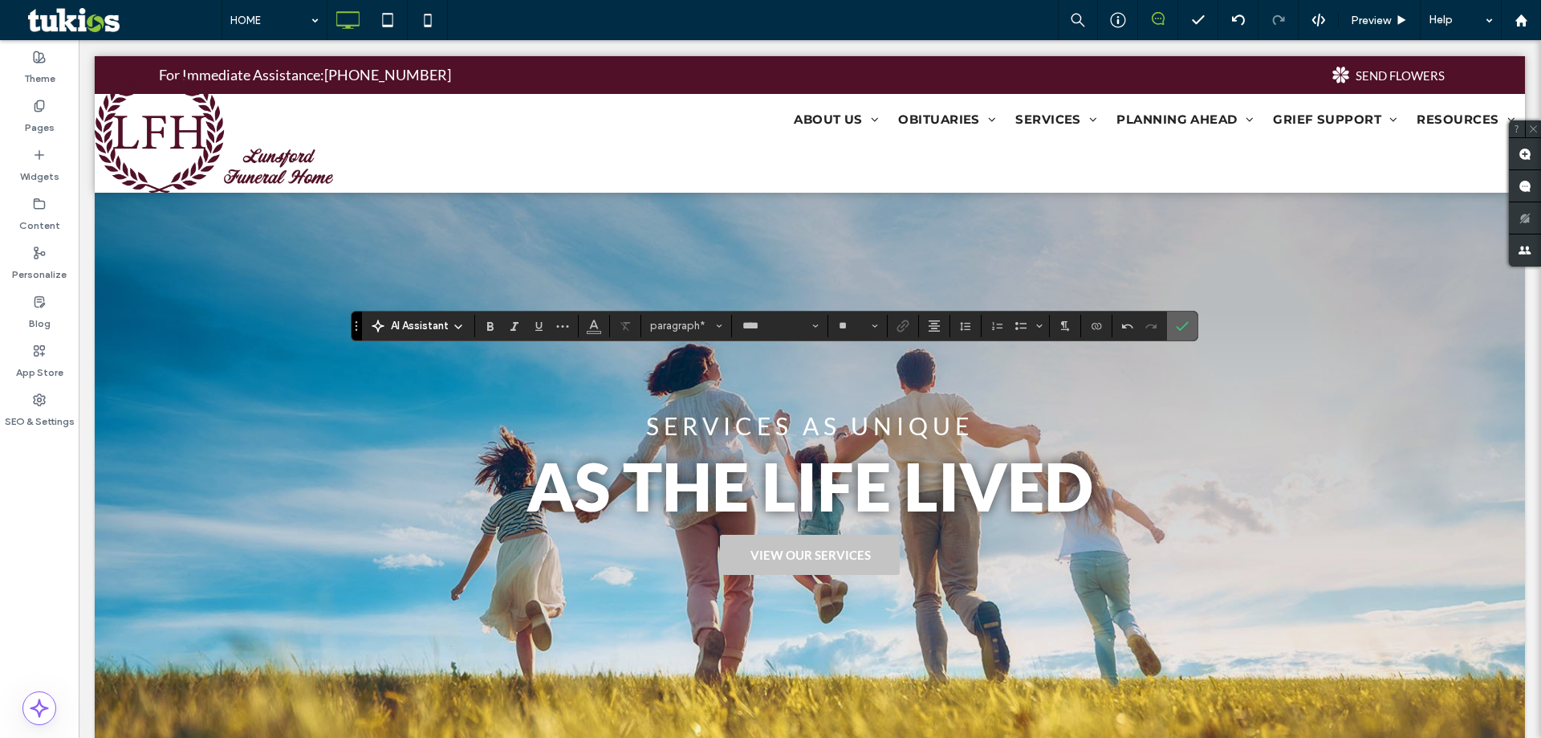
click at [1176, 328] on icon "Confirm" at bounding box center [1182, 326] width 13 height 13
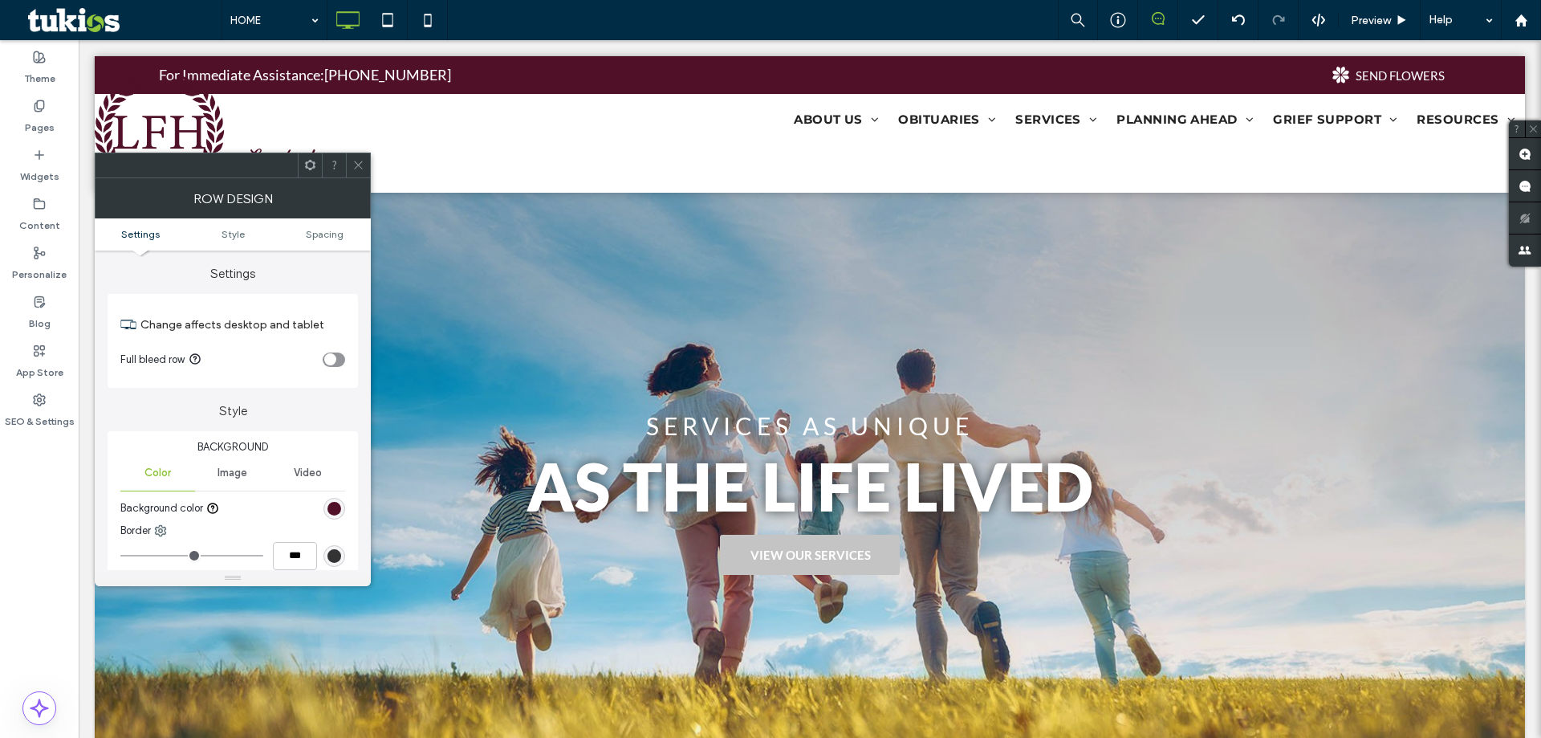
click at [361, 166] on icon at bounding box center [358, 165] width 12 height 12
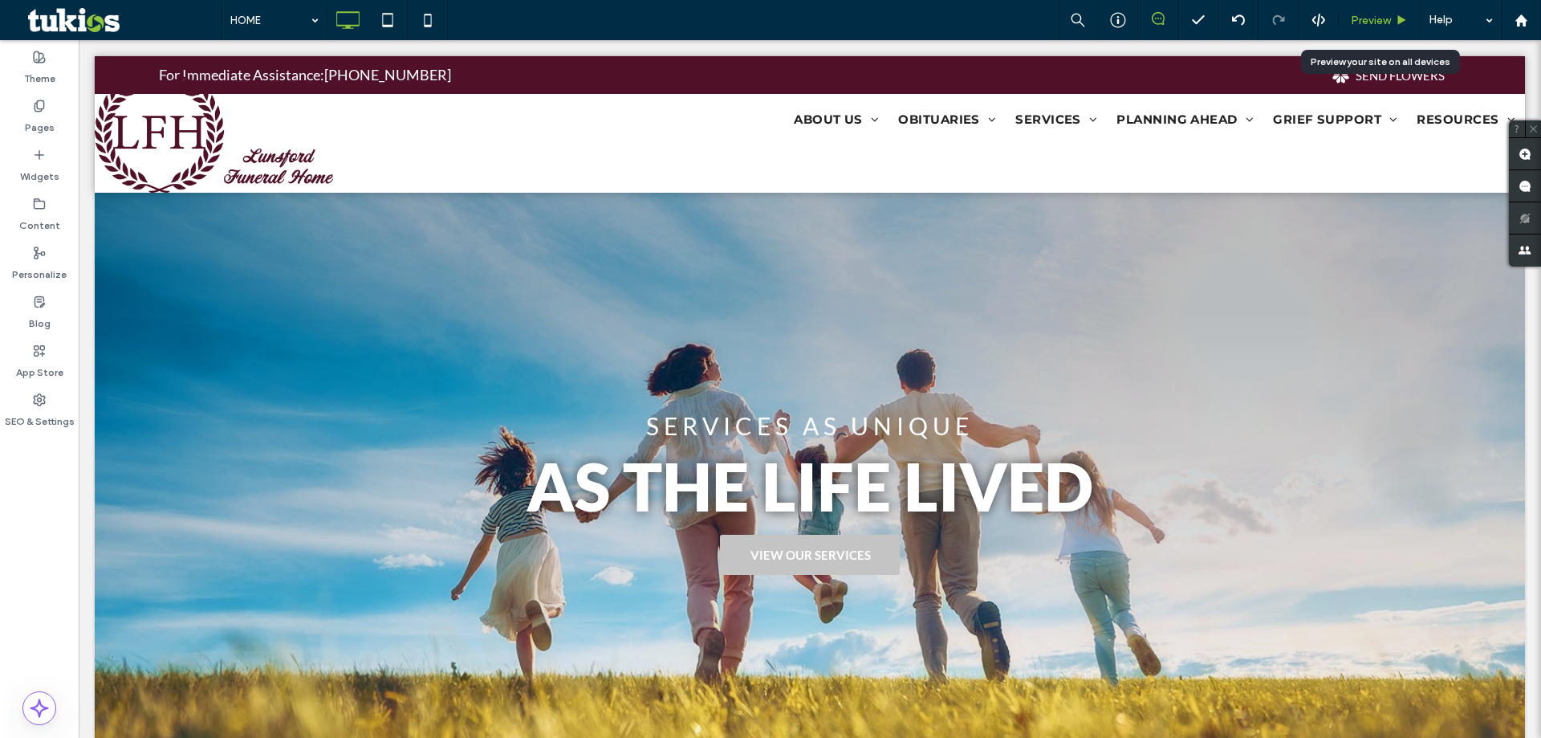
click at [1379, 38] on div "Preview" at bounding box center [1380, 20] width 82 height 40
click at [1387, 32] on div "Preview" at bounding box center [1380, 20] width 82 height 40
click at [1399, 15] on icon at bounding box center [1402, 20] width 12 height 12
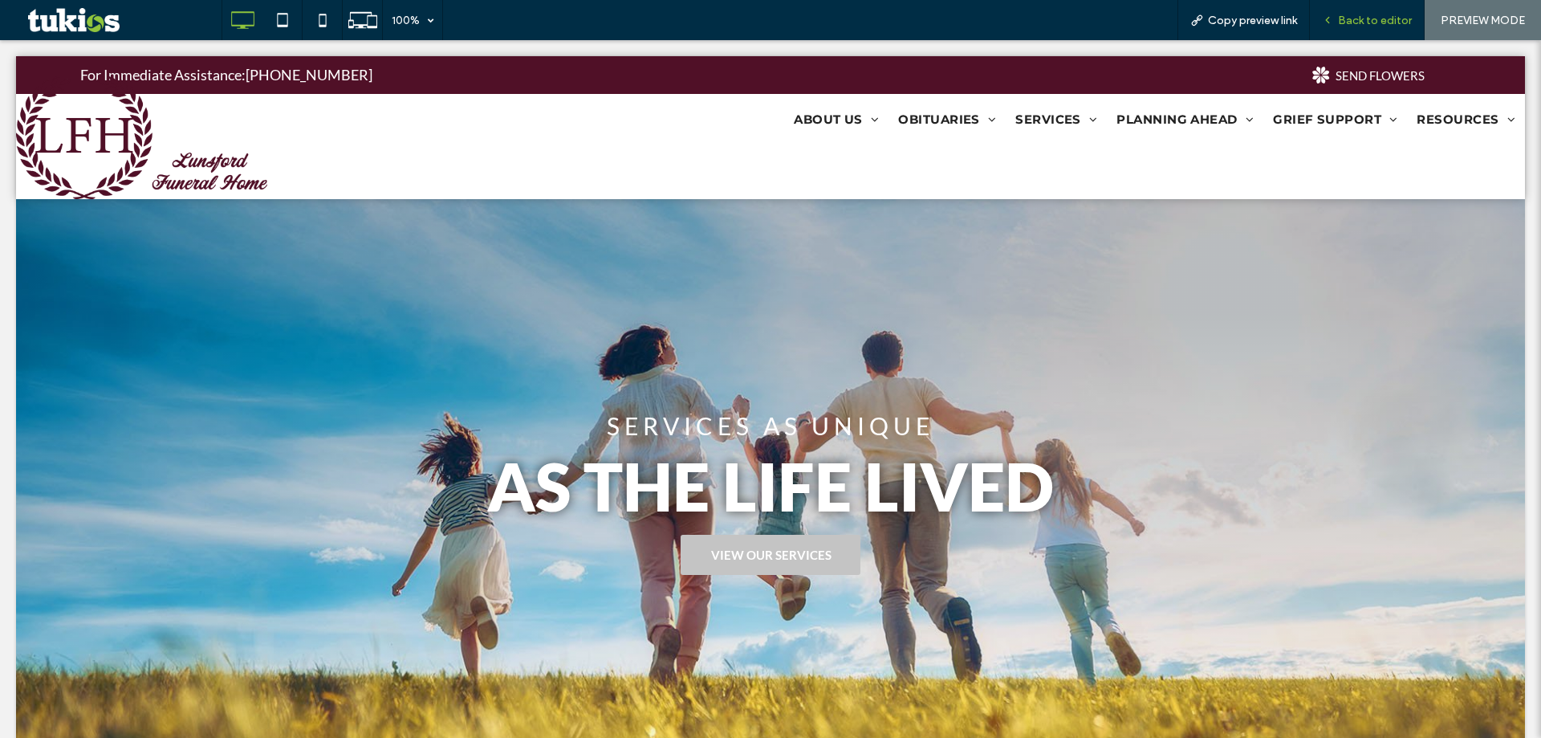
click at [1382, 15] on span "Back to editor" at bounding box center [1375, 21] width 74 height 14
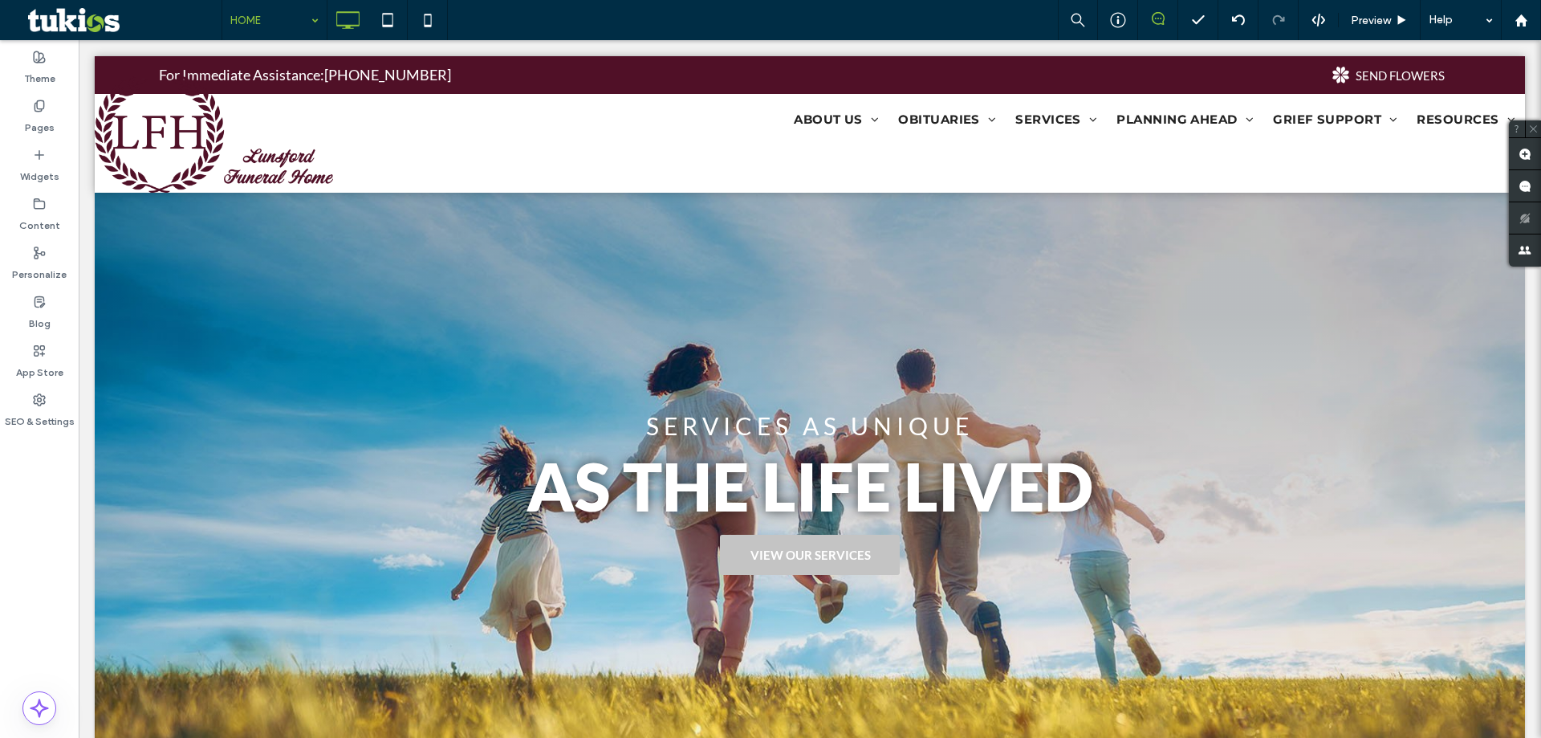
click at [290, 26] on input at bounding box center [270, 20] width 80 height 40
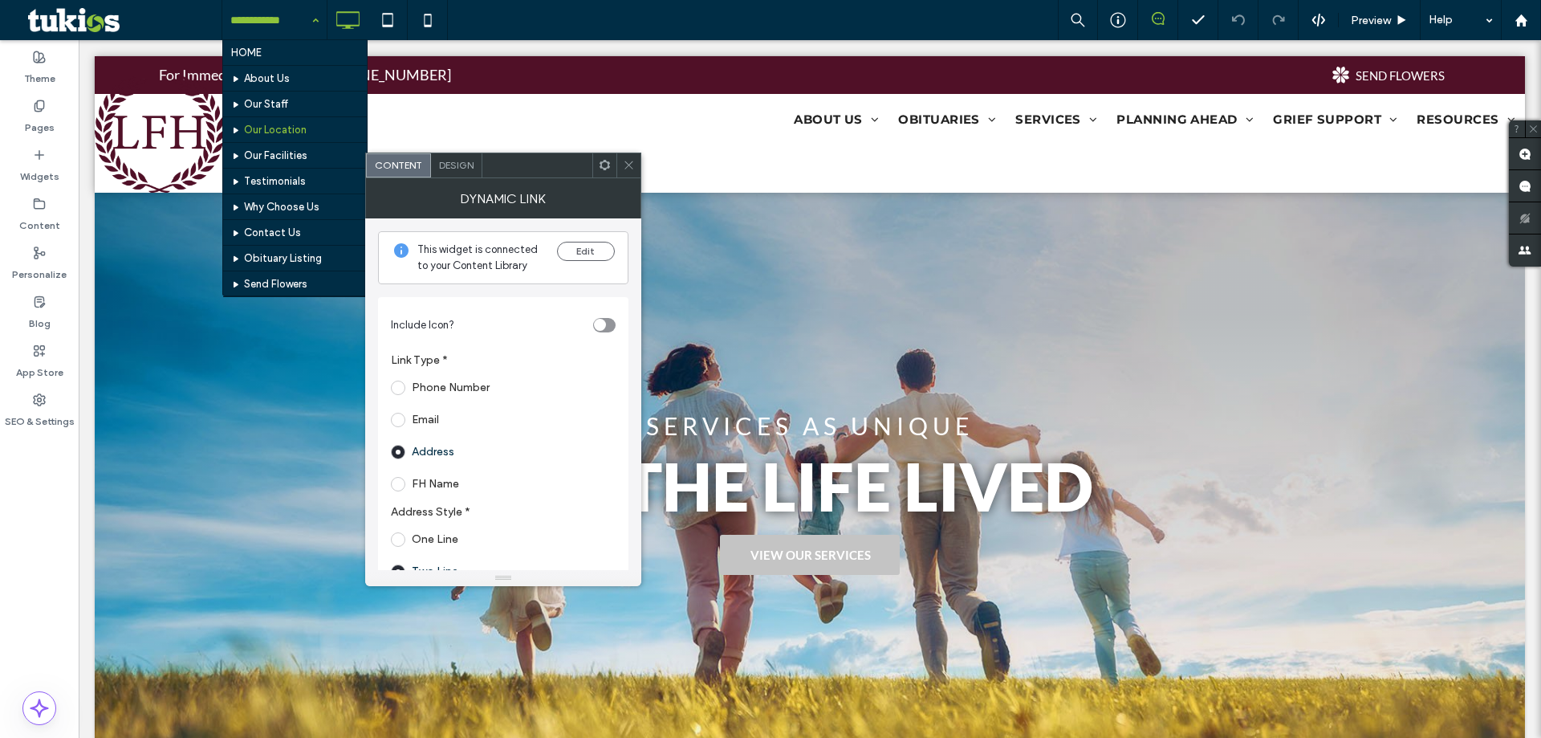
scroll to position [403, 0]
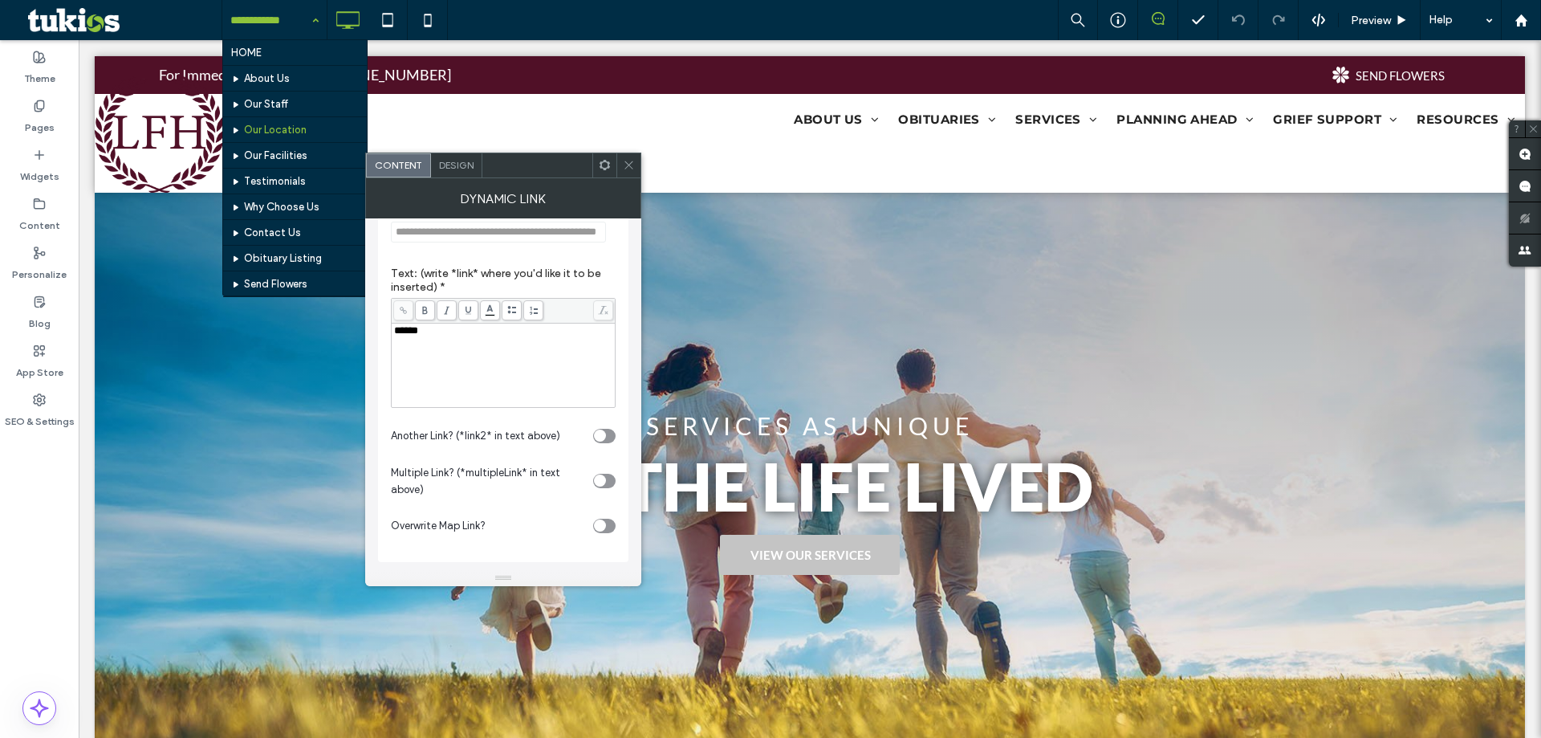
click at [600, 524] on icon "toggle" at bounding box center [600, 525] width 6 height 5
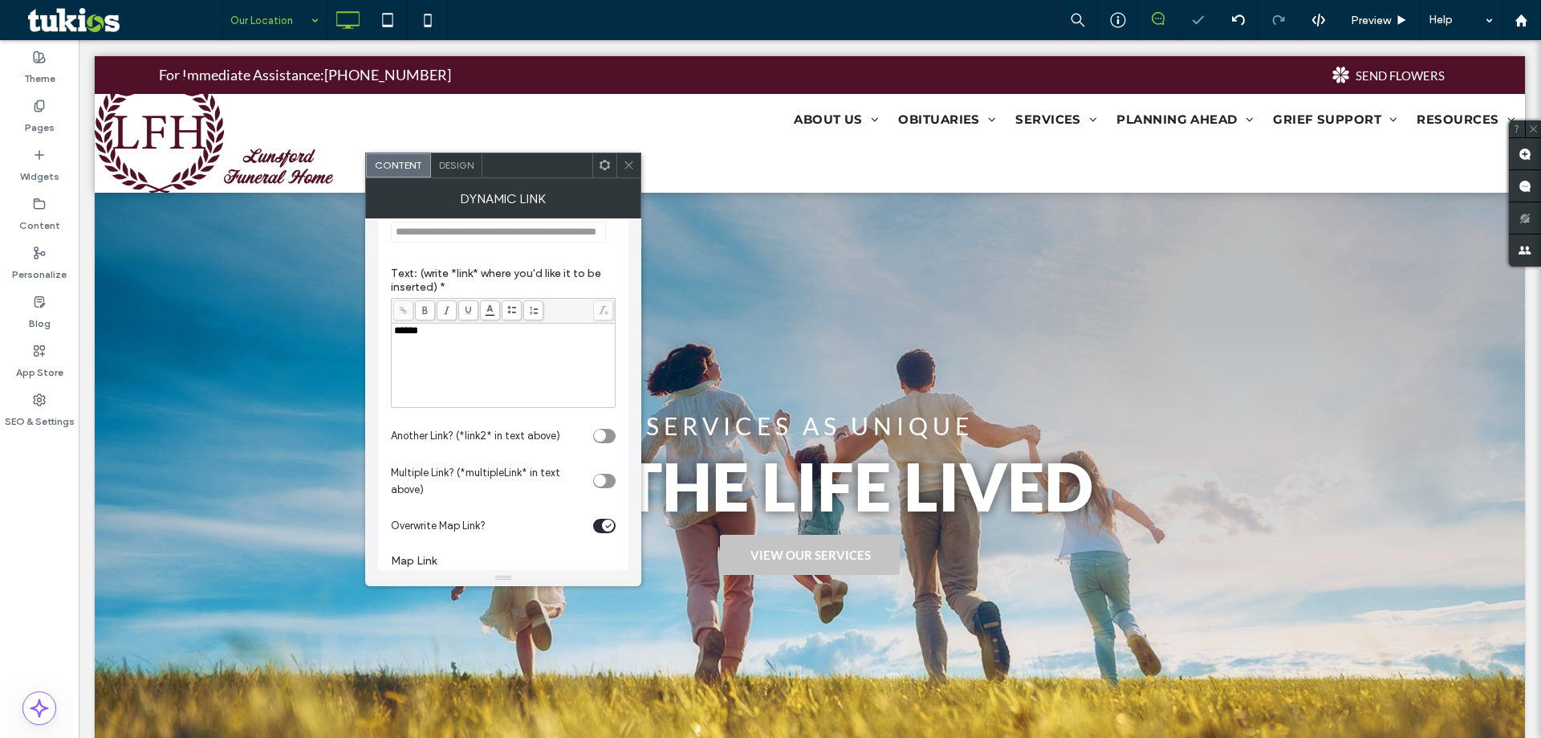
scroll to position [465, 0]
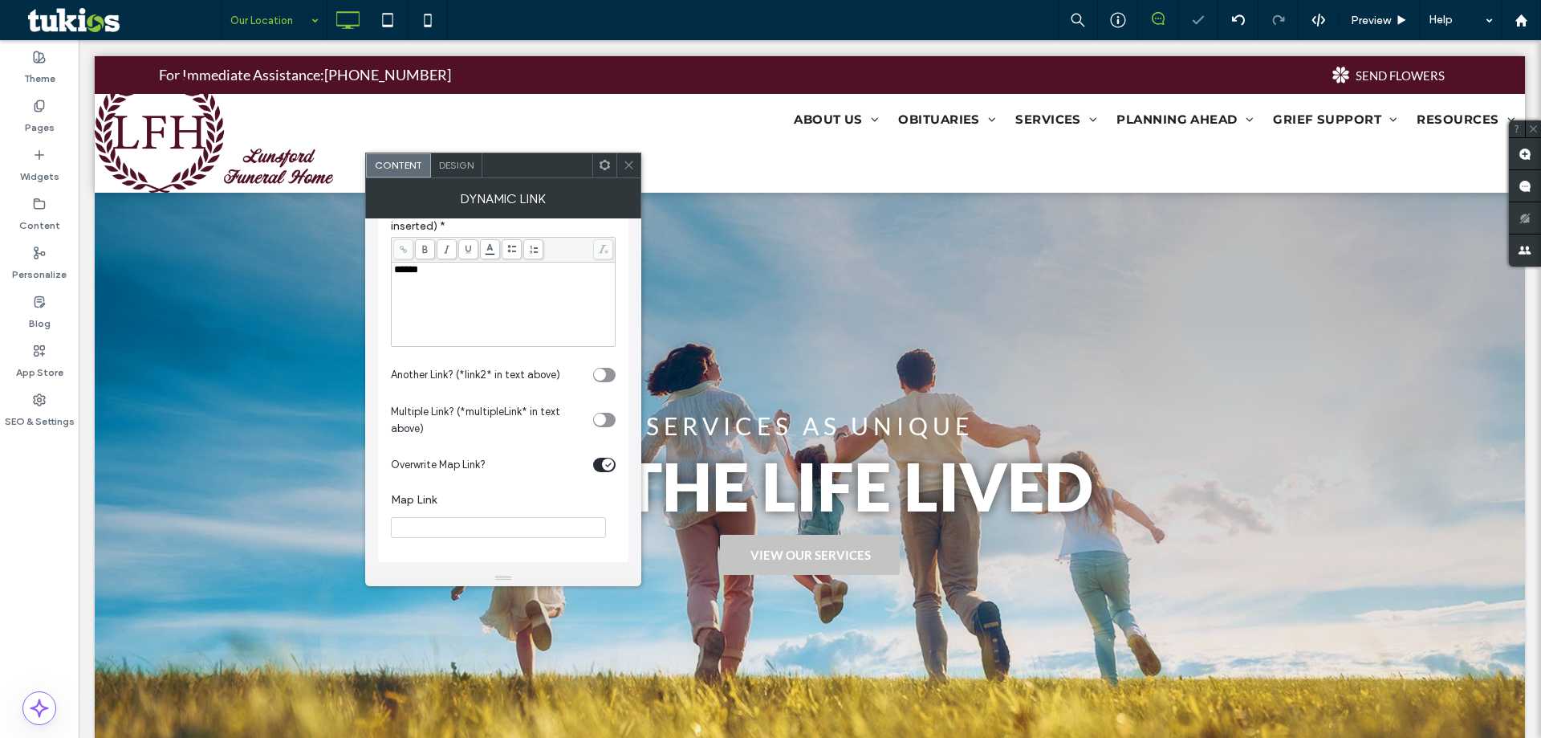
click at [467, 521] on input "Map Link" at bounding box center [498, 527] width 215 height 21
paste input "**********"
type input "**********"
click at [613, 514] on section "**********" at bounding box center [503, 515] width 225 height 62
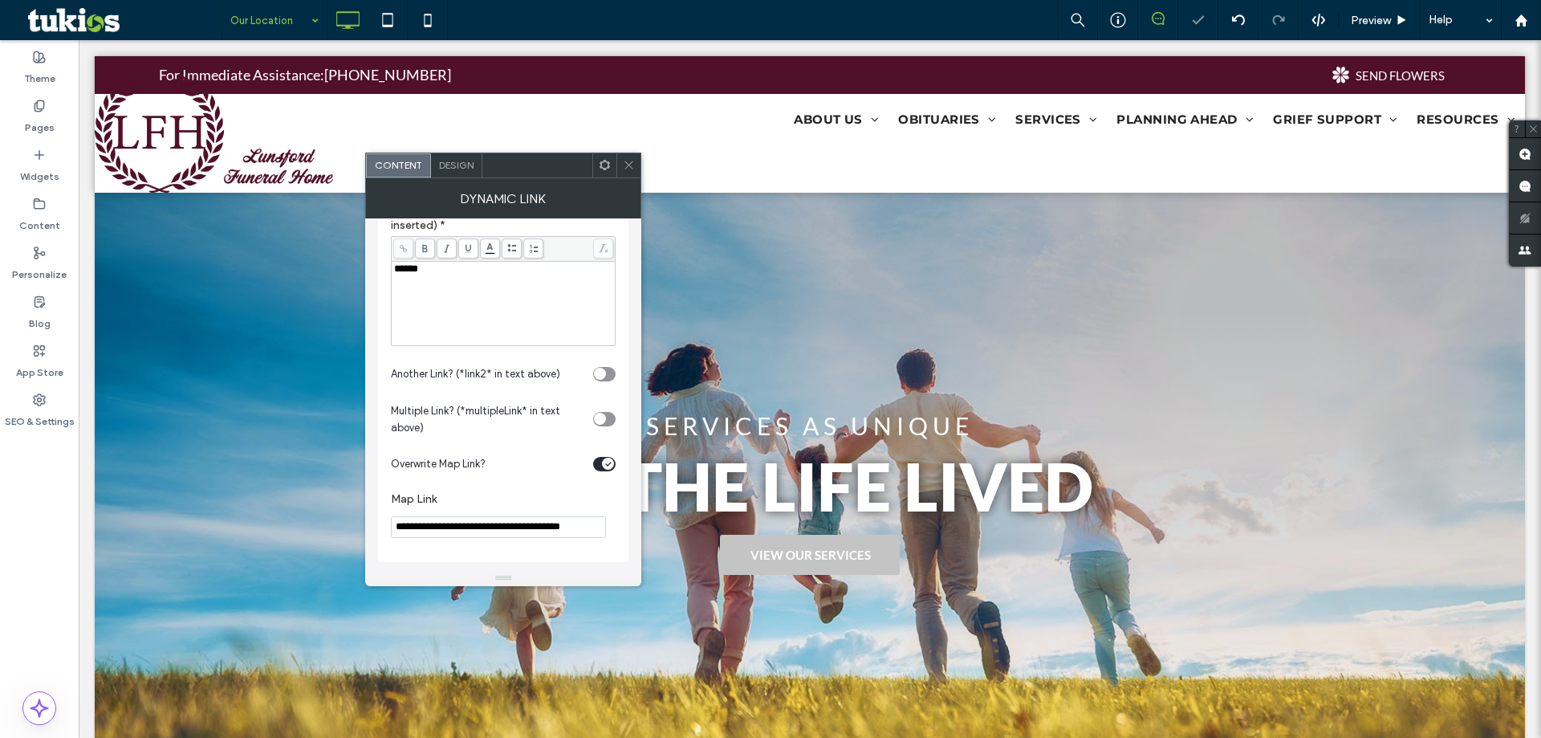
click at [625, 173] on span at bounding box center [629, 165] width 12 height 24
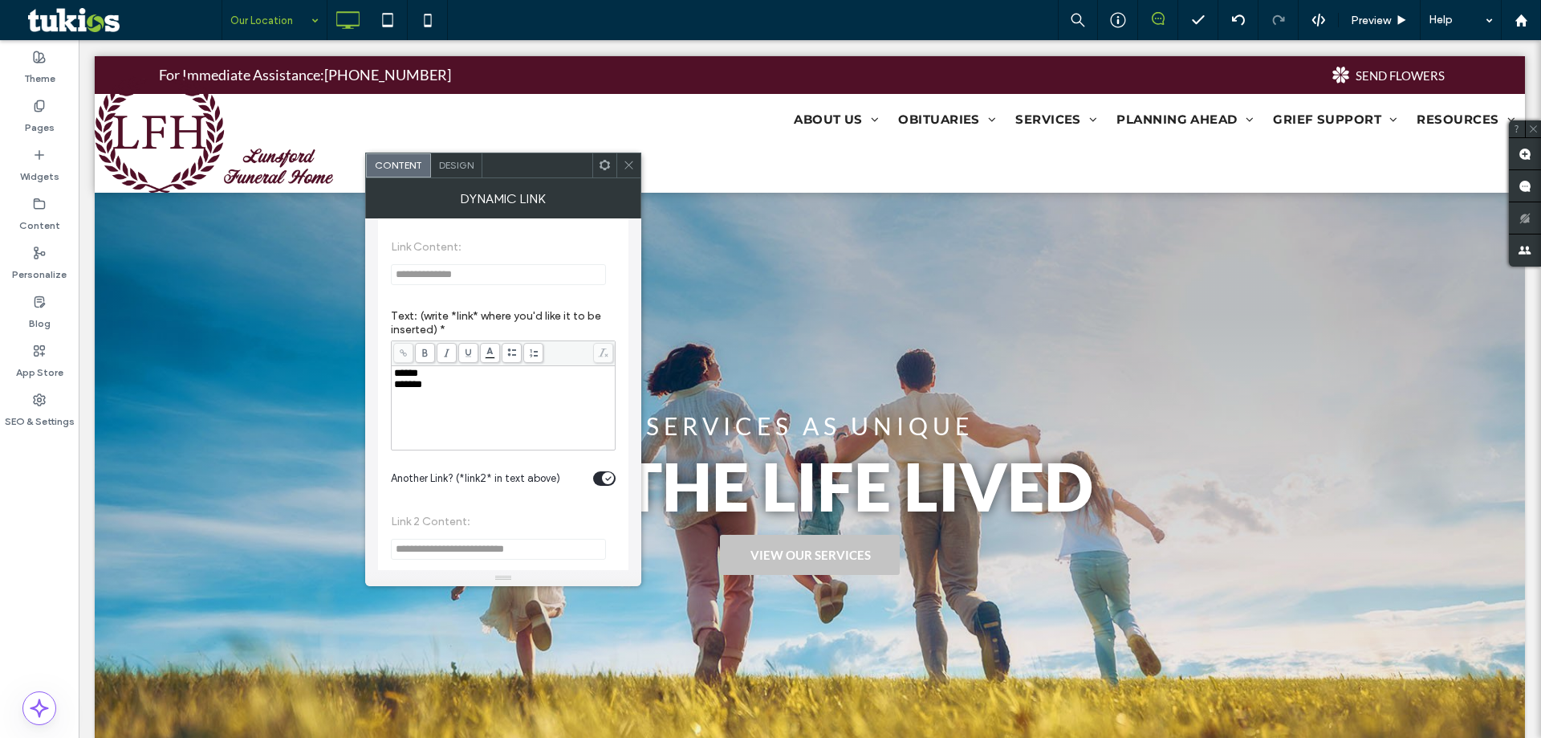
scroll to position [271, 0]
click at [625, 168] on icon at bounding box center [629, 165] width 12 height 12
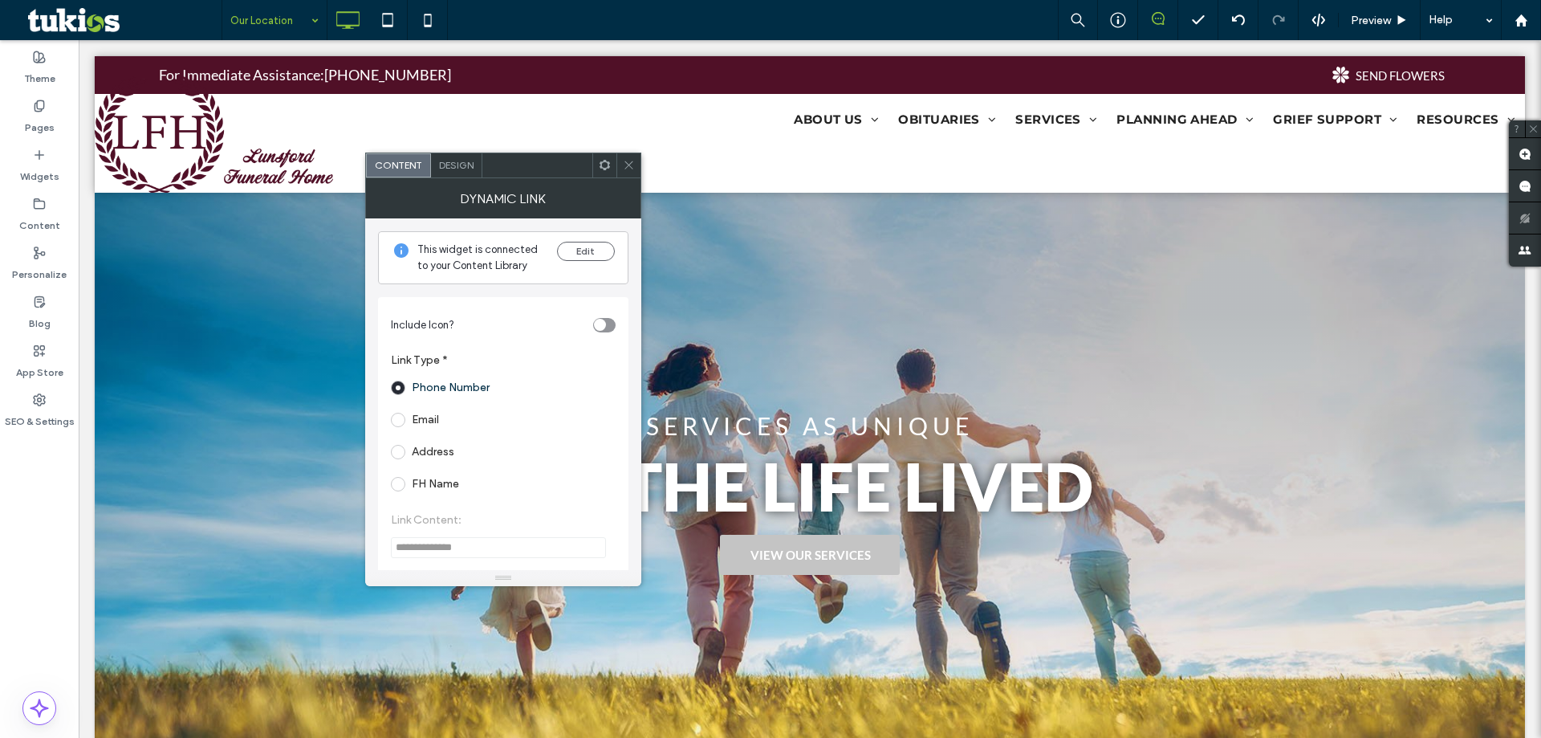
click at [625, 161] on icon at bounding box center [629, 165] width 12 height 12
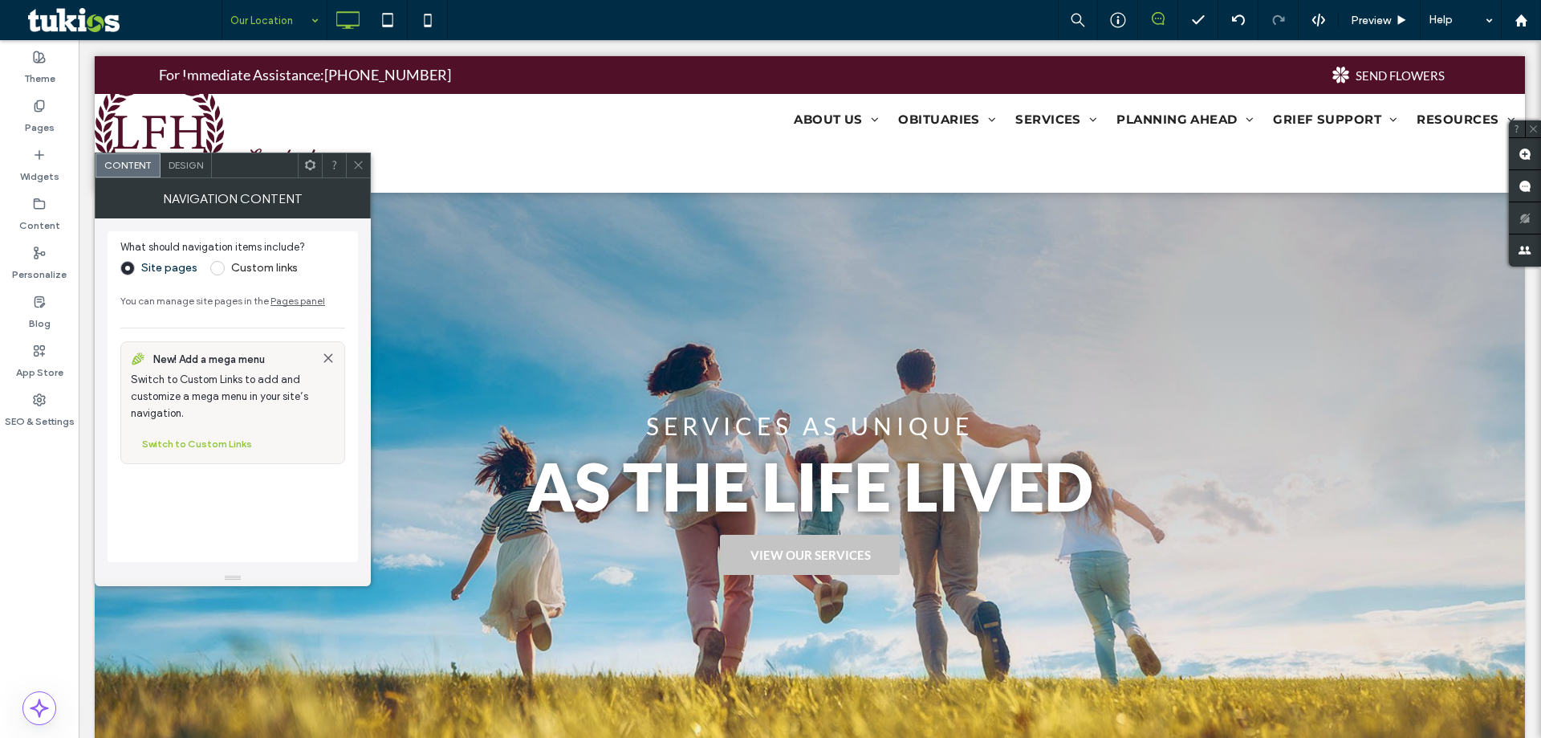
click at [355, 165] on icon at bounding box center [358, 165] width 12 height 12
